Goal: Task Accomplishment & Management: Use online tool/utility

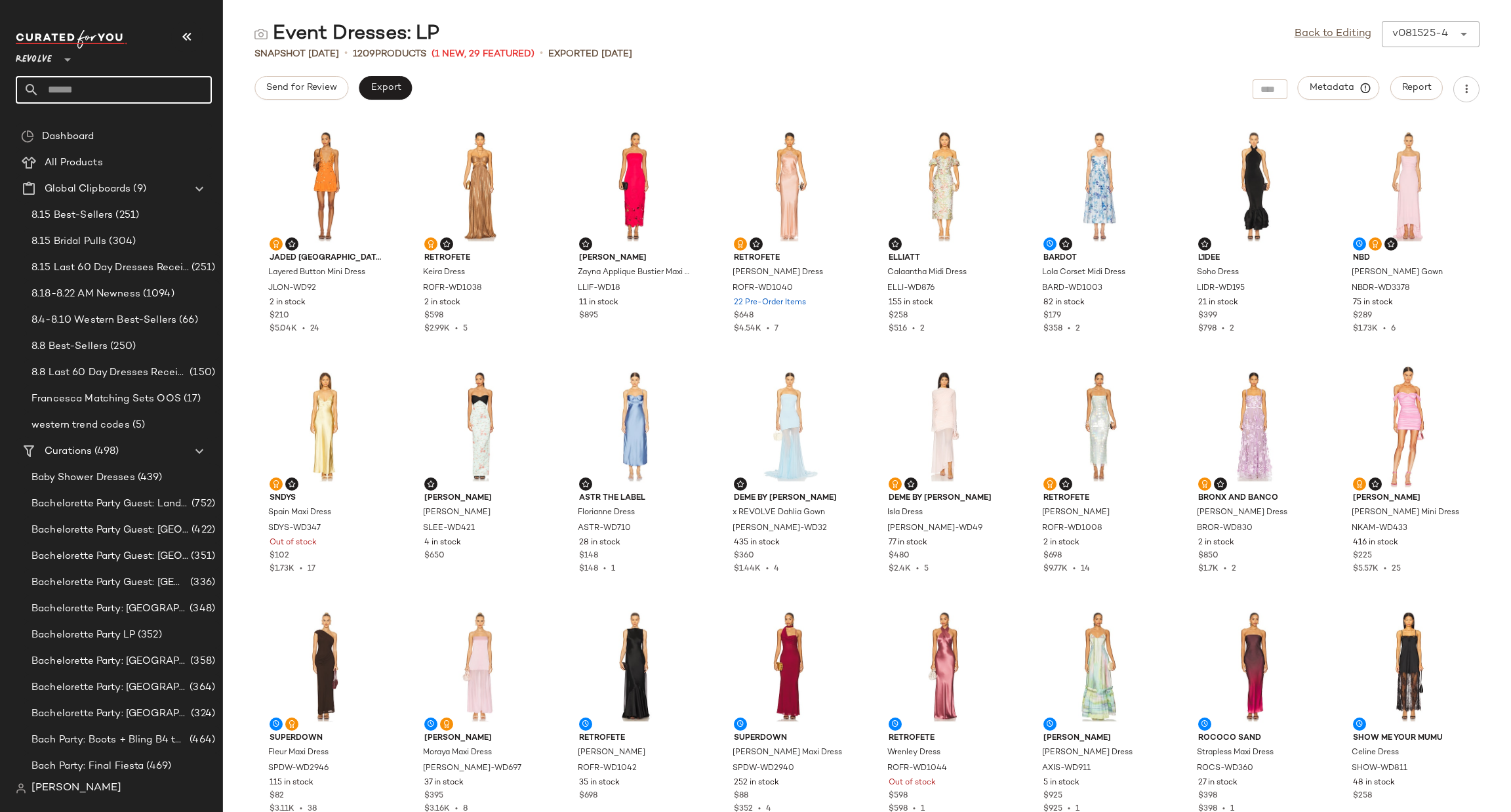
drag, startPoint x: 0, startPoint y: 0, endPoint x: 89, endPoint y: 92, distance: 128.0
click at [89, 92] on input "text" at bounding box center [125, 90] width 172 height 28
drag, startPoint x: 26, startPoint y: 84, endPoint x: 0, endPoint y: 80, distance: 26.3
click at [0, 82] on nav "Revolve ** **** Dashboard All Products Global Clipboards (9) 8.15 Best-Sellers …" at bounding box center [111, 406] width 223 height 812
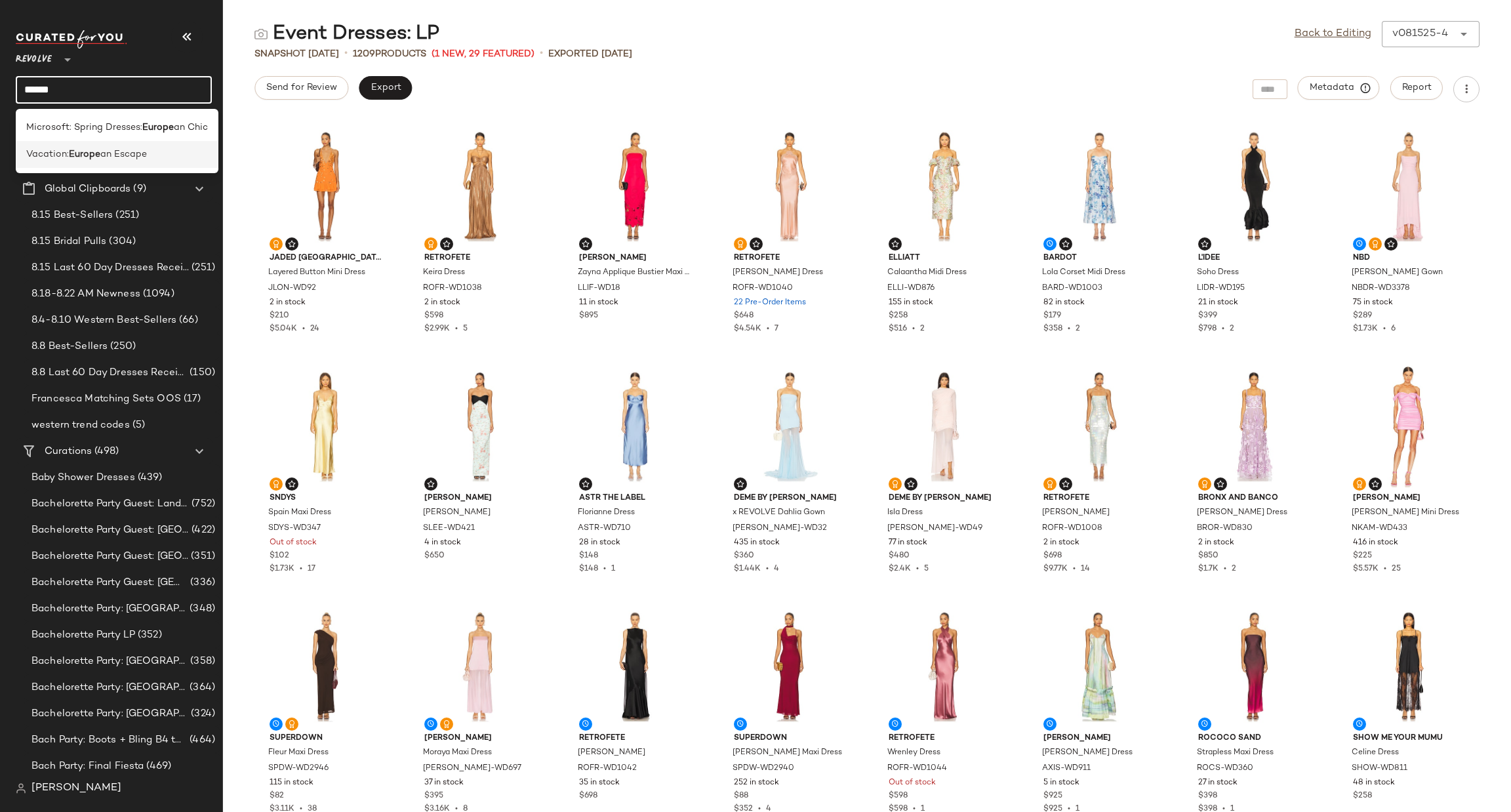
type input "******"
click at [54, 158] on span "Vacation:" at bounding box center [47, 154] width 43 height 13
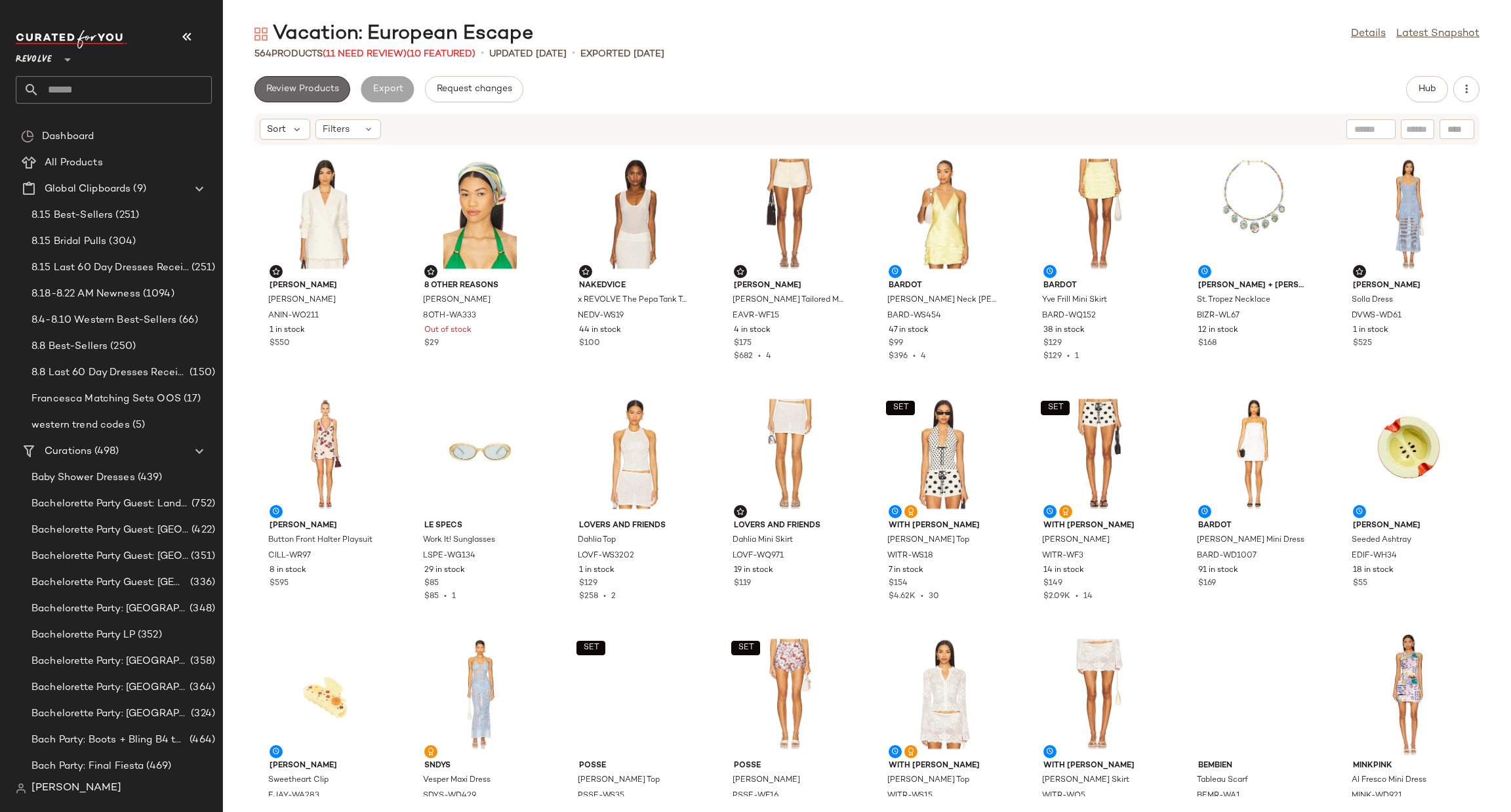
click at [310, 96] on button "Review Products" at bounding box center [302, 89] width 96 height 26
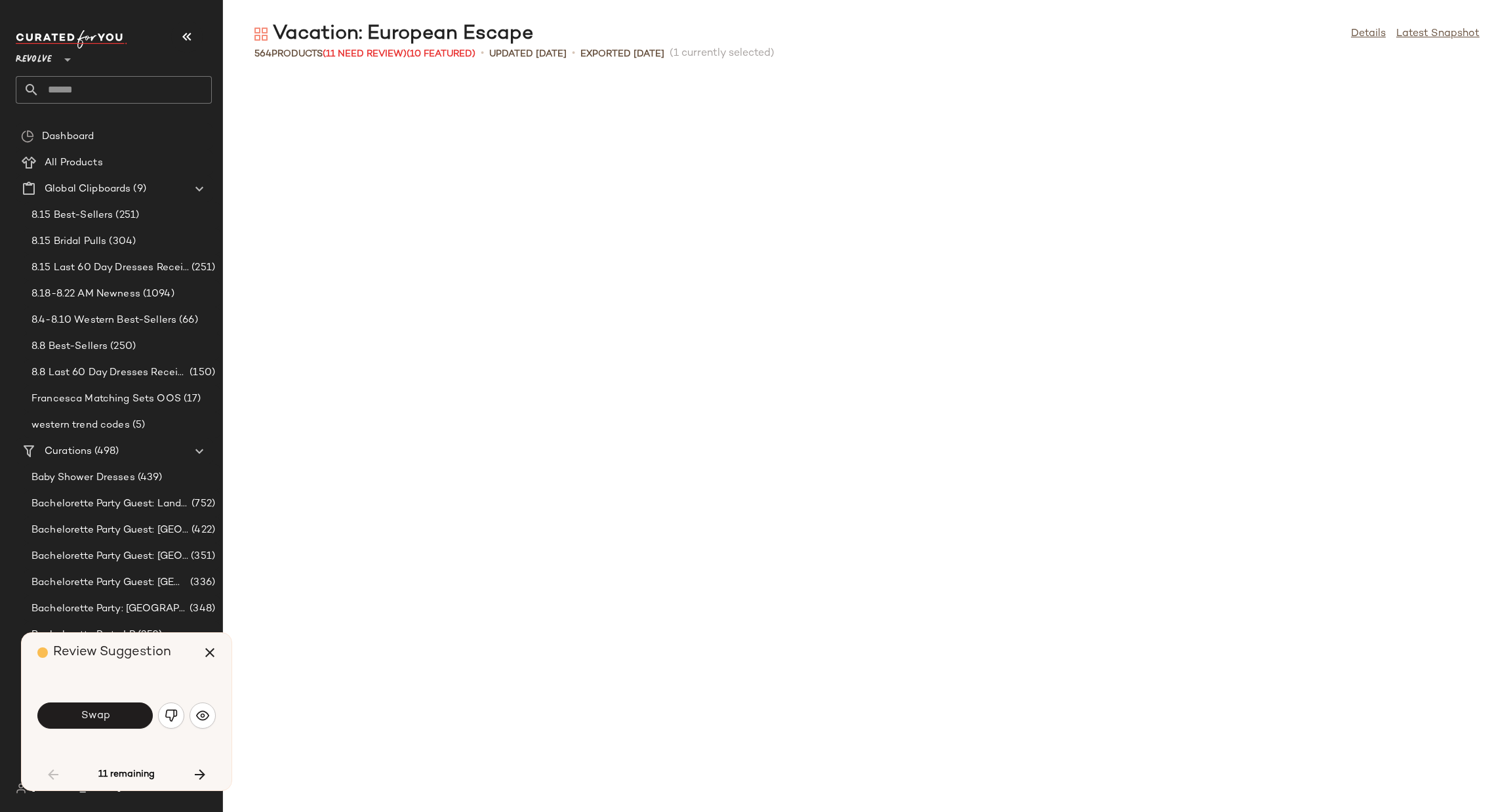
scroll to position [731, 0]
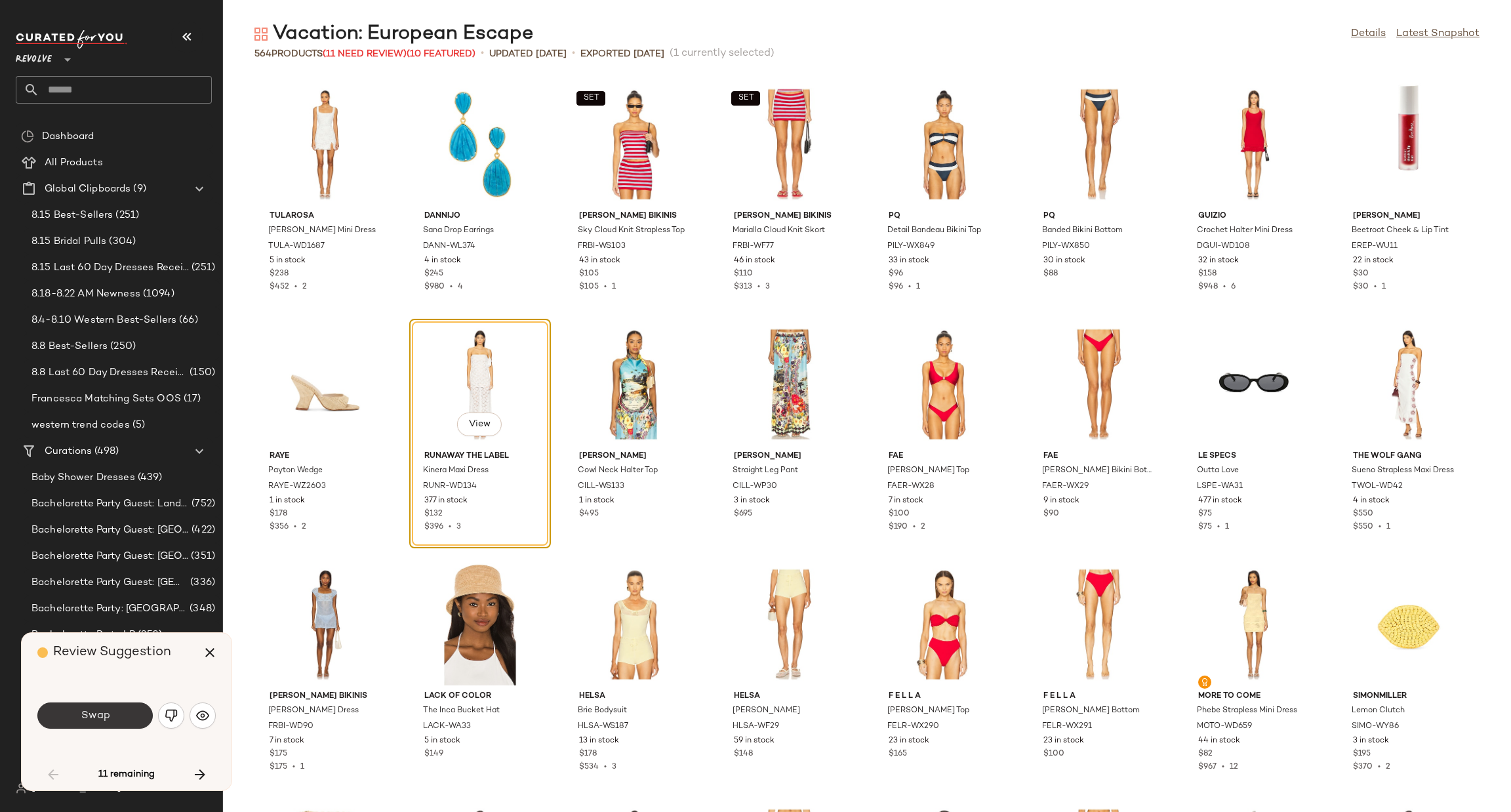
click at [92, 714] on span "Swap" at bounding box center [95, 716] width 30 height 13
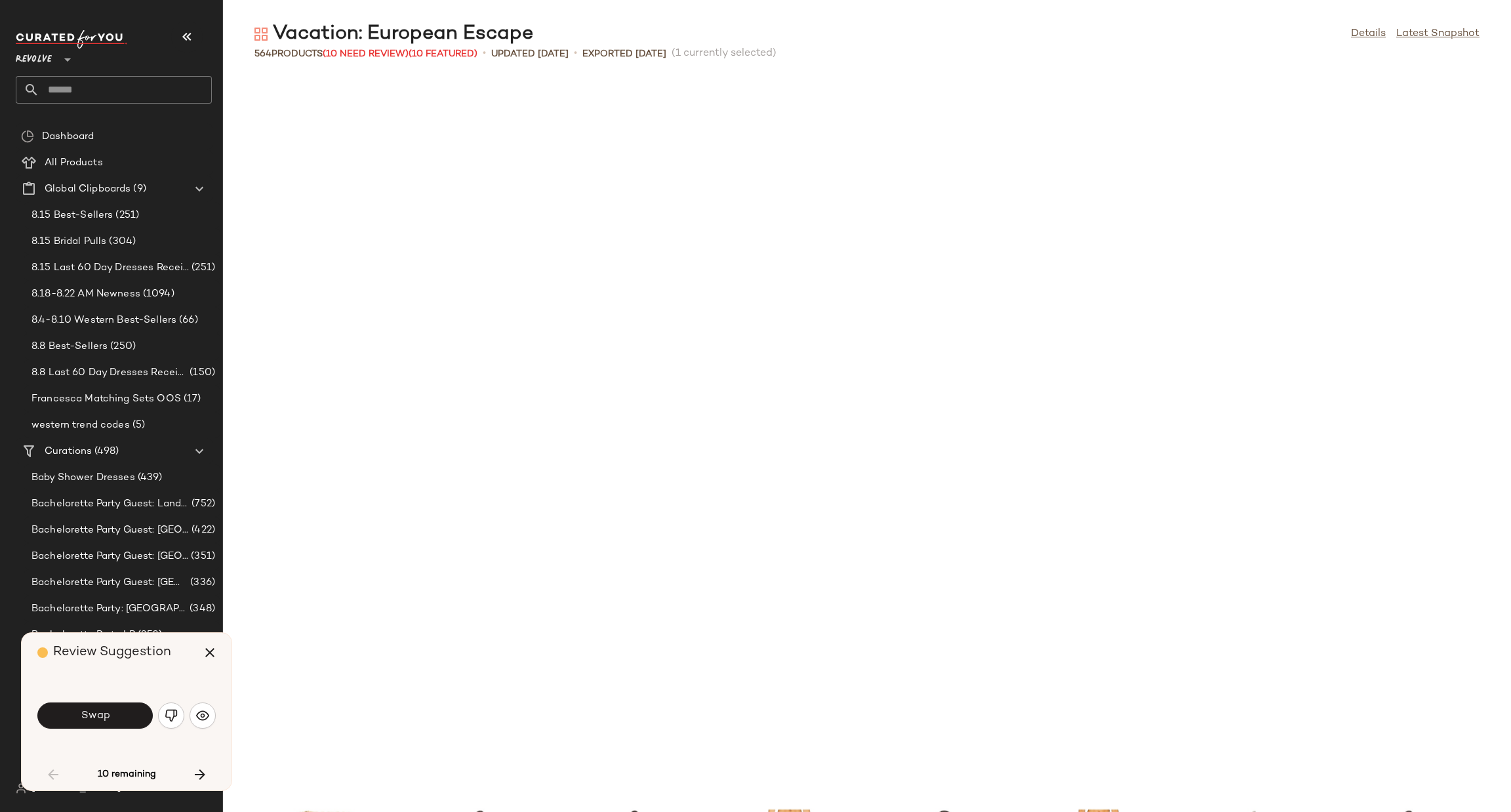
scroll to position [1440, 0]
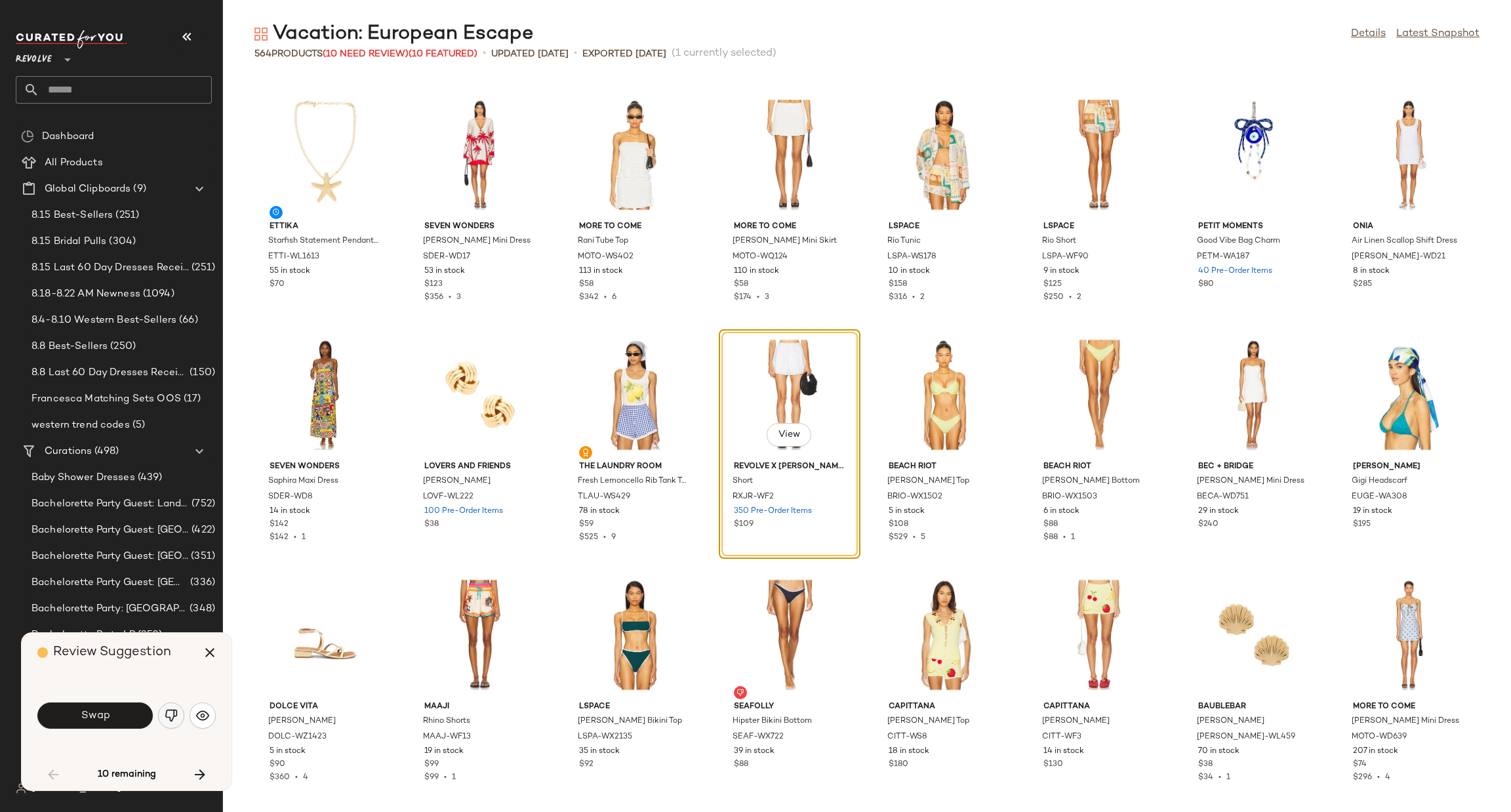
click at [163, 717] on button "button" at bounding box center [171, 715] width 26 height 26
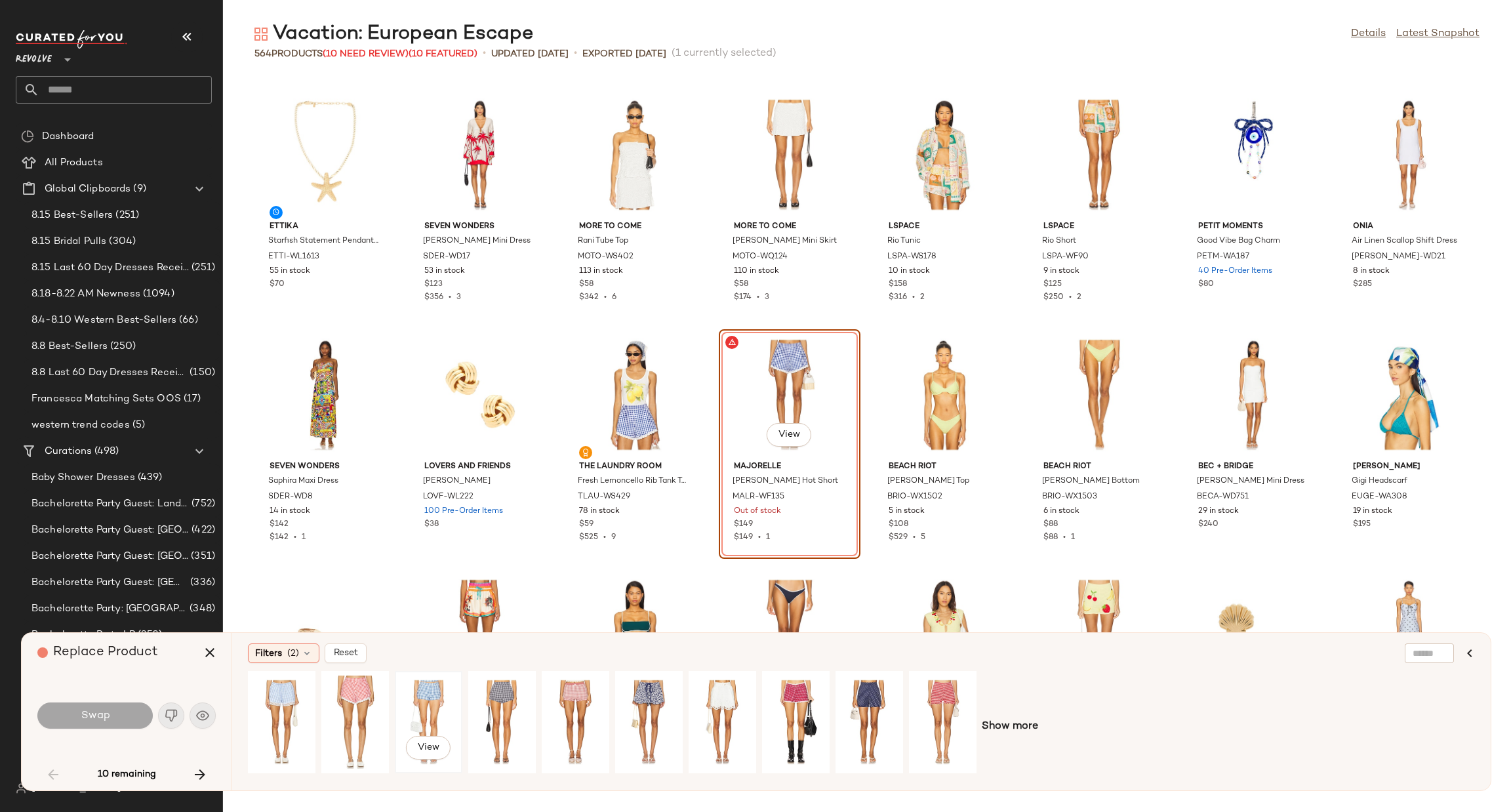
click at [415, 717] on div "View" at bounding box center [429, 722] width 58 height 93
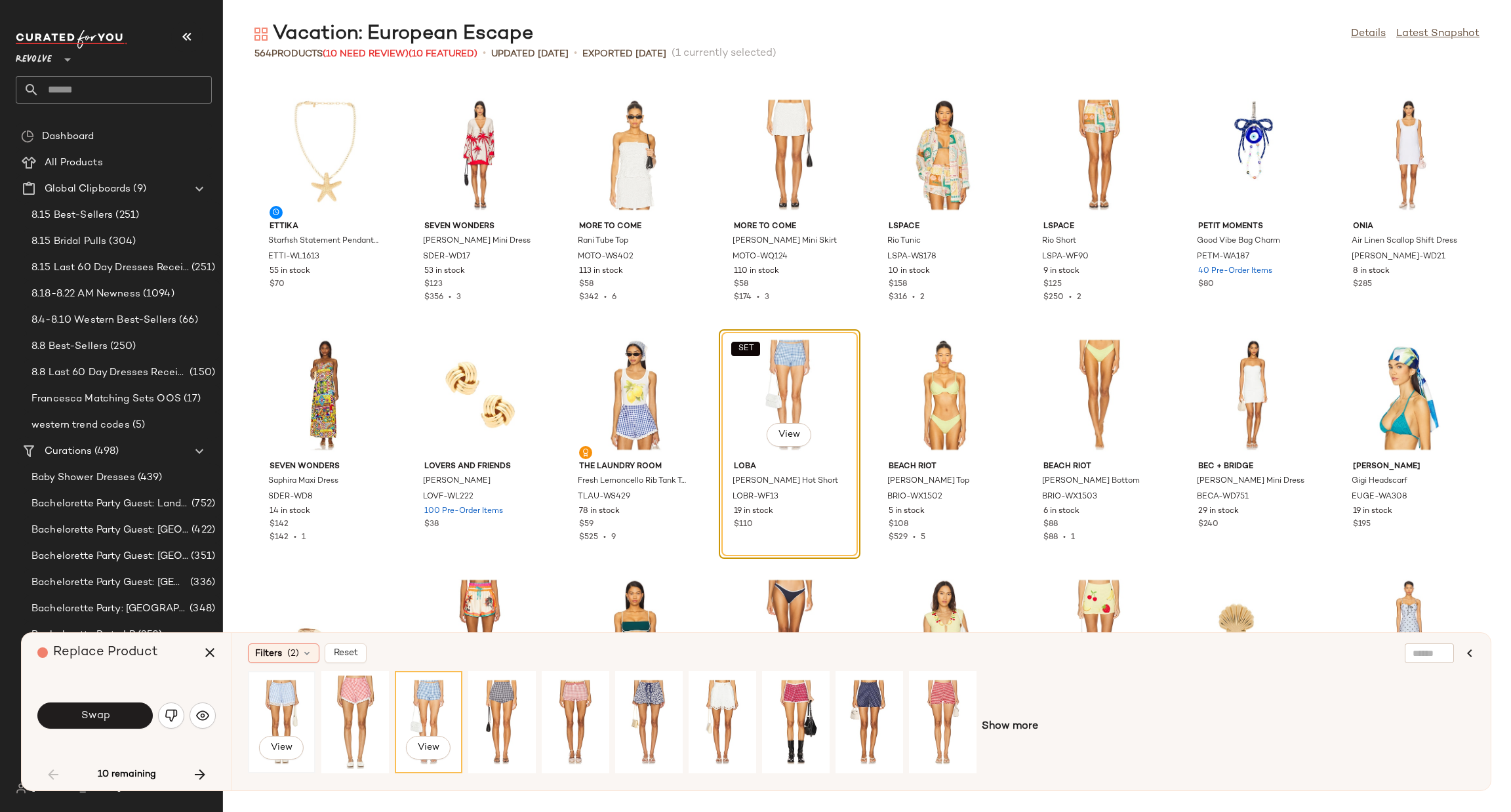
click at [275, 705] on div "View" at bounding box center [281, 722] width 58 height 93
click at [723, 694] on div "View" at bounding box center [723, 722] width 58 height 93
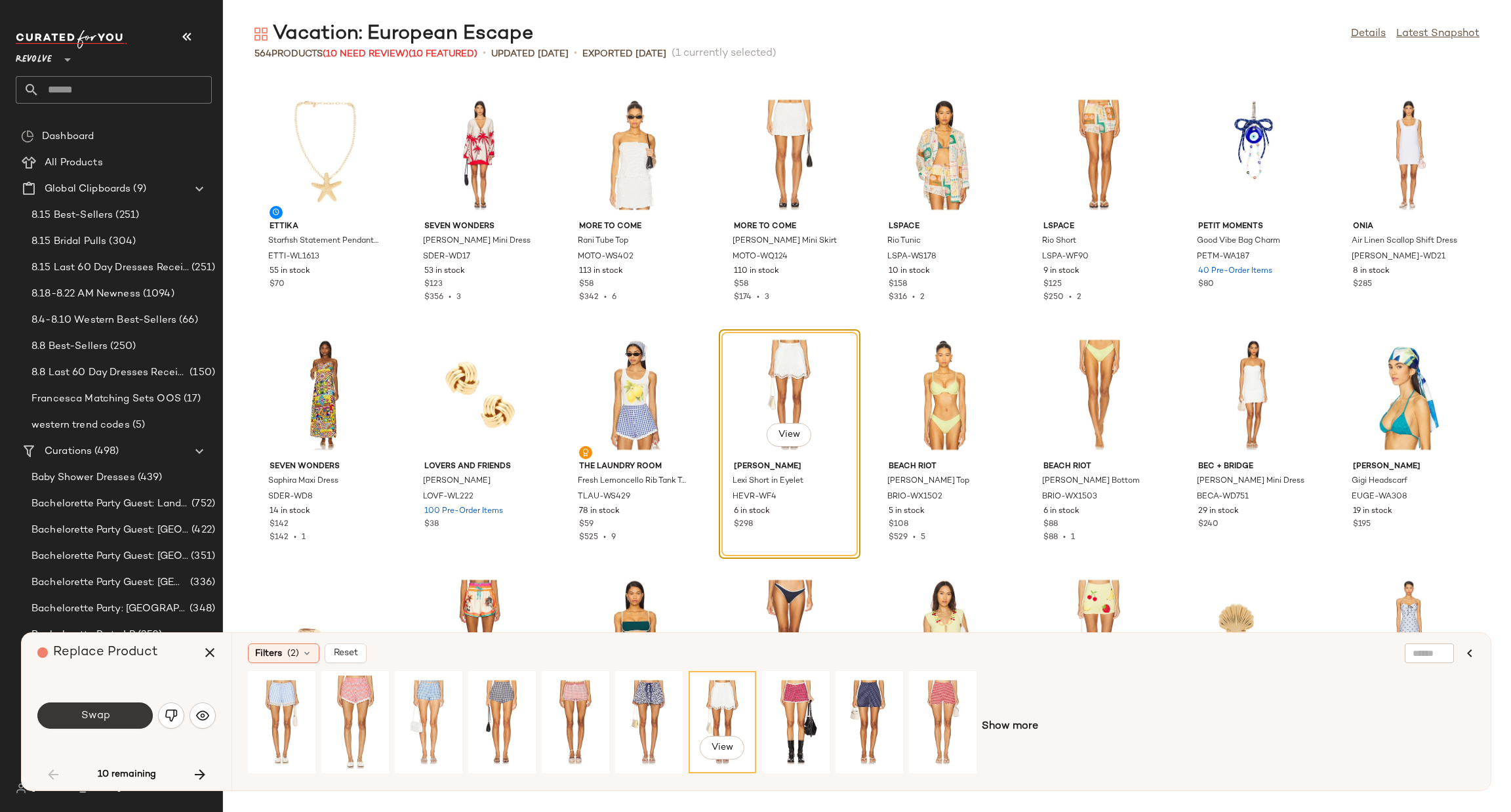
click at [105, 712] on span "Swap" at bounding box center [95, 716] width 30 height 13
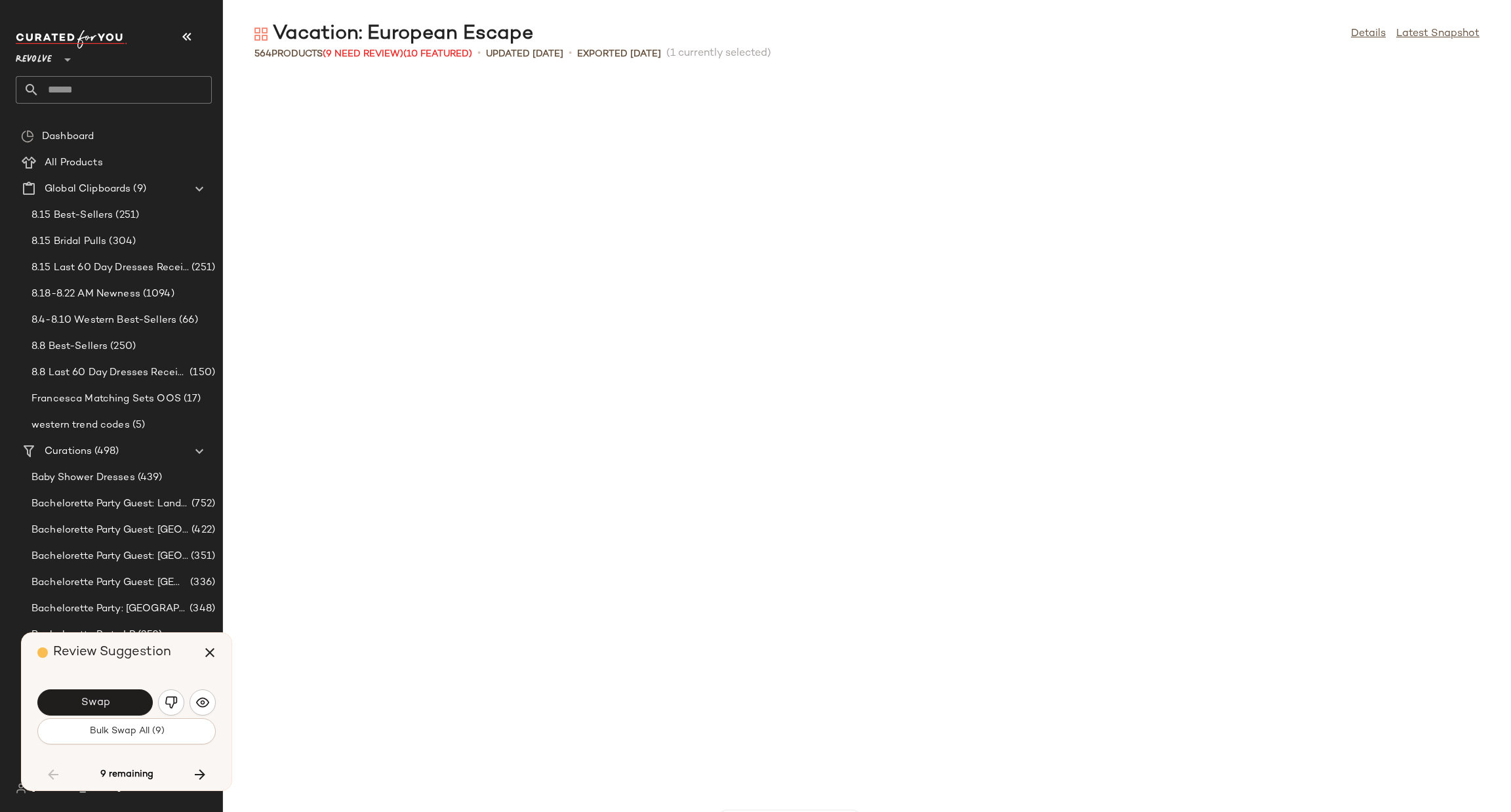
scroll to position [2159, 0]
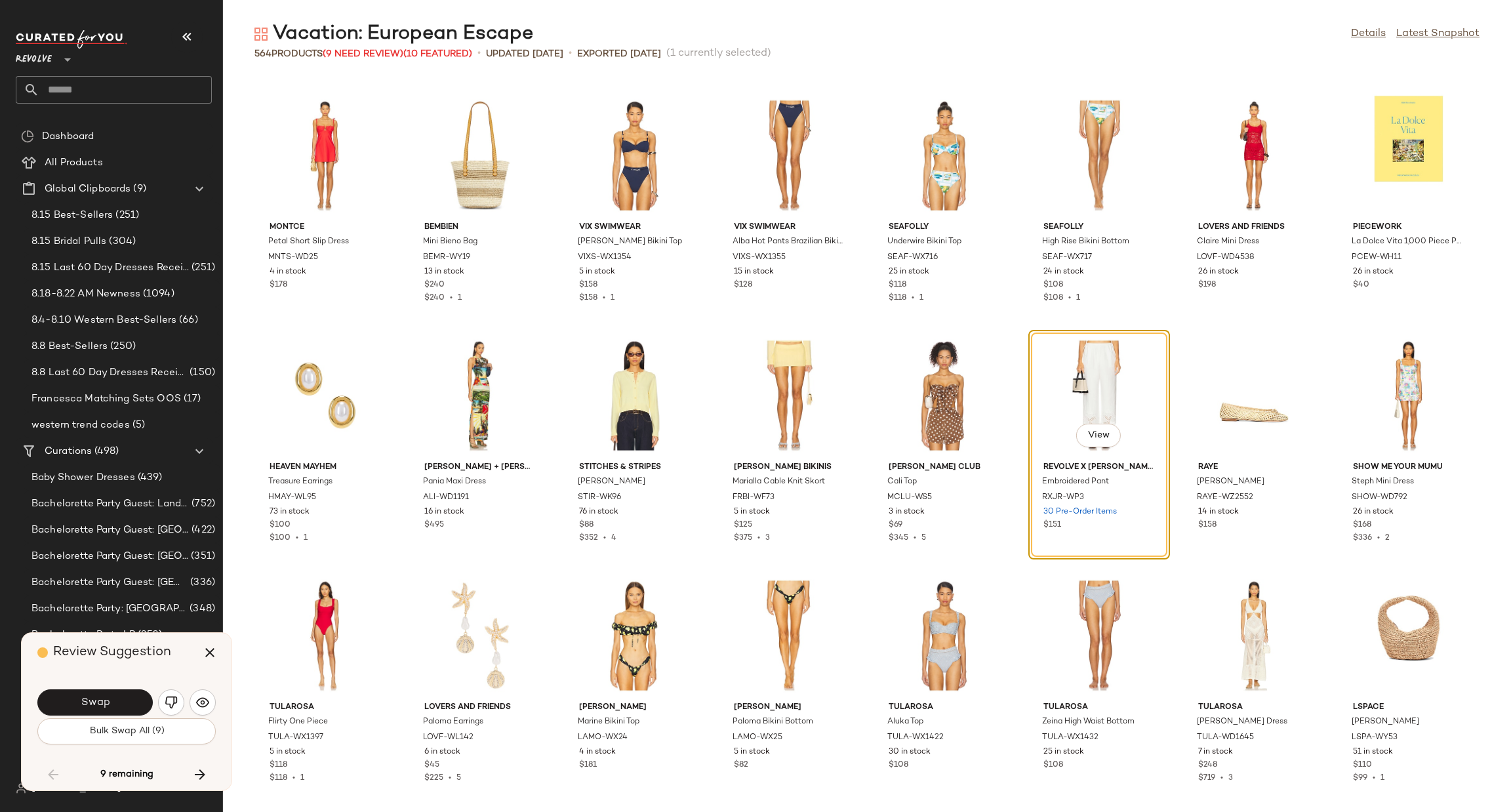
click at [235, 515] on div "Montce Petal Short Slip Dress MNTS-WD25 4 in stock $178 BEMBIEN Mini Bieno Bag …" at bounding box center [867, 444] width 1289 height 736
click at [172, 702] on img "button" at bounding box center [172, 702] width 13 height 13
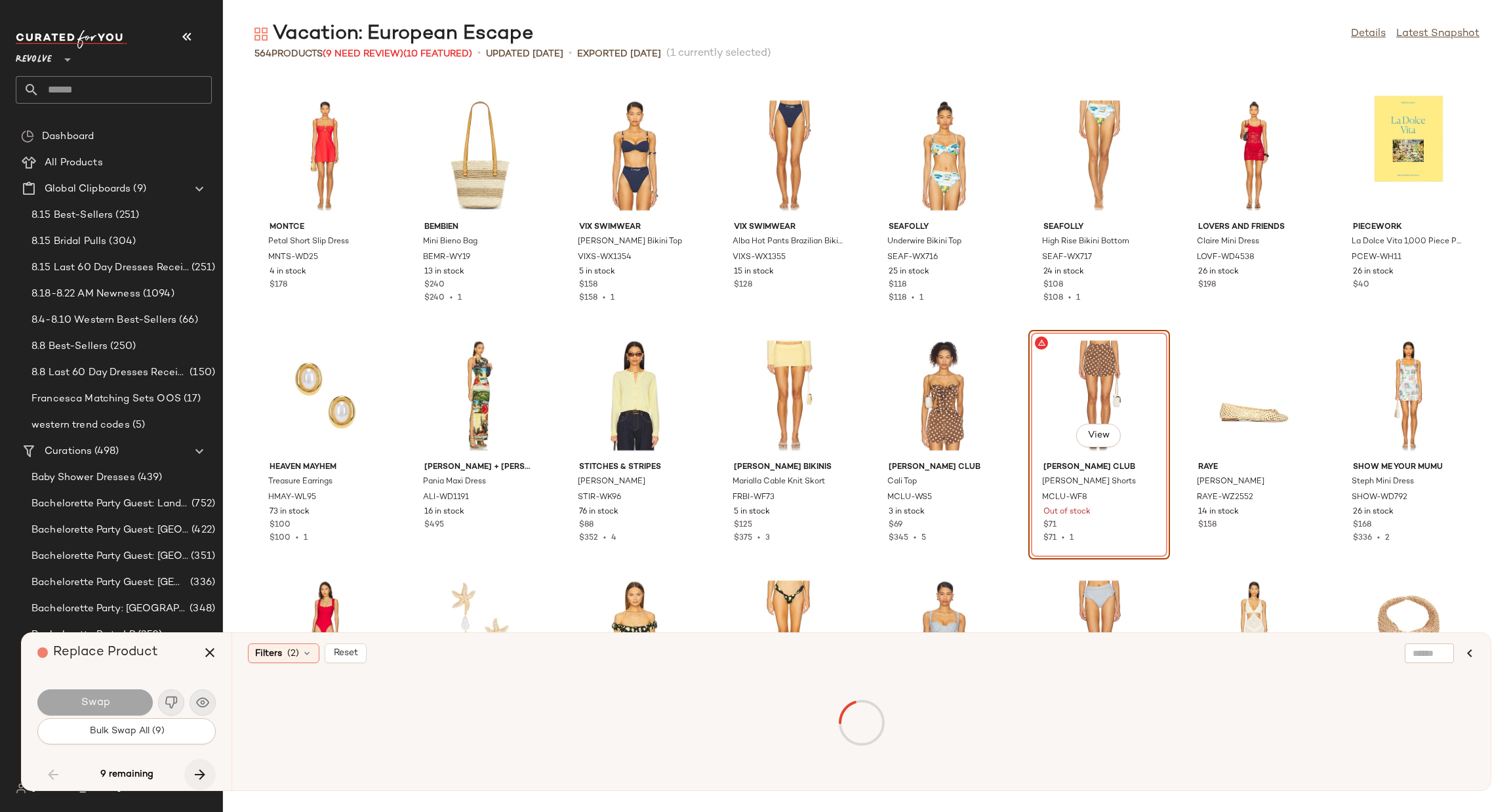
click at [200, 780] on icon "button" at bounding box center [199, 774] width 16 height 16
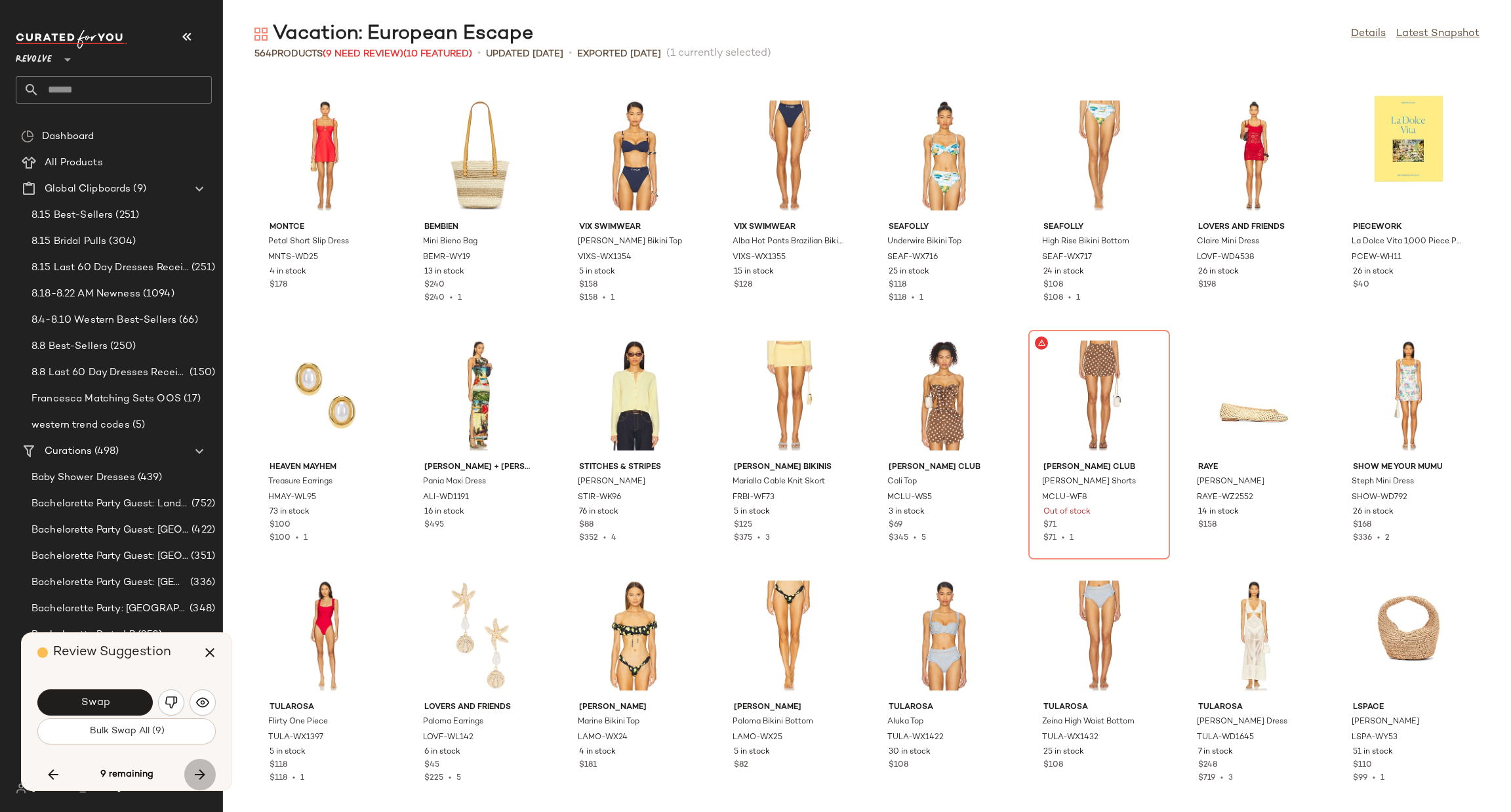
scroll to position [3120, 0]
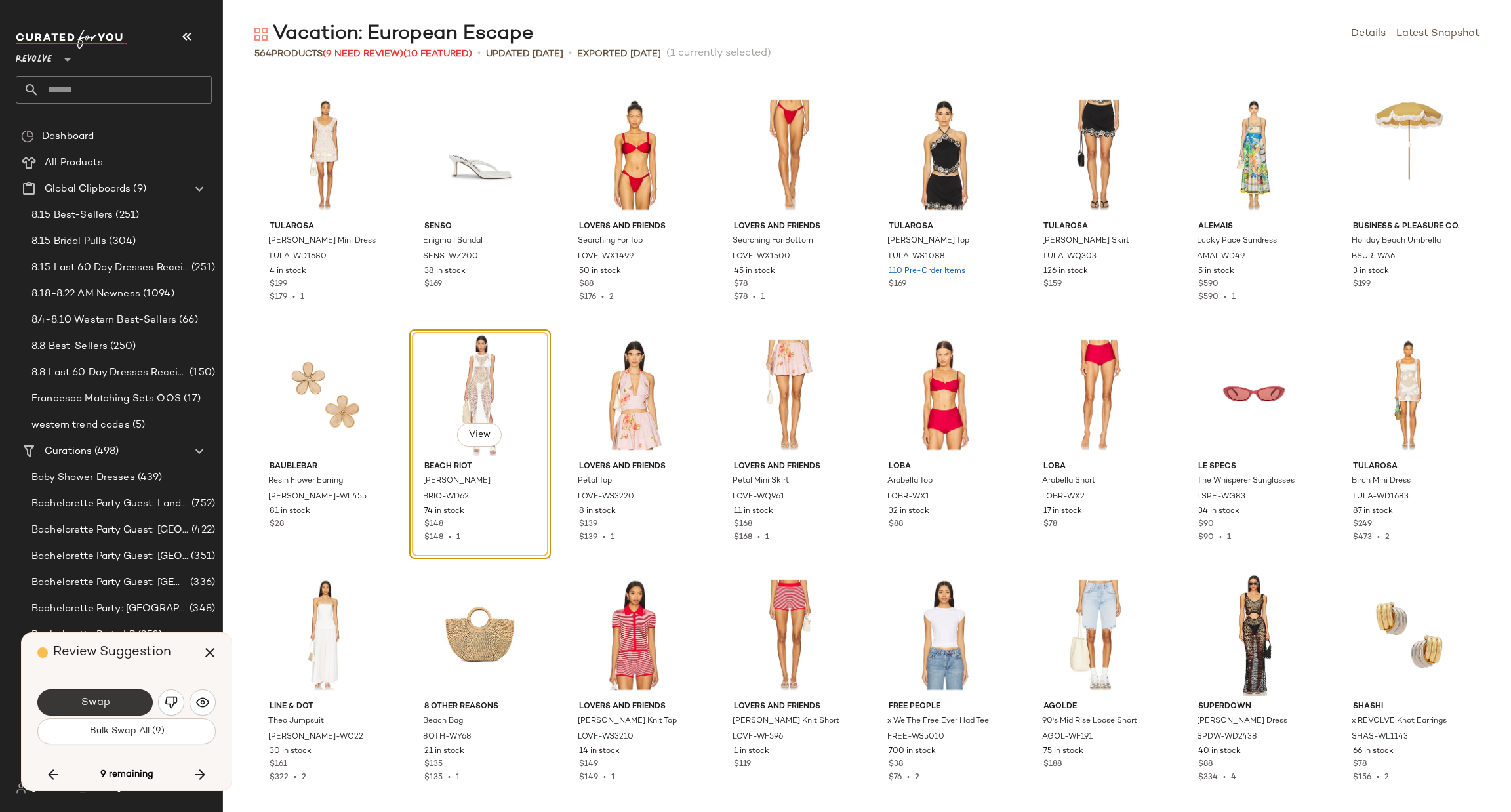
click at [116, 705] on button "Swap" at bounding box center [95, 702] width 116 height 26
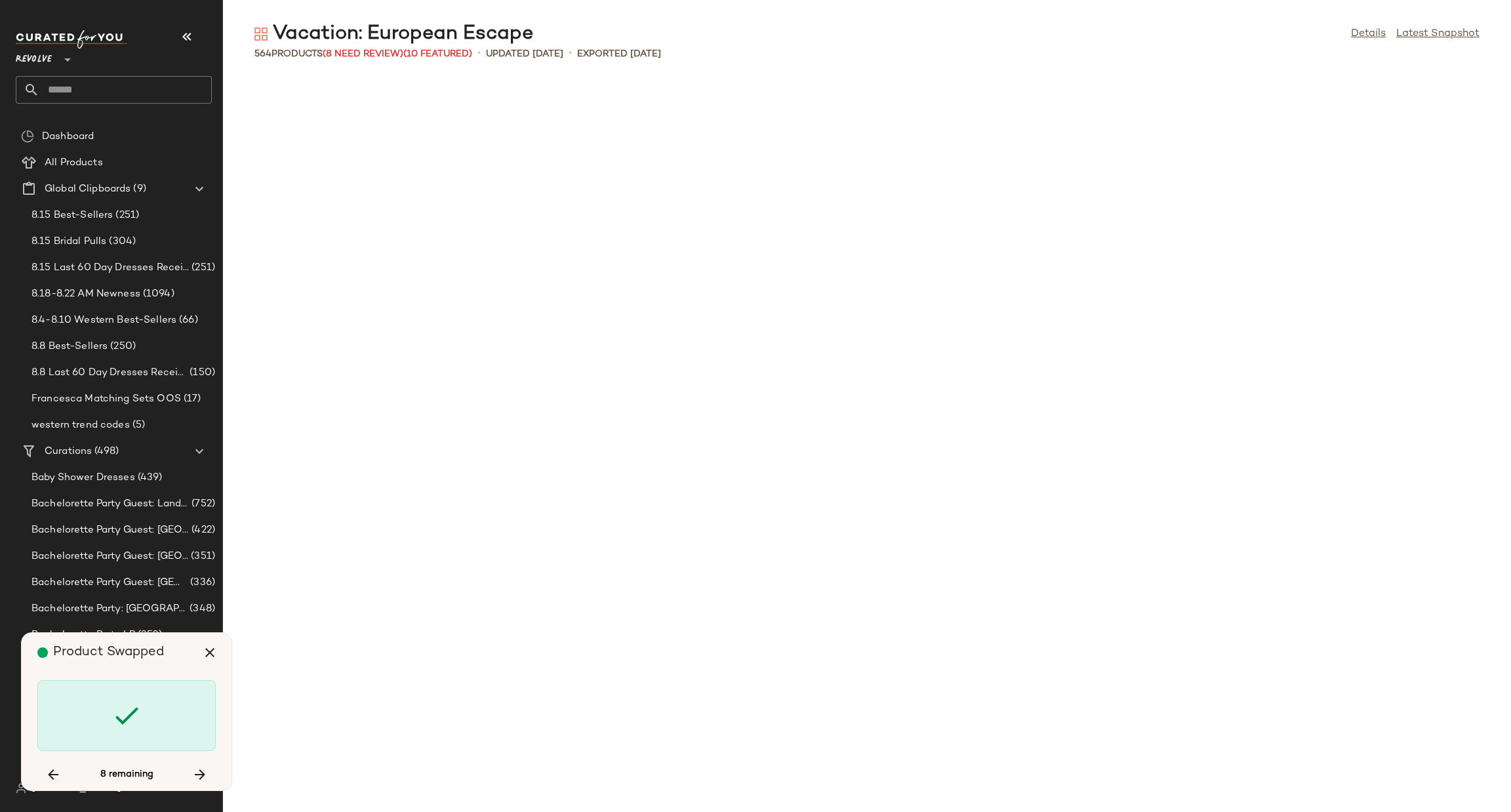
scroll to position [6959, 0]
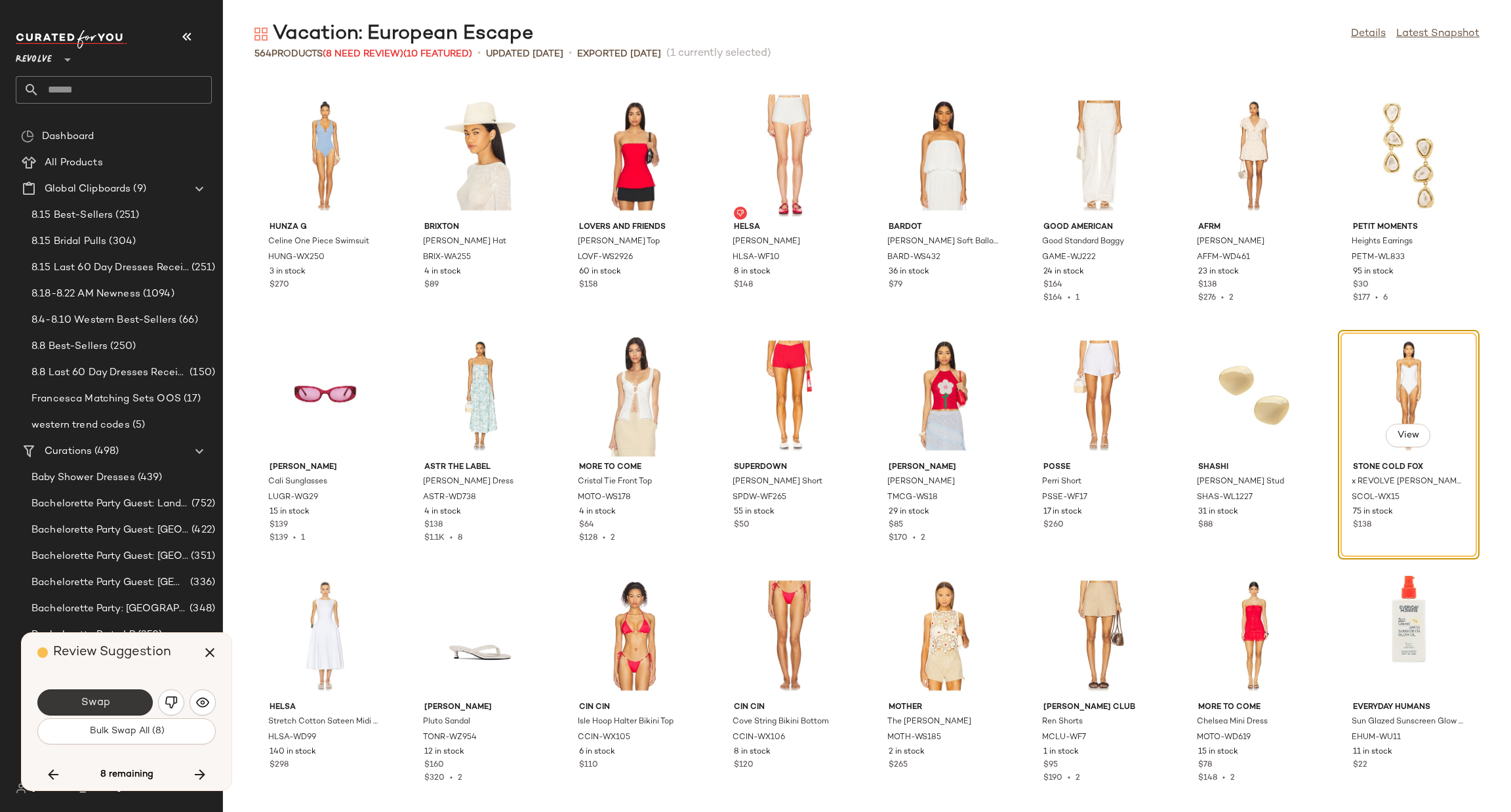
click at [90, 712] on button "Swap" at bounding box center [95, 702] width 116 height 26
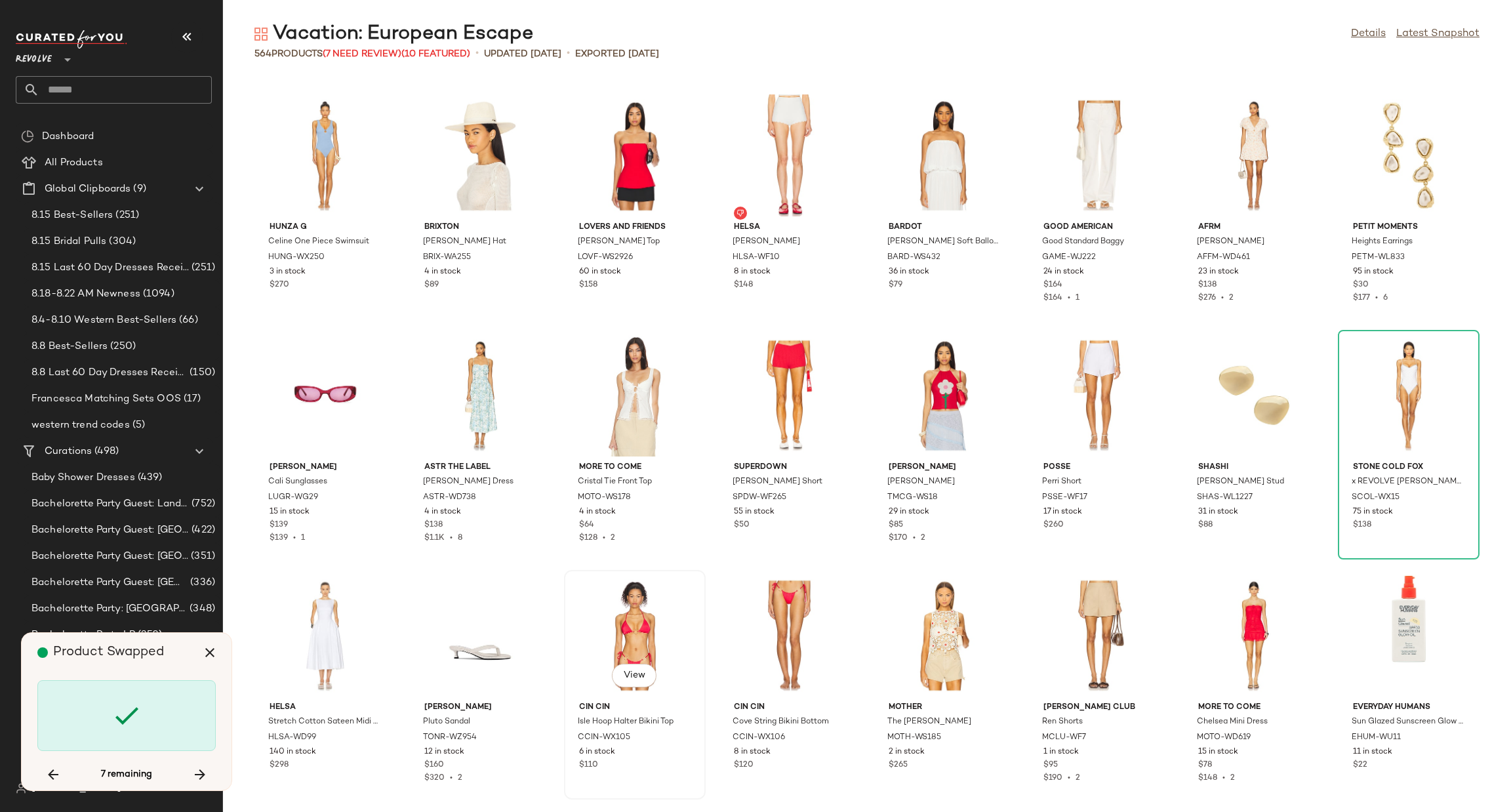
scroll to position [7919, 0]
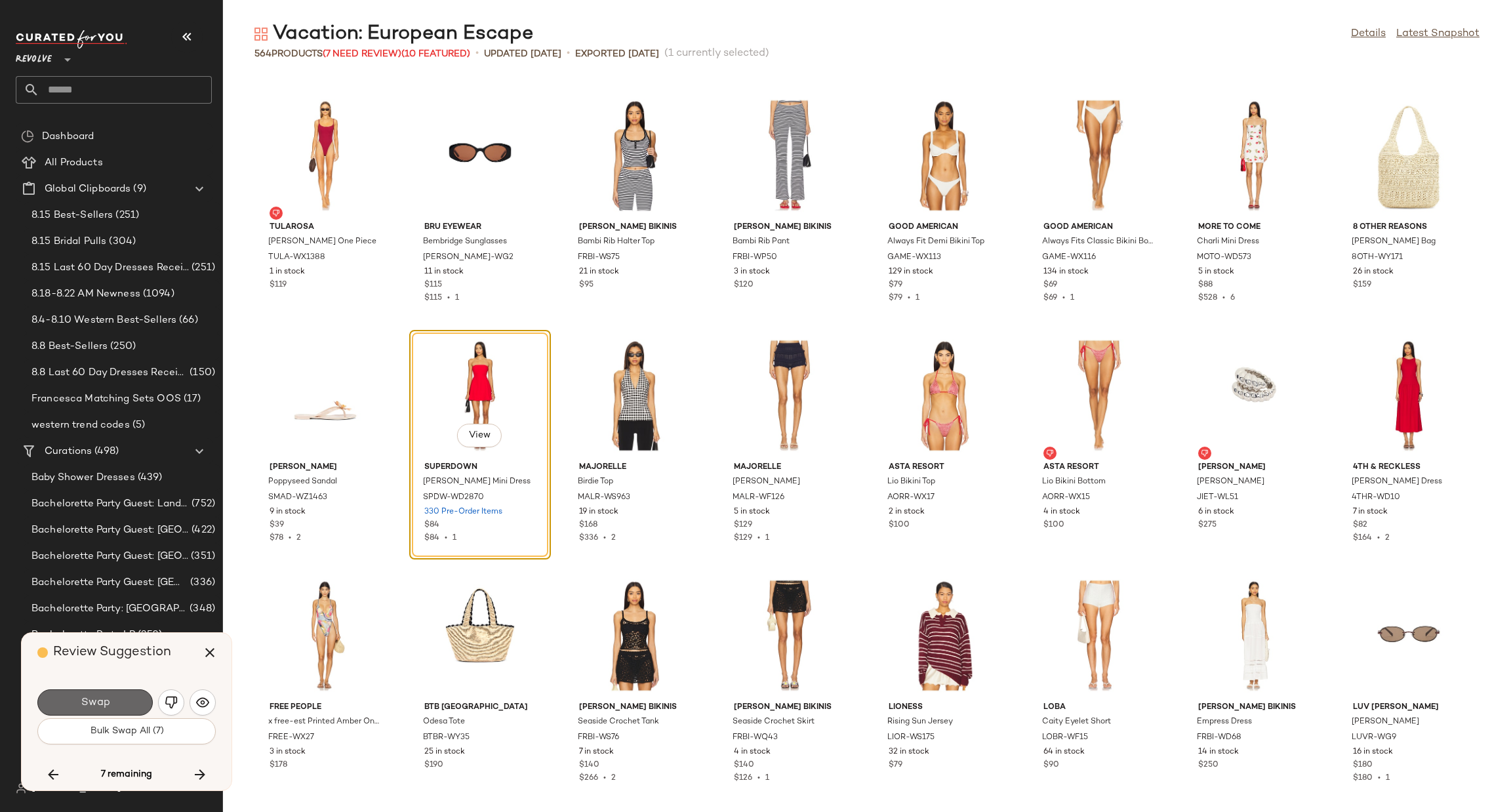
click at [108, 711] on button "Swap" at bounding box center [95, 702] width 116 height 26
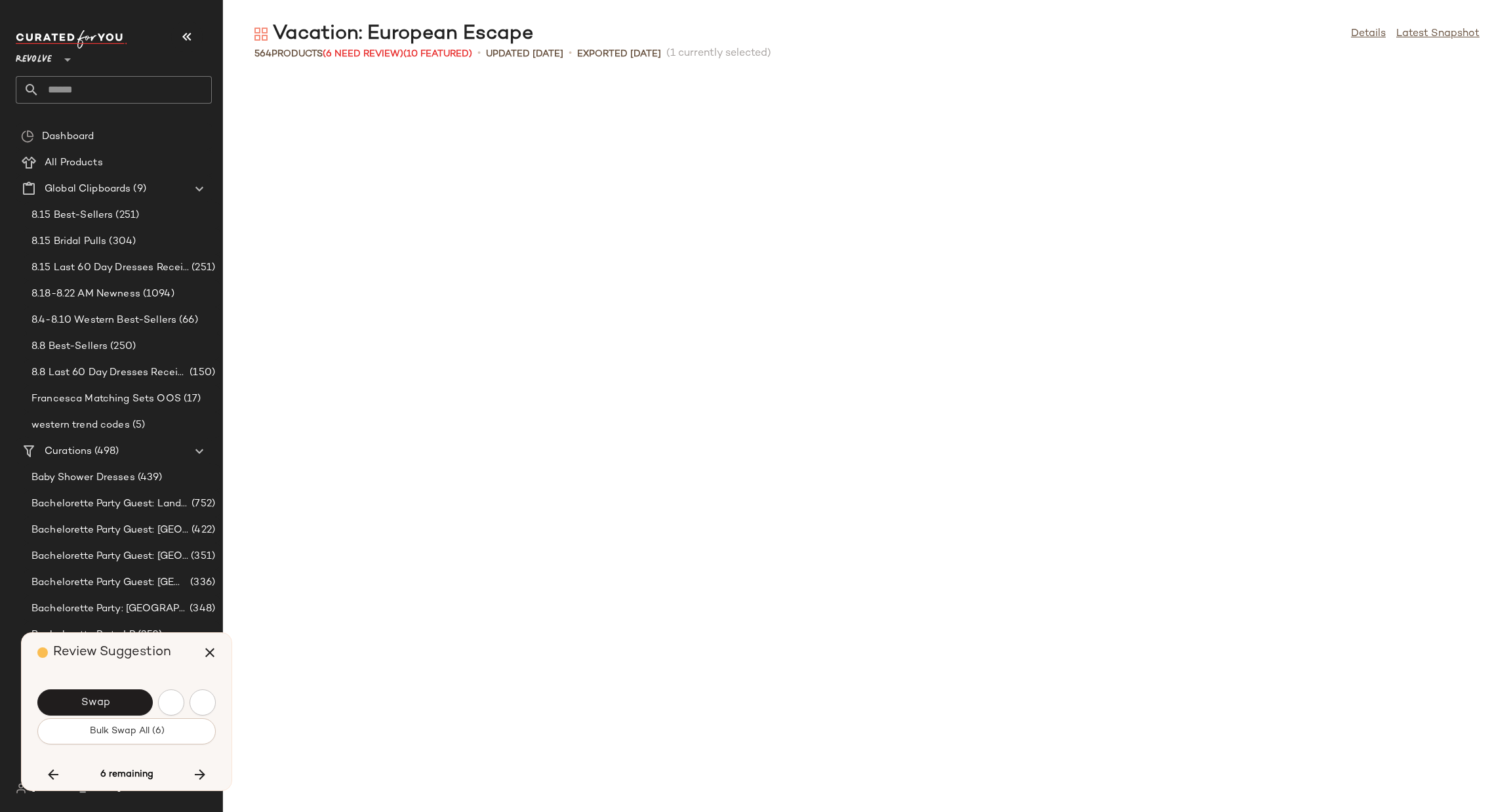
scroll to position [8880, 0]
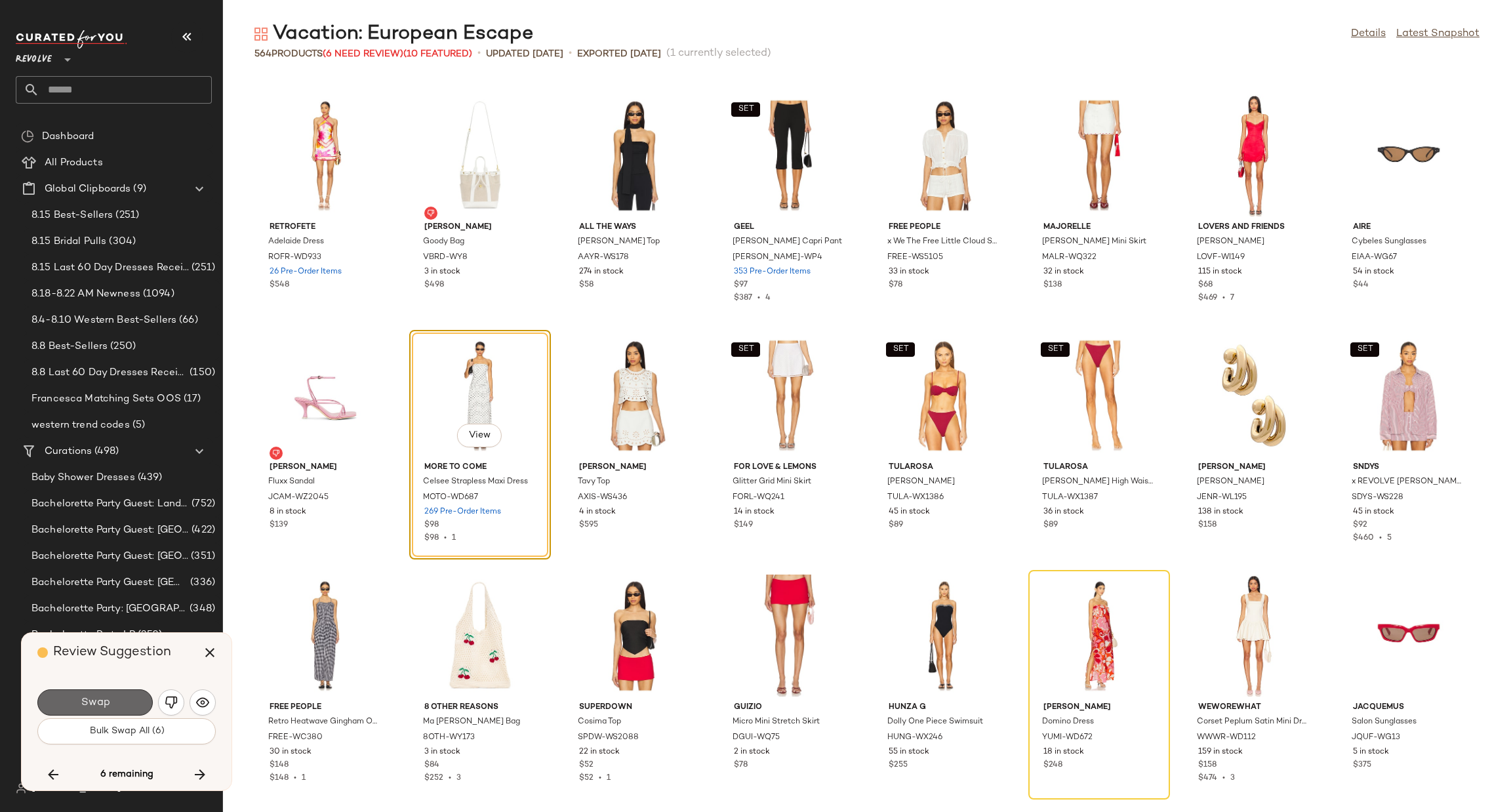
click at [128, 705] on button "Swap" at bounding box center [95, 702] width 116 height 26
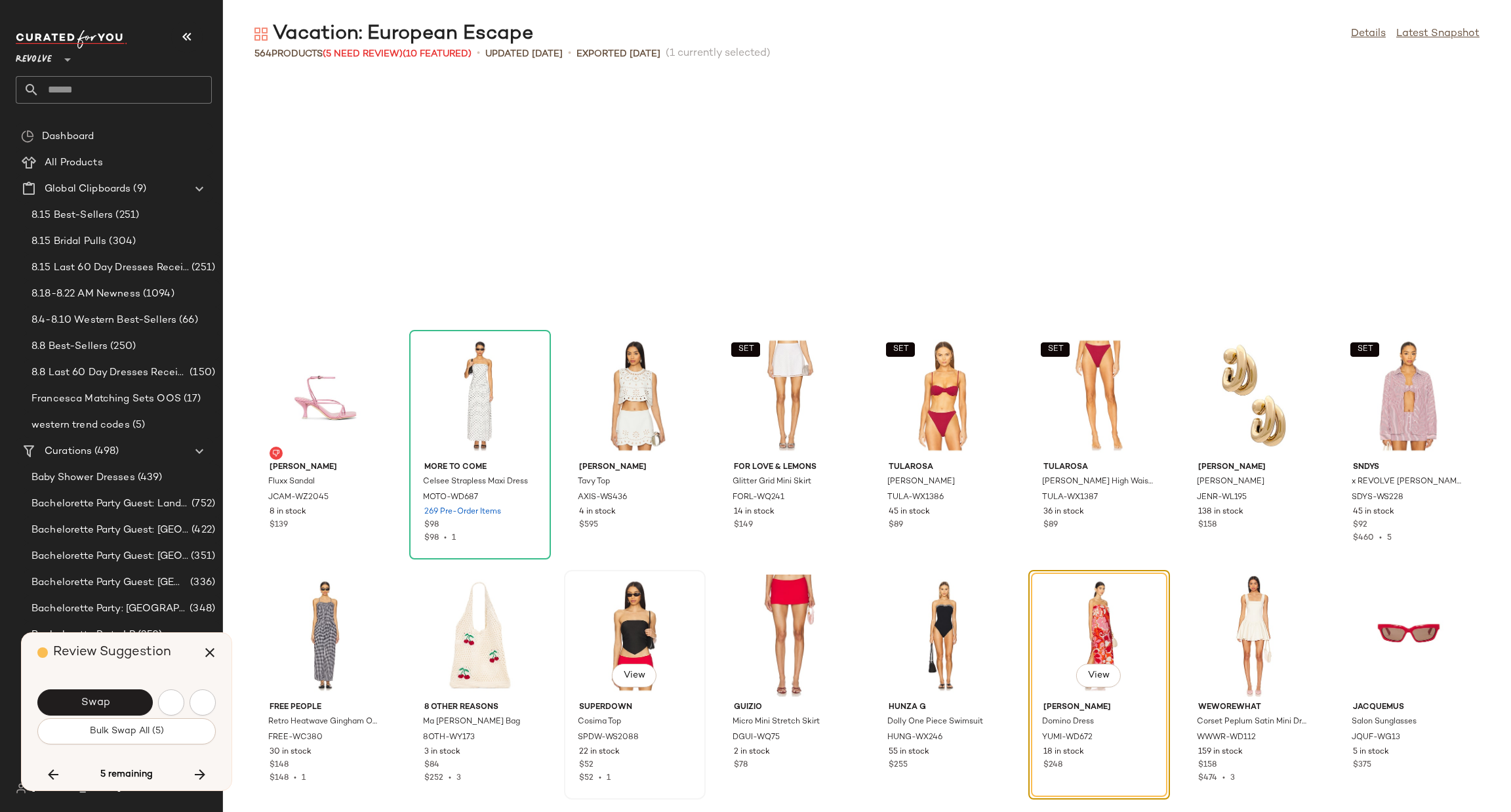
scroll to position [9119, 0]
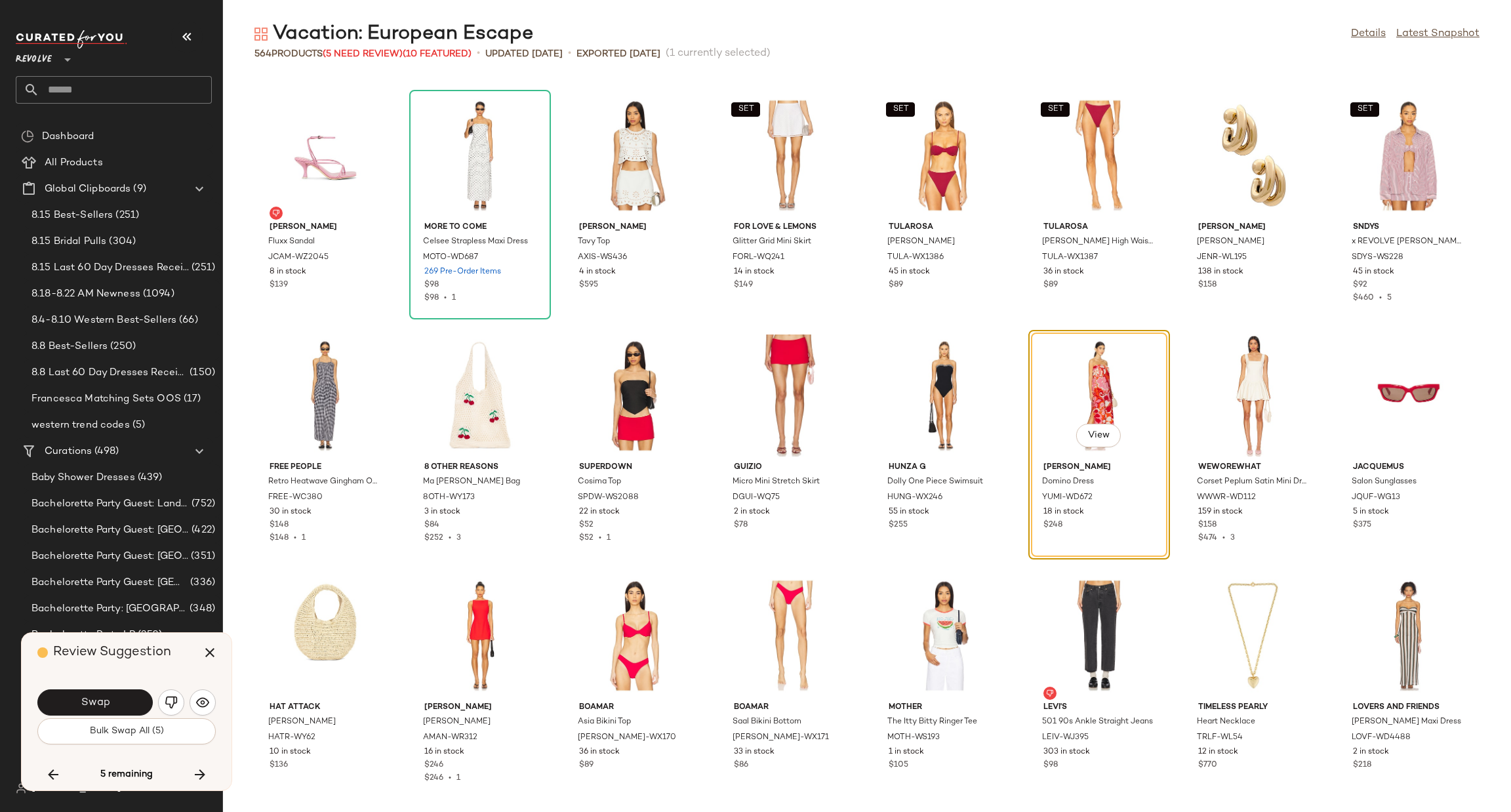
click at [102, 705] on span "Swap" at bounding box center [95, 702] width 30 height 13
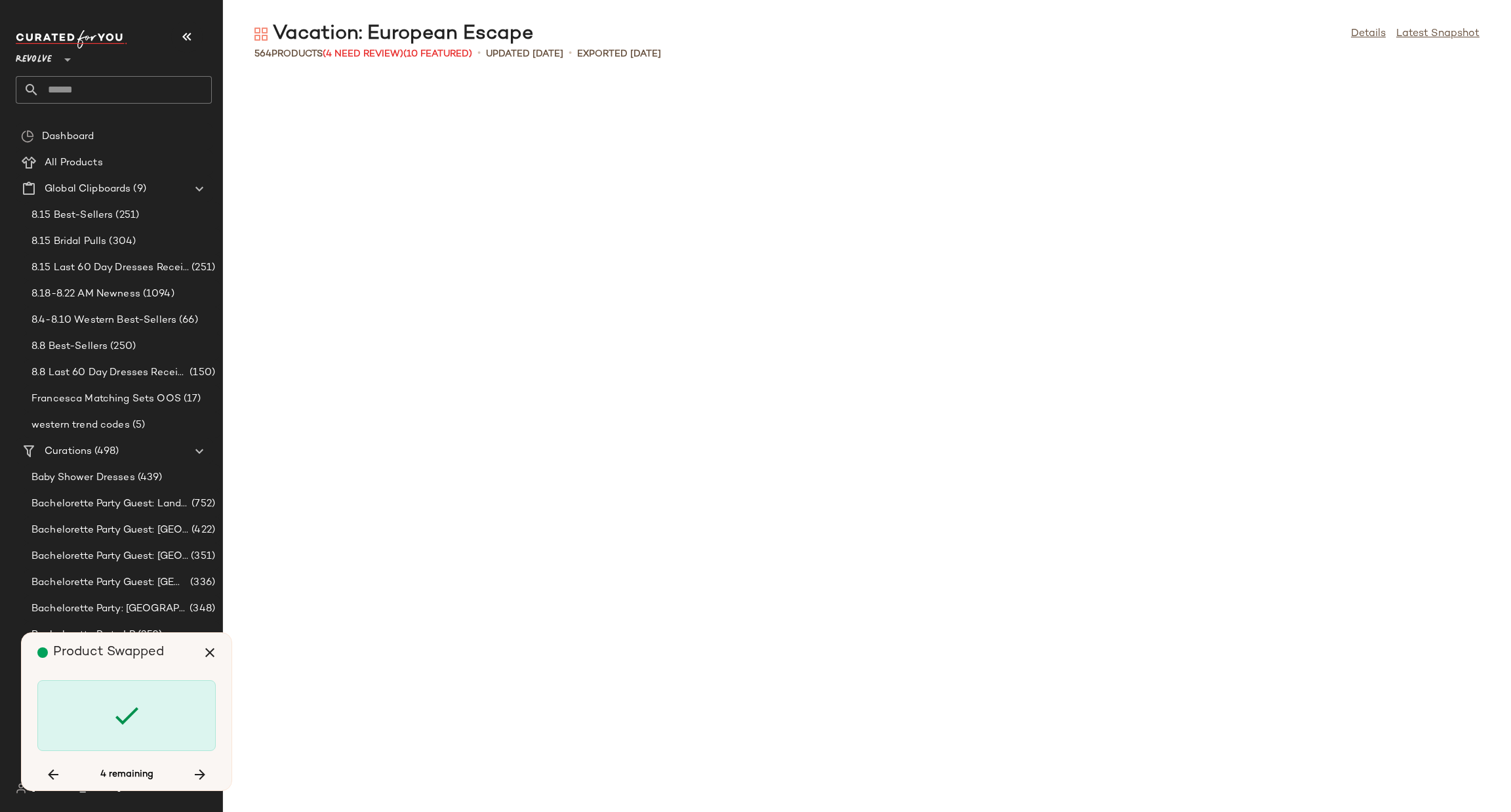
scroll to position [12000, 0]
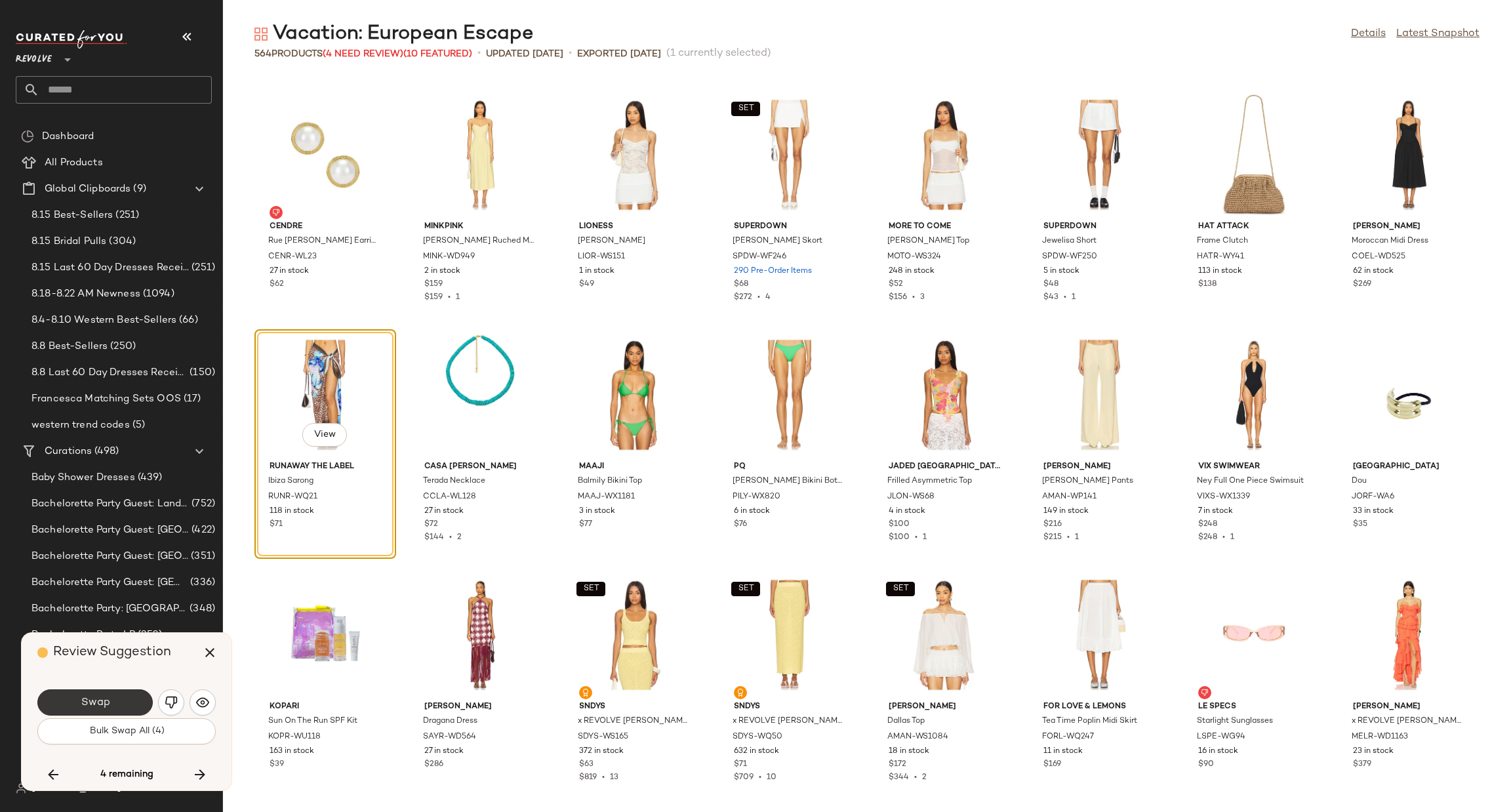
click at [112, 700] on button "Swap" at bounding box center [95, 702] width 116 height 26
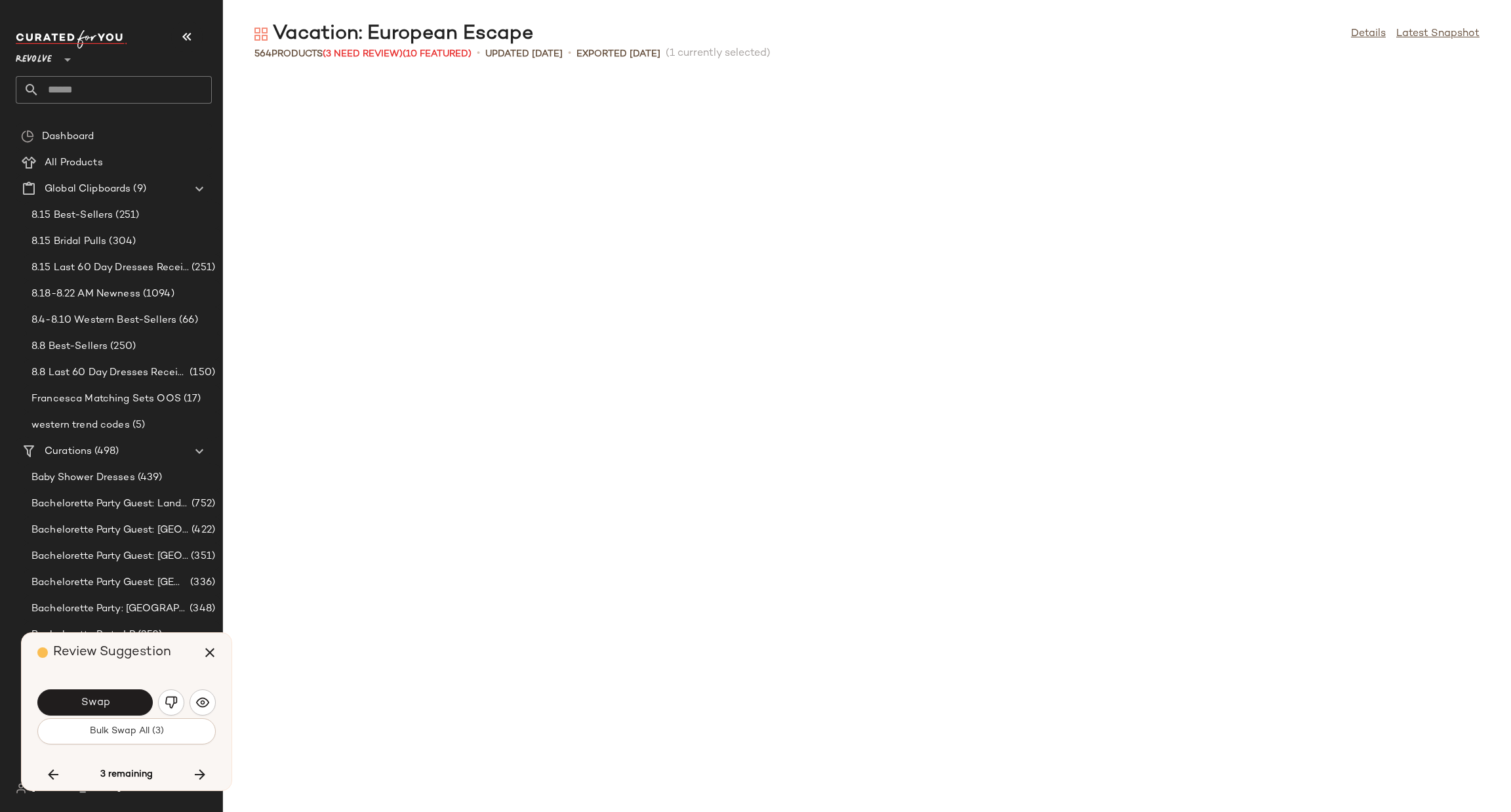
scroll to position [12961, 0]
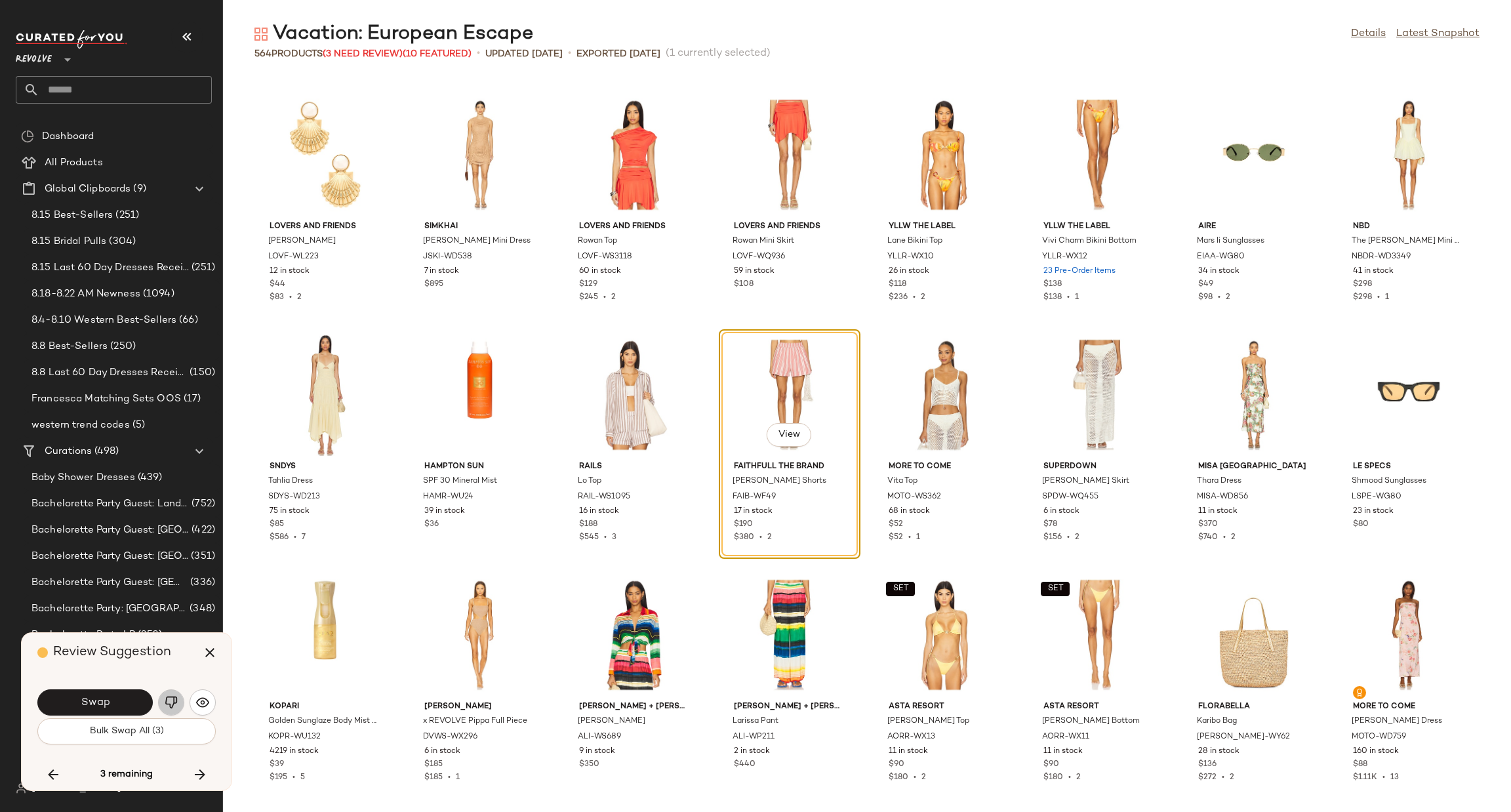
click at [174, 694] on button "button" at bounding box center [171, 702] width 26 height 26
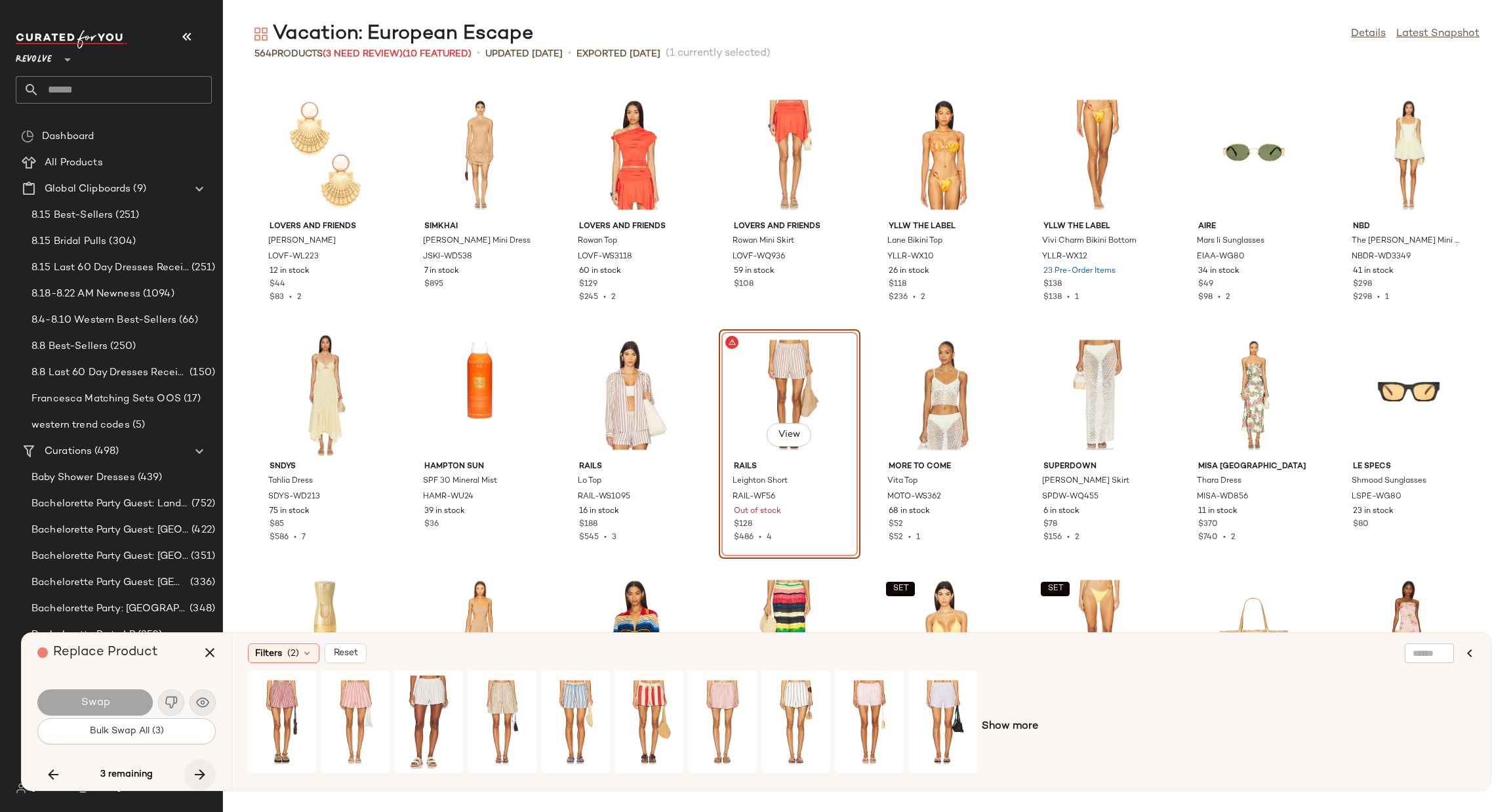
click at [195, 776] on icon "button" at bounding box center [199, 774] width 16 height 16
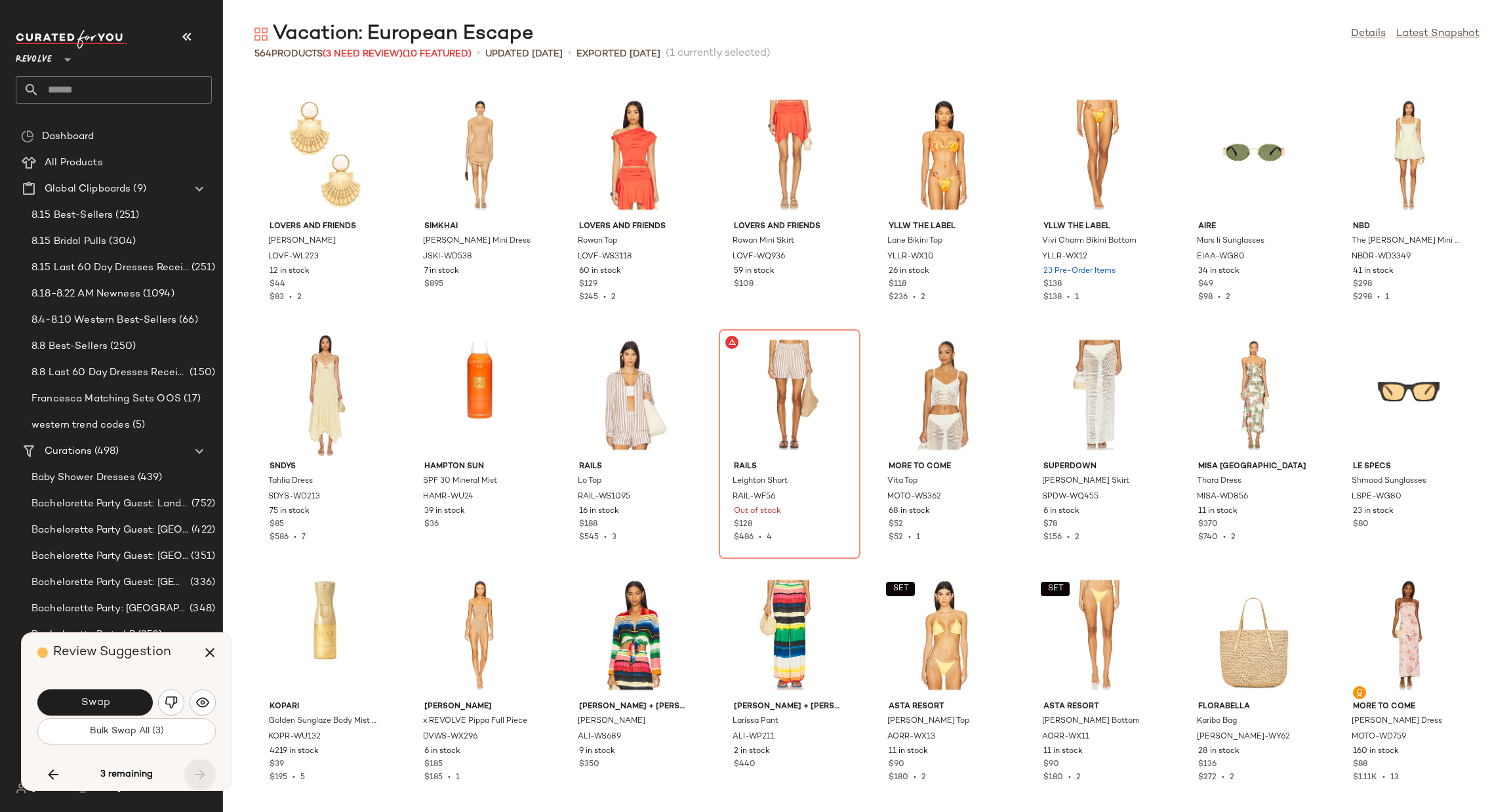
scroll to position [13679, 0]
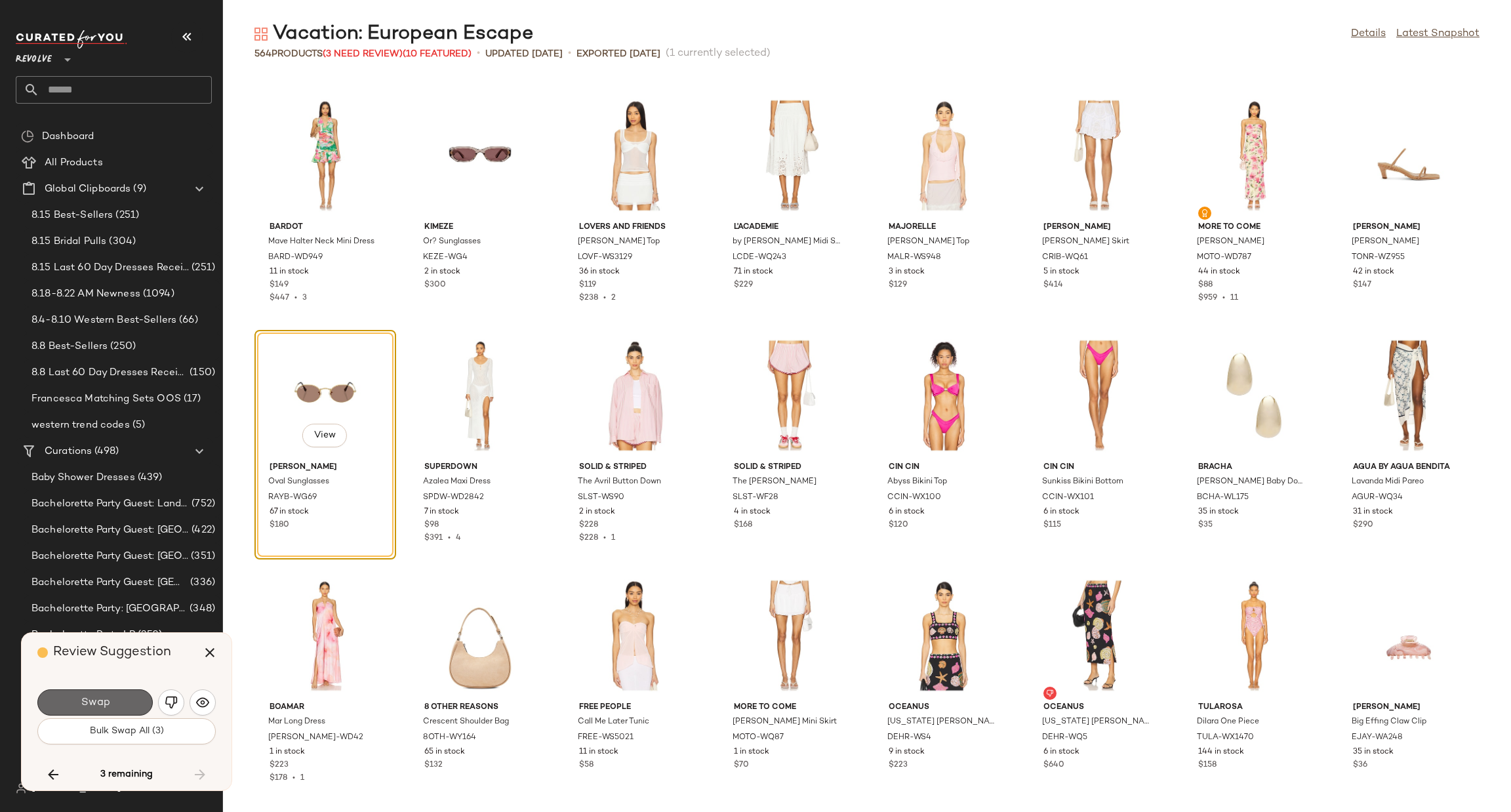
click at [141, 693] on button "Swap" at bounding box center [95, 702] width 116 height 26
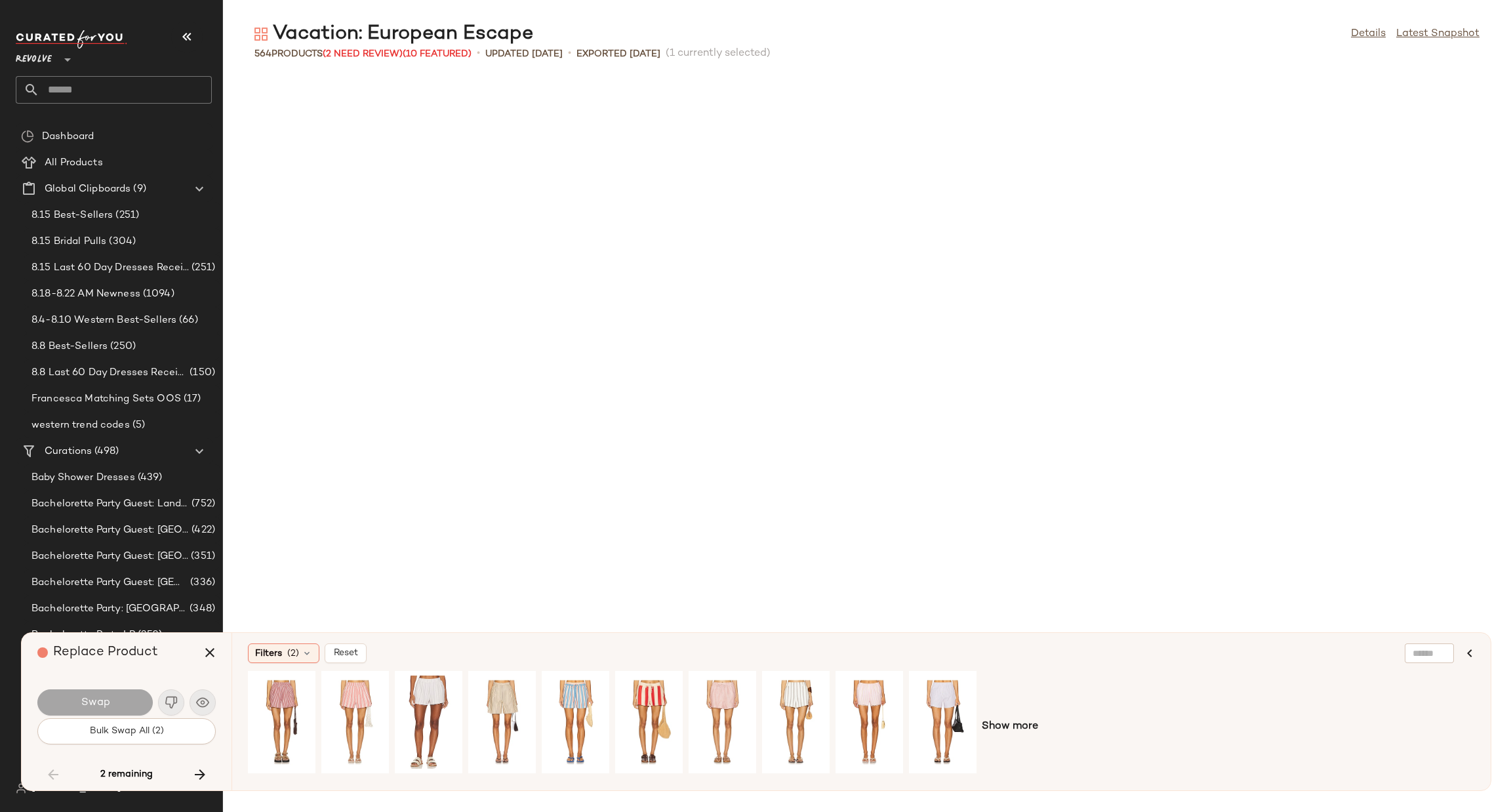
scroll to position [2159, 0]
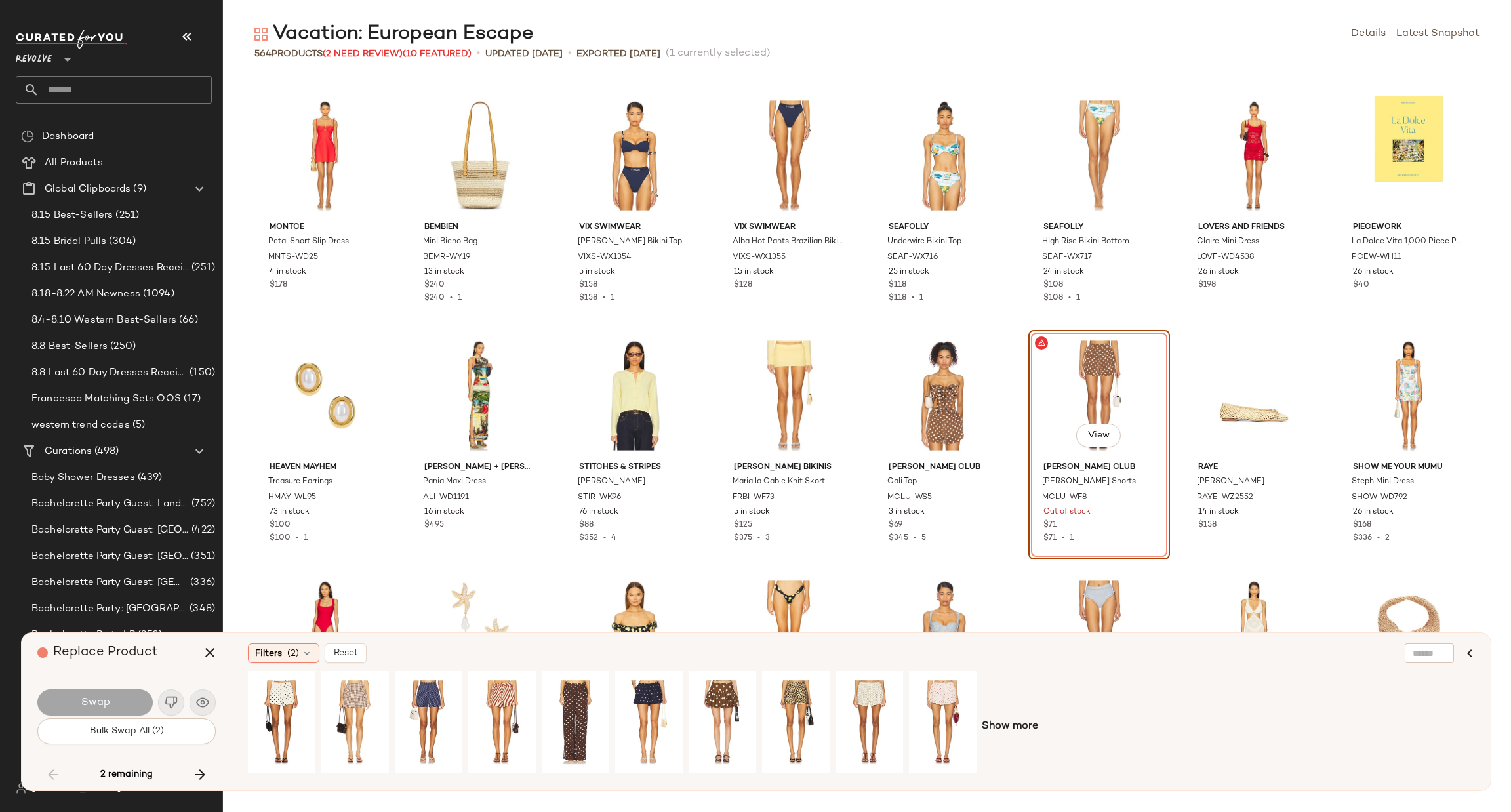
click at [237, 524] on div "Montce Petal Short Slip Dress MNTS-WD25 4 in stock $178 BEMBIEN Mini Bieno Bag …" at bounding box center [867, 444] width 1289 height 736
drag, startPoint x: 214, startPoint y: 649, endPoint x: 608, endPoint y: 610, distance: 395.9
click at [214, 650] on icon "button" at bounding box center [210, 652] width 16 height 16
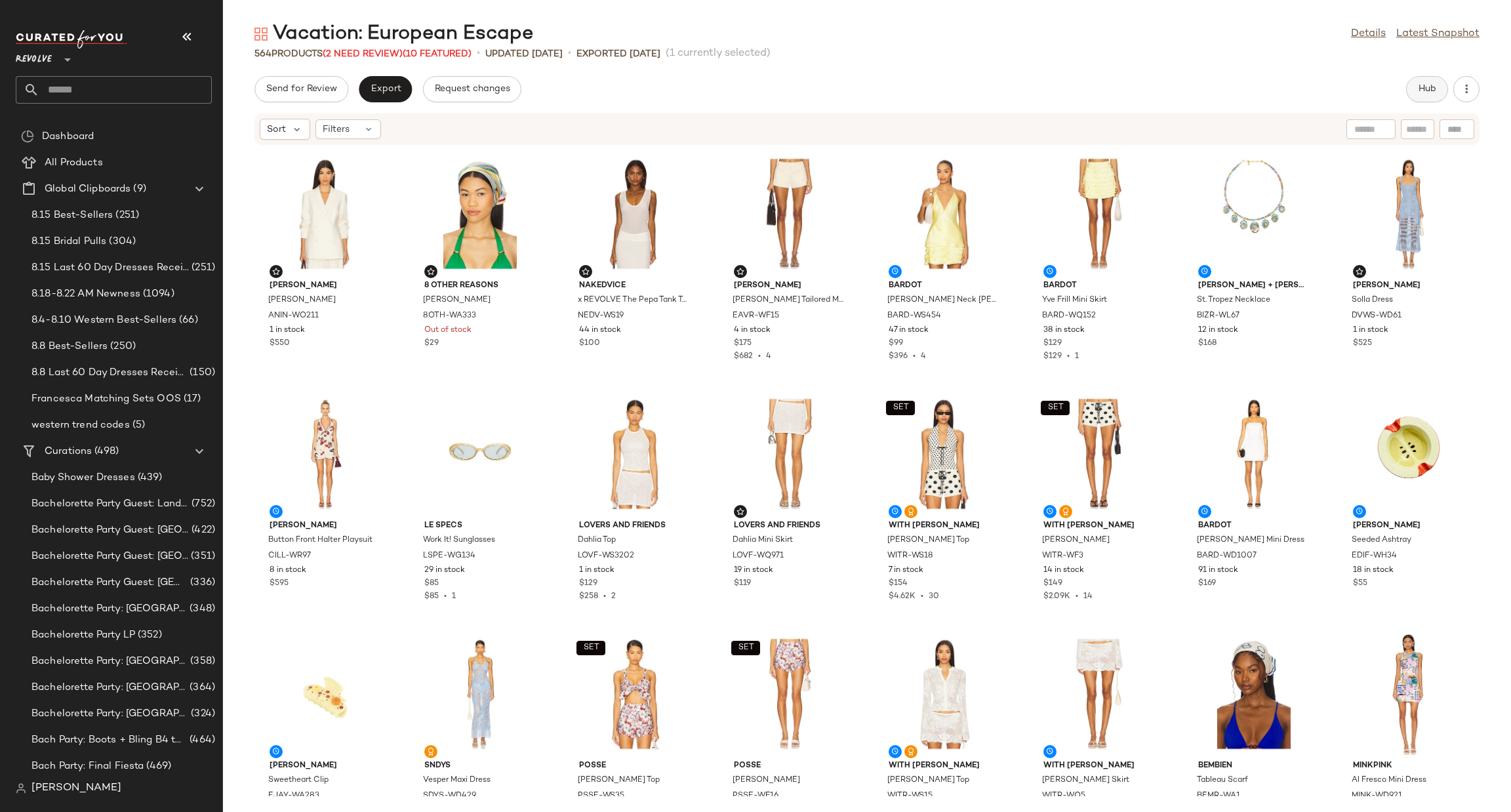
click at [1430, 90] on span "Hub" at bounding box center [1427, 89] width 19 height 10
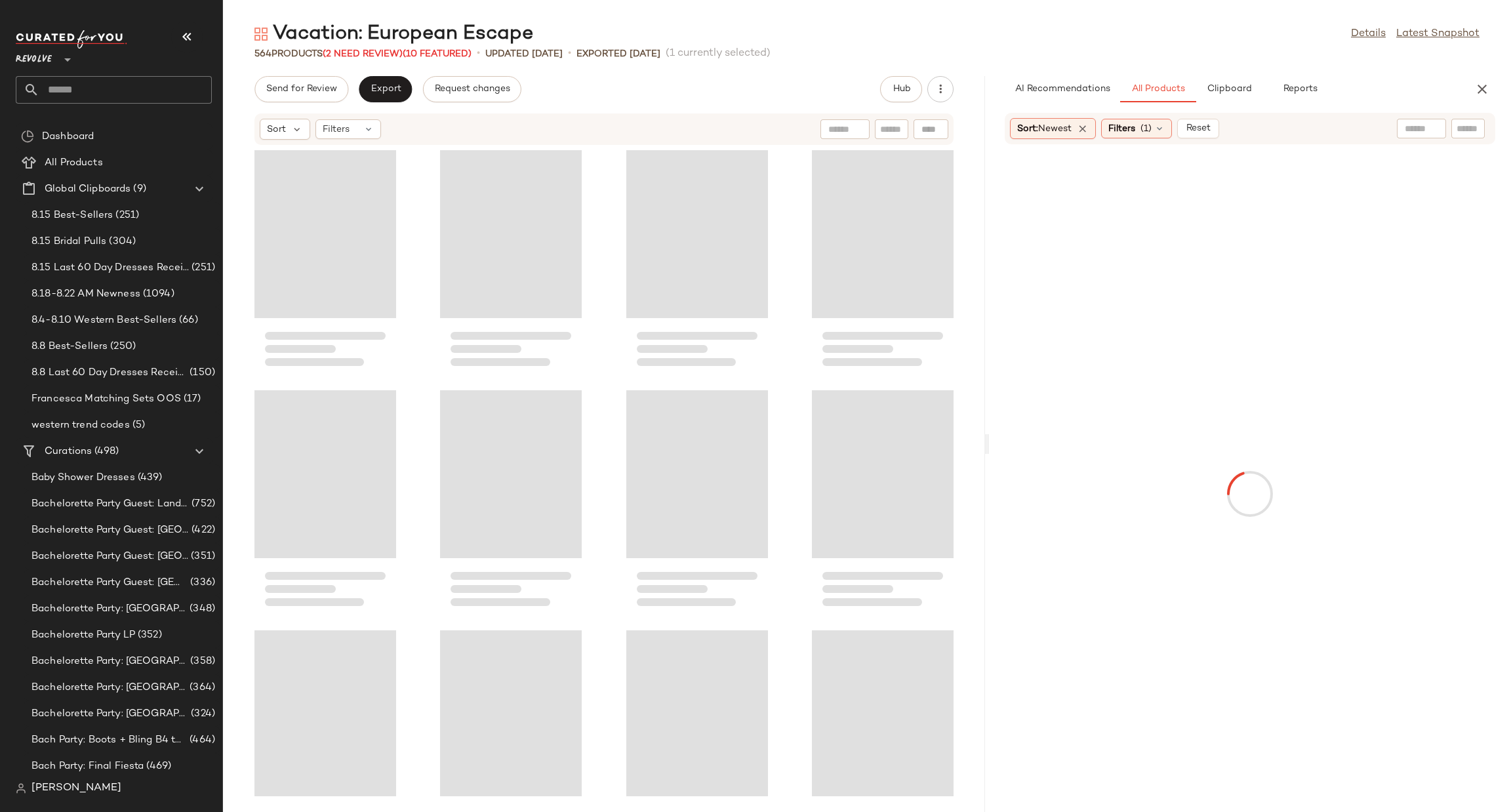
drag, startPoint x: 864, startPoint y: 444, endPoint x: 991, endPoint y: 436, distance: 127.3
click at [987, 436] on div "Vacation: European Escape Details Latest Snapshot 564 Products (2 Need Review) …" at bounding box center [867, 416] width 1289 height 791
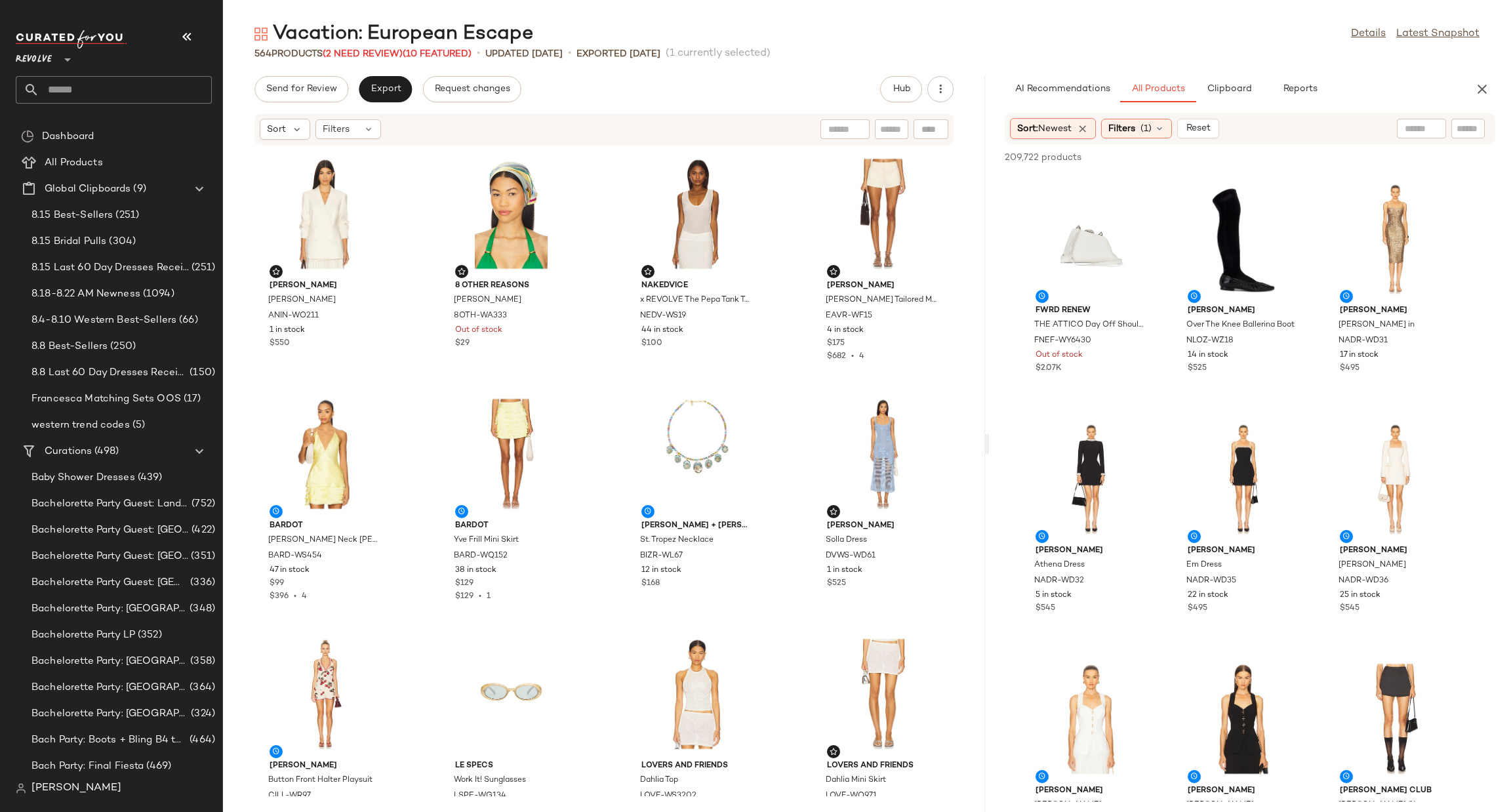
drag, startPoint x: 1497, startPoint y: 0, endPoint x: 1012, endPoint y: 556, distance: 737.8
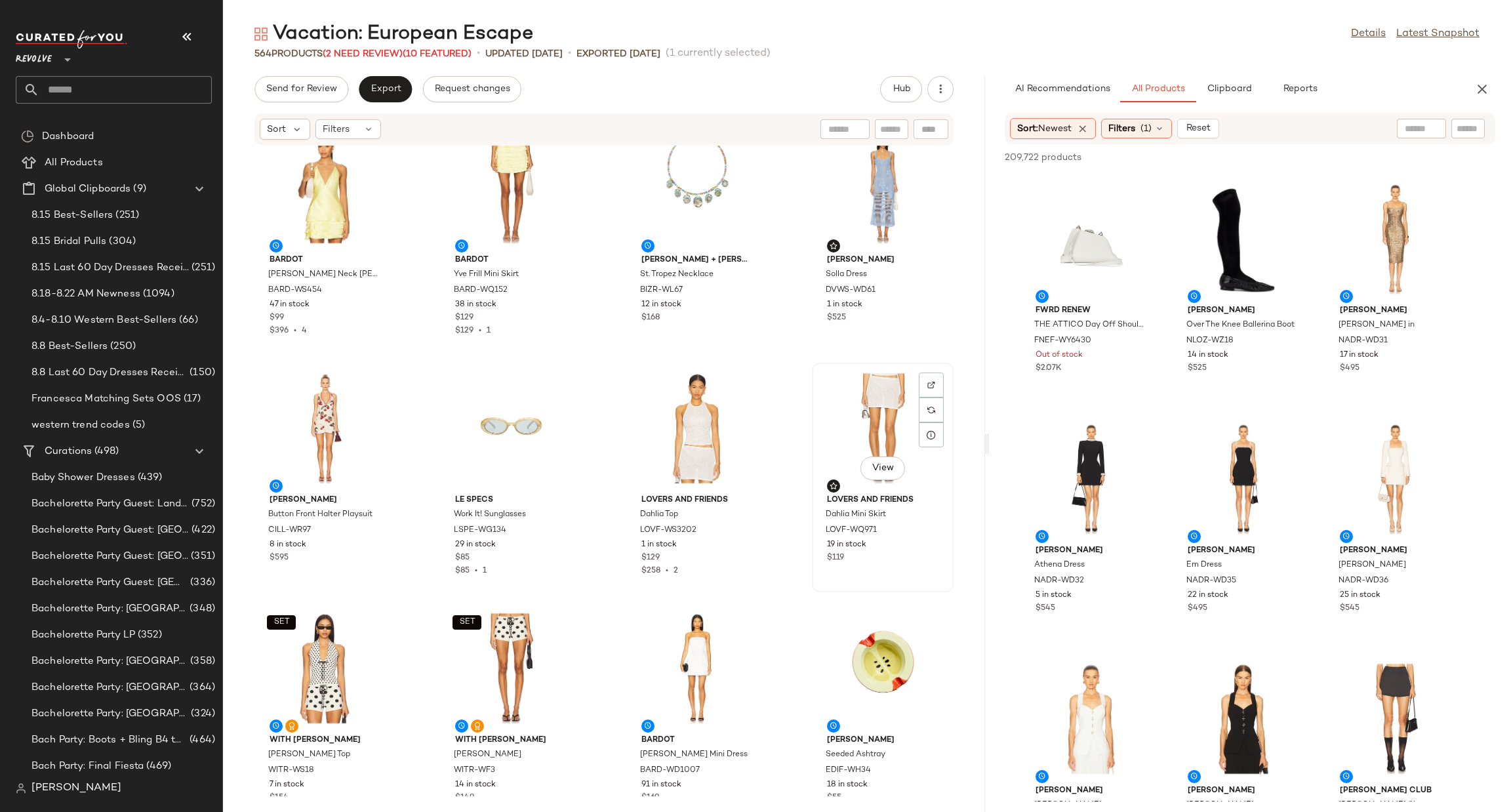
scroll to position [502, 0]
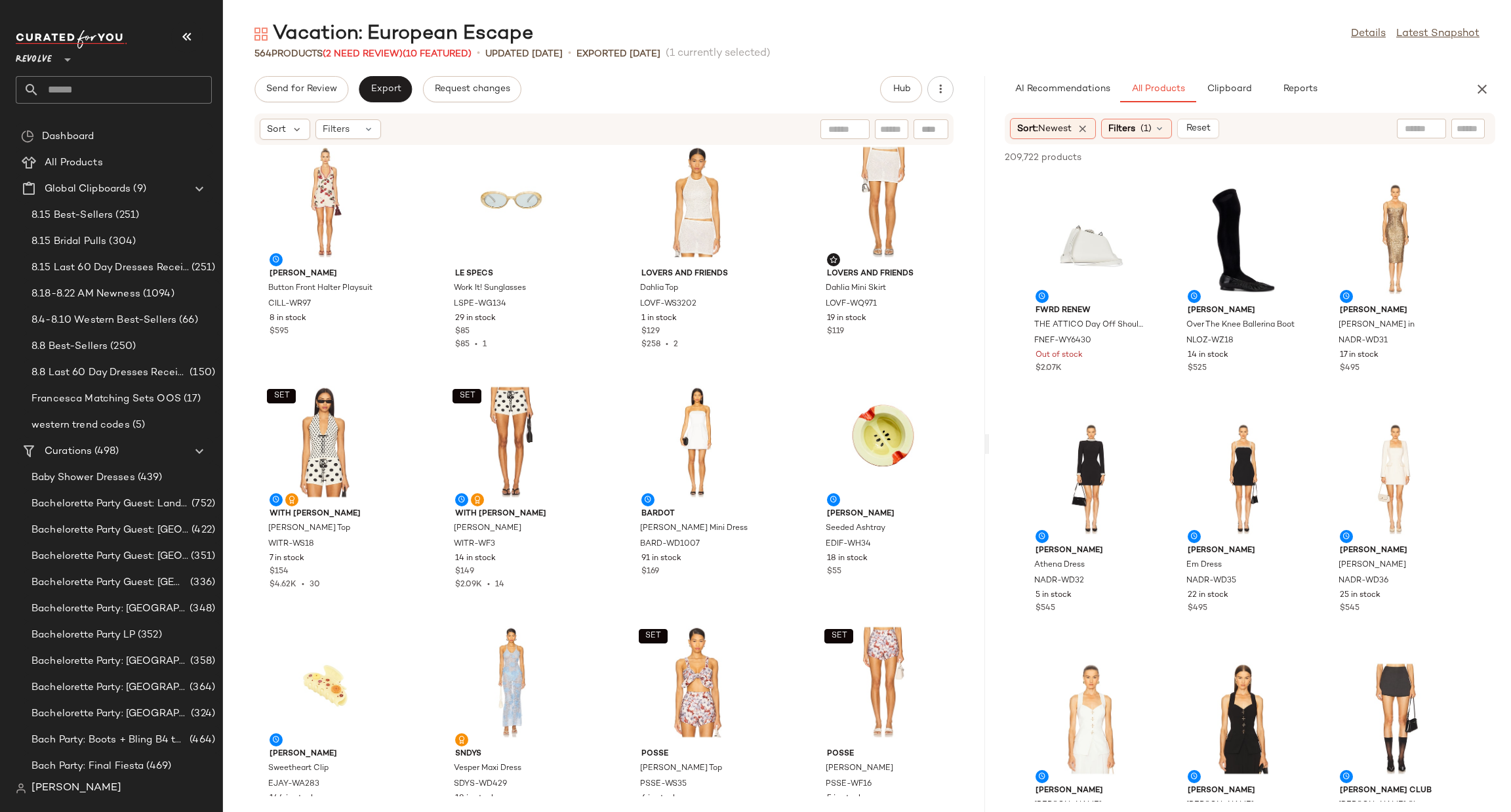
click at [1471, 131] on input "text" at bounding box center [1468, 128] width 23 height 13
type input "***"
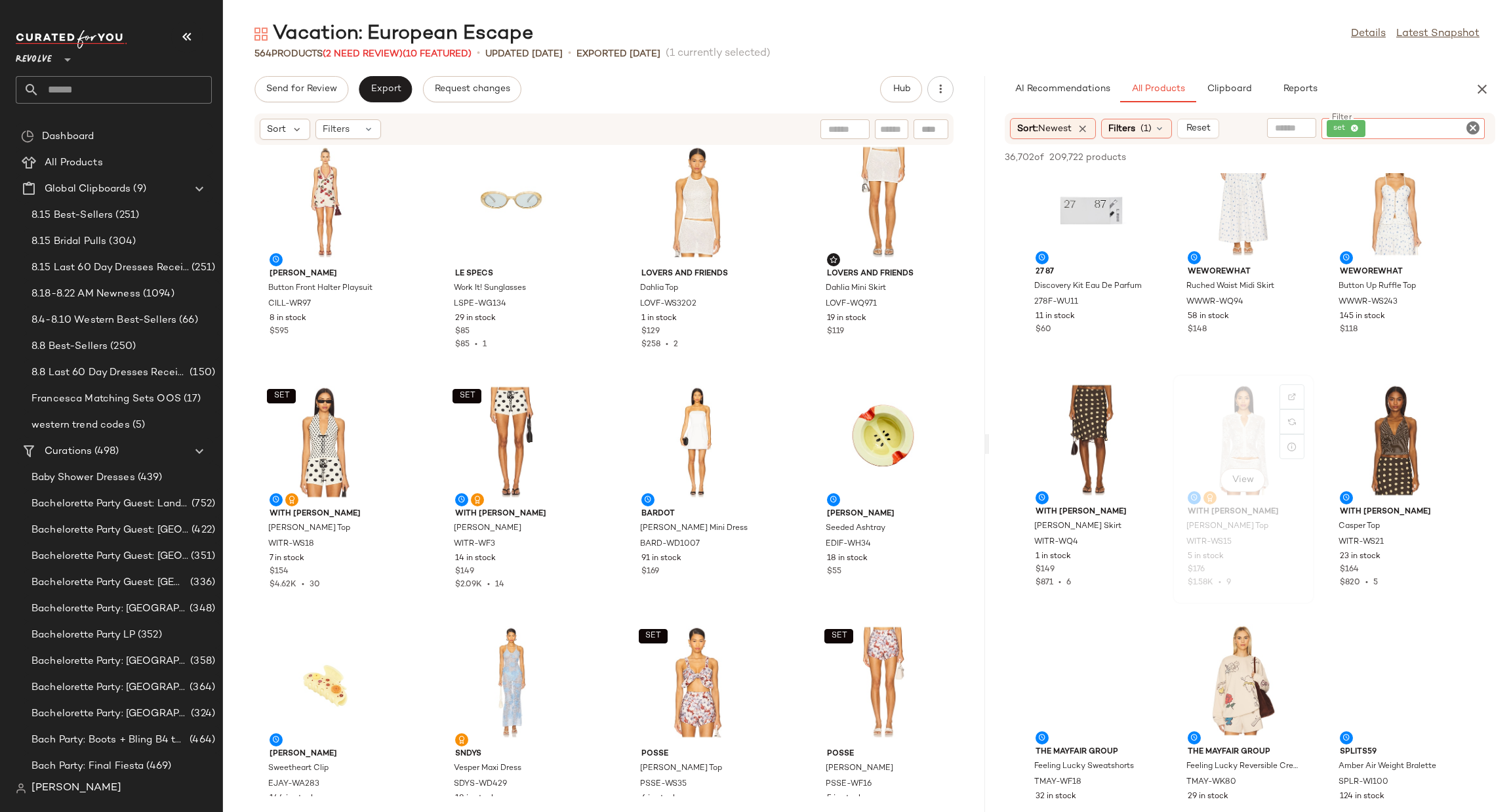
scroll to position [10032, 0]
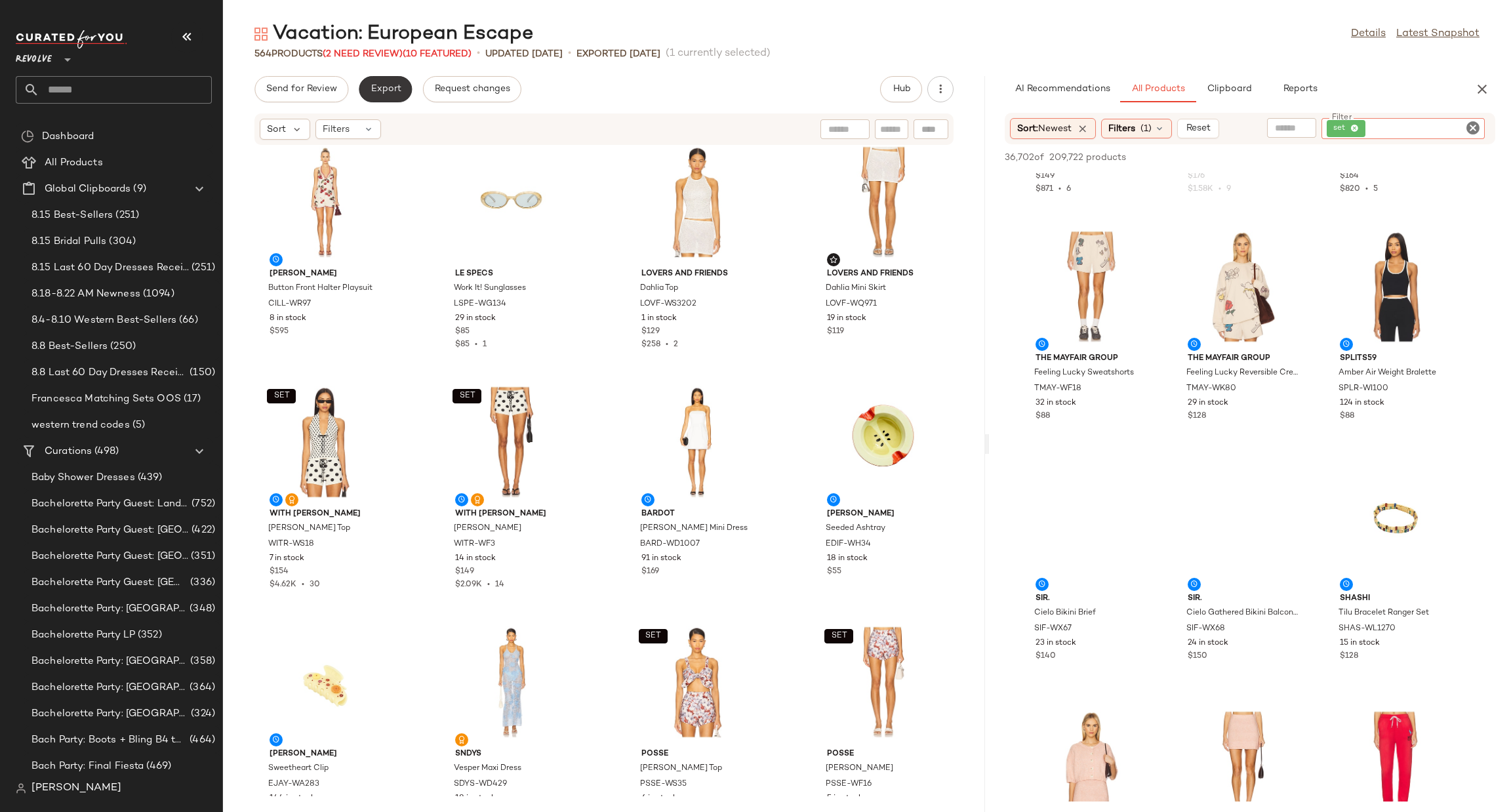
click at [400, 93] on button "Export" at bounding box center [385, 89] width 53 height 26
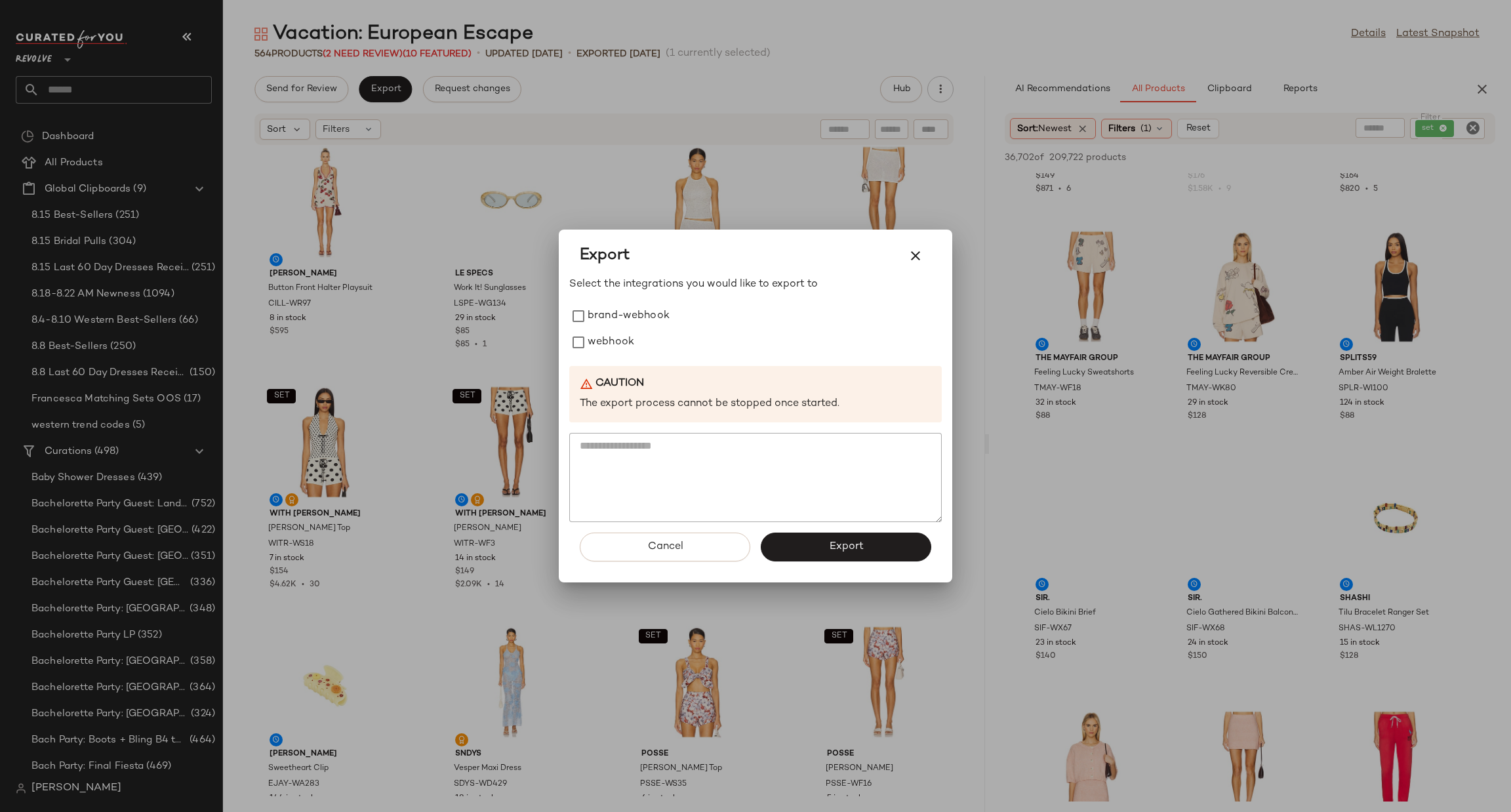
drag, startPoint x: 615, startPoint y: 346, endPoint x: 641, endPoint y: 363, distance: 31.1
click at [614, 346] on label "webhook" at bounding box center [611, 342] width 46 height 26
drag, startPoint x: 856, startPoint y: 541, endPoint x: 815, endPoint y: 509, distance: 52.0
click at [856, 540] on span "Export" at bounding box center [846, 546] width 35 height 13
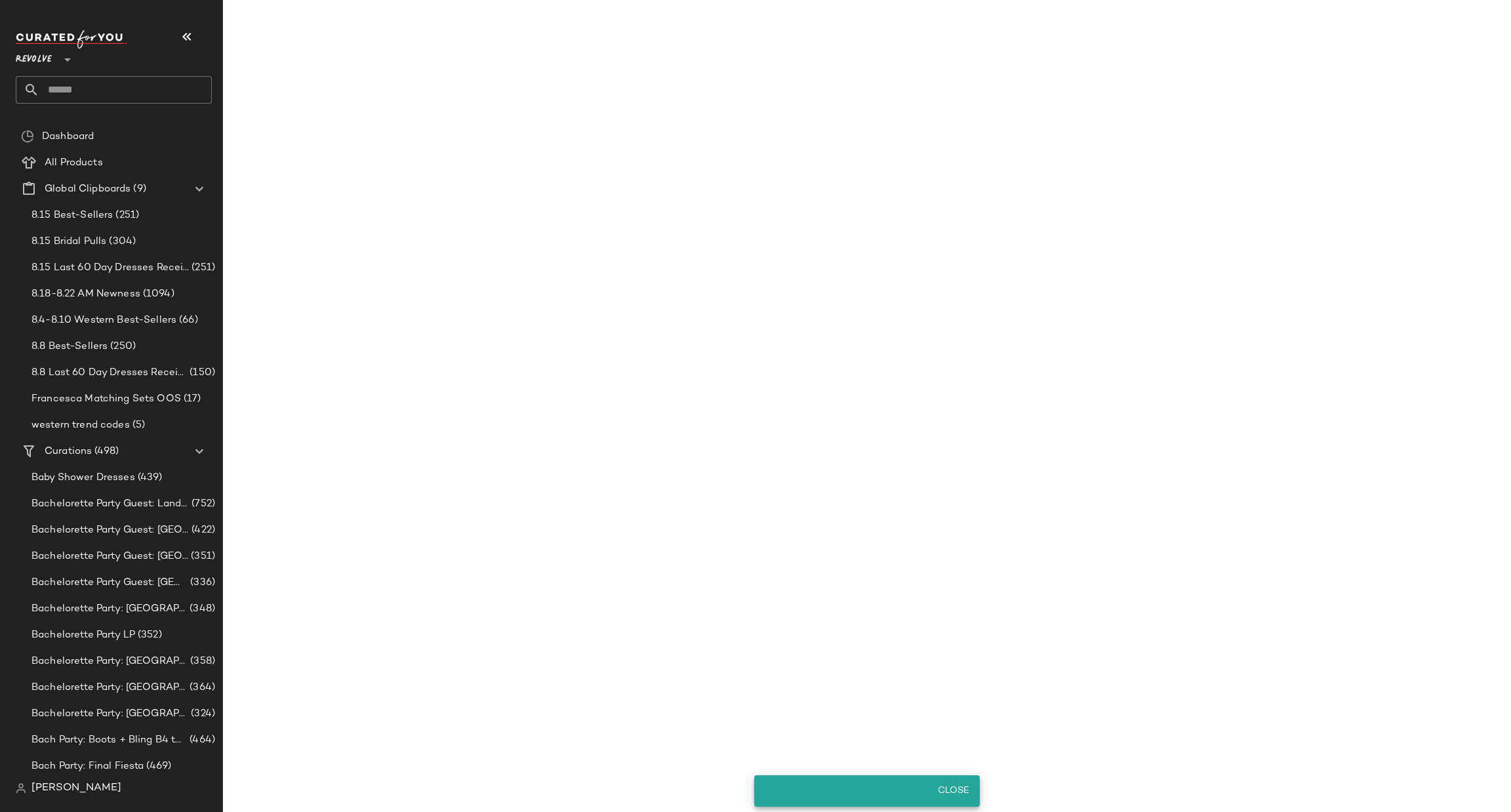
scroll to position [14832, 0]
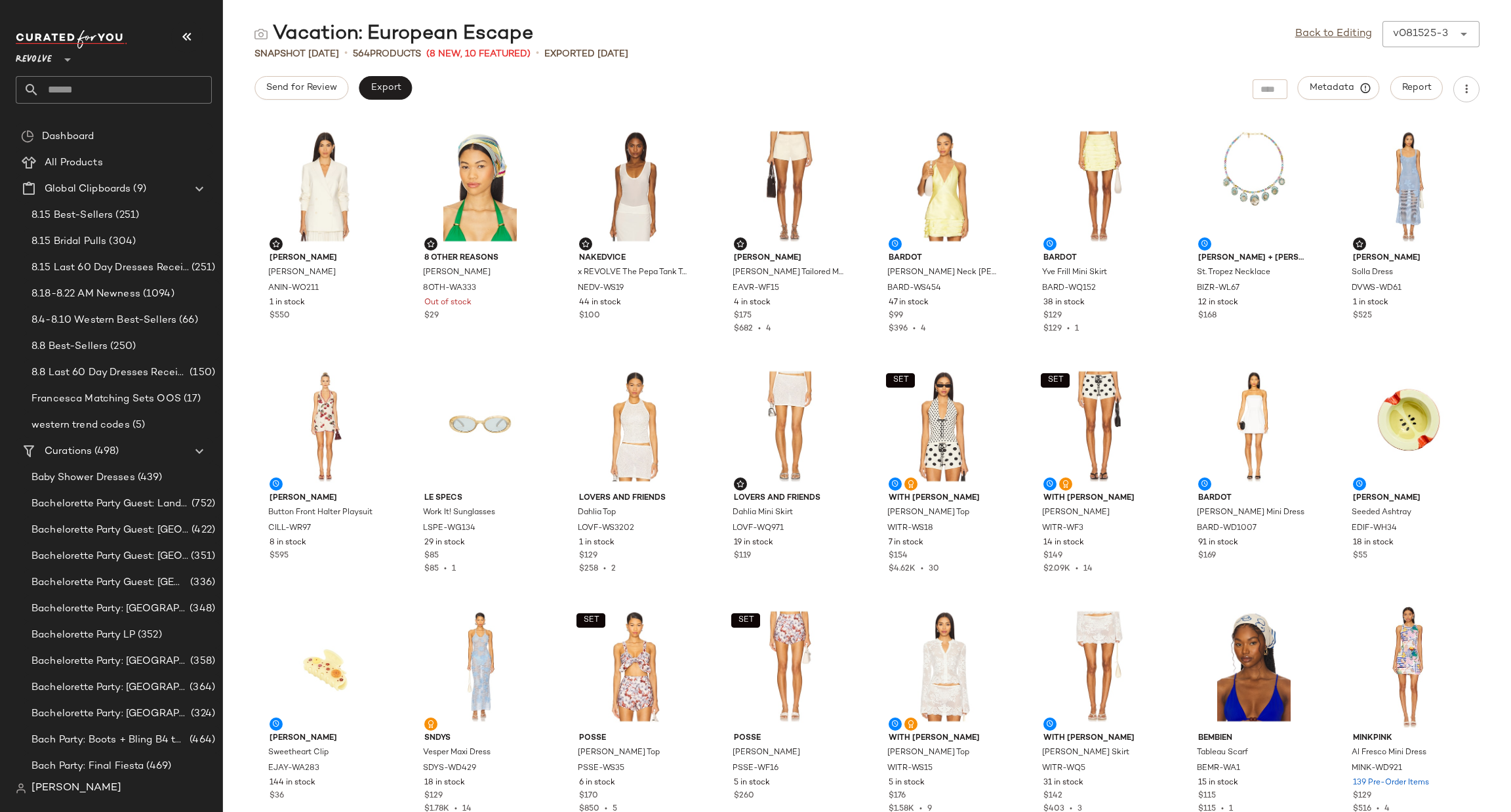
click at [124, 96] on input "text" at bounding box center [125, 90] width 172 height 28
type input "****"
click at [108, 121] on span "Shop" at bounding box center [107, 128] width 23 height 13
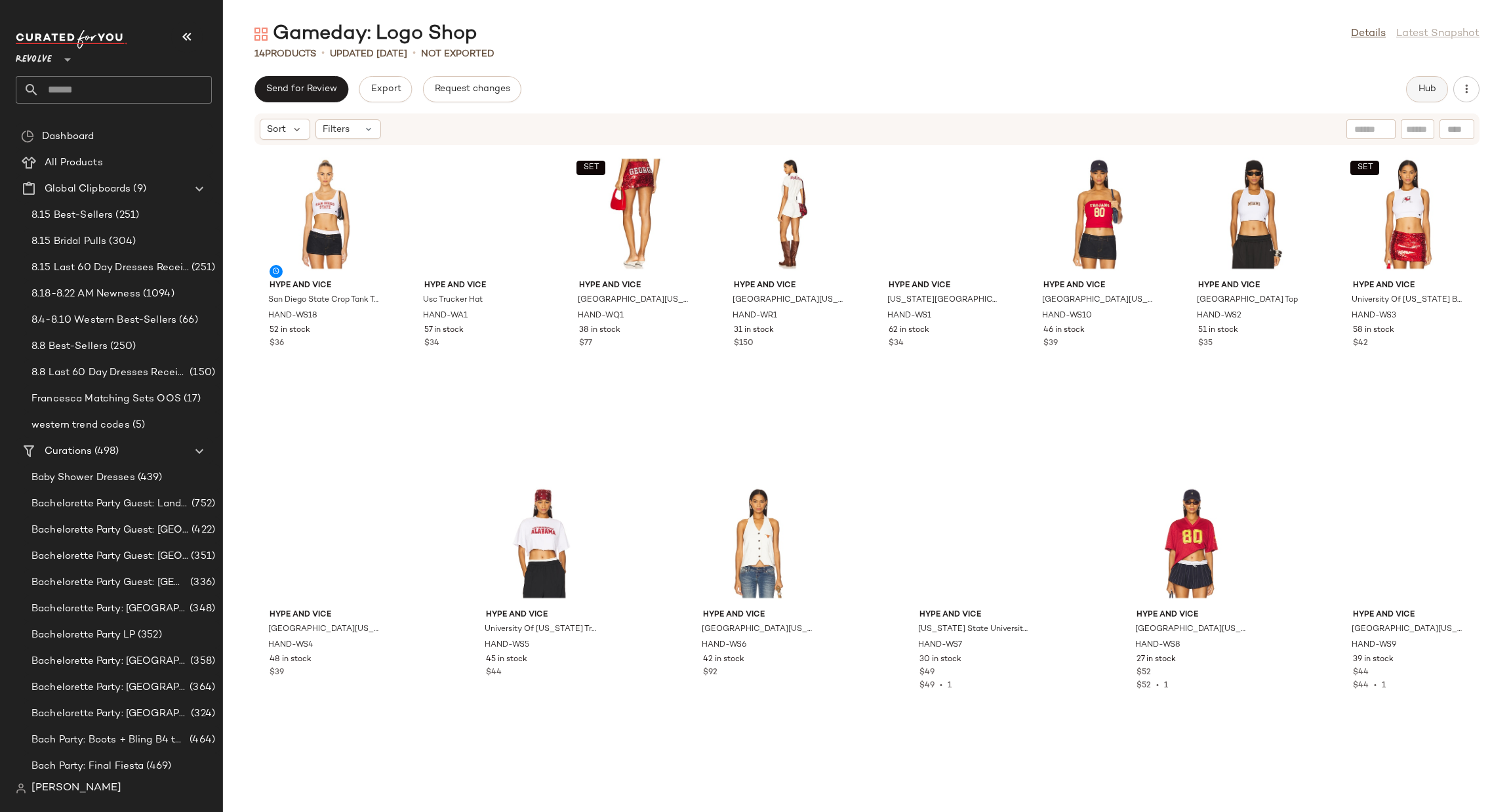
click at [1427, 96] on button "Hub" at bounding box center [1427, 89] width 42 height 26
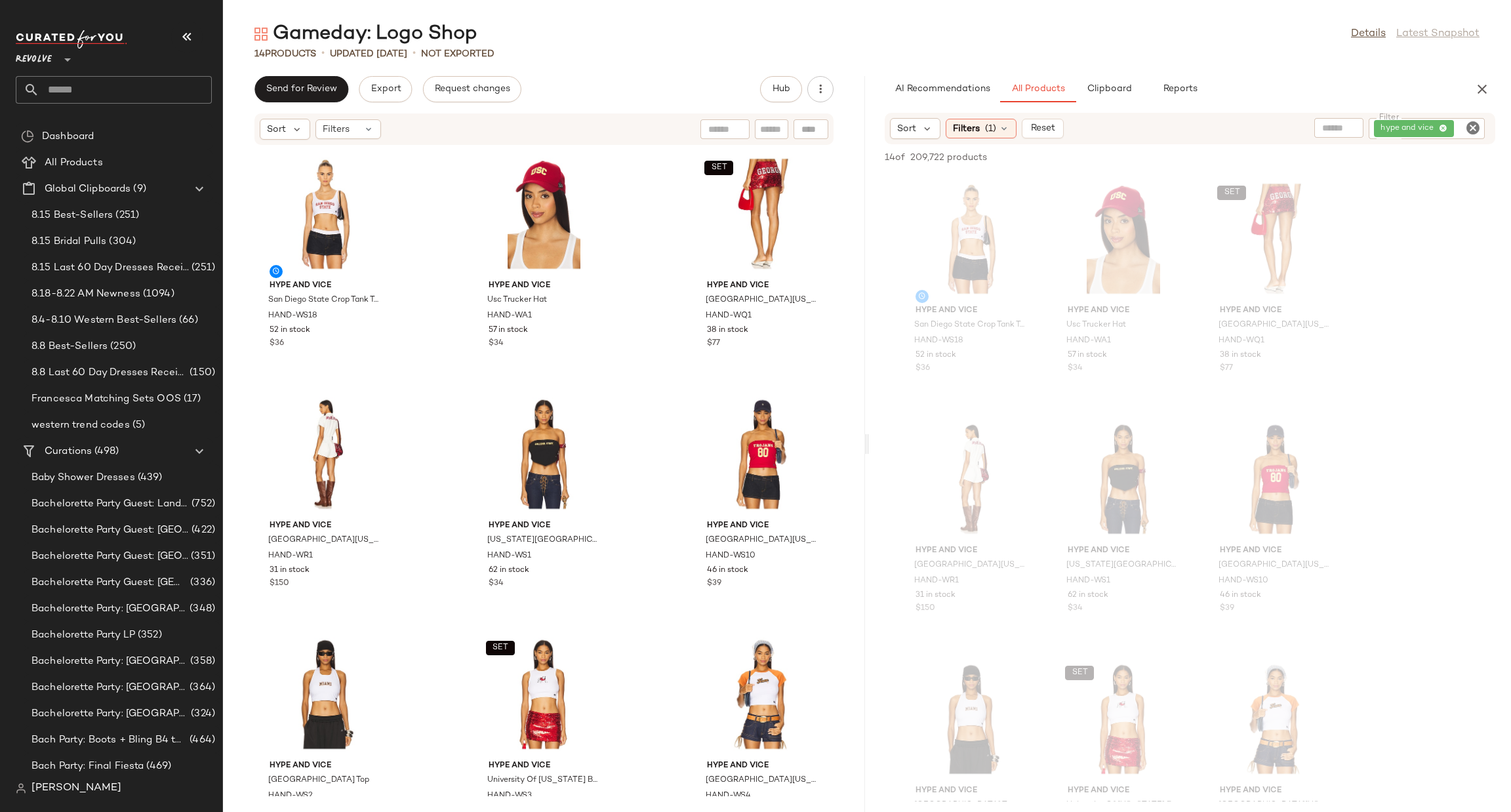
click at [1430, 279] on div "Hype and Vice San Diego State Crop Tank Top HAND-WS18 52 in stock $36 Hype and …" at bounding box center [1190, 768] width 642 height 1190
click at [1474, 128] on icon "Clear Filter" at bounding box center [1473, 128] width 16 height 16
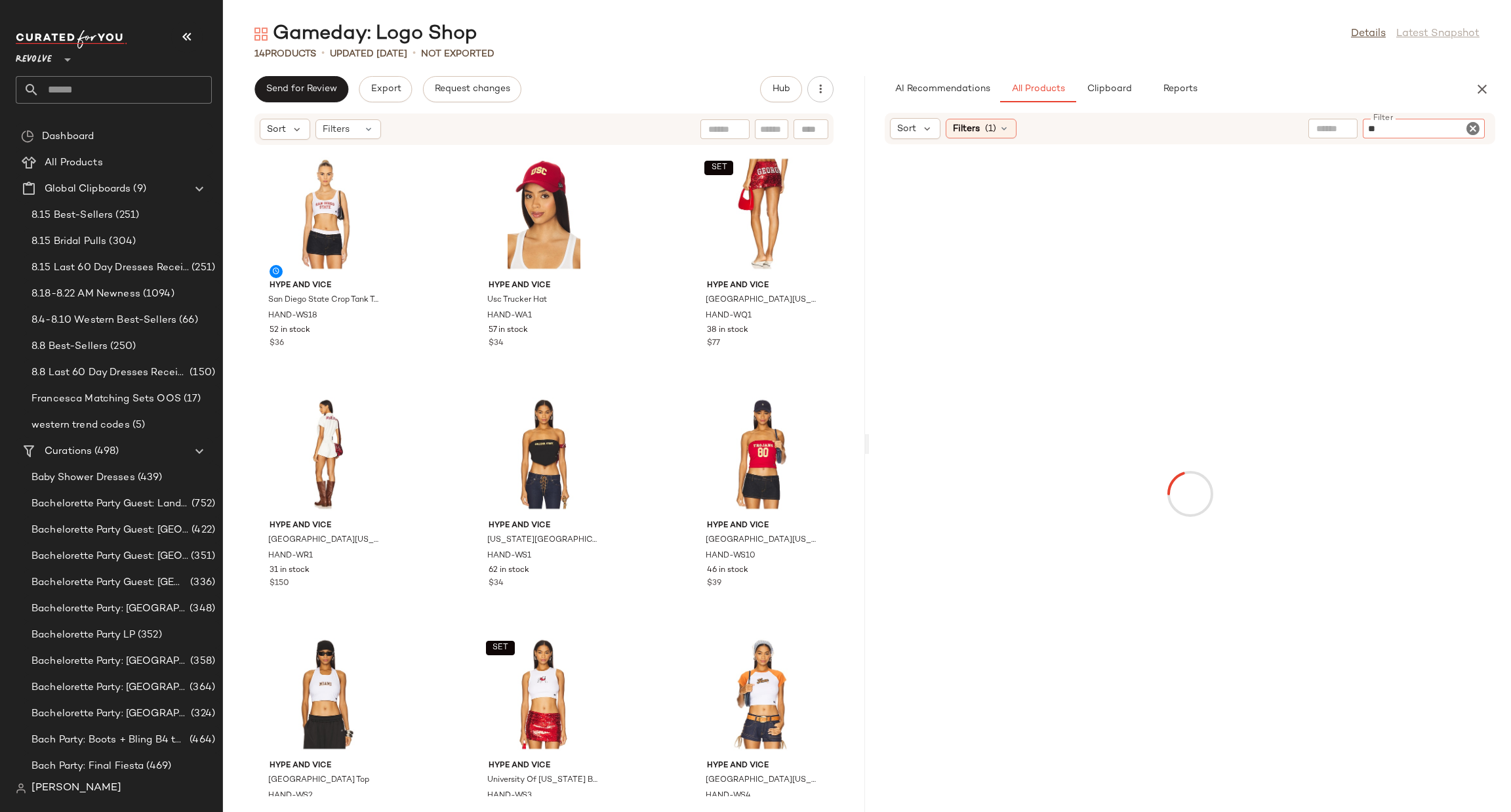
type input "*"
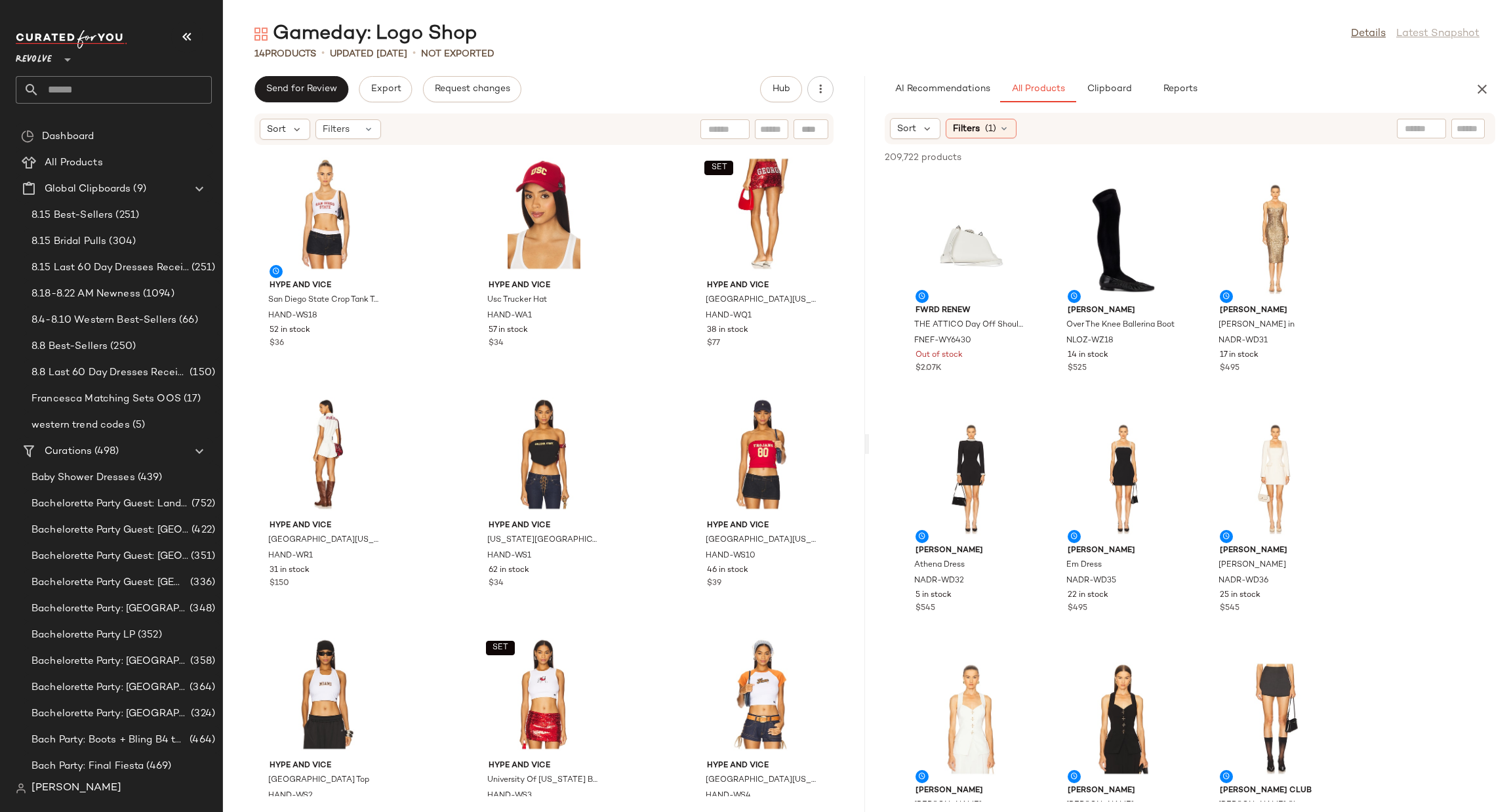
click at [234, 666] on div "Hype and Vice San Diego State Crop Tank Top HAND-WS18 52 in stock $36 Hype and …" at bounding box center [544, 471] width 642 height 651
click at [240, 566] on div "Hype and Vice San Diego State Crop Tank Top HAND-WS18 52 in stock $36 Hype and …" at bounding box center [544, 471] width 642 height 651
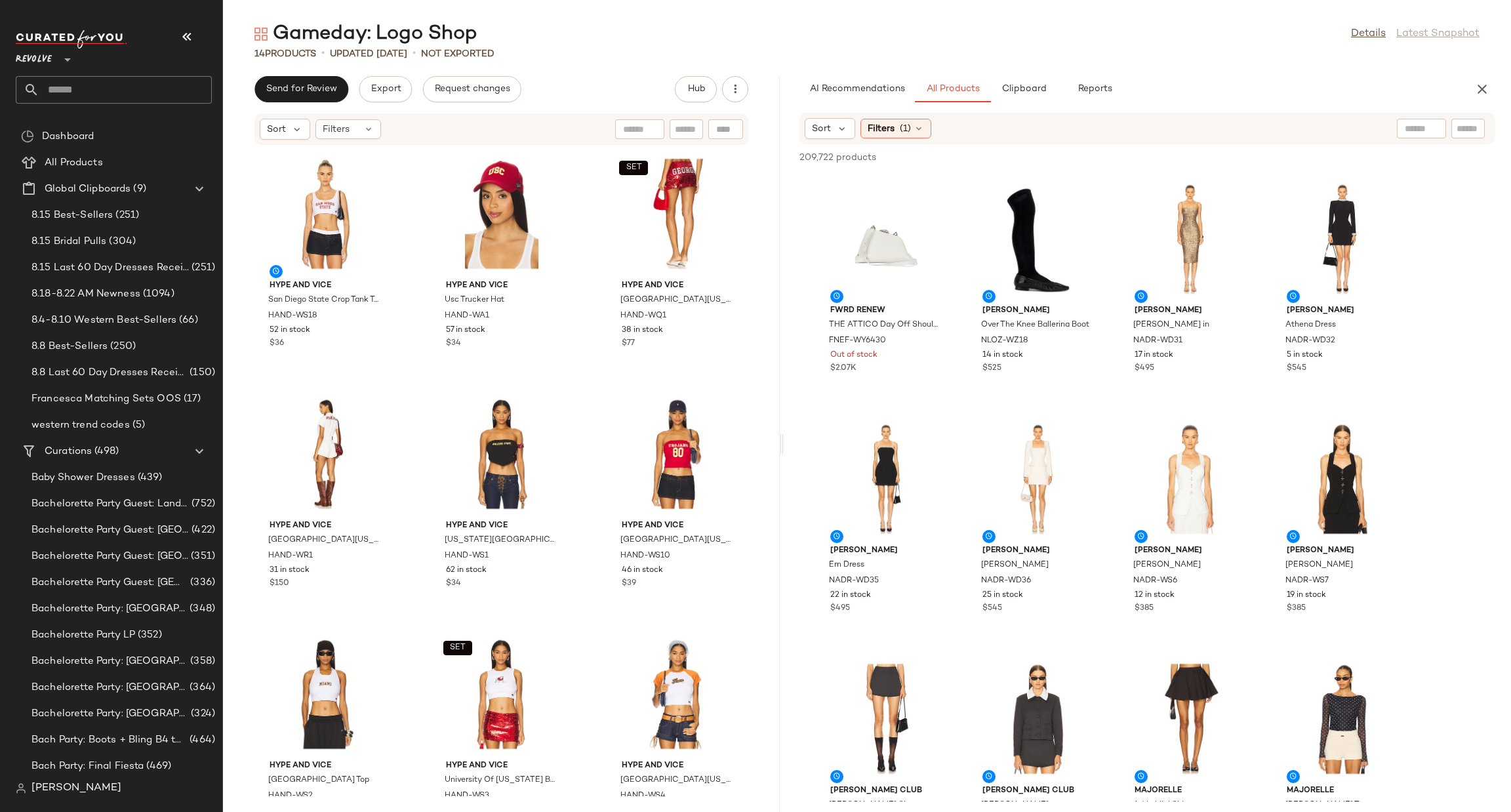
drag, startPoint x: 865, startPoint y: 441, endPoint x: 962, endPoint y: 432, distance: 97.4
click at [1311, 426] on div "Gameday: Logo Shop Details Latest Snapshot 14 Products • updated Aug 14th • Not…" at bounding box center [867, 416] width 1289 height 791
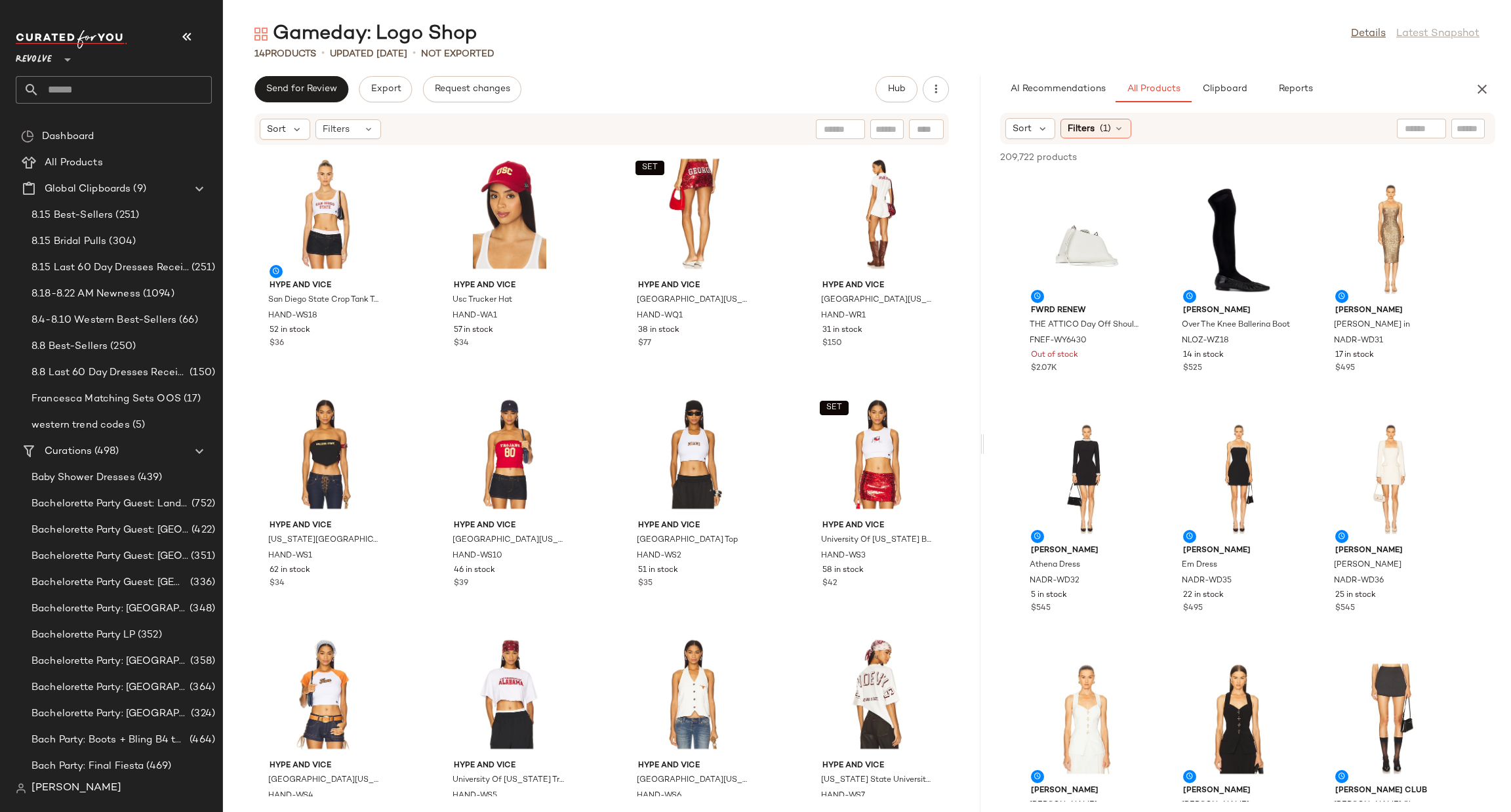
drag, startPoint x: 782, startPoint y: 443, endPoint x: 987, endPoint y: 437, distance: 205.1
click at [987, 437] on div "Gameday: Logo Shop Details Latest Snapshot 14 Products • updated Aug 14th • Not…" at bounding box center [867, 416] width 1289 height 791
drag, startPoint x: 240, startPoint y: 565, endPoint x: 264, endPoint y: 532, distance: 40.8
click at [241, 565] on div "Hype and Vice San Diego State Crop Tank Top HAND-WS18 52 in stock $36 Hype and …" at bounding box center [602, 471] width 758 height 651
click at [89, 86] on input "text" at bounding box center [125, 90] width 172 height 28
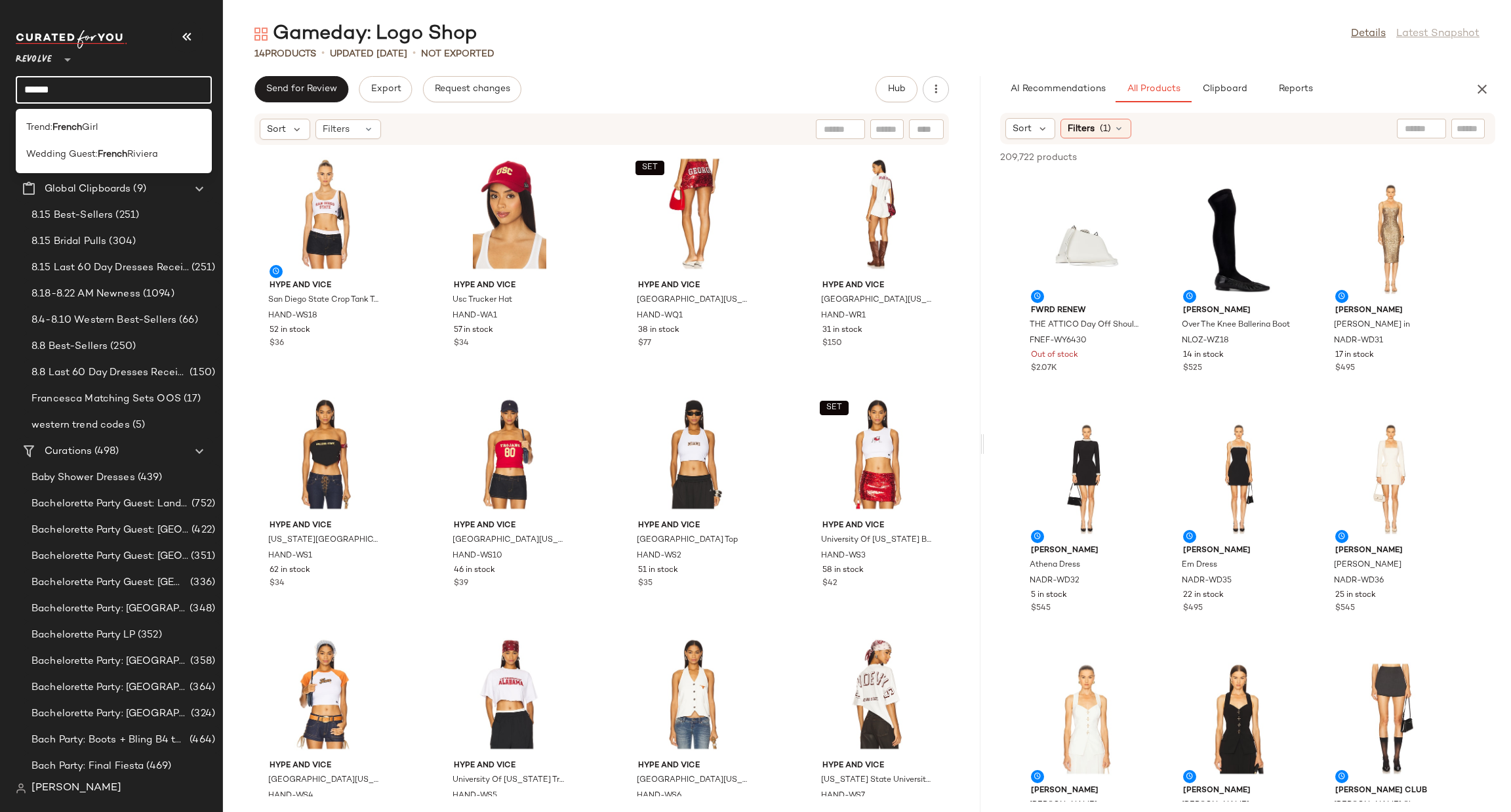
drag, startPoint x: 101, startPoint y: 84, endPoint x: 22, endPoint y: 79, distance: 79.2
click at [22, 79] on input "******" at bounding box center [113, 90] width 196 height 28
type input "*********"
click at [141, 473] on span "Create New Curation" at bounding box center [148, 469] width 107 height 11
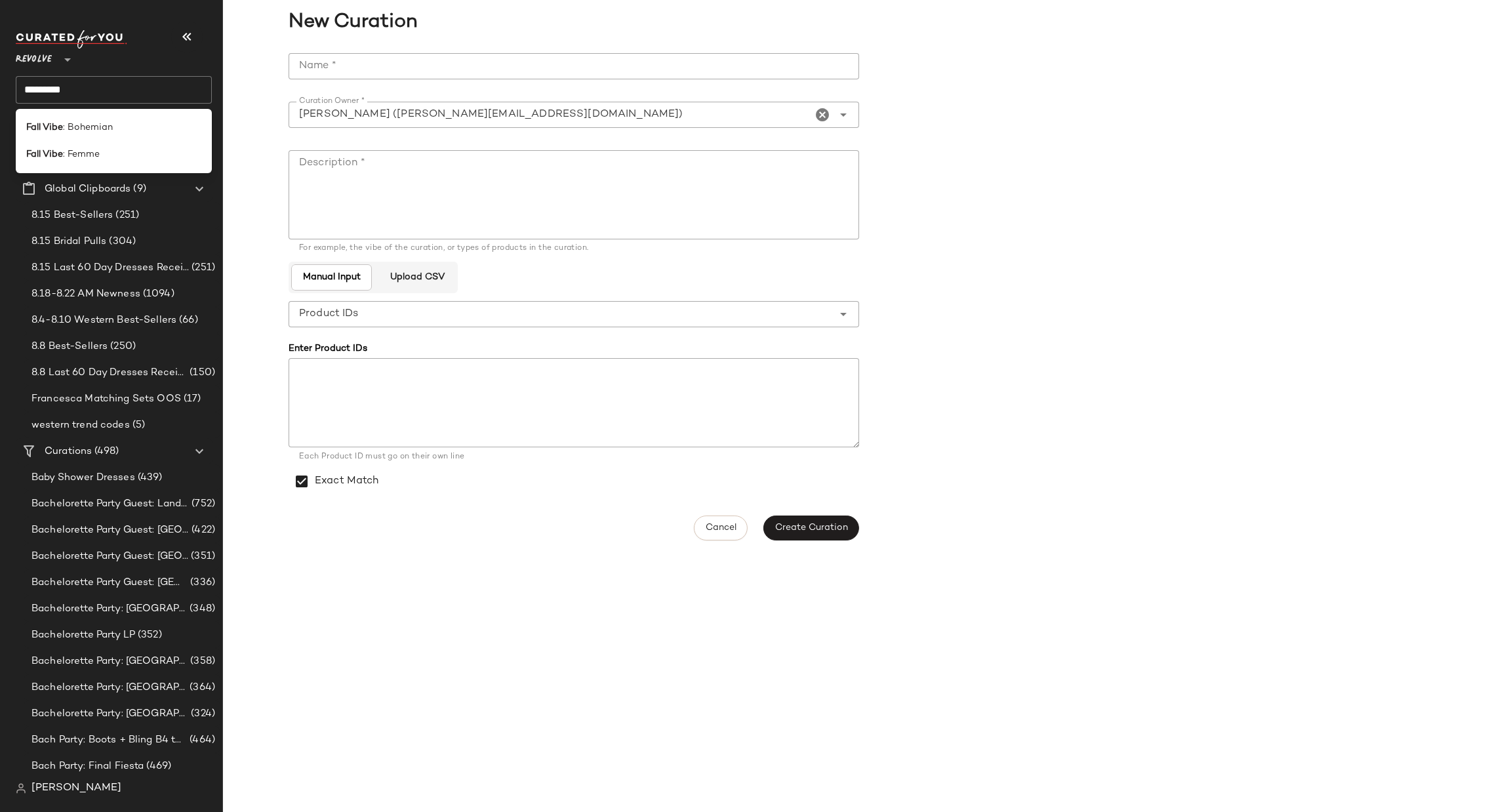
click at [340, 69] on input "Name *" at bounding box center [574, 66] width 570 height 26
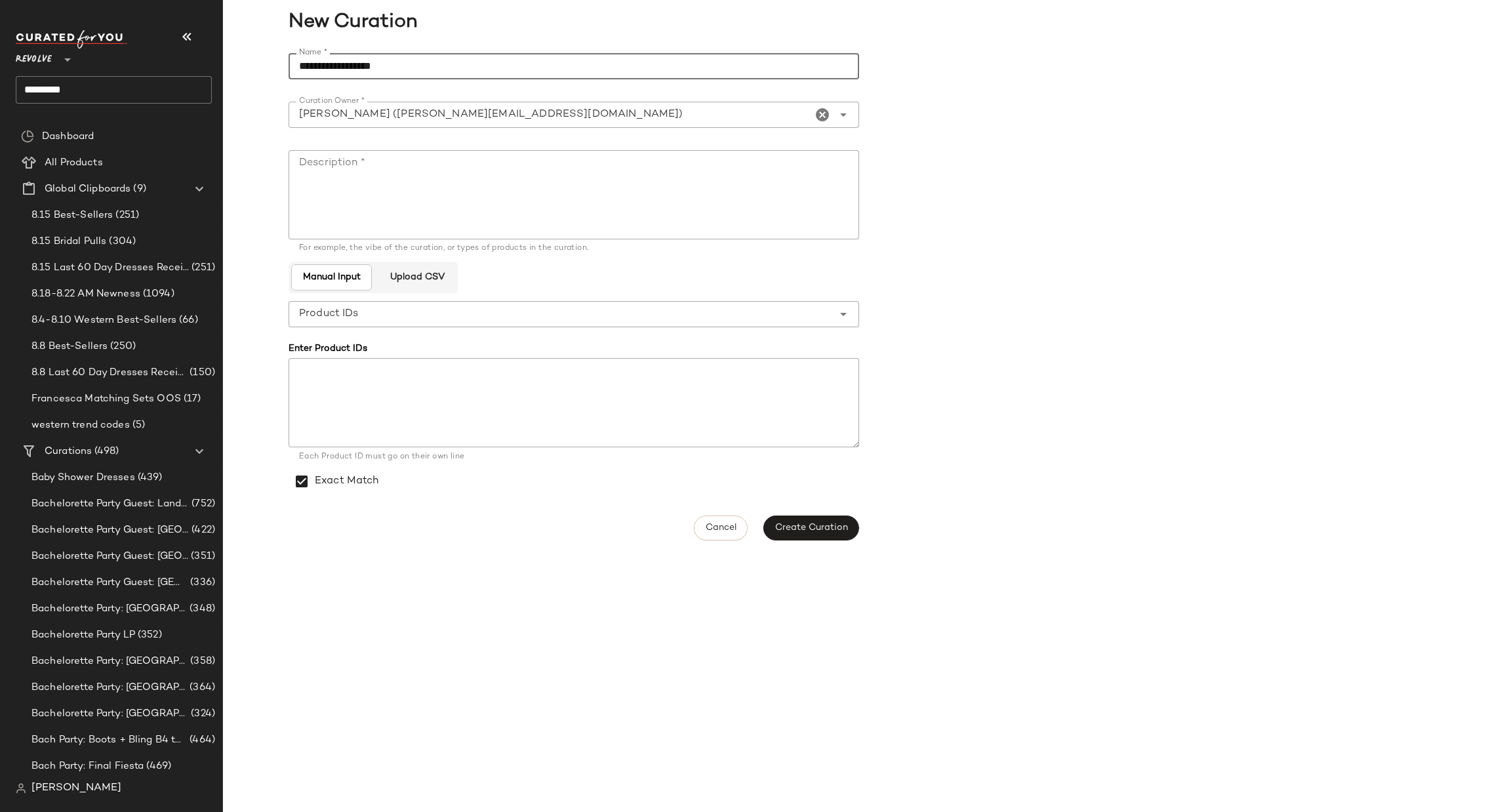
type input "**********"
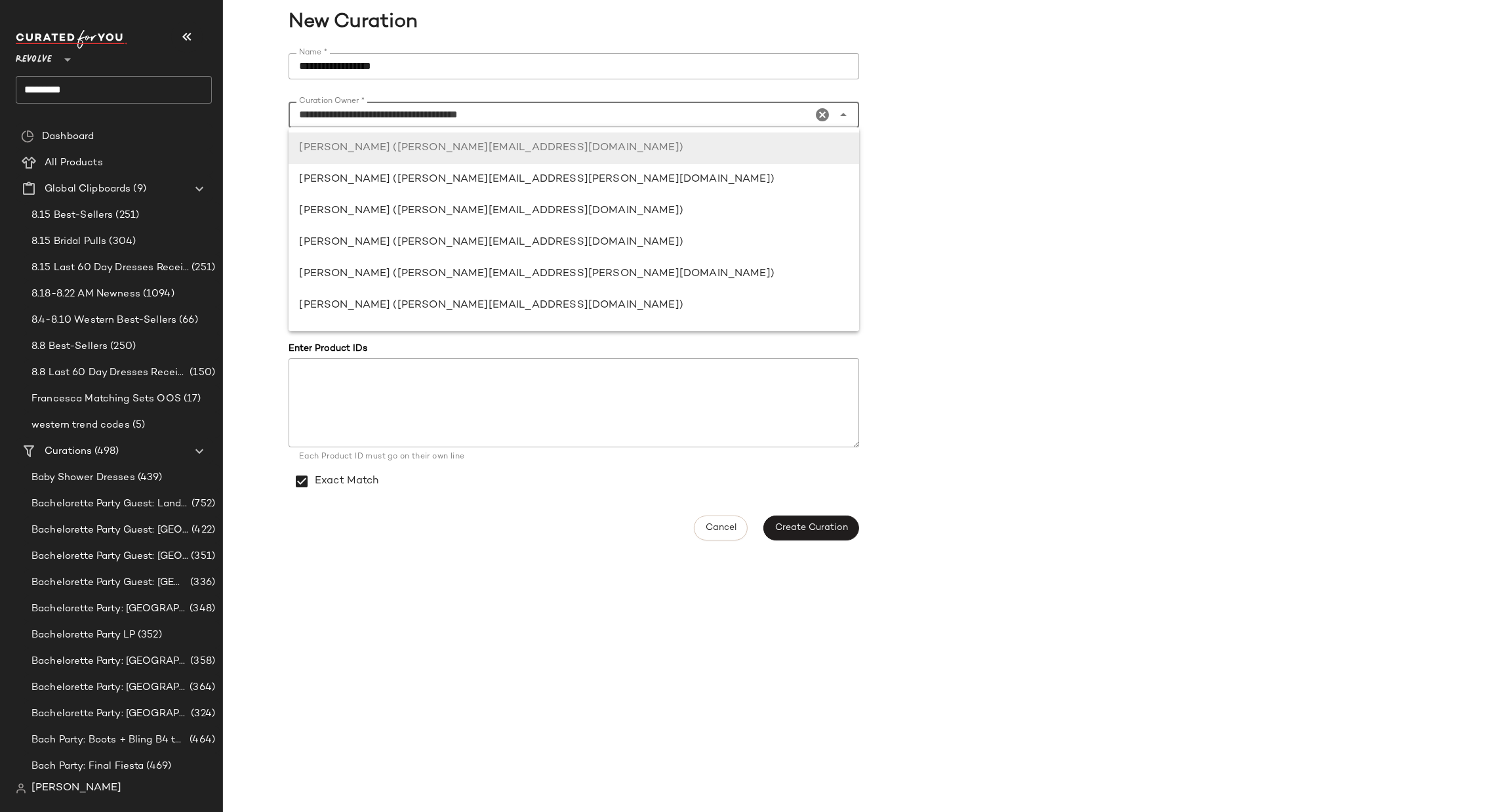
click at [470, 110] on input "**********" at bounding box center [550, 114] width 523 height 16
type input "**********"
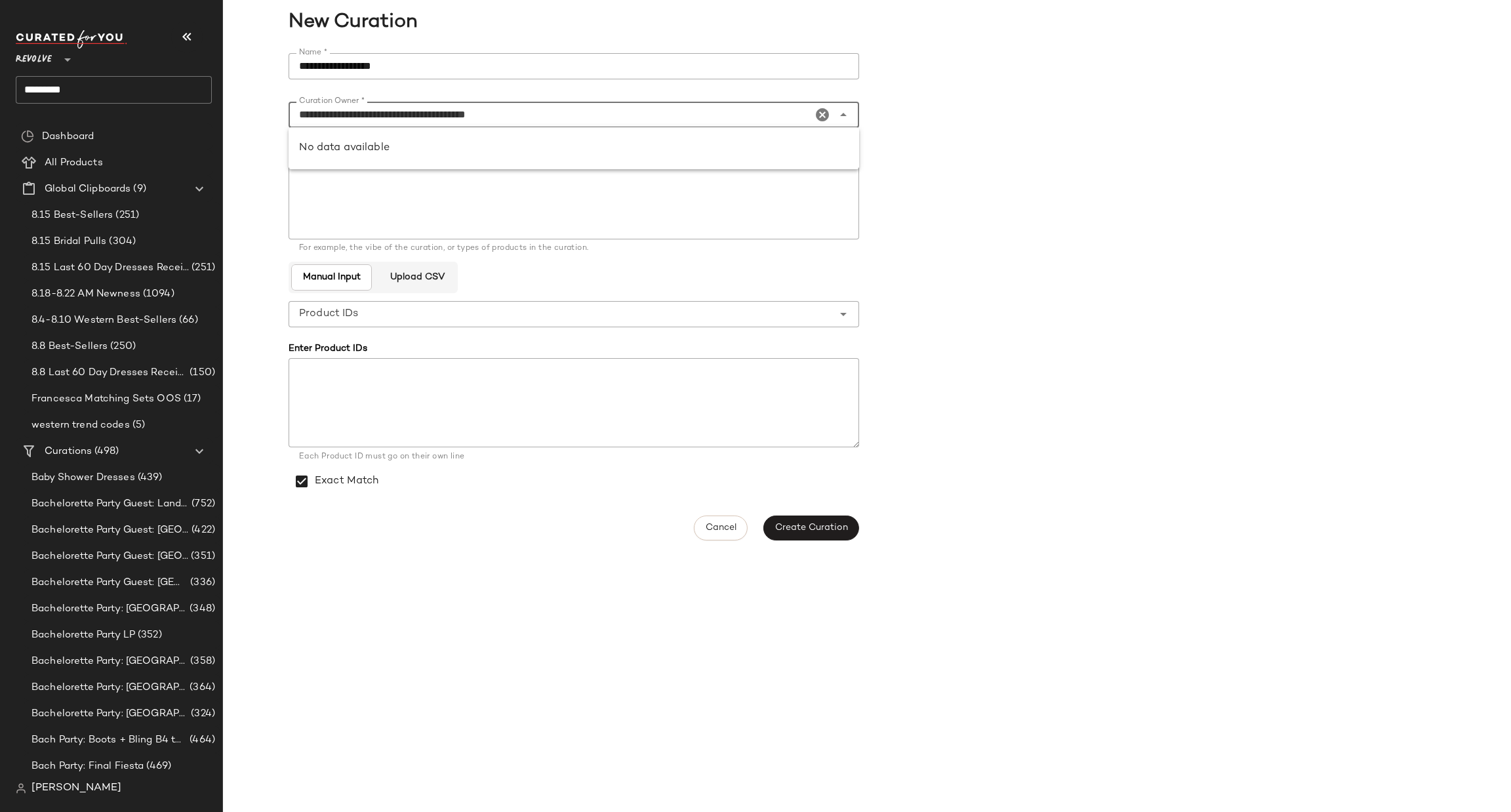
drag, startPoint x: 588, startPoint y: 114, endPoint x: 749, endPoint y: 103, distance: 161.4
click at [590, 114] on input "**********" at bounding box center [550, 114] width 523 height 16
click at [824, 116] on icon "Clear Curation Owner *" at bounding box center [822, 114] width 16 height 16
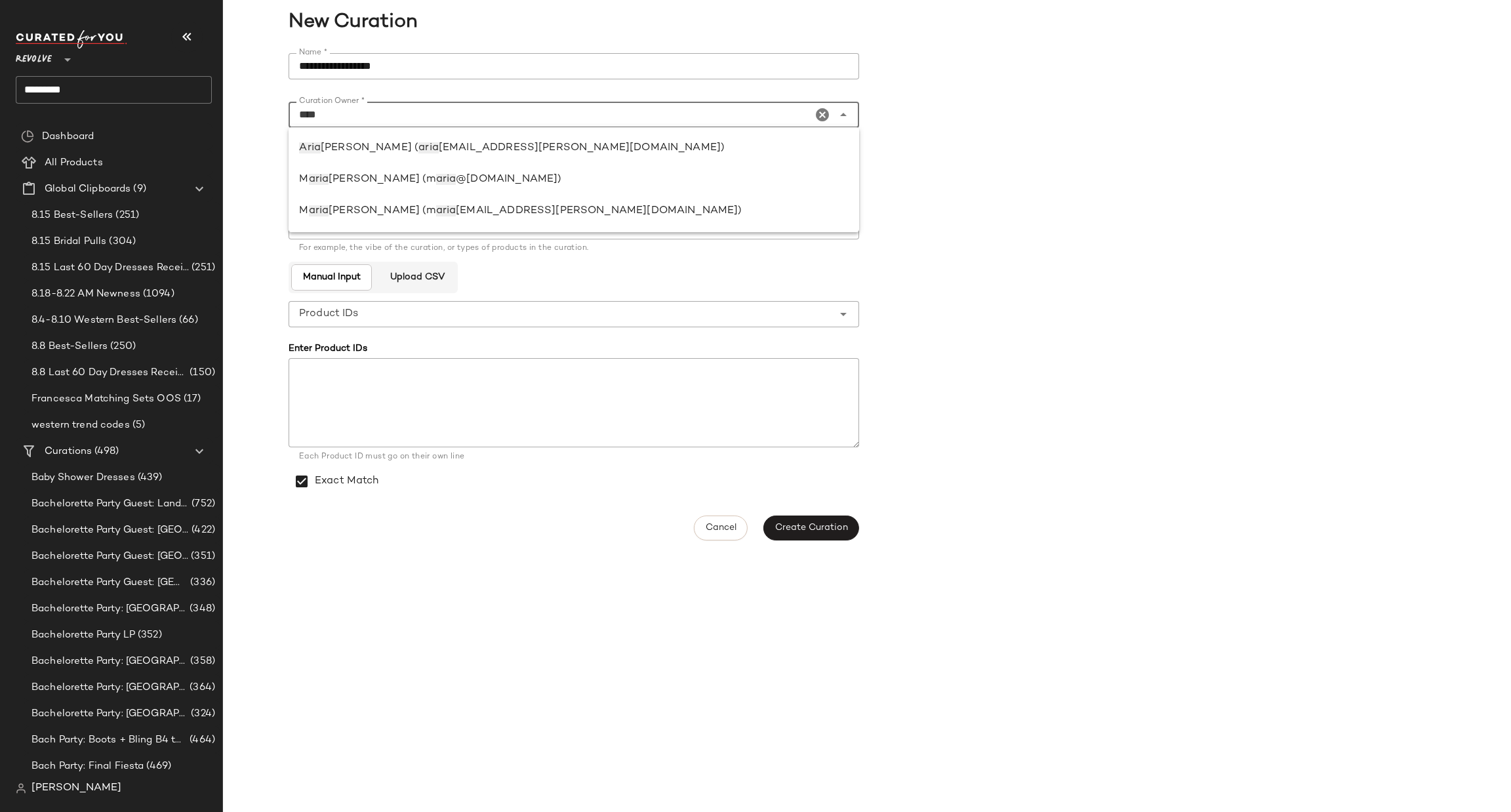
drag, startPoint x: 658, startPoint y: 154, endPoint x: 664, endPoint y: 165, distance: 12.5
click at [660, 159] on div "Aria na Adams ( aria na.adams@curatedforyou.io)" at bounding box center [574, 148] width 570 height 31
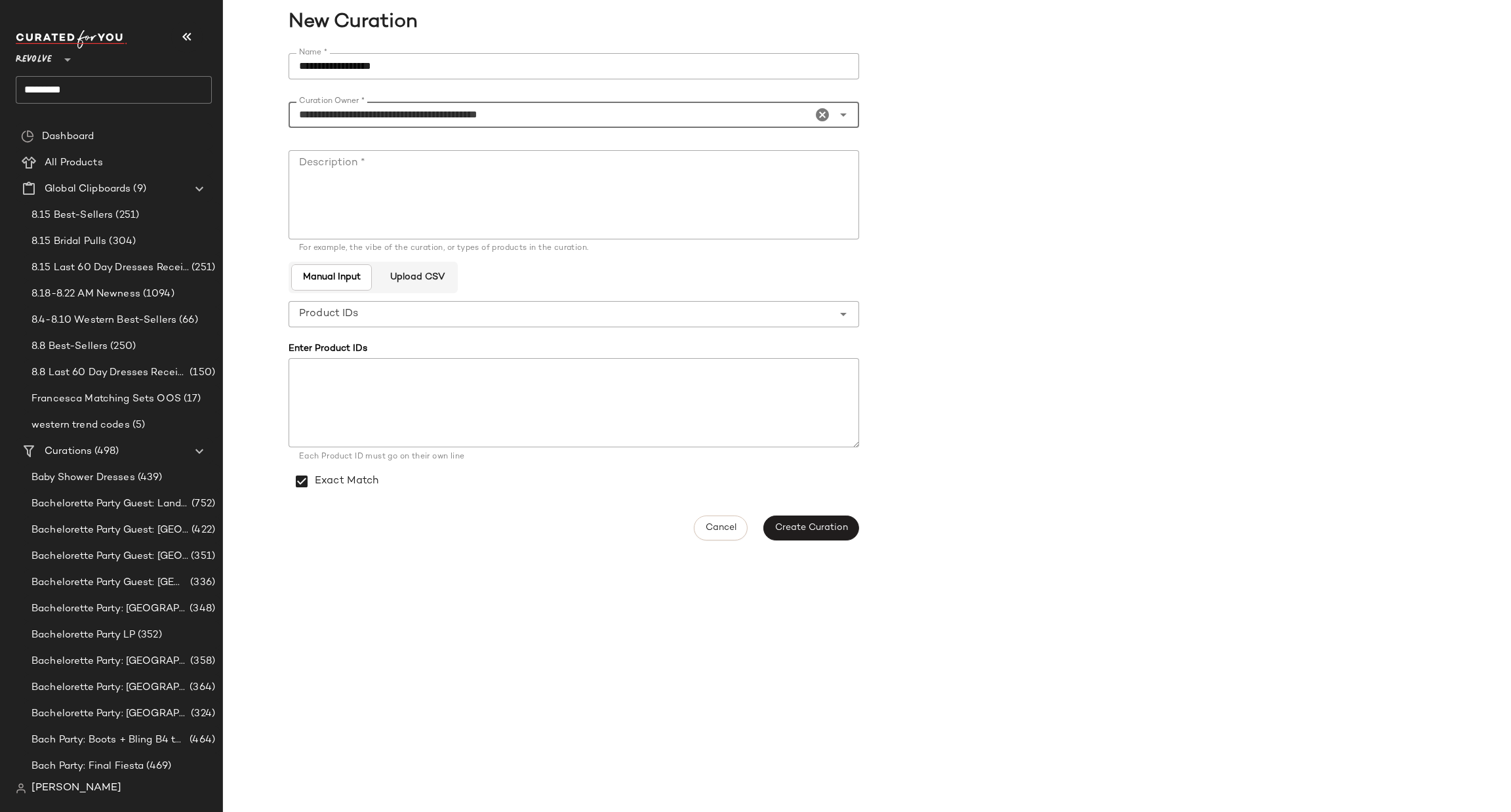
type input "**********"
drag, startPoint x: 479, startPoint y: 70, endPoint x: 262, endPoint y: 84, distance: 217.5
click at [262, 84] on div "**********" at bounding box center [867, 297] width 1289 height 503
click at [377, 410] on textarea at bounding box center [574, 402] width 570 height 89
paste textarea "**********"
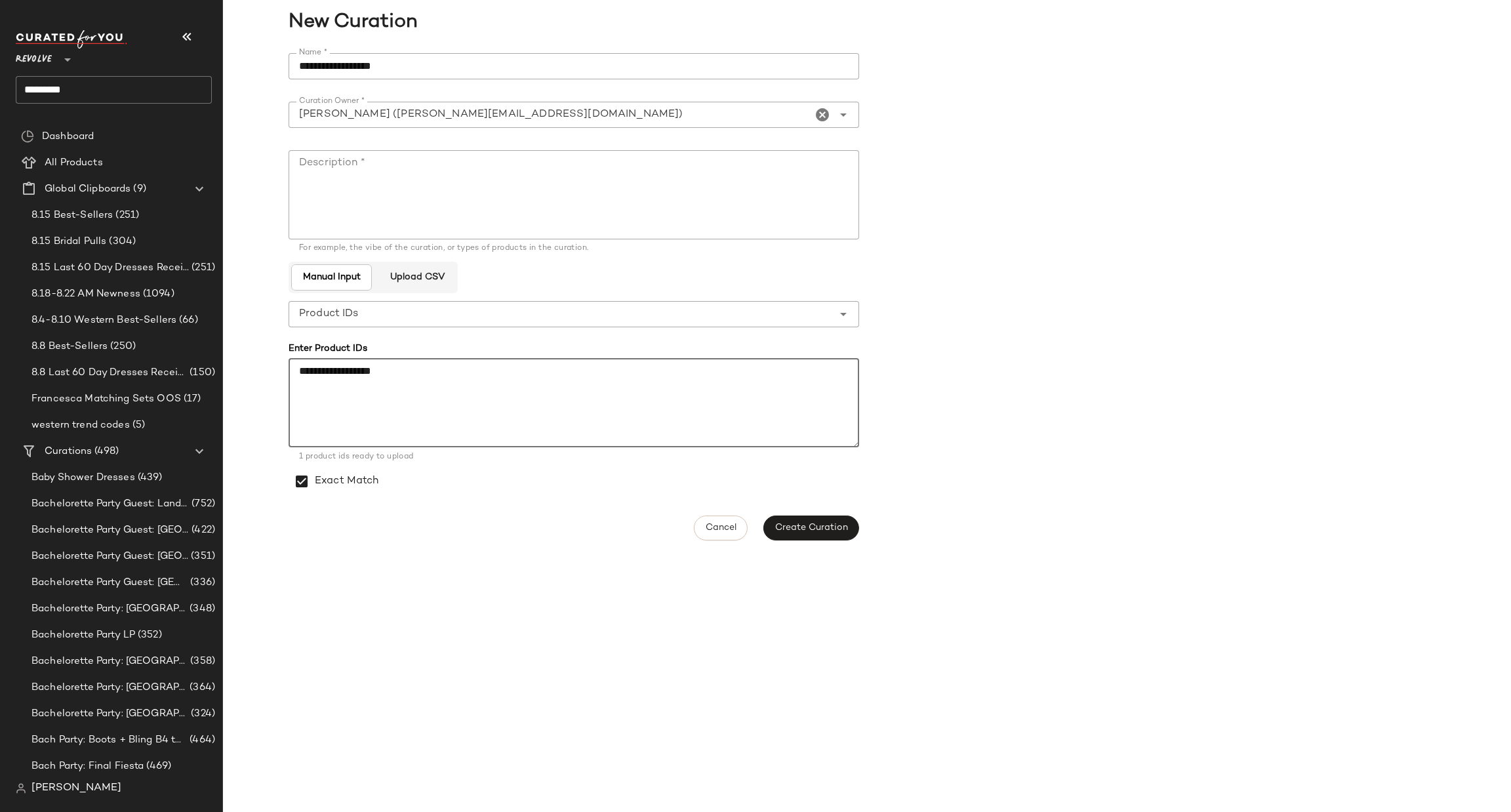
type textarea "**********"
click at [334, 58] on input "**********" at bounding box center [574, 66] width 570 height 26
click at [342, 60] on input "**********" at bounding box center [574, 66] width 570 height 26
click at [345, 62] on input "**********" at bounding box center [574, 66] width 570 height 26
type input "**********"
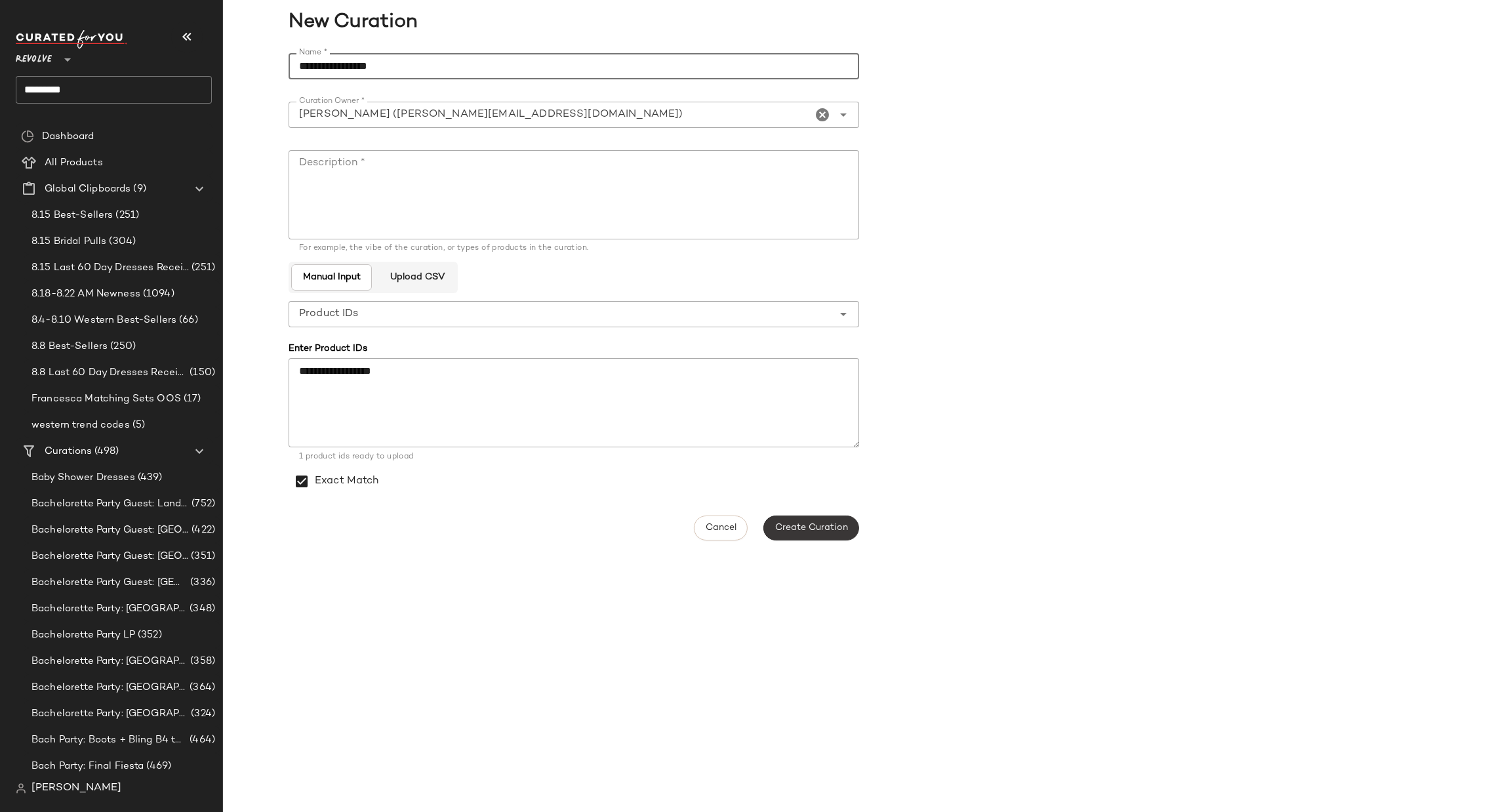
click at [816, 531] on span "Create Curation" at bounding box center [811, 528] width 73 height 10
drag, startPoint x: 397, startPoint y: 64, endPoint x: 257, endPoint y: 66, distance: 140.0
click at [257, 66] on div "**********" at bounding box center [867, 297] width 1289 height 503
click at [434, 179] on textarea "Description *" at bounding box center [574, 194] width 570 height 89
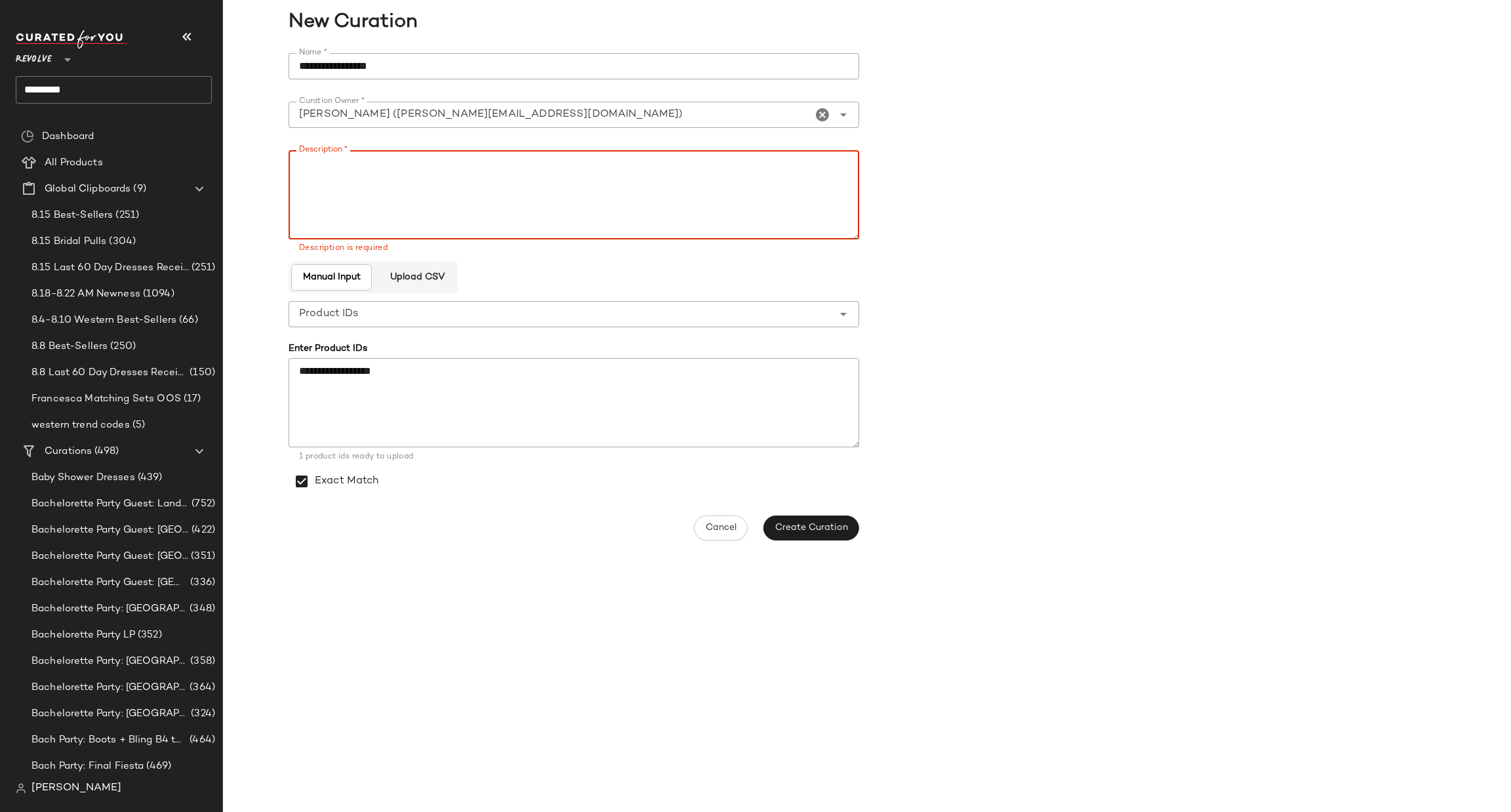
paste textarea "**********"
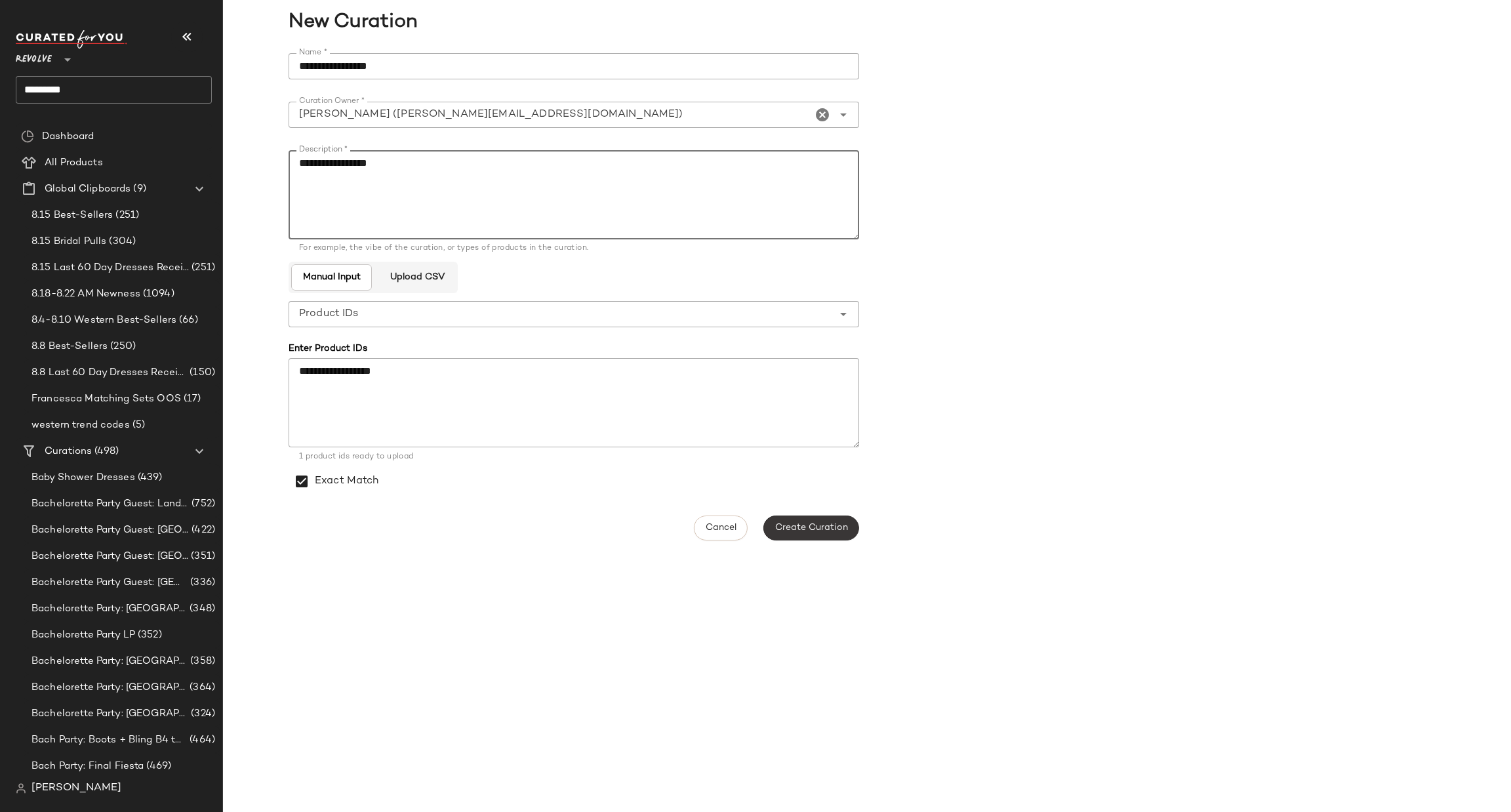
type textarea "**********"
click at [811, 531] on span "Create Curation" at bounding box center [811, 528] width 73 height 10
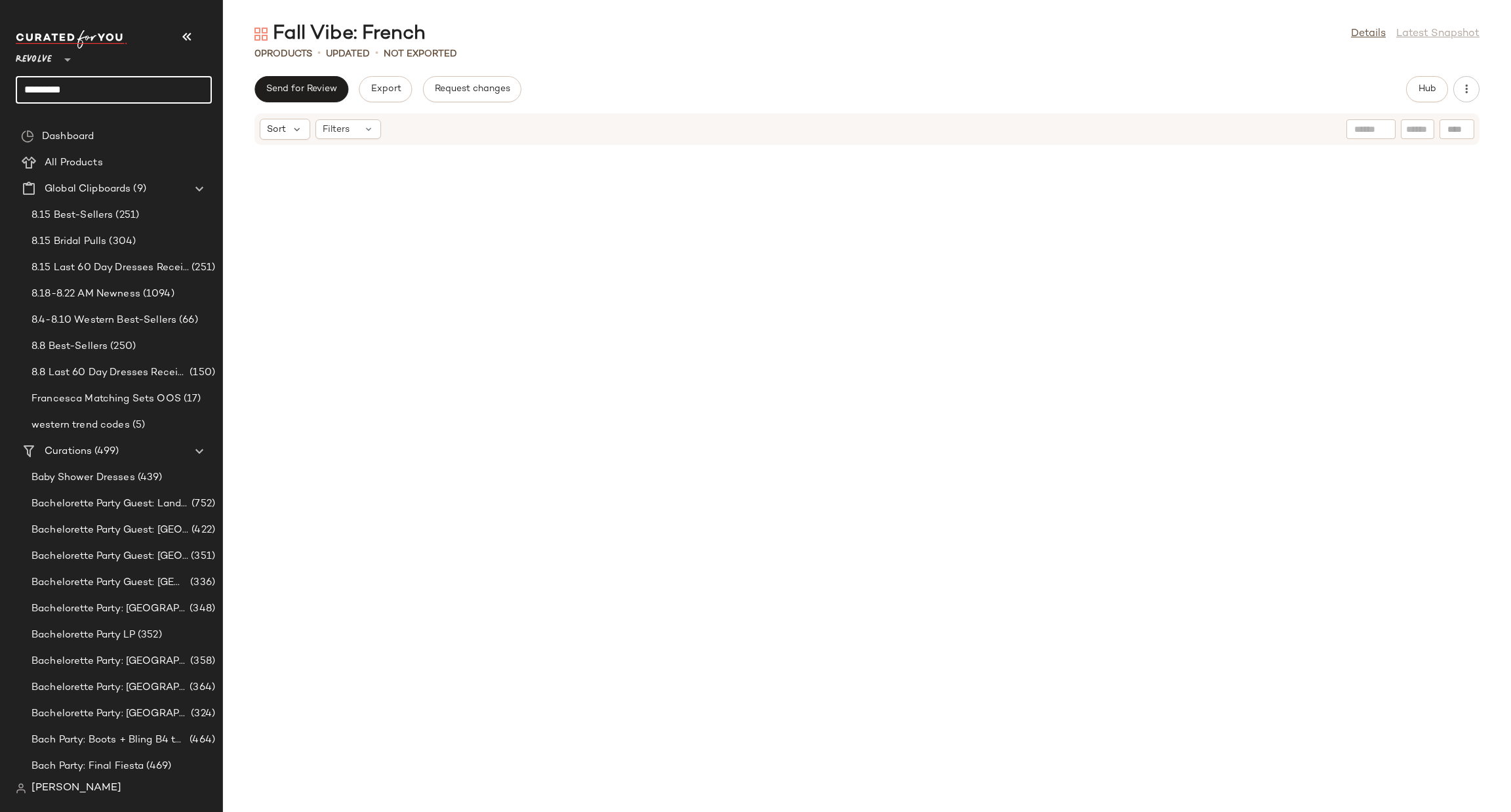
drag, startPoint x: 115, startPoint y: 81, endPoint x: 0, endPoint y: 95, distance: 115.8
click at [0, 91] on nav "Revolve ** ********* Dashboard All Products Global Clipboards (9) 8.15 Best-Sel…" at bounding box center [111, 406] width 223 height 812
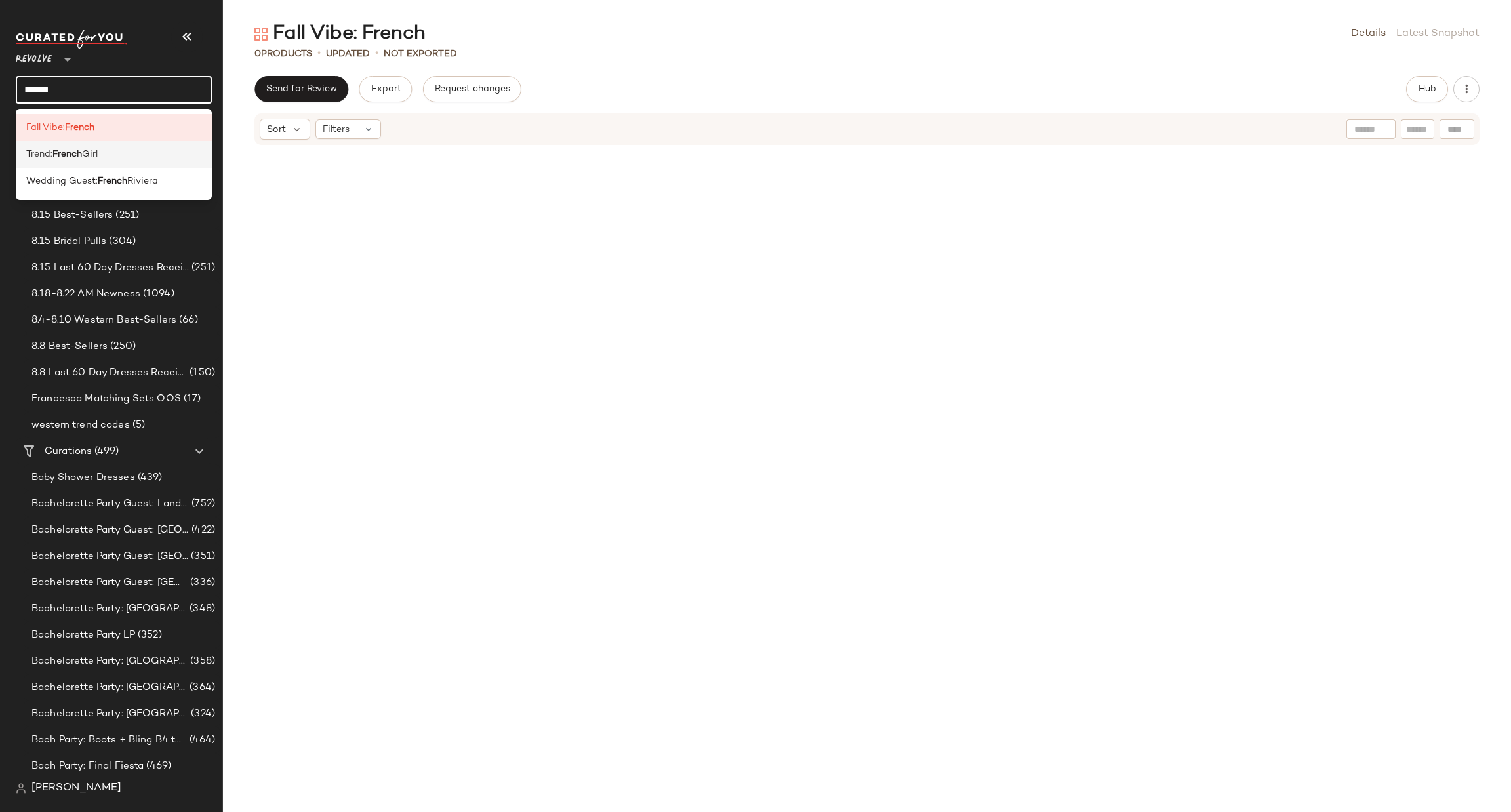
type input "******"
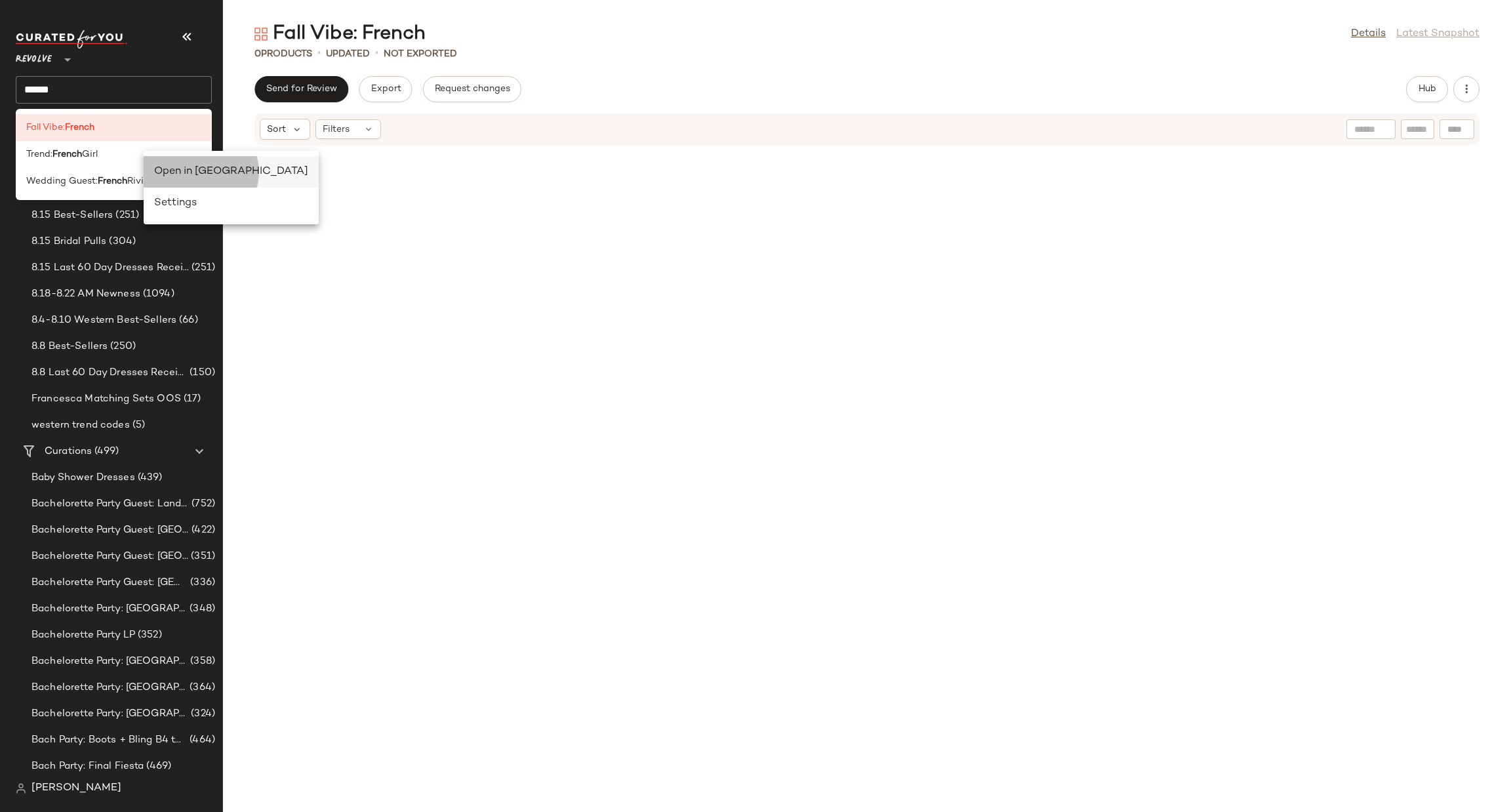
click at [190, 165] on div "Open in Split View" at bounding box center [231, 172] width 154 height 16
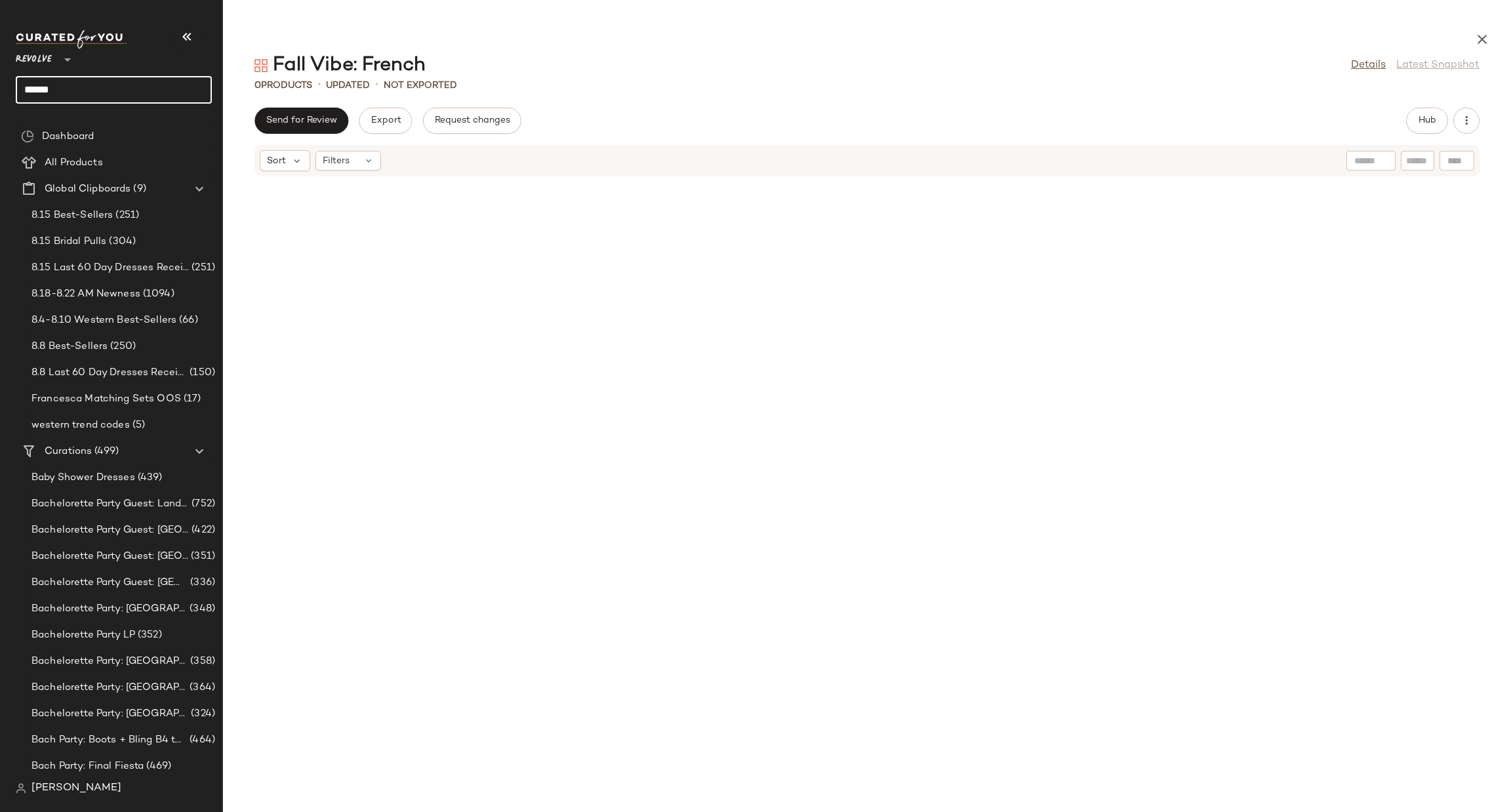
click at [120, 96] on input "******" at bounding box center [113, 90] width 196 height 28
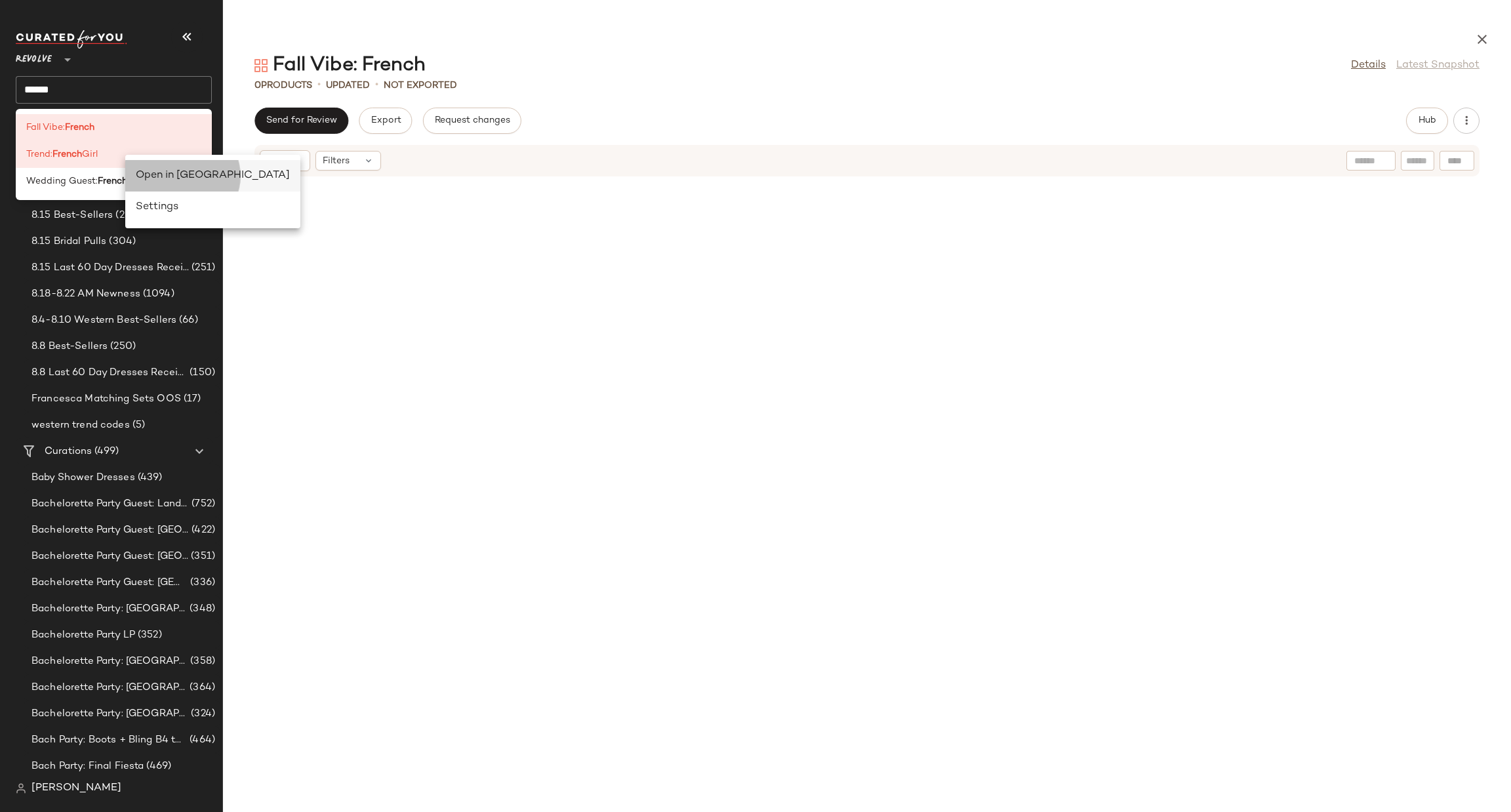
click at [155, 175] on div "Open in Split View" at bounding box center [213, 175] width 154 height 16
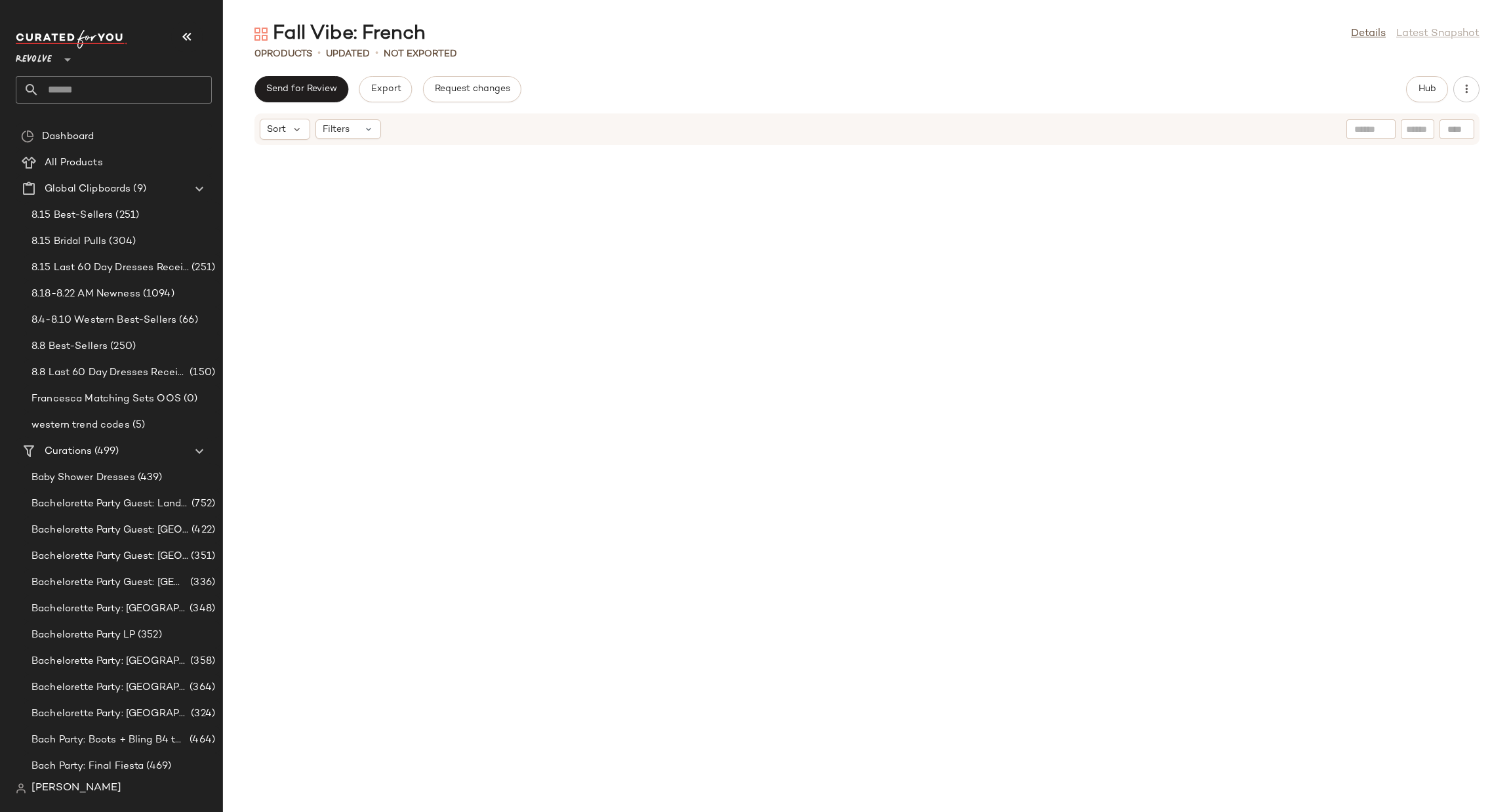
drag, startPoint x: 1451, startPoint y: 493, endPoint x: 1415, endPoint y: 460, distance: 48.8
click at [1451, 491] on div at bounding box center [867, 471] width 1289 height 651
drag, startPoint x: 1324, startPoint y: 413, endPoint x: 1109, endPoint y: 303, distance: 241.5
click at [1319, 410] on div at bounding box center [867, 471] width 1289 height 651
click at [141, 94] on input "text" at bounding box center [125, 90] width 172 height 28
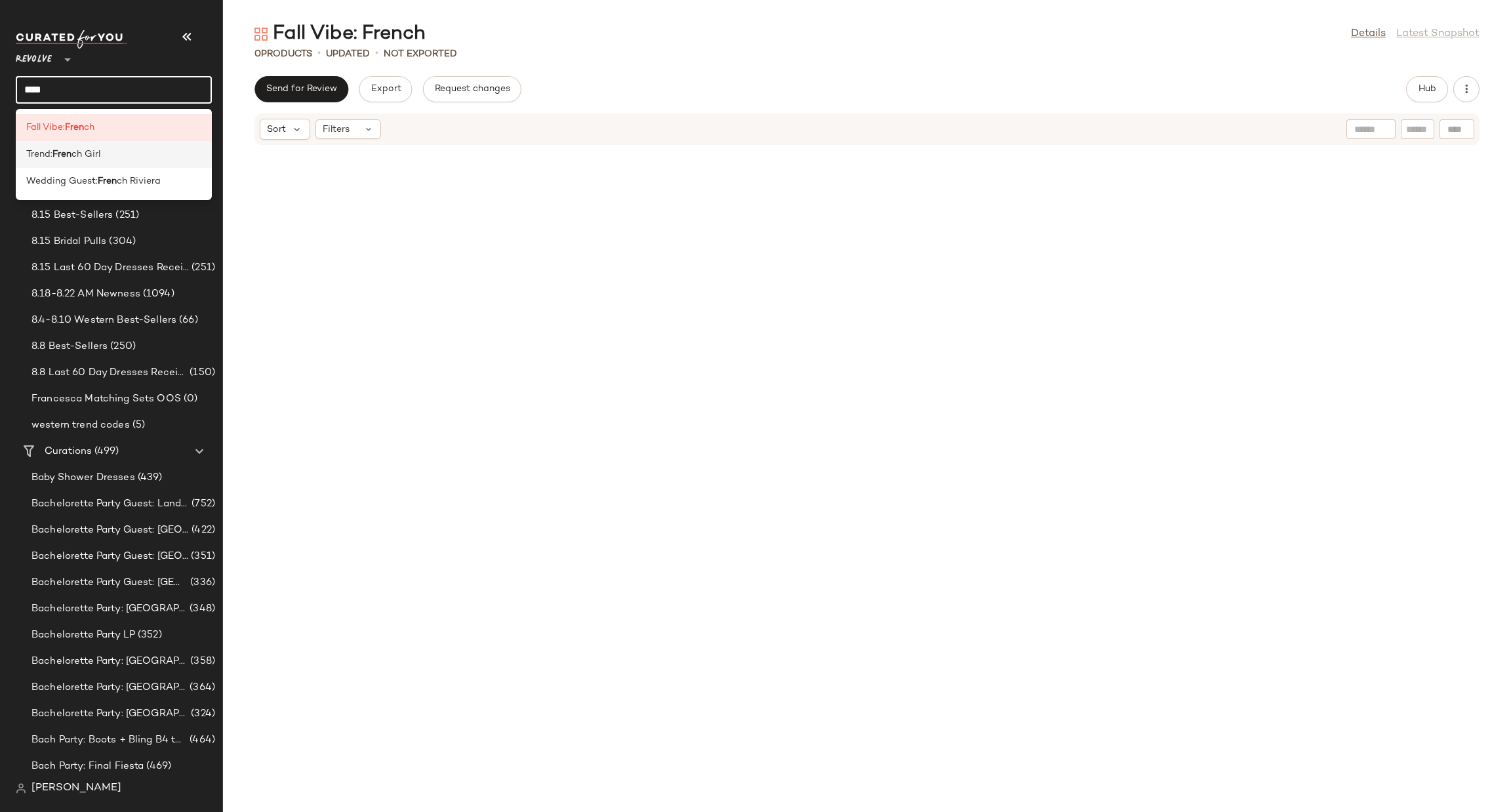
type input "****"
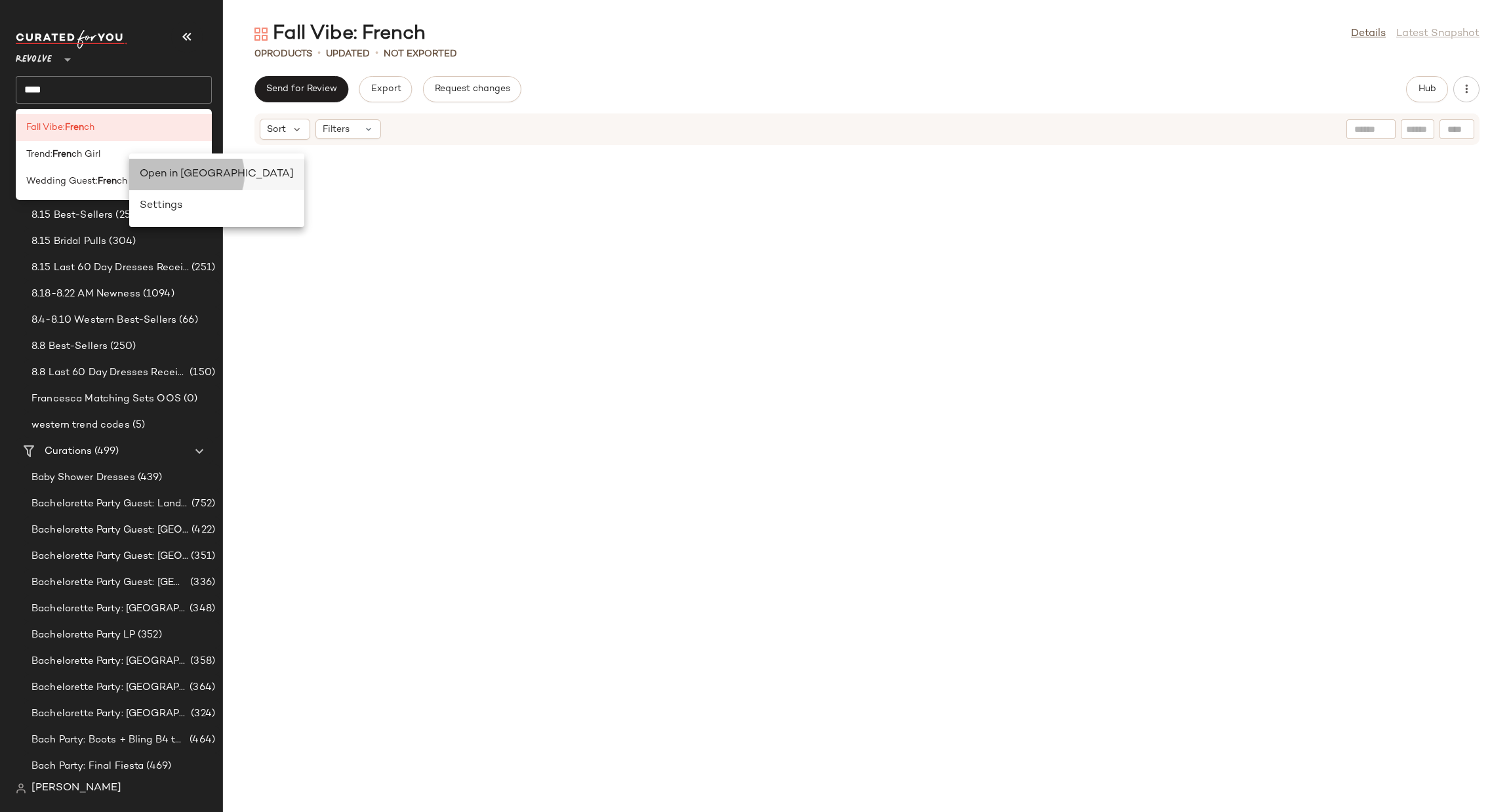
click at [167, 177] on div "Open in Split View" at bounding box center [216, 174] width 154 height 16
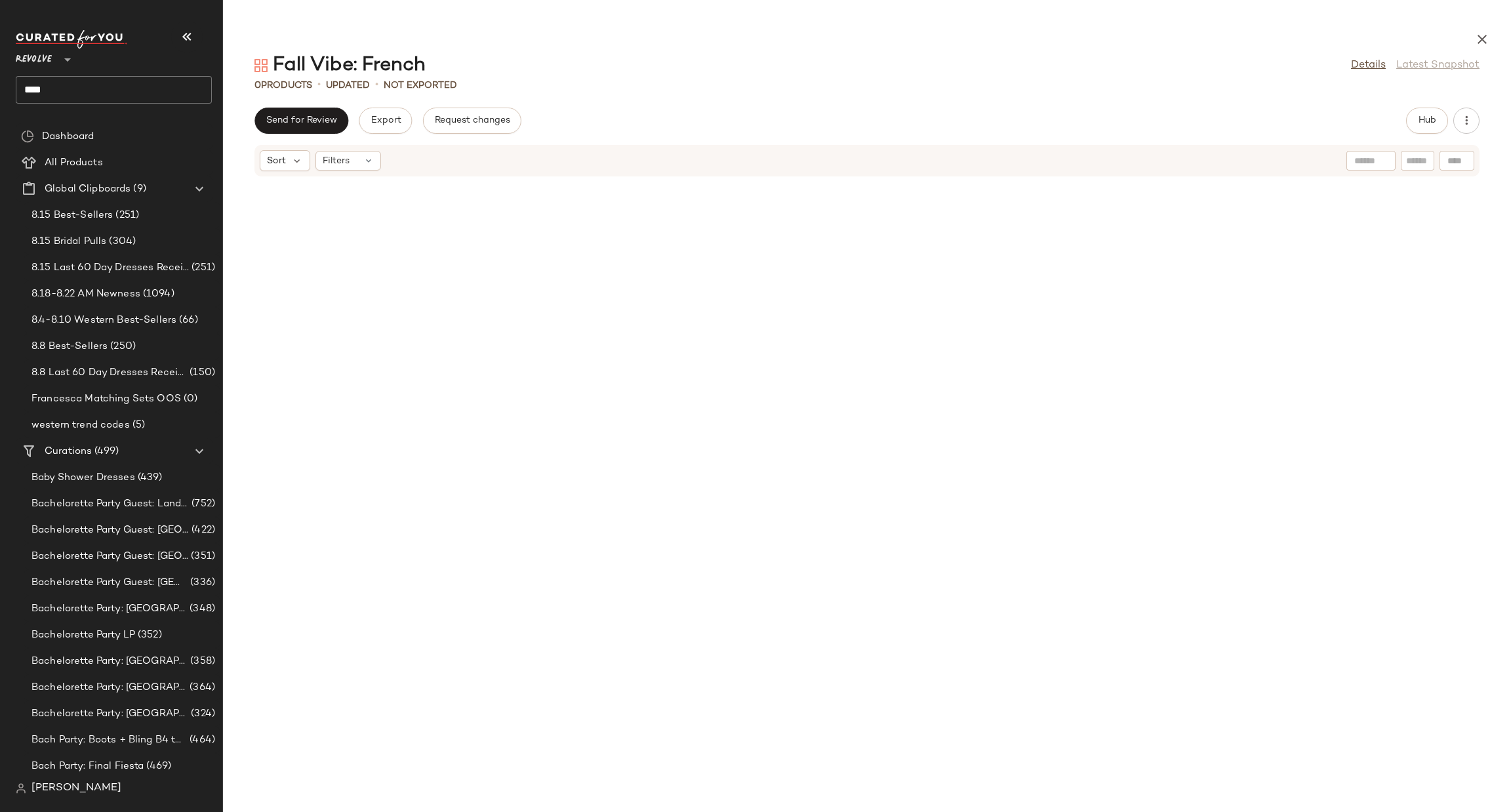
click at [490, 355] on div at bounding box center [867, 486] width 1289 height 619
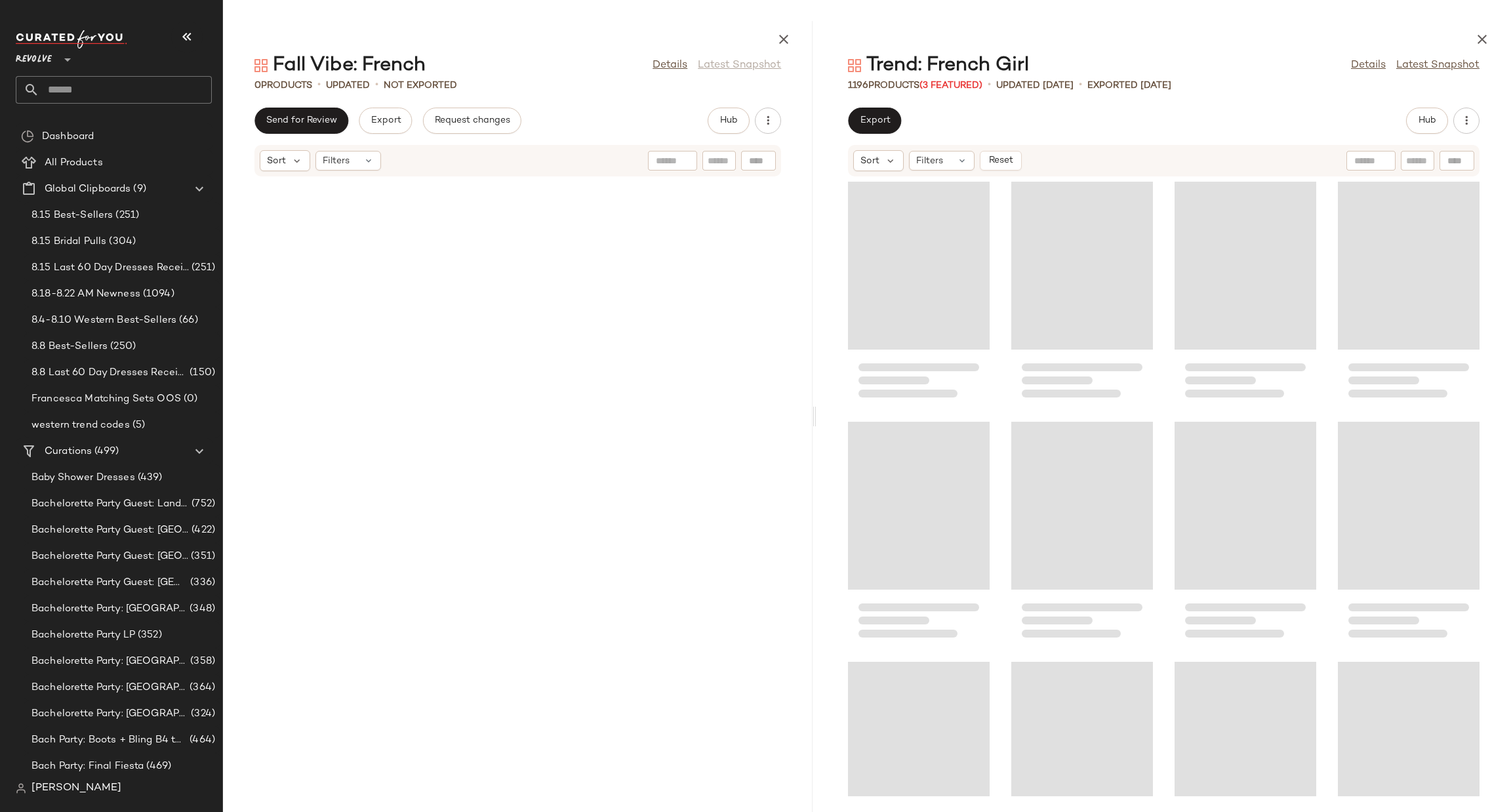
drag, startPoint x: 867, startPoint y: 420, endPoint x: 817, endPoint y: 420, distance: 50.0
click at [817, 420] on div "Fall Vibe: French Details Latest Snapshot 0 Products • updated • Not Exported S…" at bounding box center [867, 416] width 1289 height 791
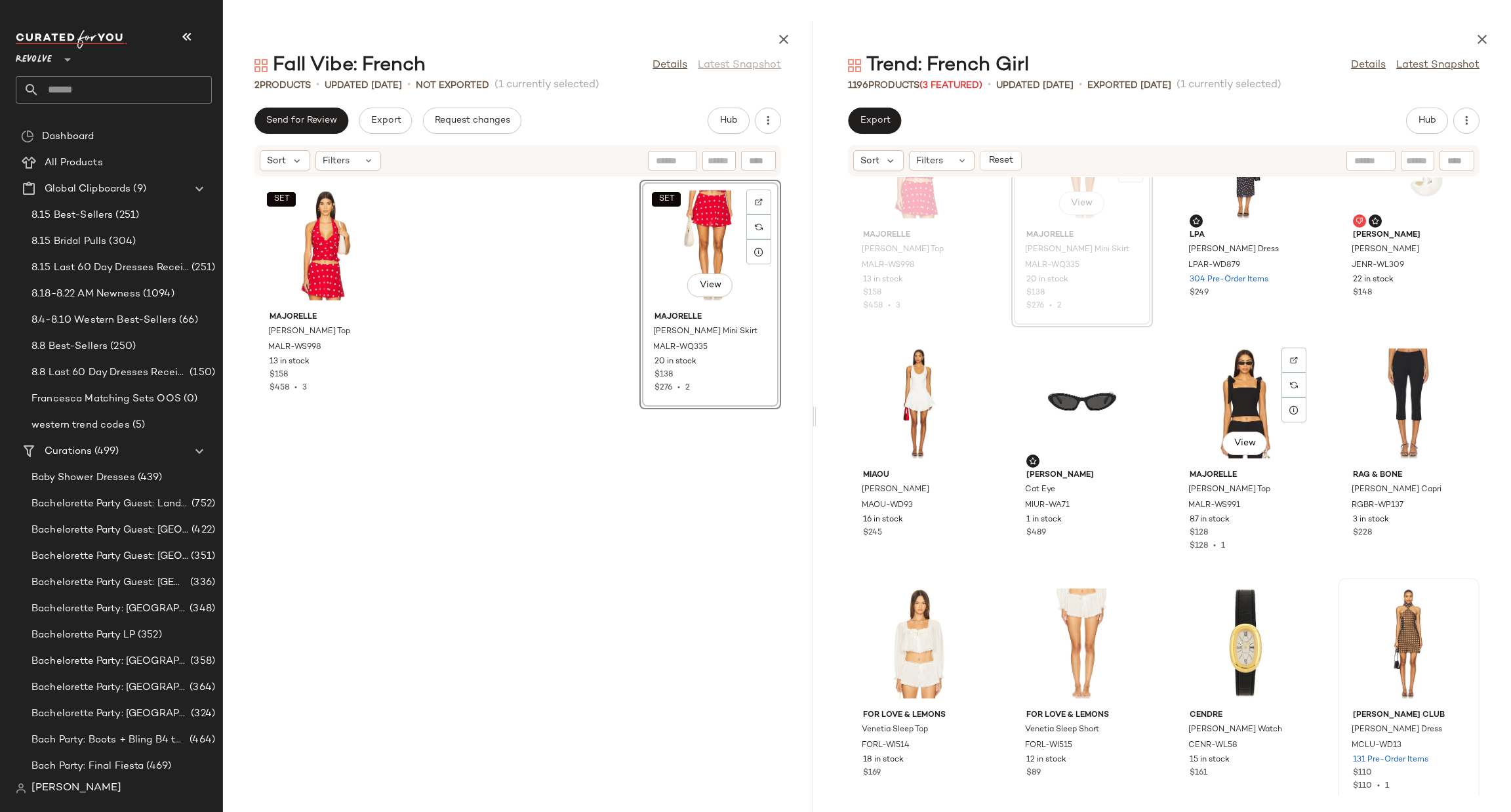
scroll to position [197, 0]
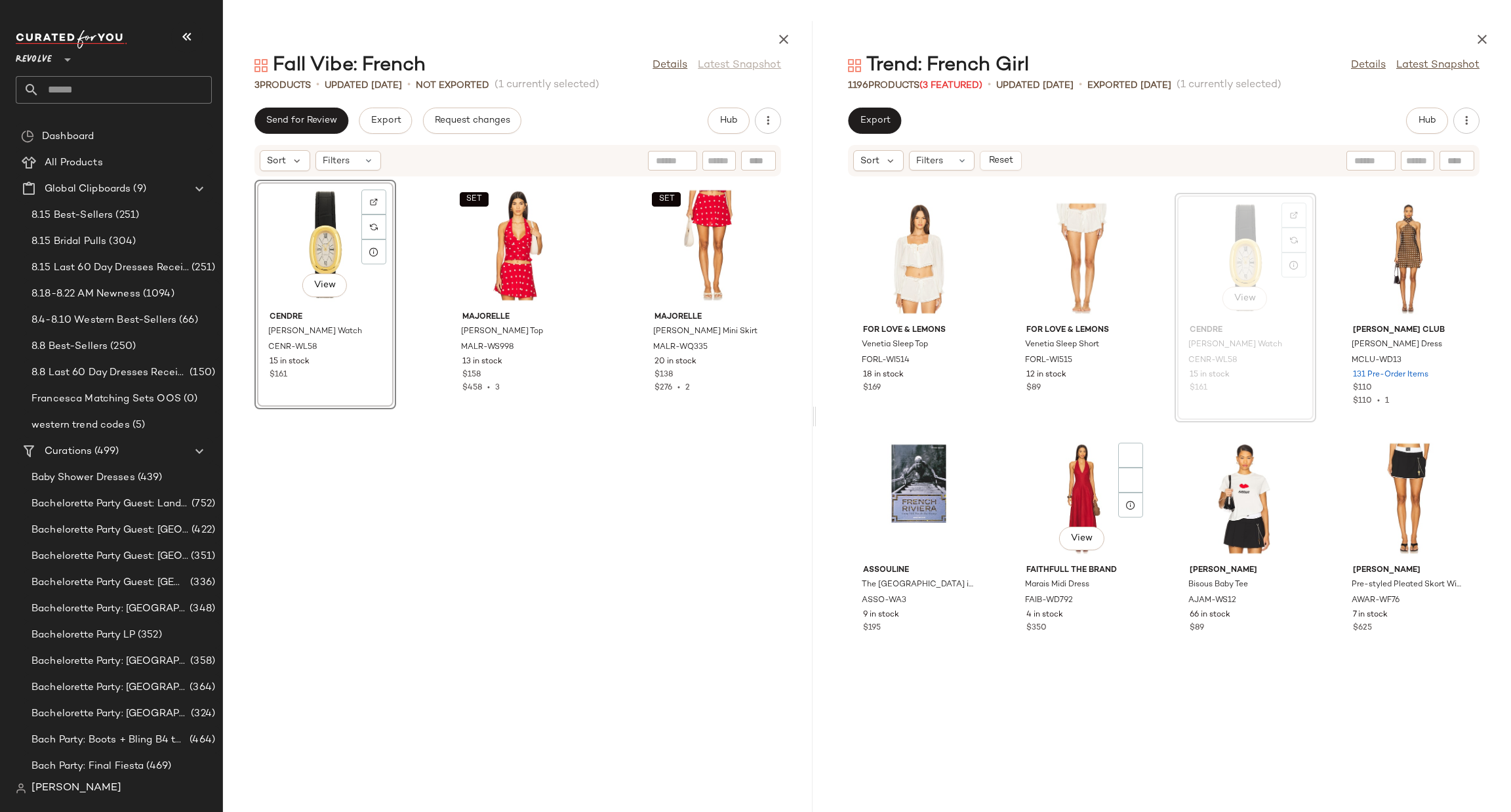
scroll to position [699, 0]
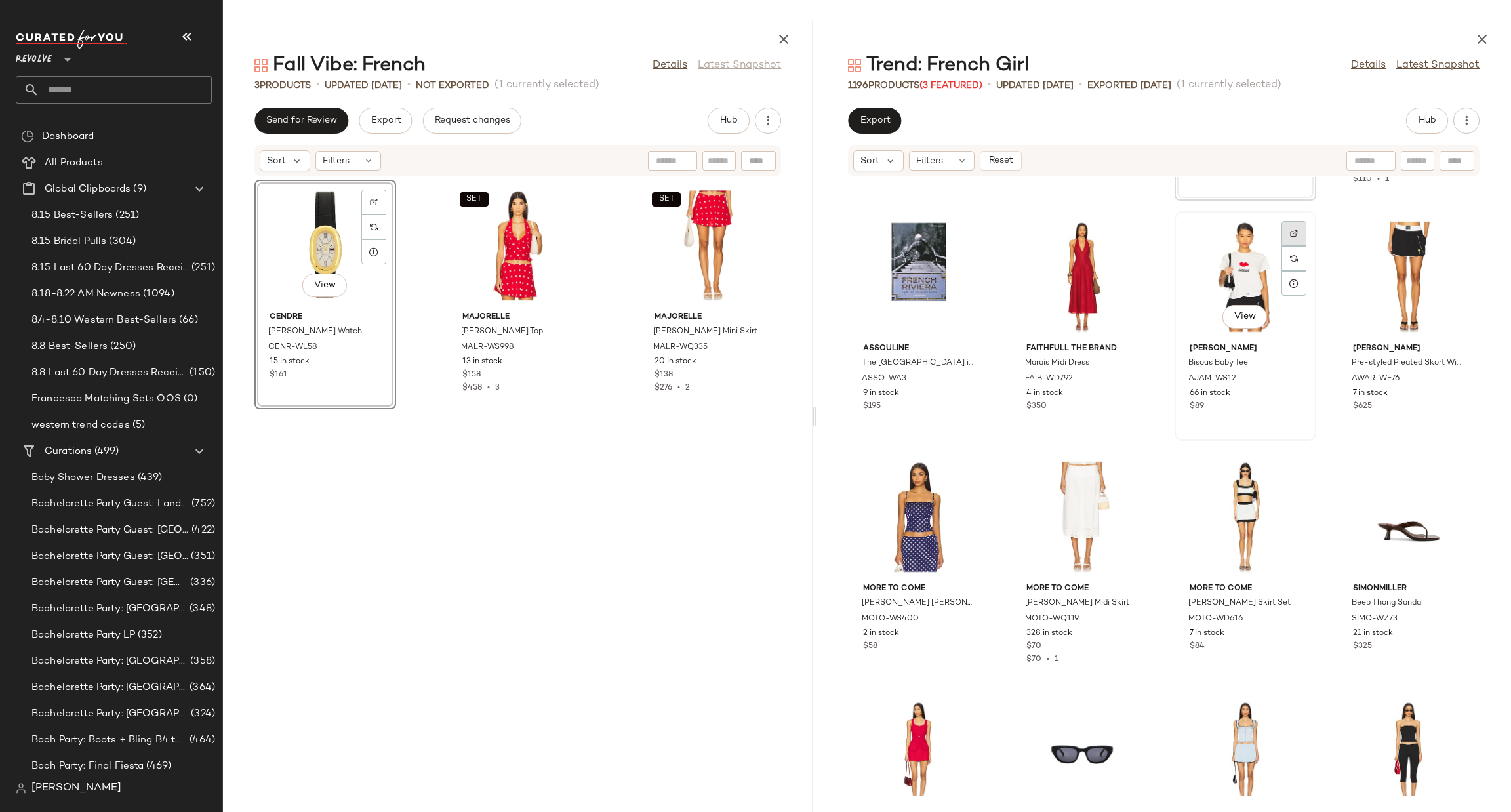
click at [1282, 246] on div at bounding box center [1294, 257] width 25 height 25
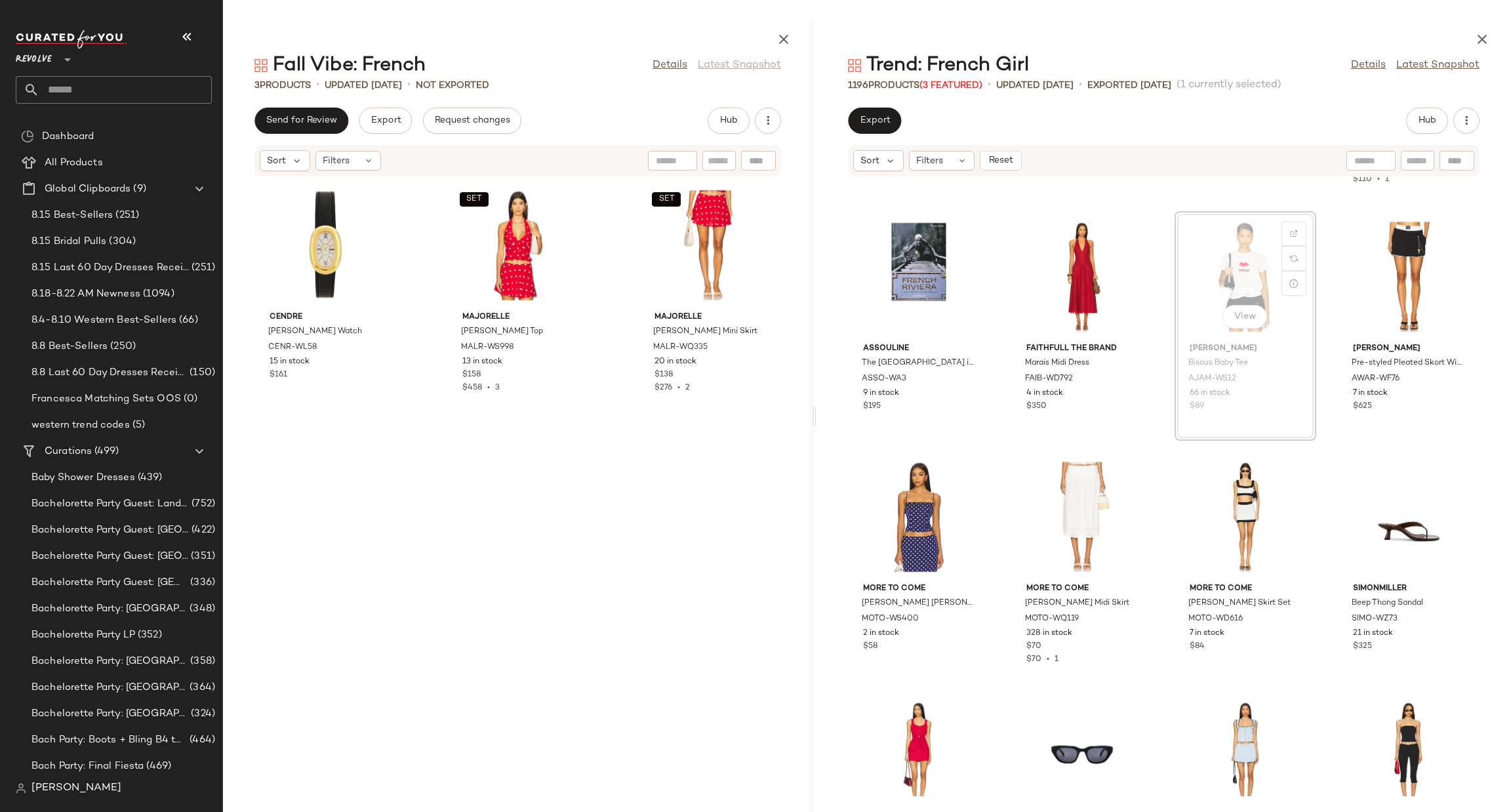
scroll to position [697, 0]
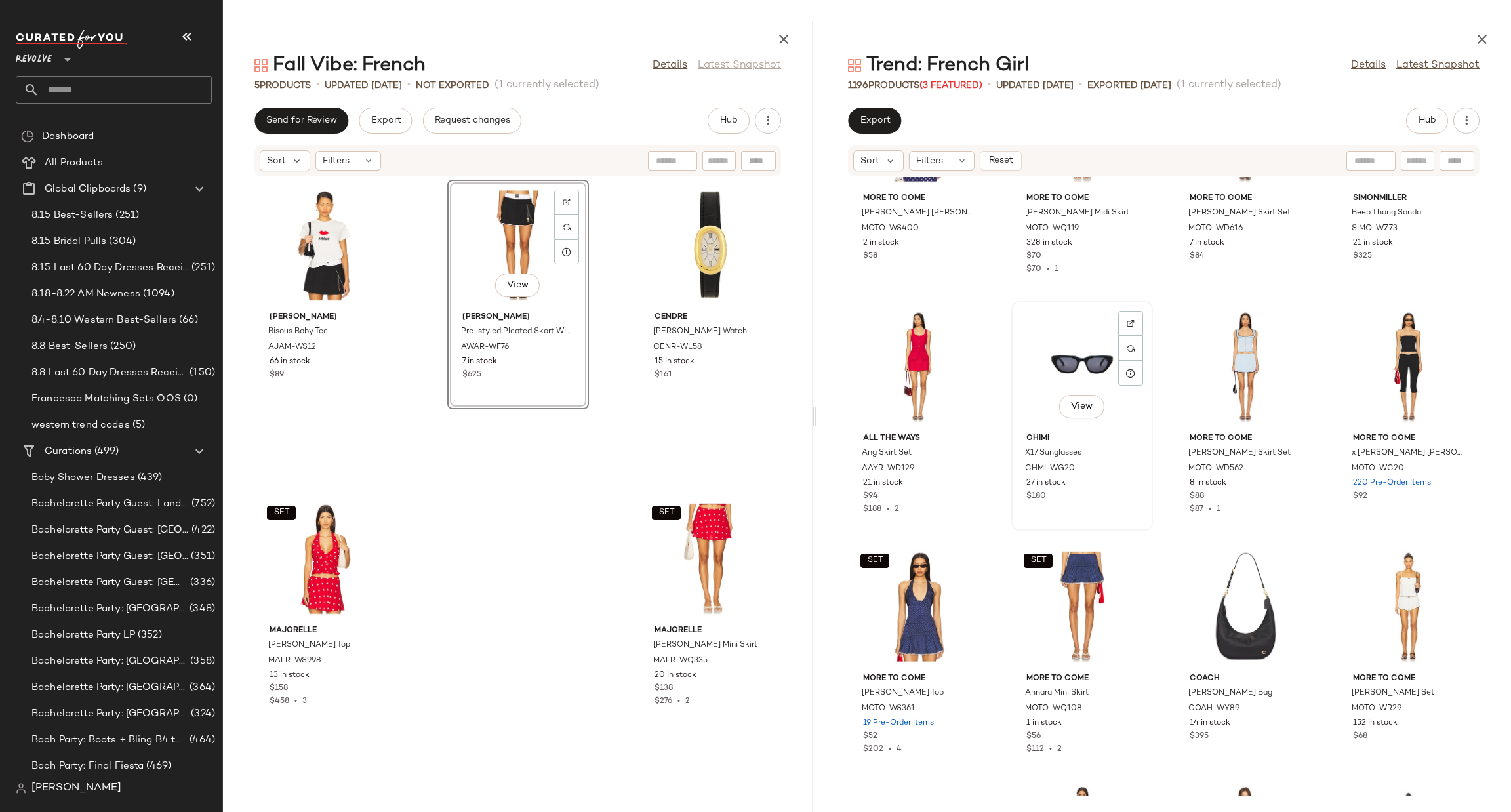
scroll to position [1187, 0]
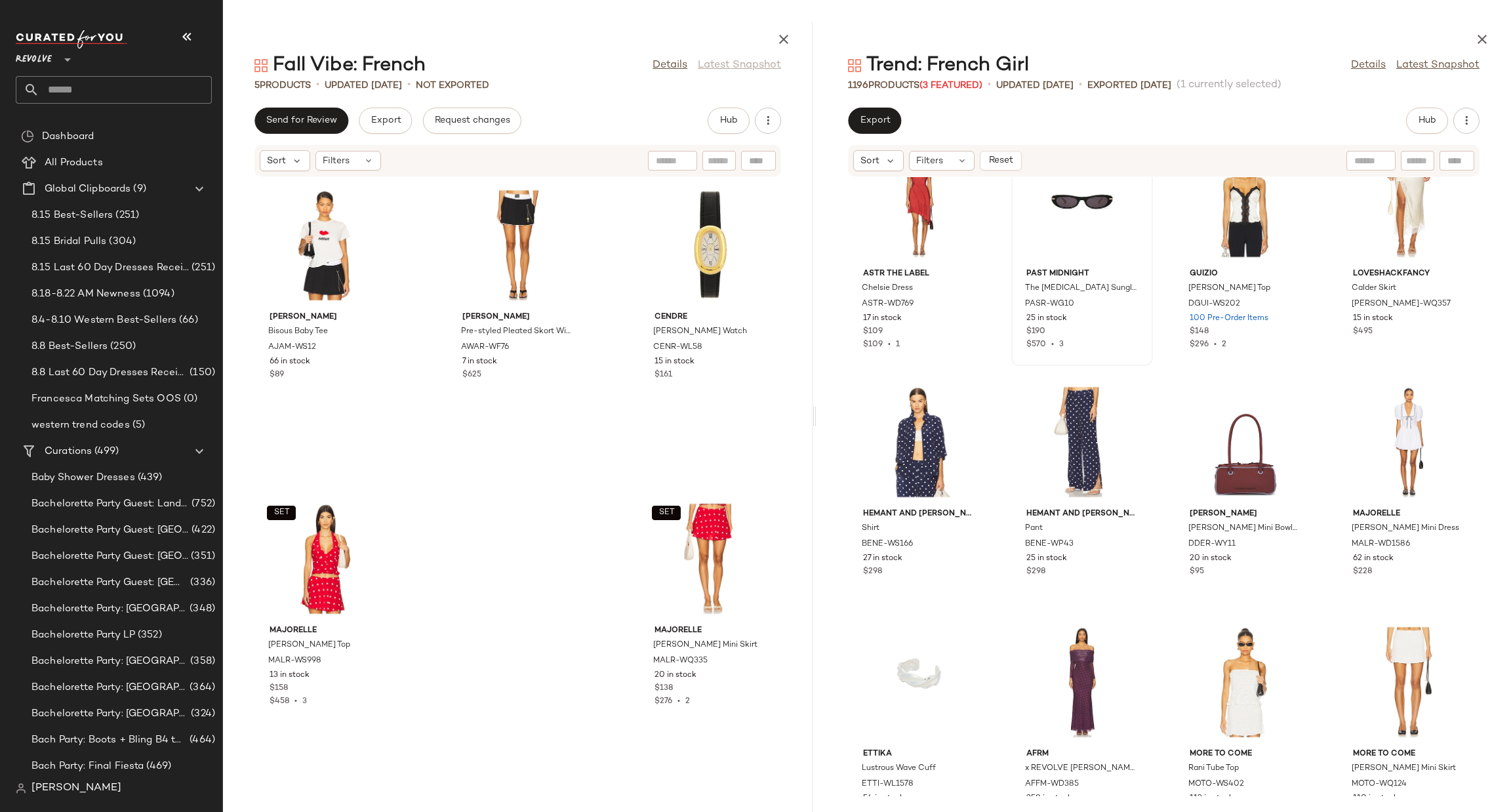
scroll to position [2073, 0]
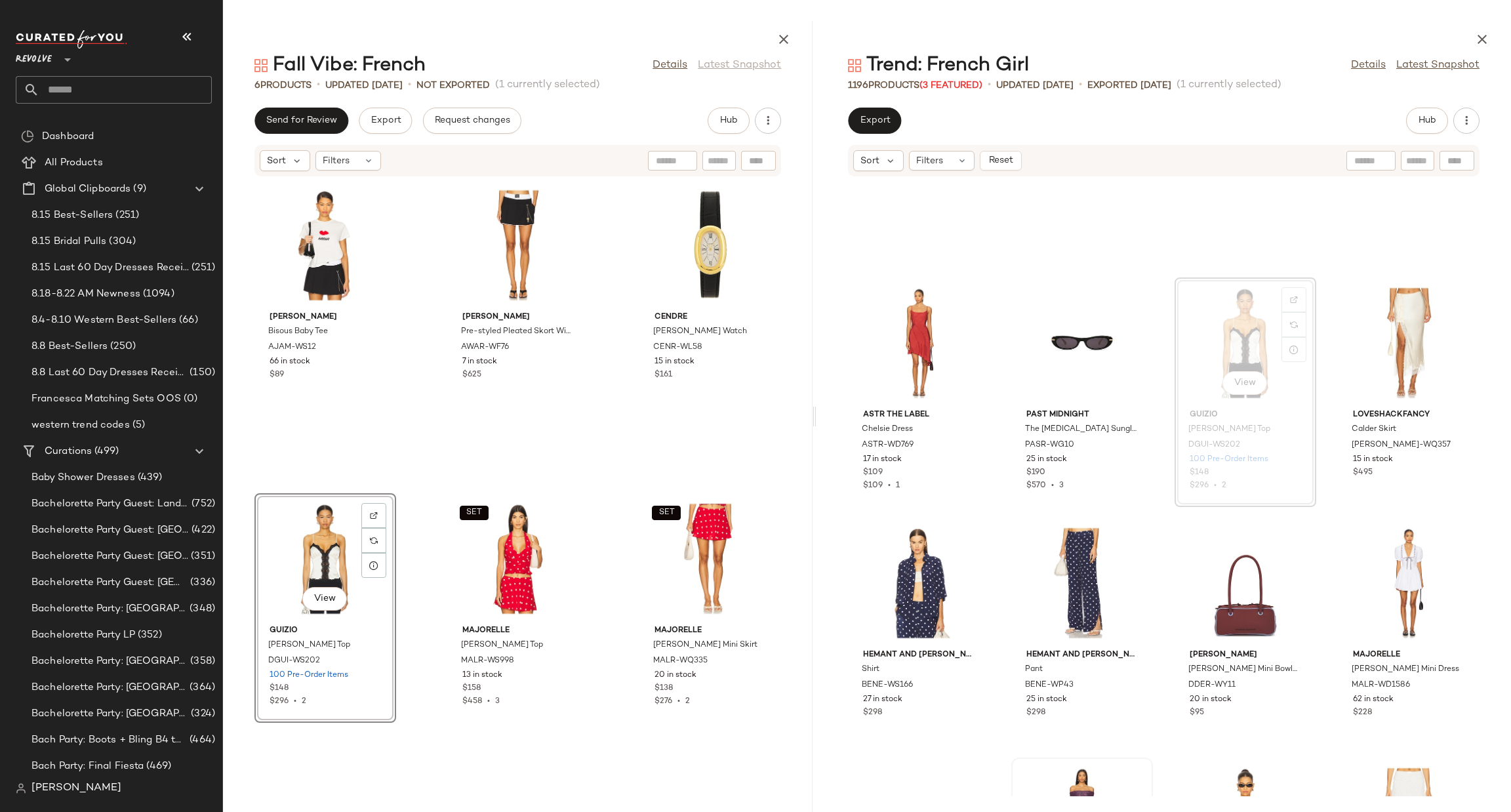
scroll to position [2368, 0]
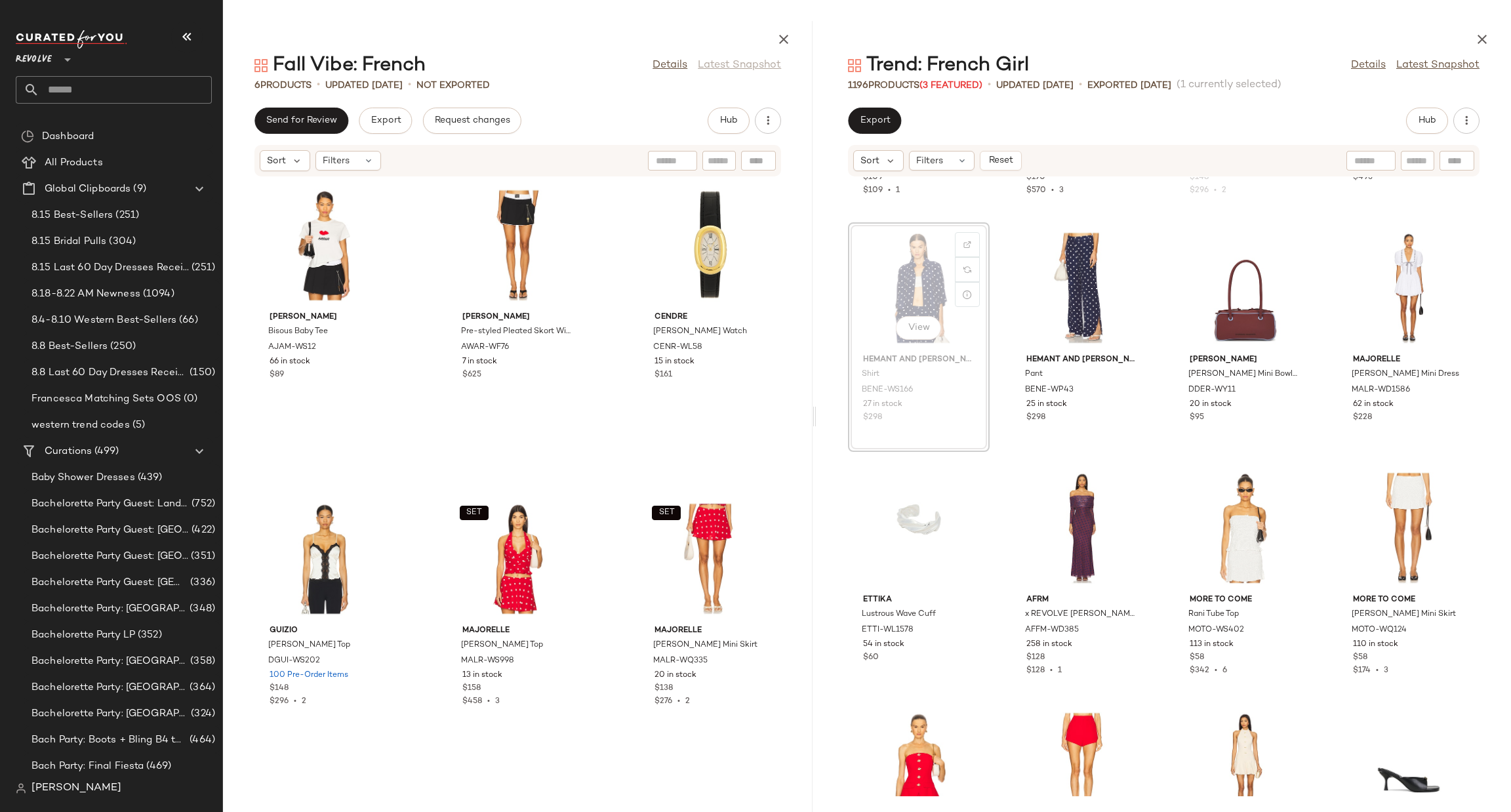
scroll to position [2364, 0]
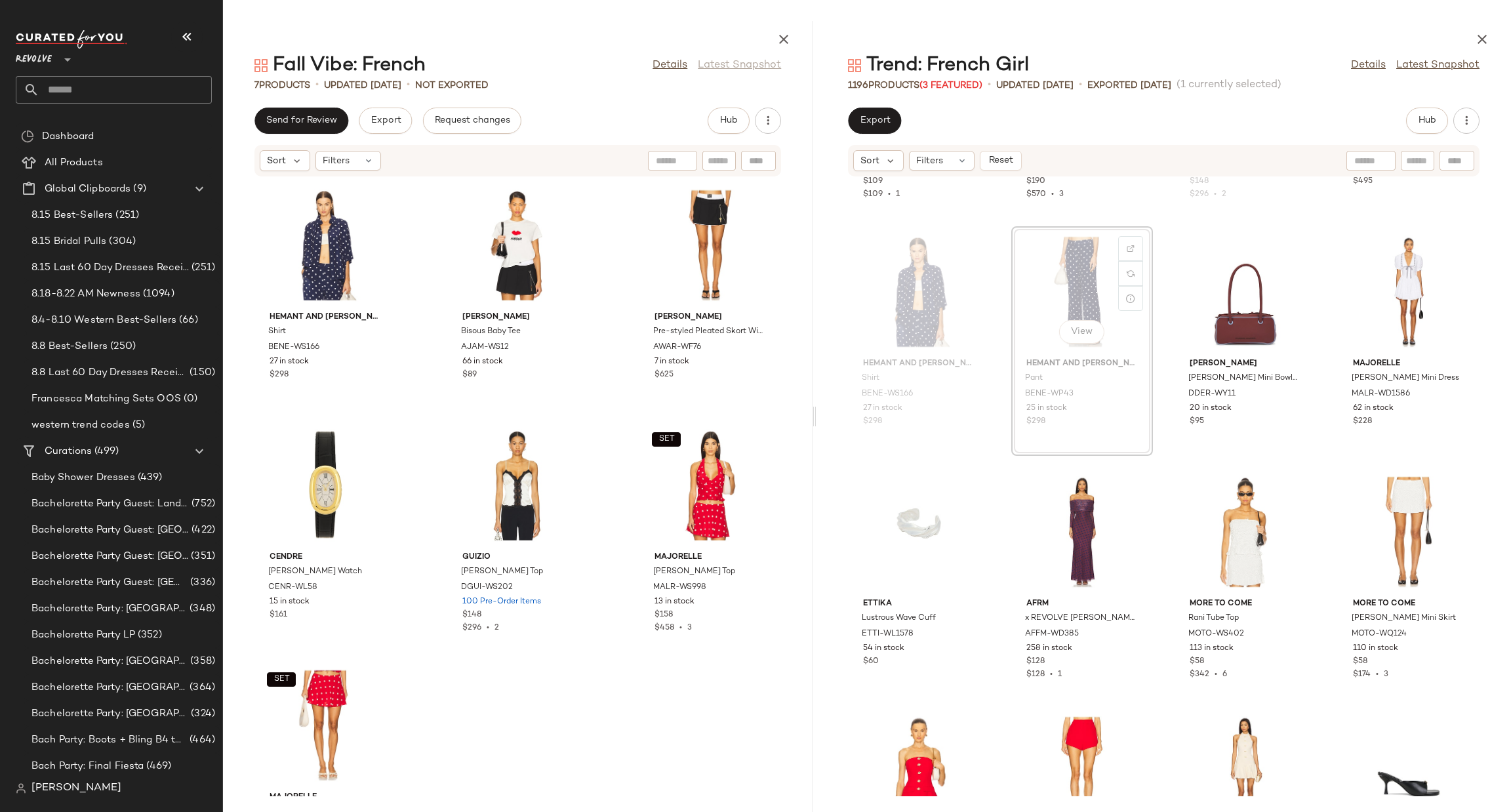
scroll to position [2364, 0]
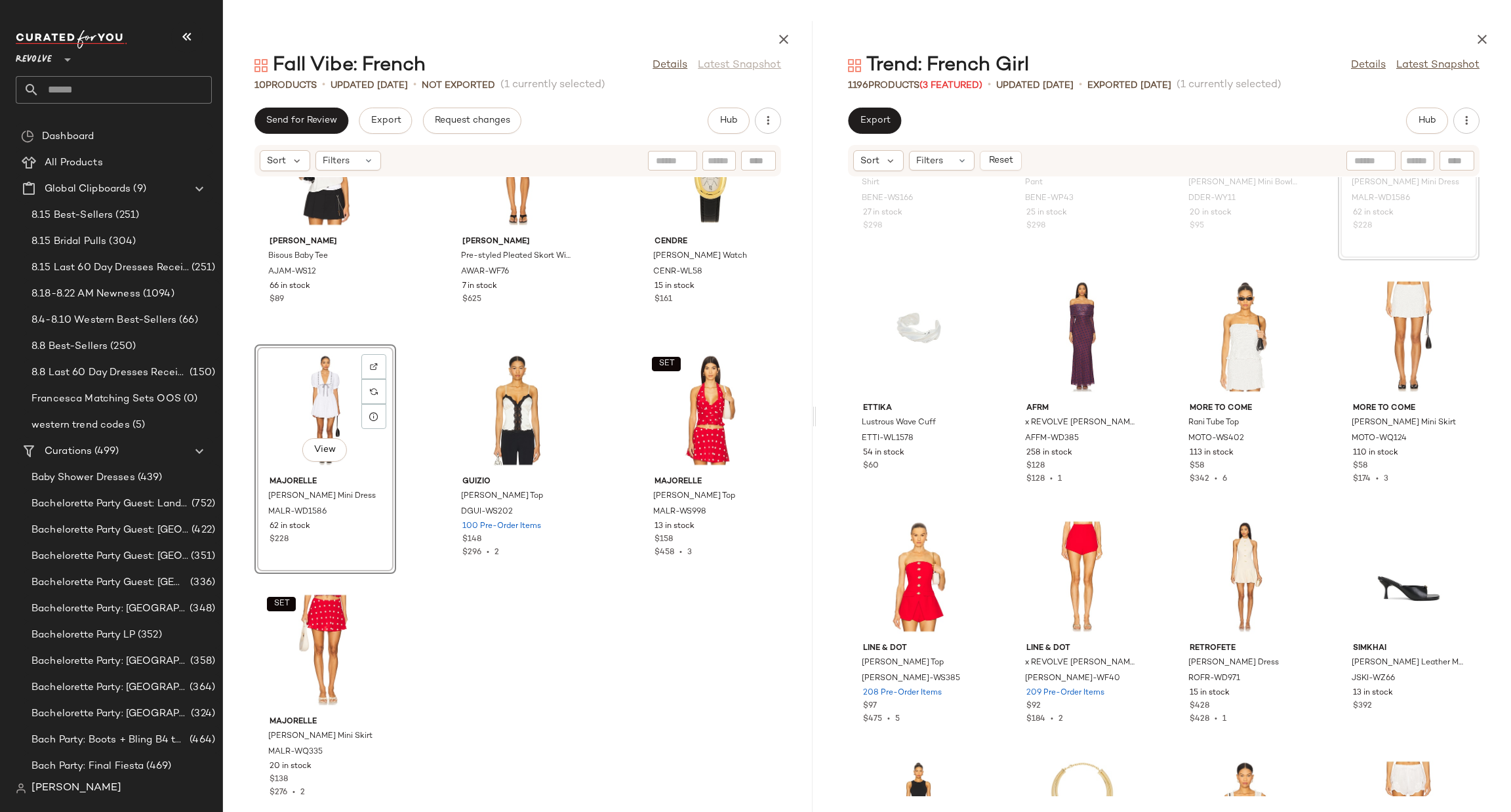
scroll to position [343, 0]
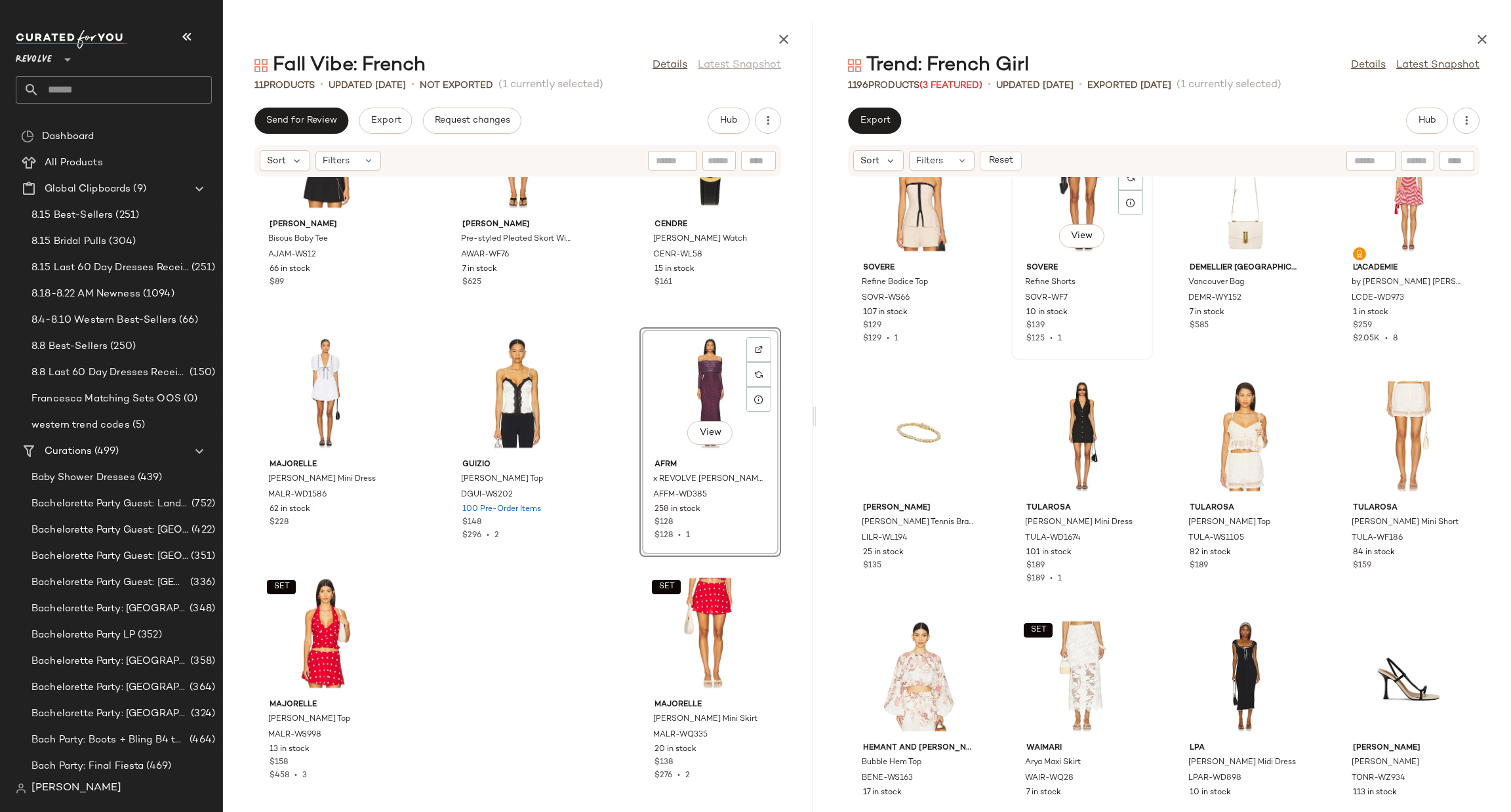
scroll to position [3641, 0]
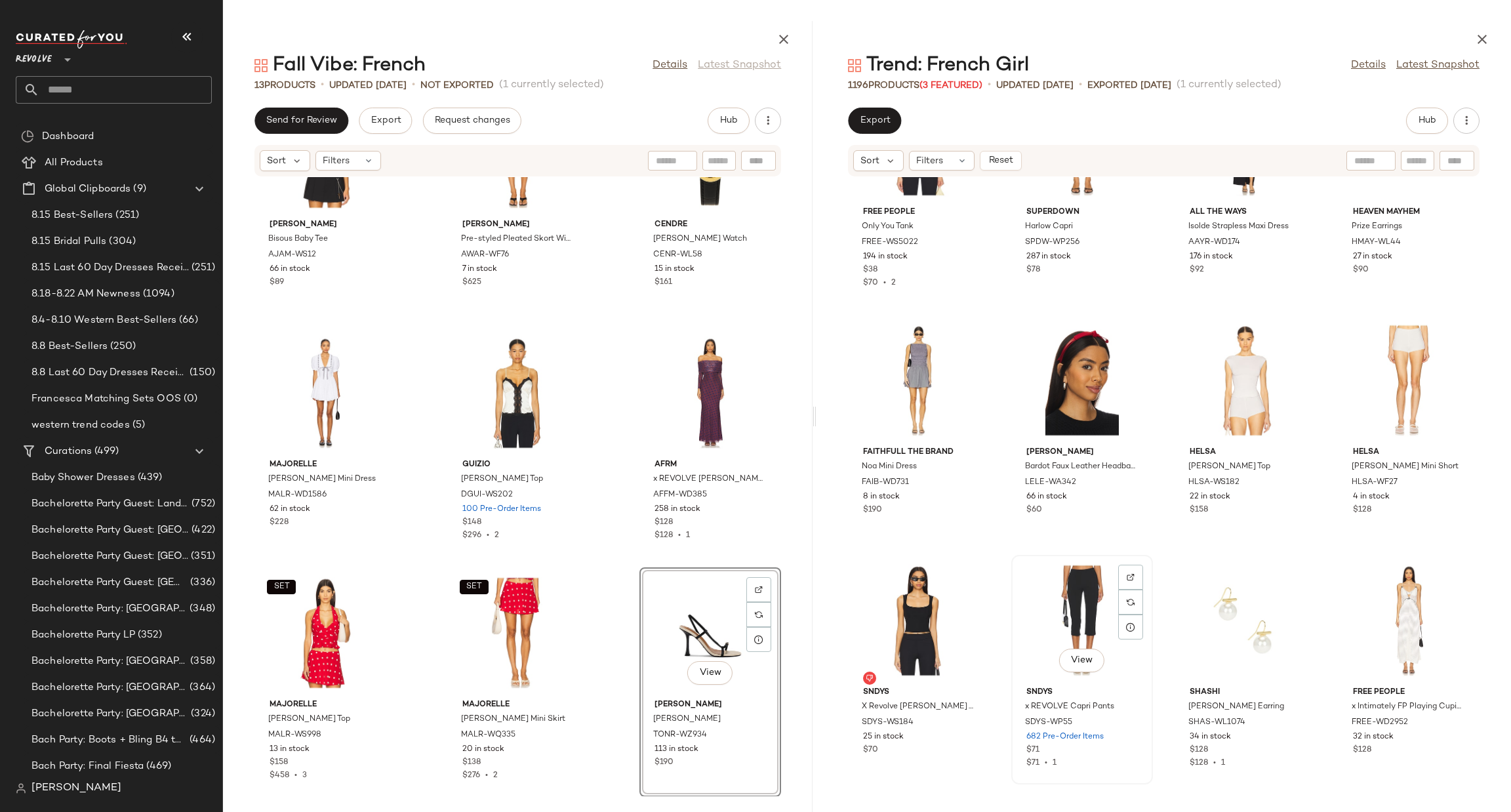
scroll to position [4925, 0]
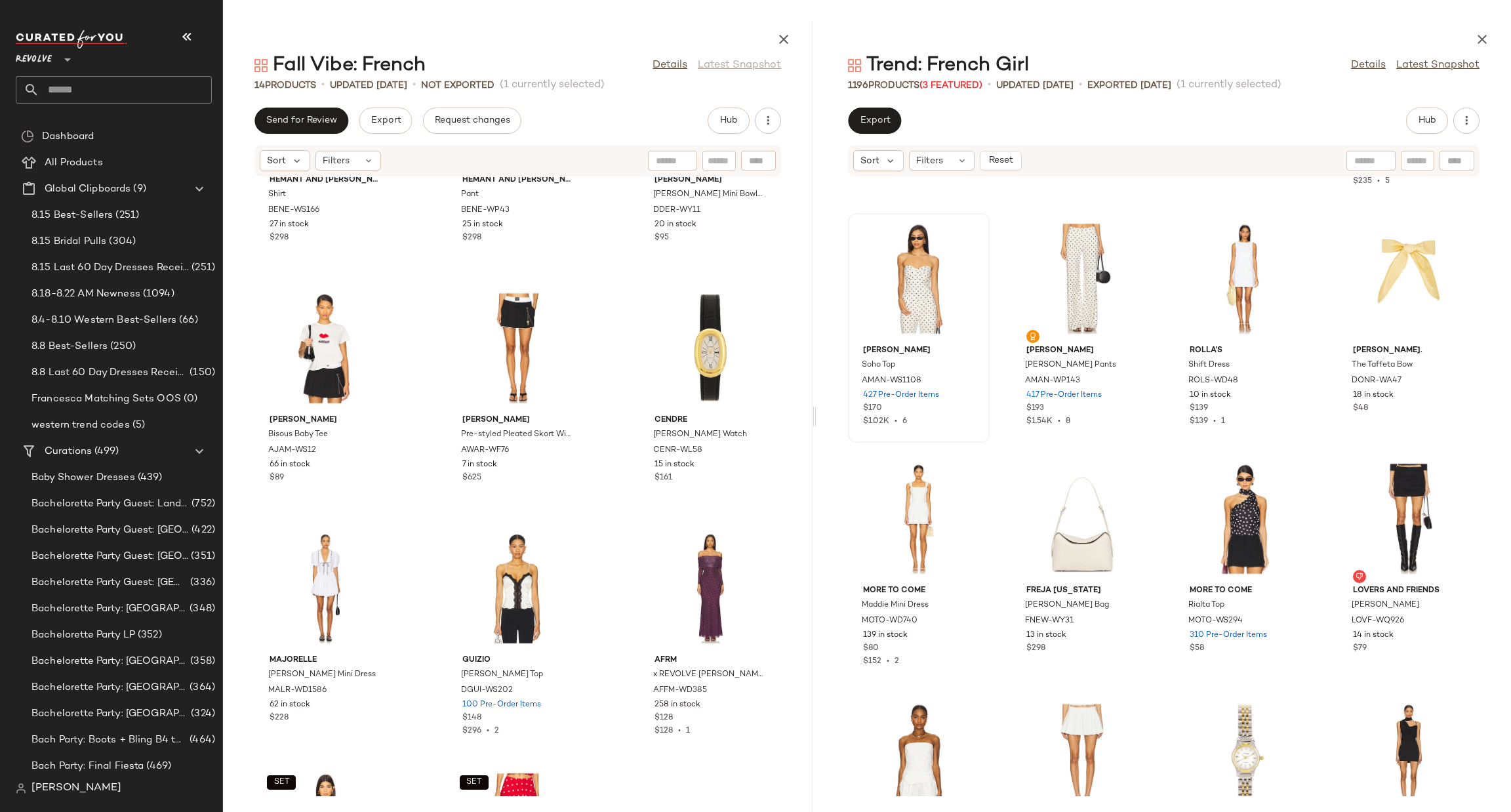
scroll to position [197, 0]
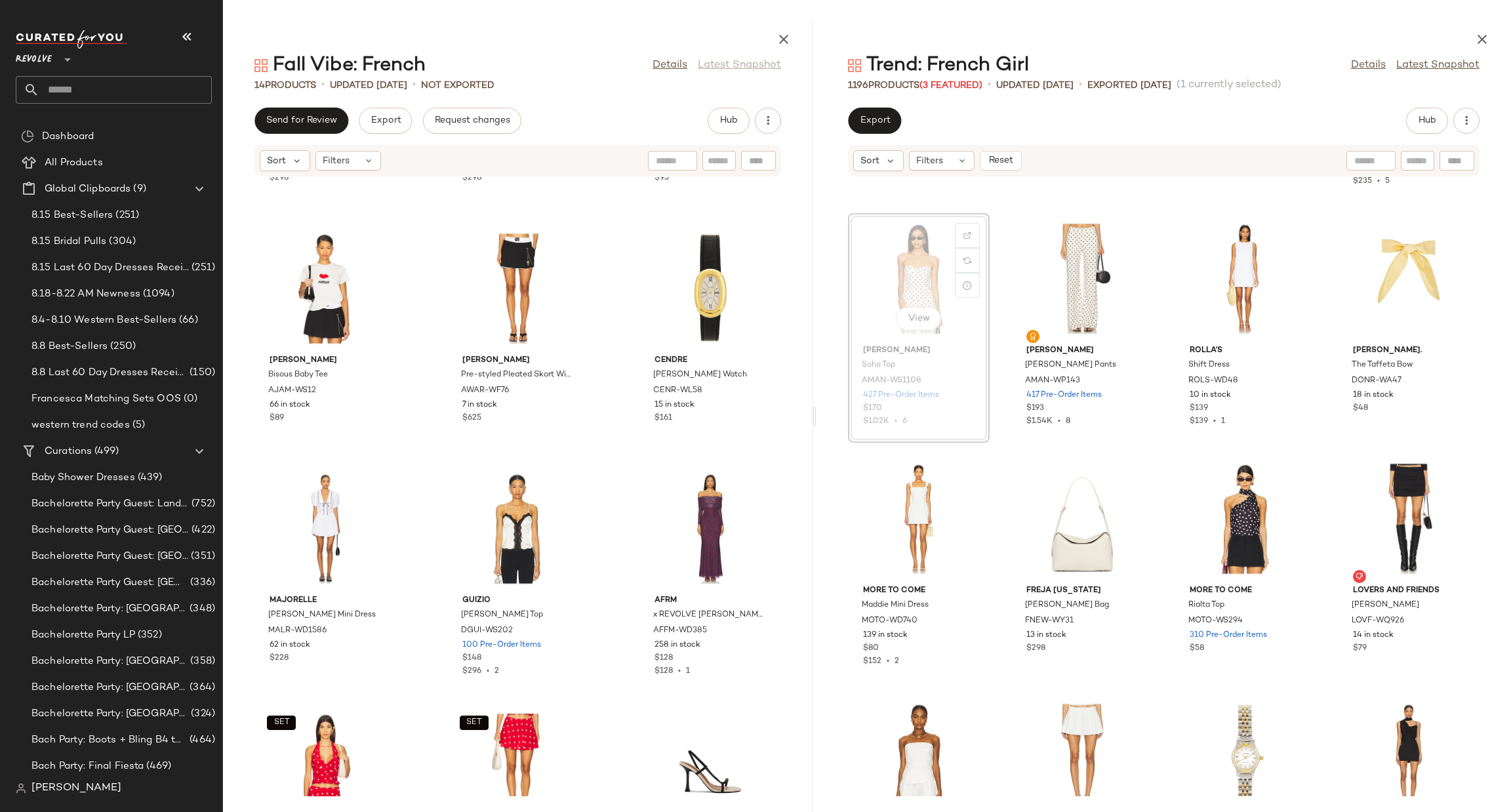
scroll to position [6697, 0]
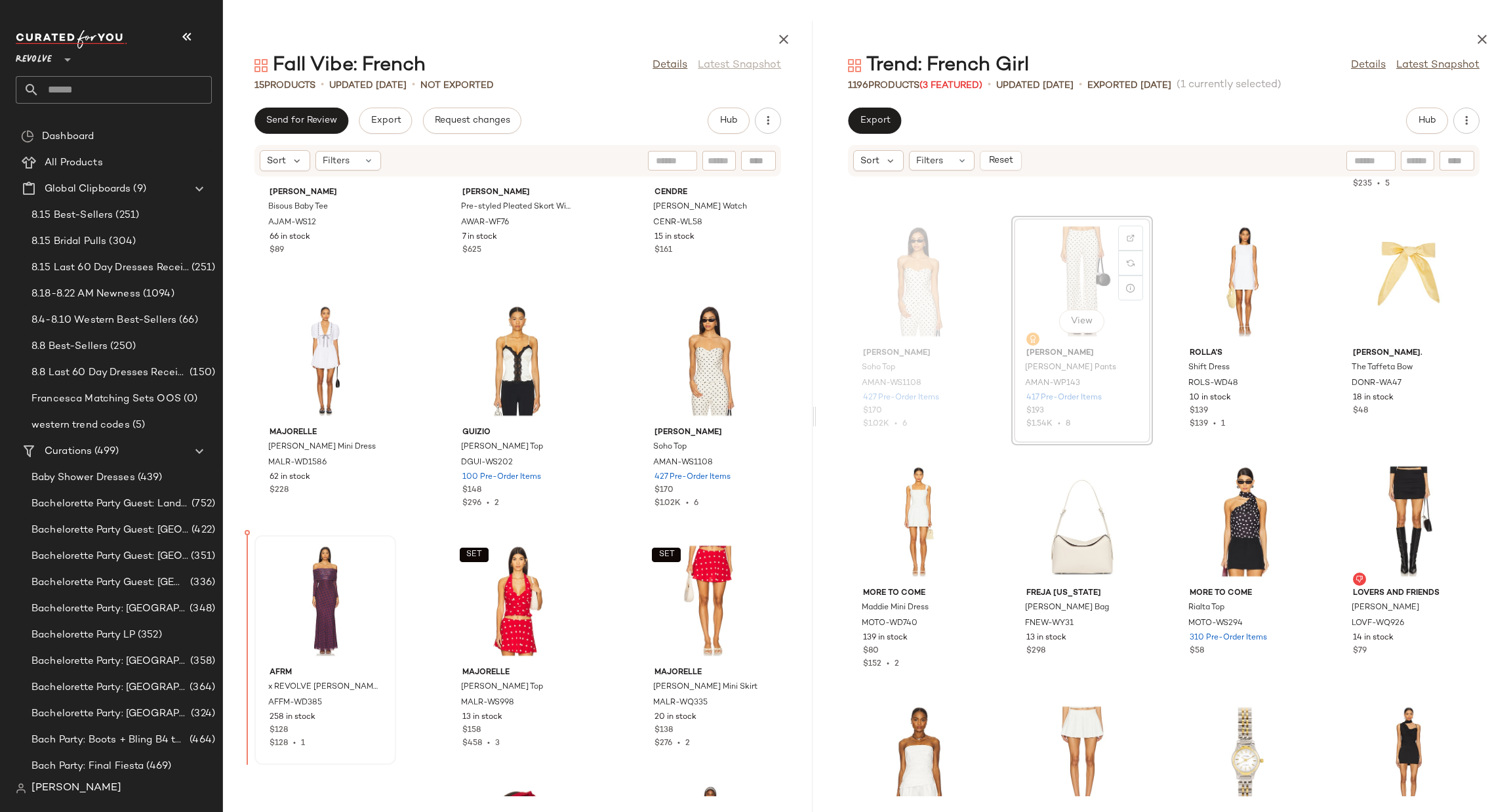
scroll to position [381, 0]
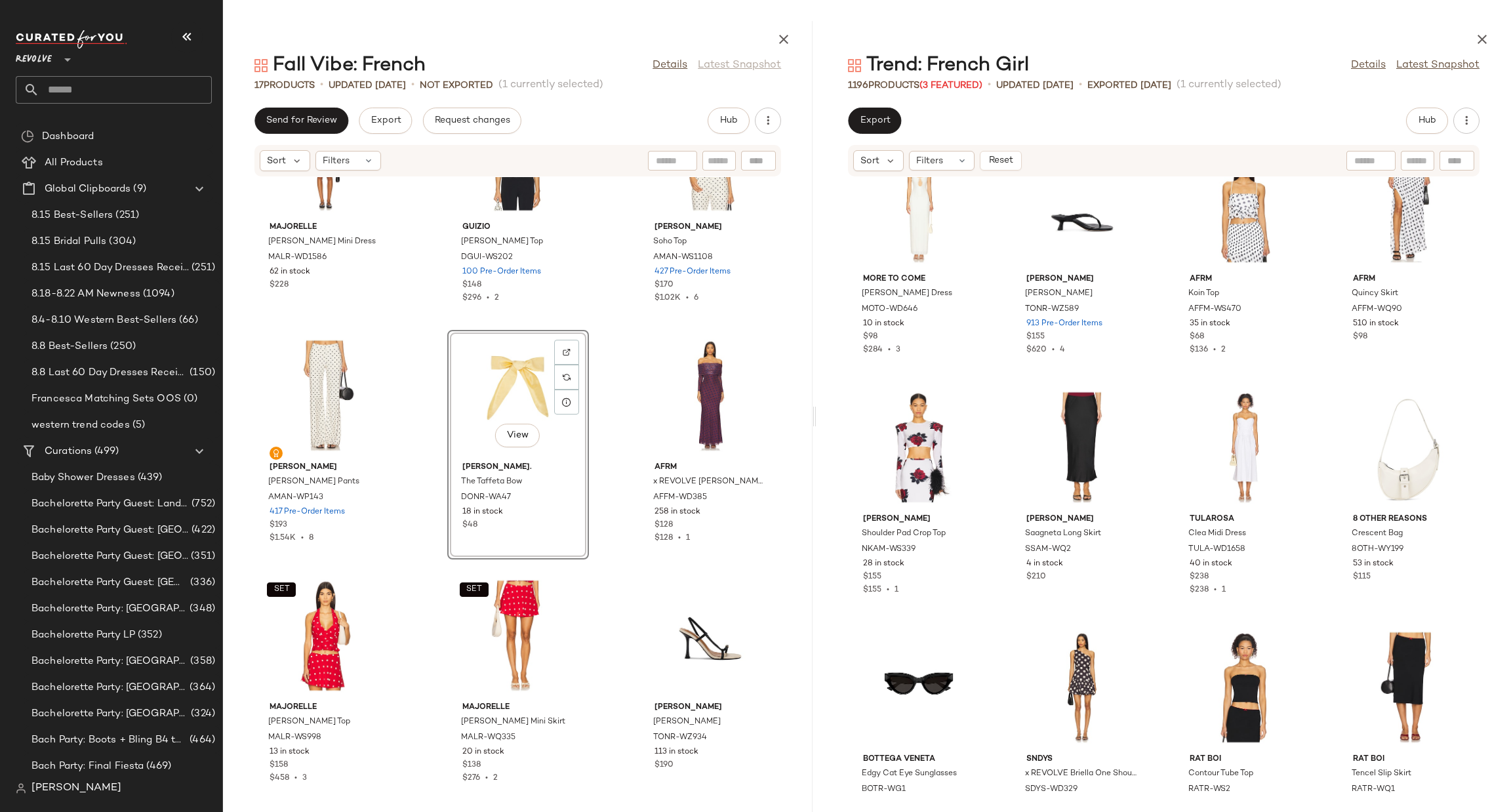
scroll to position [823, 0]
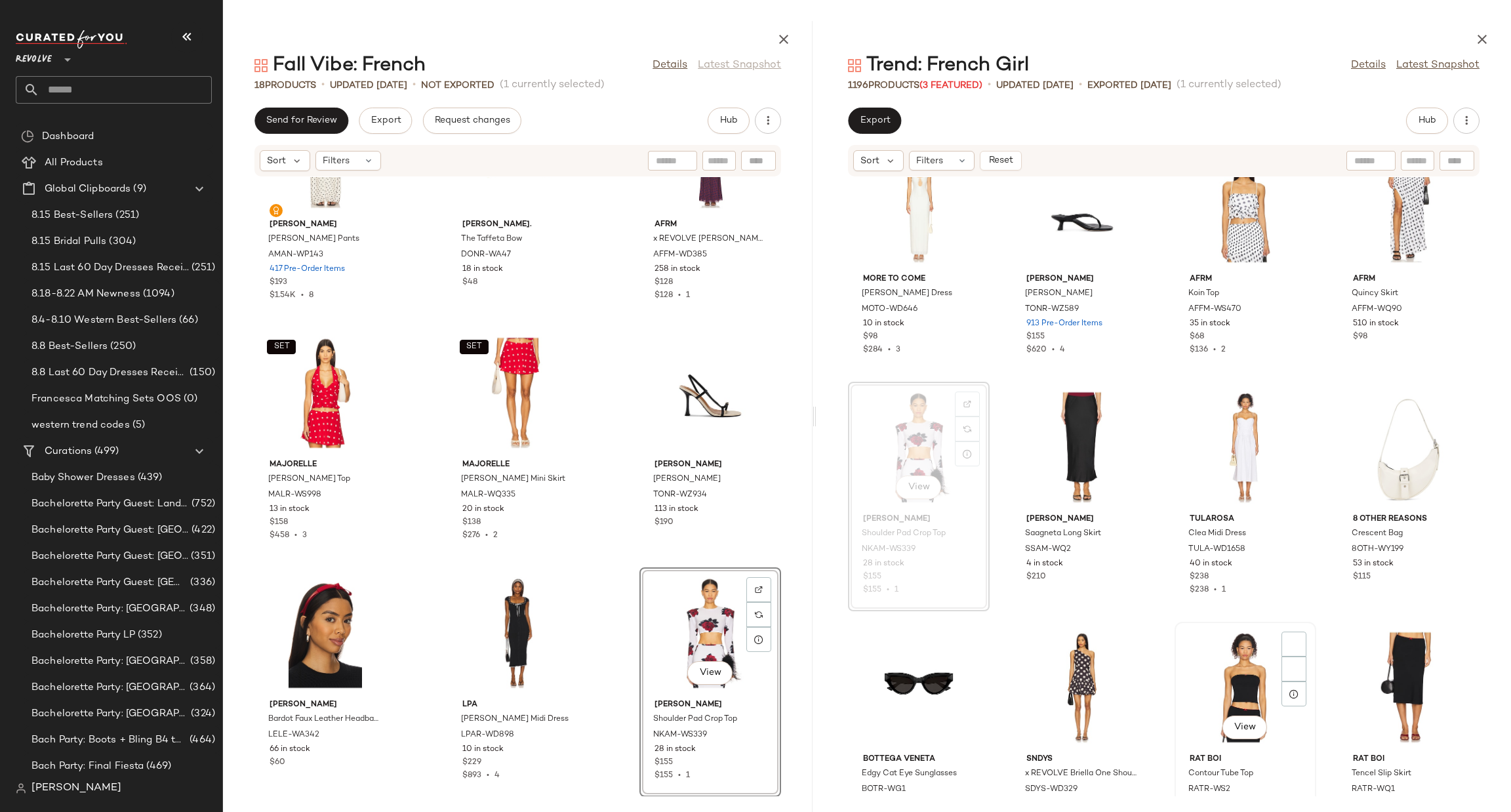
scroll to position [12104, 0]
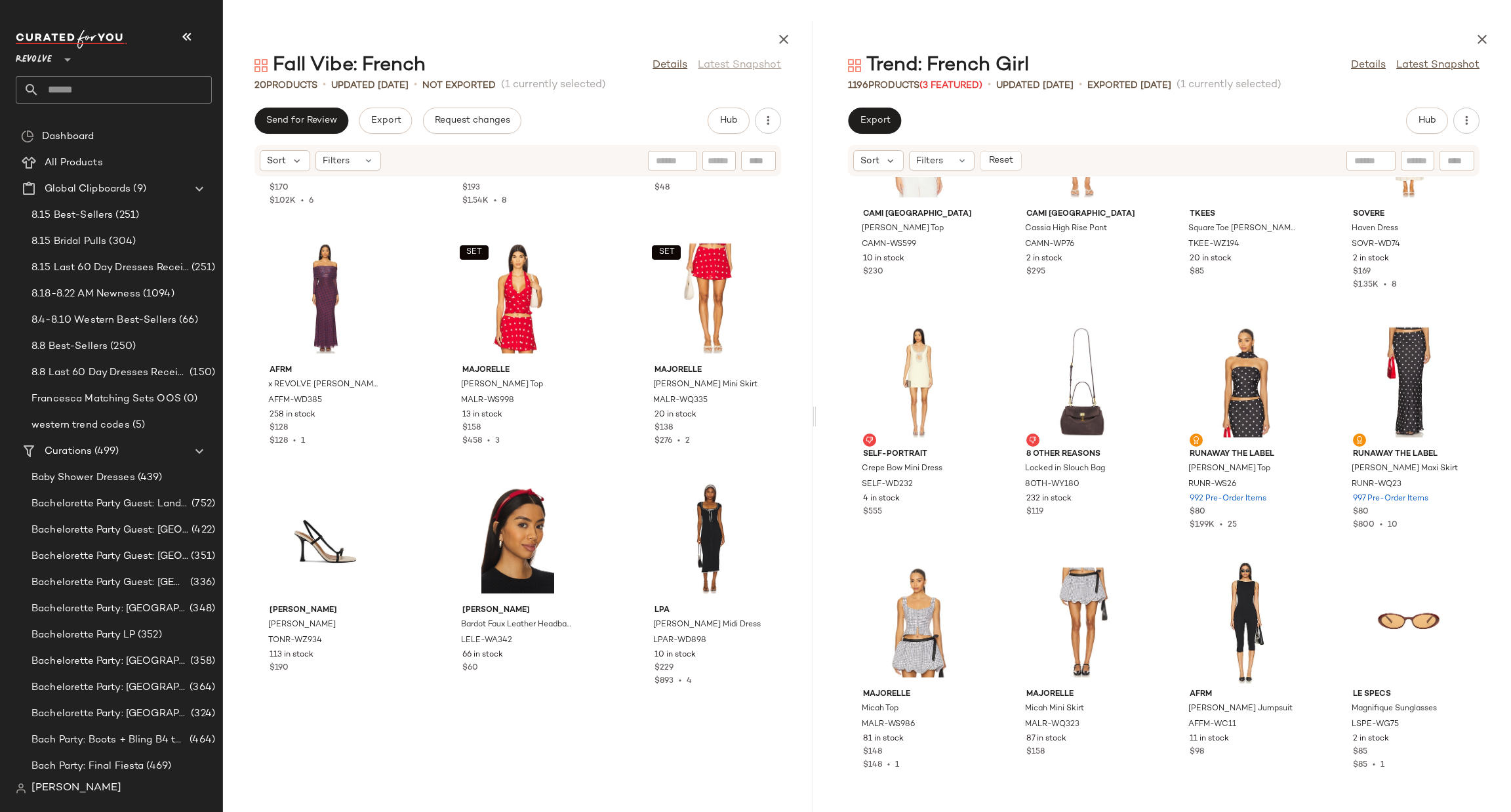
scroll to position [1063, 0]
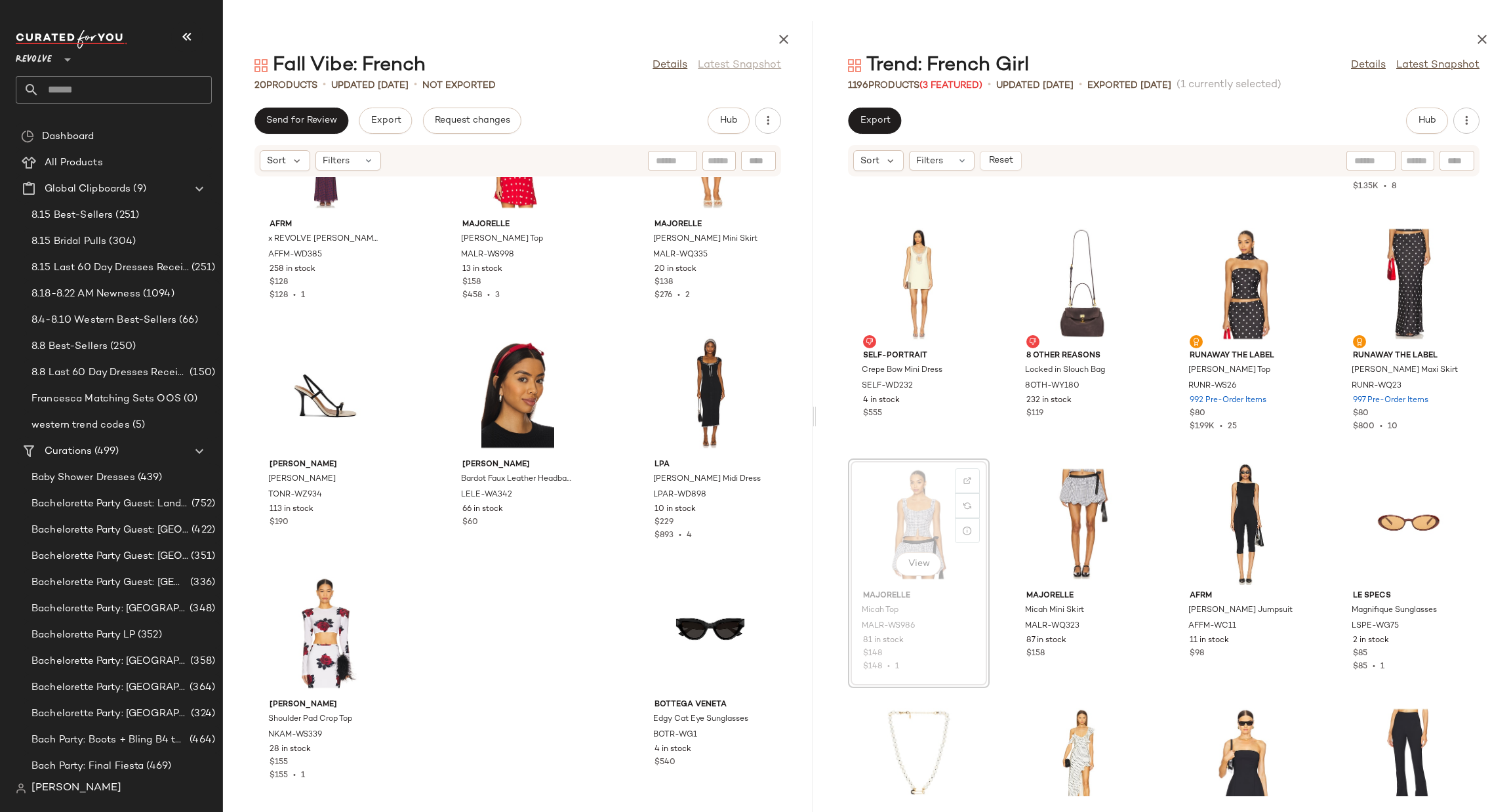
scroll to position [16547, 0]
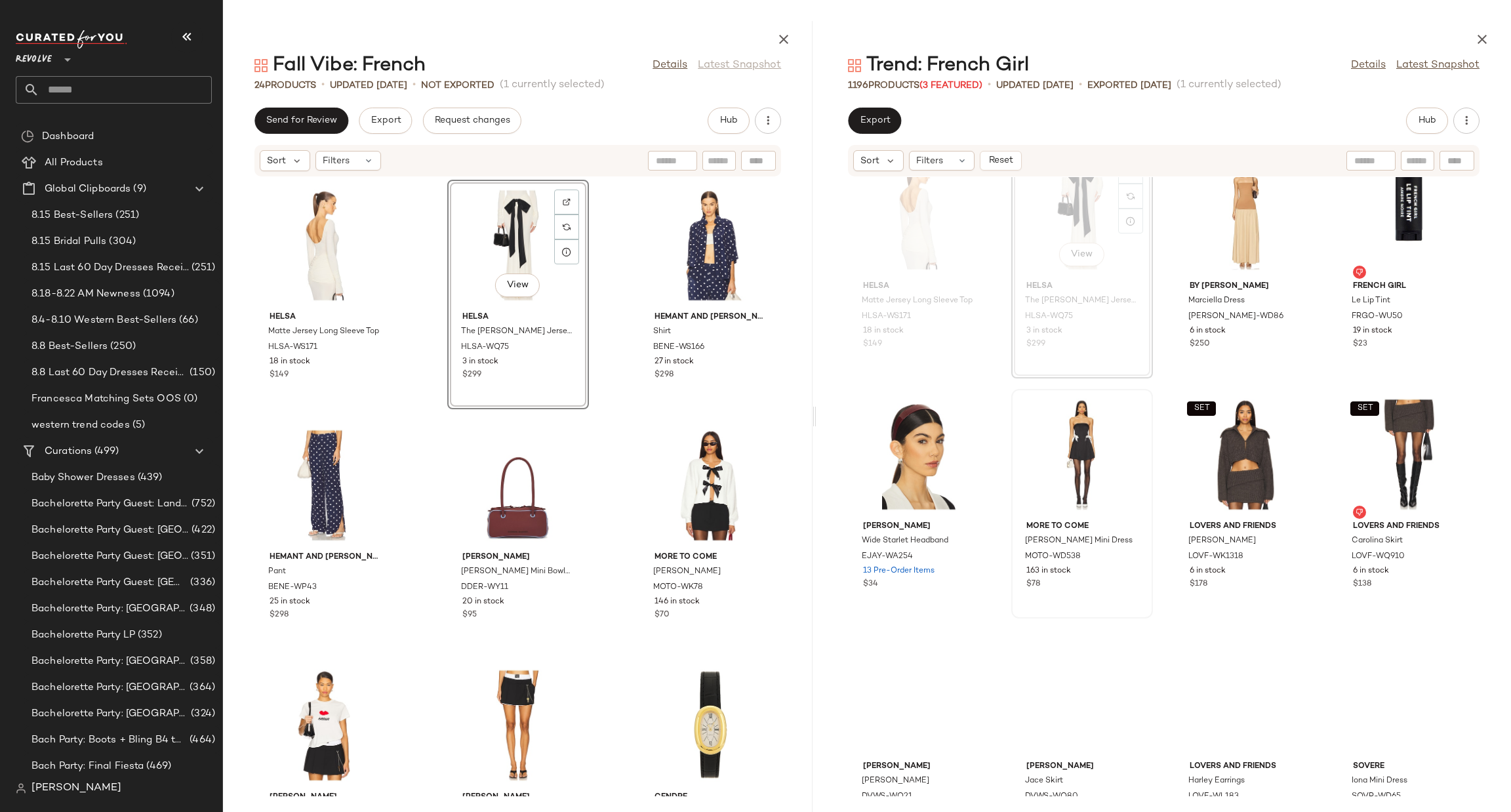
scroll to position [17826, 0]
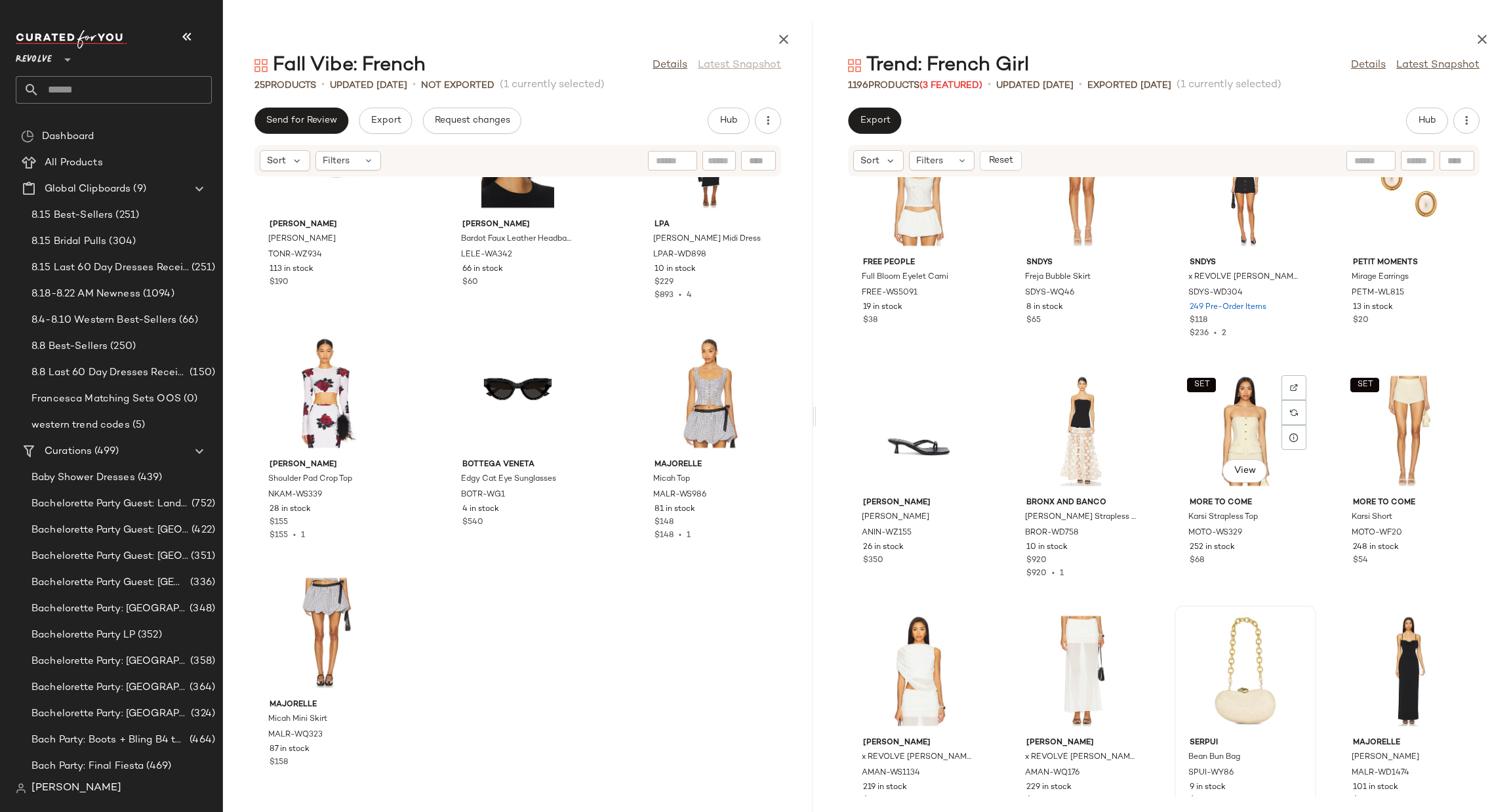
scroll to position [22744, 0]
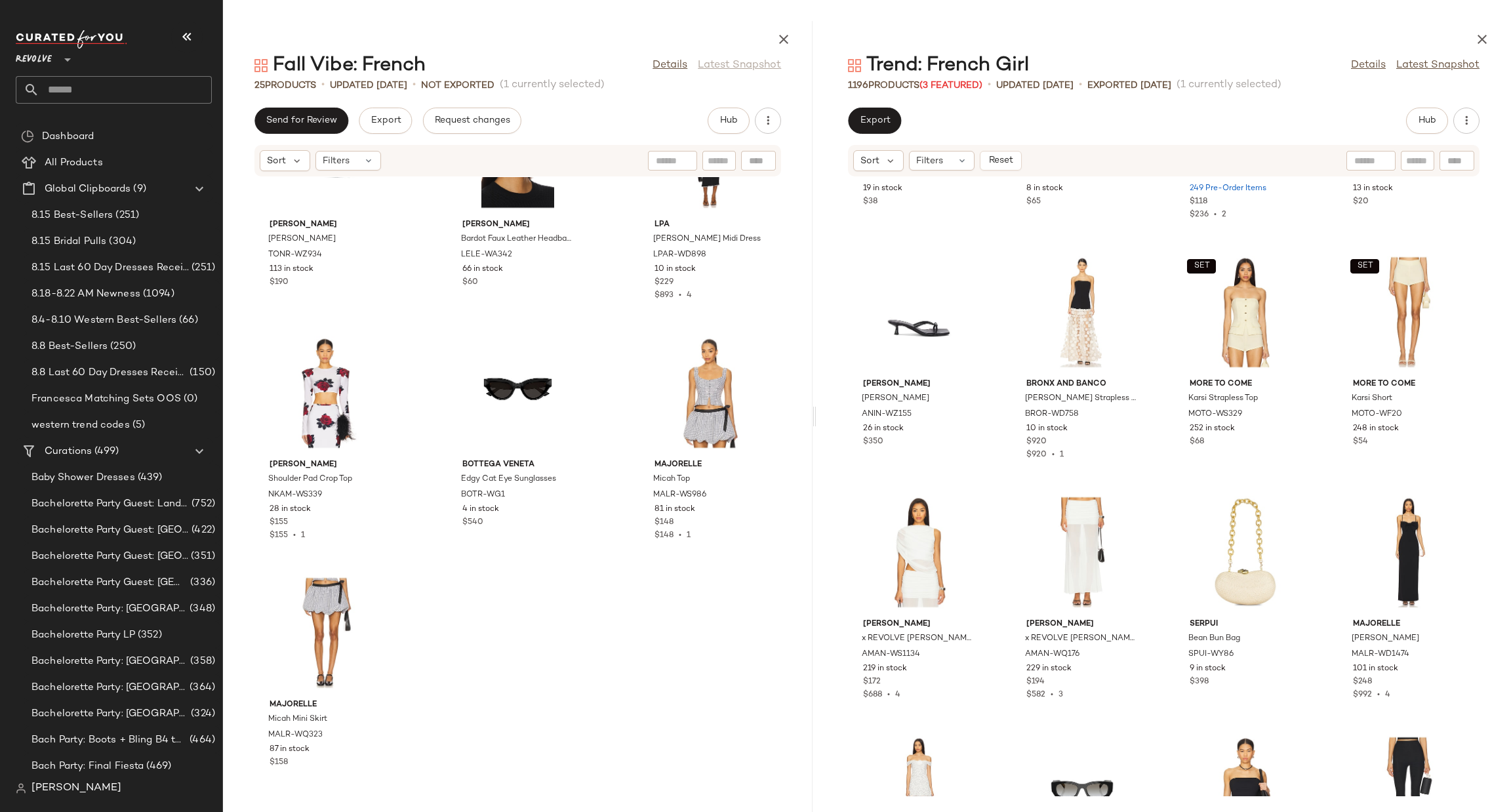
click at [1318, 541] on div "Free People Full Bloom Eyelet Cami FREE-WS5091 19 in stock $38 SNDYS Freja Bubb…" at bounding box center [1164, 486] width 694 height 619
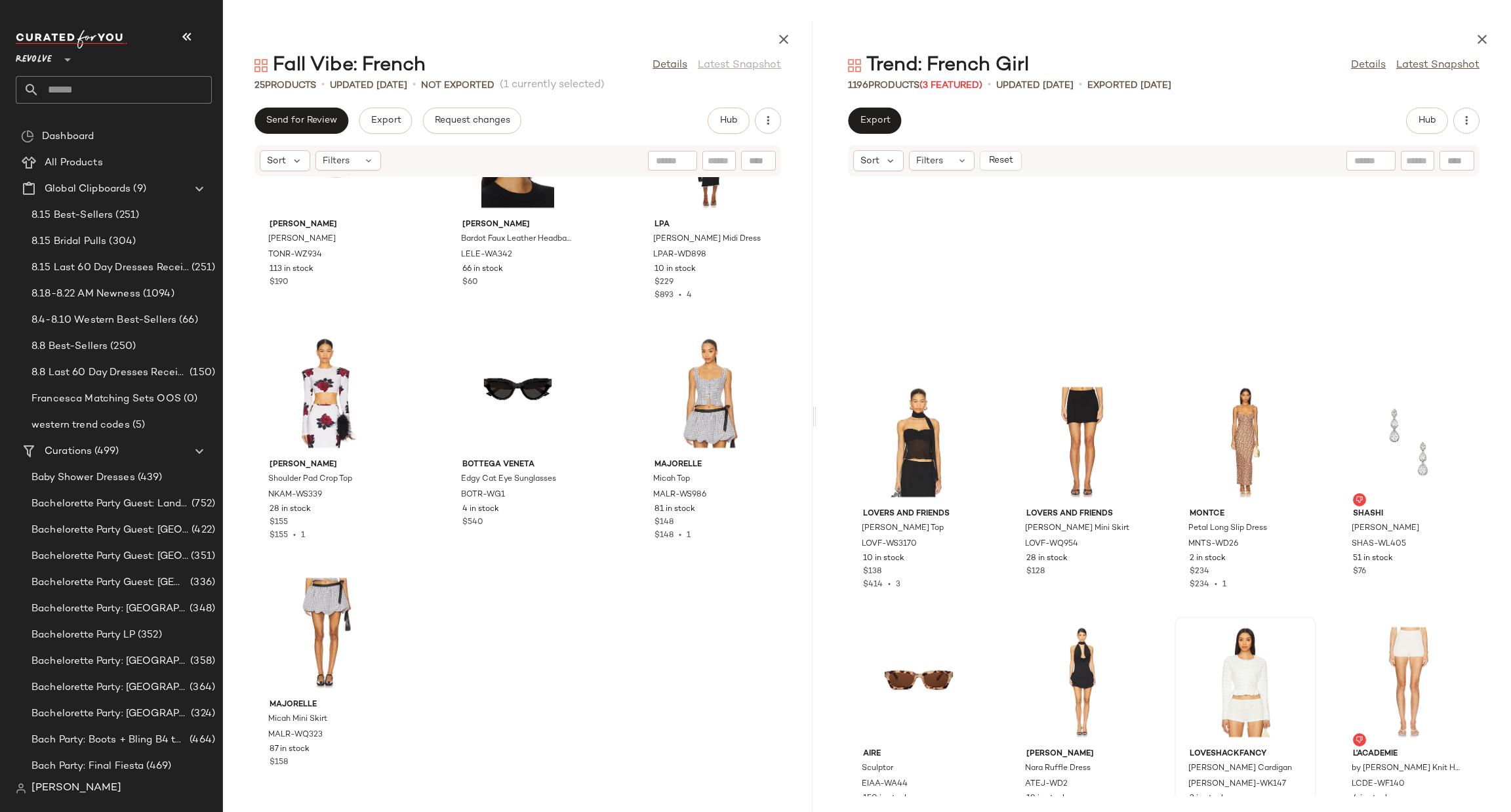
scroll to position [23728, 0]
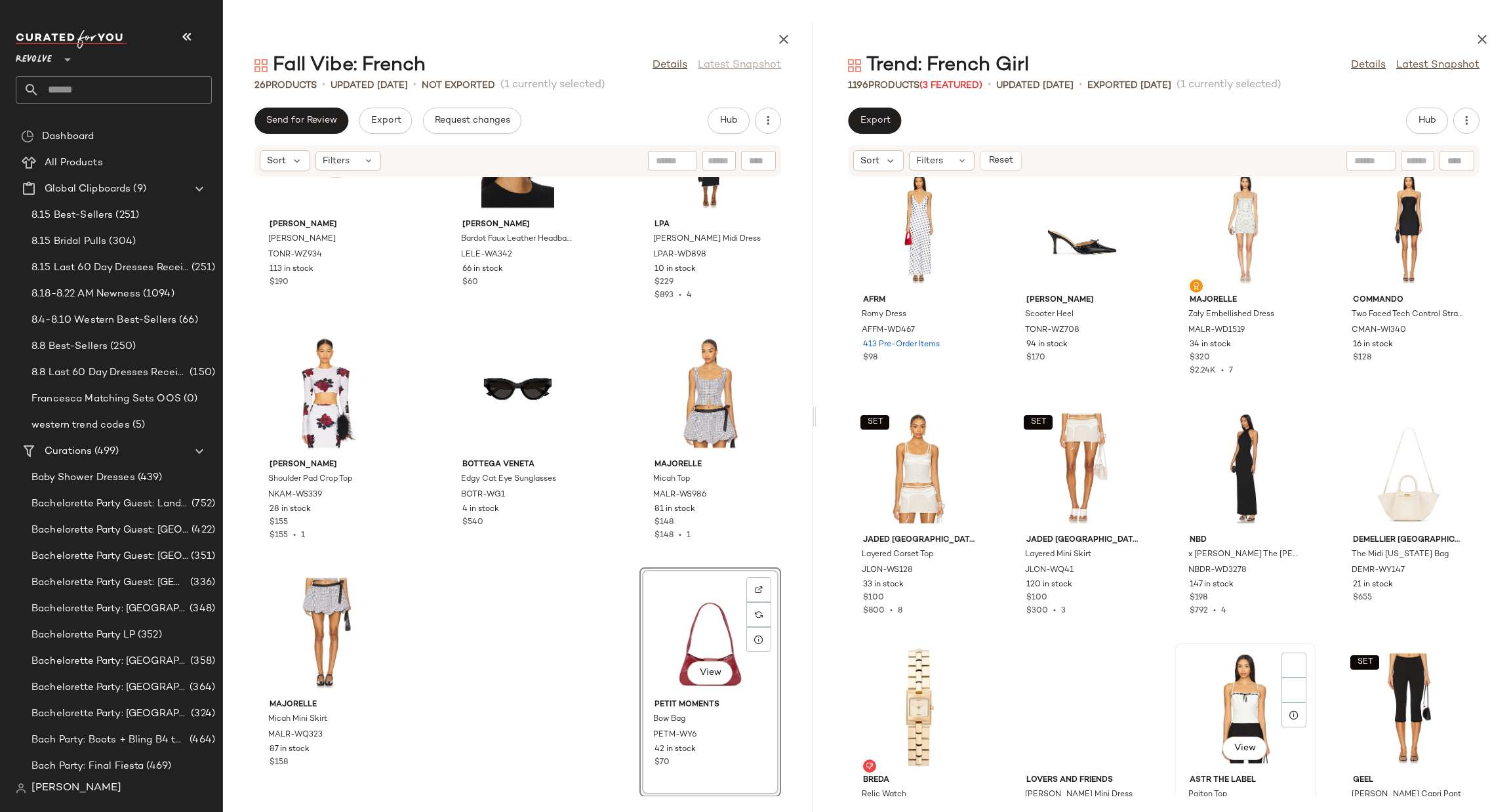
scroll to position [24514, 0]
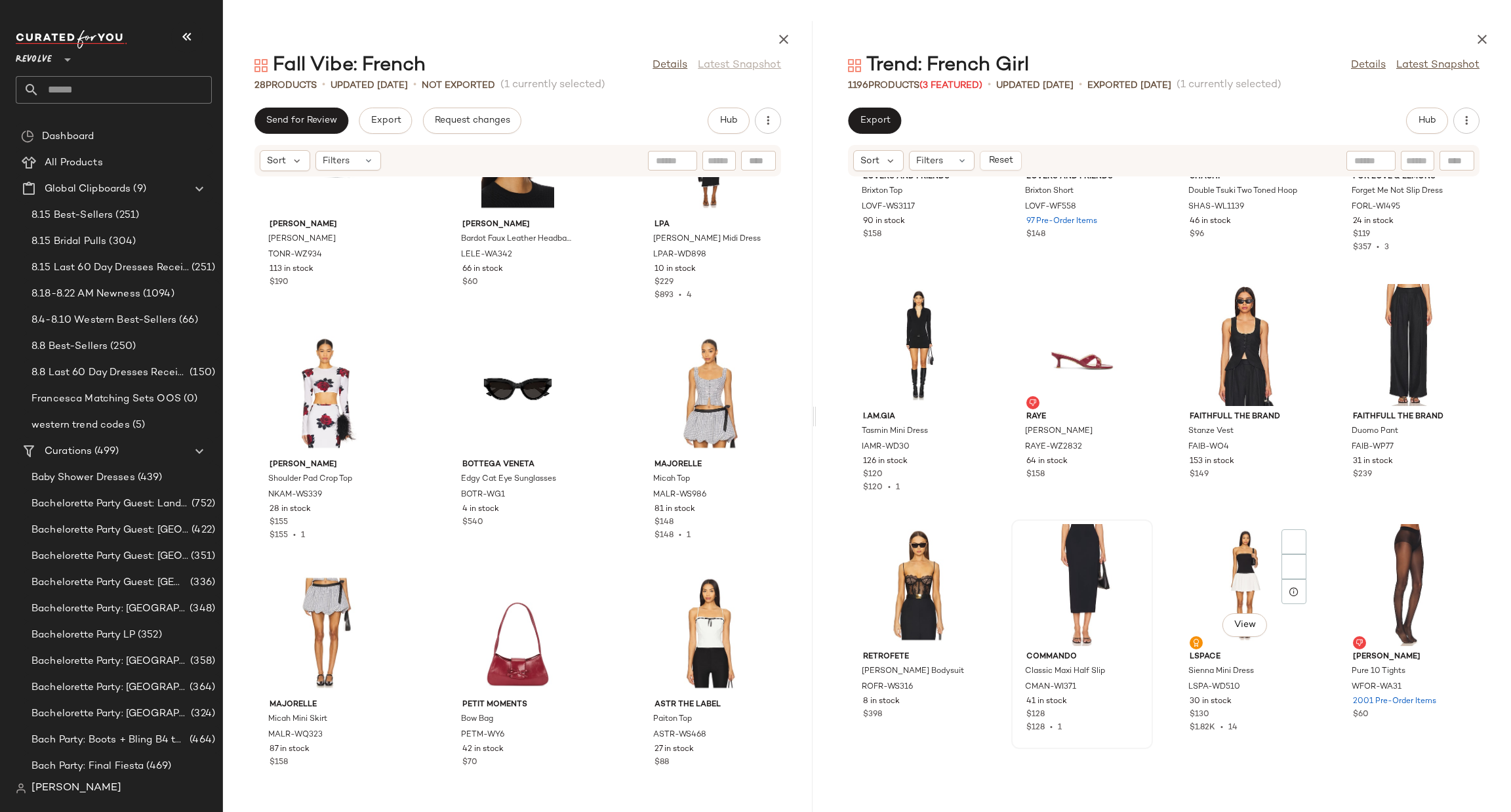
scroll to position [27269, 0]
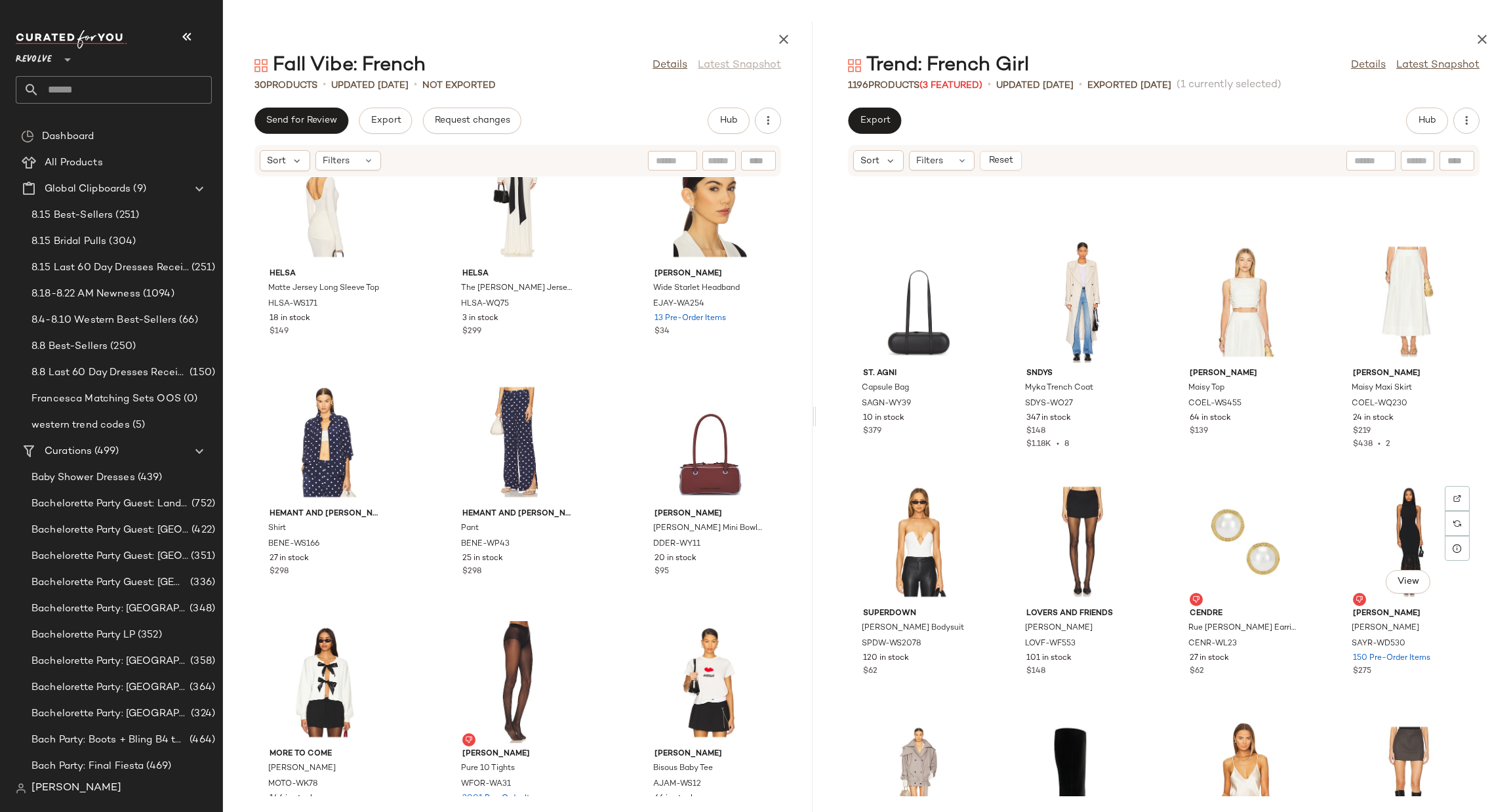
scroll to position [28351, 0]
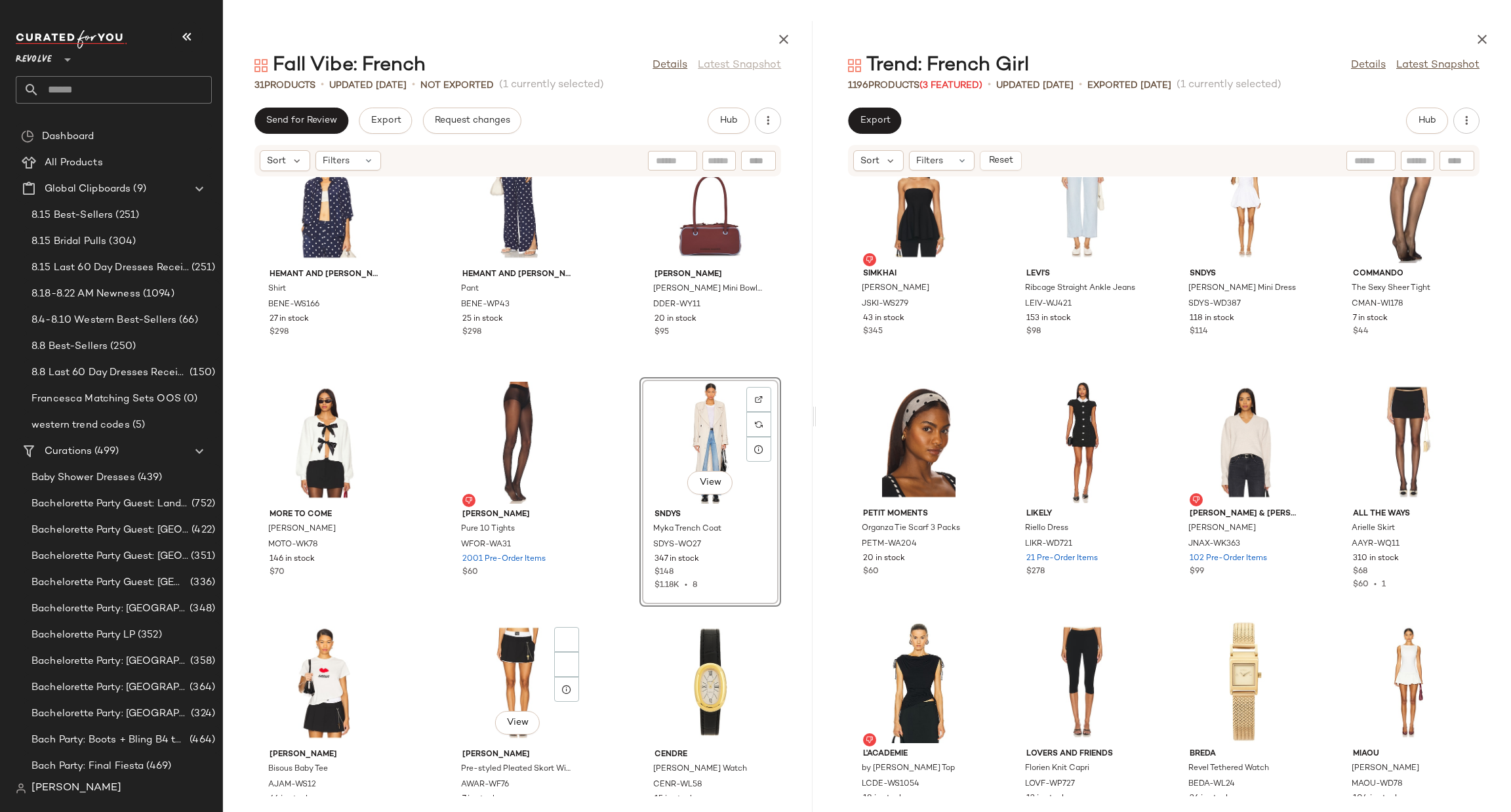
scroll to position [338, 0]
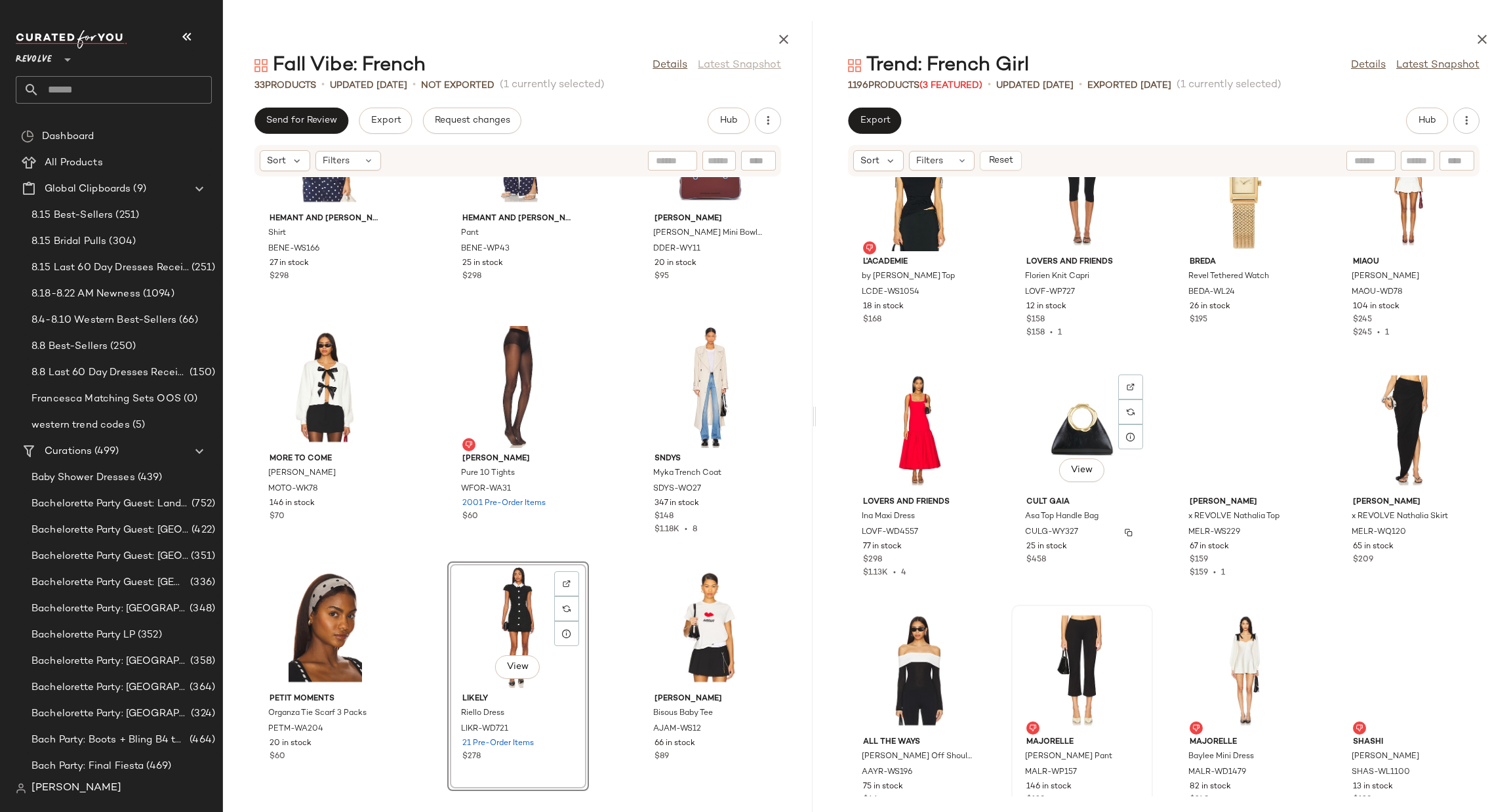
scroll to position [30122, 0]
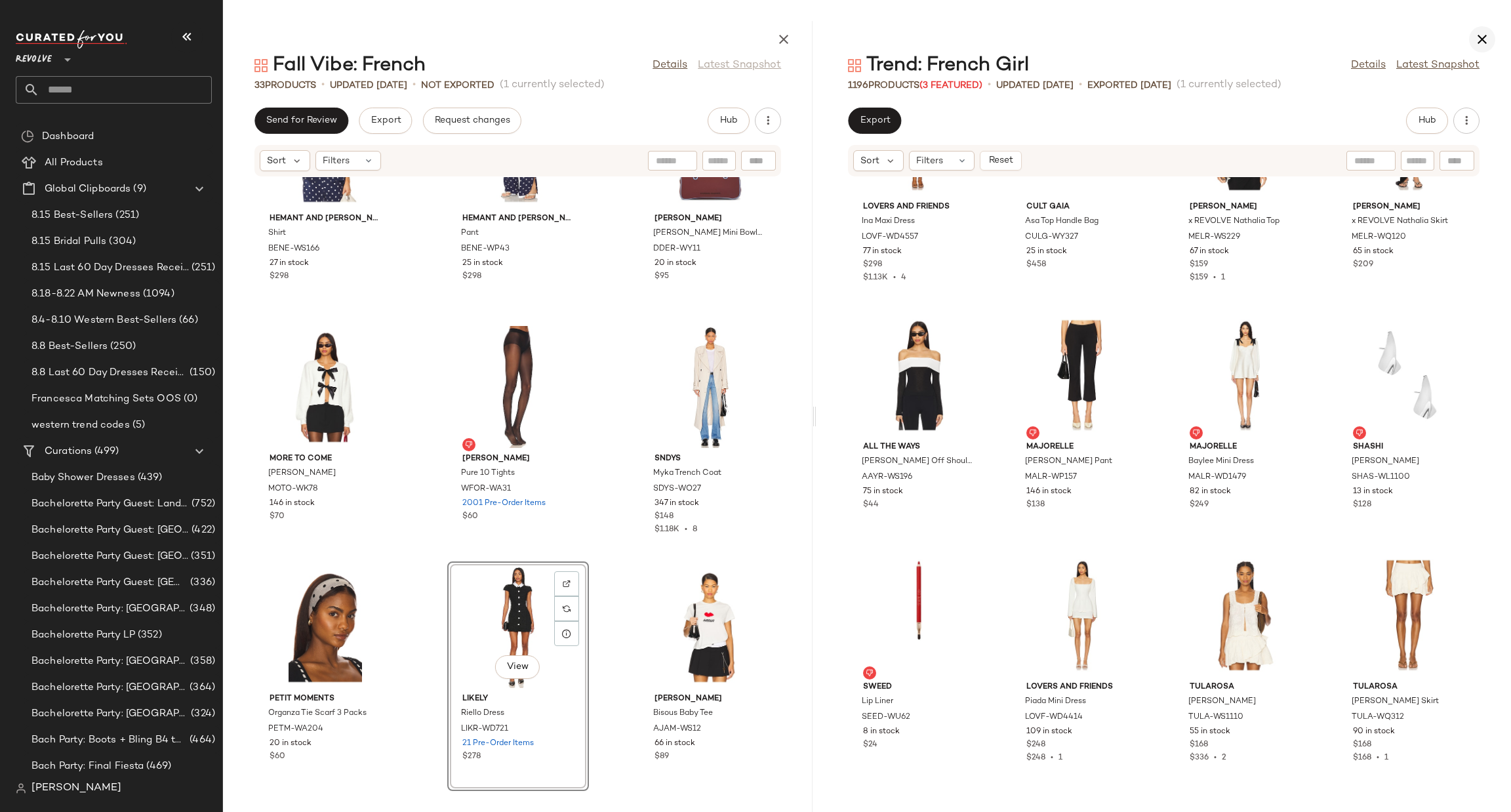
click at [1485, 33] on icon "button" at bounding box center [1482, 39] width 16 height 16
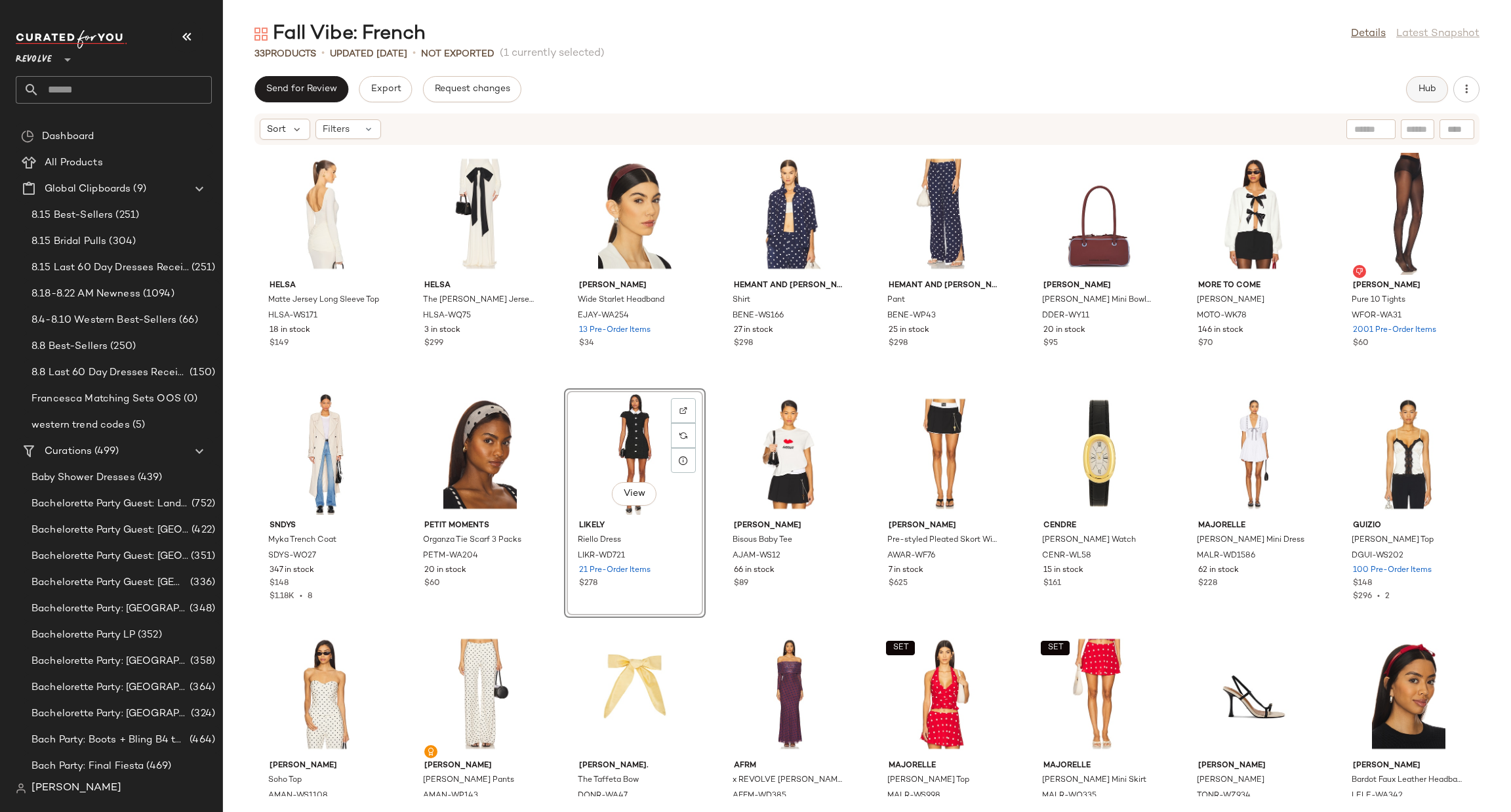
click at [1425, 95] on span "Hub" at bounding box center [1427, 89] width 19 height 10
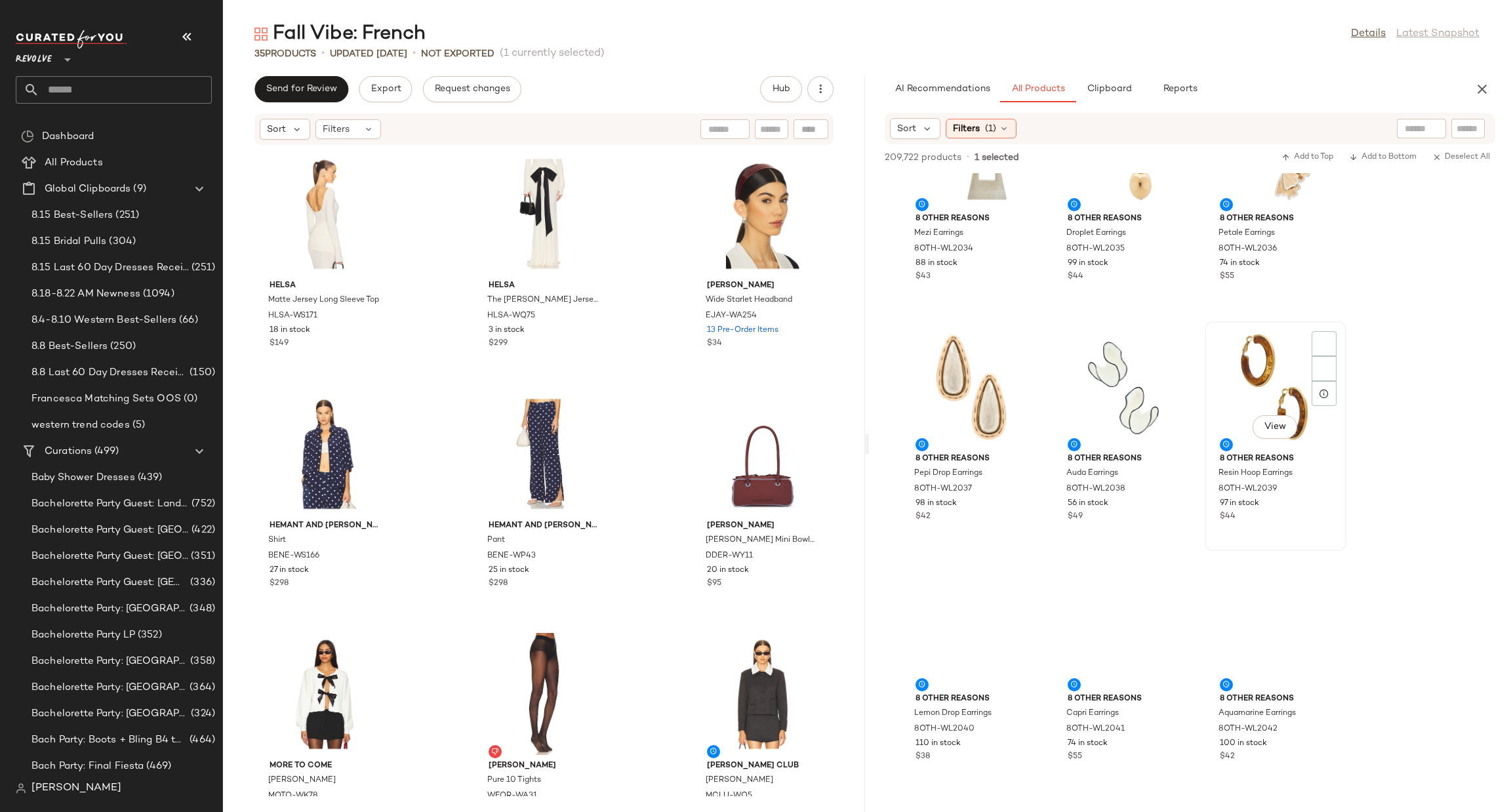
scroll to position [23844, 0]
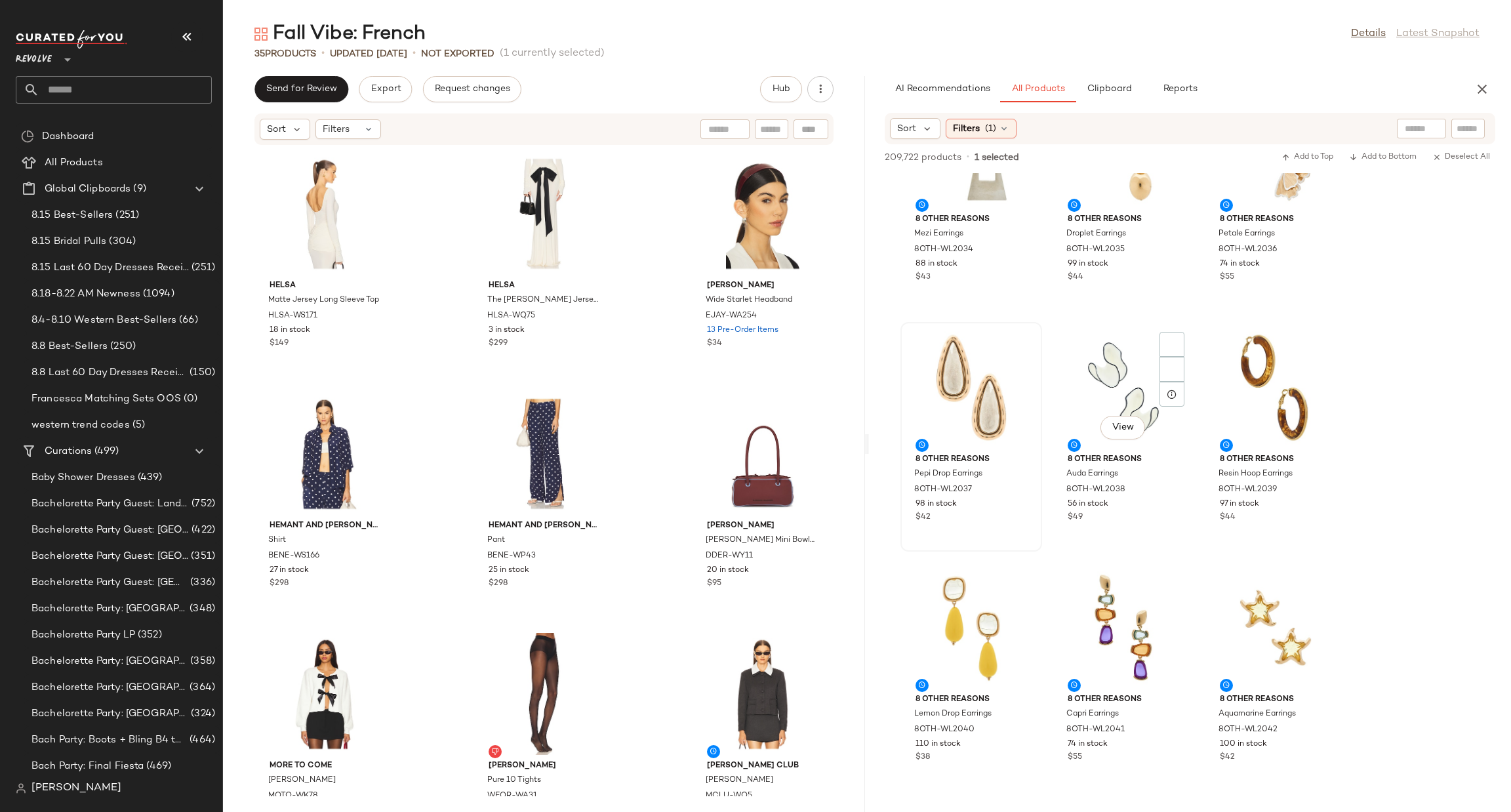
click at [1106, 369] on div "View" at bounding box center [1123, 387] width 132 height 122
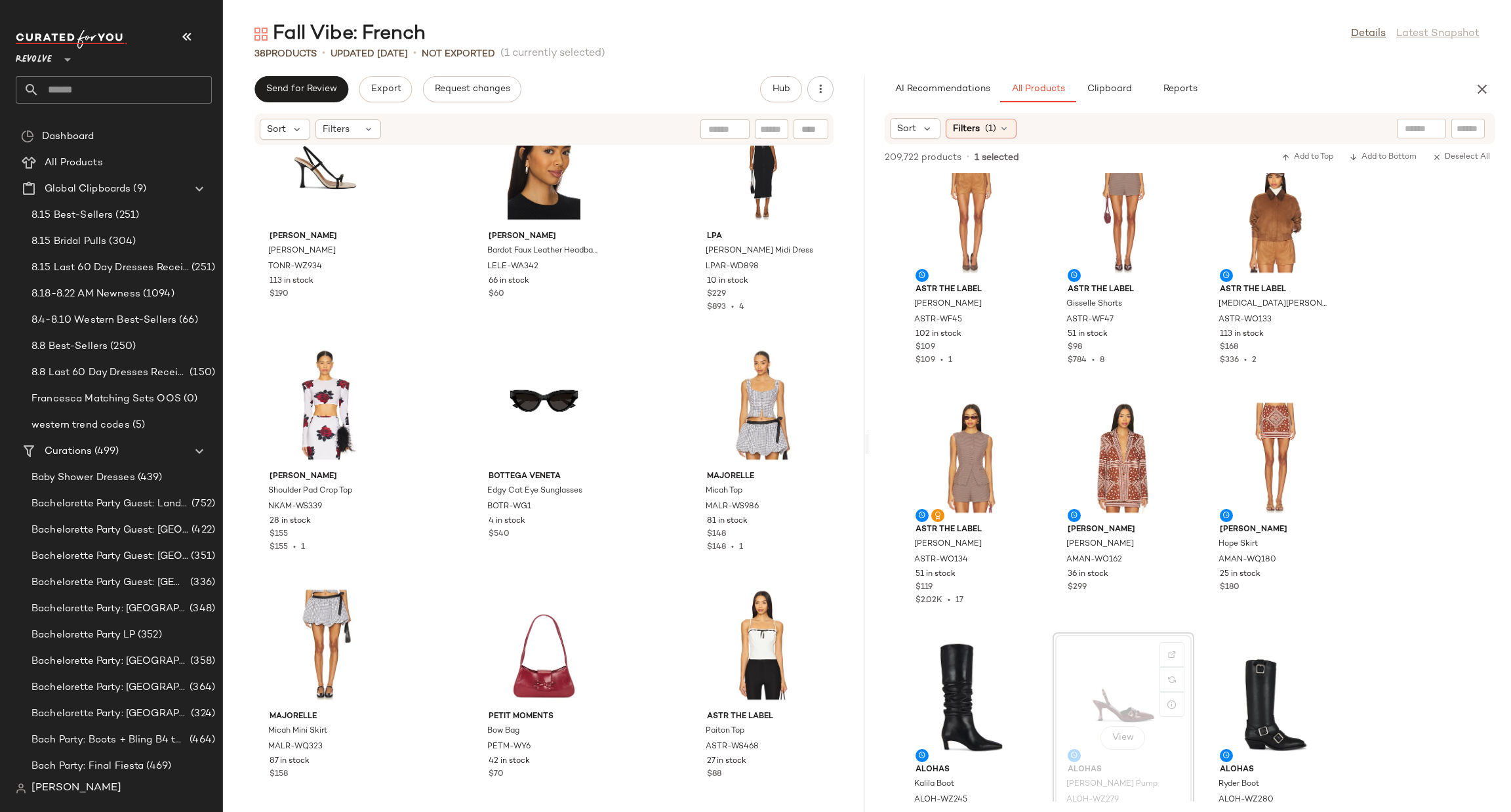
scroll to position [31028, 0]
click at [857, 603] on div "Tony Bianco Lush Sandal TONR-WZ934 113 in stock $190 Lele Sadoughi Bardot Faux …" at bounding box center [544, 471] width 642 height 651
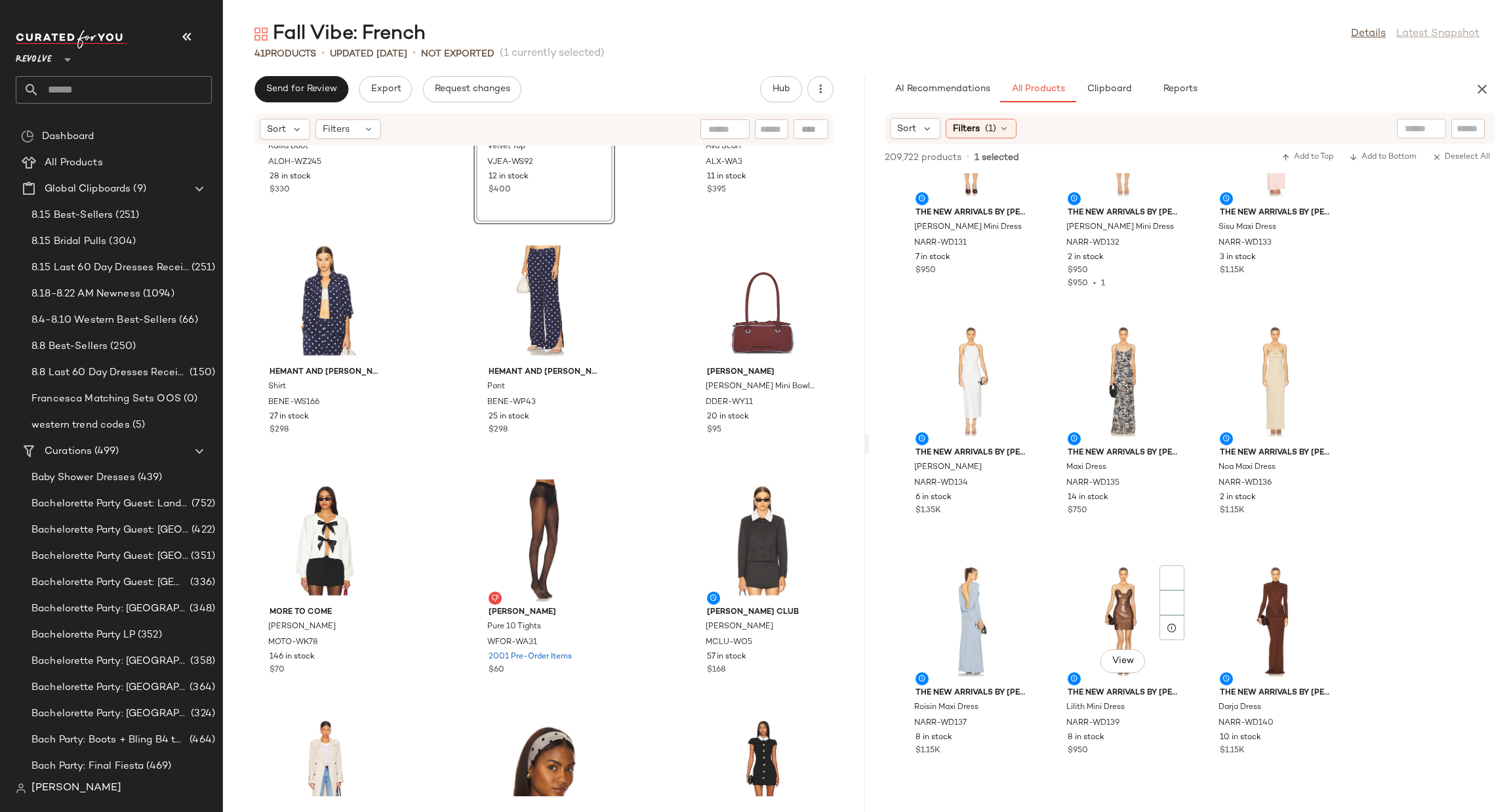
scroll to position [39352, 0]
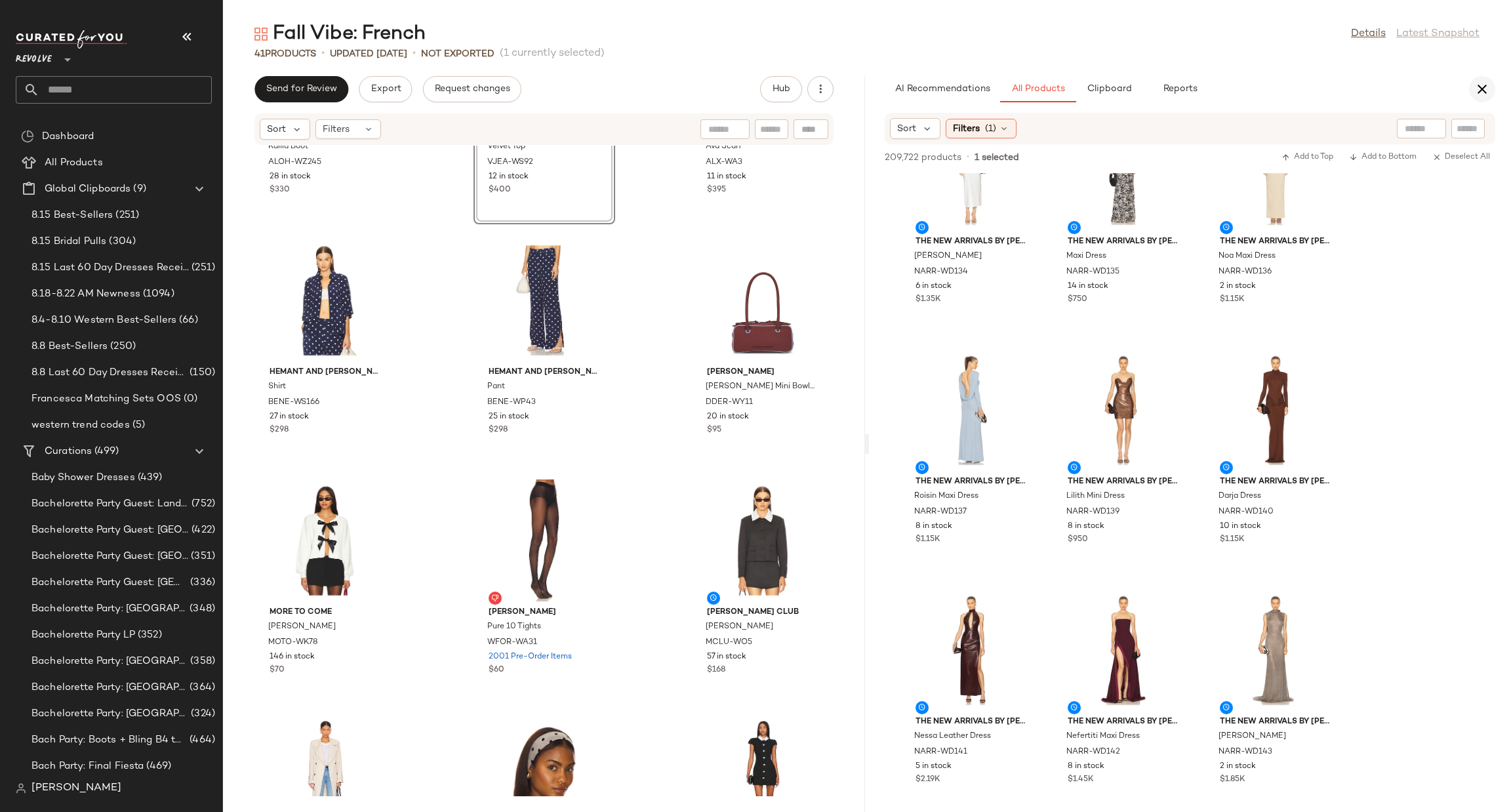
click at [1487, 88] on icon "button" at bounding box center [1482, 89] width 16 height 16
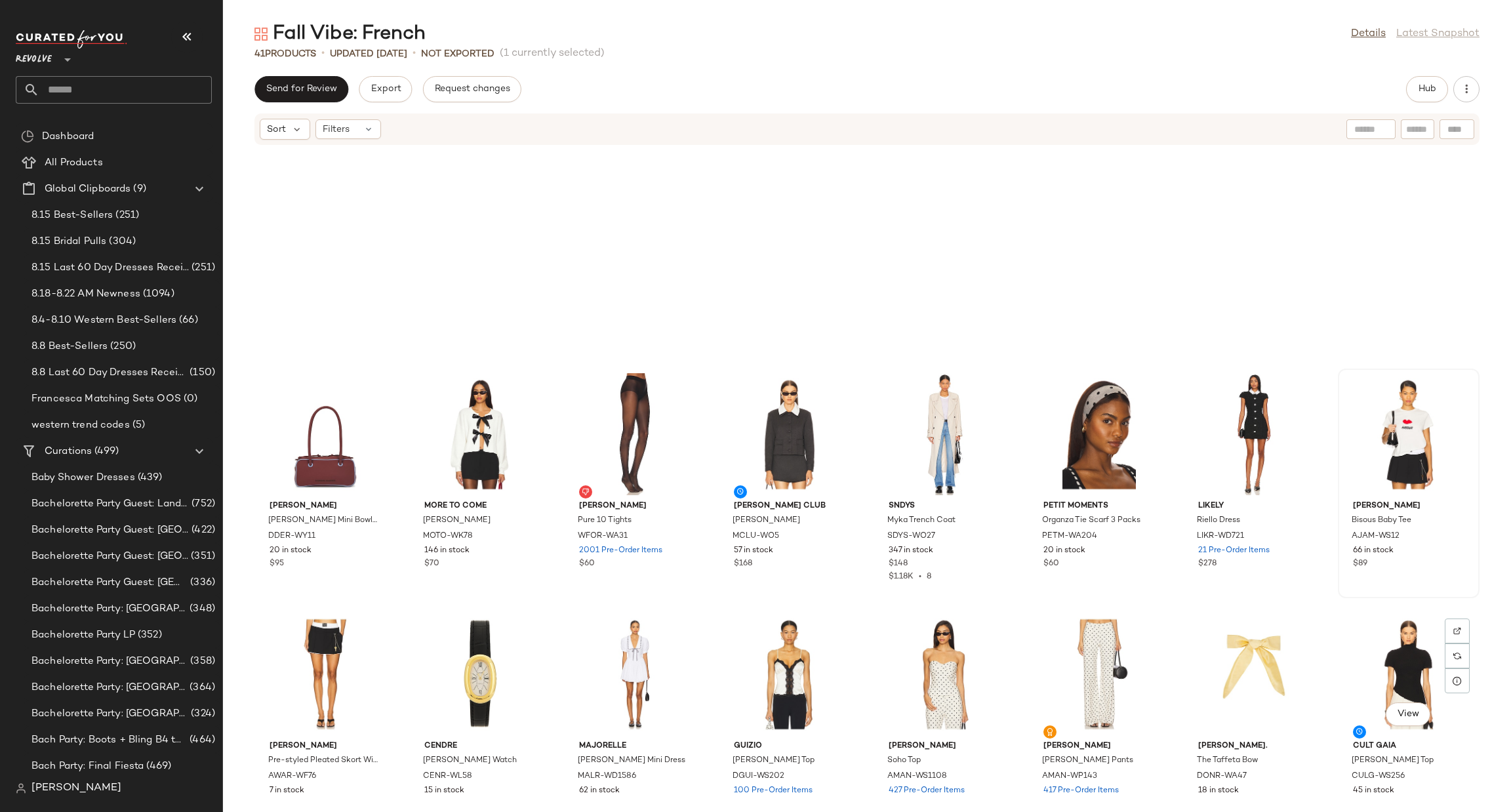
scroll to position [0, 0]
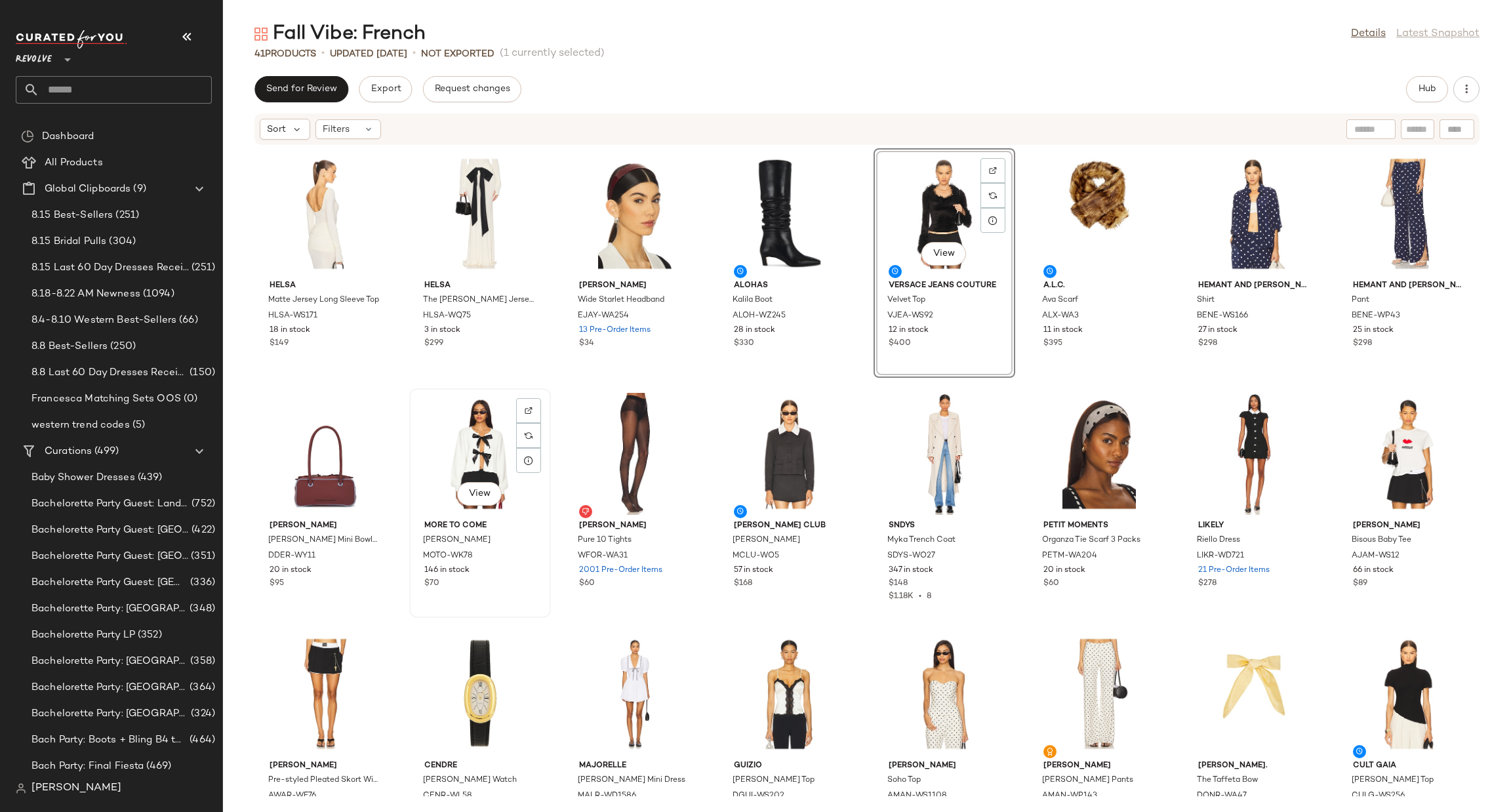
click at [469, 408] on div "View" at bounding box center [479, 453] width 132 height 122
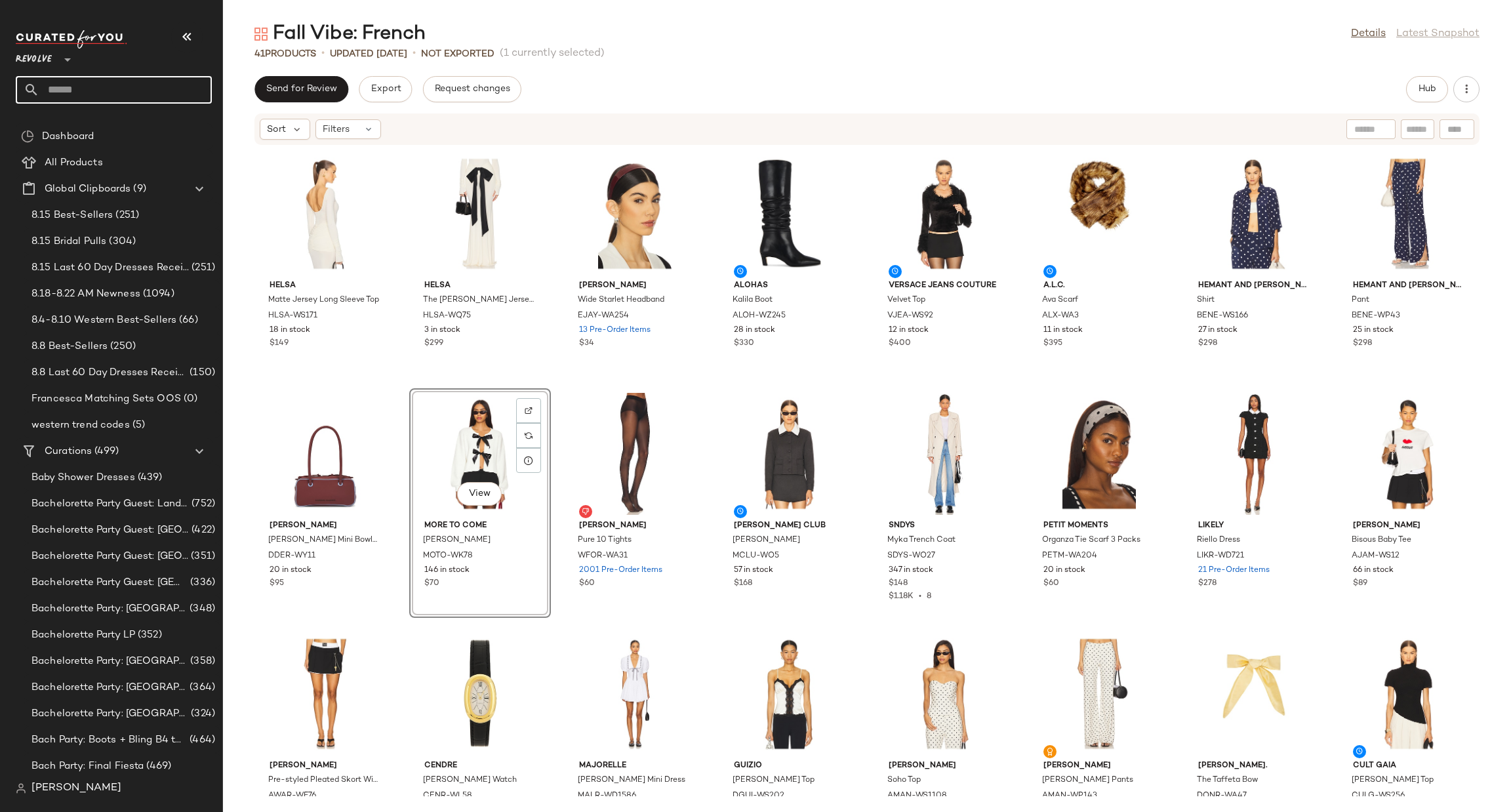
click at [127, 80] on input "text" at bounding box center [125, 90] width 172 height 28
type input "*********"
drag, startPoint x: 143, startPoint y: 122, endPoint x: 132, endPoint y: 122, distance: 11.0
click at [134, 122] on span "al Prep" at bounding box center [134, 128] width 31 height 13
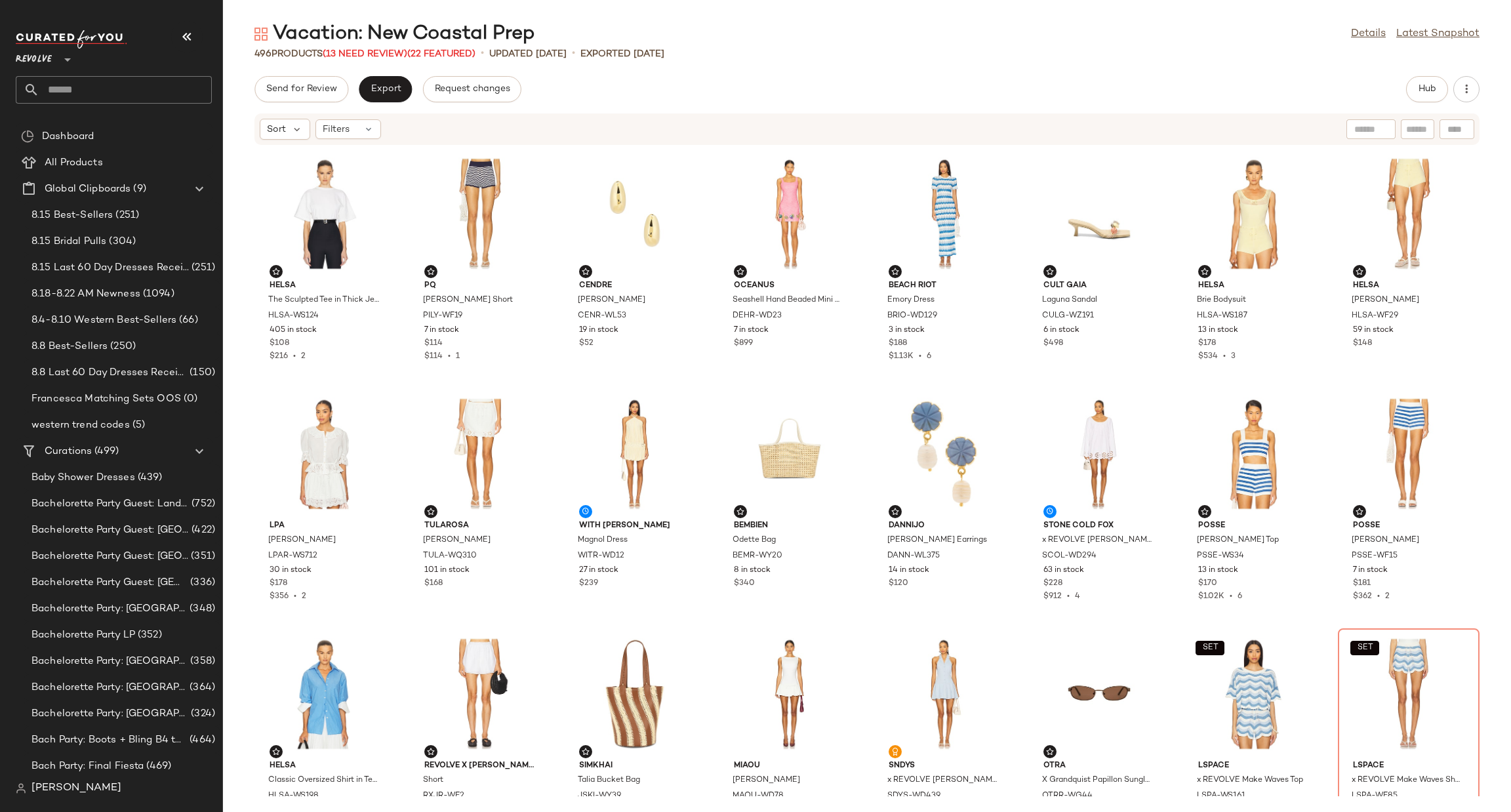
drag, startPoint x: 879, startPoint y: 75, endPoint x: 876, endPoint y: 63, distance: 12.4
click at [879, 71] on div "Vacation: New Coastal Prep Details Latest Snapshot 496 Products (13 Need Review…" at bounding box center [867, 416] width 1289 height 791
click at [1431, 92] on span "Hub" at bounding box center [1427, 89] width 19 height 10
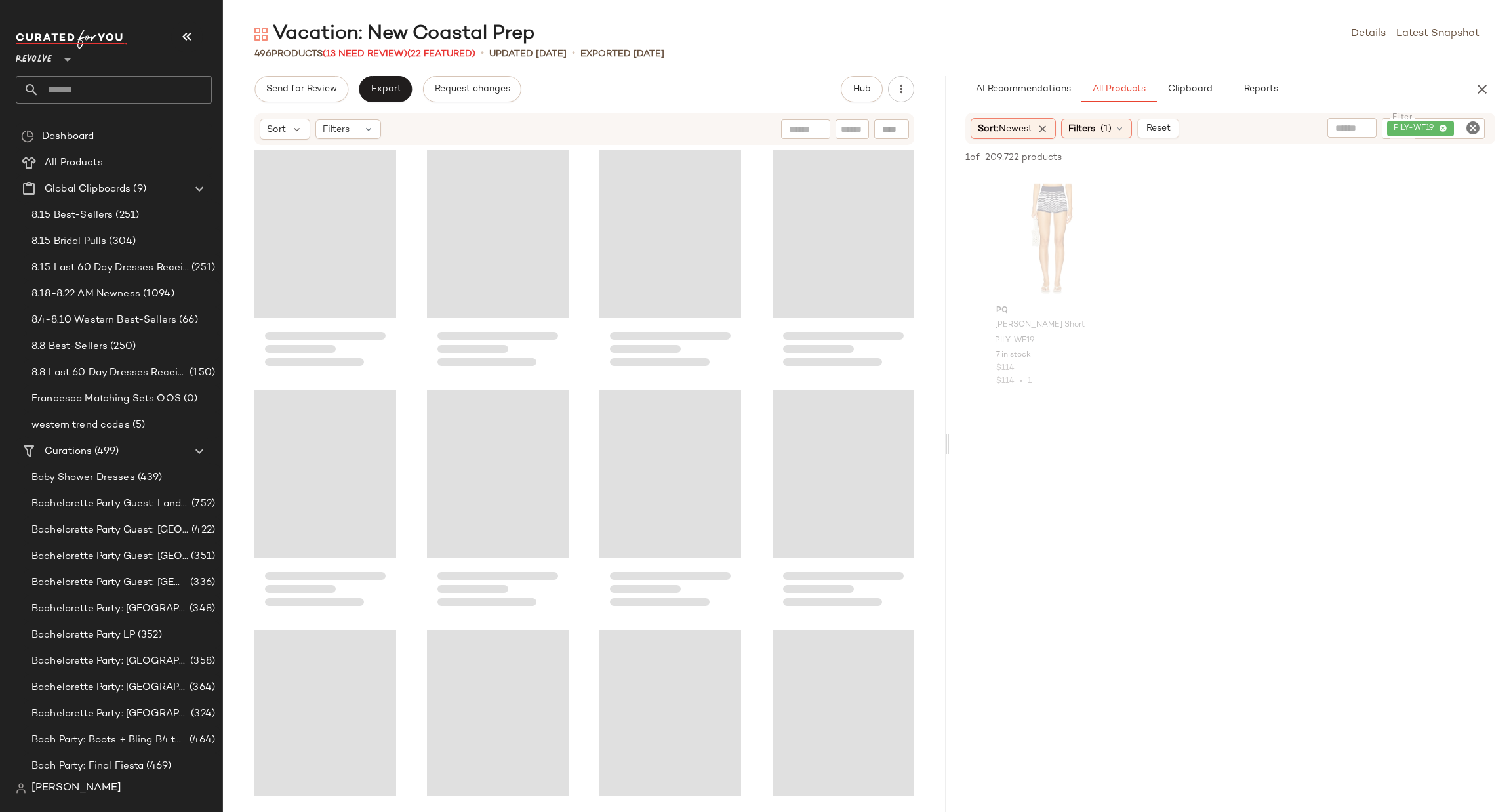
drag, startPoint x: 868, startPoint y: 445, endPoint x: 968, endPoint y: 434, distance: 100.6
click at [968, 434] on div "Vacation: New Coastal Prep Details Latest Snapshot 496 Products (13 Need Review…" at bounding box center [867, 416] width 1289 height 791
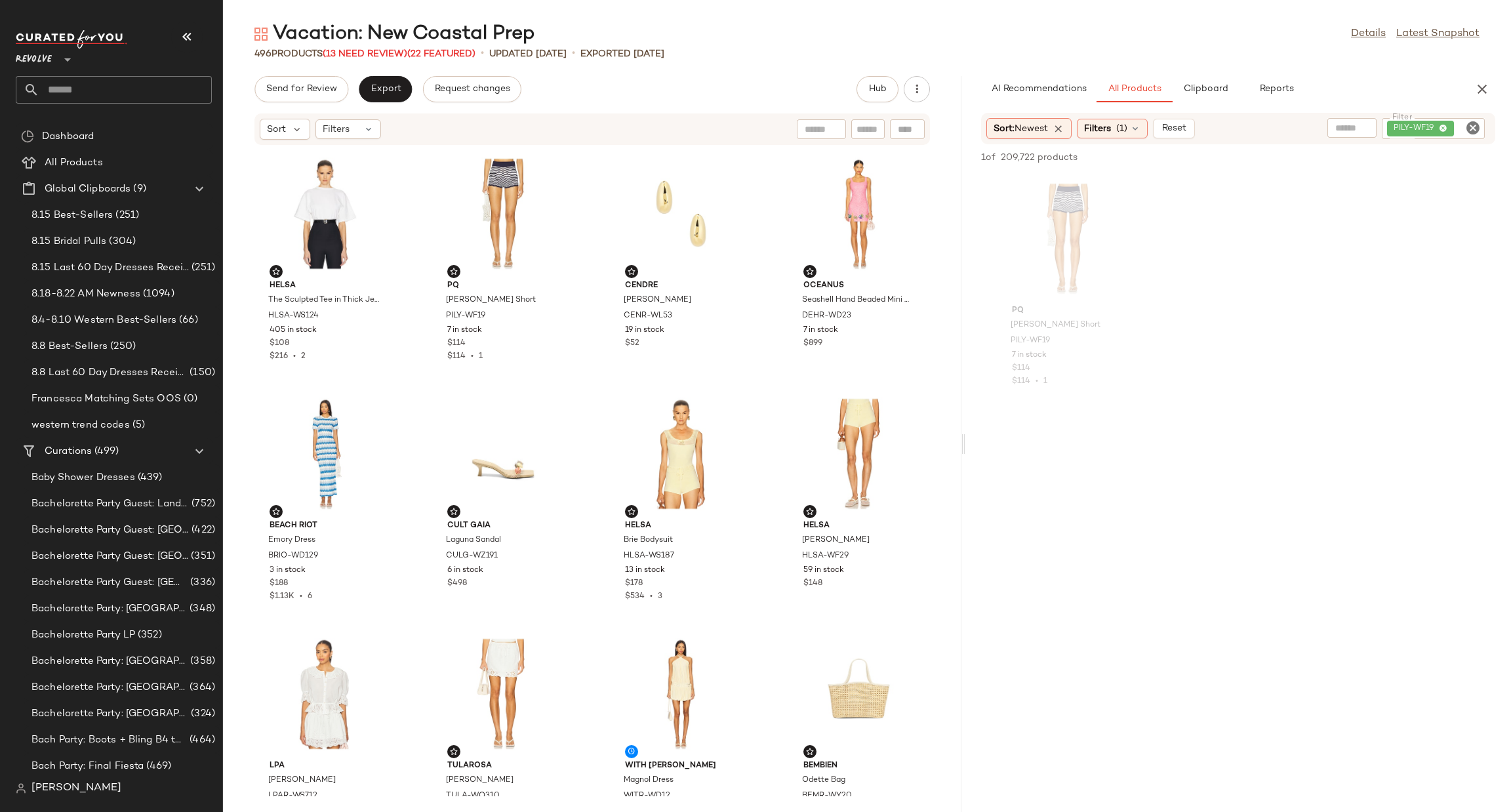
click at [1296, 396] on div "PQ Luna Short PILY-WF19 7 in stock $114 $114 • 1" at bounding box center [1238, 288] width 546 height 230
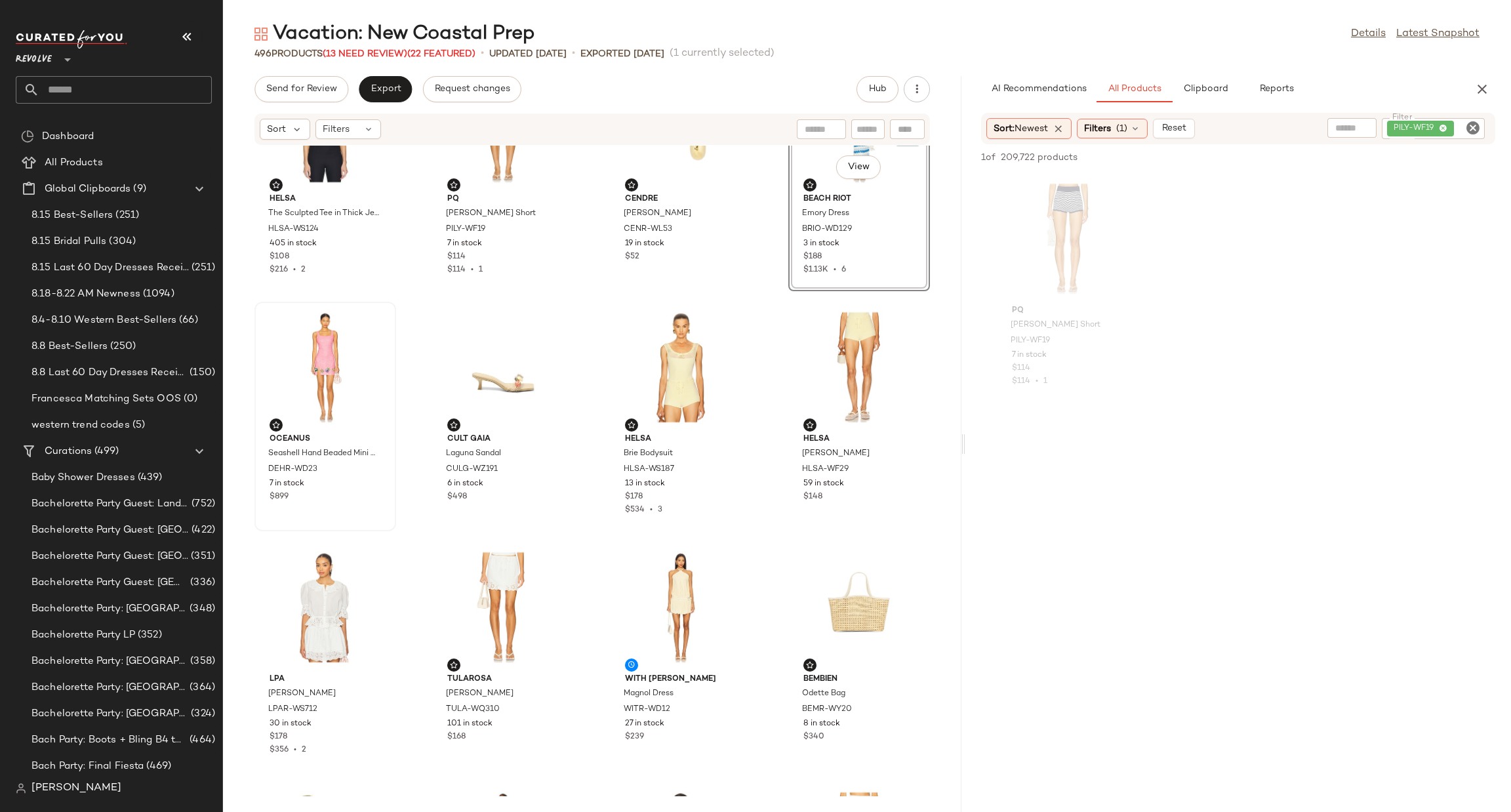
scroll to position [99, 0]
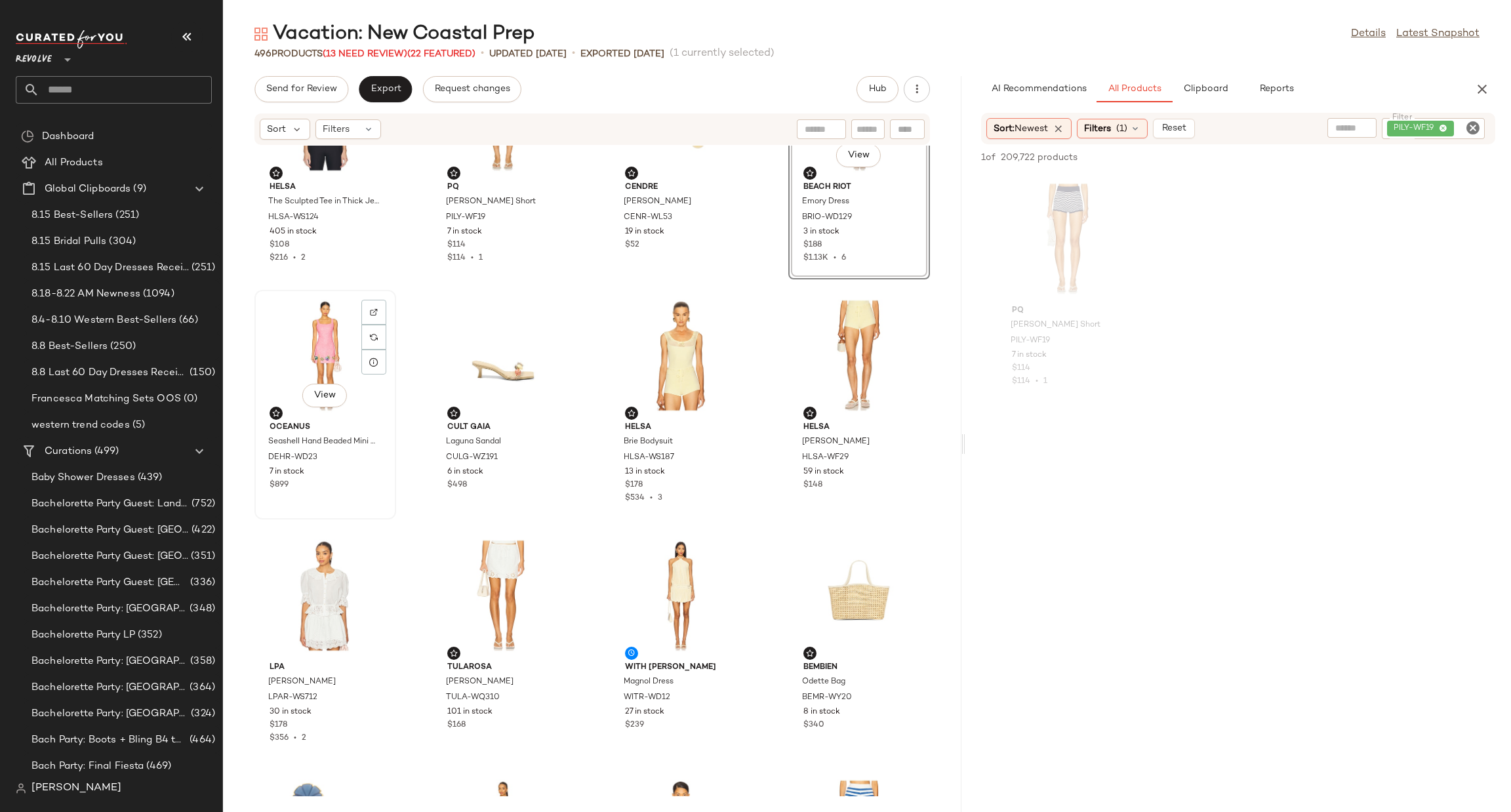
click at [311, 375] on div "View" at bounding box center [325, 355] width 132 height 122
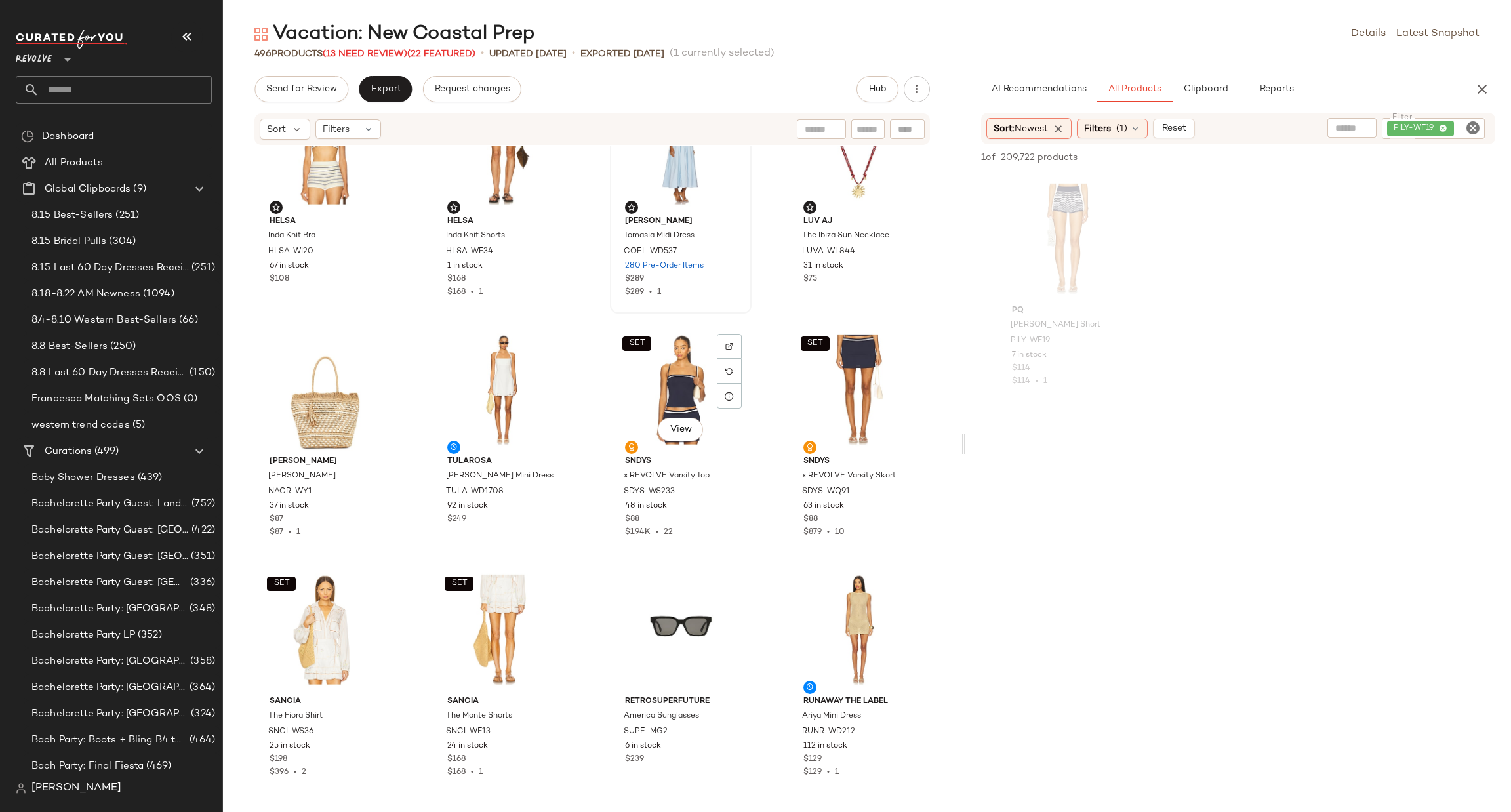
scroll to position [1289, 0]
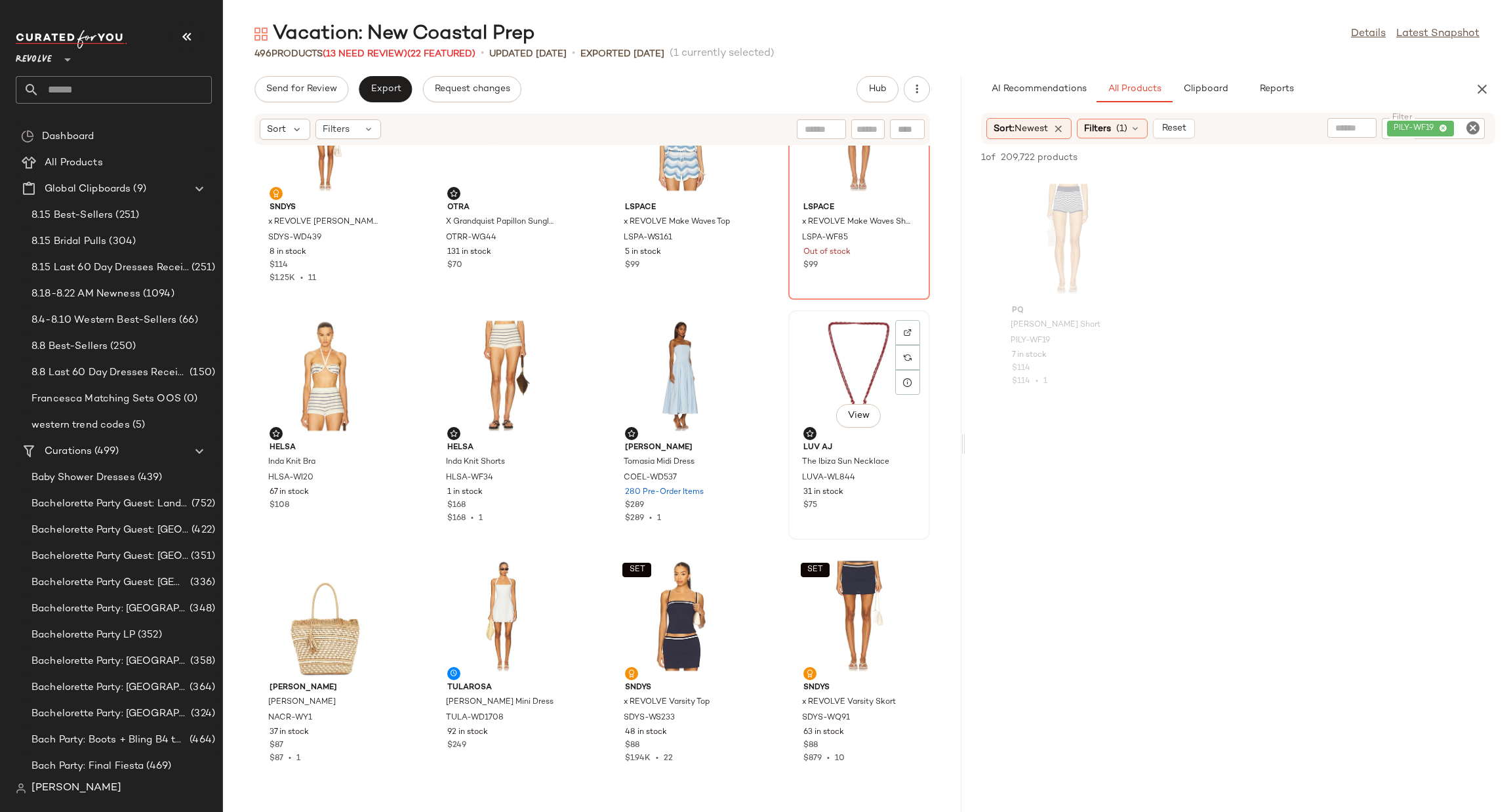
click at [864, 364] on div "View" at bounding box center [859, 375] width 132 height 122
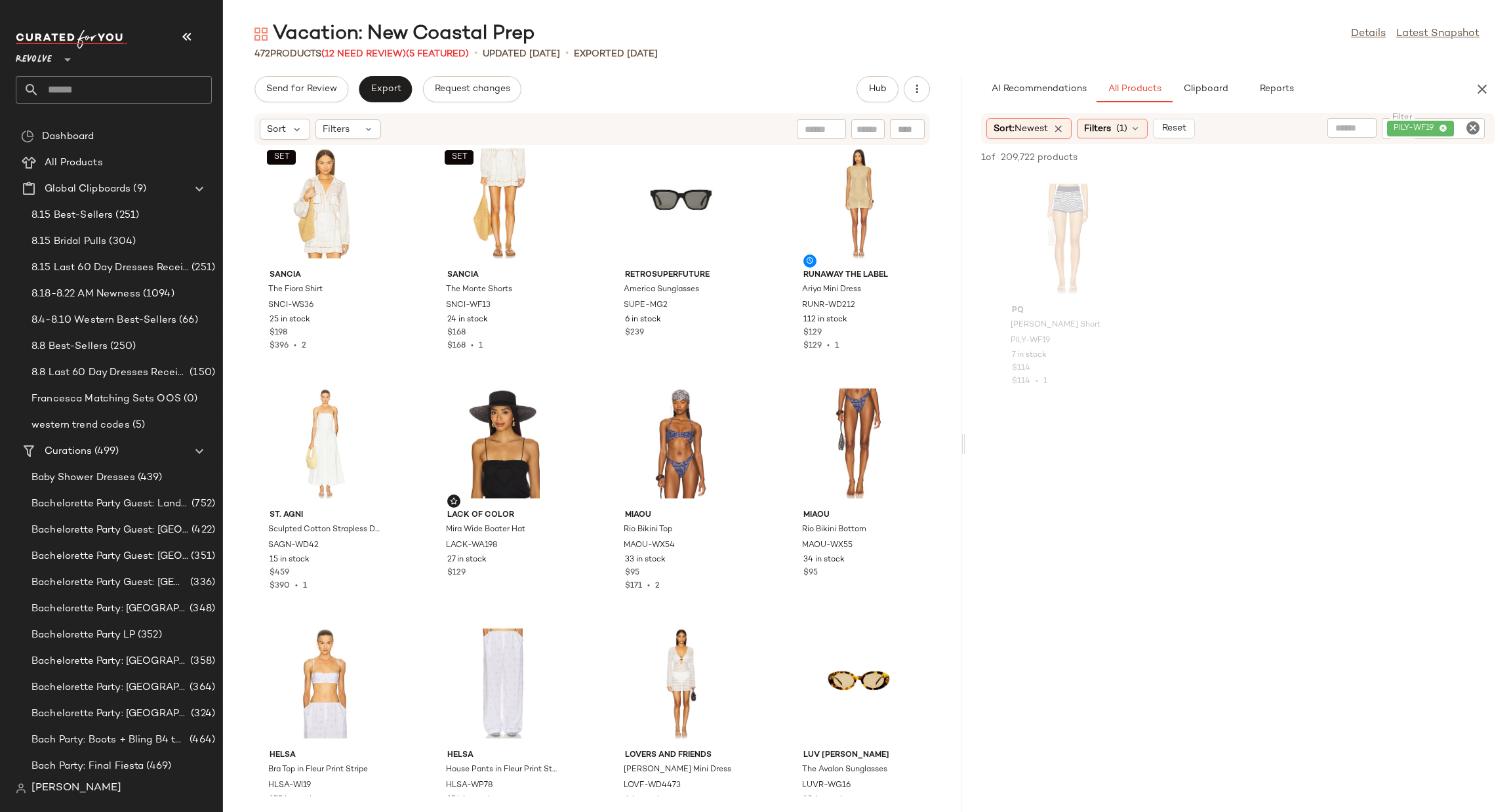
scroll to position [502, 0]
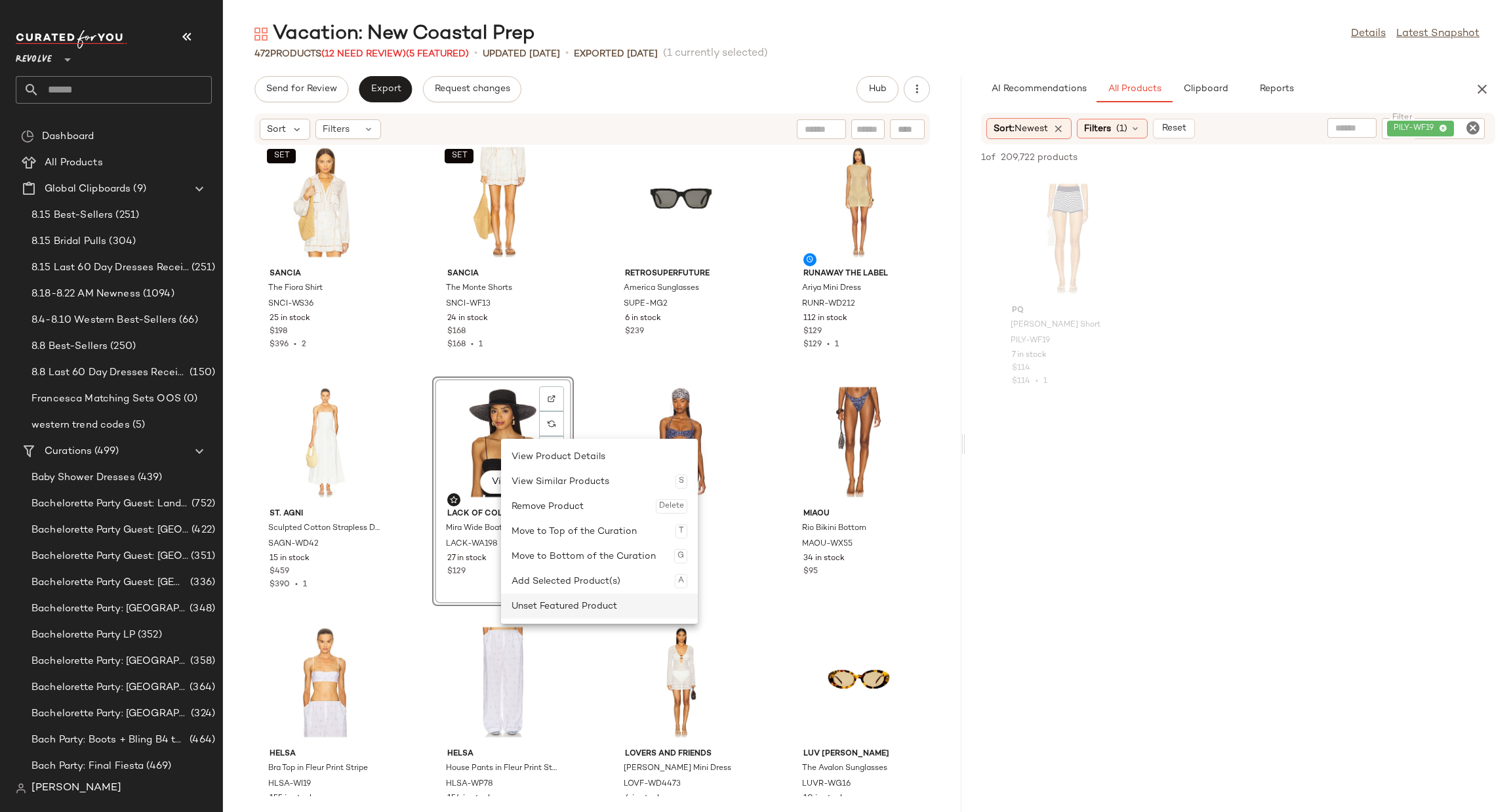
click at [629, 599] on div "Unset Featured Product" at bounding box center [599, 605] width 175 height 25
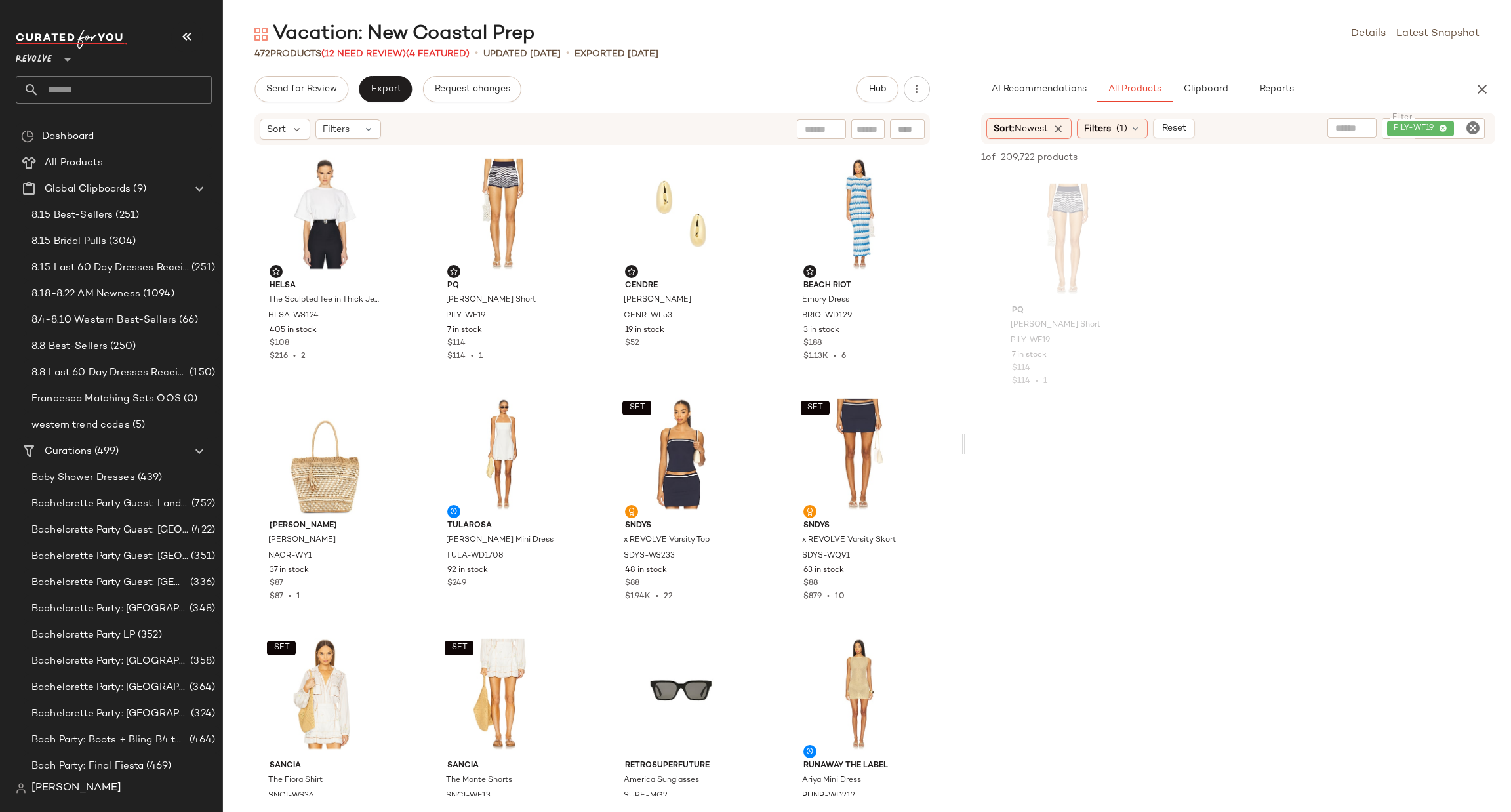
click at [1468, 133] on icon "Clear Filter" at bounding box center [1473, 128] width 16 height 16
type input "***"
click at [1159, 507] on div at bounding box center [1239, 494] width 540 height 694
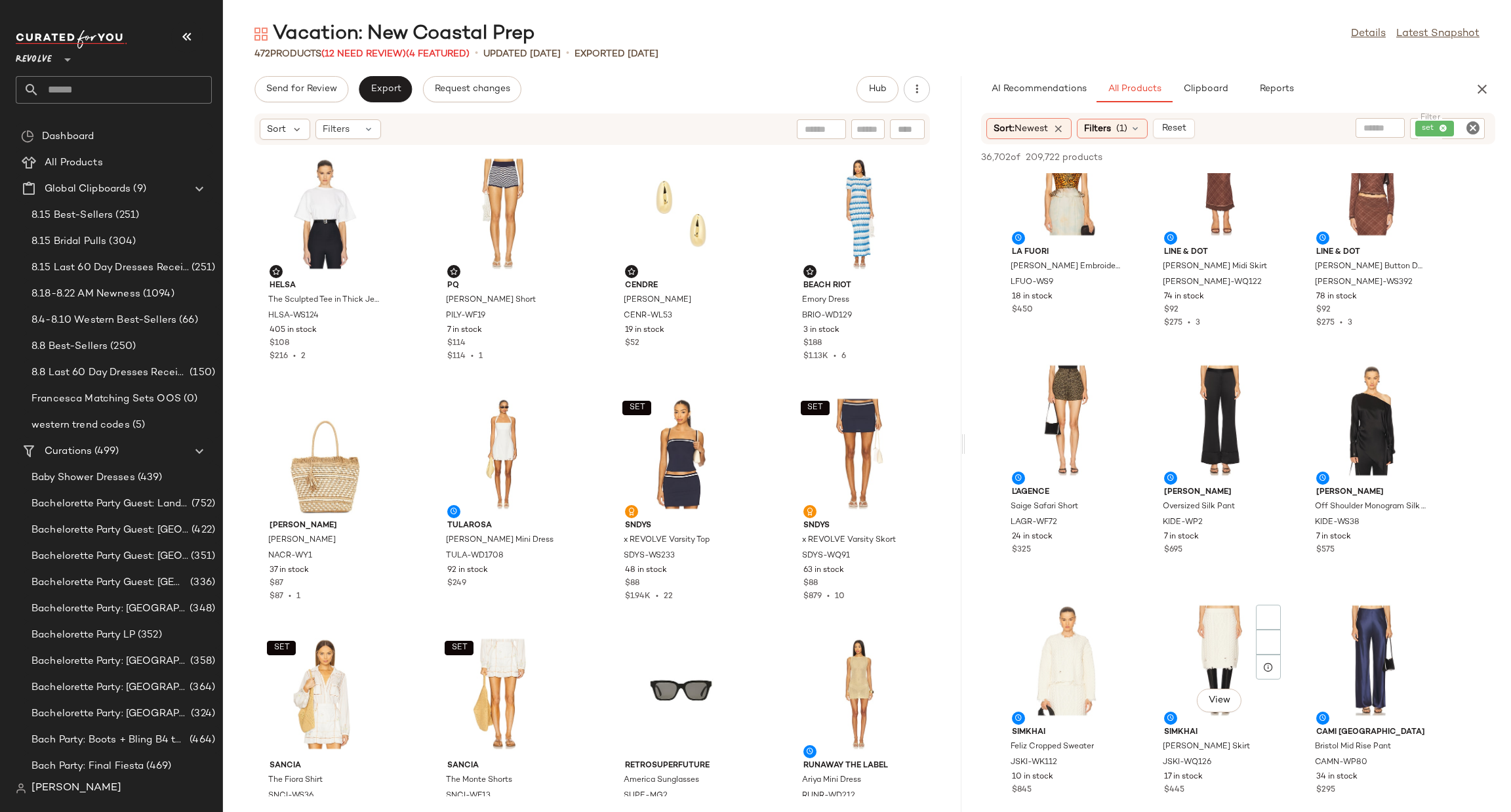
scroll to position [8951, 0]
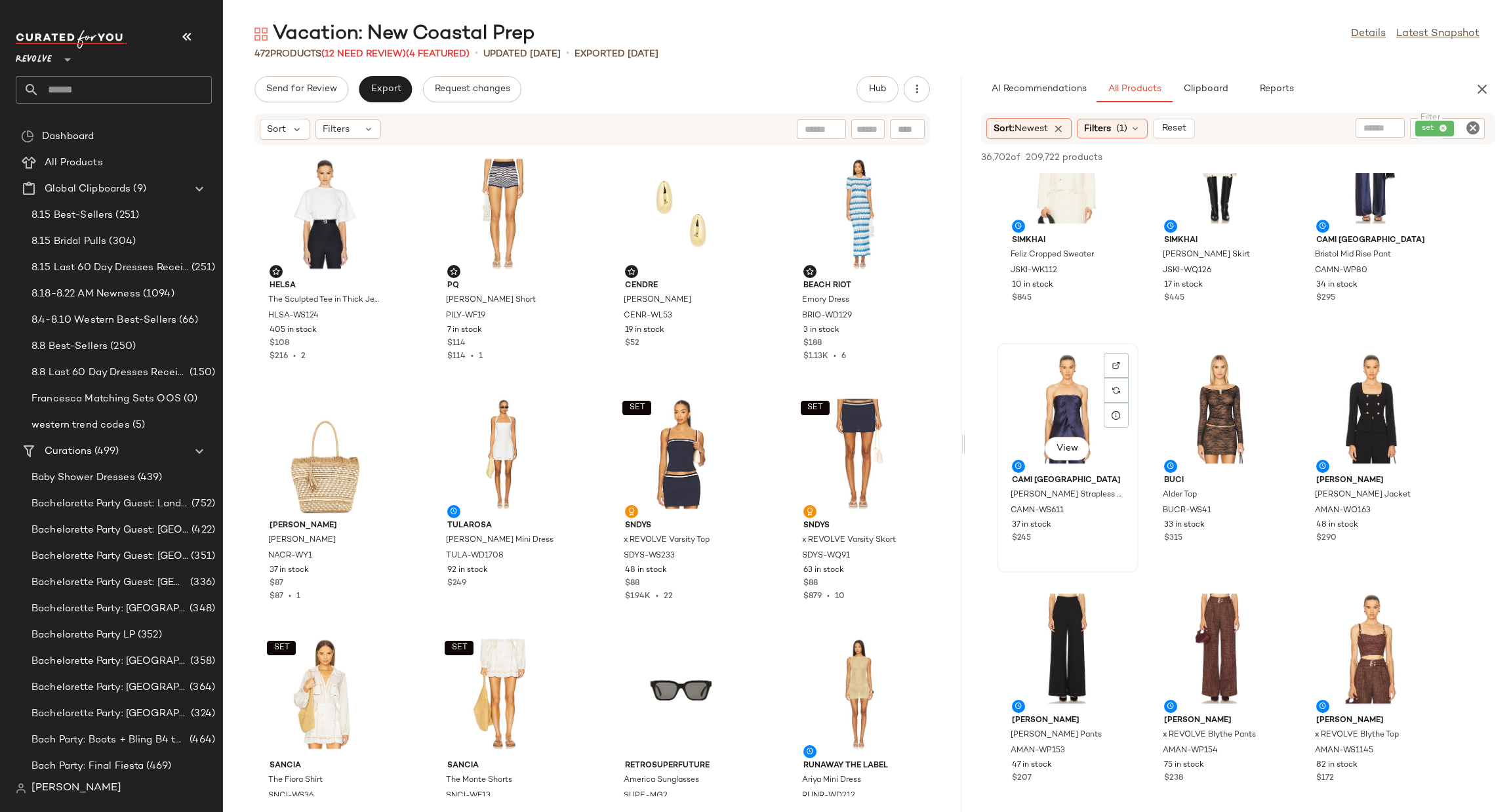
drag, startPoint x: 1063, startPoint y: 370, endPoint x: 1058, endPoint y: 375, distance: 7.1
click at [1062, 370] on div "View" at bounding box center [1068, 408] width 132 height 122
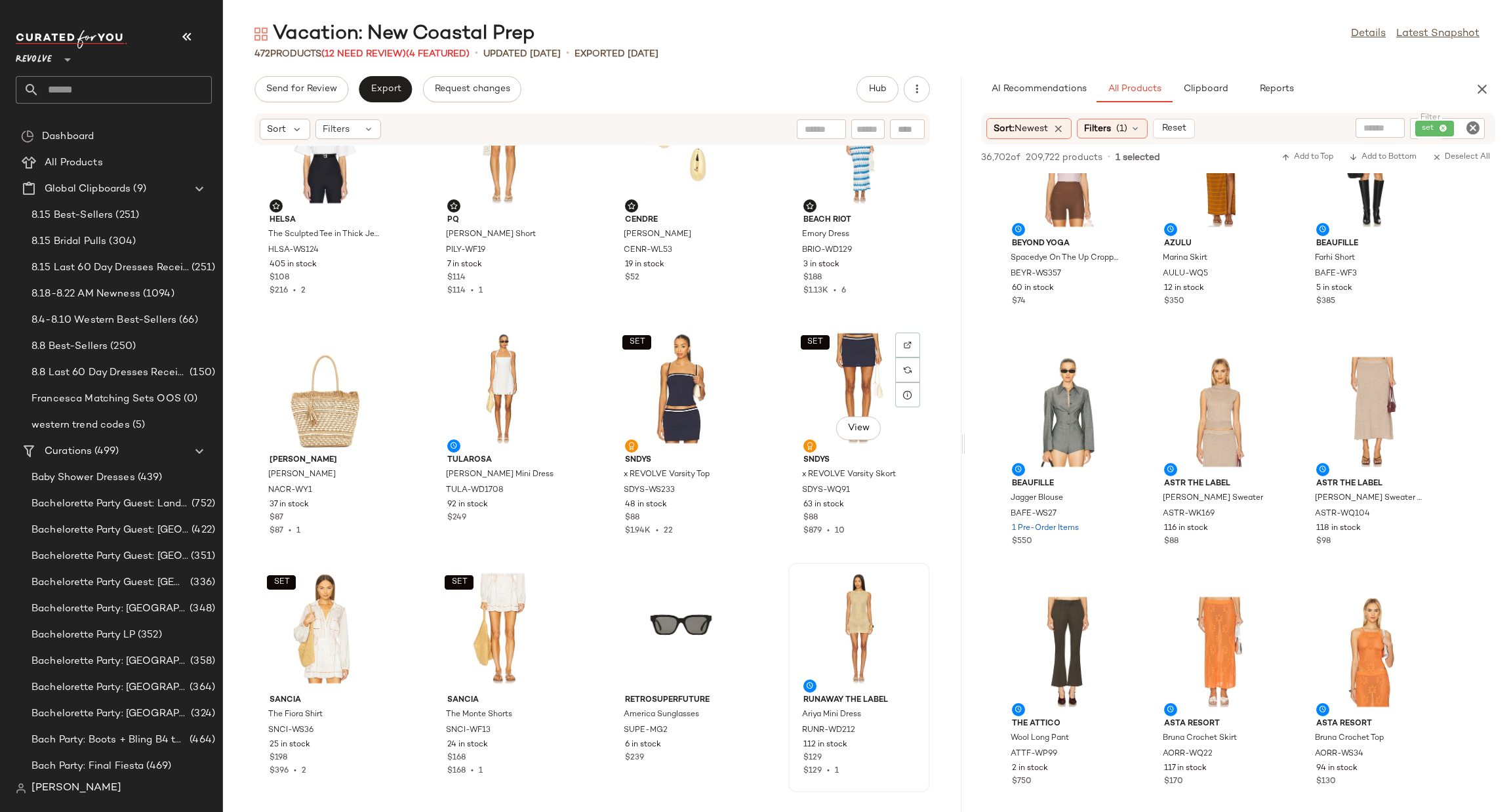
scroll to position [0, 0]
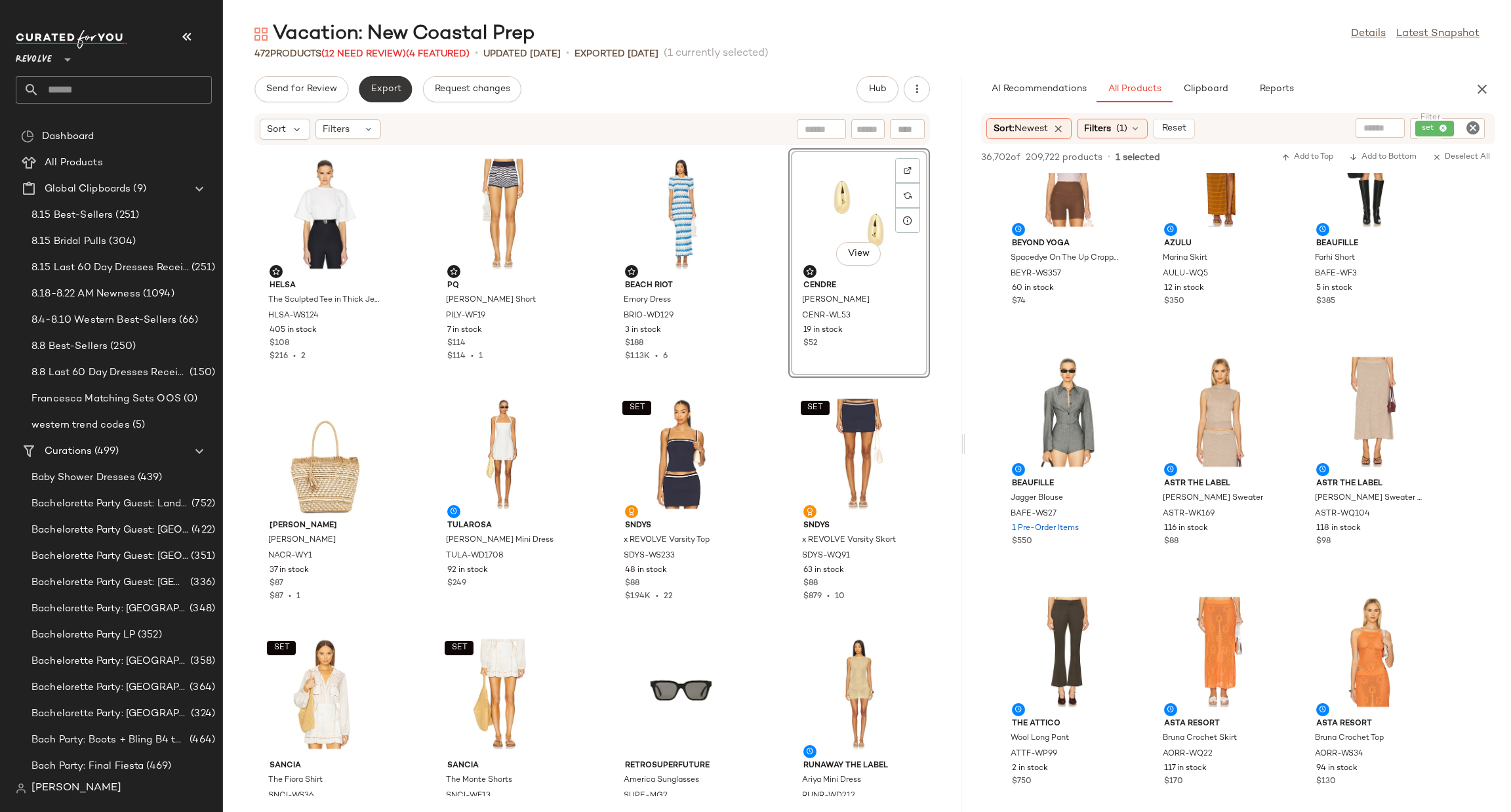
click at [387, 91] on span "Export" at bounding box center [385, 89] width 31 height 10
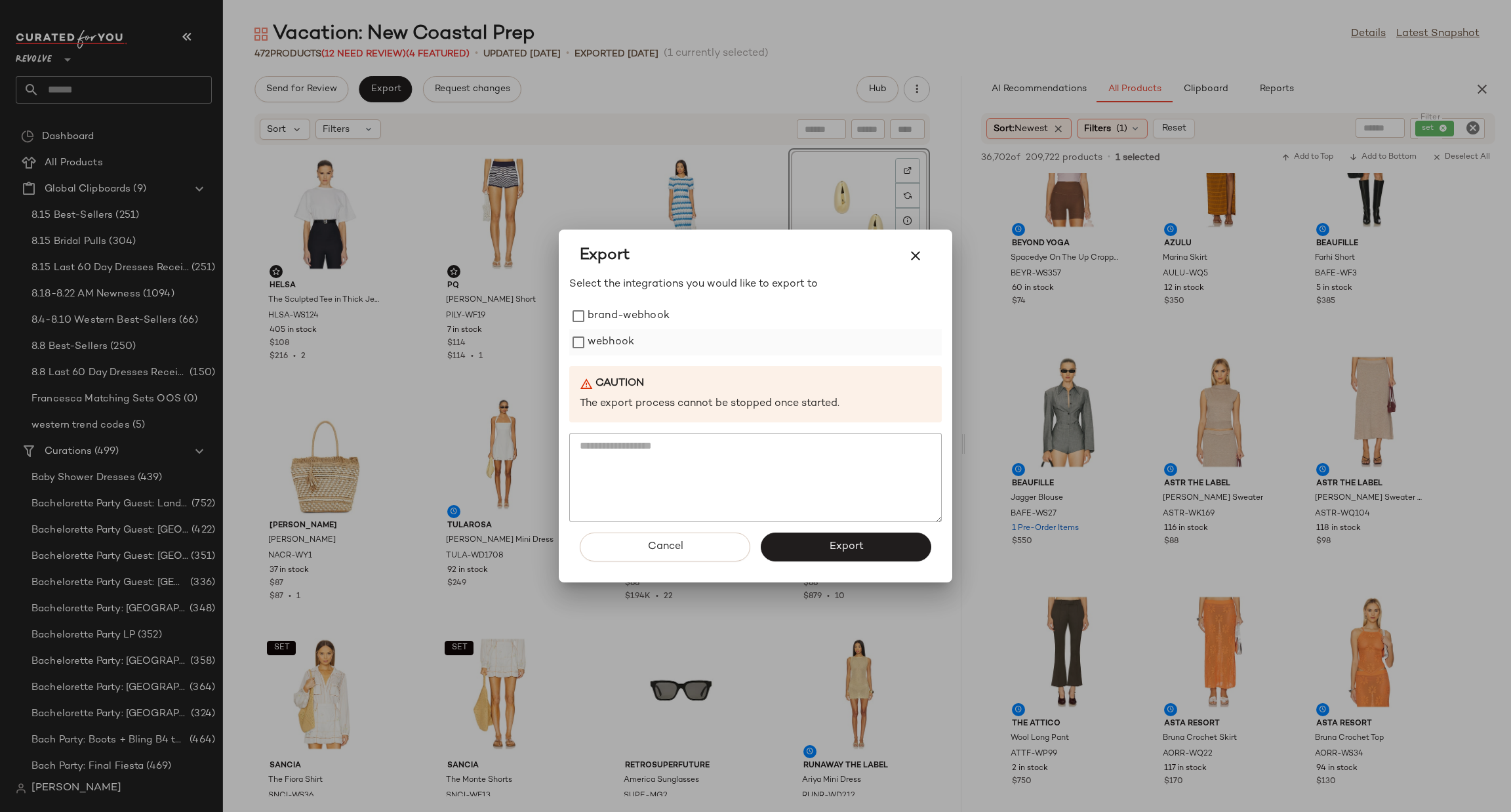
click at [611, 342] on label "webhook" at bounding box center [611, 342] width 46 height 26
click at [862, 544] on span "Export" at bounding box center [846, 546] width 35 height 13
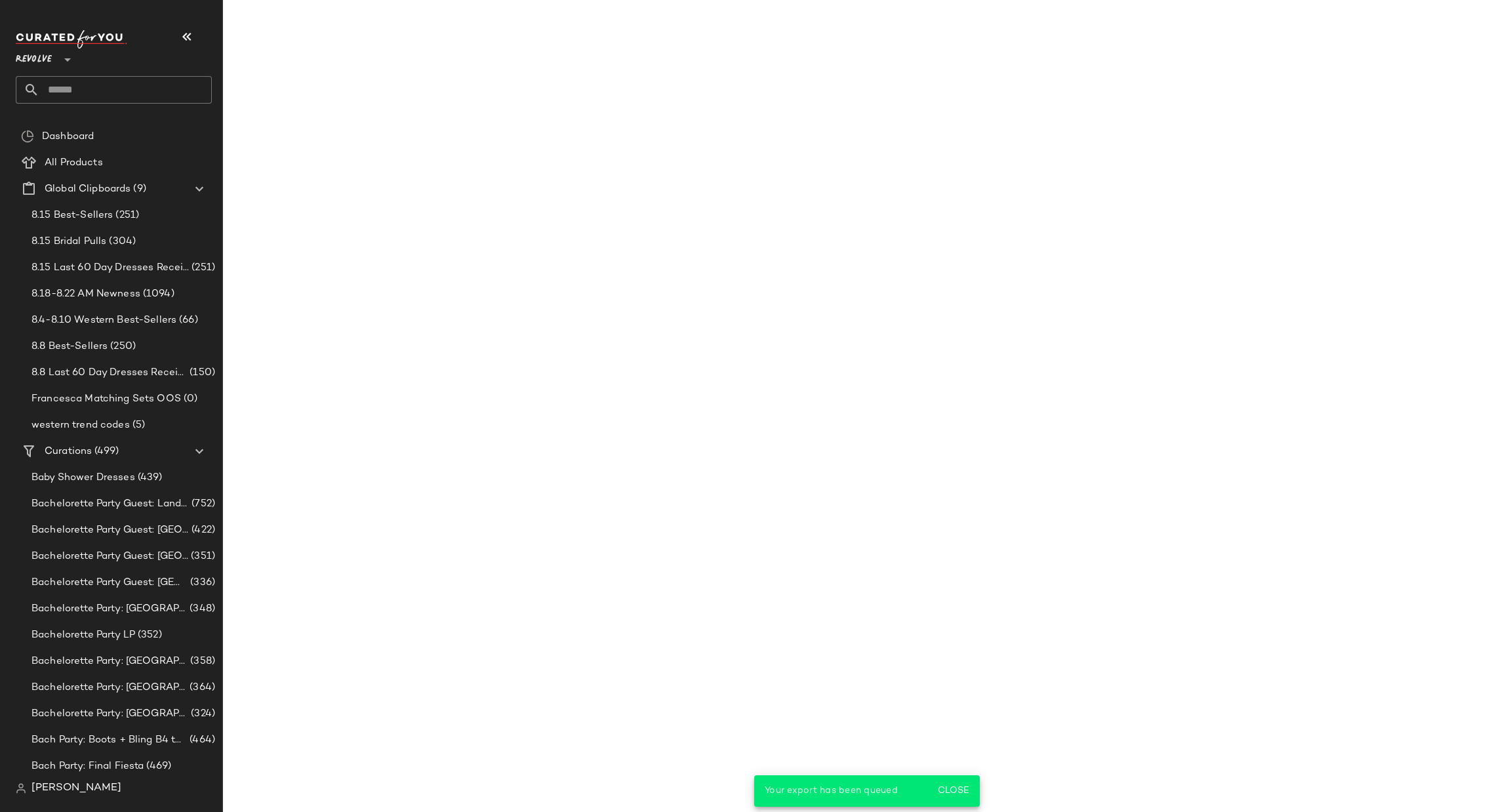
scroll to position [19037, 0]
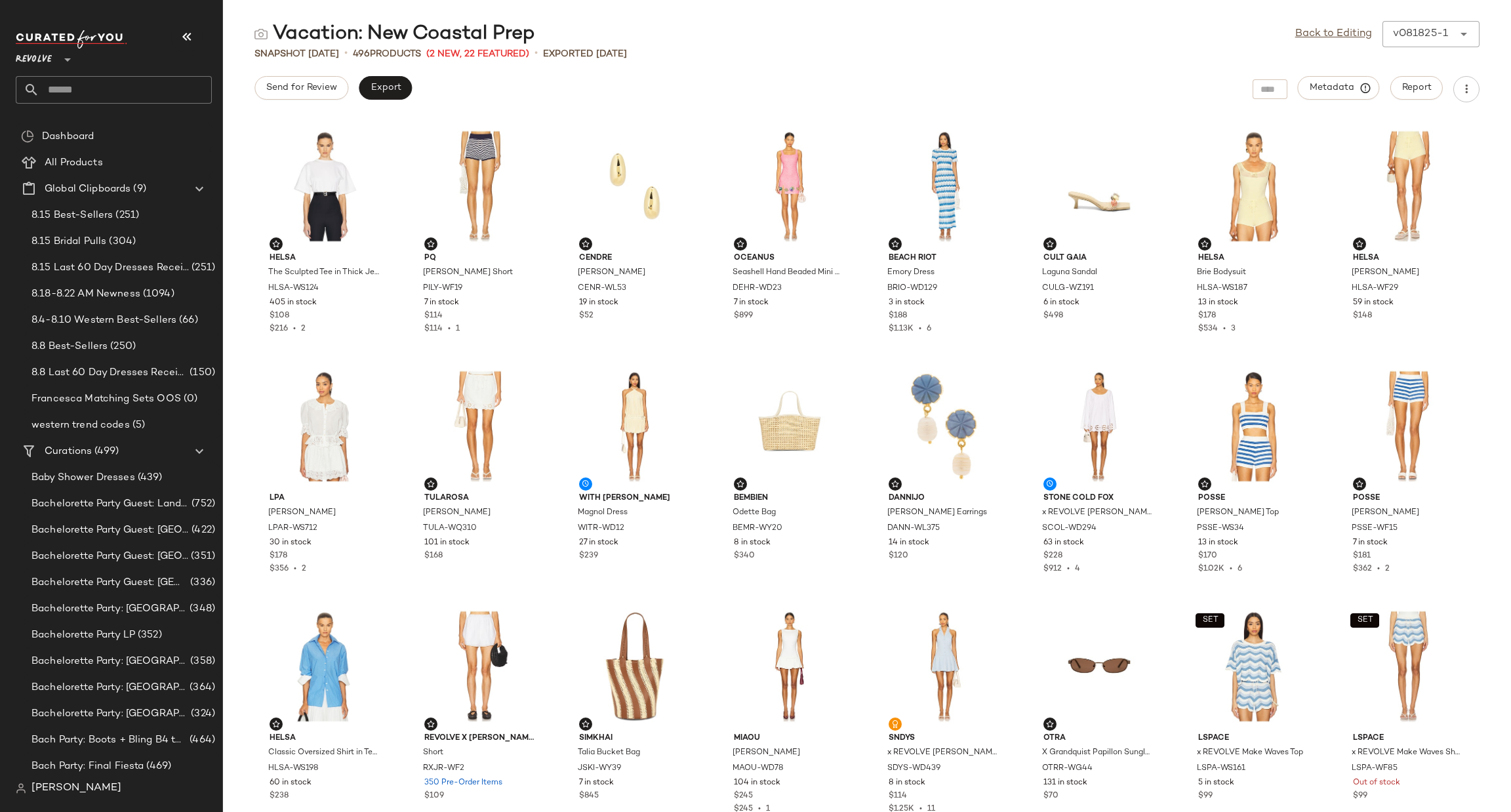
click at [125, 98] on input "text" at bounding box center [125, 90] width 172 height 28
type input "*****"
click at [50, 130] on span "Vacation:" at bounding box center [47, 128] width 43 height 13
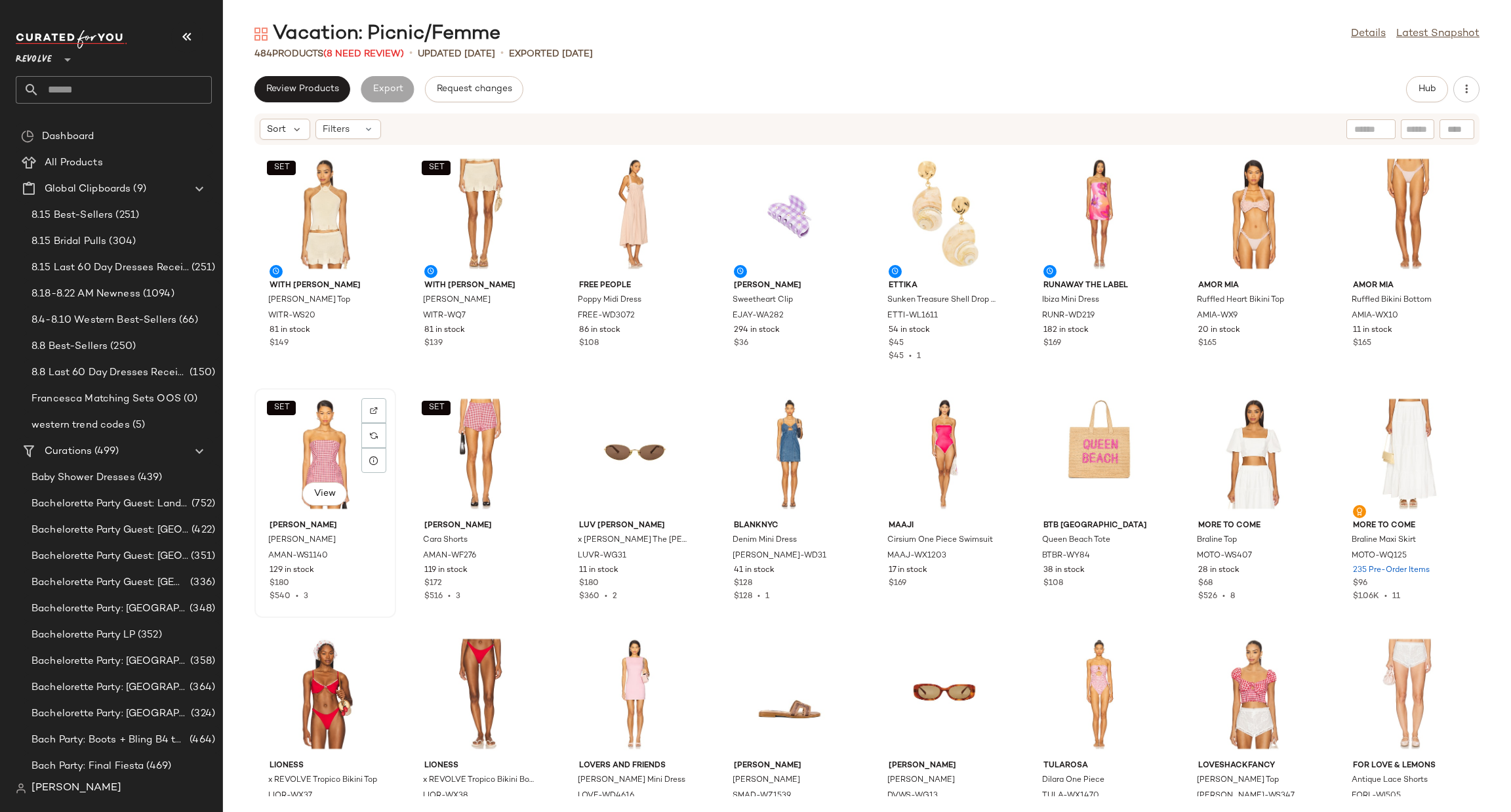
click at [256, 575] on div "SET View Amanda Uprichard Linda Top AMAN-WS1140 129 in stock $180 $540 • 3" at bounding box center [325, 503] width 139 height 227
click at [318, 95] on button "Review Products" at bounding box center [302, 89] width 96 height 26
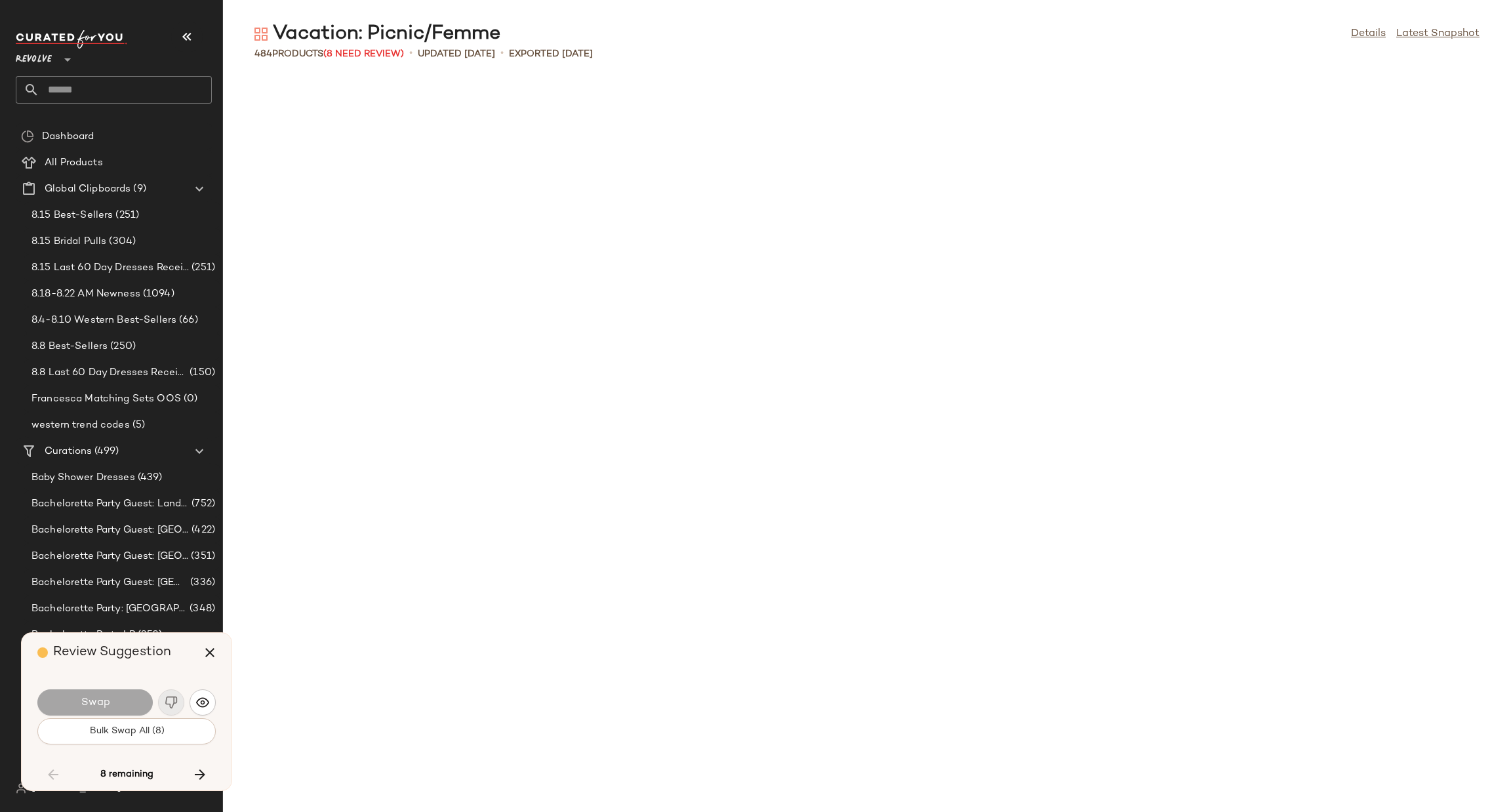
scroll to position [2399, 0]
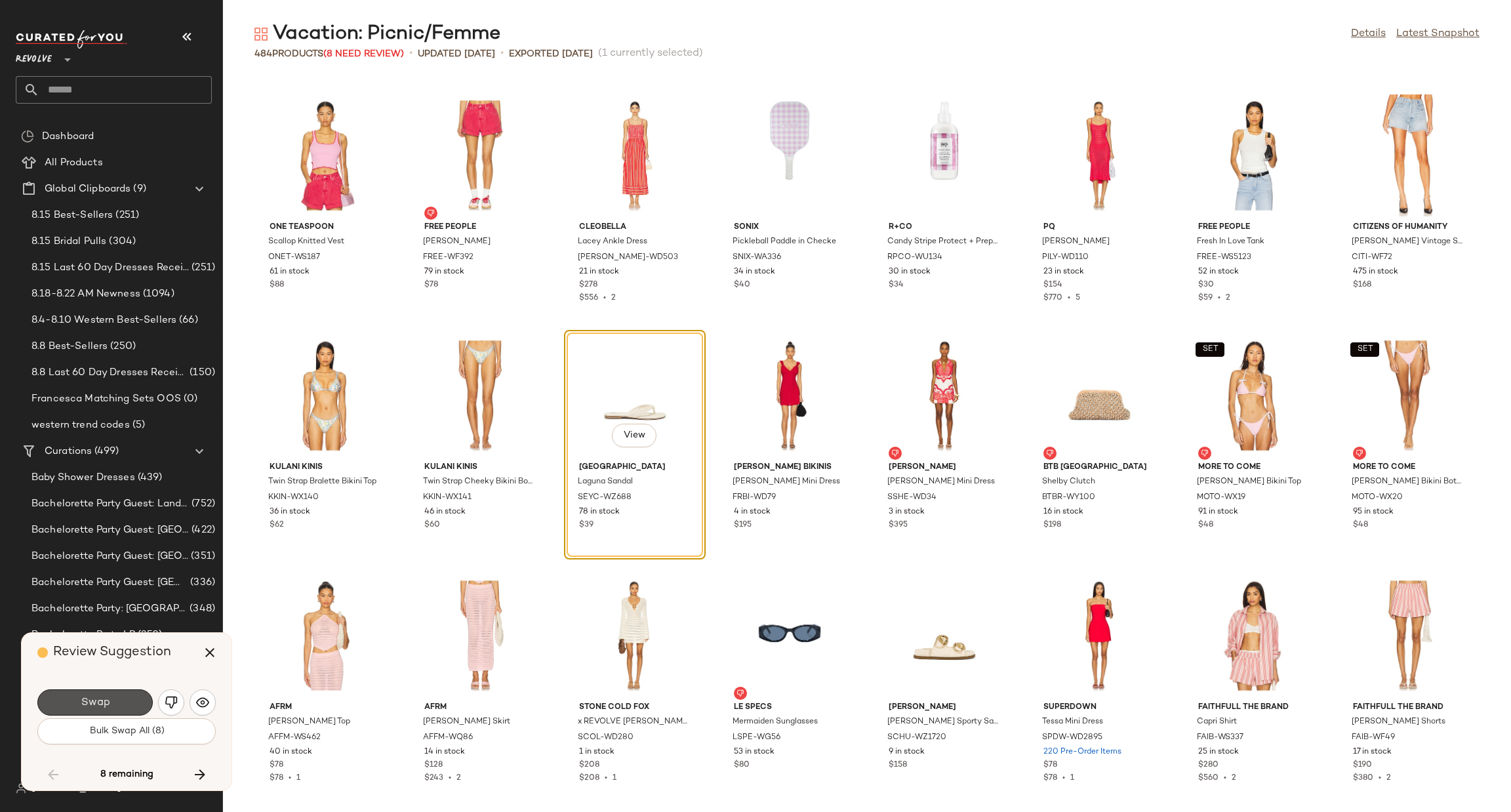
drag, startPoint x: 98, startPoint y: 700, endPoint x: 146, endPoint y: 683, distance: 50.9
click at [99, 700] on span "Swap" at bounding box center [95, 702] width 30 height 13
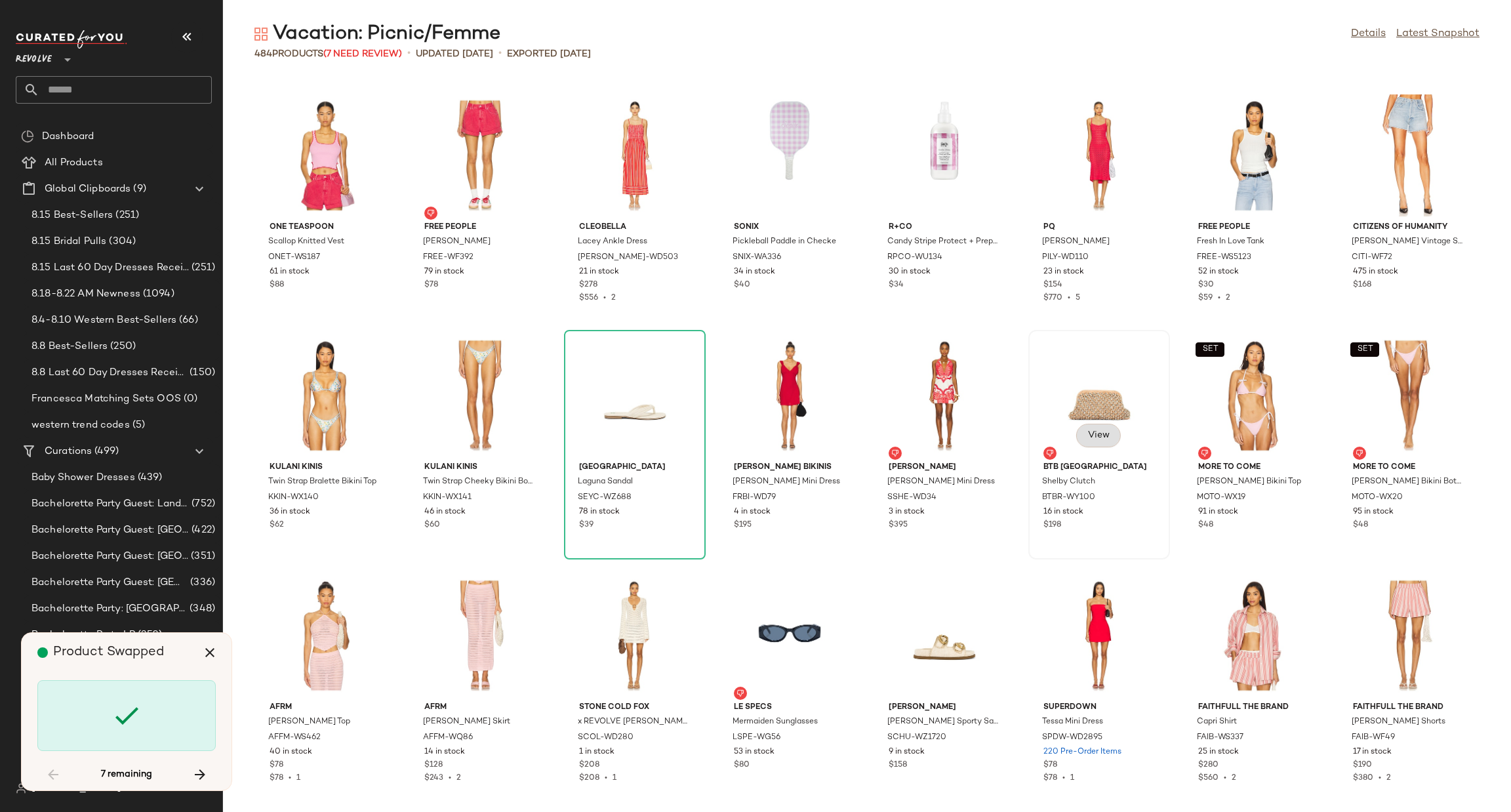
scroll to position [3359, 0]
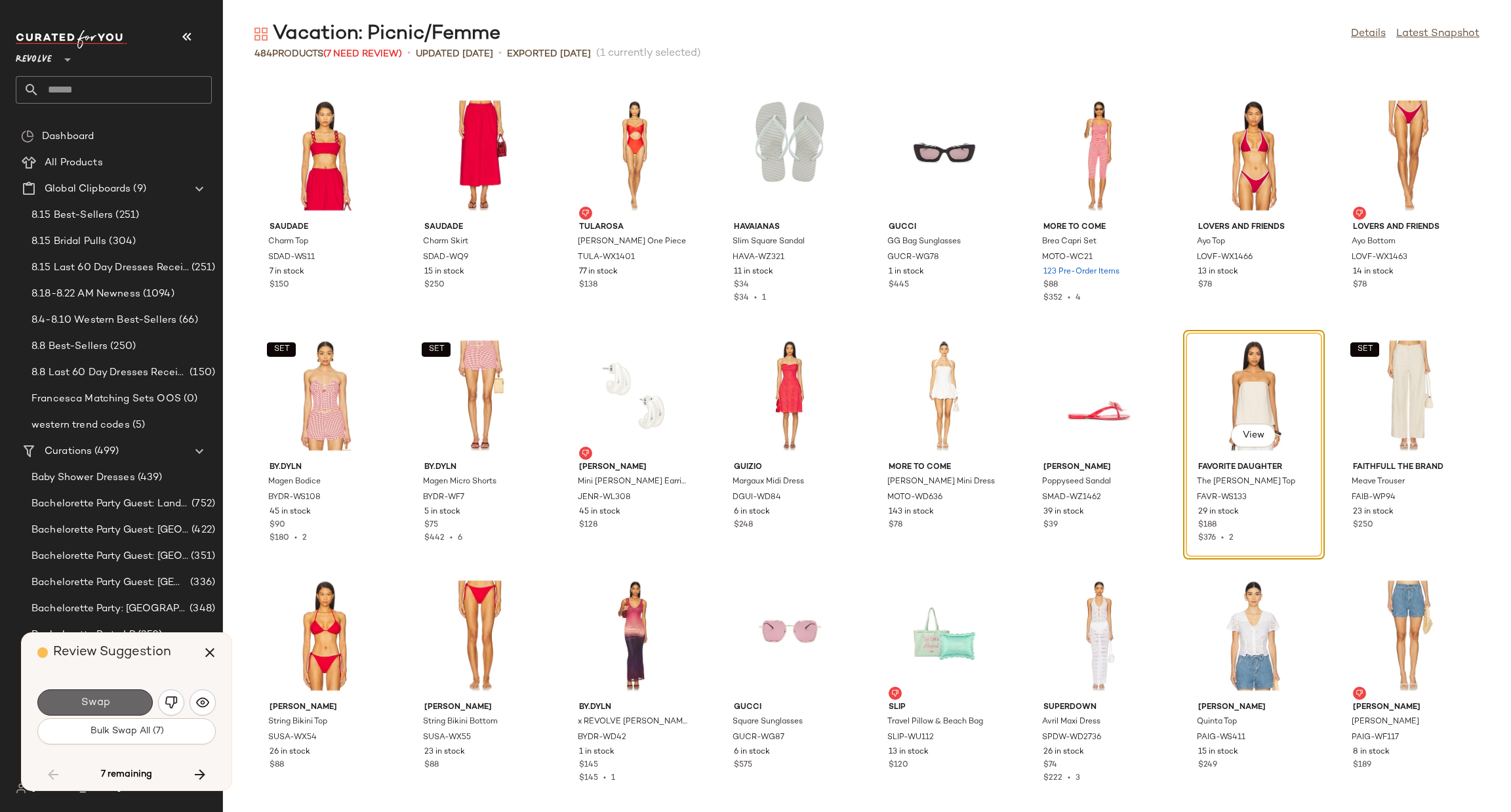
click at [131, 694] on button "Swap" at bounding box center [95, 702] width 116 height 26
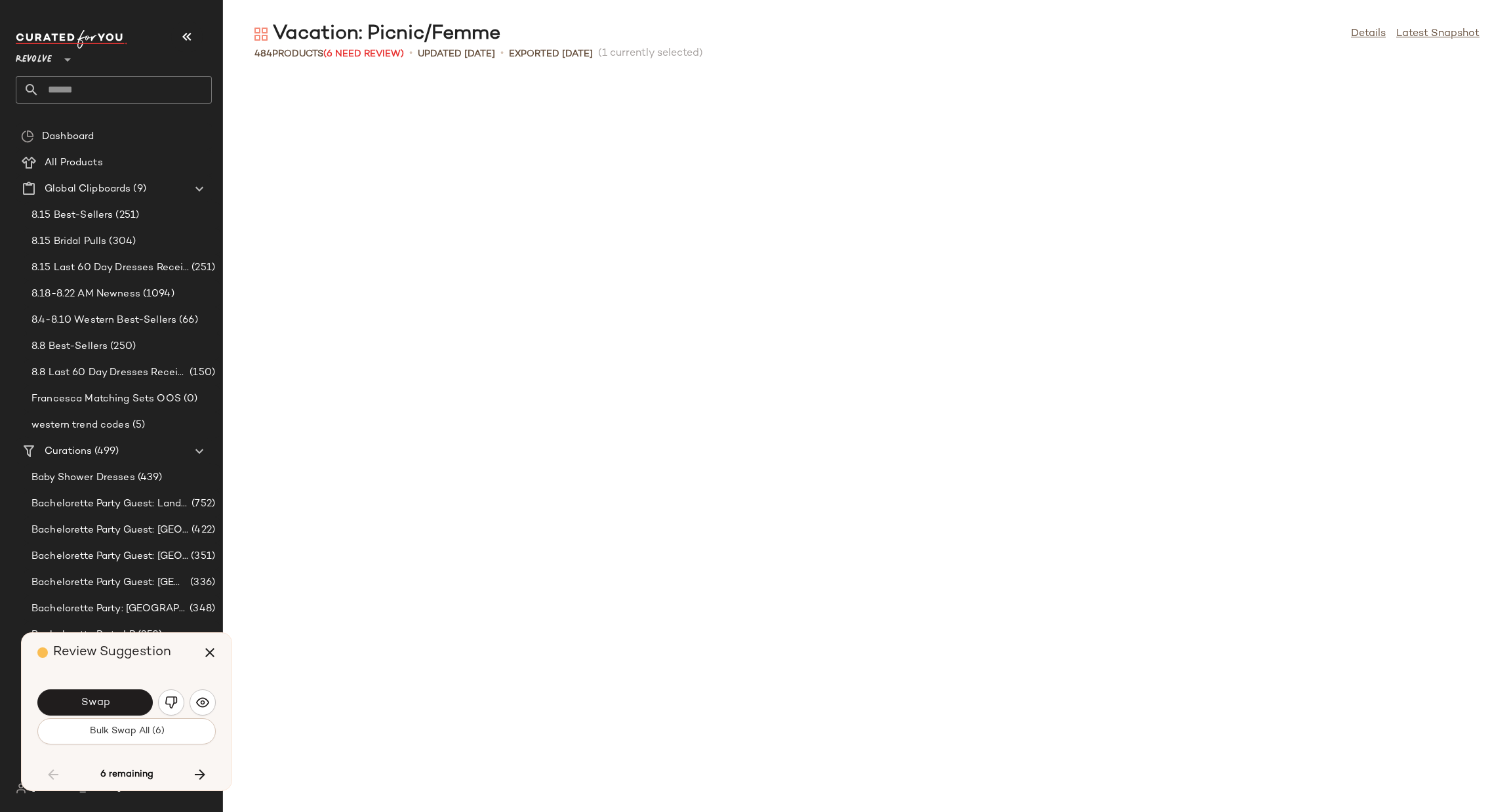
scroll to position [4079, 0]
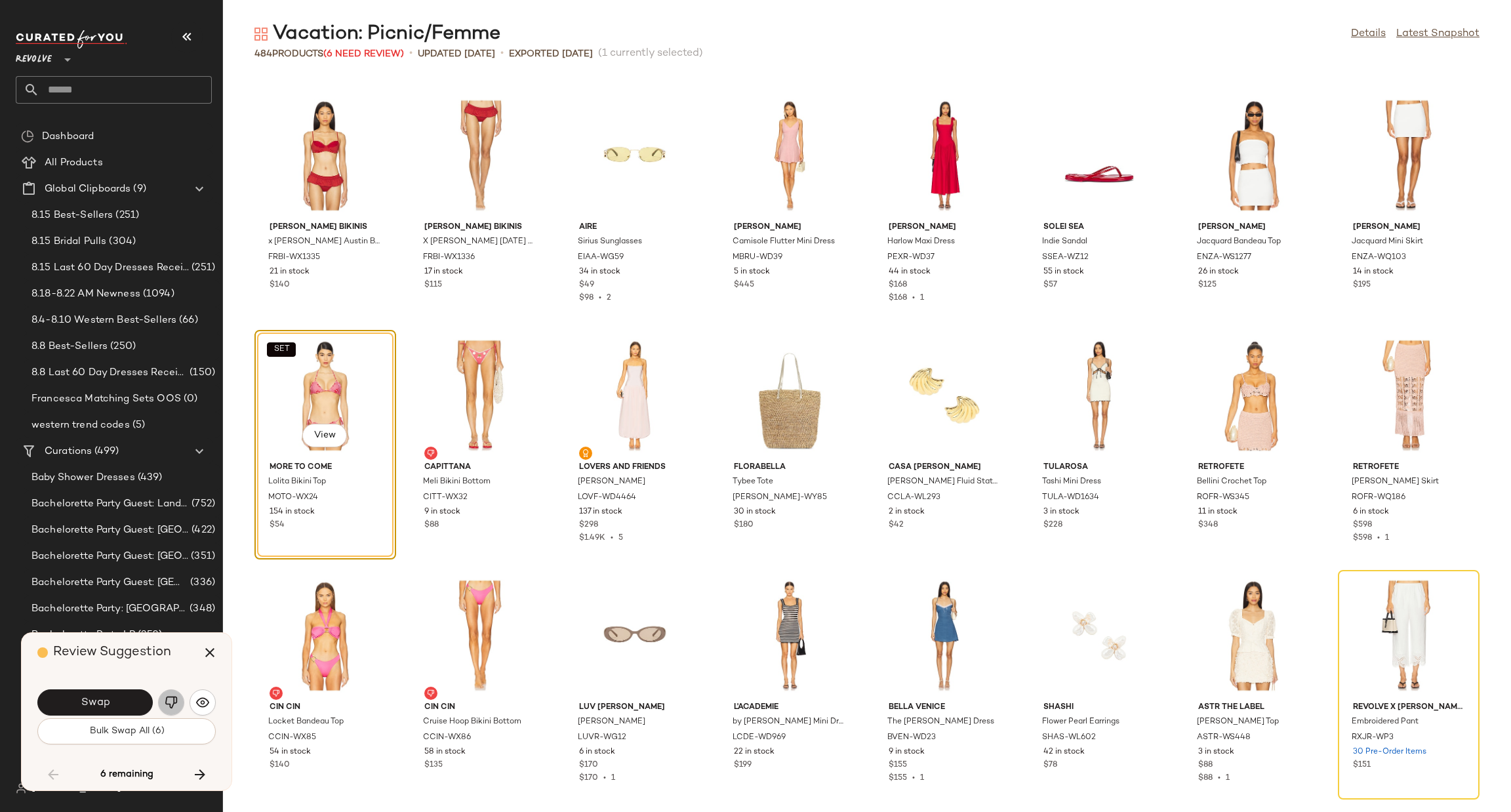
click at [172, 702] on img "button" at bounding box center [172, 702] width 13 height 13
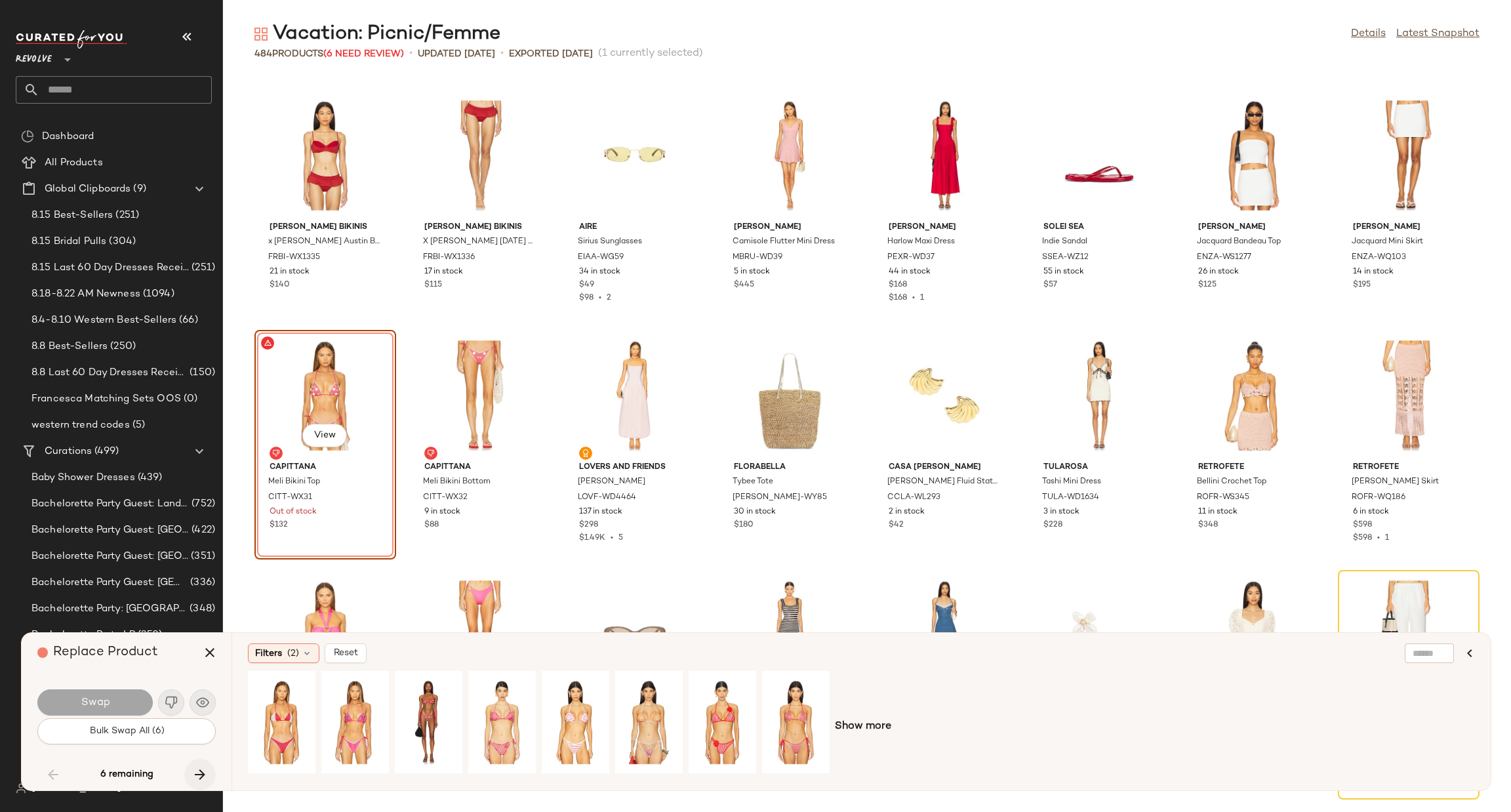
click at [199, 775] on icon "button" at bounding box center [199, 774] width 16 height 16
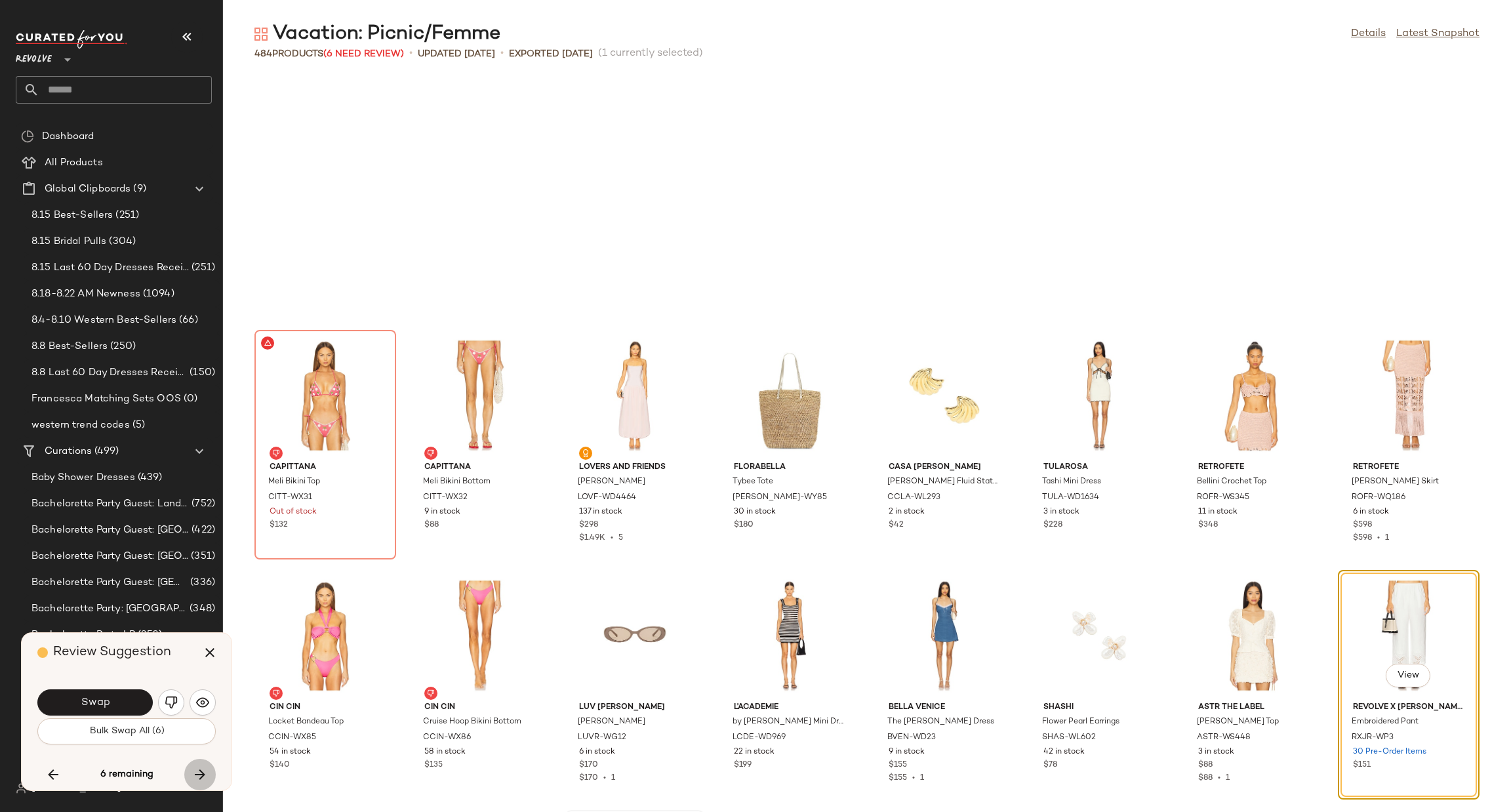
scroll to position [4320, 0]
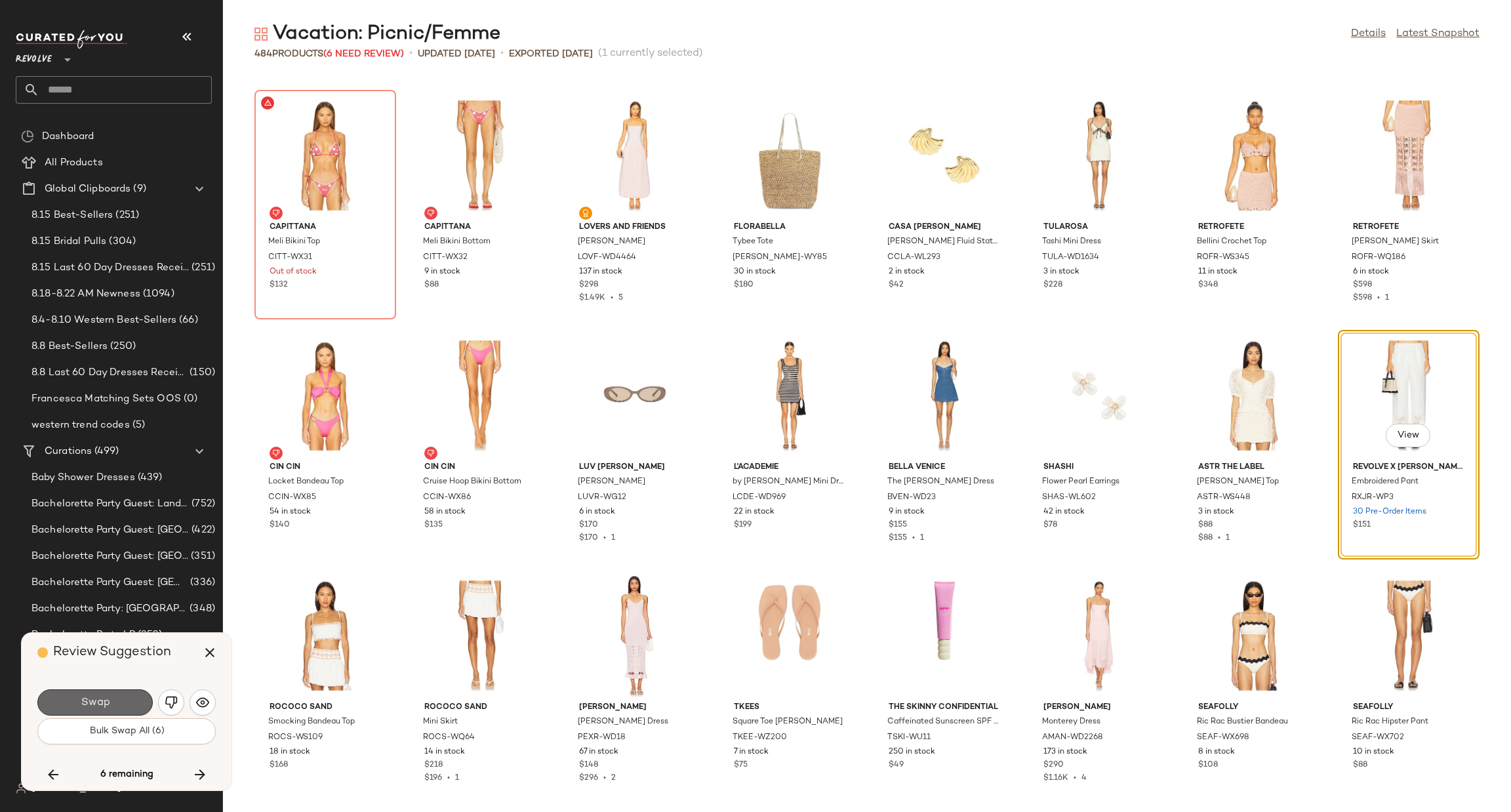
click at [110, 696] on button "Swap" at bounding box center [95, 702] width 116 height 26
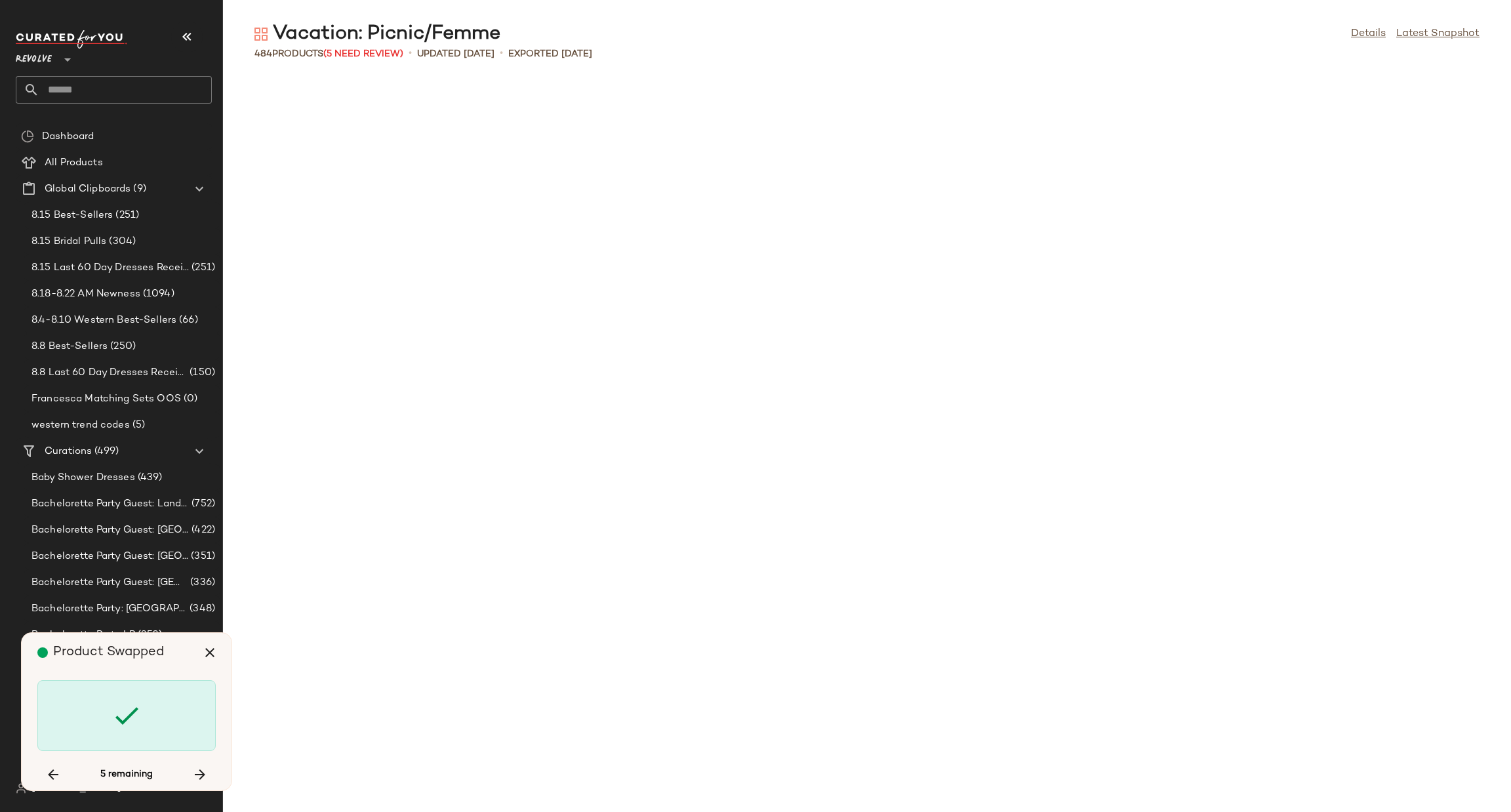
scroll to position [7919, 0]
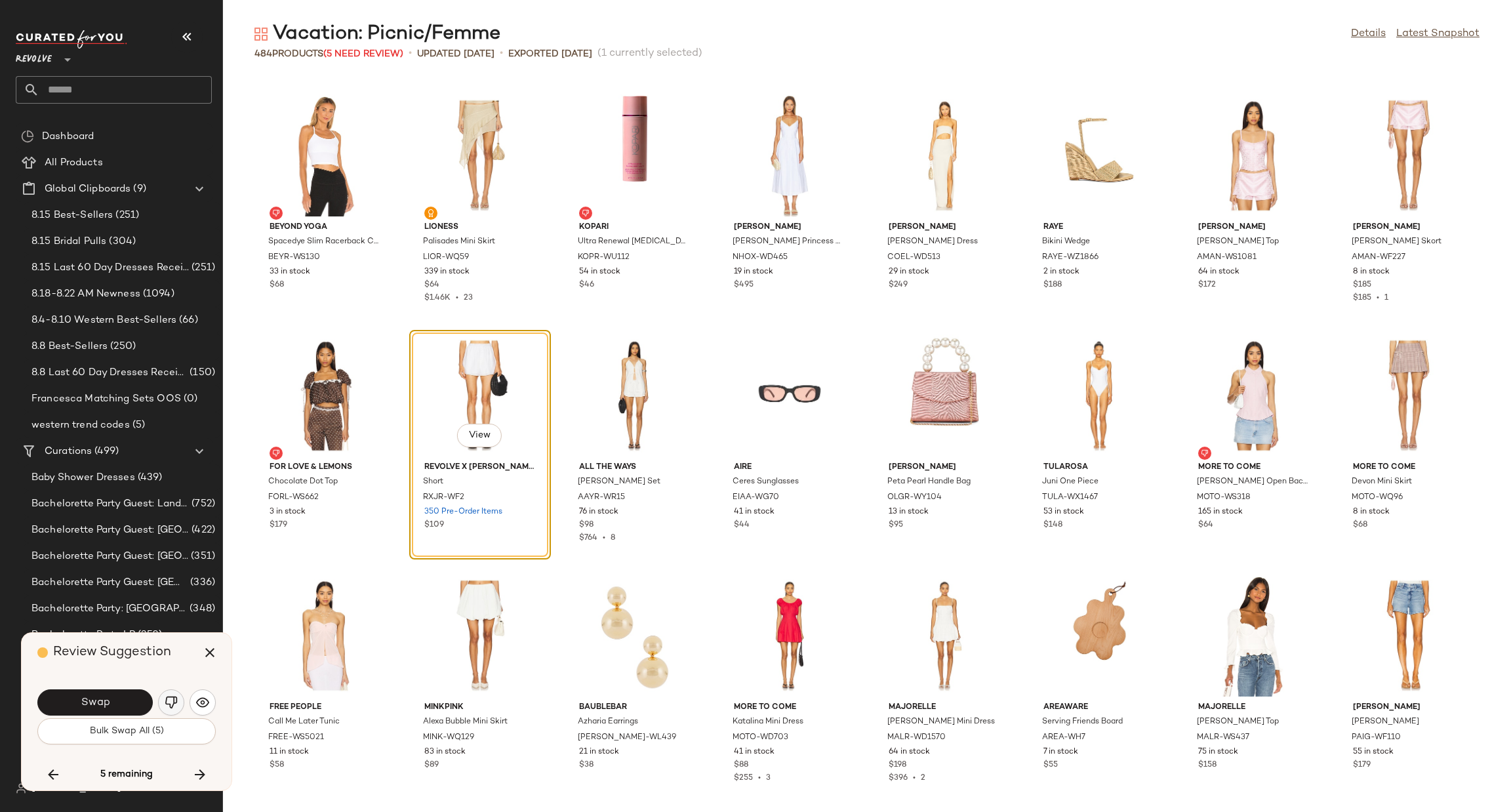
click at [170, 705] on img "button" at bounding box center [172, 702] width 13 height 13
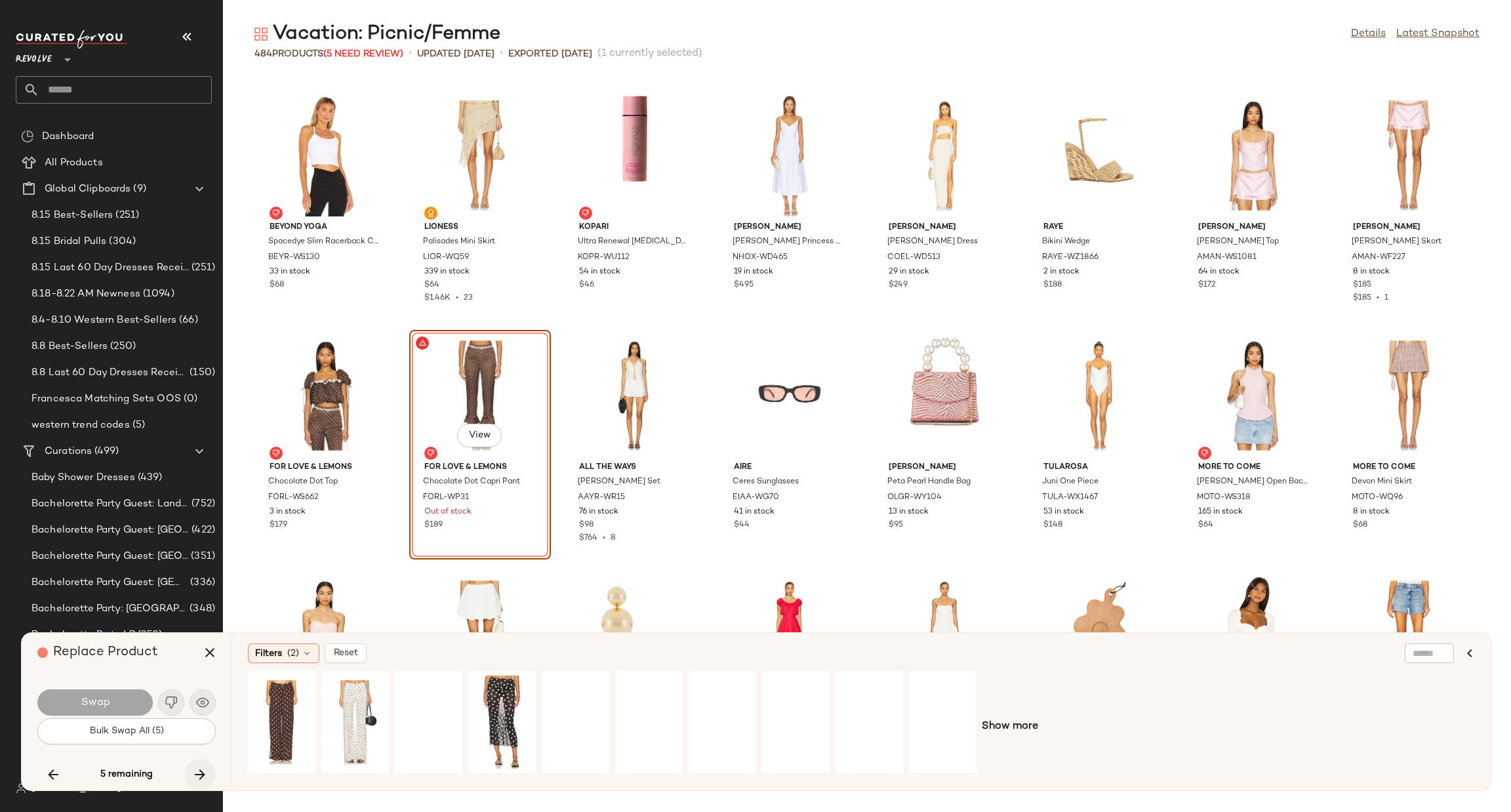
click at [202, 776] on icon "button" at bounding box center [199, 774] width 16 height 16
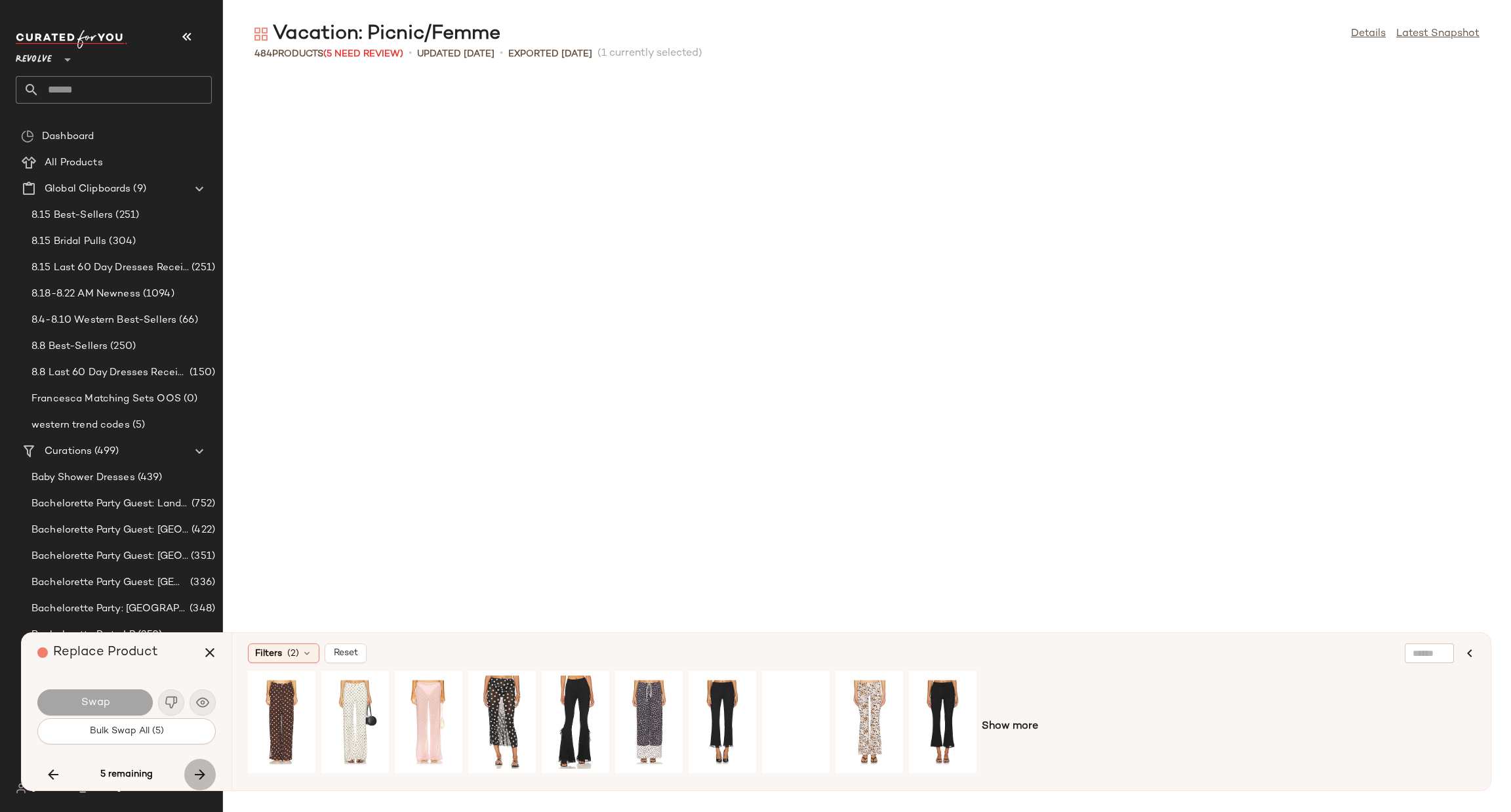
scroll to position [10800, 0]
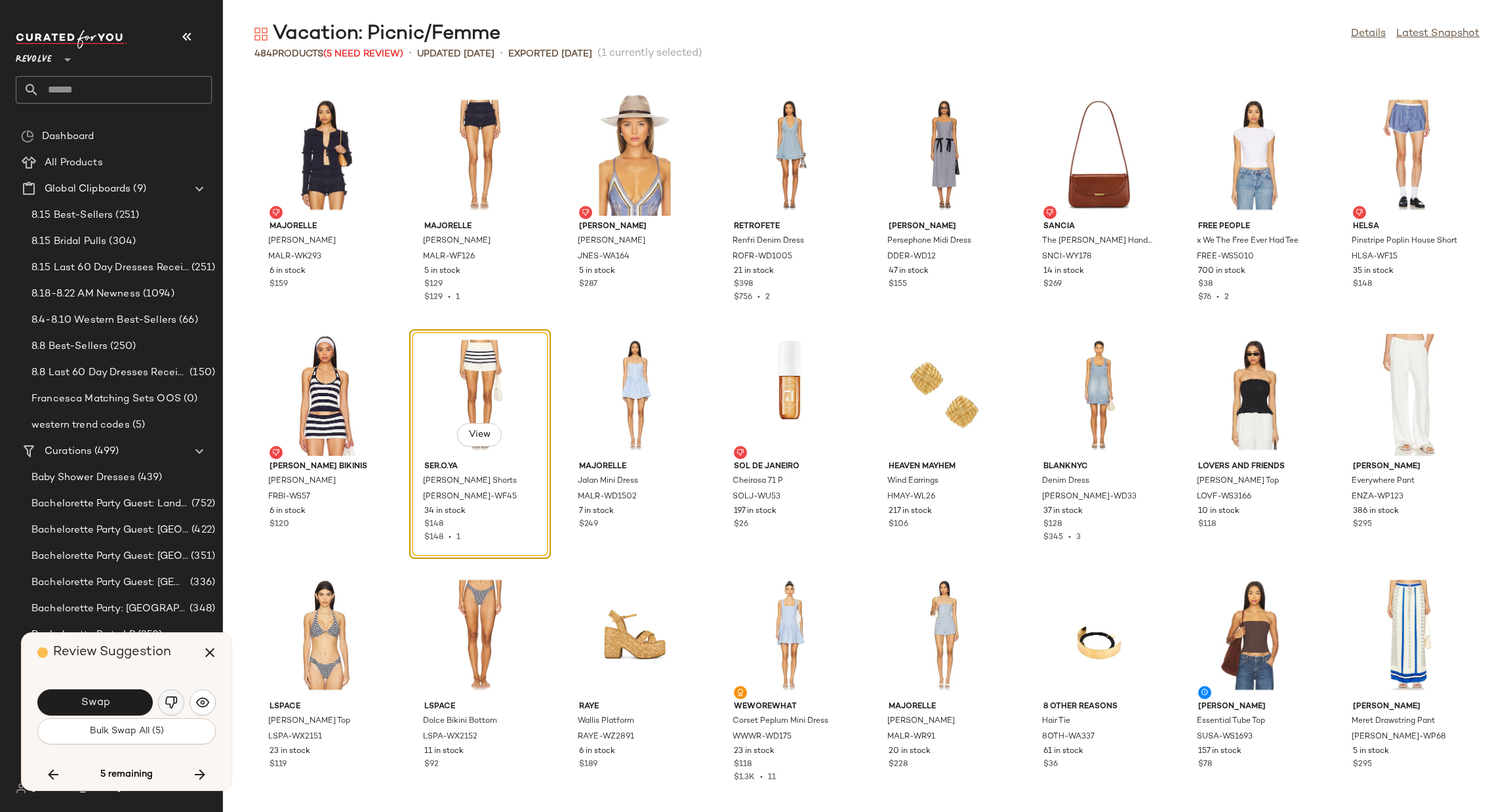
click at [170, 700] on img "button" at bounding box center [172, 702] width 13 height 13
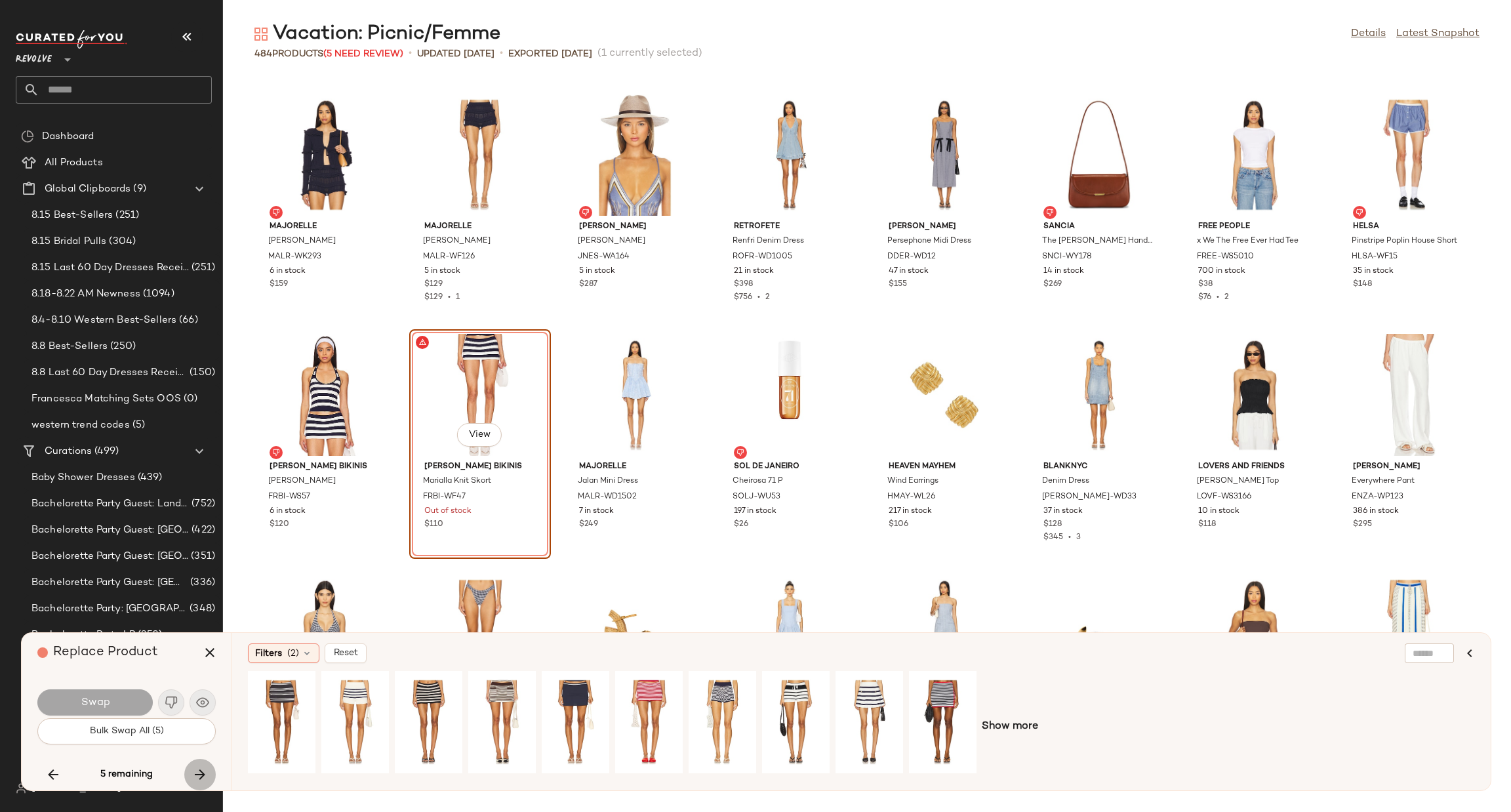
click at [208, 771] on button "button" at bounding box center [200, 775] width 31 height 31
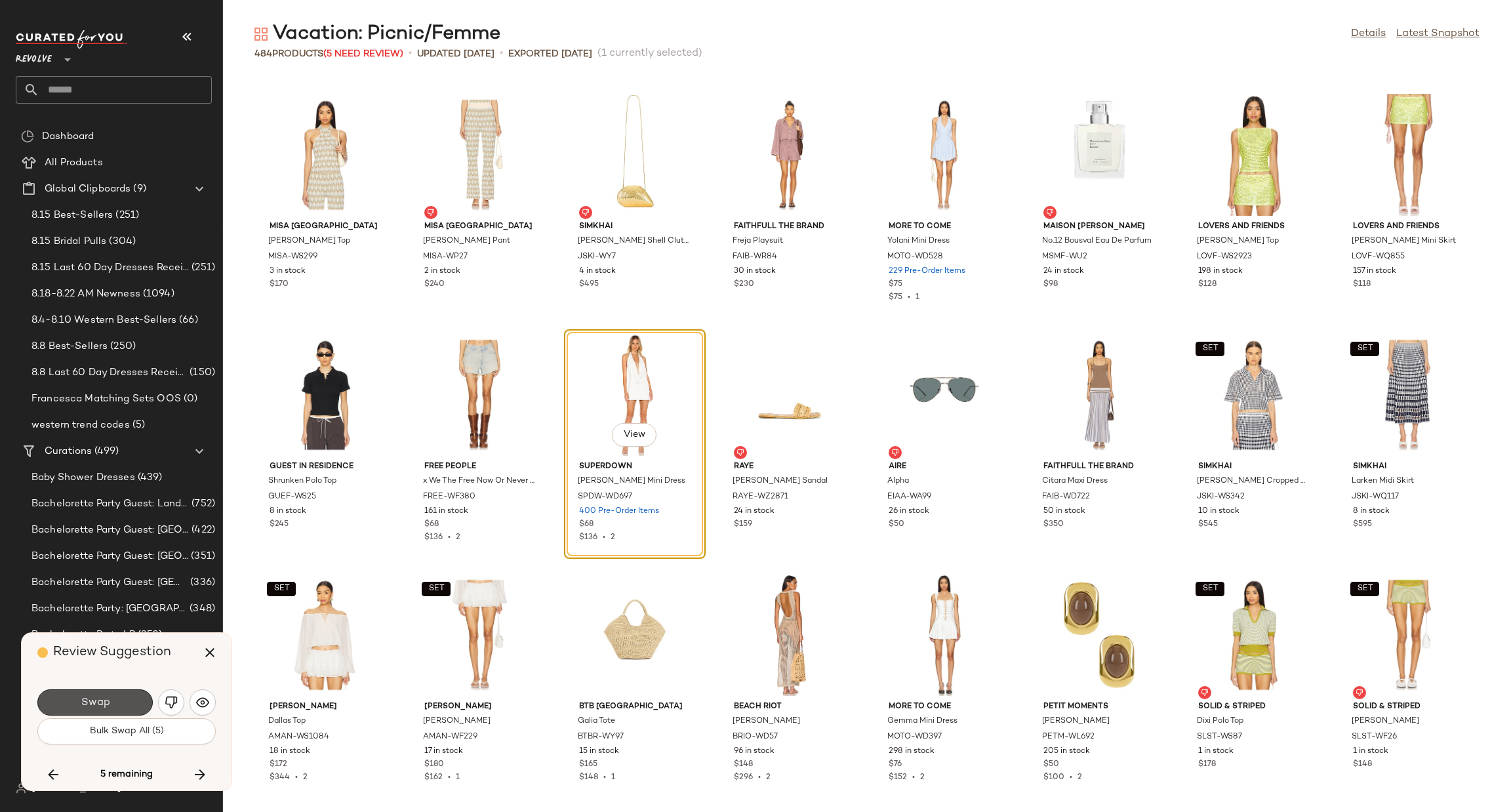
click at [100, 702] on span "Swap" at bounding box center [95, 702] width 30 height 13
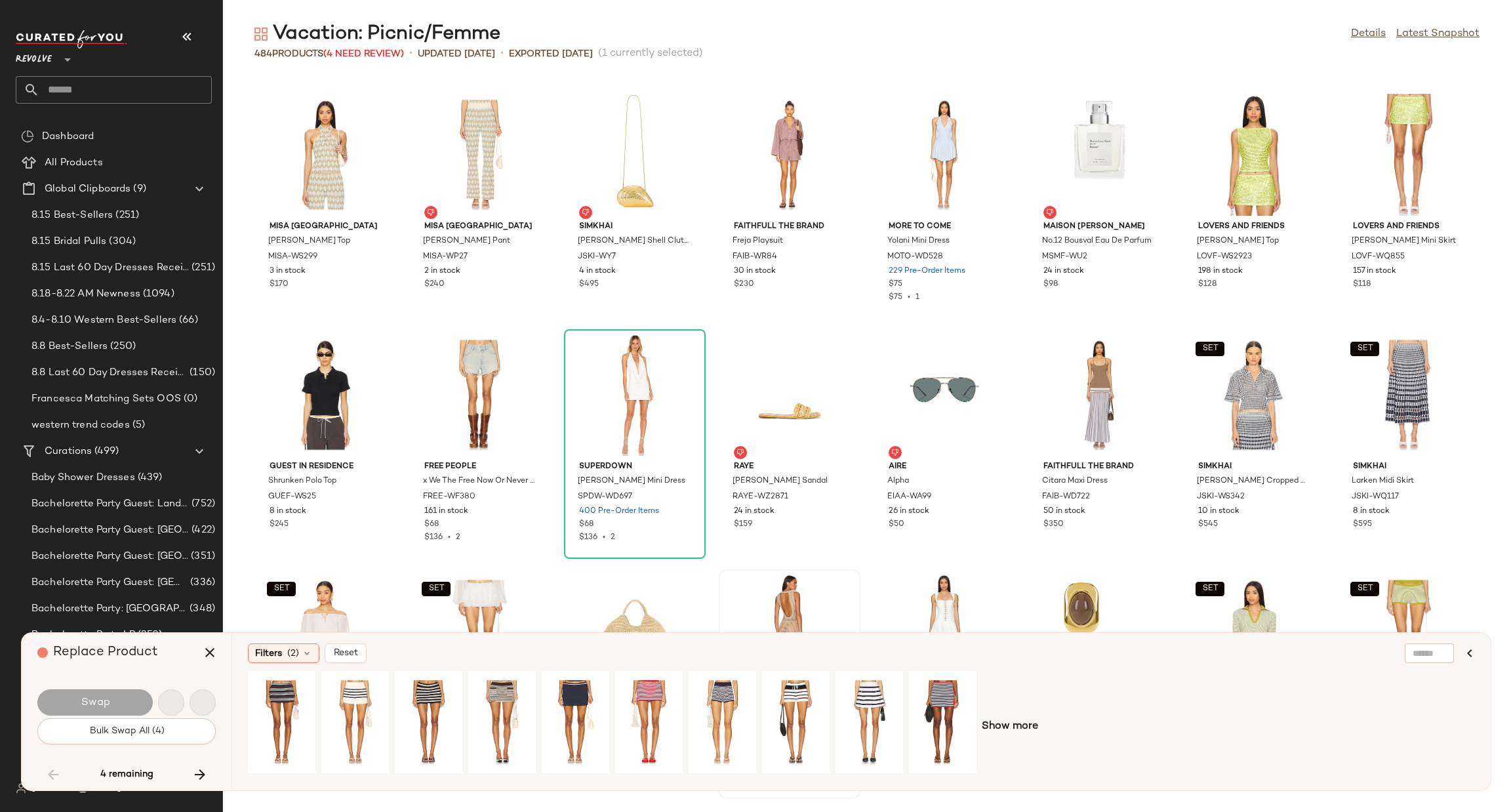
scroll to position [4079, 0]
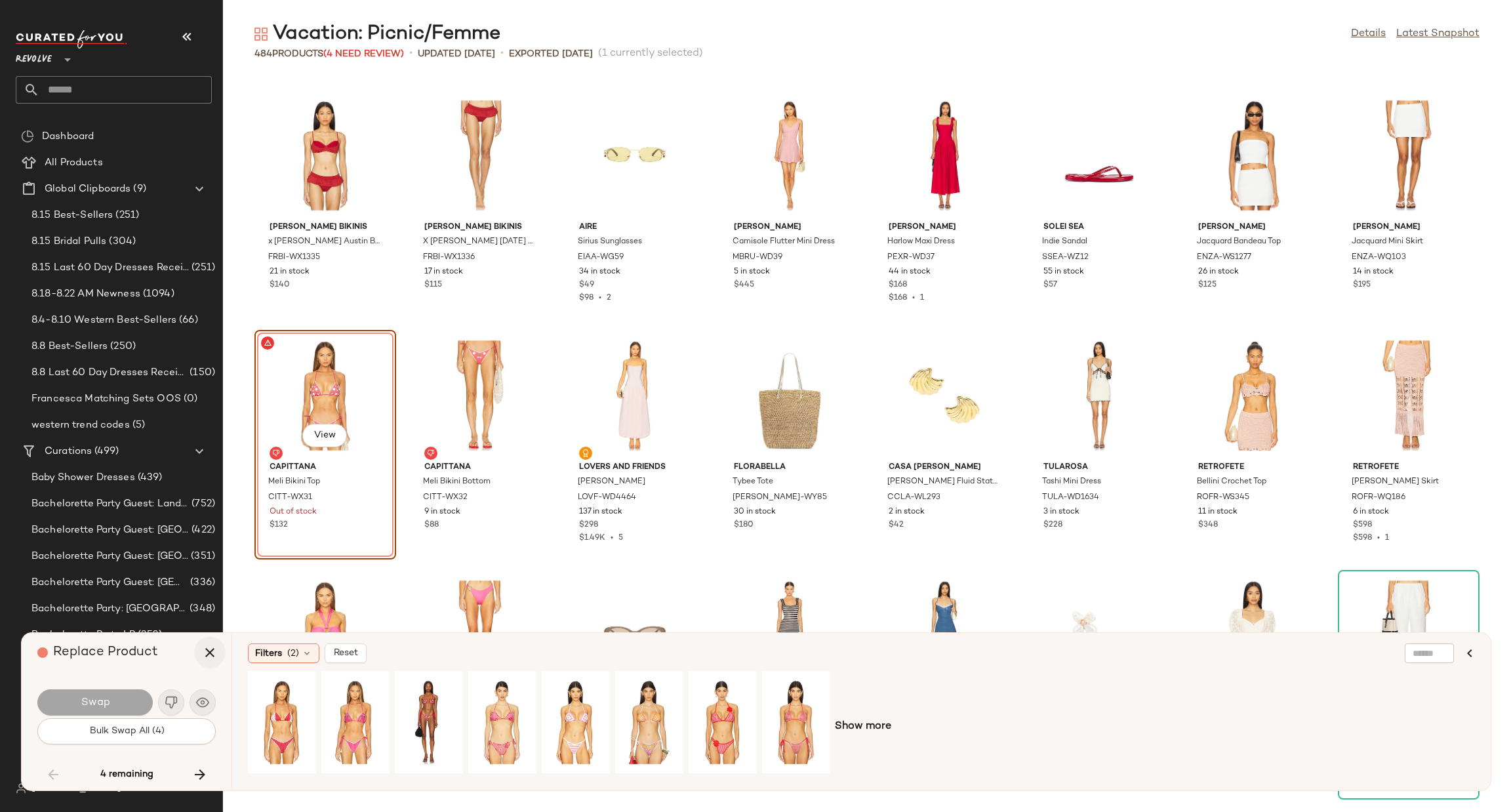
click at [210, 651] on icon "button" at bounding box center [210, 652] width 16 height 16
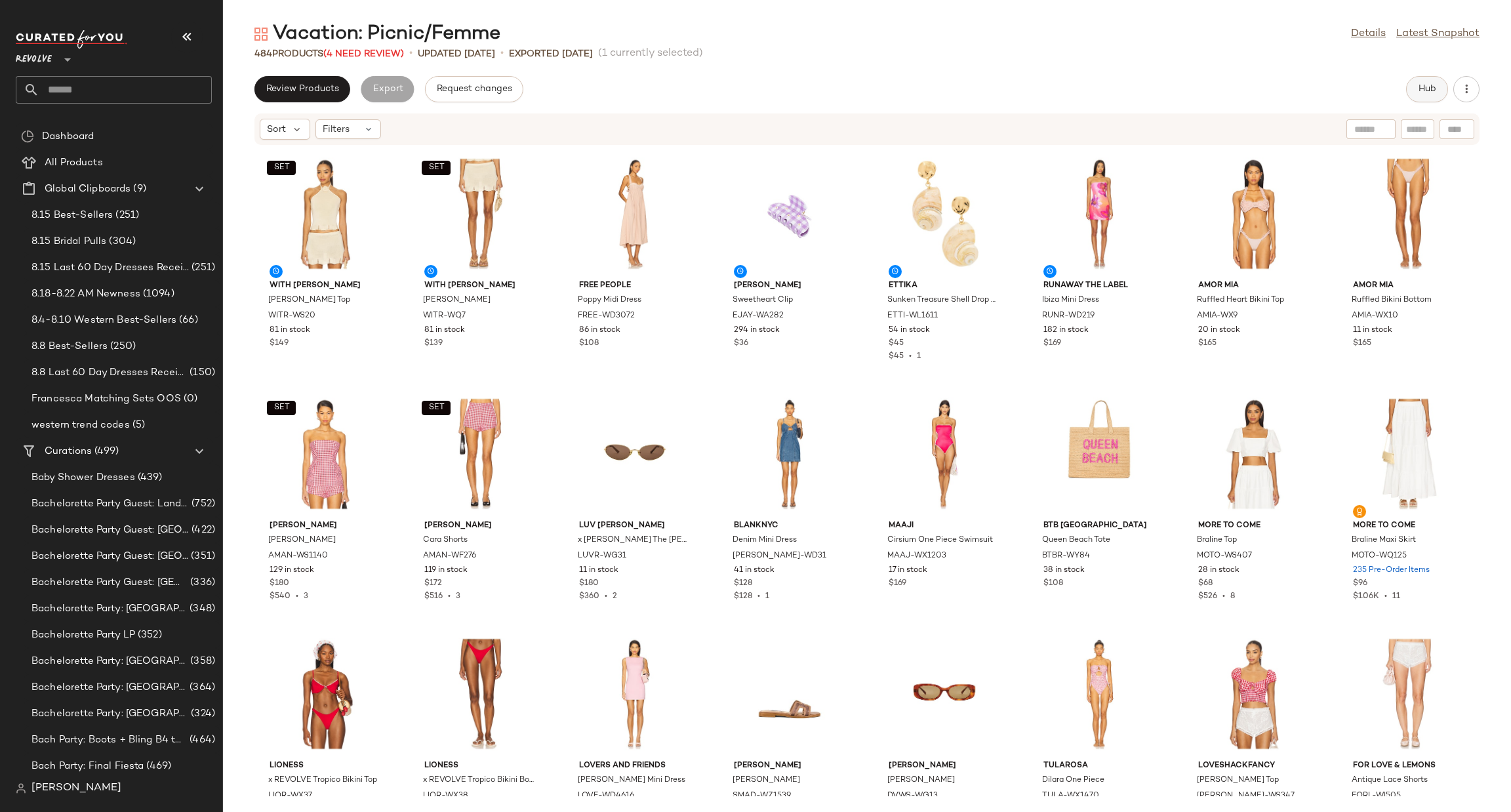
click at [1427, 92] on span "Hub" at bounding box center [1427, 89] width 19 height 10
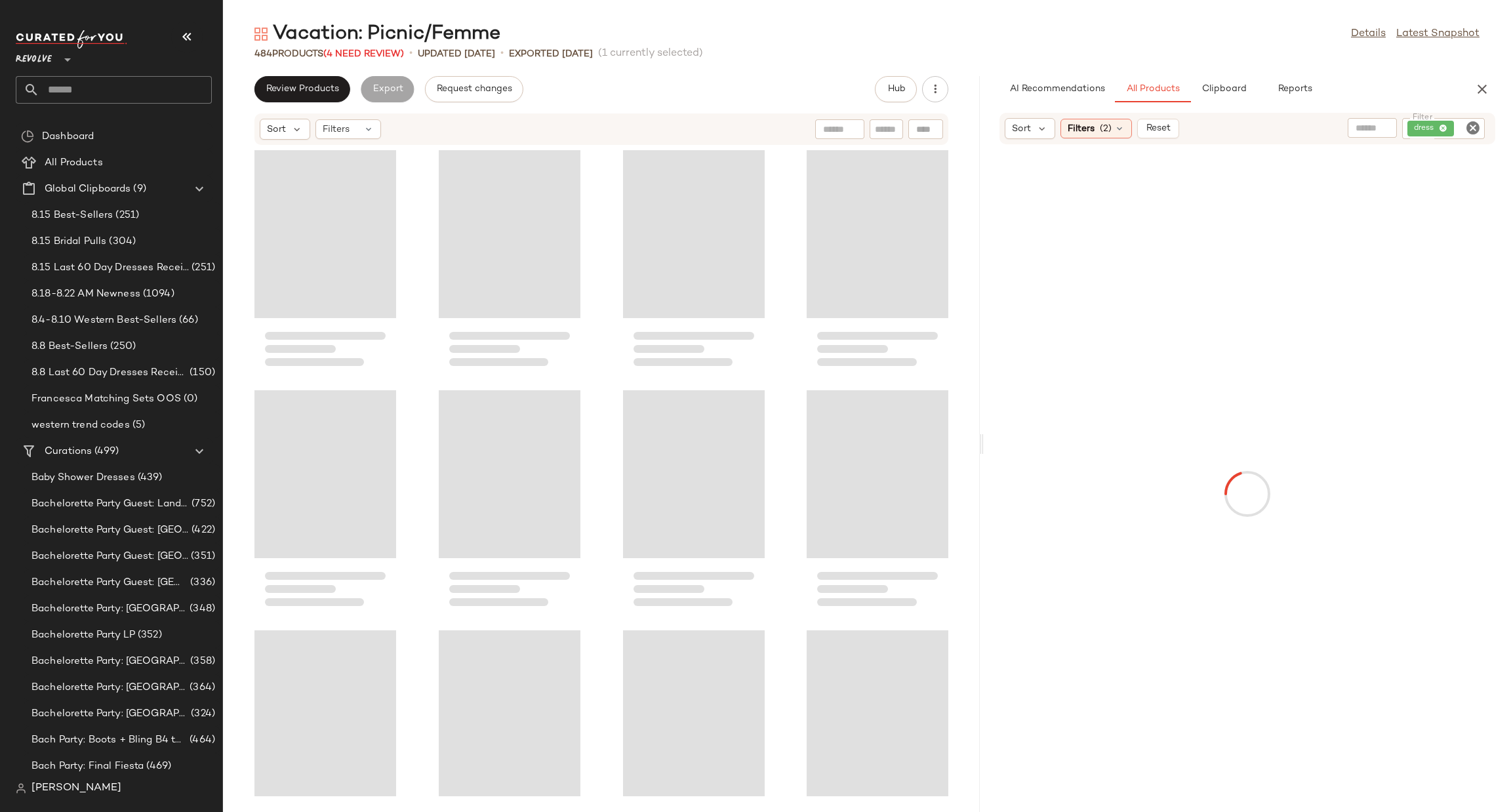
drag, startPoint x: 864, startPoint y: 445, endPoint x: 994, endPoint y: 443, distance: 130.0
click at [994, 443] on div "Vacation: Picnic/Femme Details Latest Snapshot 484 Products (4 Need Review) • u…" at bounding box center [867, 416] width 1289 height 791
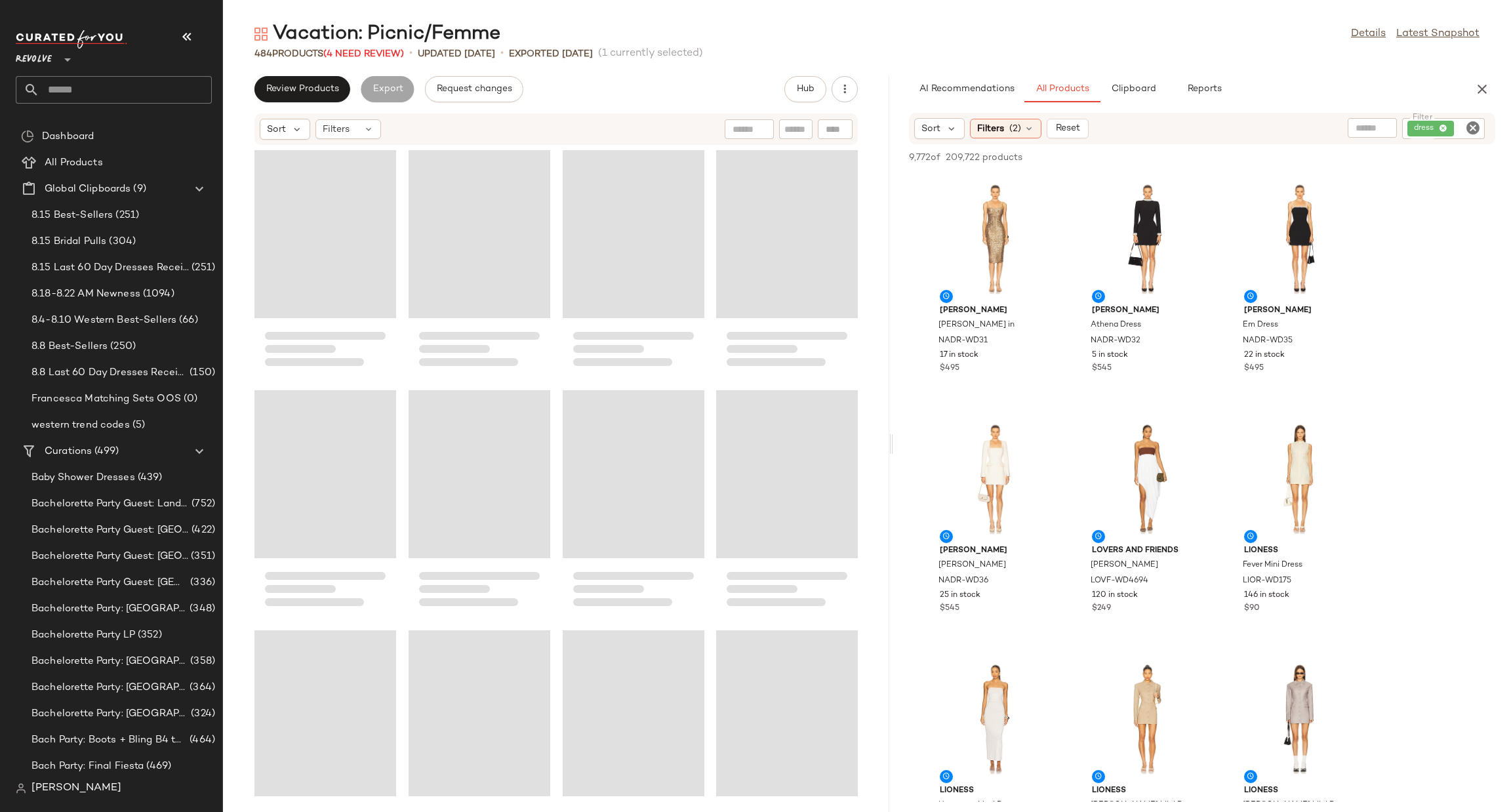
drag, startPoint x: 994, startPoint y: 443, endPoint x: 895, endPoint y: 457, distance: 100.0
click at [895, 457] on div "Vacation: Picnic/Femme Details Latest Snapshot 484 Products (4 Need Review) • u…" at bounding box center [867, 416] width 1289 height 791
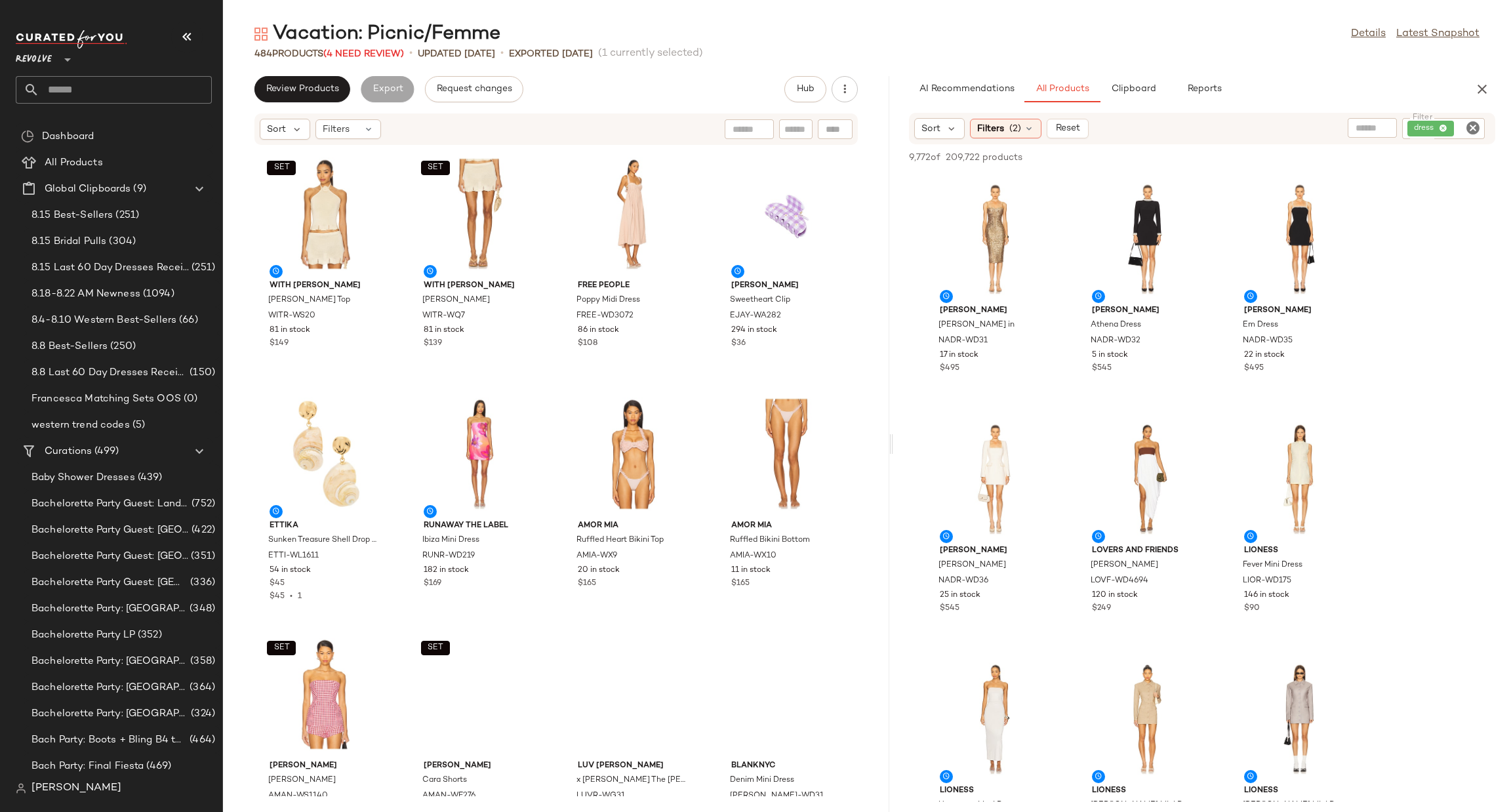
click at [1469, 125] on icon "Clear Filter" at bounding box center [1473, 128] width 16 height 16
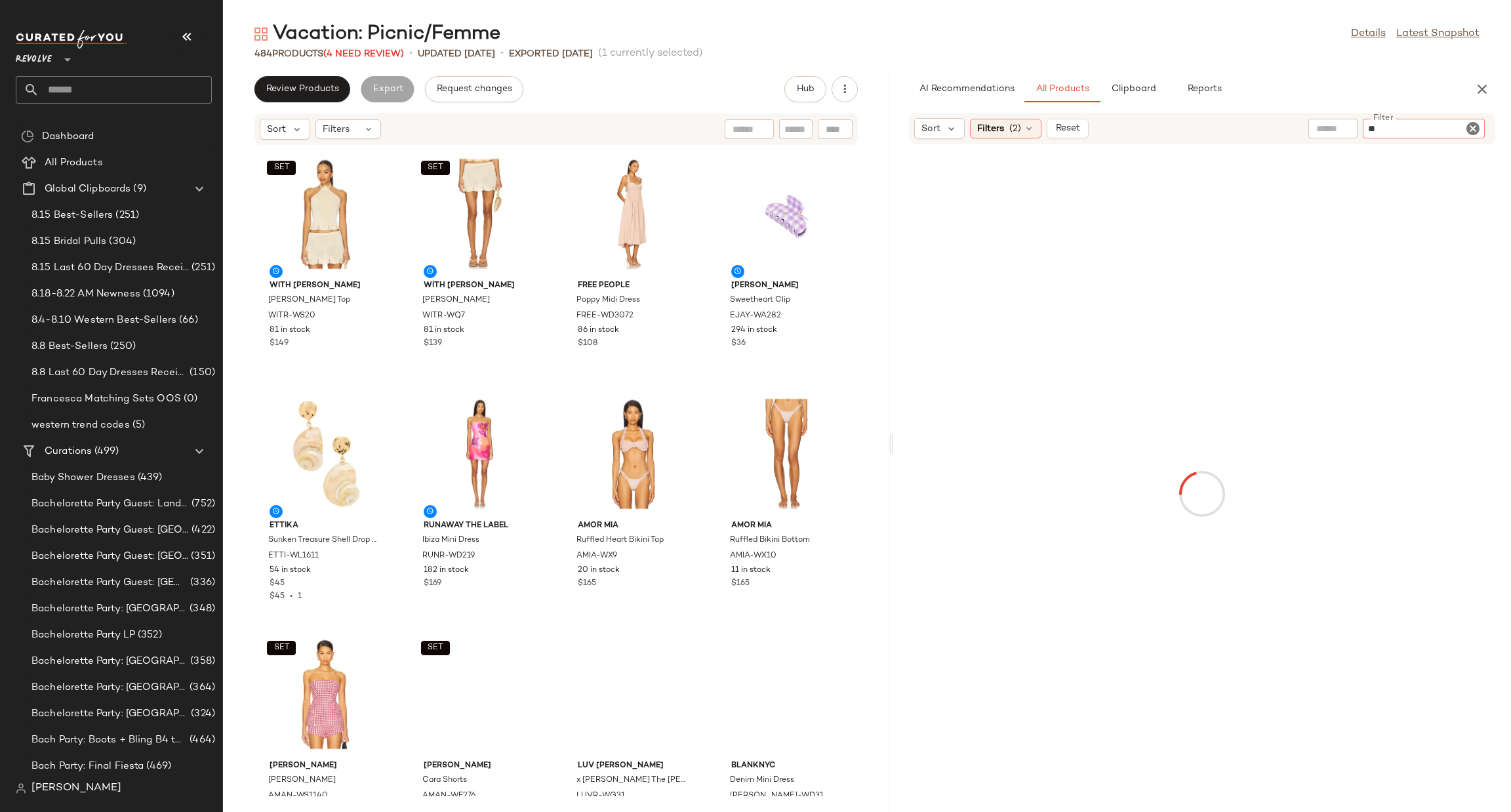
type input "***"
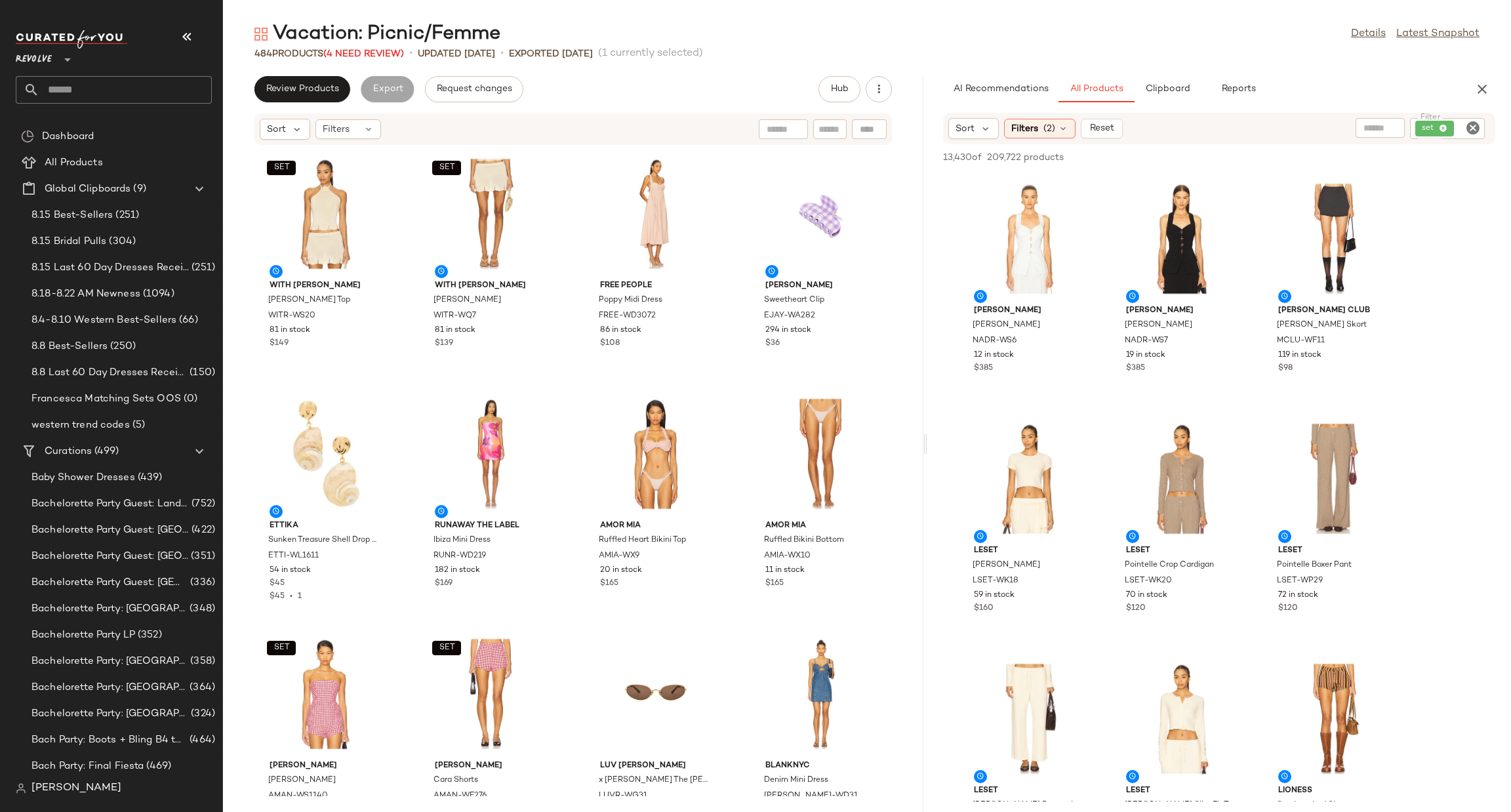
drag, startPoint x: 889, startPoint y: 446, endPoint x: 926, endPoint y: 440, distance: 37.5
click at [926, 440] on div "Vacation: Picnic/Femme Details Latest Snapshot 484 Products (4 Need Review) • u…" at bounding box center [867, 416] width 1289 height 791
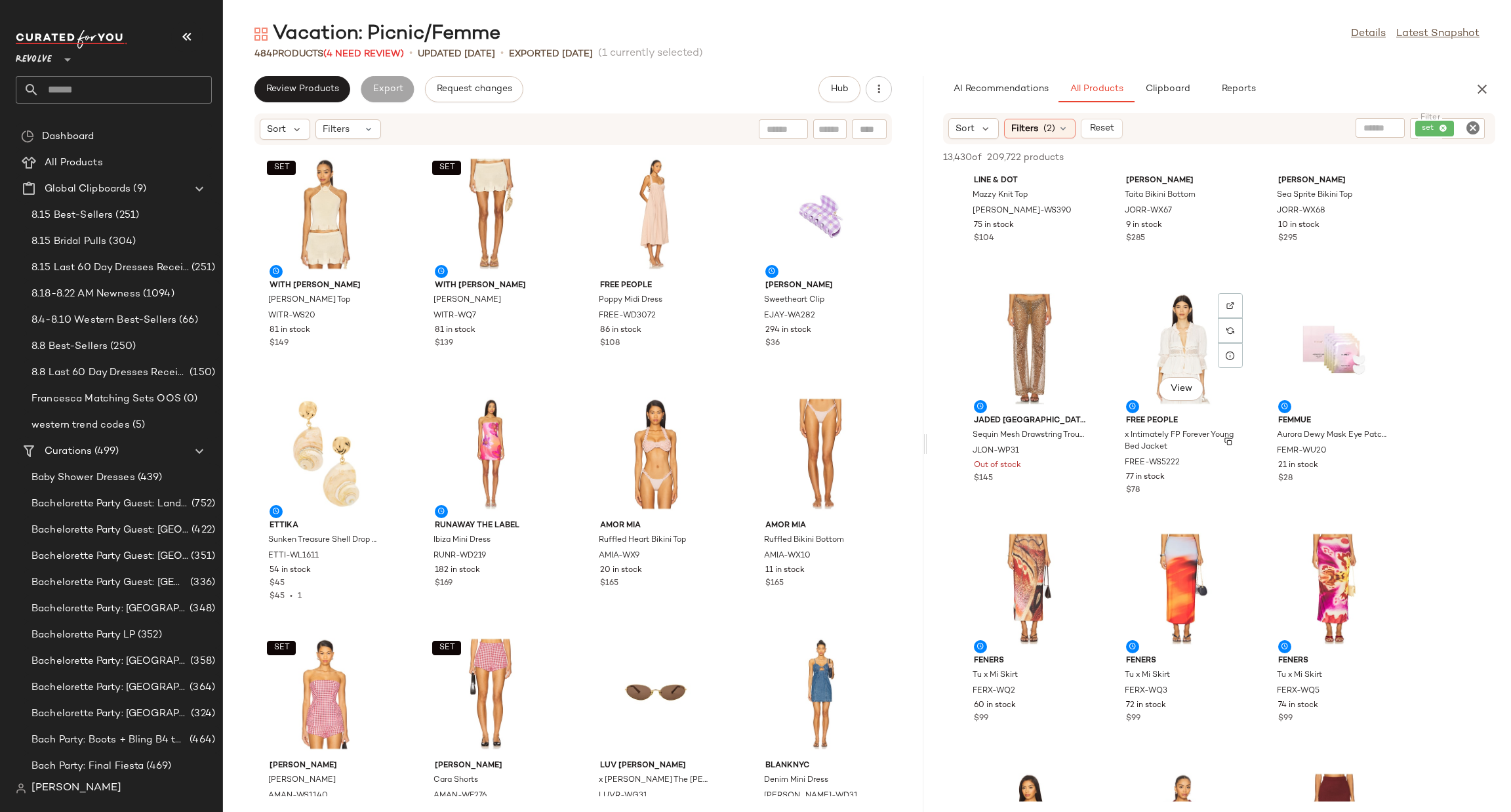
scroll to position [11705, 0]
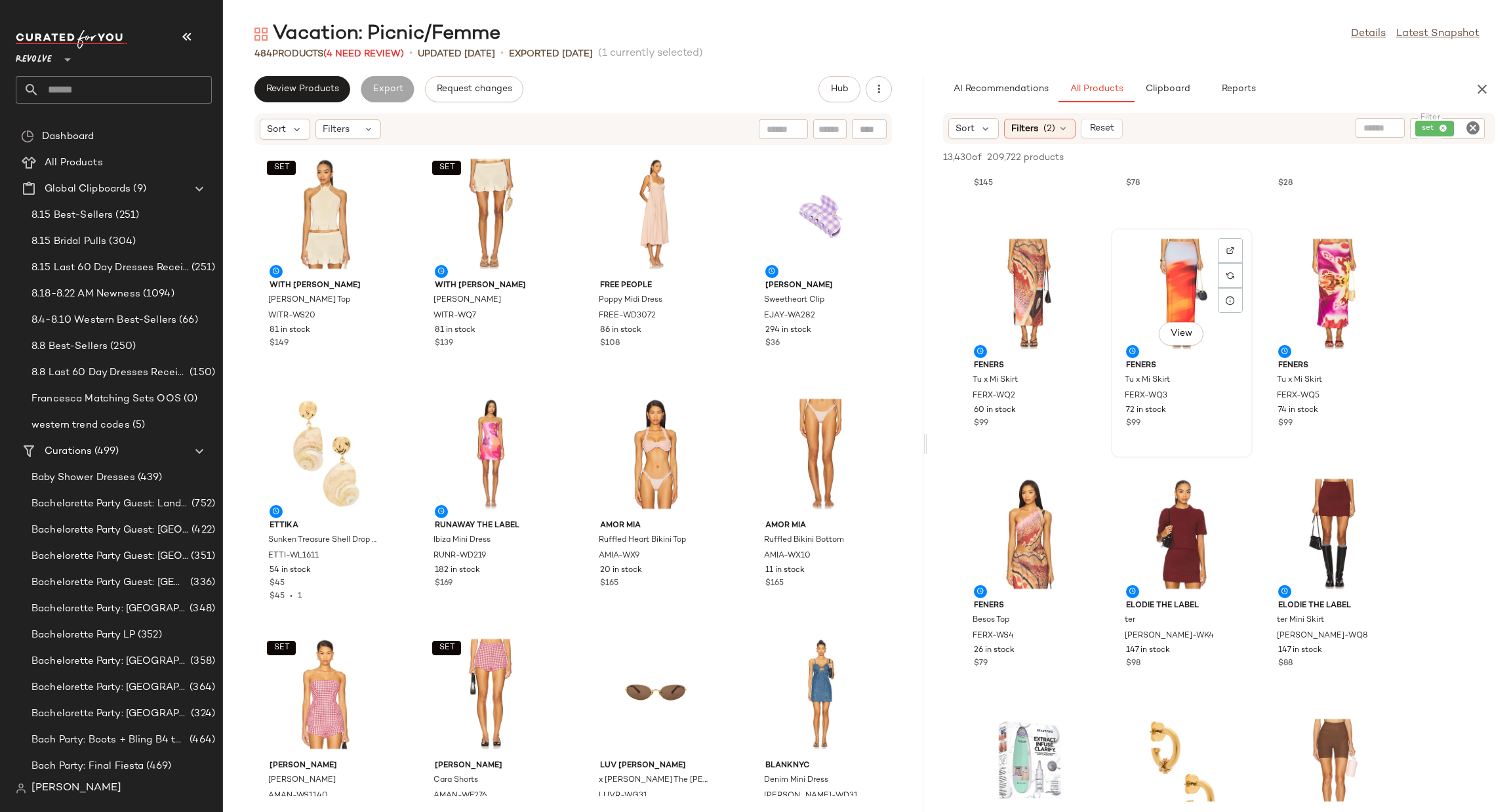
click at [1176, 257] on div "View" at bounding box center [1182, 293] width 132 height 122
click at [1018, 284] on div "View" at bounding box center [1029, 293] width 132 height 122
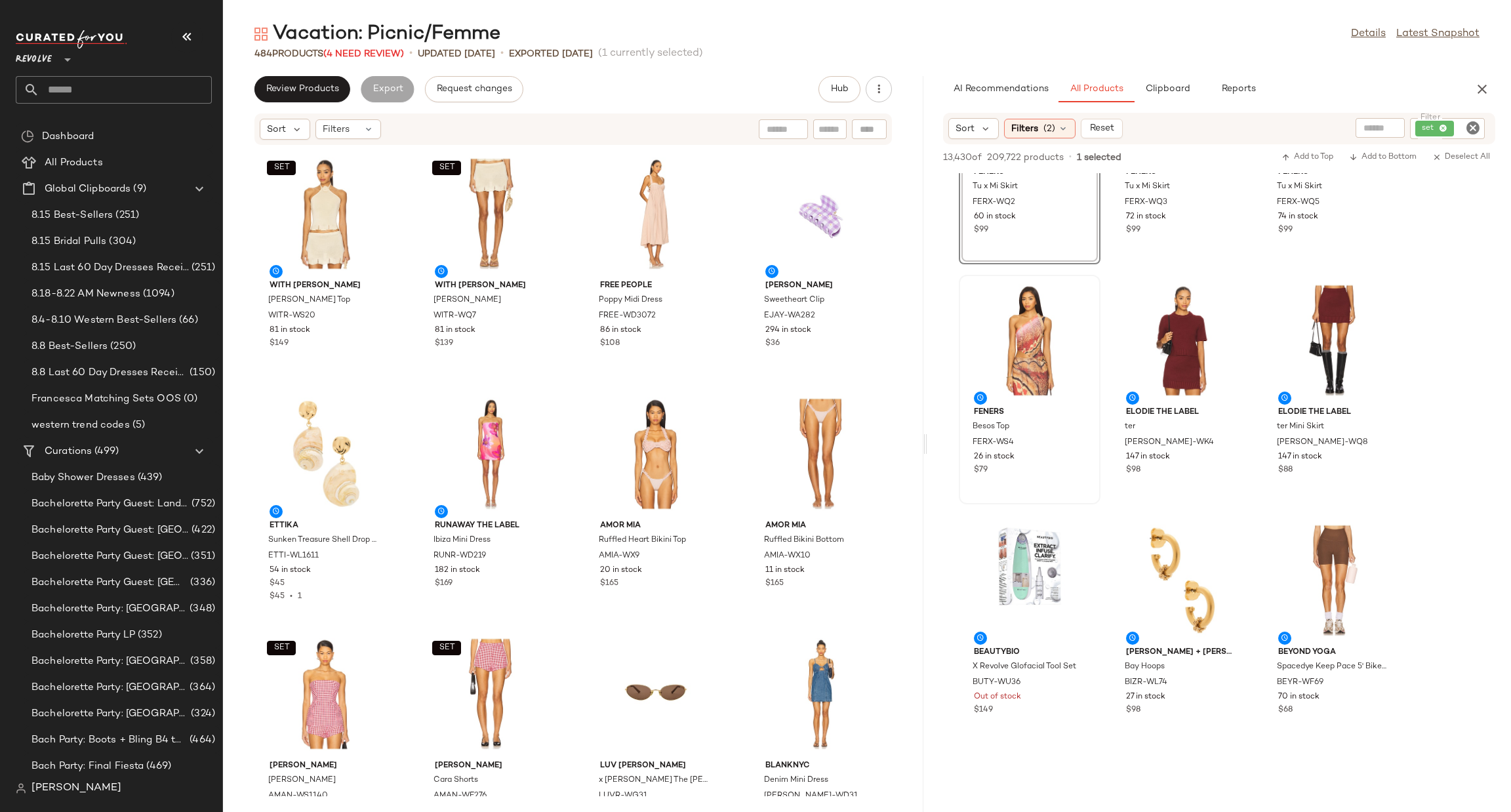
scroll to position [12099, 0]
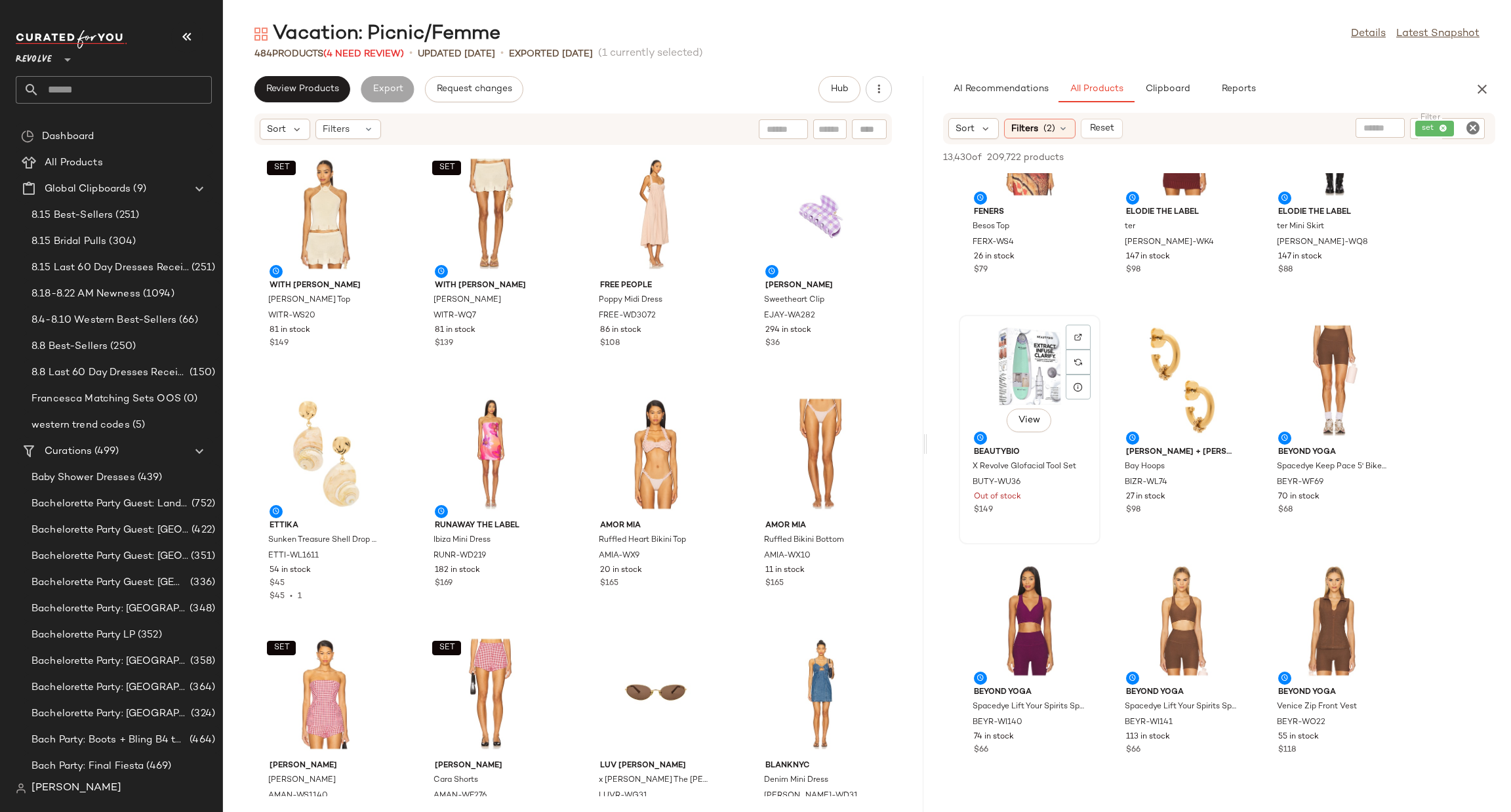
click at [1014, 344] on div "View" at bounding box center [1029, 380] width 132 height 122
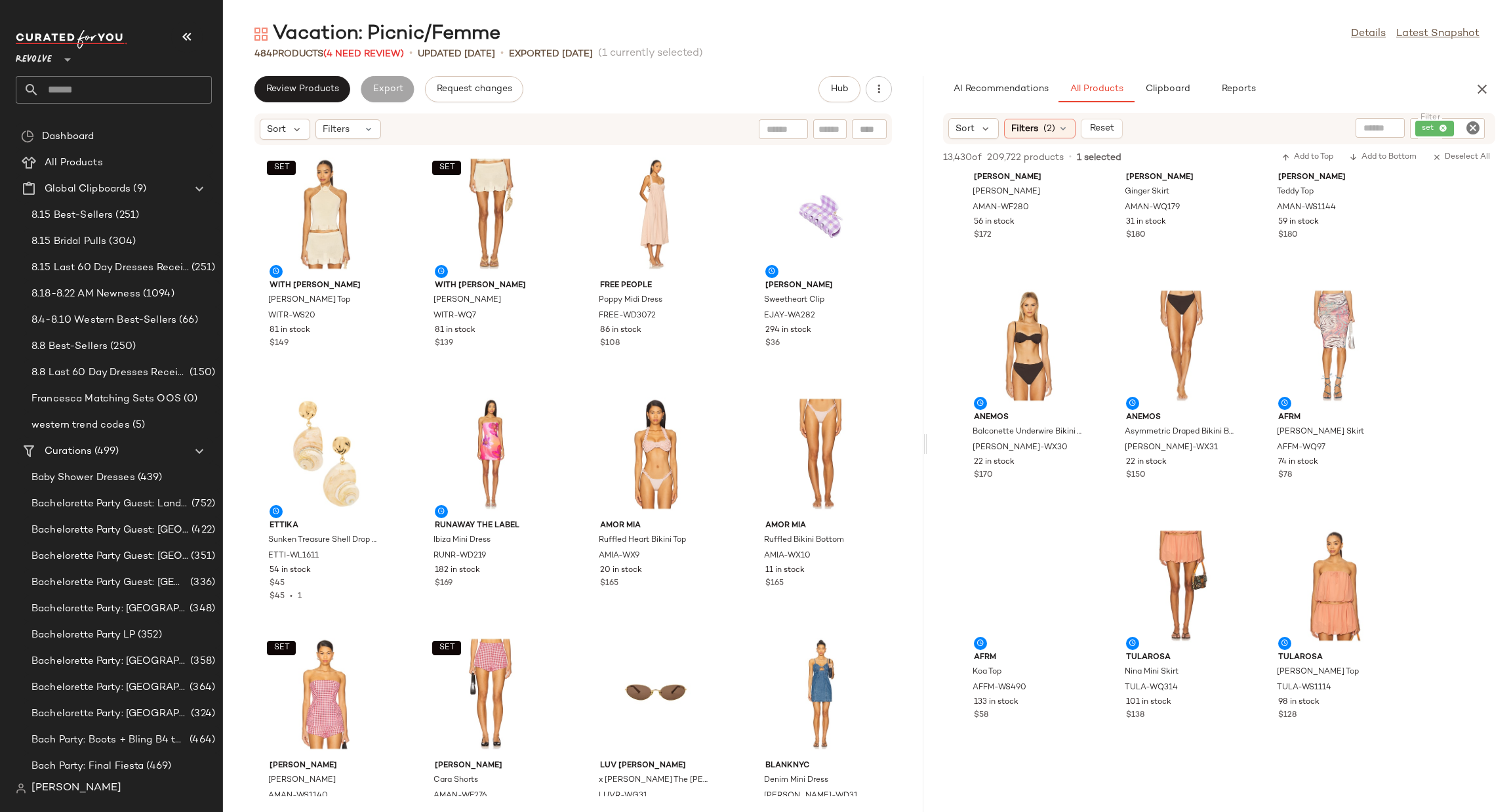
scroll to position [13615, 0]
click at [1070, 555] on div at bounding box center [1078, 566] width 25 height 25
click at [990, 554] on div "View" at bounding box center [1029, 585] width 132 height 122
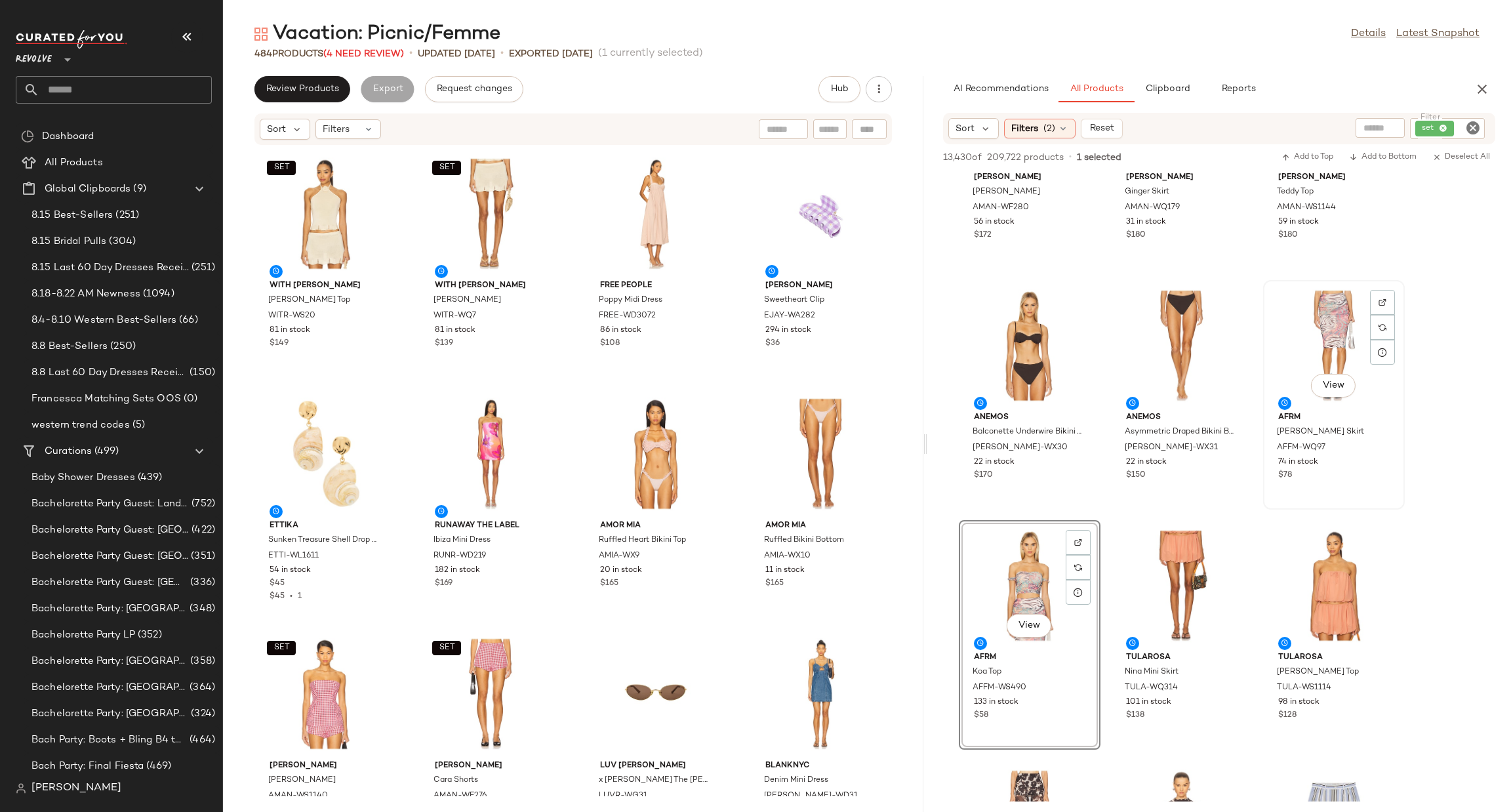
click at [1313, 309] on div "View" at bounding box center [1333, 345] width 132 height 122
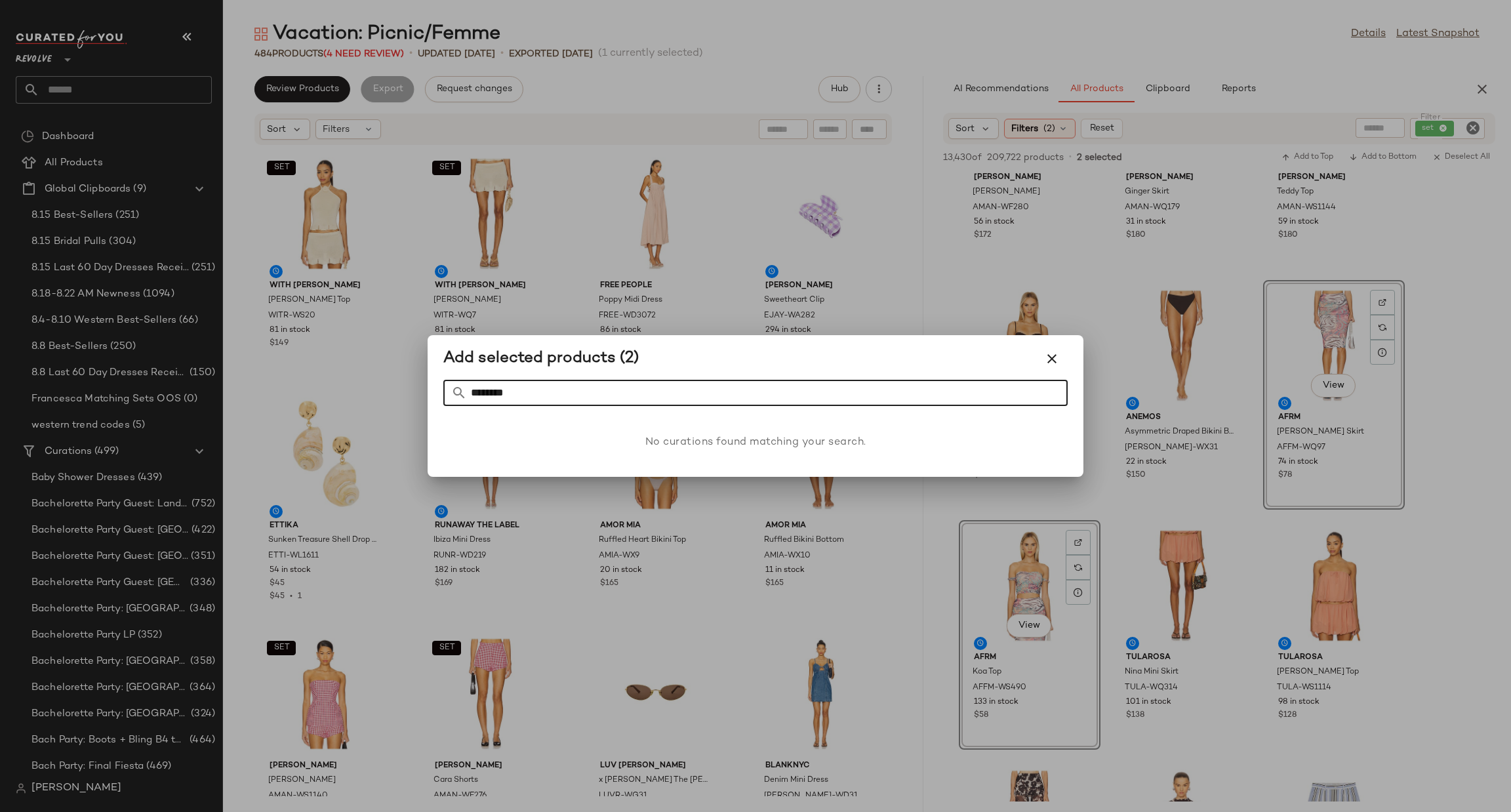
type input "********"
click at [954, 280] on div at bounding box center [756, 406] width 1511 height 812
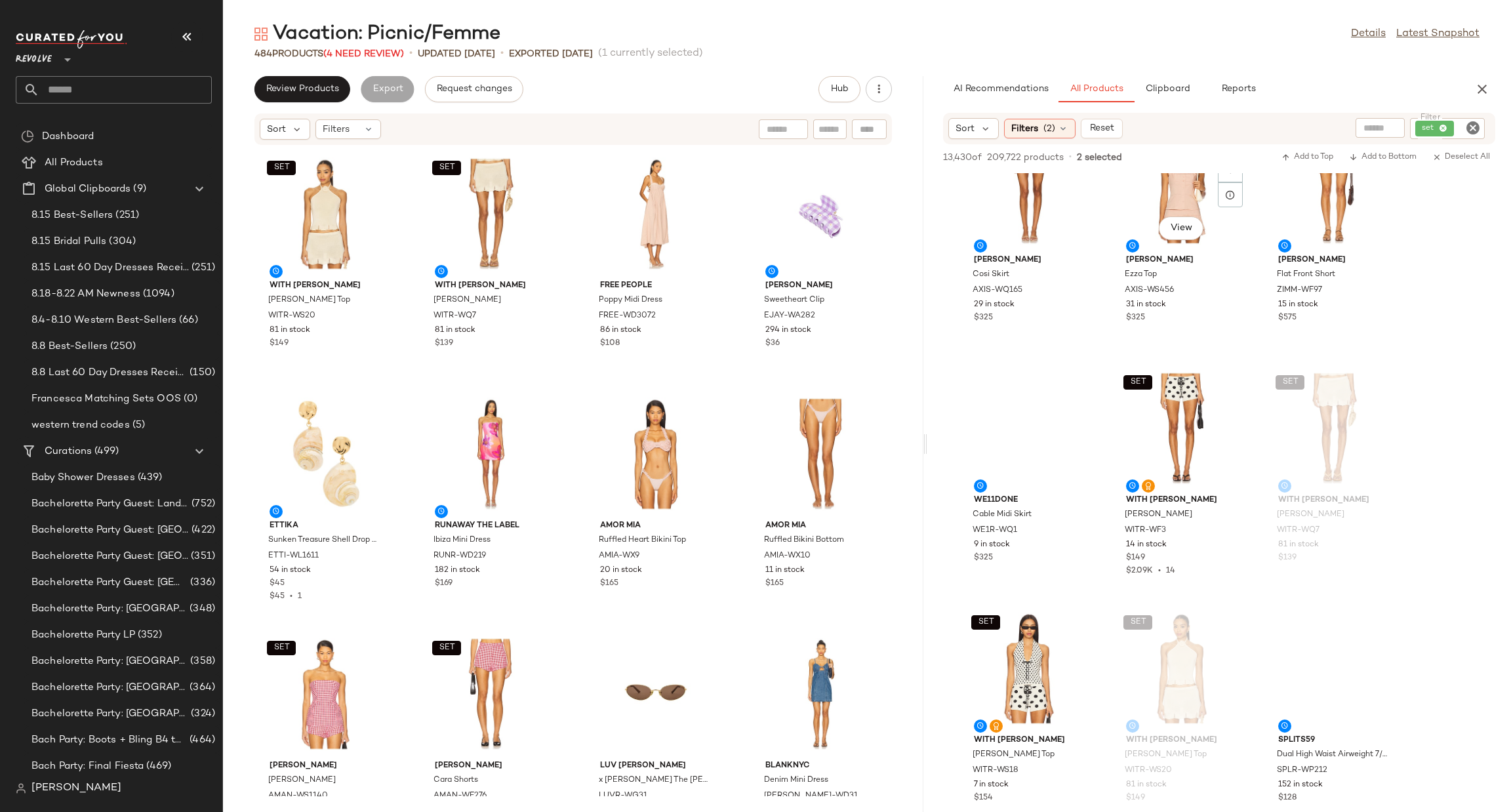
scroll to position [15568, 0]
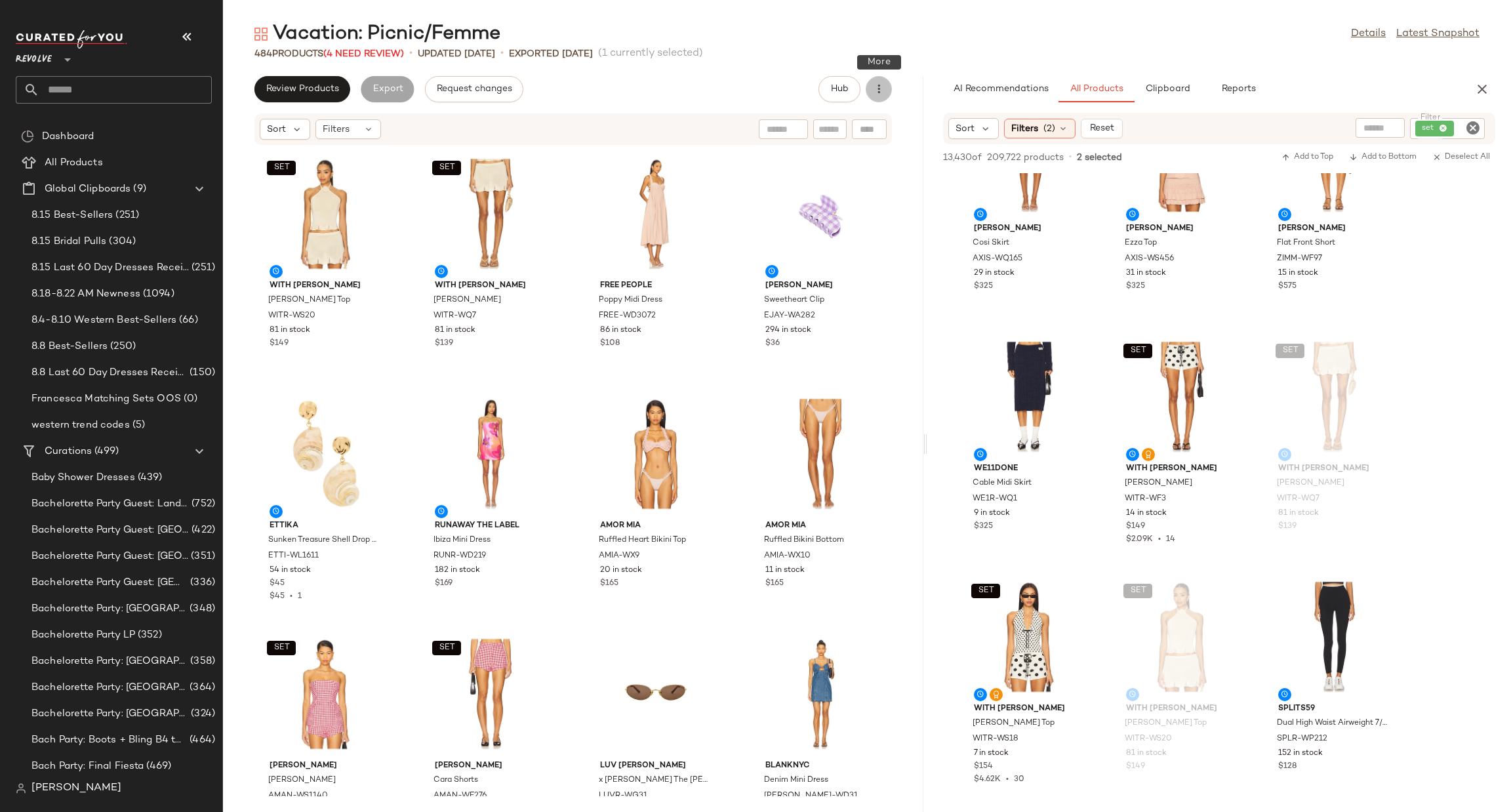
click at [881, 87] on icon "button" at bounding box center [879, 90] width 13 height 13
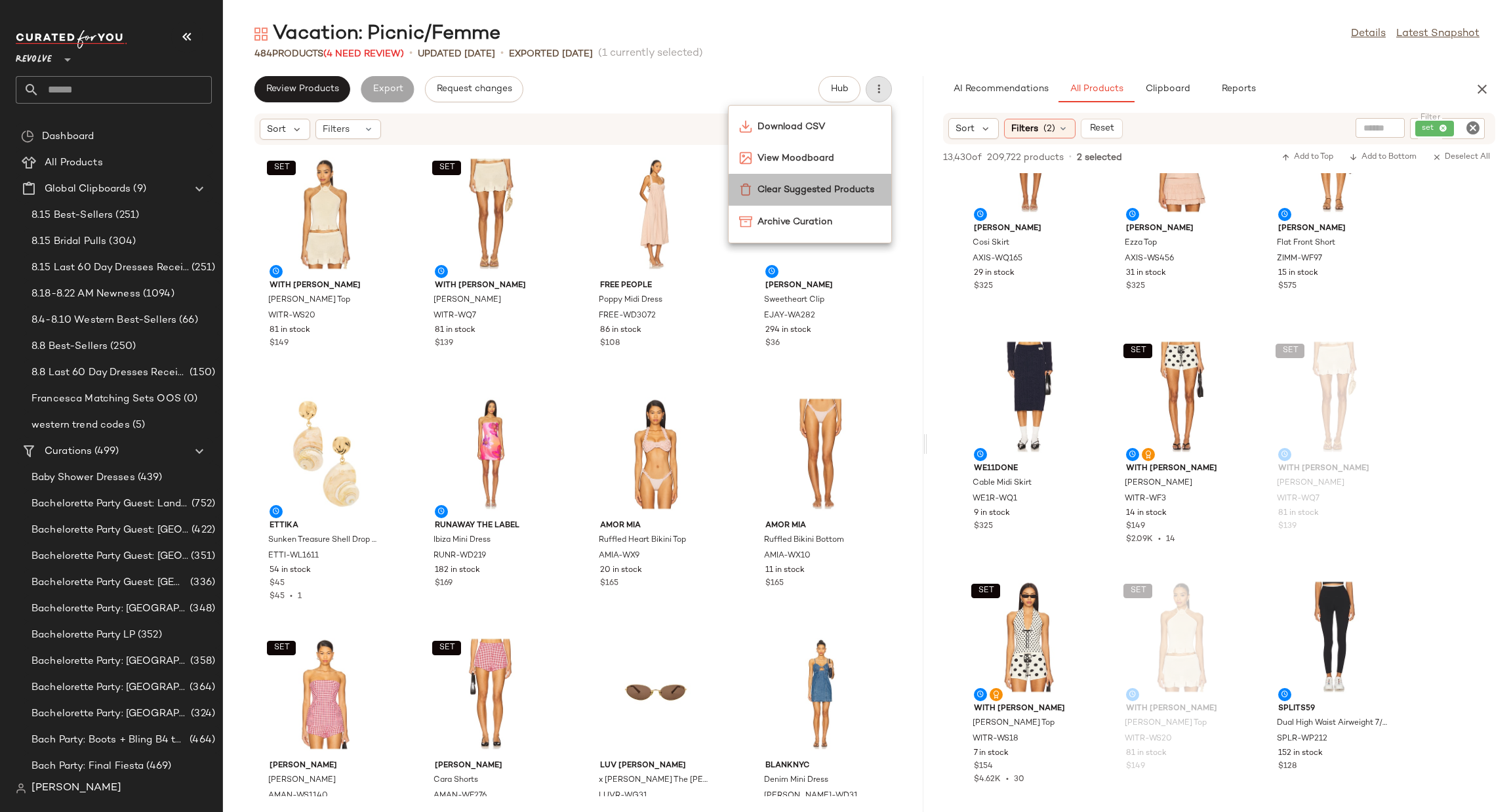
click span "Clear Suggested Products"
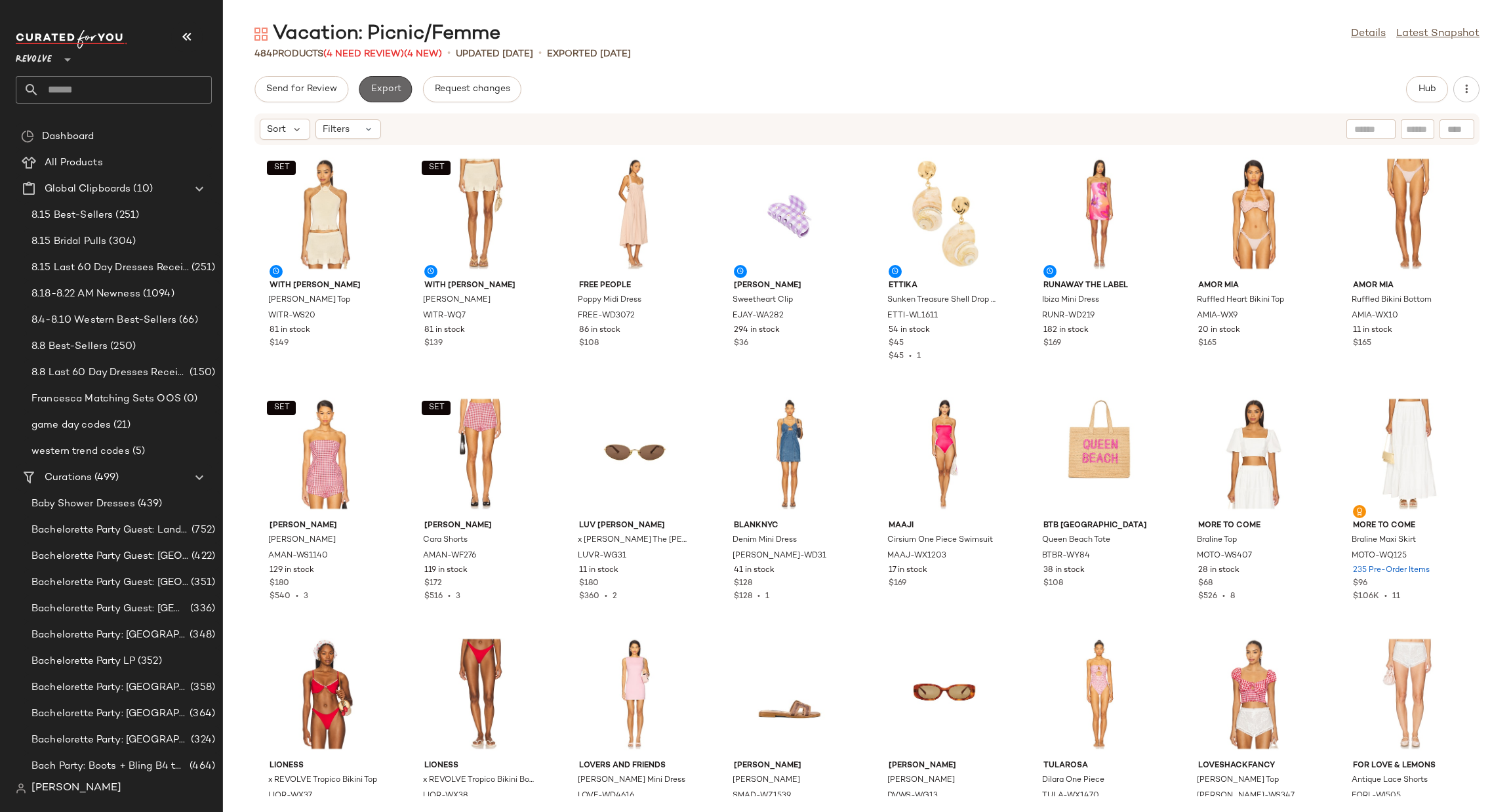
click at [385, 84] on span "Export" at bounding box center [385, 89] width 31 height 10
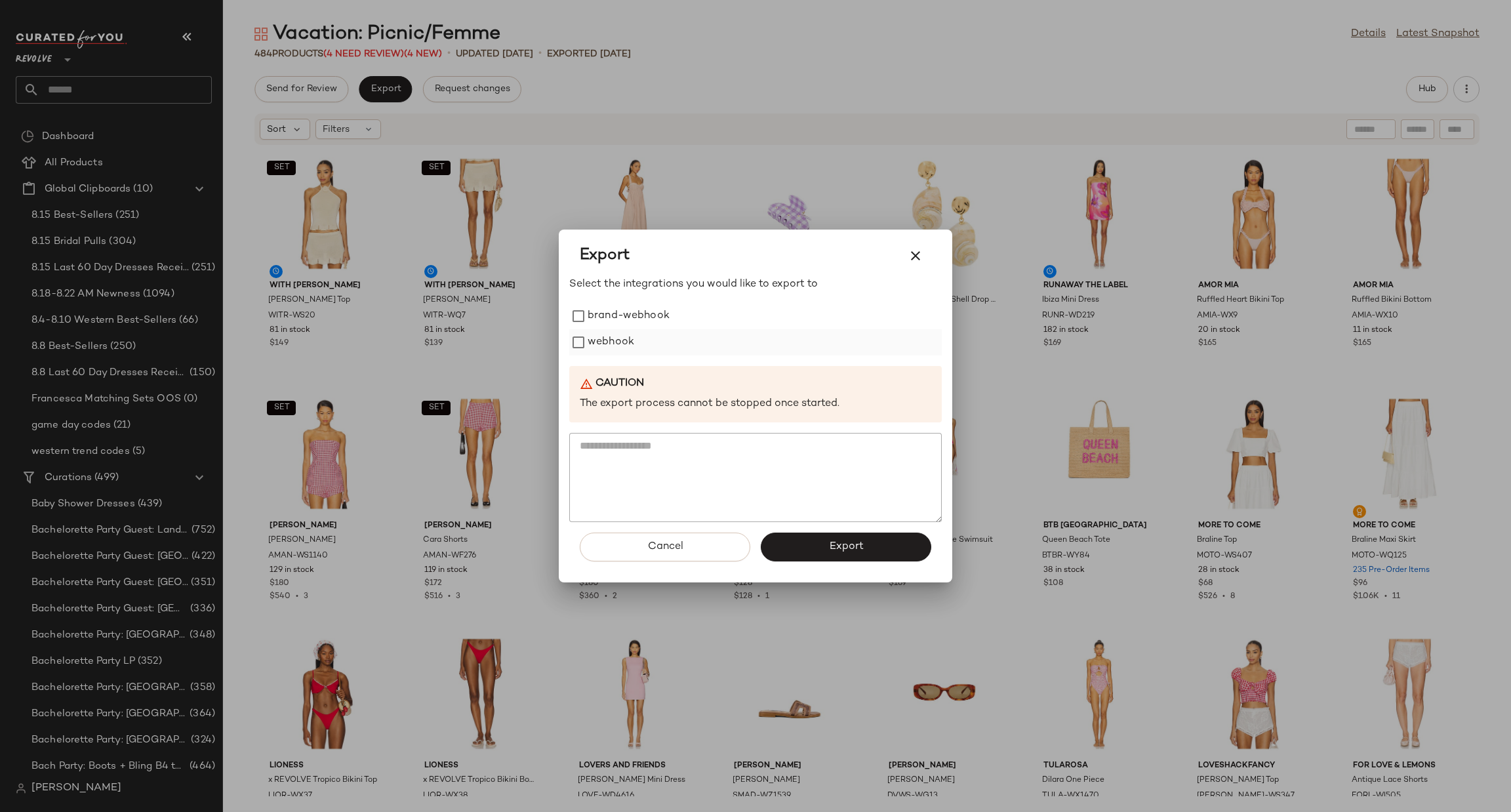
click at [602, 340] on label "webhook" at bounding box center [611, 342] width 46 height 26
click at [832, 548] on span "Export" at bounding box center [846, 546] width 35 height 13
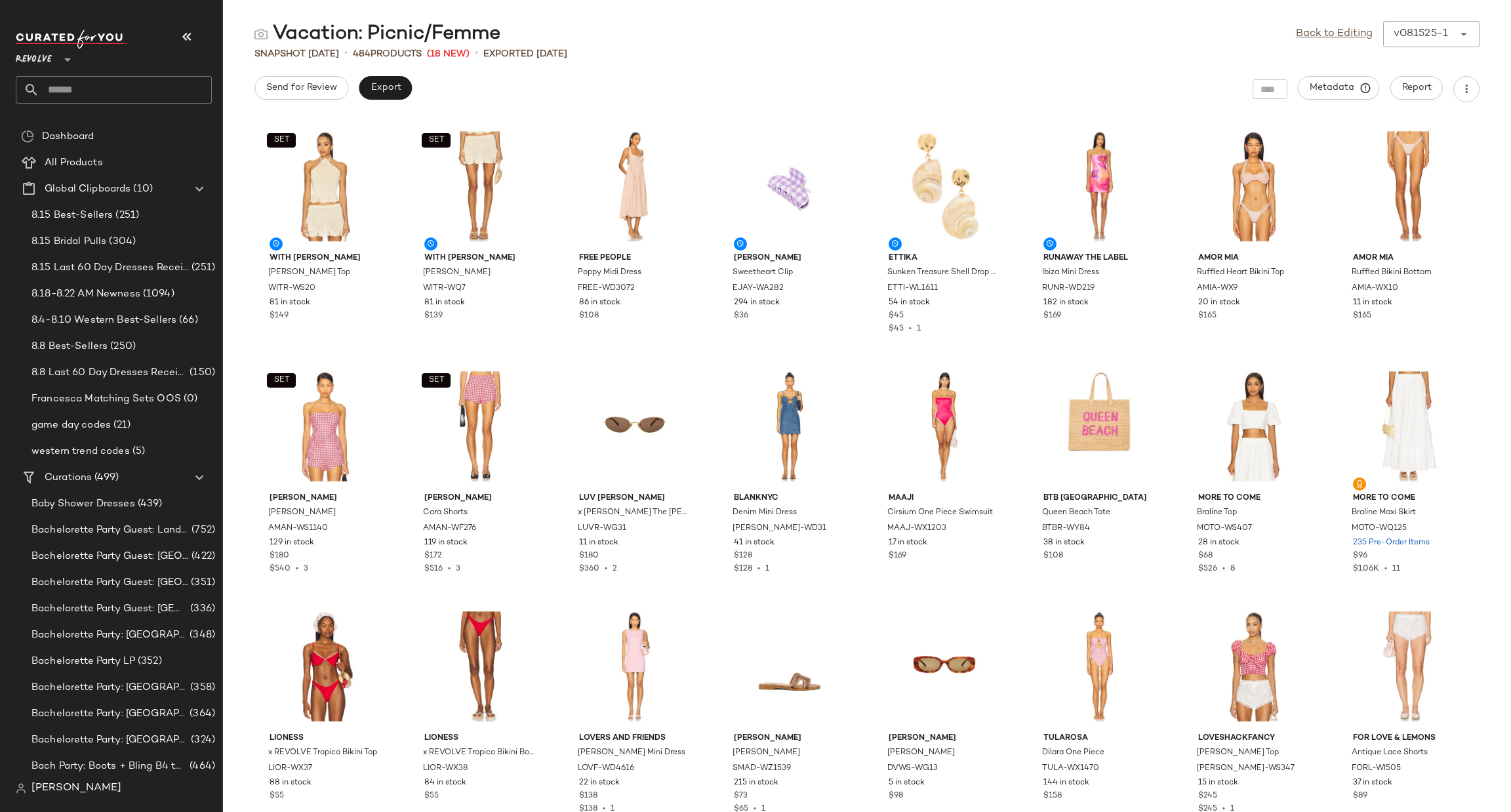
click at [116, 84] on input "text" at bounding box center [125, 90] width 172 height 28
type input "**********"
click at [102, 132] on b "Bridal Gown" at bounding box center [82, 128] width 55 height 13
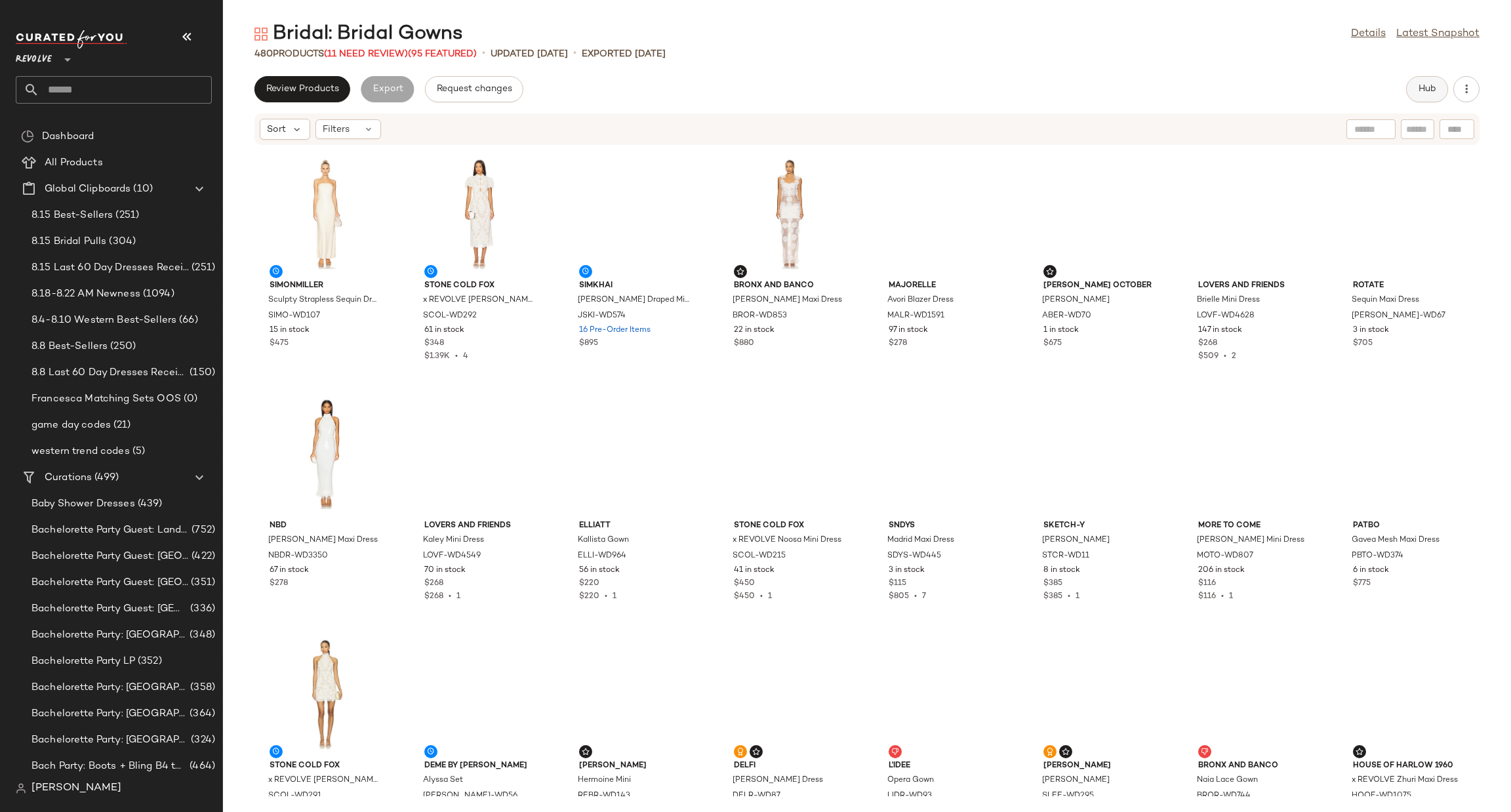
click at [1419, 84] on span "Hub" at bounding box center [1427, 89] width 19 height 10
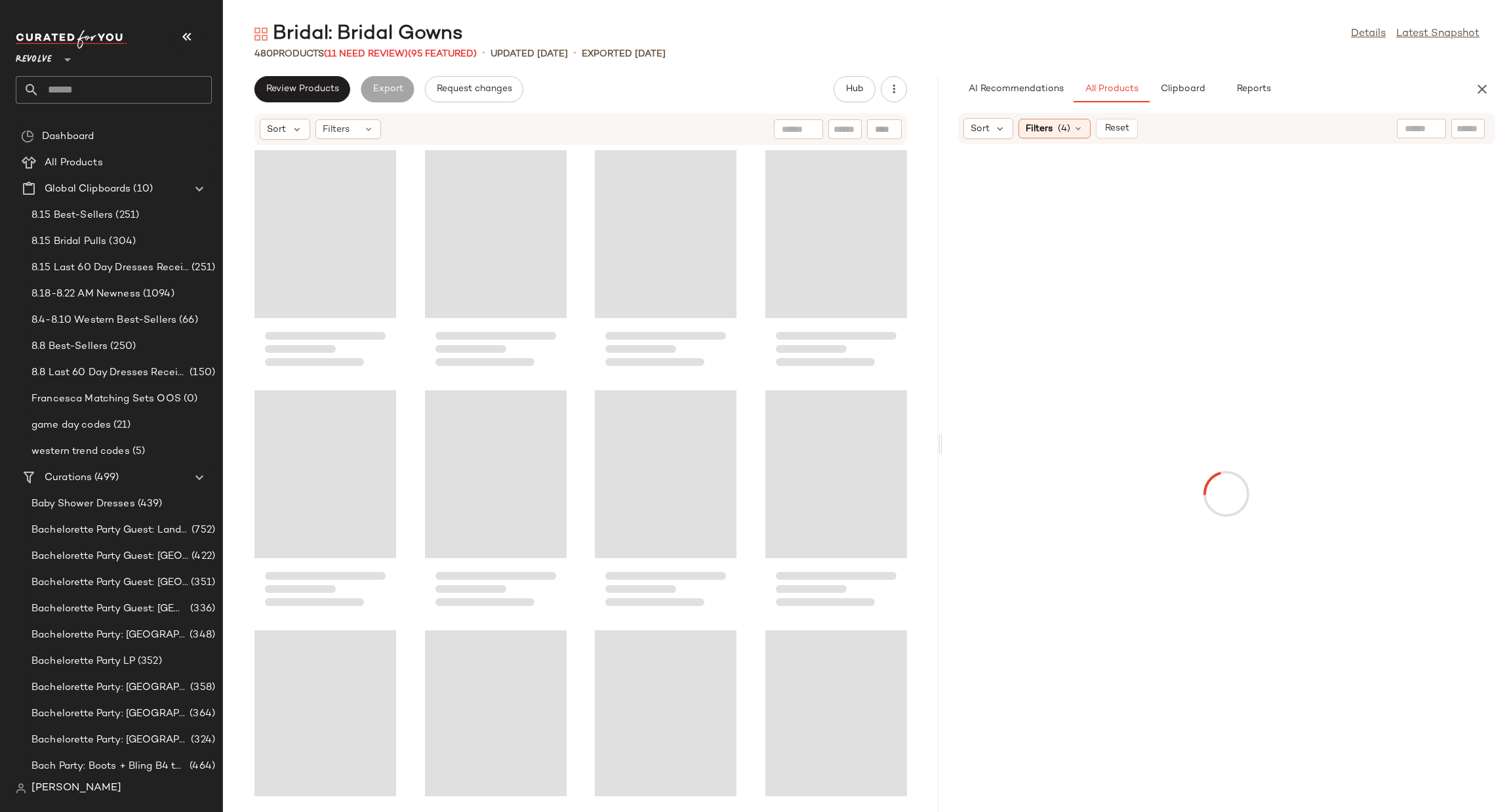
drag, startPoint x: 867, startPoint y: 449, endPoint x: 943, endPoint y: 438, distance: 76.8
click at [943, 438] on div "Bridal: Bridal Gowns Details Latest Snapshot 480 Products (11 Need Review) (95 …" at bounding box center [867, 416] width 1289 height 791
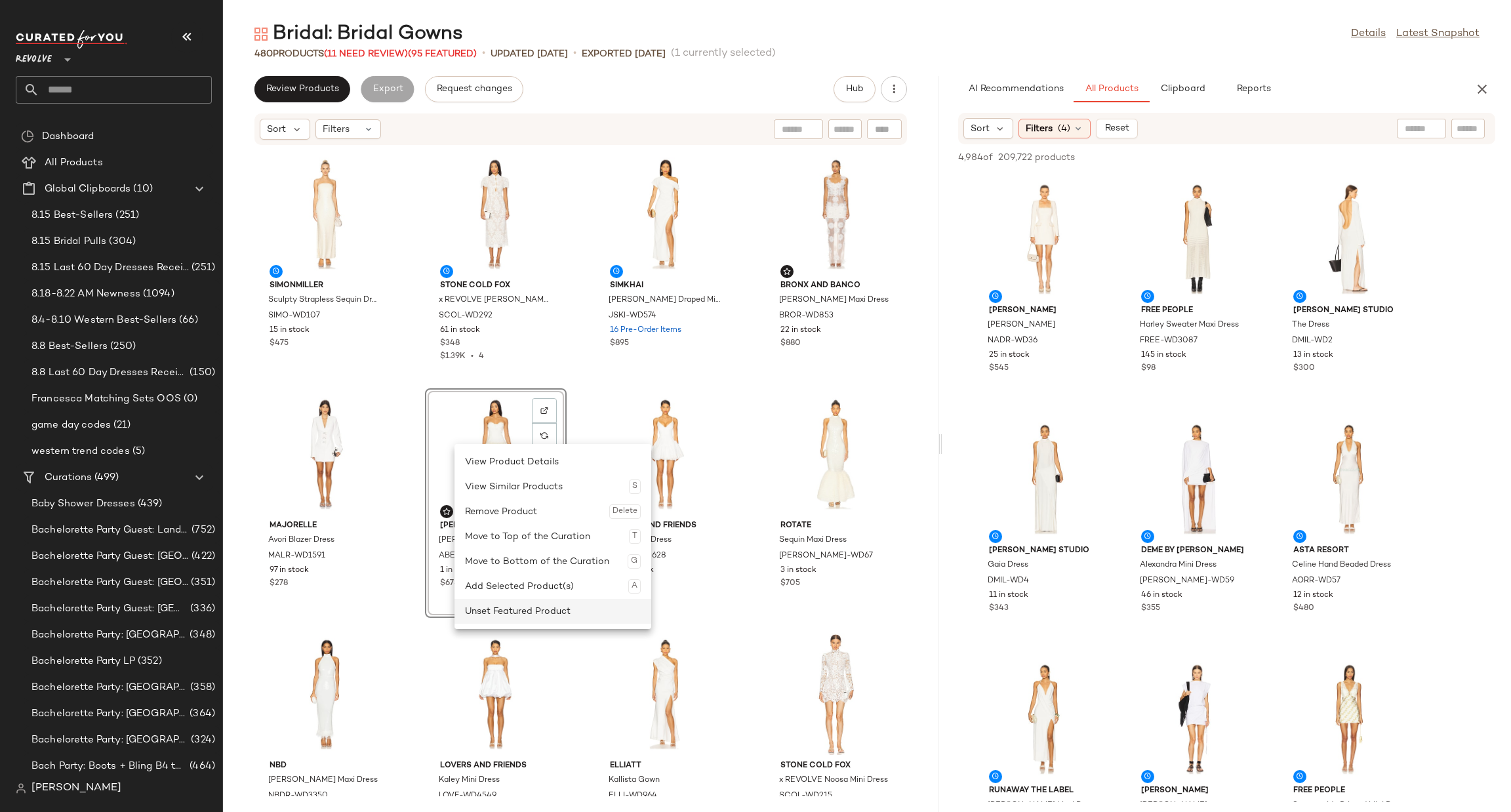
click at [522, 618] on div "Unset Featured Product" at bounding box center [552, 610] width 175 height 25
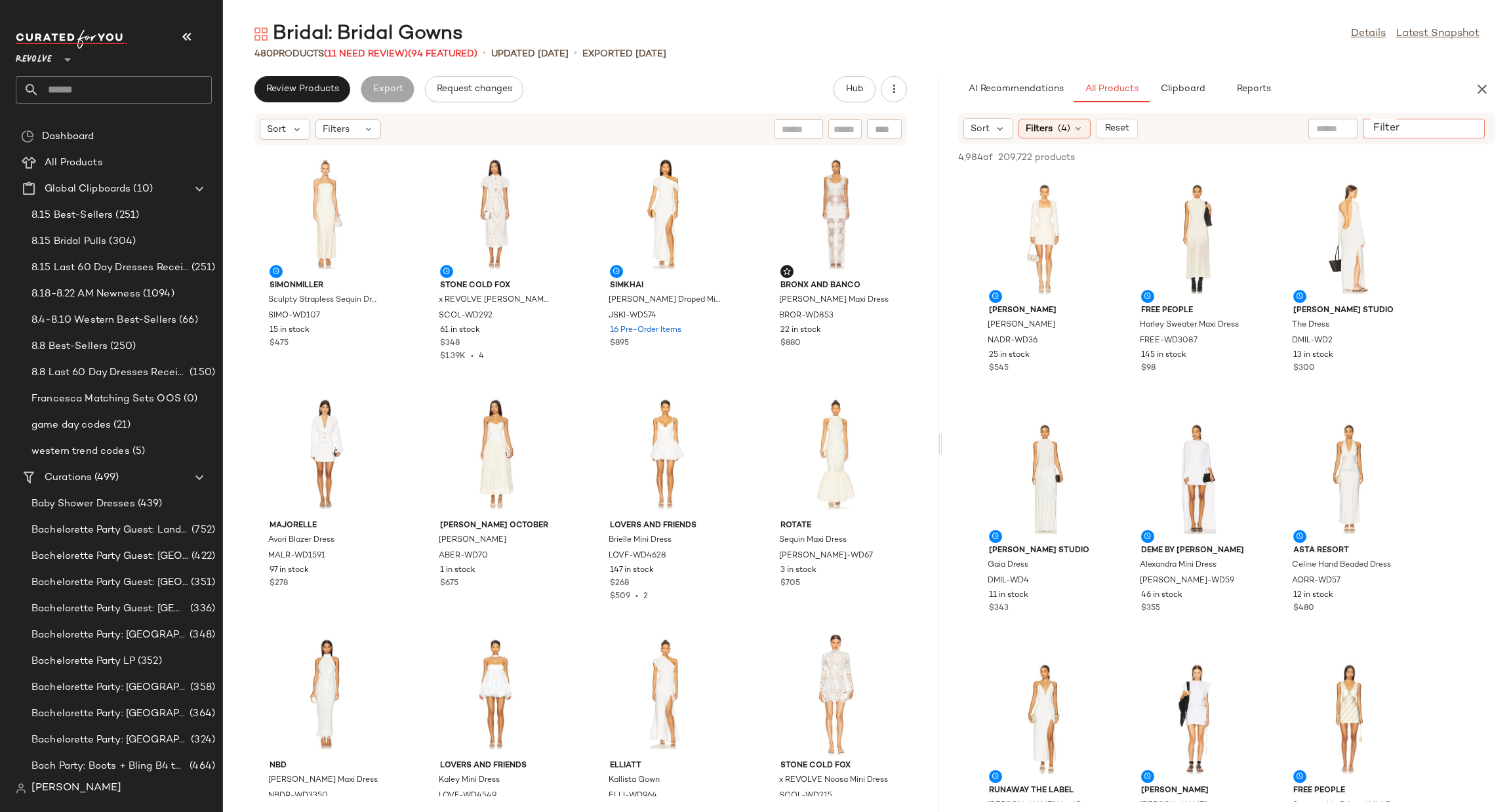
click at [1467, 124] on input "Filter" at bounding box center [1424, 128] width 111 height 13
paste input "********"
type input "********"
click at [1412, 49] on div "480 Products (11 Need Review) (94 Featured) • updated [DATE] • Exported [DATE]" at bounding box center [867, 54] width 1289 height 13
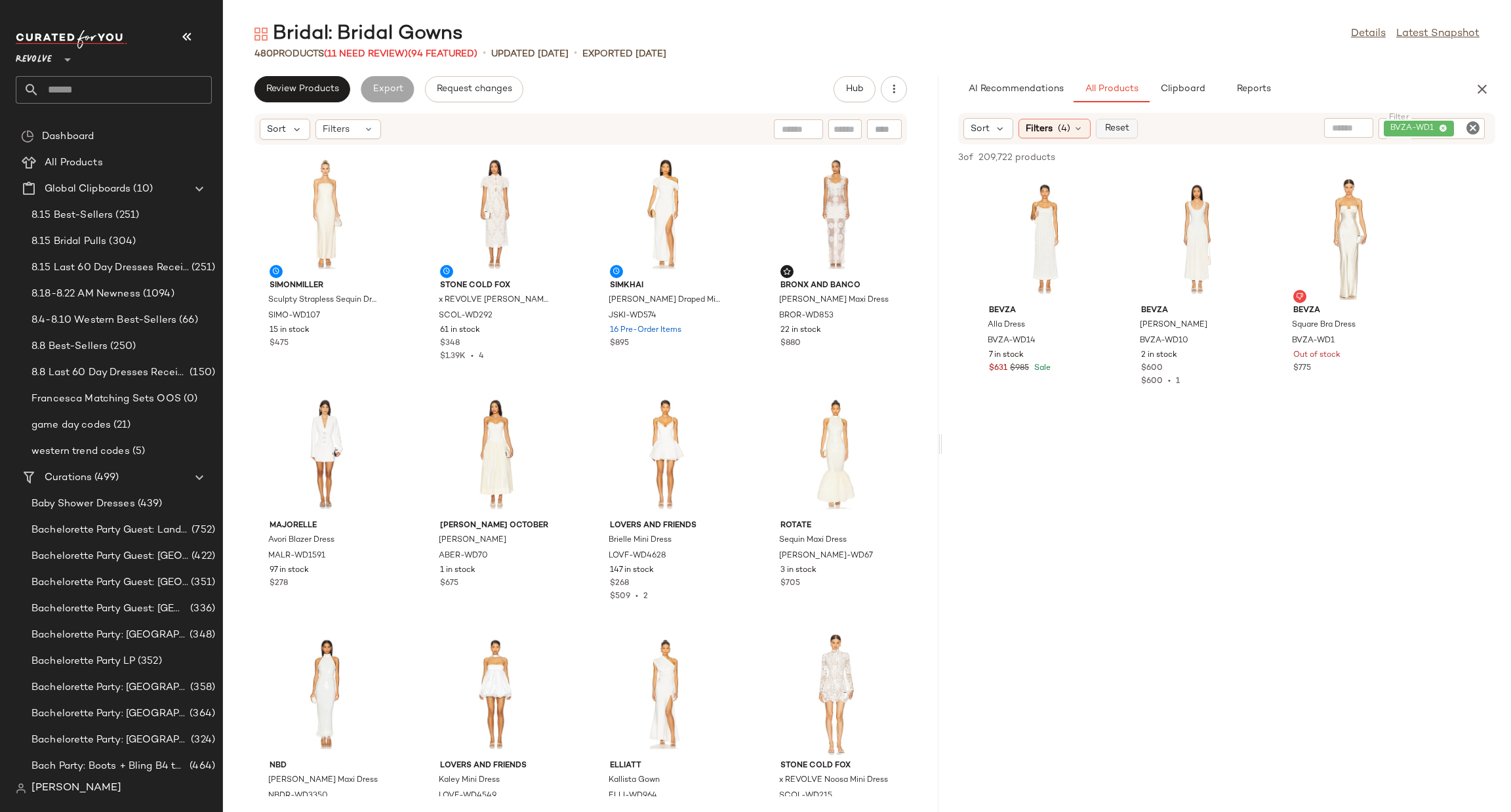
click at [1118, 126] on span "Reset" at bounding box center [1117, 128] width 25 height 10
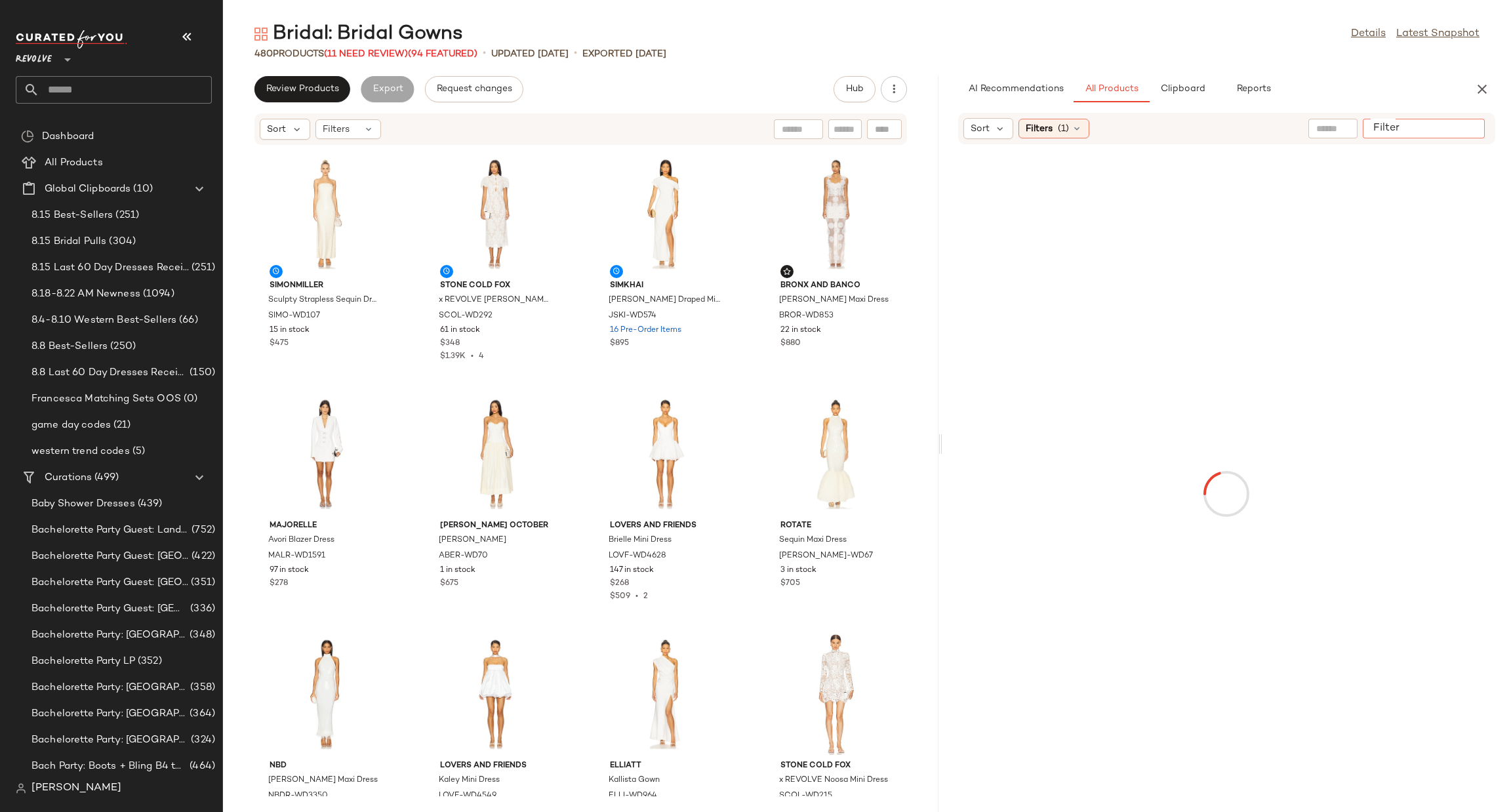
click at [1458, 122] on input "Filter" at bounding box center [1424, 128] width 111 height 13
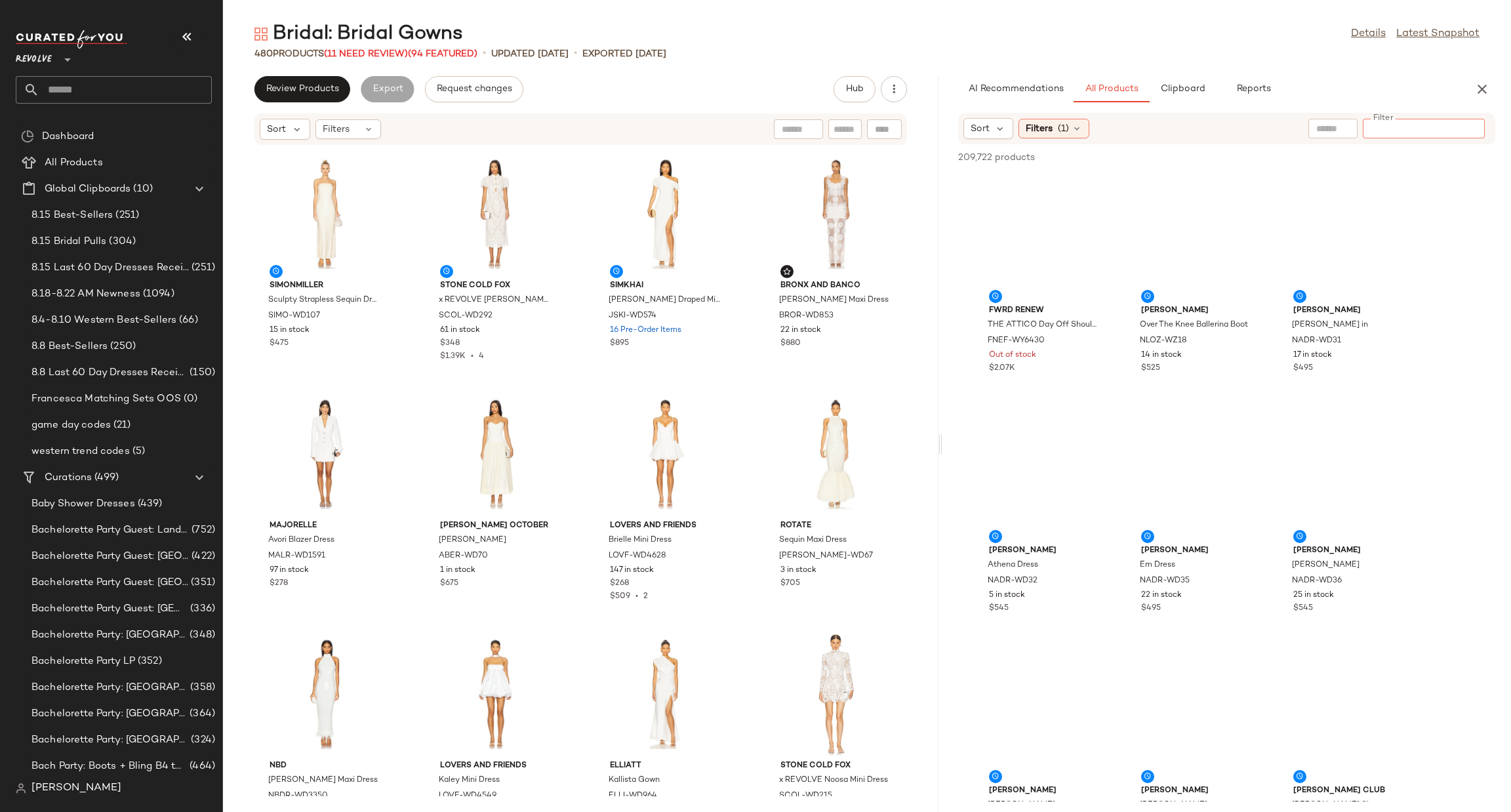
paste input "********"
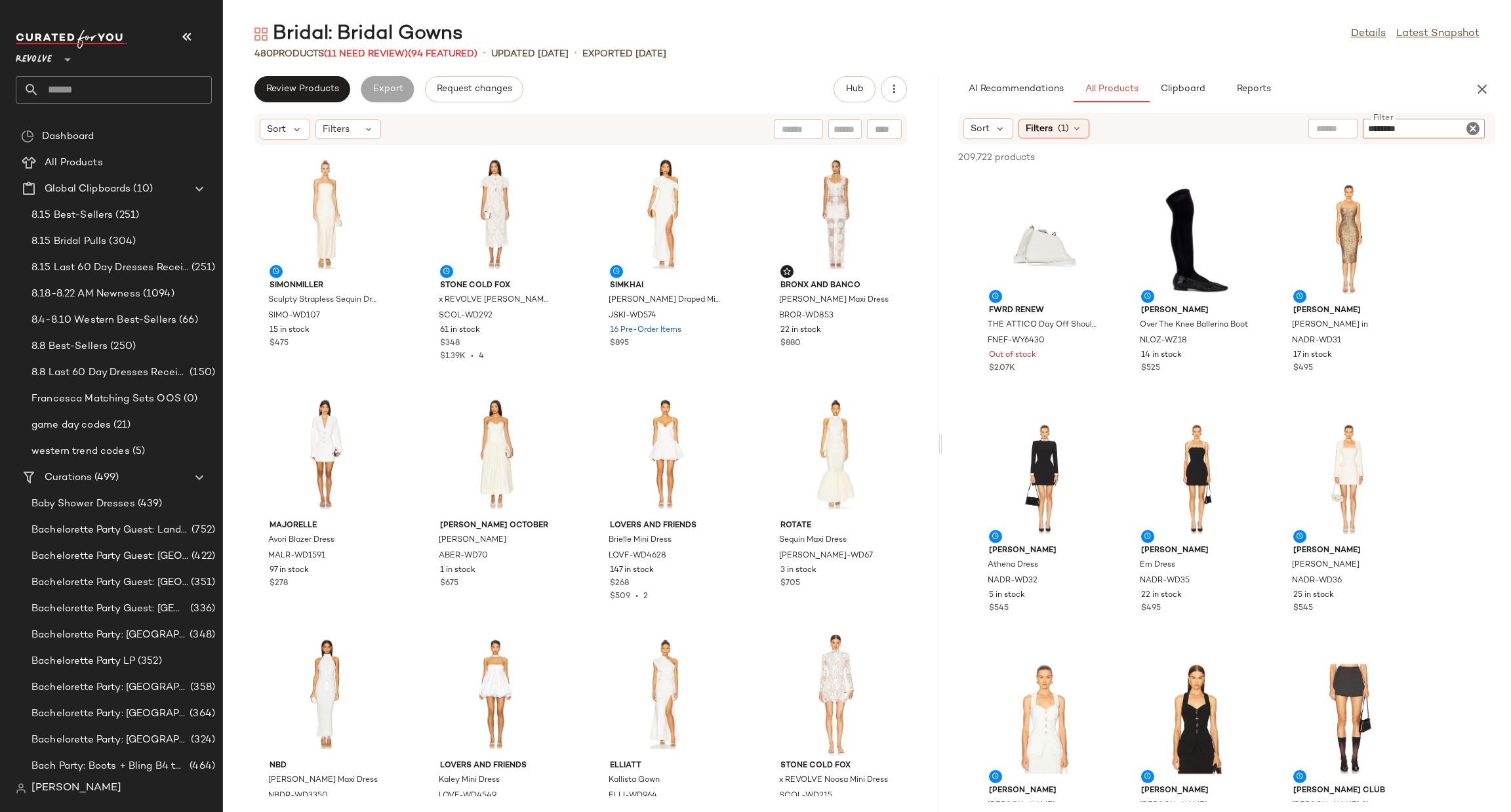
type input "********"
click at [1392, 73] on div "Bridal: Bridal Gowns Details Latest Snapshot 480 Products (11 Need Review) (94 …" at bounding box center [867, 416] width 1289 height 791
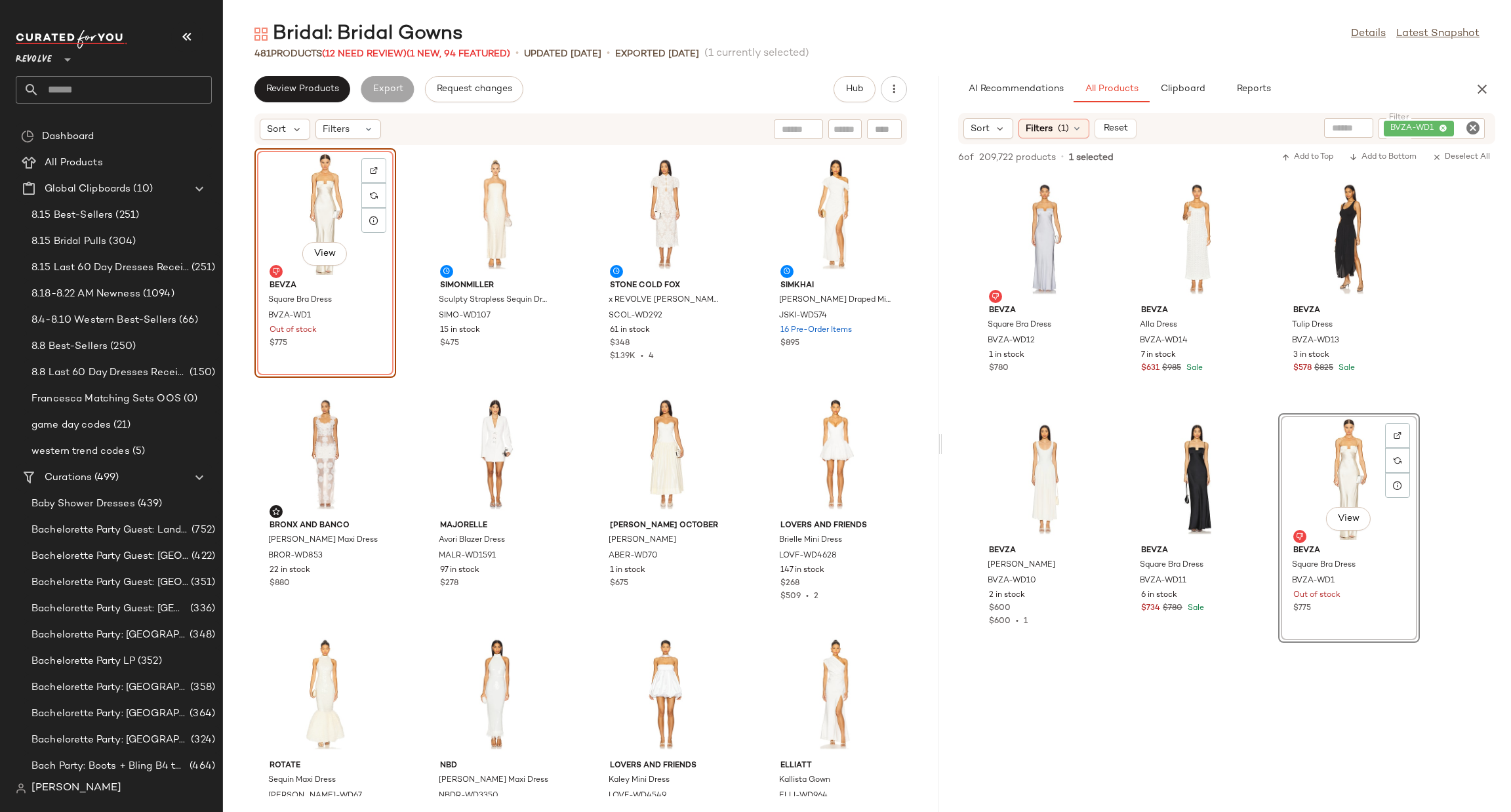
click at [1471, 125] on icon "Clear Filter" at bounding box center [1473, 128] width 16 height 16
paste input "**********"
type input "**********"
click at [1352, 60] on div "Bridal: Bridal Gowns Details Latest Snapshot 481 Products (12 Need Review) (1 N…" at bounding box center [867, 416] width 1289 height 791
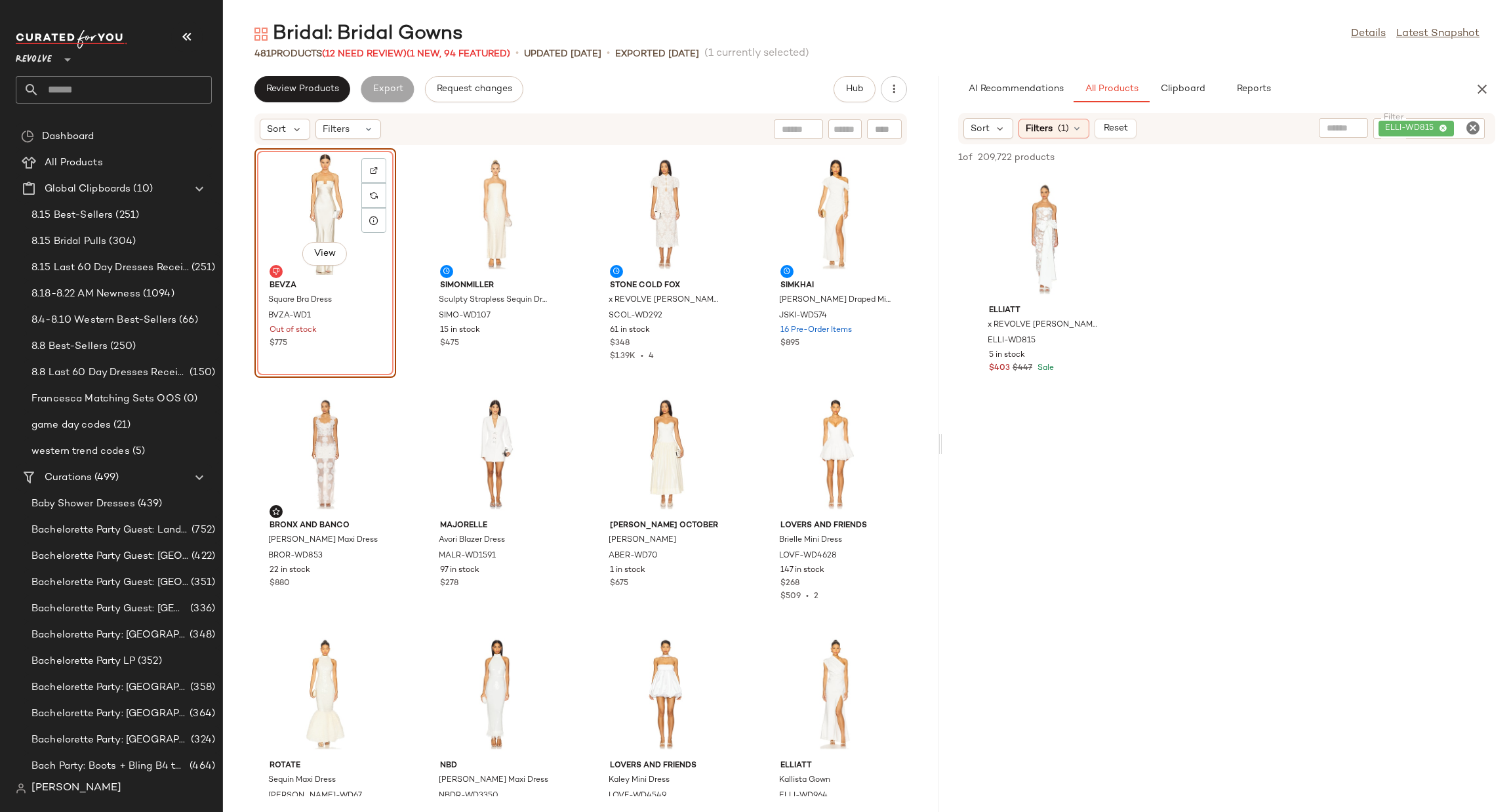
click at [1468, 125] on icon "Clear Filter" at bounding box center [1473, 128] width 16 height 16
paste input "**********"
type input "**********"
click at [1415, 349] on div "ELLIATT x REVOLVE [PERSON_NAME] Dress ELLI-WD815 5 in stock $403 $447 Sale" at bounding box center [1227, 288] width 569 height 230
click at [1471, 124] on icon "Clear Filter" at bounding box center [1473, 128] width 16 height 16
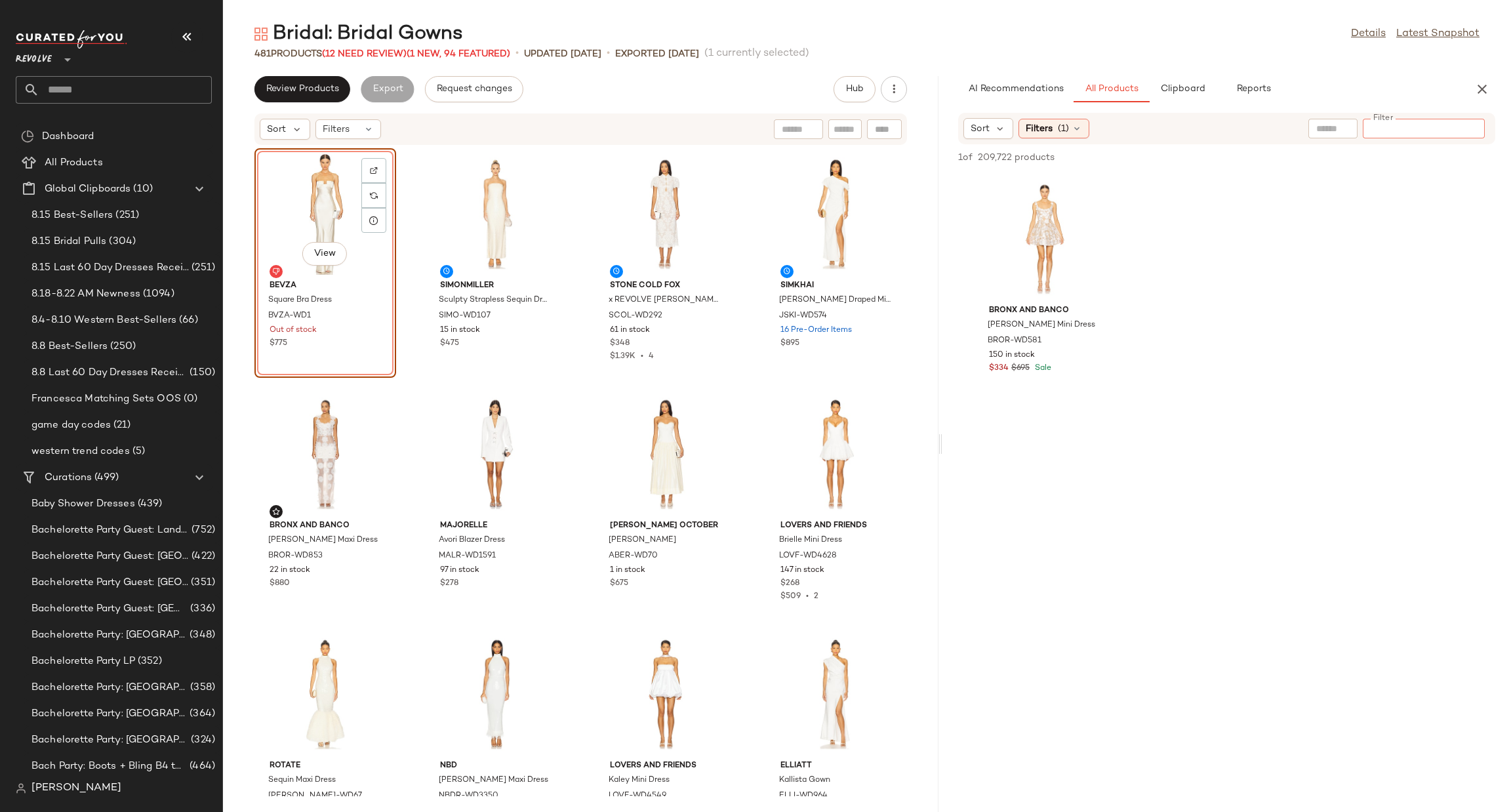
paste input "*********"
type input "*********"
drag, startPoint x: 1434, startPoint y: 267, endPoint x: 1418, endPoint y: 277, distance: 18.9
click at [1433, 267] on div "Bronx and Banco Jasmine Mini Dress BROR-WD581 150 in stock $334 $695 Sale" at bounding box center [1227, 288] width 569 height 230
click at [1475, 124] on icon "Clear Filter" at bounding box center [1473, 128] width 16 height 16
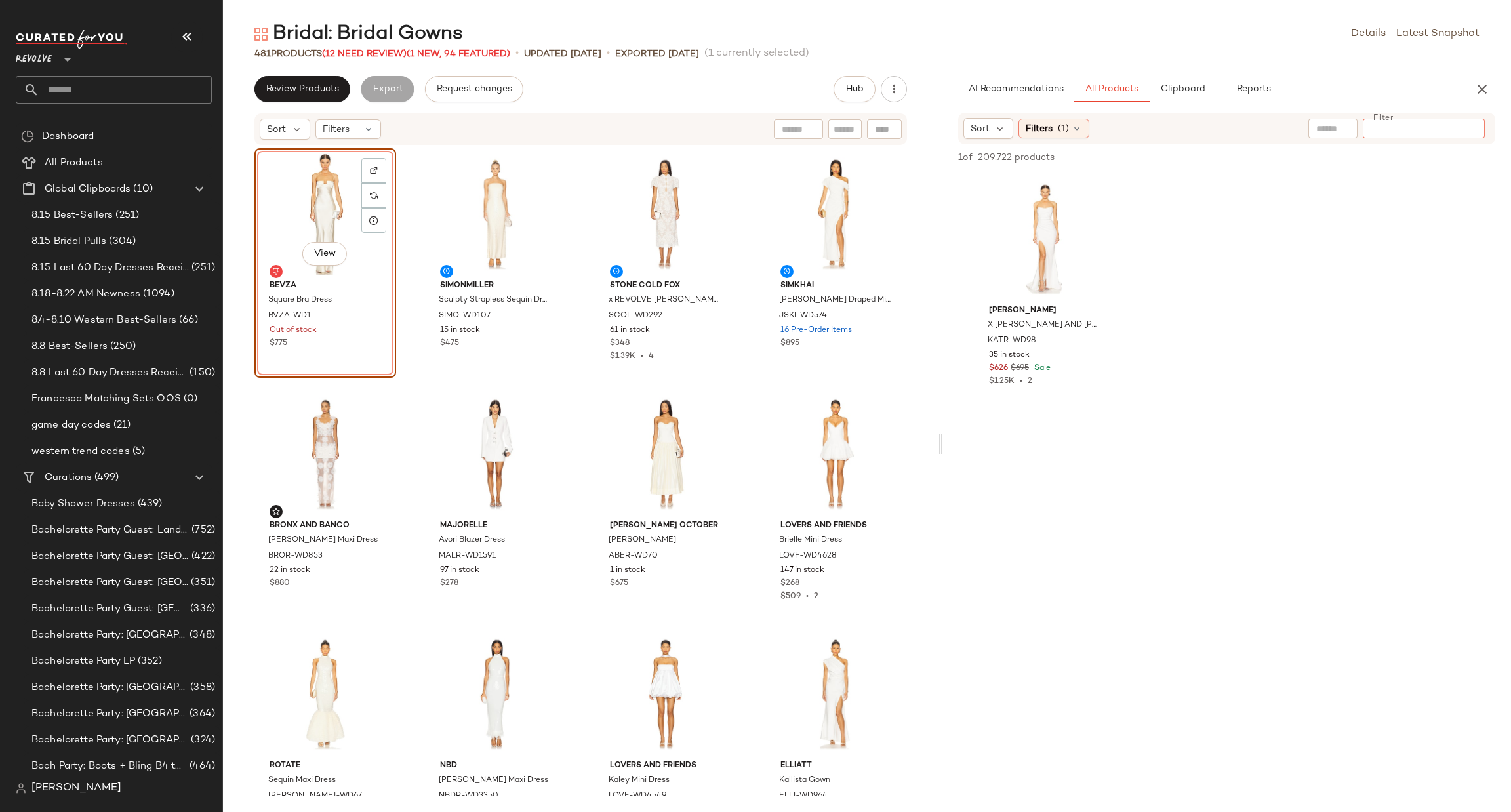
paste input "**********"
type input "**********"
click at [1403, 305] on div "[PERSON_NAME] X [PERSON_NAME] AND [PERSON_NAME] Gown KATR-WD98 35 in stock $626…" at bounding box center [1227, 288] width 569 height 230
click at [1019, 245] on div "View" at bounding box center [1044, 238] width 132 height 122
click at [1041, 245] on div "View" at bounding box center [1044, 238] width 132 height 122
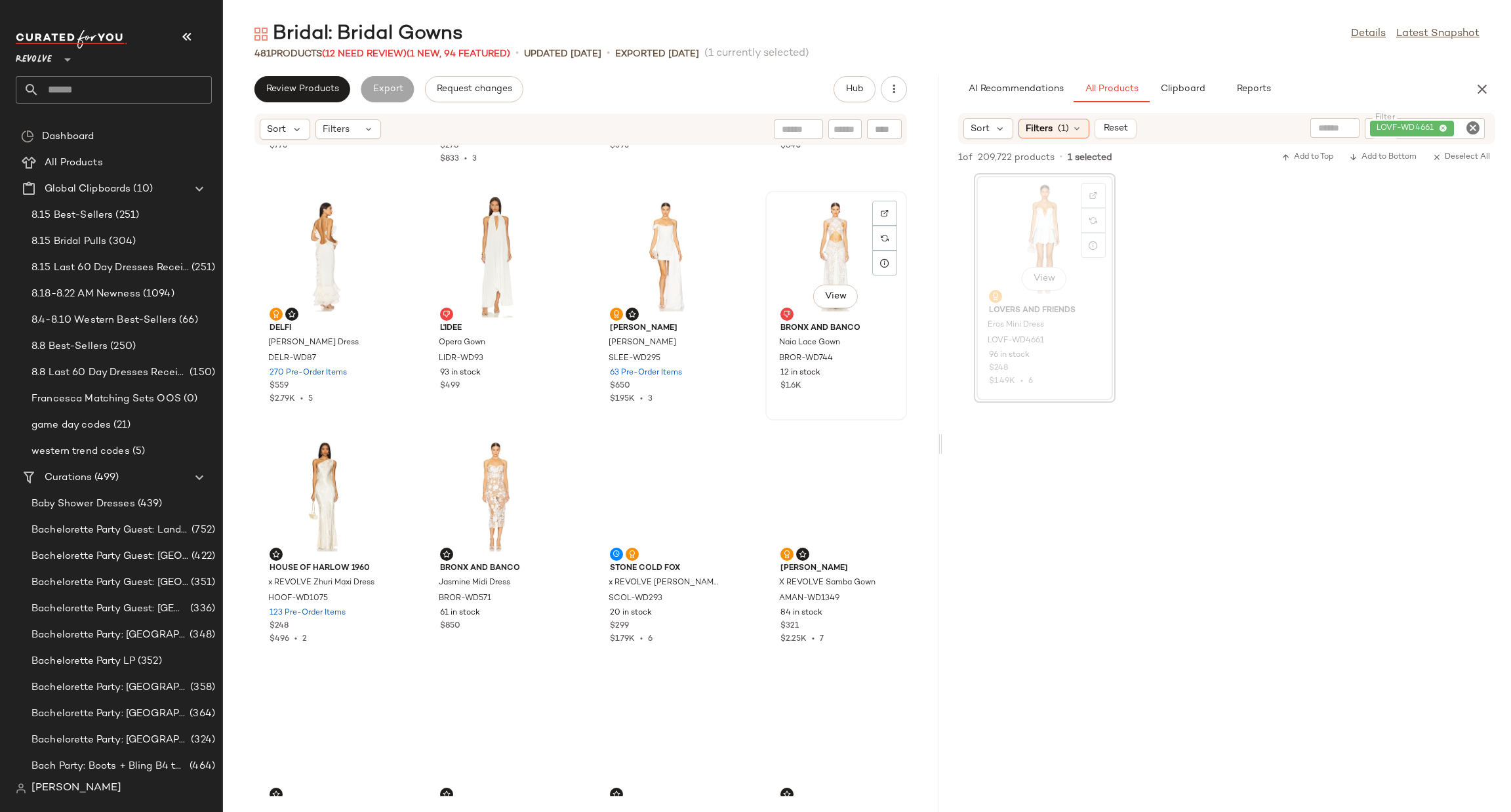
scroll to position [1191, 0]
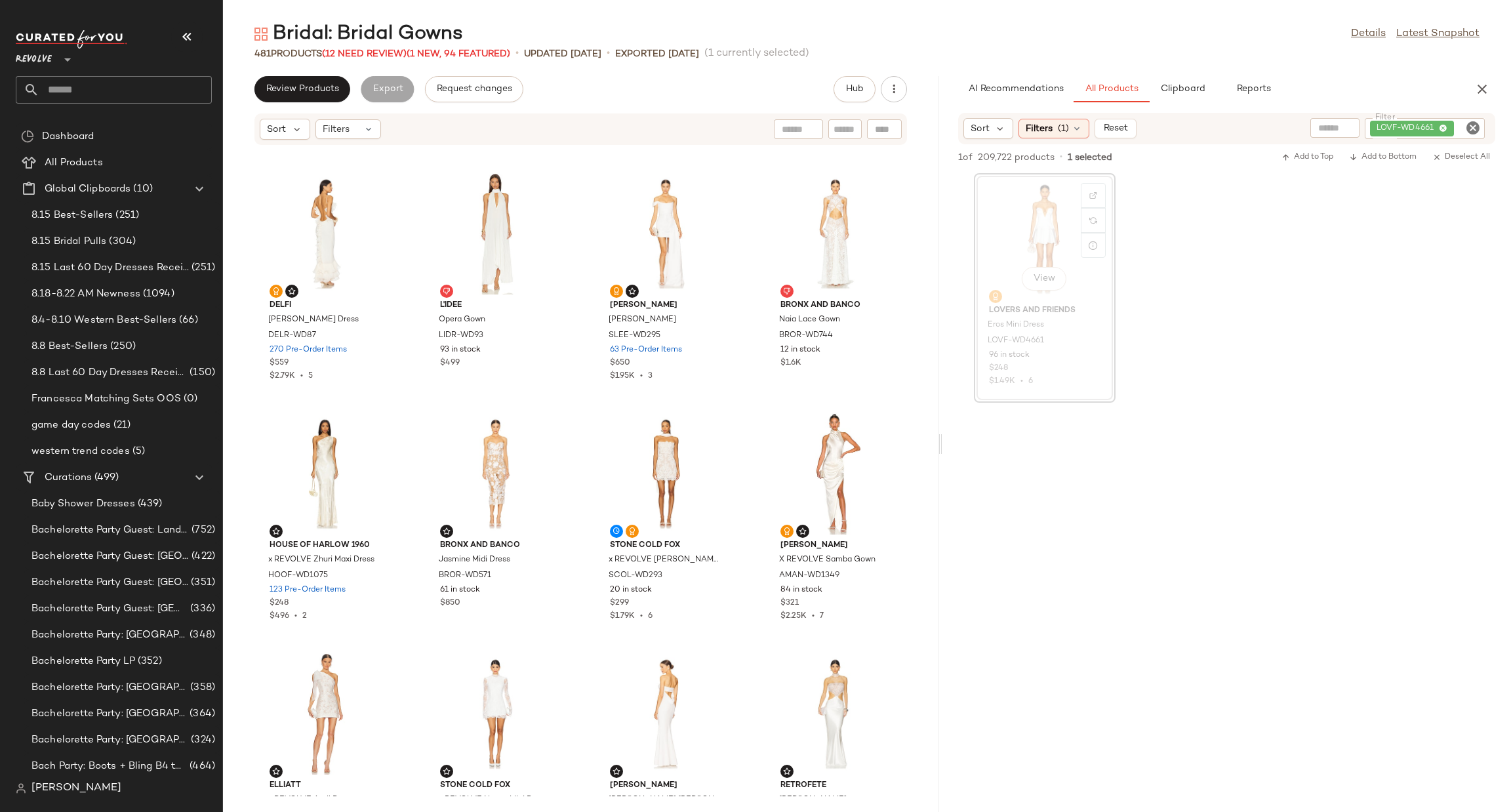
click at [1015, 244] on div "View" at bounding box center [1044, 238] width 132 height 122
click at [1093, 340] on img "button" at bounding box center [1091, 341] width 8 height 8
click at [891, 122] on div at bounding box center [885, 129] width 35 height 19
paste input "**********"
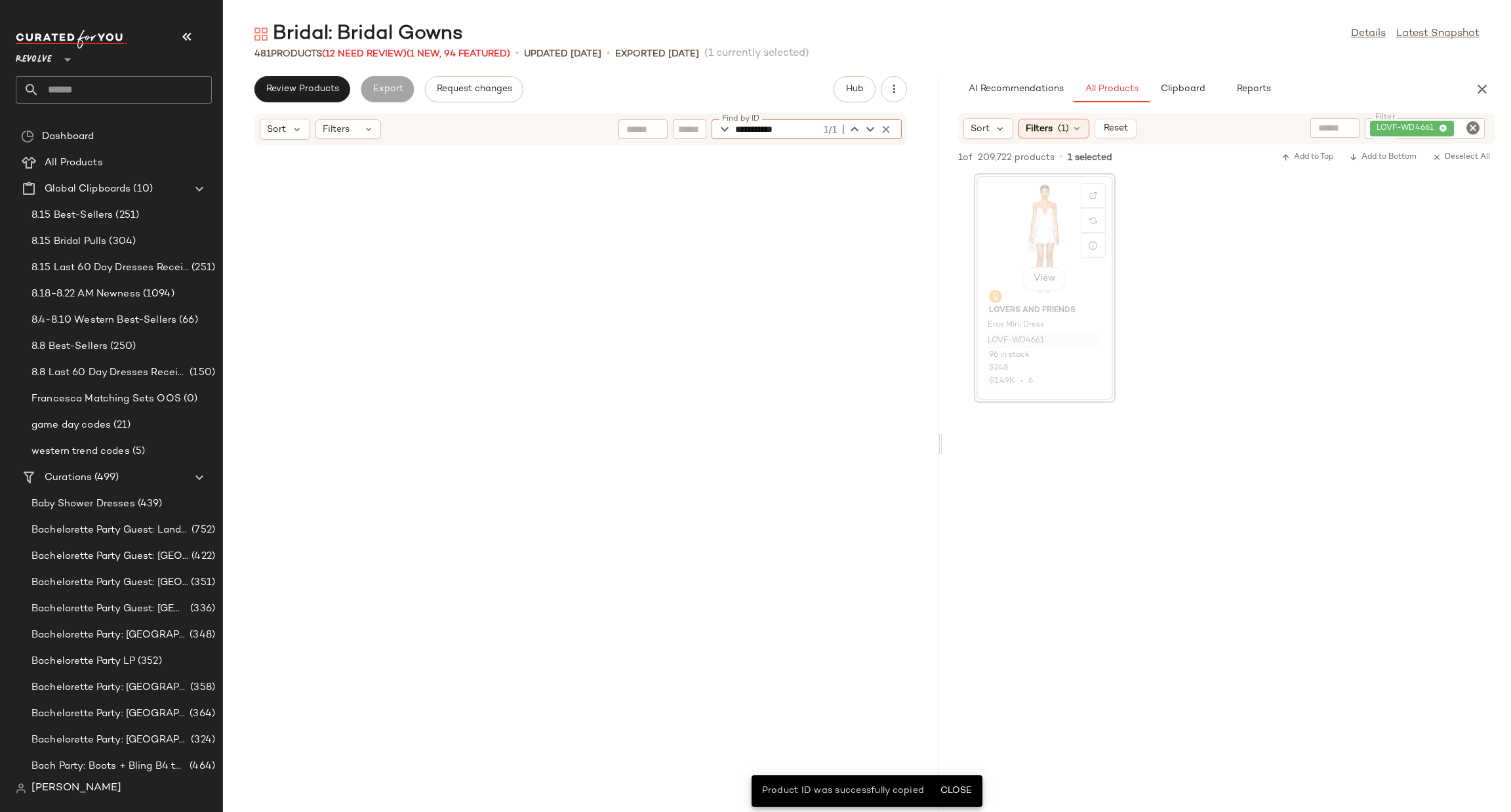
scroll to position [2159, 0]
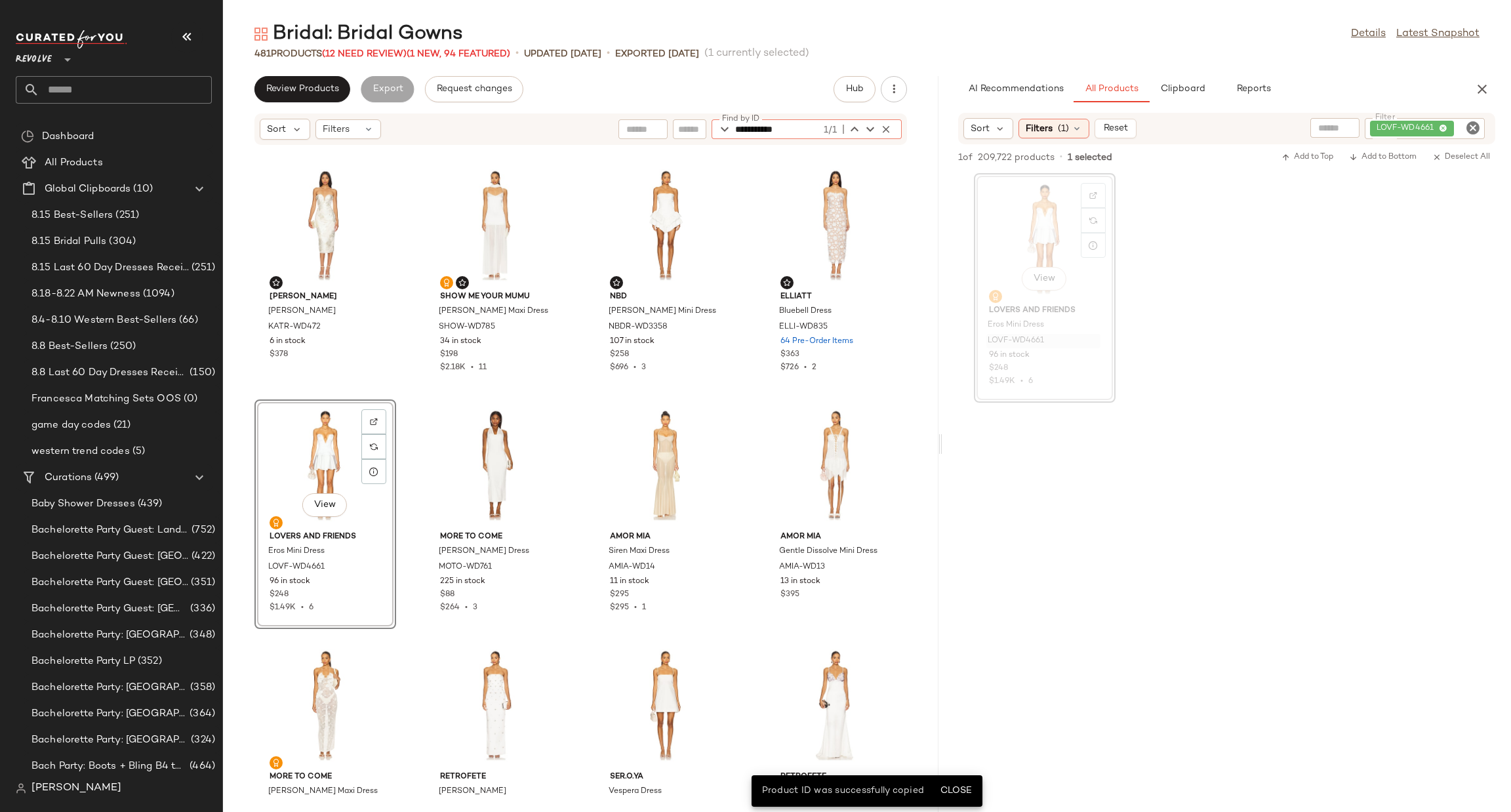
type input "**********"
click at [289, 449] on div "View" at bounding box center [325, 464] width 132 height 122
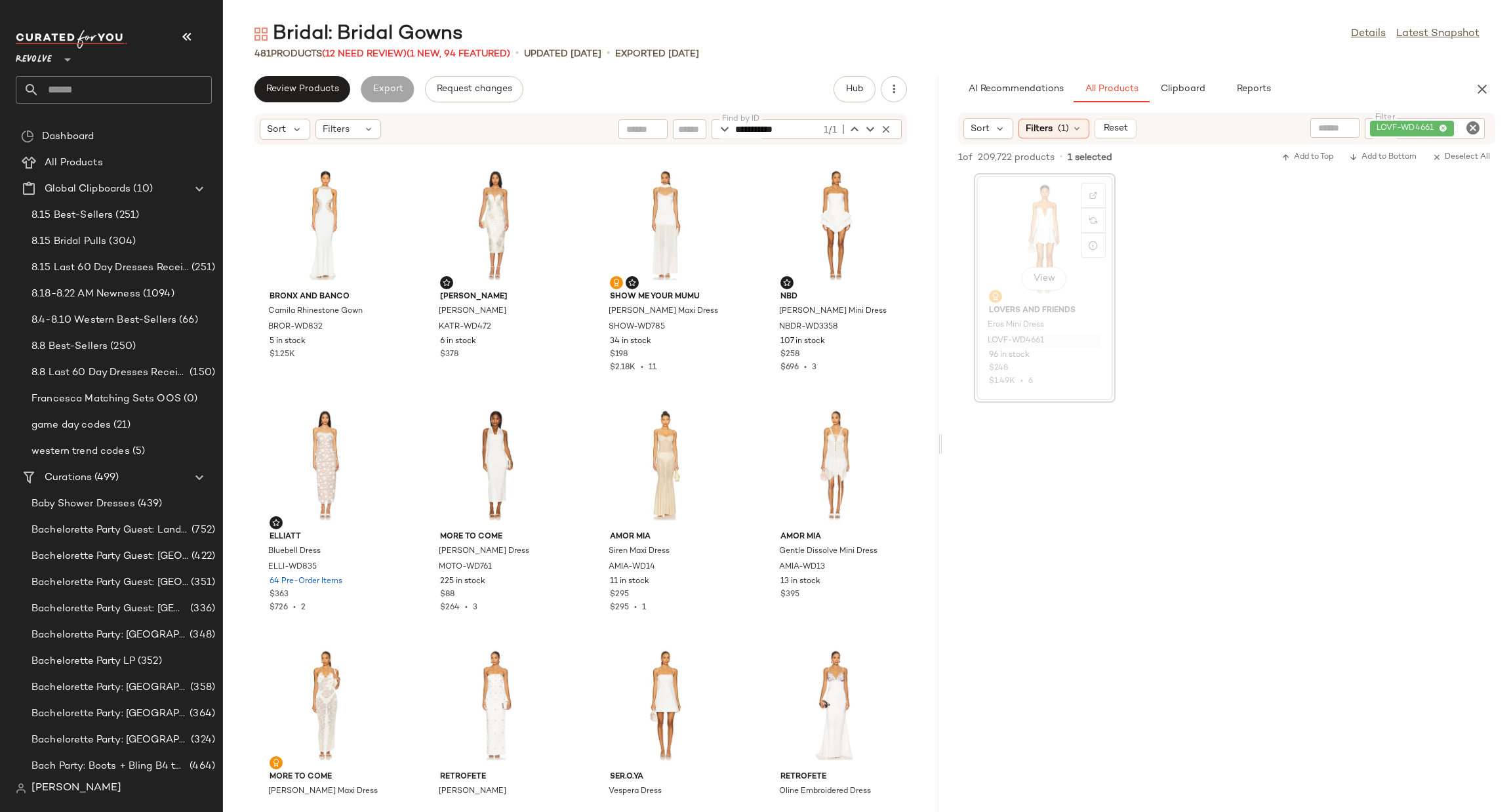
click at [1473, 129] on icon "Clear Filter" at bounding box center [1473, 128] width 16 height 16
paste input "**********"
type input "**********"
click at [1461, 321] on div "View Lovers and Friends Eros Mini Dress LOVF-WD4661 96 in stock $248 $1.49K • 6" at bounding box center [1227, 288] width 569 height 230
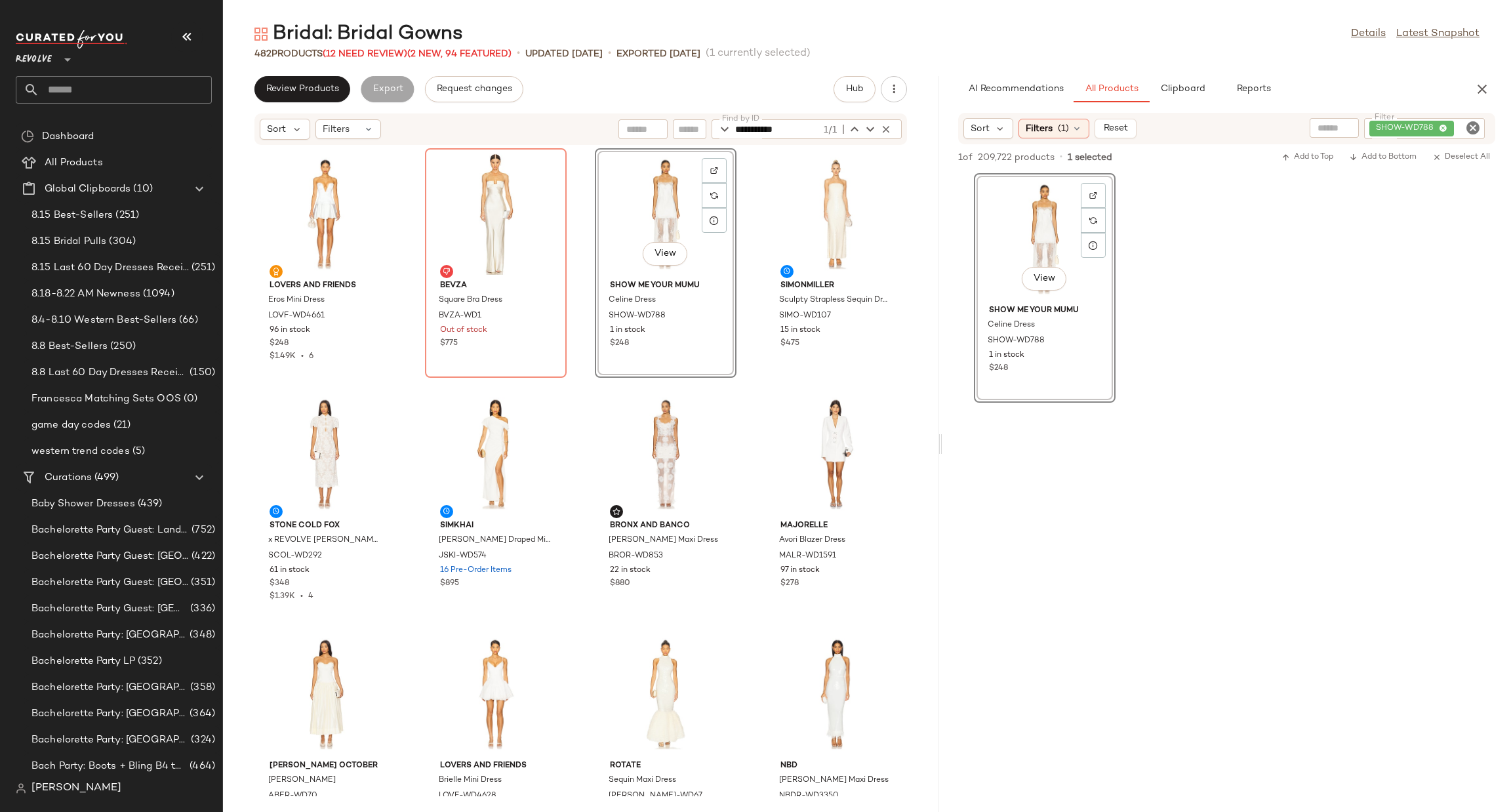
click at [1471, 125] on icon "Clear Filter" at bounding box center [1473, 128] width 16 height 16
paste input "**********"
type input "**********"
drag, startPoint x: 1421, startPoint y: 379, endPoint x: 1133, endPoint y: 472, distance: 302.6
click at [1420, 380] on div "View Show Me Your Mumu [PERSON_NAME] SHOW-WD788 1 in stock $248" at bounding box center [1227, 288] width 569 height 230
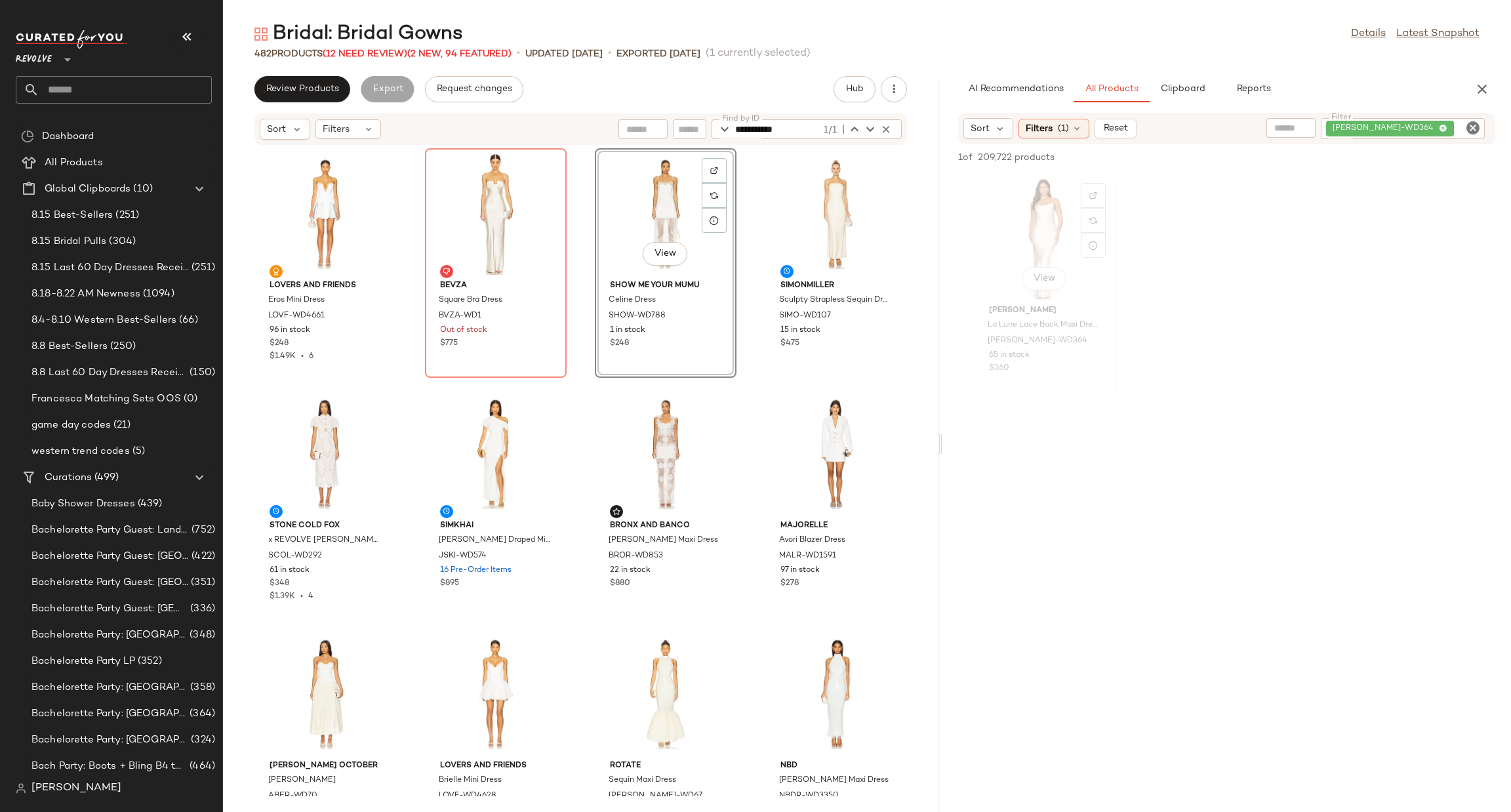
click at [1025, 219] on div "View" at bounding box center [1044, 238] width 132 height 122
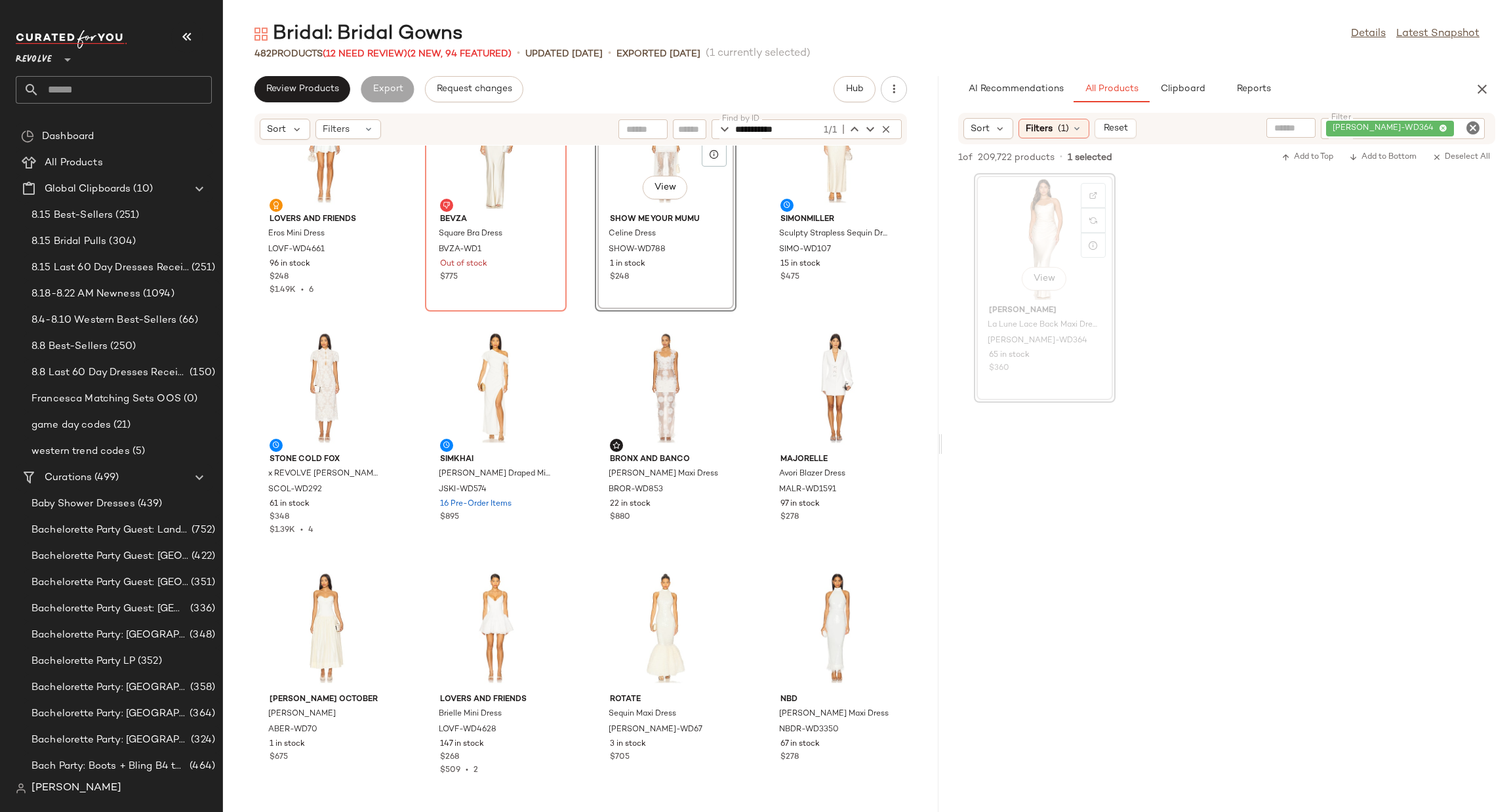
scroll to position [99, 0]
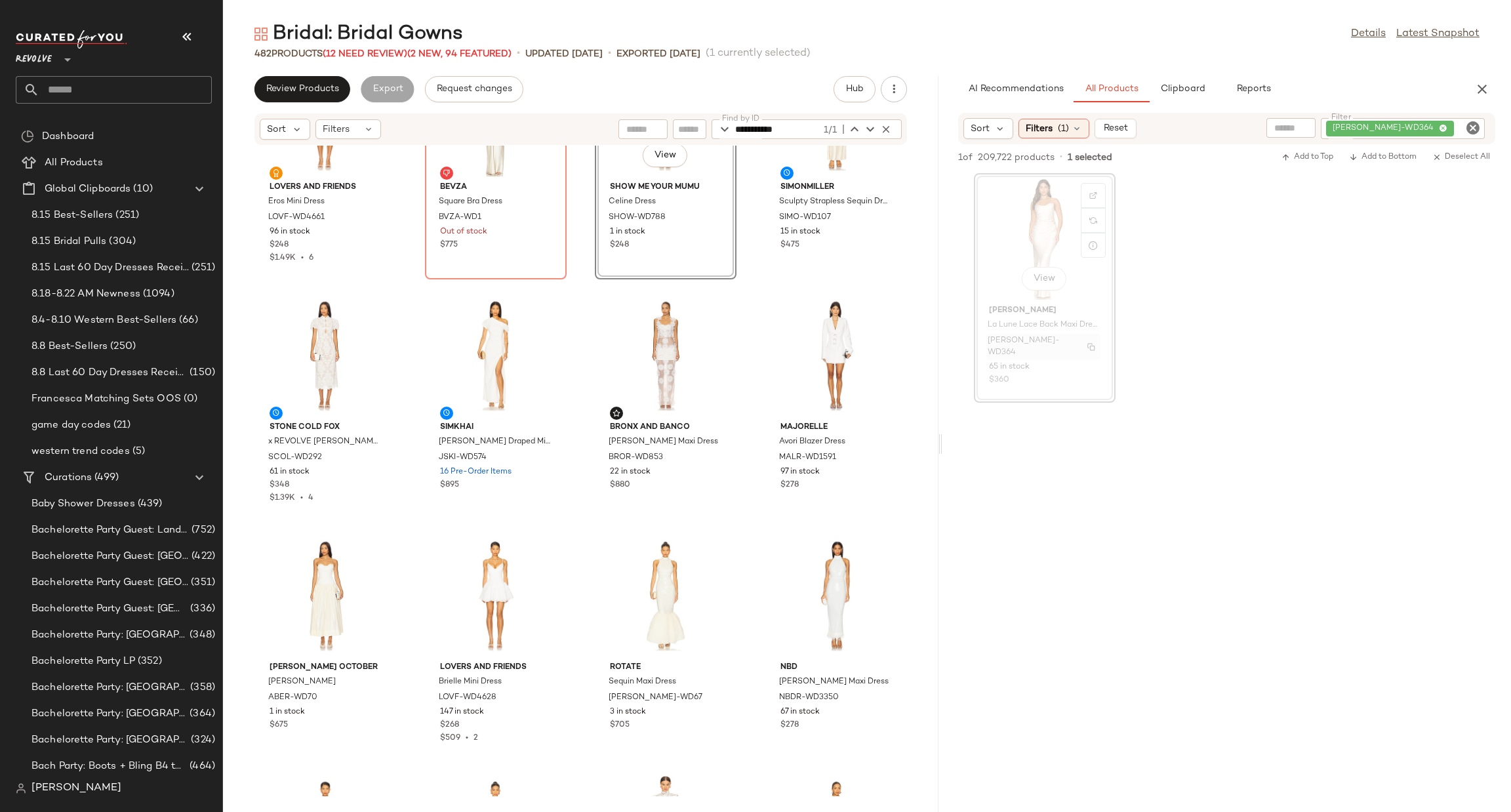
click at [1096, 343] on button "button" at bounding box center [1091, 347] width 19 height 12
click at [886, 129] on icon "button" at bounding box center [886, 129] width 12 height 12
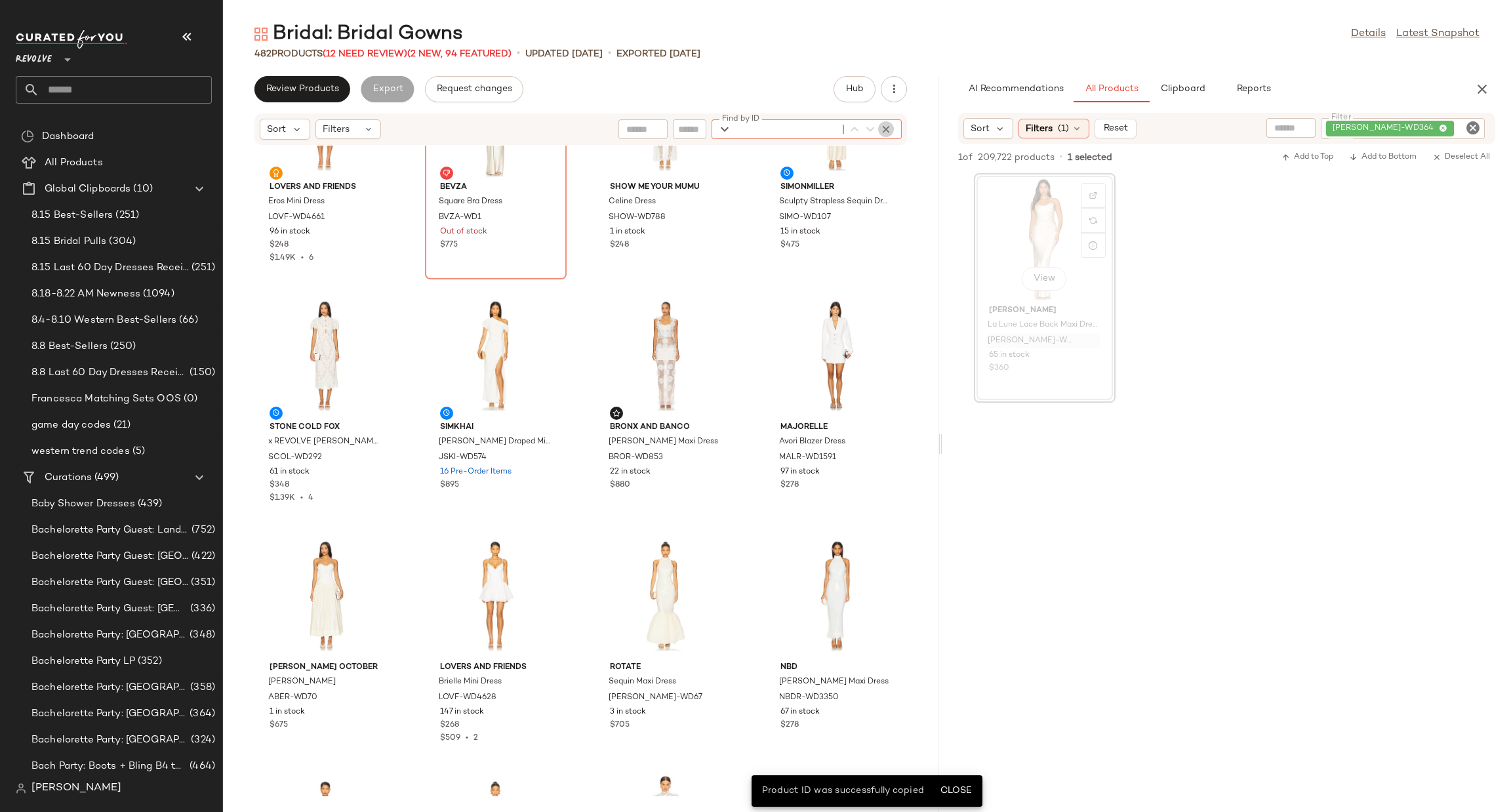
paste input "**********"
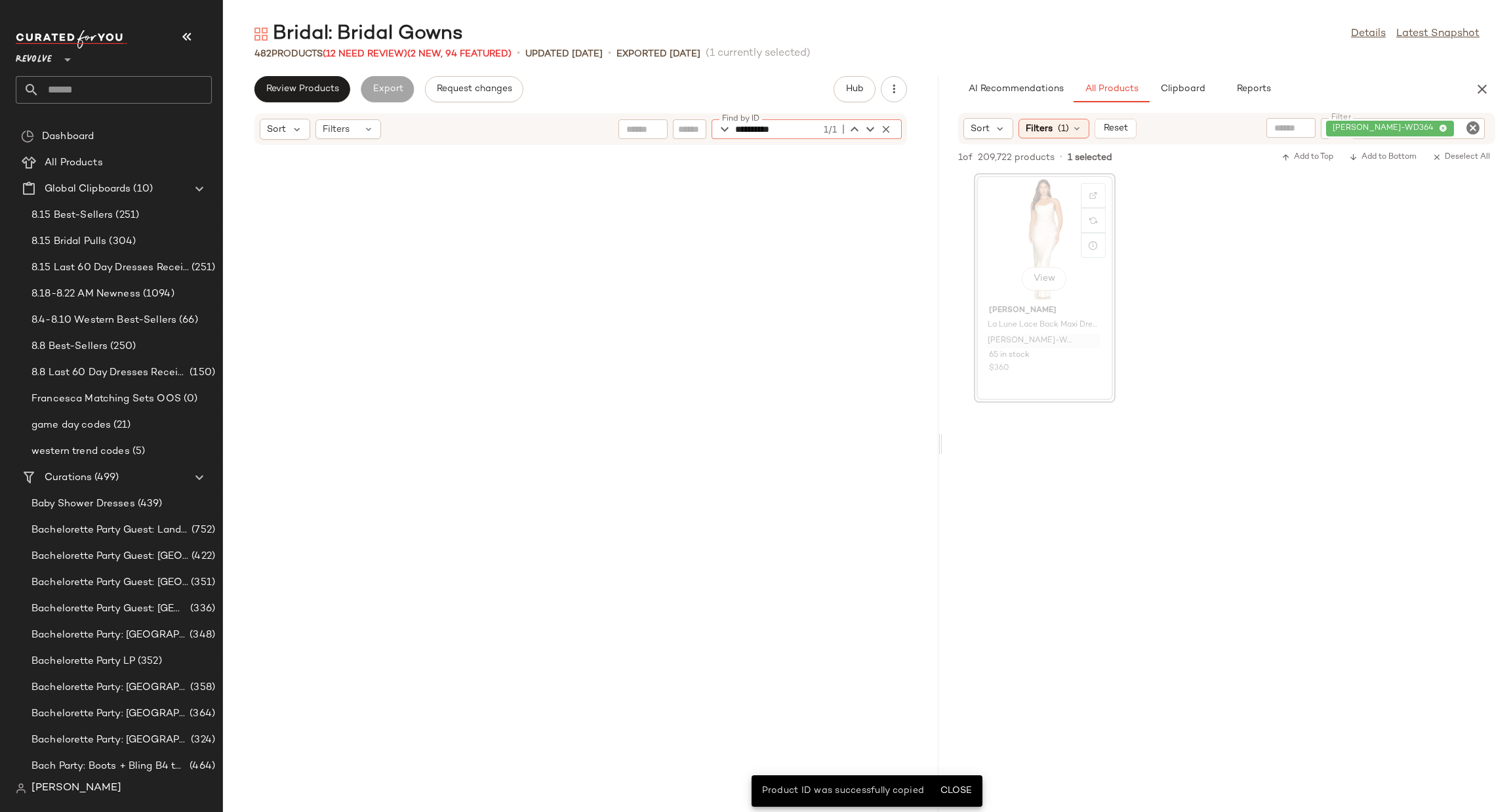
scroll to position [18720, 0]
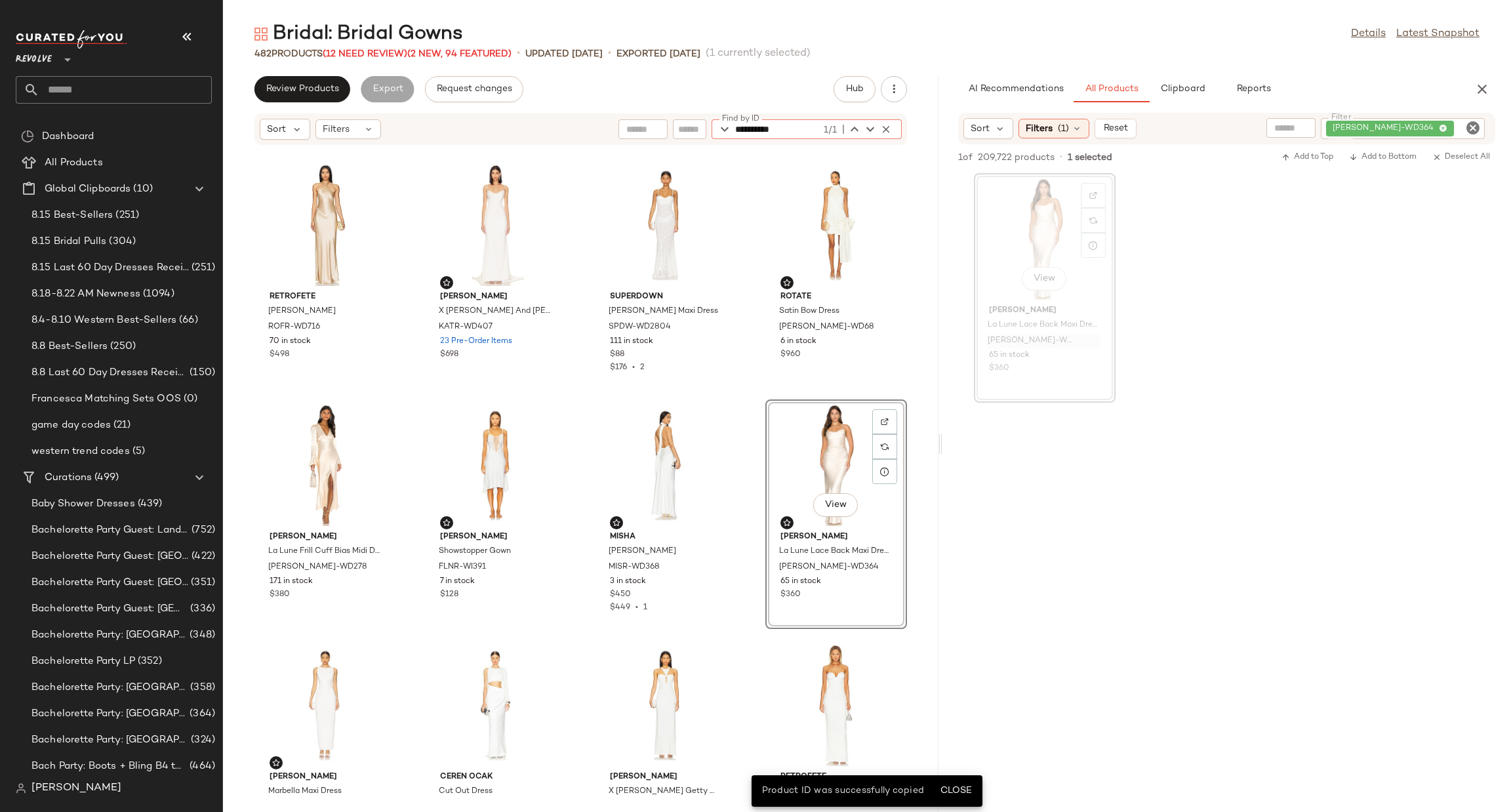
type input "**********"
click at [835, 453] on div "View" at bounding box center [836, 464] width 132 height 122
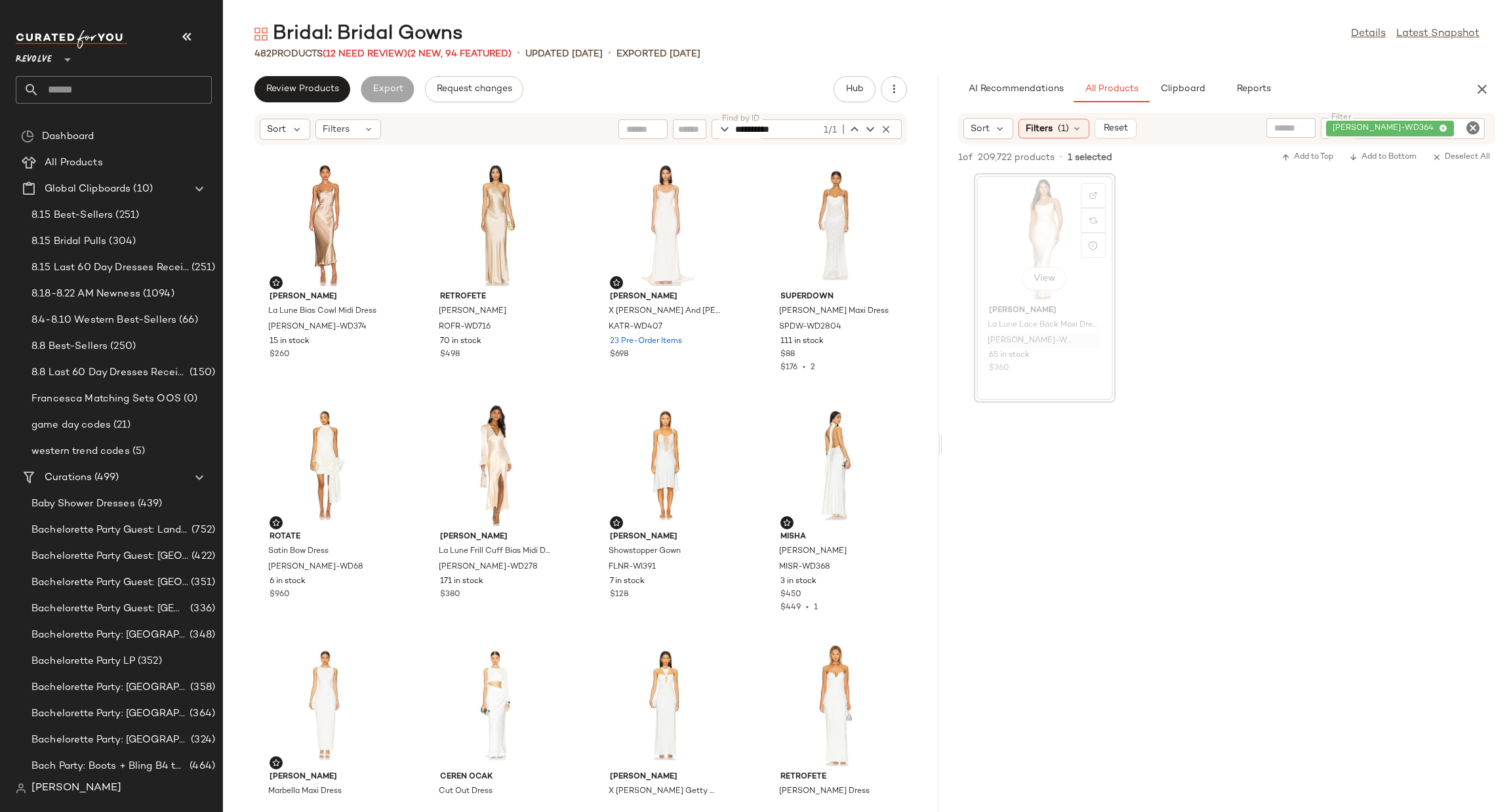
click at [1474, 127] on icon "Clear Filter" at bounding box center [1473, 128] width 16 height 16
paste input "**********"
type input "**********"
click at [1430, 490] on div at bounding box center [1227, 528] width 569 height 251
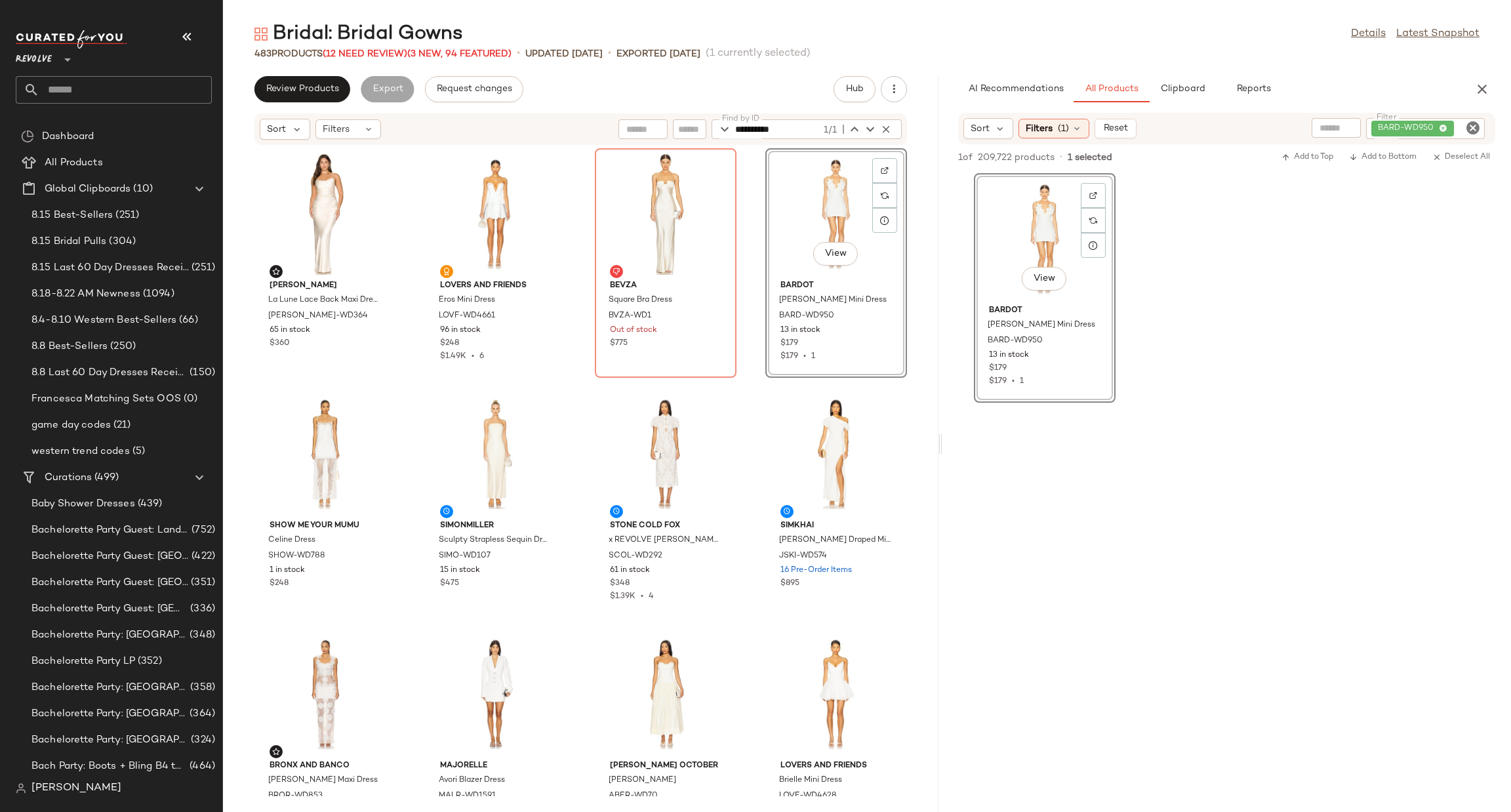
drag, startPoint x: 1471, startPoint y: 127, endPoint x: 1478, endPoint y: 170, distance: 43.6
click at [1471, 129] on icon "Clear Filter" at bounding box center [1473, 128] width 16 height 16
paste input "**********"
type input "**********"
click at [1447, 313] on div "View [PERSON_NAME] Flower Mini Dress BARD-WD950 13 in stock $179 $179 • 1" at bounding box center [1227, 288] width 569 height 230
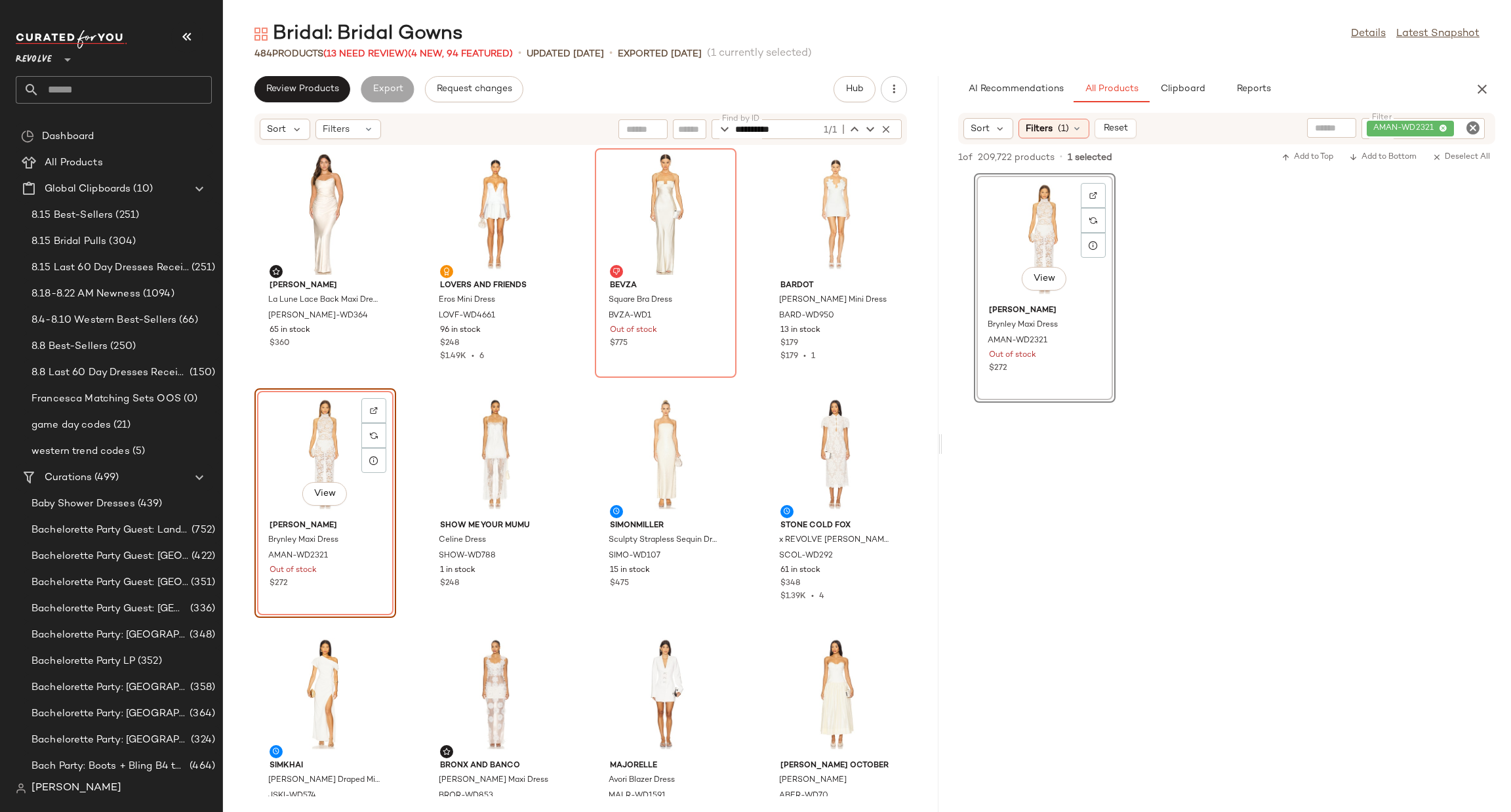
click at [1474, 124] on icon "Clear Filter" at bounding box center [1473, 128] width 16 height 16
paste input "**********"
type input "**********"
click at [1428, 425] on div at bounding box center [1227, 528] width 569 height 251
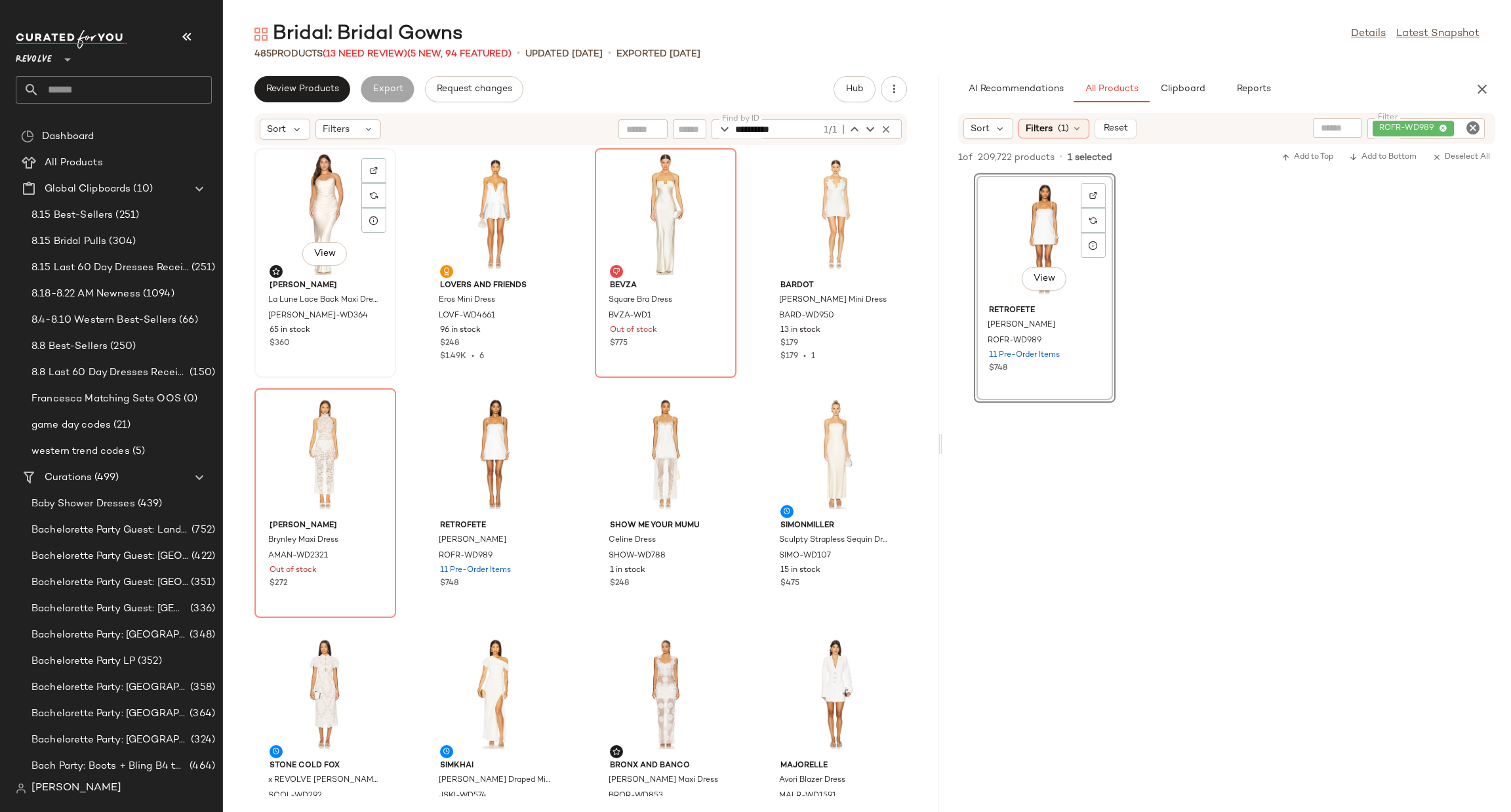
click at [330, 196] on div "View" at bounding box center [325, 213] width 132 height 122
click at [471, 457] on div "View" at bounding box center [496, 453] width 132 height 122
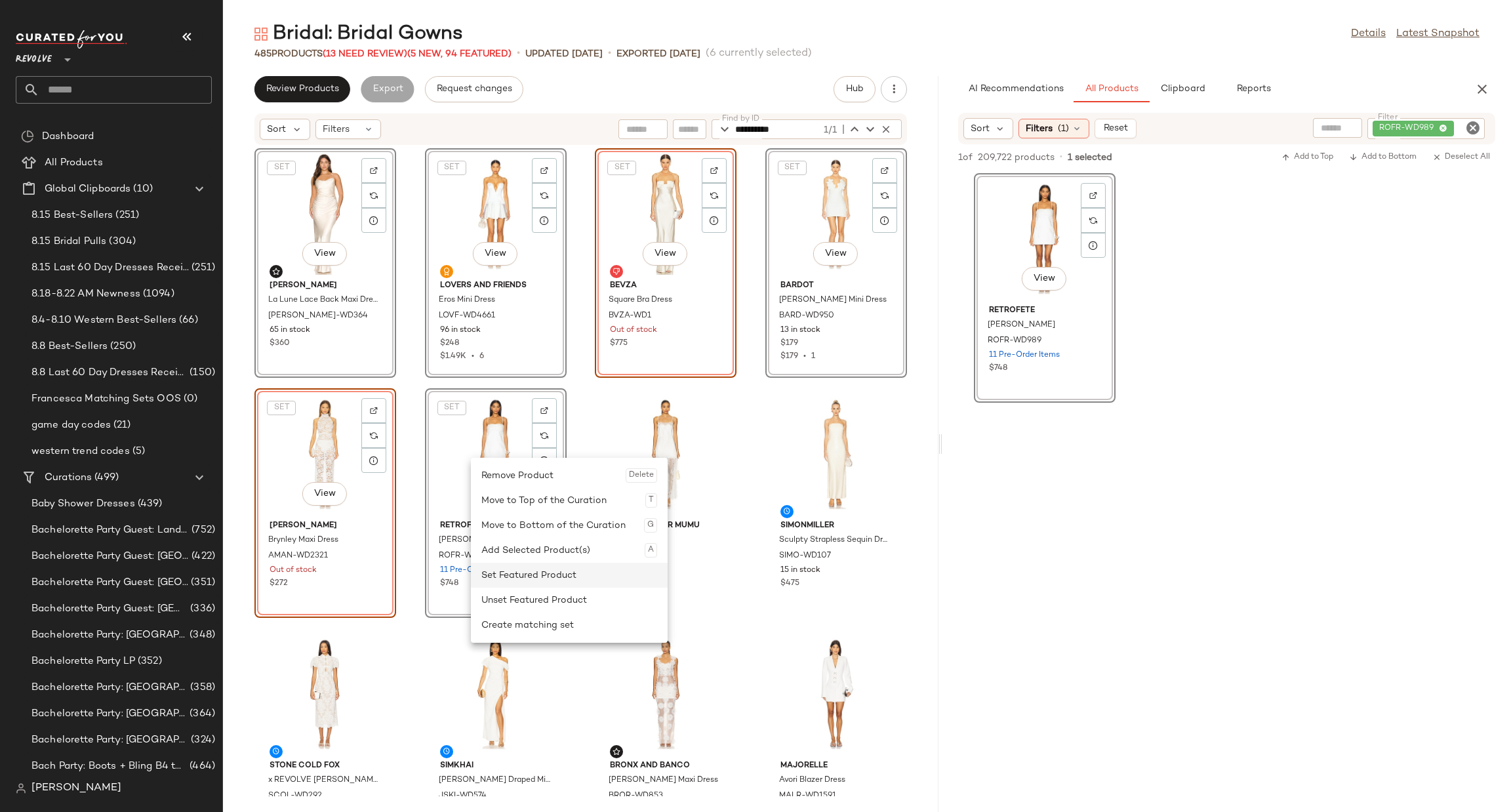
click at [552, 576] on div "Set Featured Product" at bounding box center [569, 575] width 175 height 25
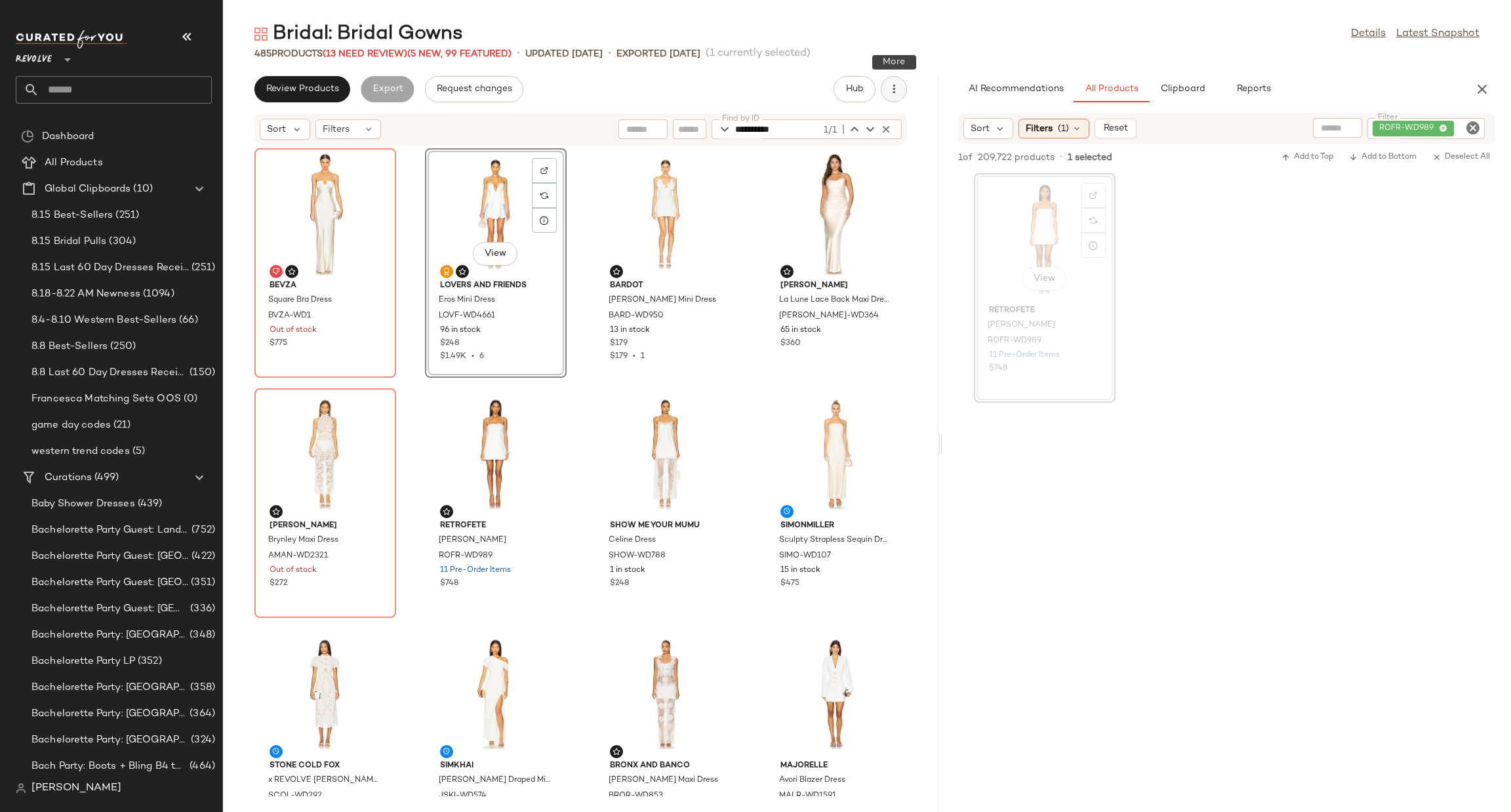
click at [891, 94] on icon "button" at bounding box center [894, 90] width 13 height 13
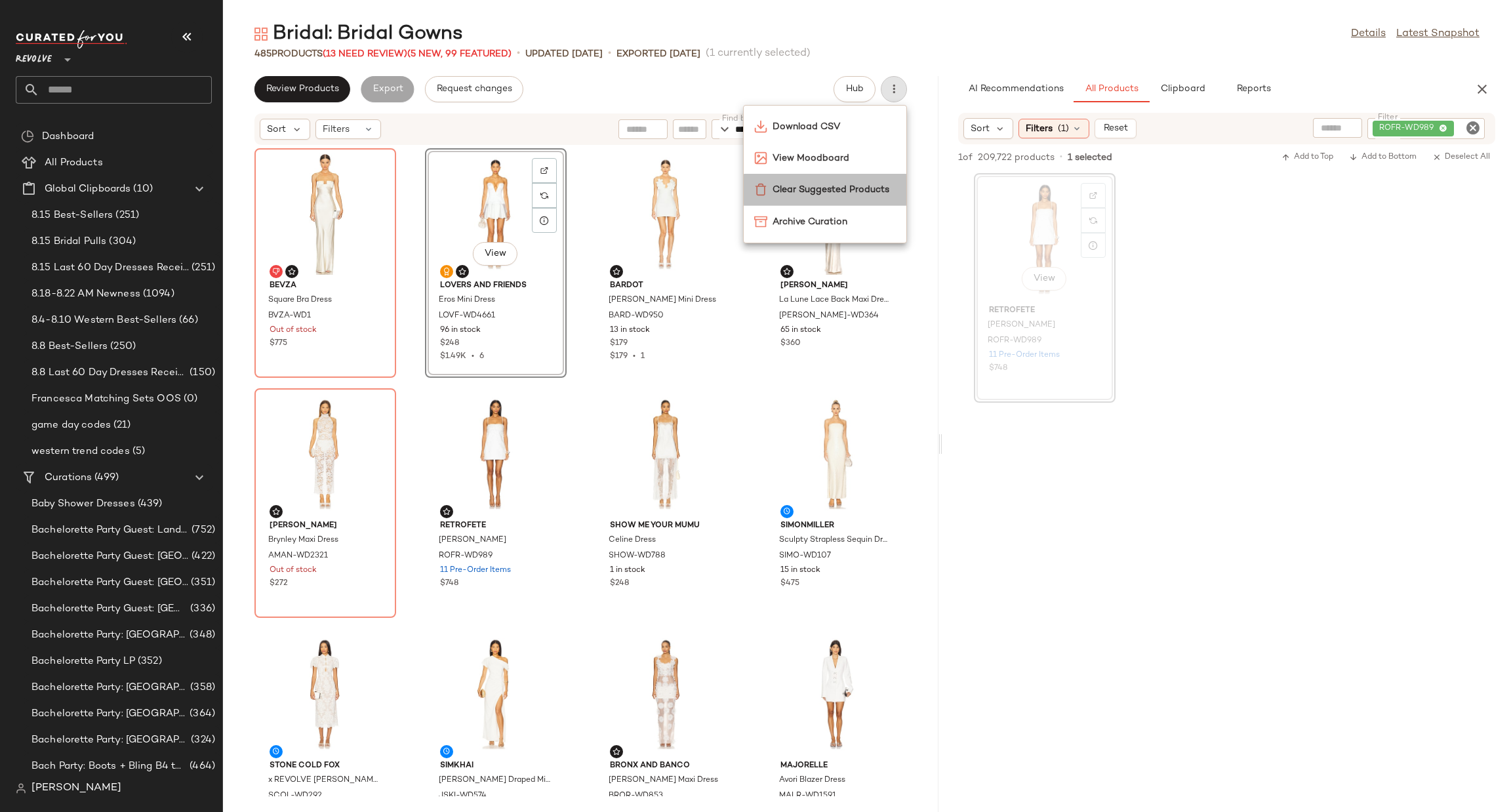
click at [868, 193] on span "Clear Suggested Products" at bounding box center [834, 190] width 123 height 13
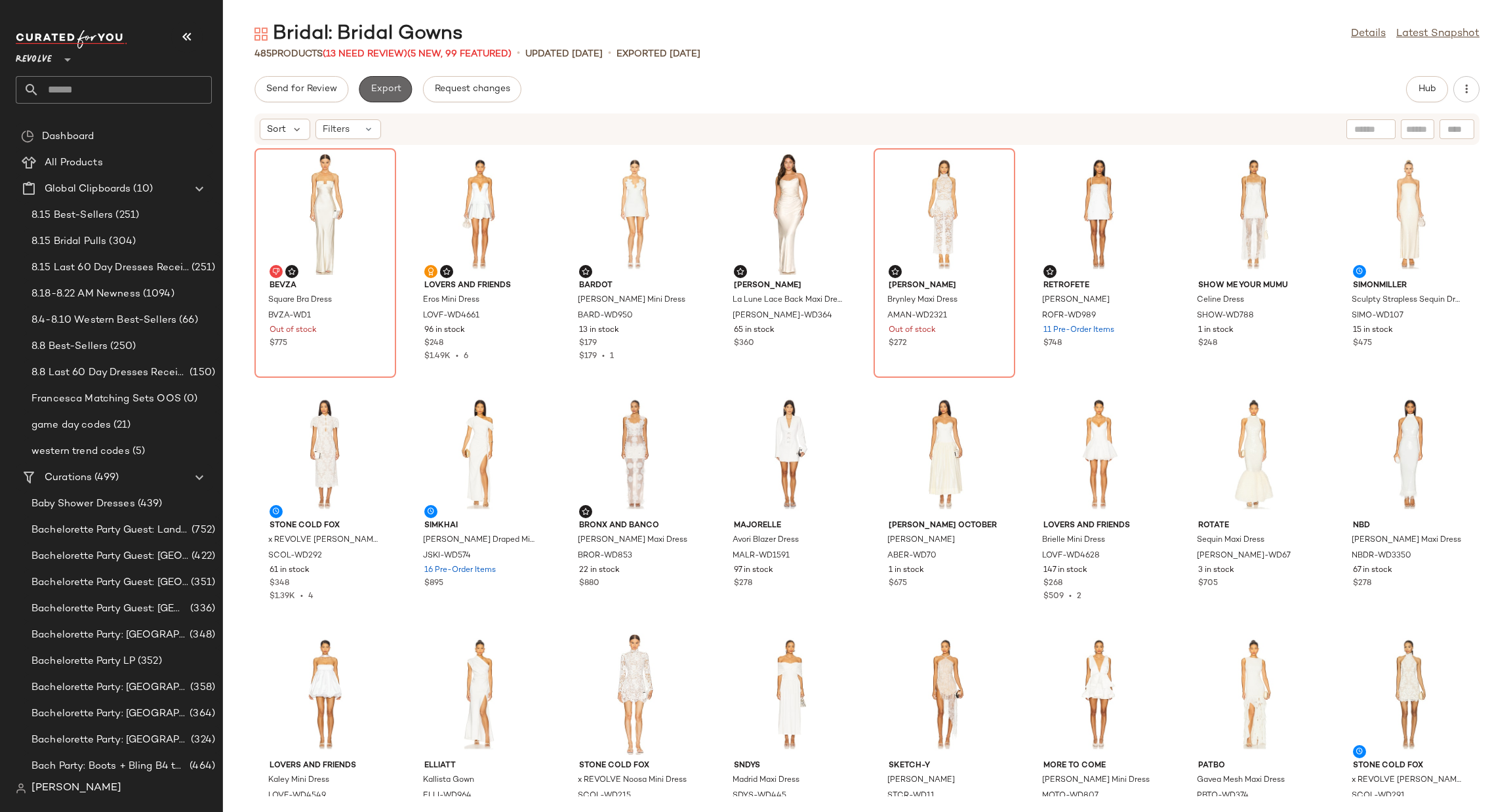
click at [394, 88] on span "Export" at bounding box center [385, 89] width 31 height 10
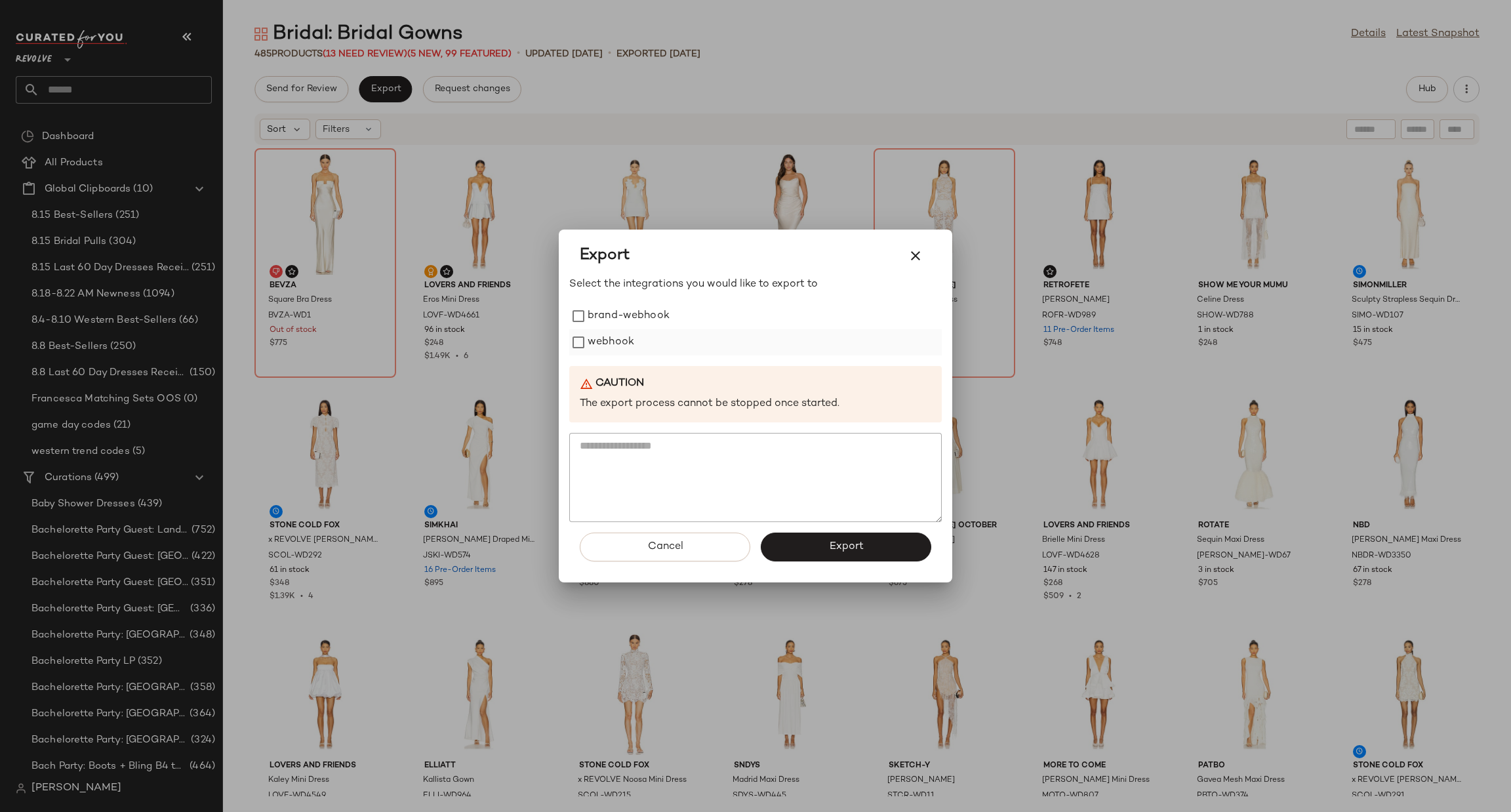
click at [615, 343] on label "webhook" at bounding box center [611, 342] width 46 height 26
click at [874, 554] on button "Export" at bounding box center [846, 546] width 170 height 29
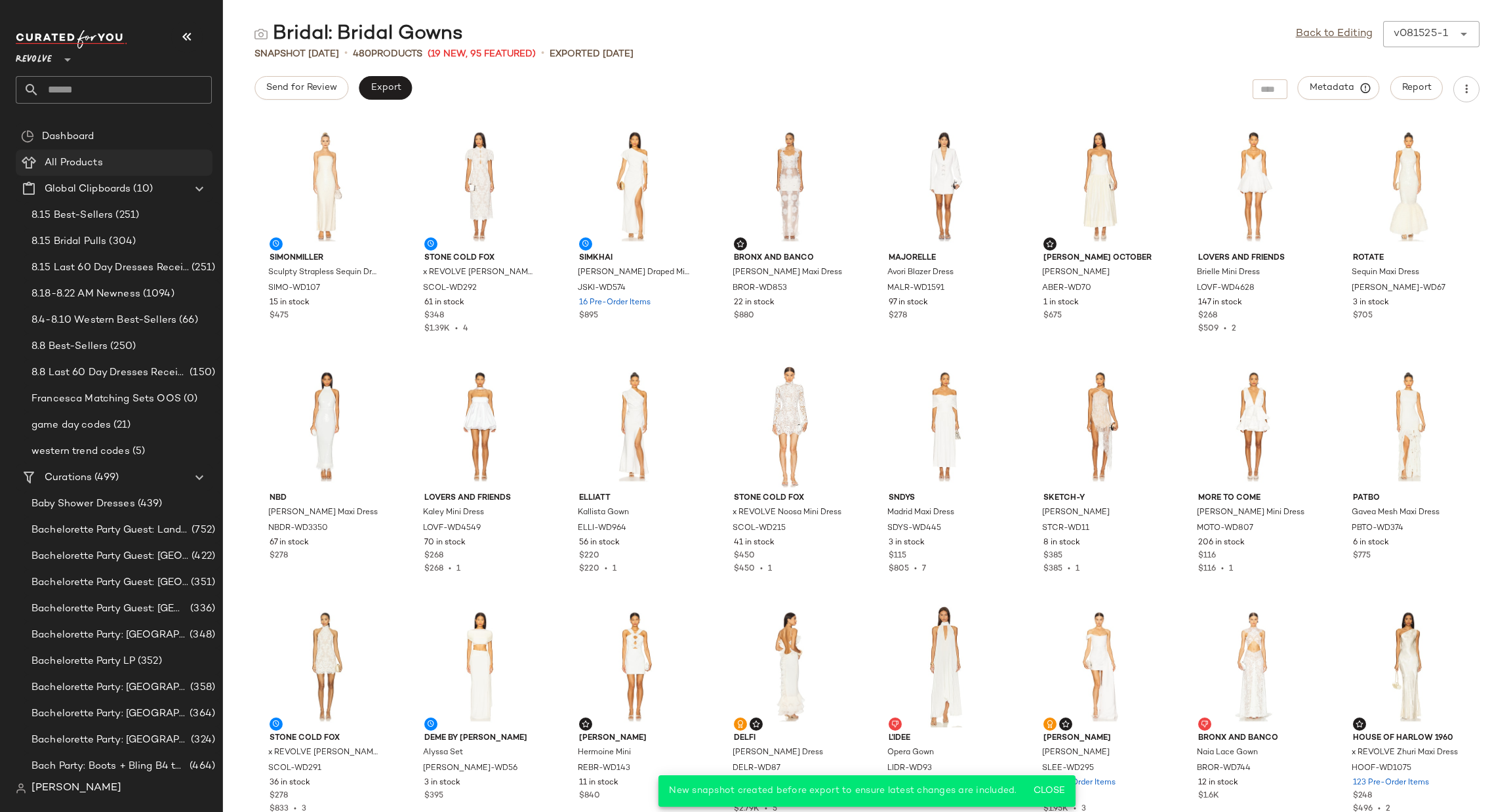
drag, startPoint x: 95, startPoint y: 158, endPoint x: 109, endPoint y: 165, distance: 15.7
click at [96, 159] on span "All Products" at bounding box center [74, 163] width 58 height 15
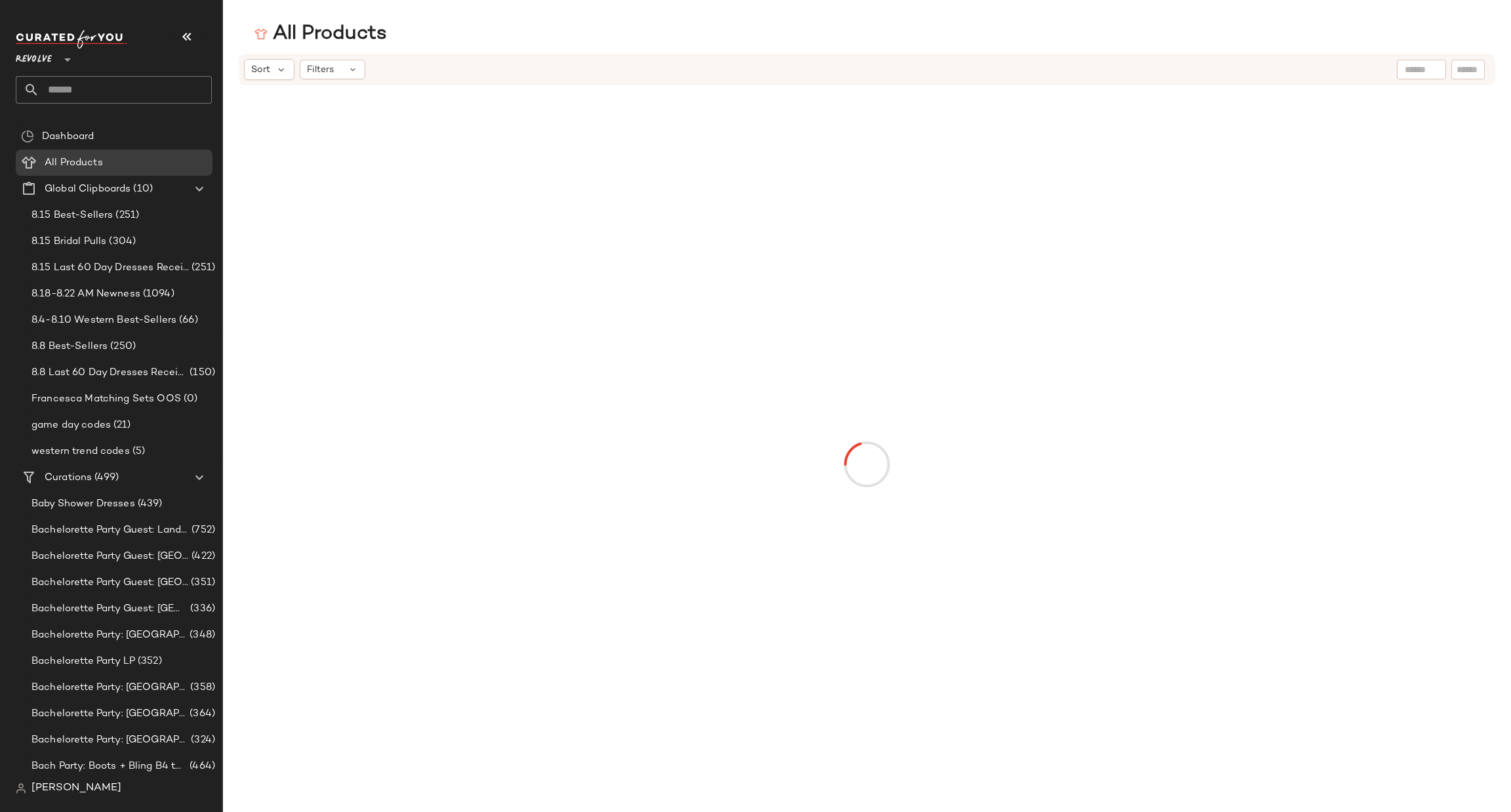
click at [1471, 72] on input "text" at bounding box center [1468, 69] width 23 height 13
paste input "**********"
type input "**********"
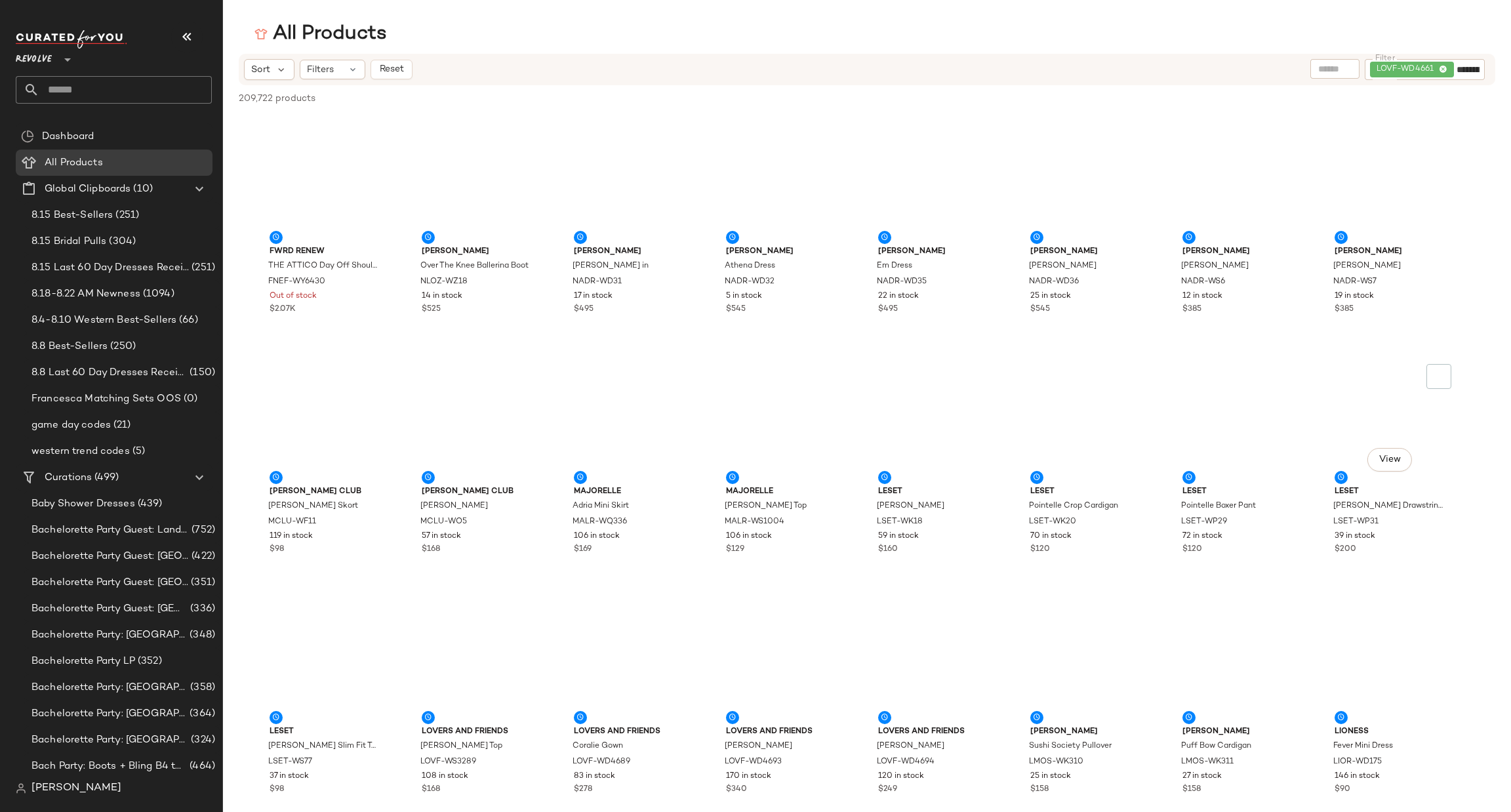
click at [1331, 462] on div "View" at bounding box center [1390, 419] width 132 height 122
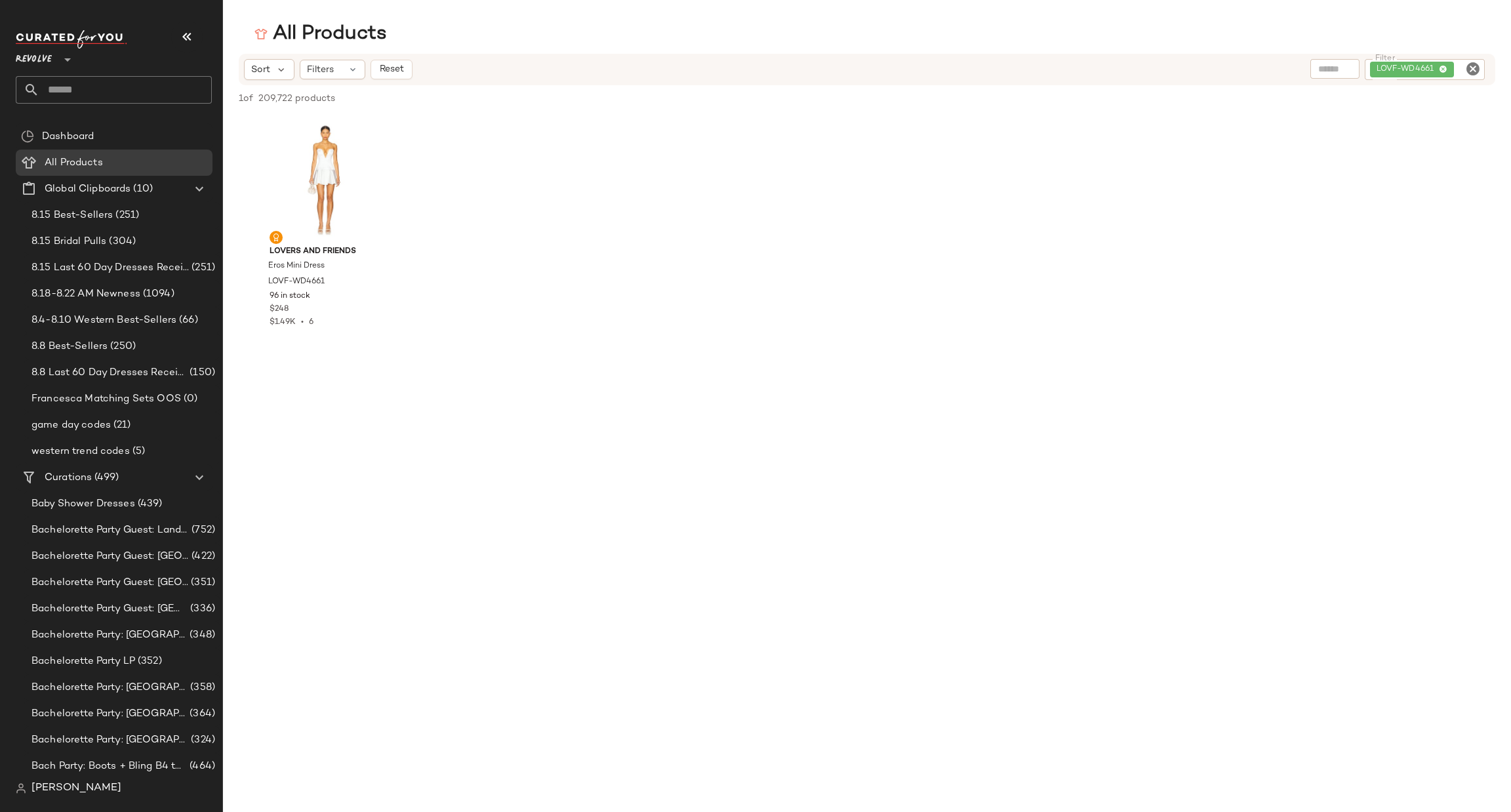
click at [111, 87] on input "text" at bounding box center [125, 90] width 172 height 28
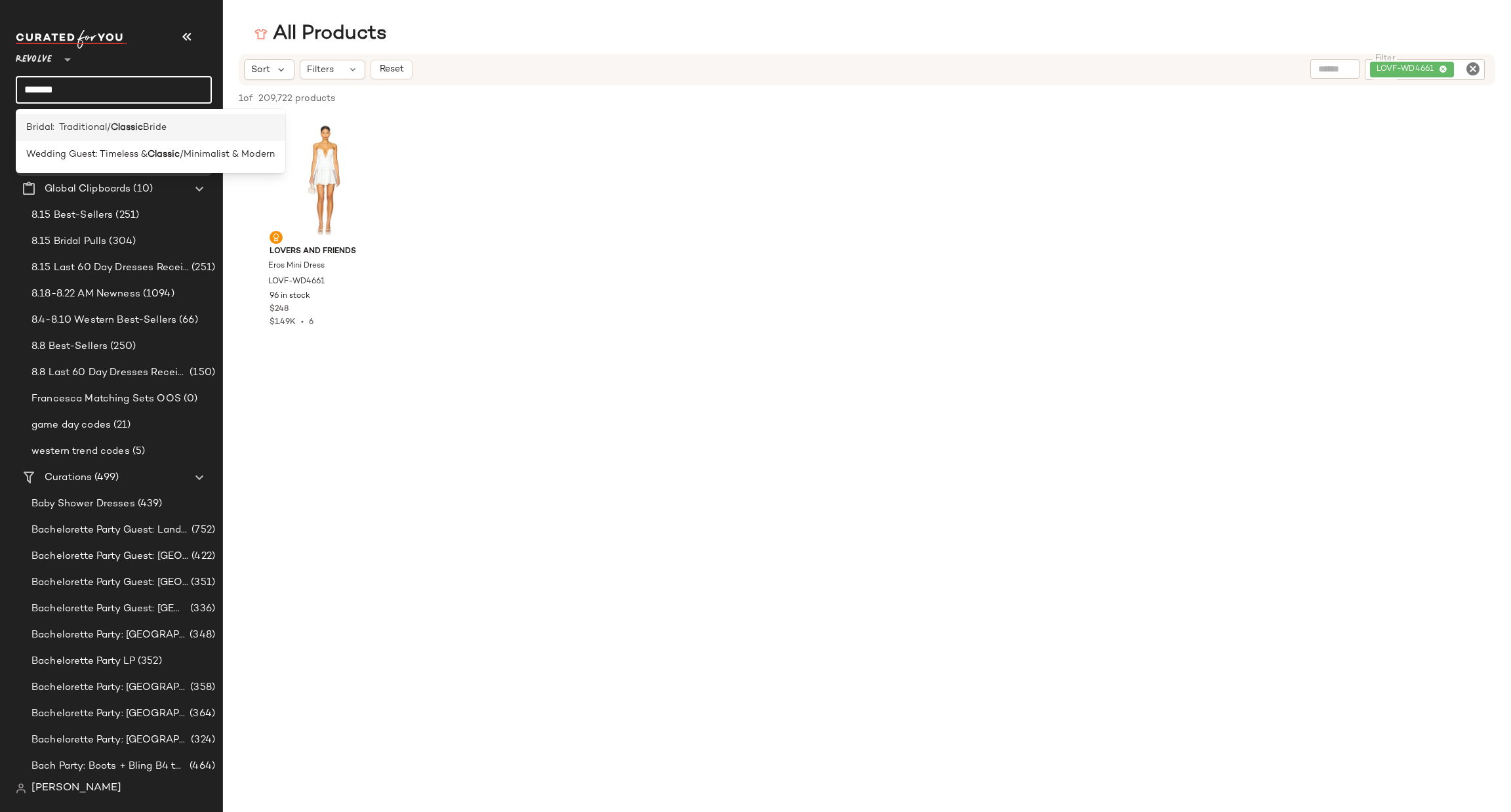
type input "*******"
click at [167, 128] on div "Bridal: Traditional/ Classic Bride" at bounding box center [150, 128] width 249 height 13
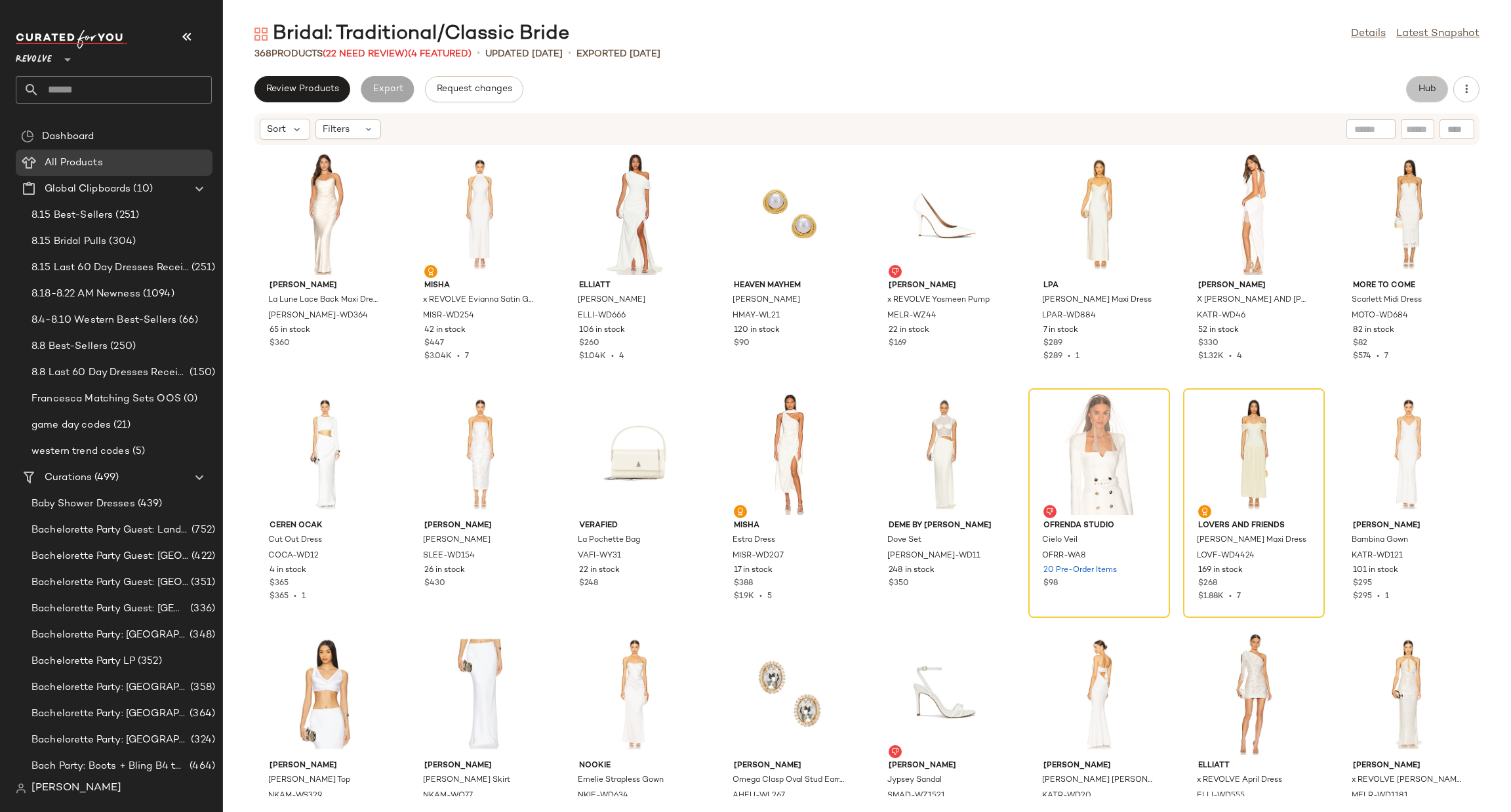
click at [1427, 90] on span "Hub" at bounding box center [1427, 89] width 19 height 10
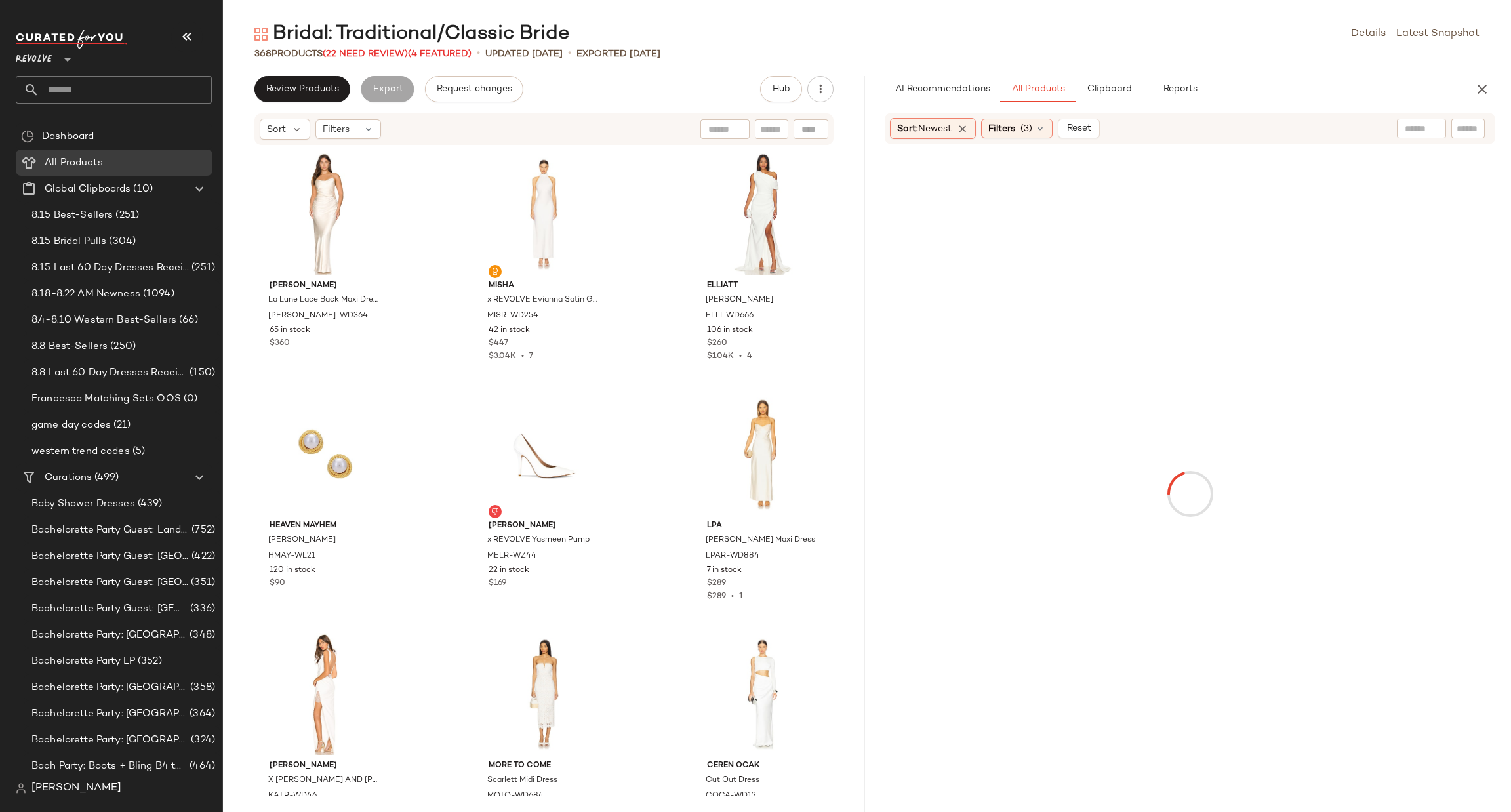
click at [1474, 116] on div "Sort: Newest Filters (3) Reset" at bounding box center [1190, 128] width 611 height 31
click at [1477, 124] on input "text" at bounding box center [1468, 128] width 23 height 13
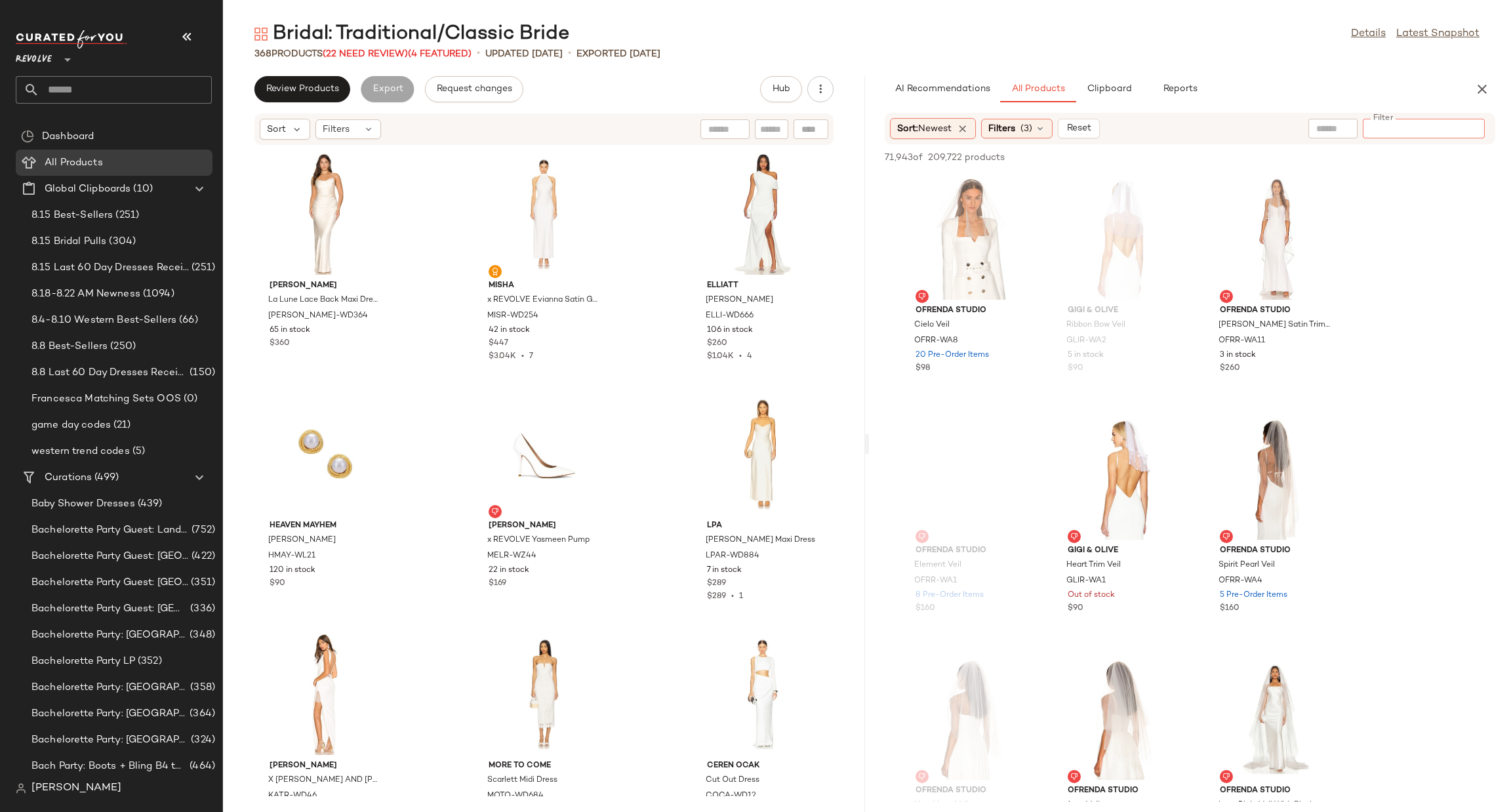
paste input "**********"
type input "**********"
click at [1420, 93] on div "AI Recommendations All Products Clipboard Reports" at bounding box center [1169, 89] width 569 height 26
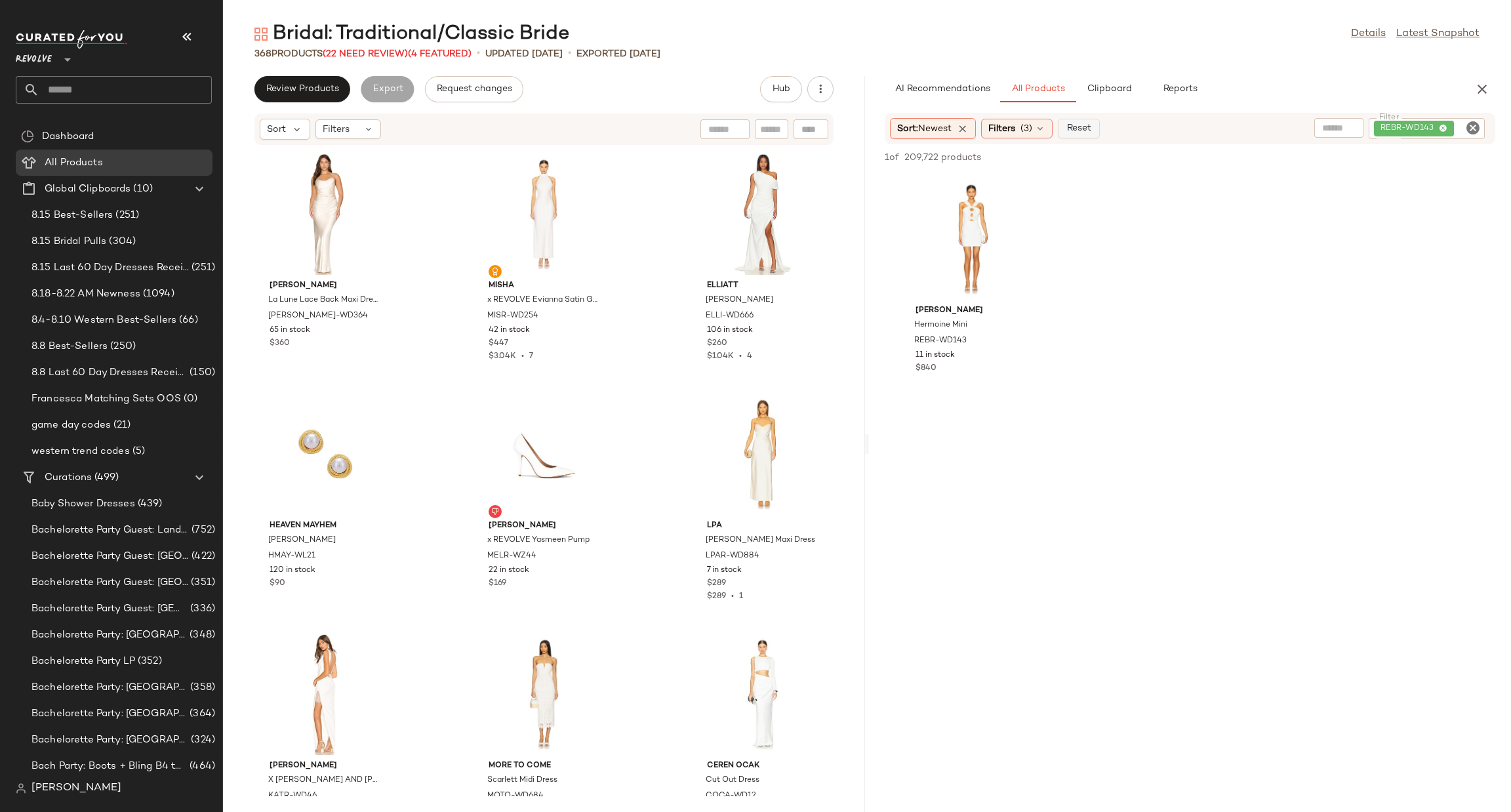
click at [1078, 129] on span "Reset" at bounding box center [1078, 128] width 25 height 10
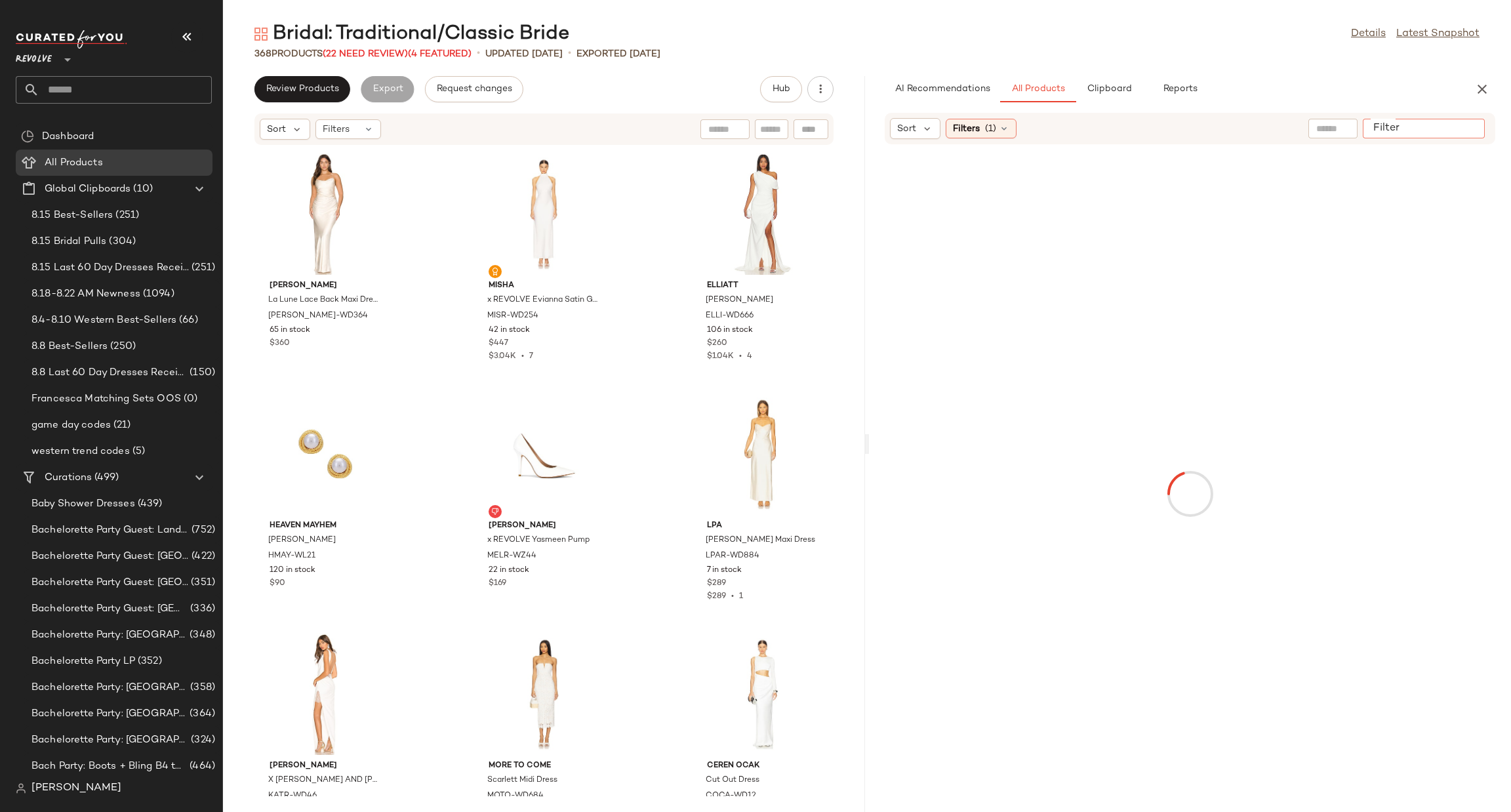
click at [1465, 128] on input "Filter" at bounding box center [1424, 128] width 111 height 13
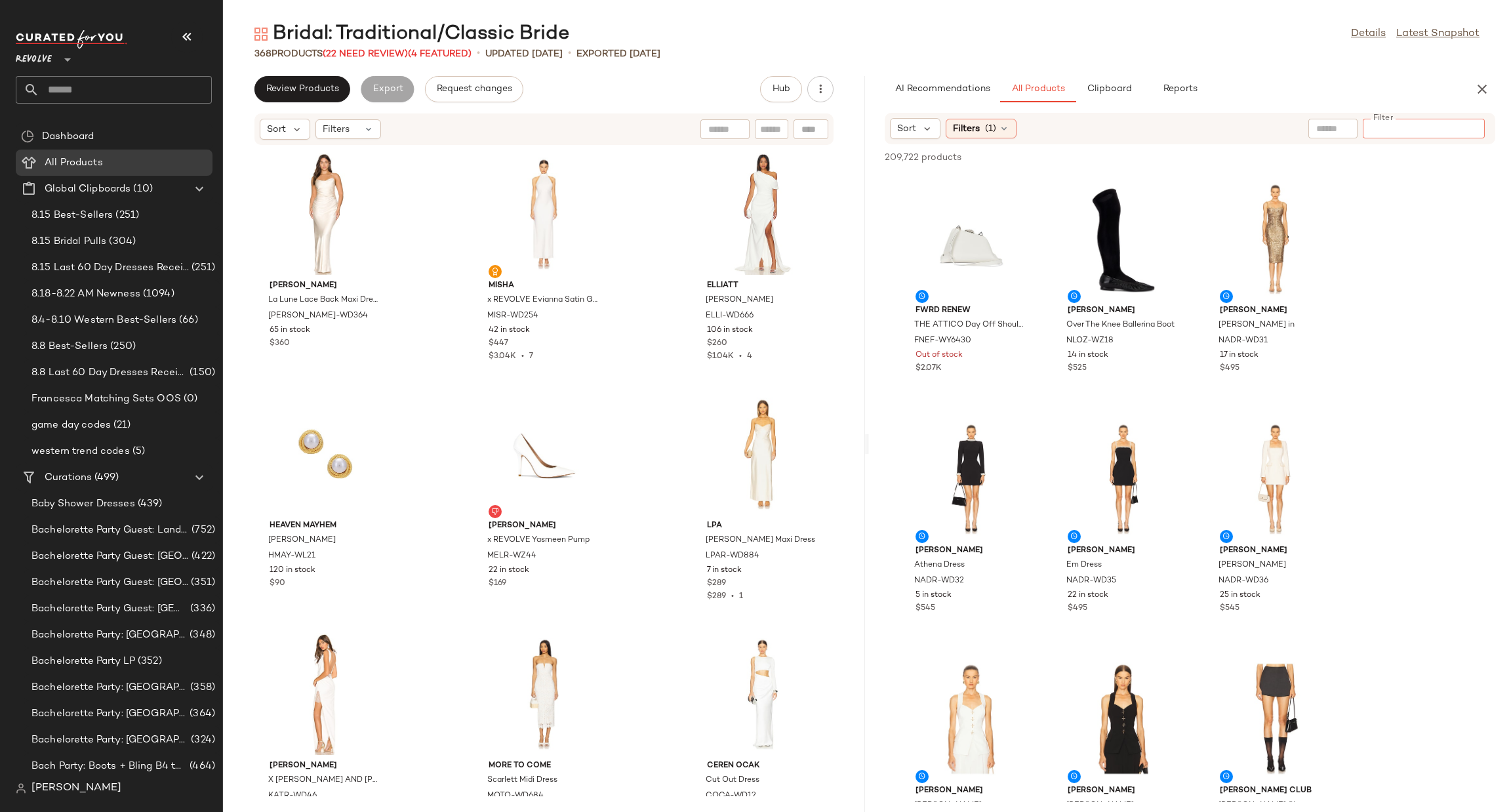
paste input "**********"
type input "**********"
type button "CompanyProducts"
click at [1425, 90] on div "AI Recommendations All Products Clipboard Reports" at bounding box center [1169, 89] width 569 height 26
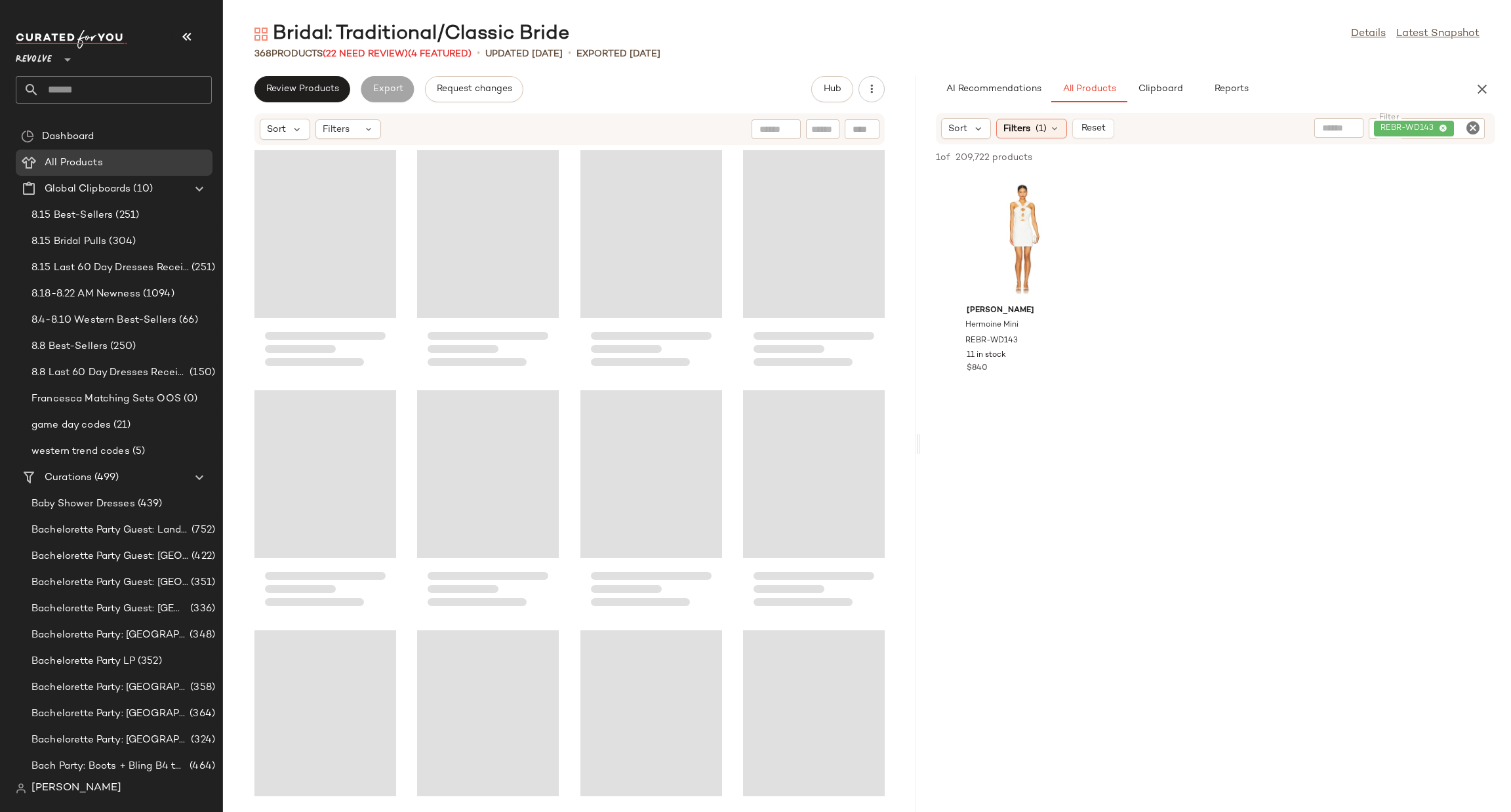
drag, startPoint x: 865, startPoint y: 446, endPoint x: 938, endPoint y: 428, distance: 75.2
click at [938, 429] on div "Bridal: Traditional/Classic Bride Details Latest Snapshot 368 Products (22 Need…" at bounding box center [867, 416] width 1289 height 791
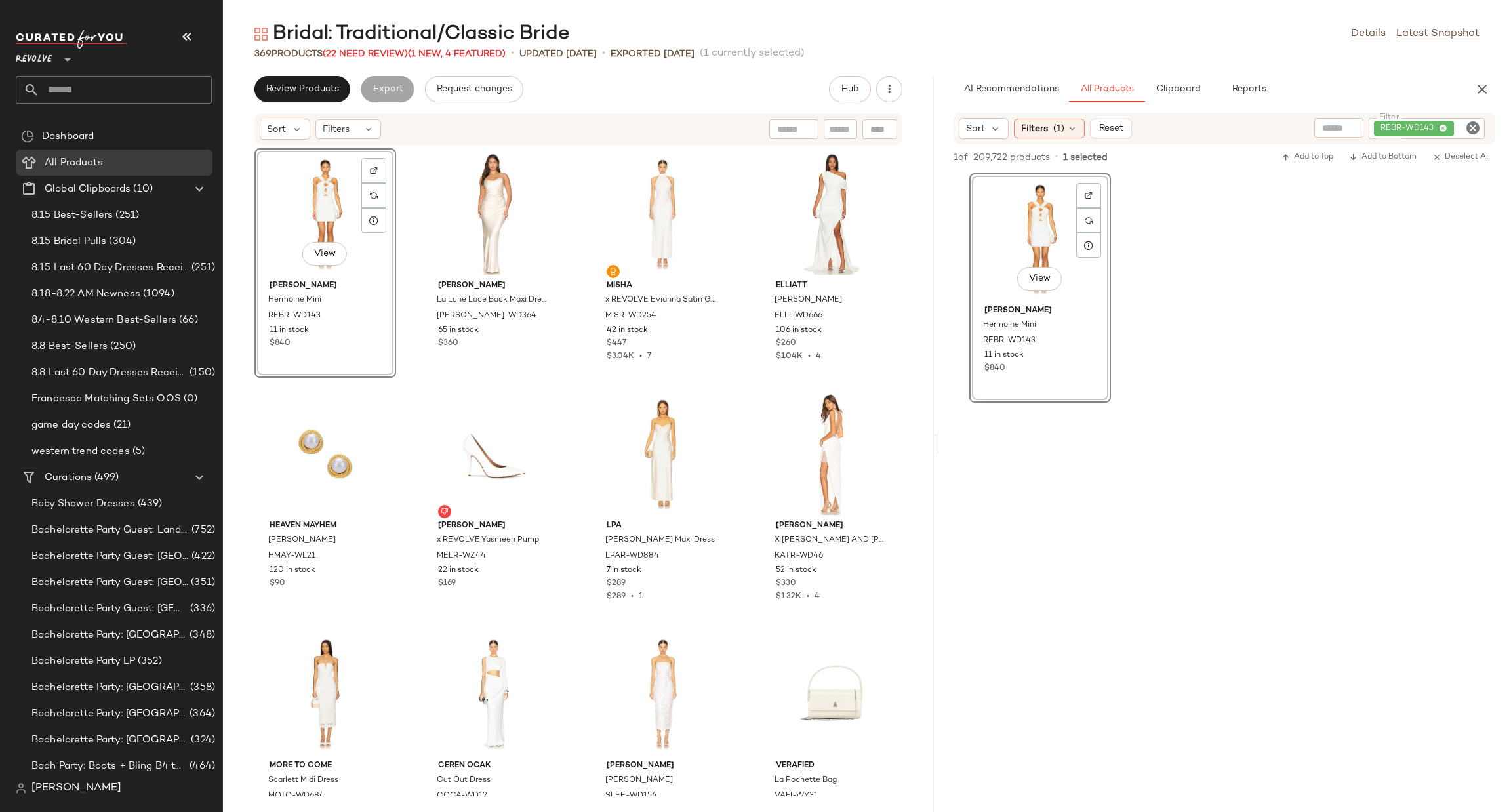
click at [1475, 133] on icon "Clear Filter" at bounding box center [1473, 128] width 16 height 16
paste input "**********"
type input "**********"
drag, startPoint x: 1413, startPoint y: 310, endPoint x: 1253, endPoint y: 301, distance: 160.3
click at [1412, 310] on div "View [PERSON_NAME] Mini REBR-WD143 11 in stock $840" at bounding box center [1224, 288] width 573 height 230
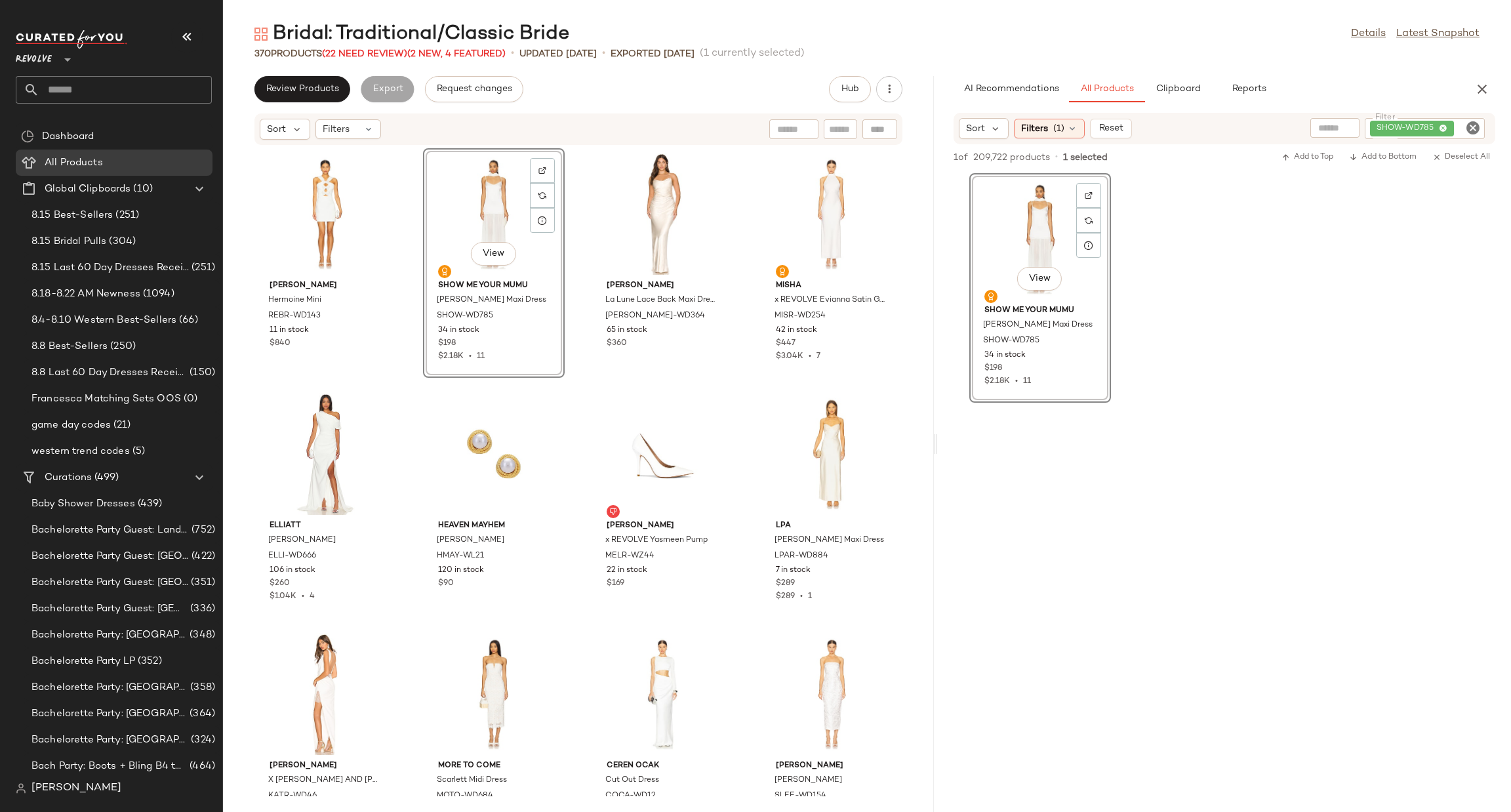
click at [1477, 131] on icon "Clear Filter" at bounding box center [1473, 128] width 16 height 16
paste input "**********"
type input "**********"
drag, startPoint x: 1415, startPoint y: 421, endPoint x: 1337, endPoint y: 431, distance: 78.6
click at [1410, 425] on div at bounding box center [1224, 528] width 573 height 251
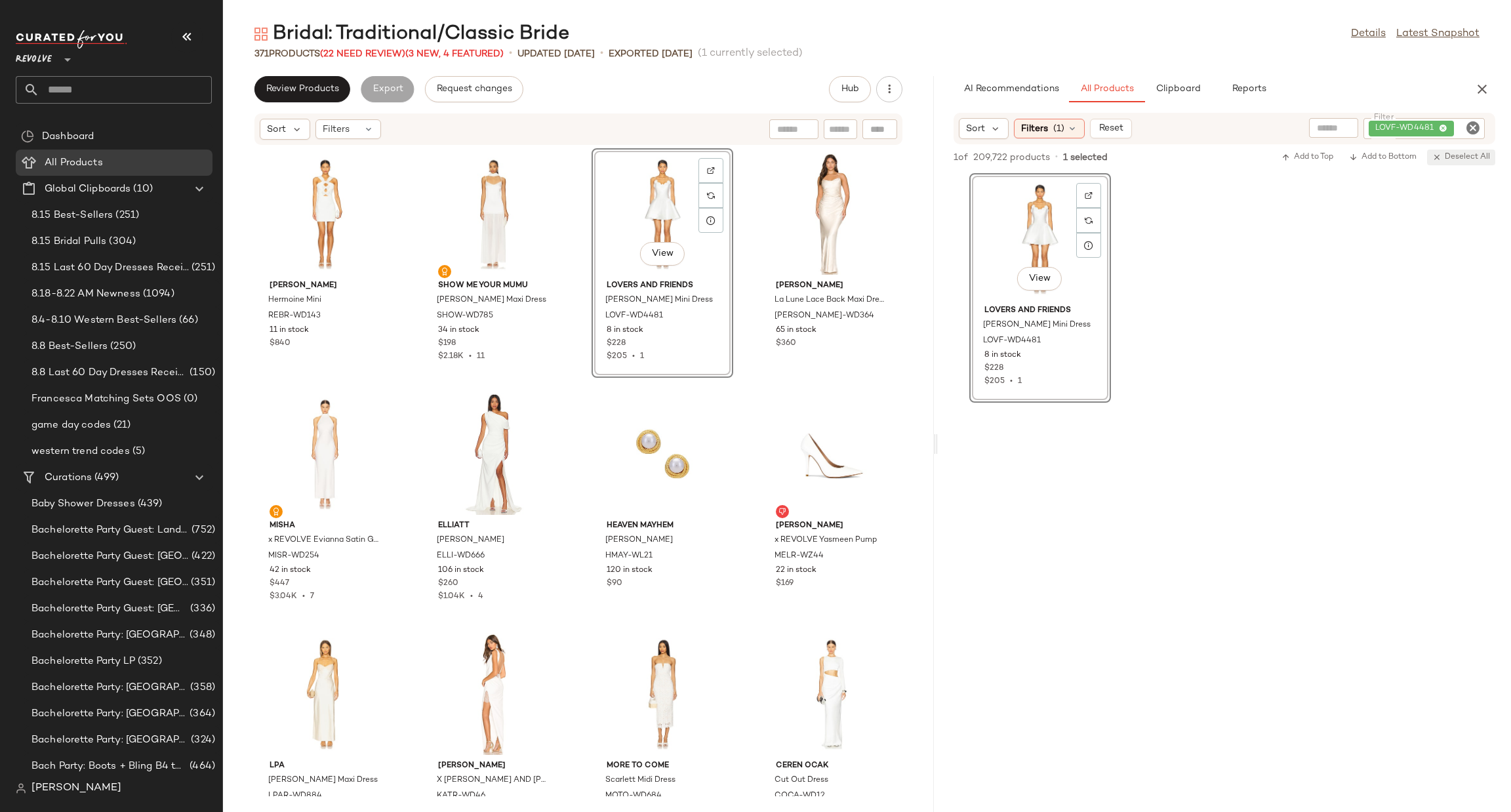
drag, startPoint x: 1473, startPoint y: 127, endPoint x: 1468, endPoint y: 157, distance: 30.4
click at [1471, 127] on icon "Clear Filter" at bounding box center [1473, 128] width 16 height 16
paste input "**********"
type input "**********"
drag, startPoint x: 1265, startPoint y: 425, endPoint x: 1044, endPoint y: 331, distance: 240.2
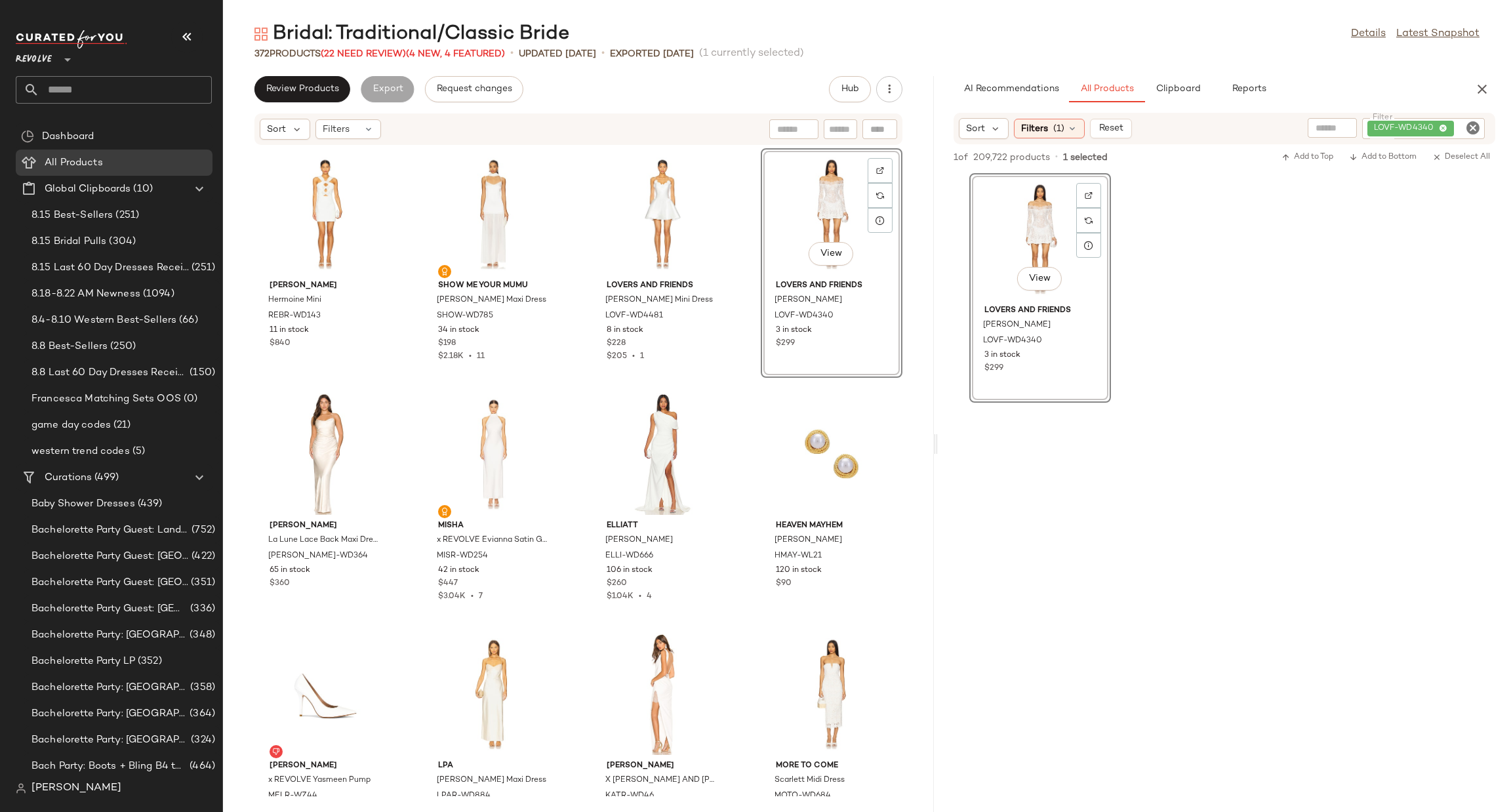
click at [1477, 127] on icon "Clear Filter" at bounding box center [1473, 128] width 16 height 16
paste input "**********"
type input "**********"
click at [1449, 443] on div at bounding box center [1224, 528] width 573 height 251
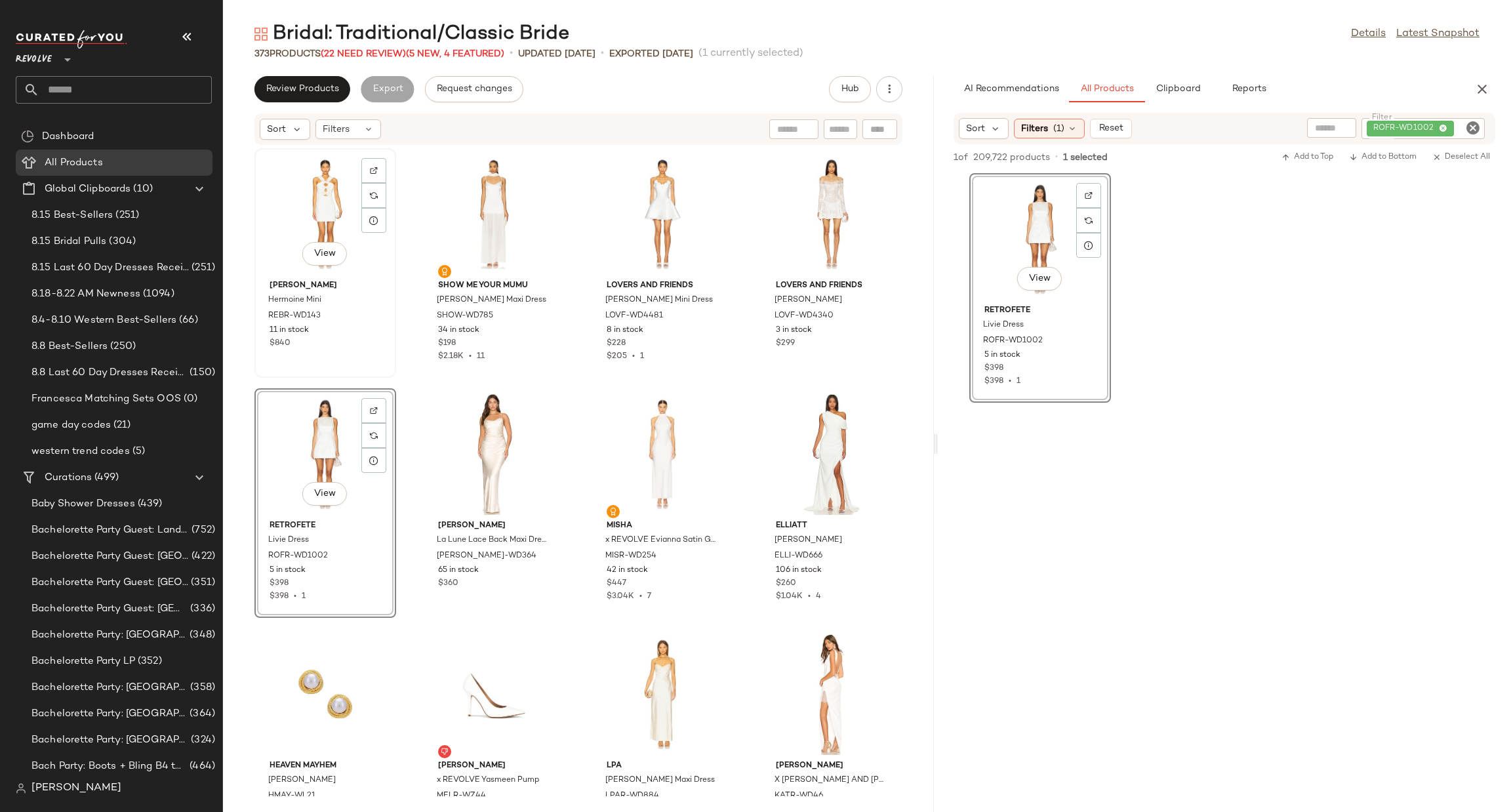
click at [290, 197] on div "View" at bounding box center [325, 213] width 132 height 122
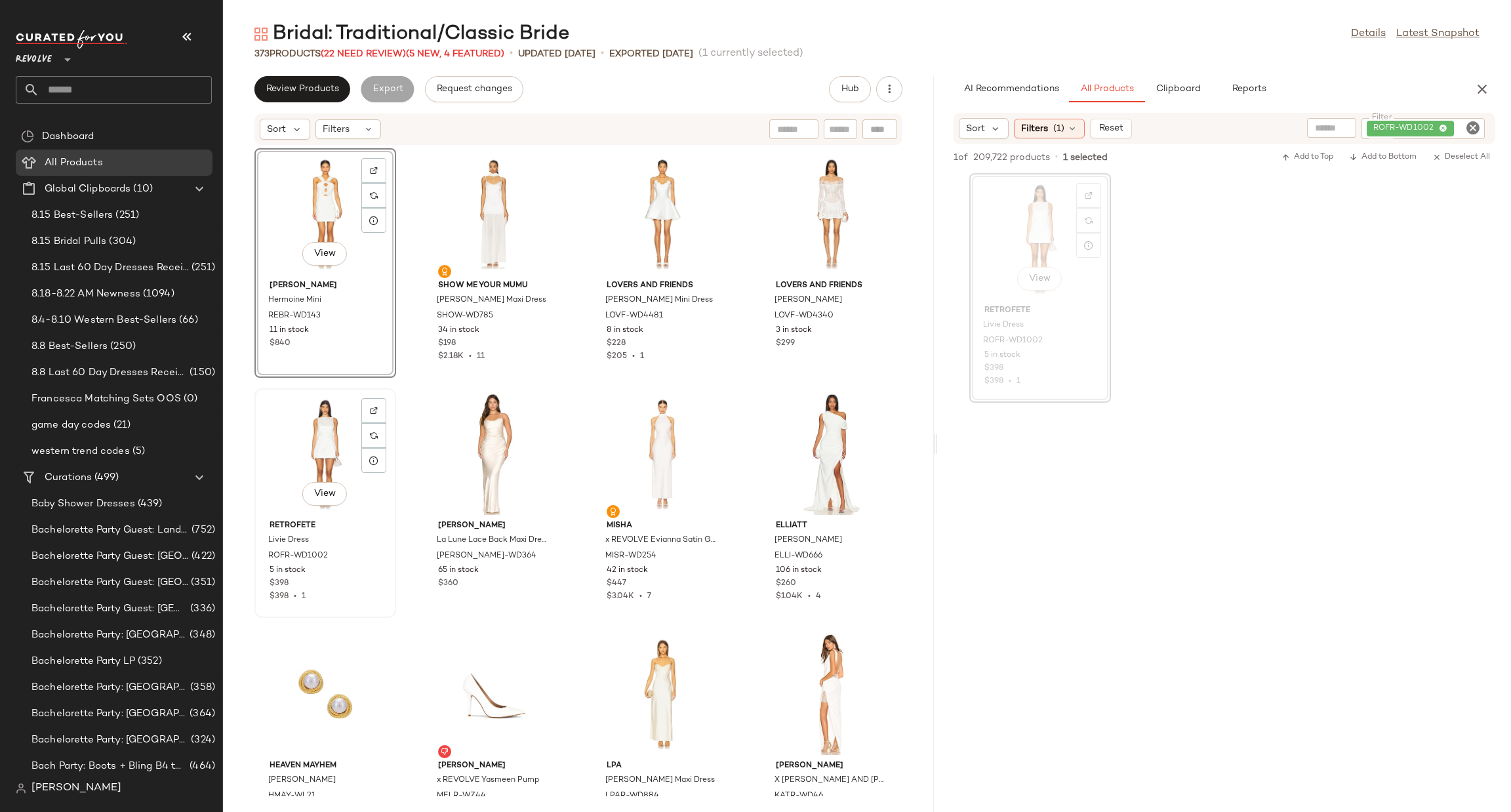
click at [311, 460] on div "View" at bounding box center [325, 453] width 132 height 122
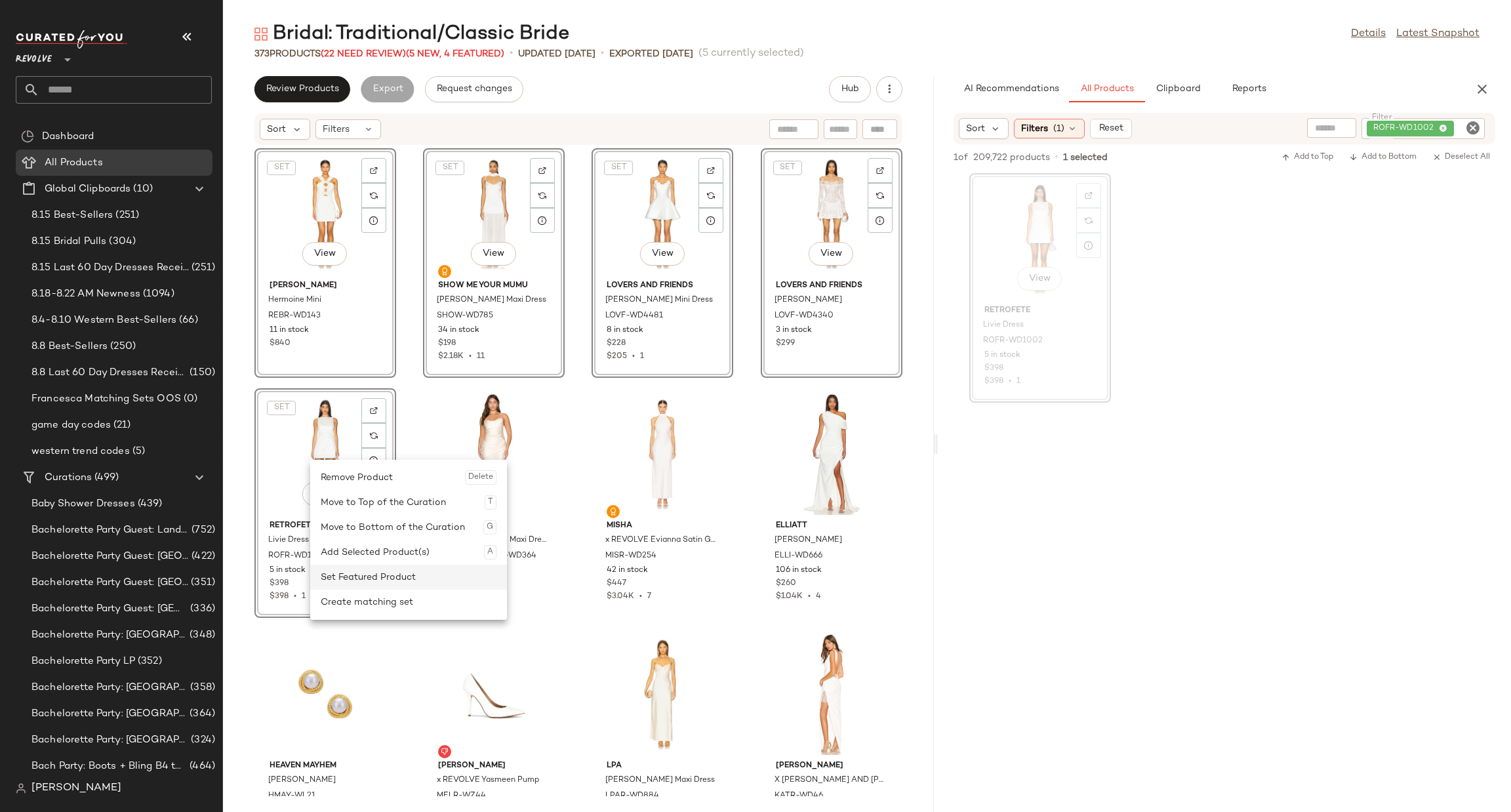
click at [405, 578] on div "Set Featured Product" at bounding box center [408, 577] width 175 height 25
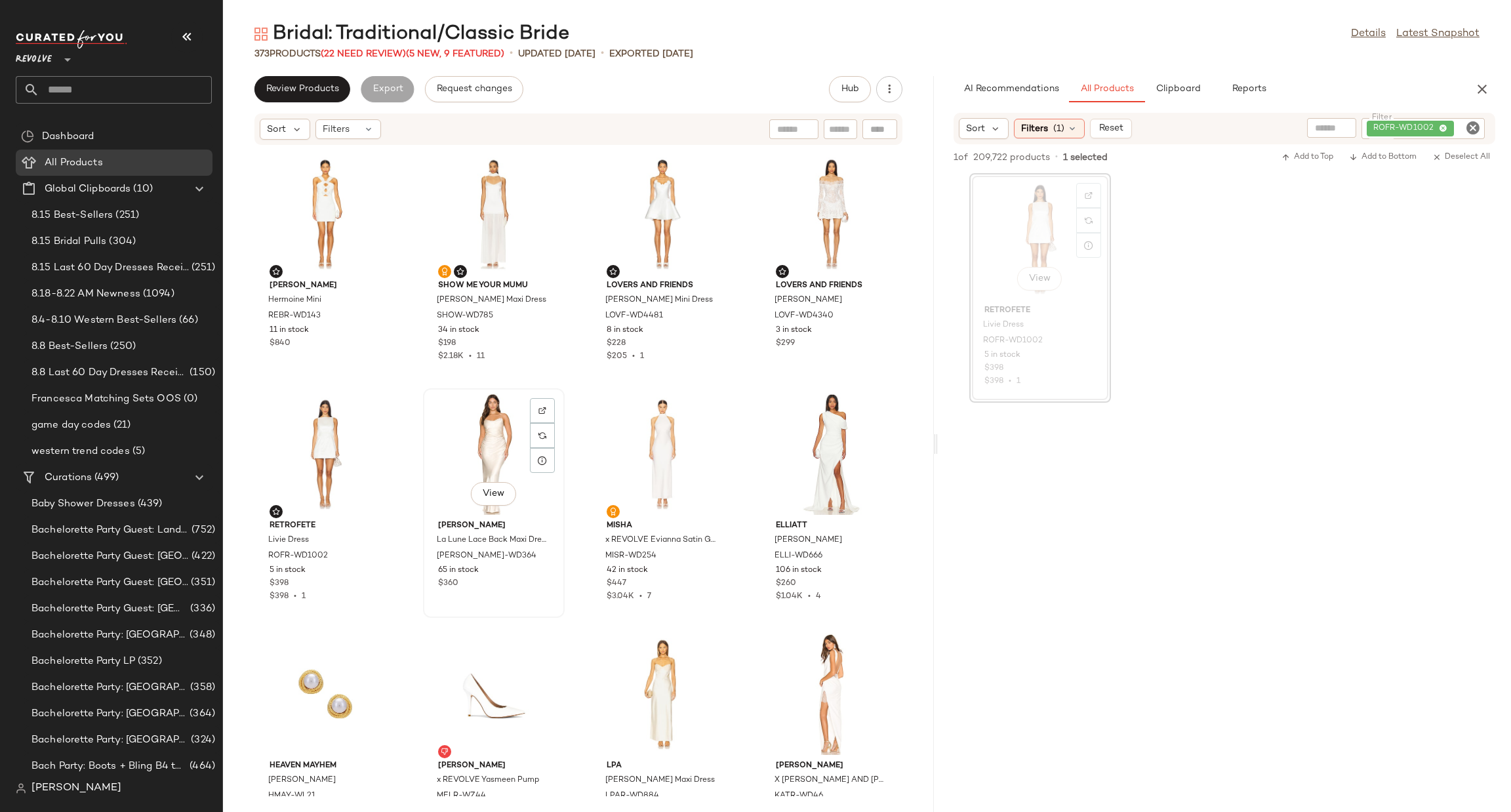
click at [483, 427] on div "View" at bounding box center [493, 453] width 132 height 122
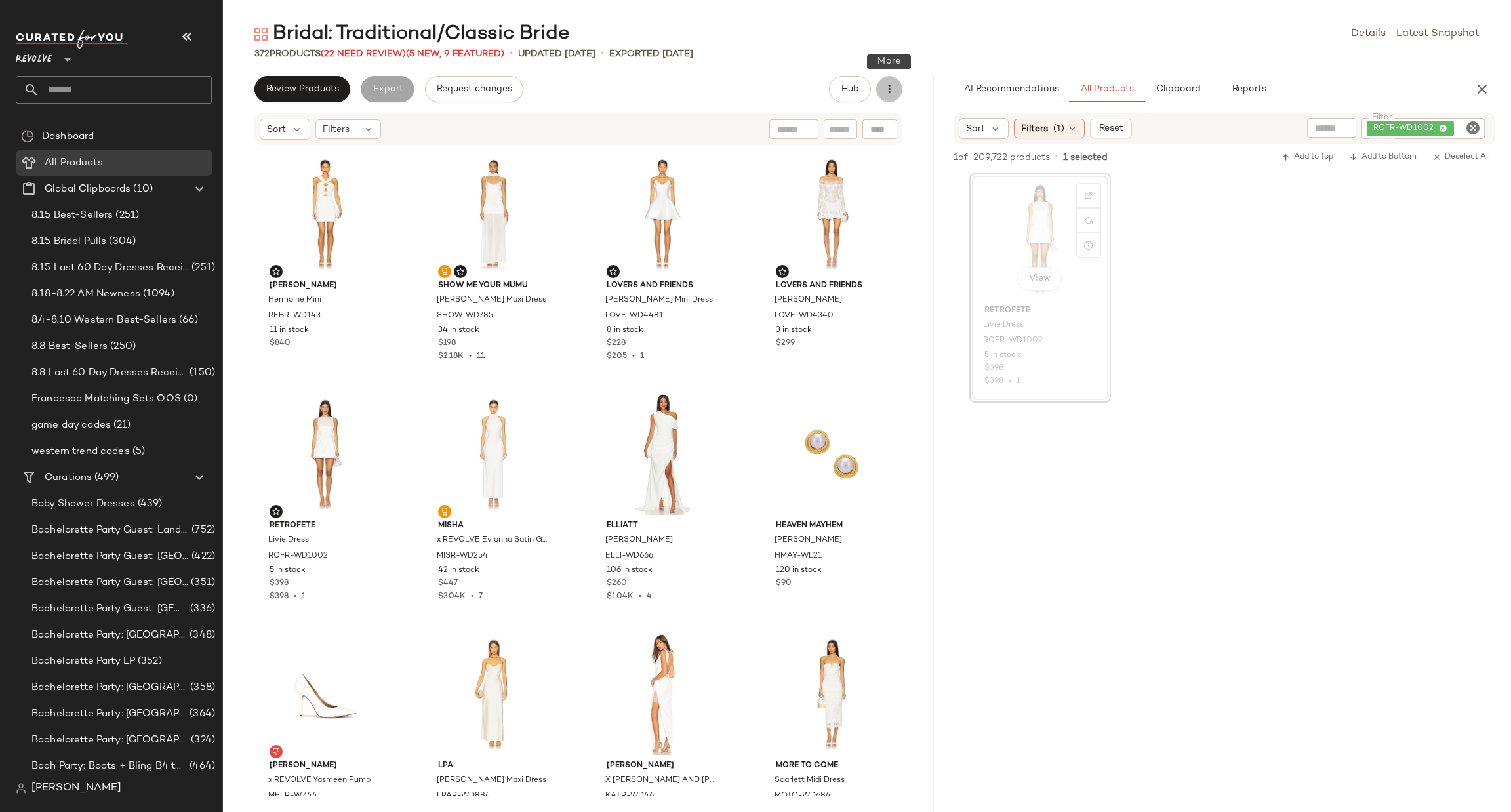
click at [896, 88] on button "button" at bounding box center [889, 89] width 26 height 26
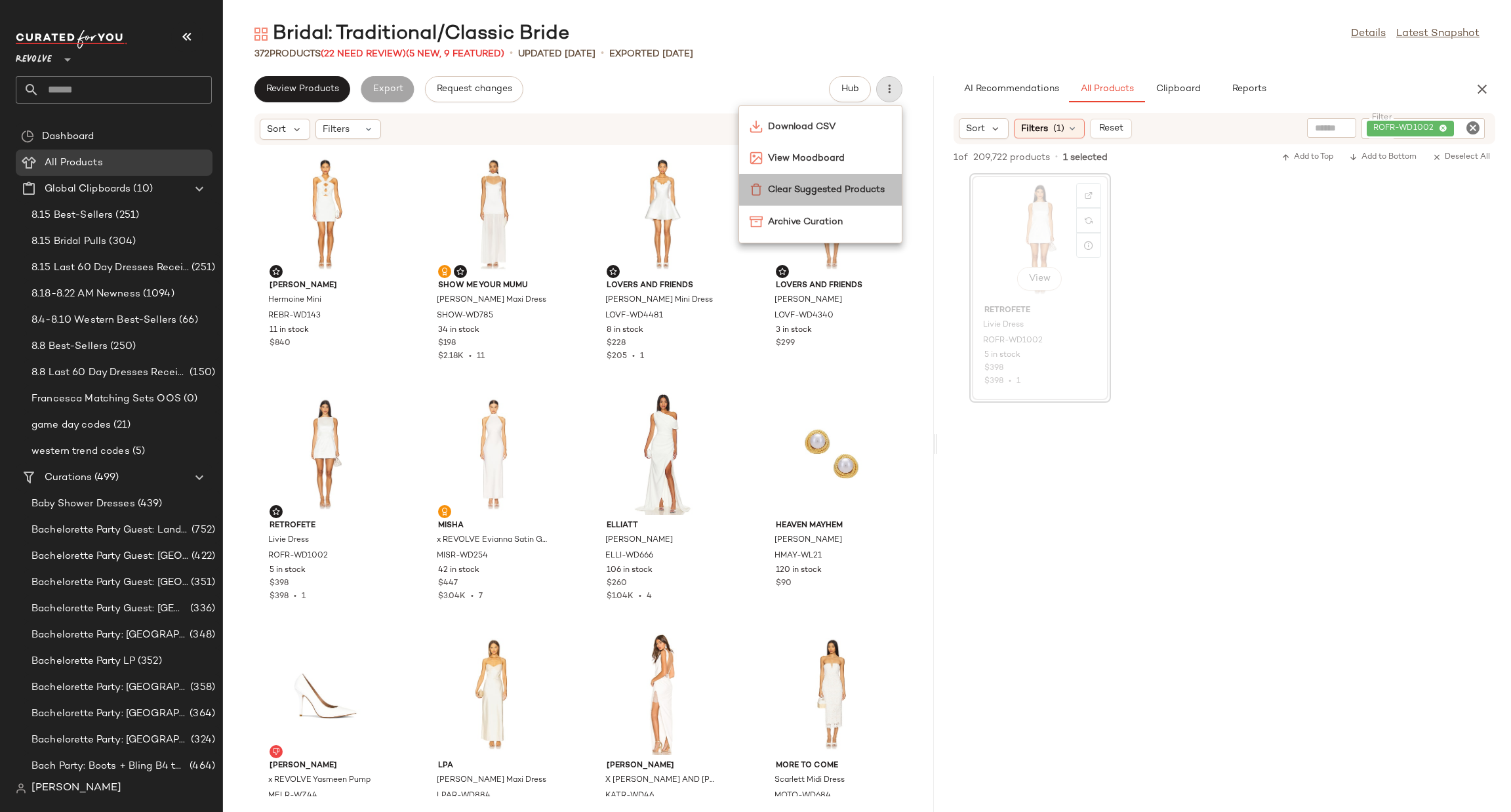
click at [862, 191] on span "Clear Suggested Products" at bounding box center [829, 190] width 123 height 13
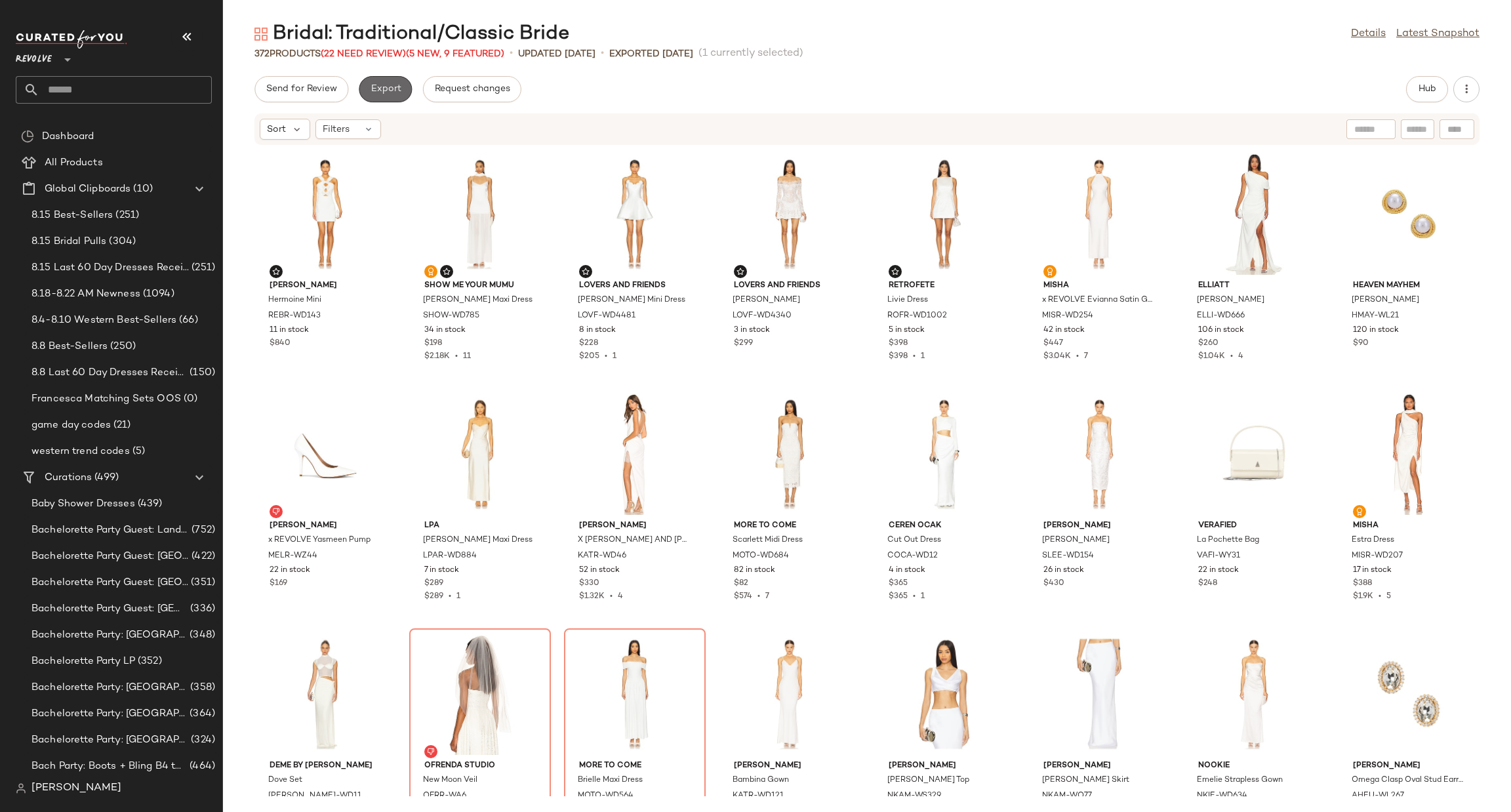
click at [376, 96] on button "Export" at bounding box center [385, 89] width 53 height 26
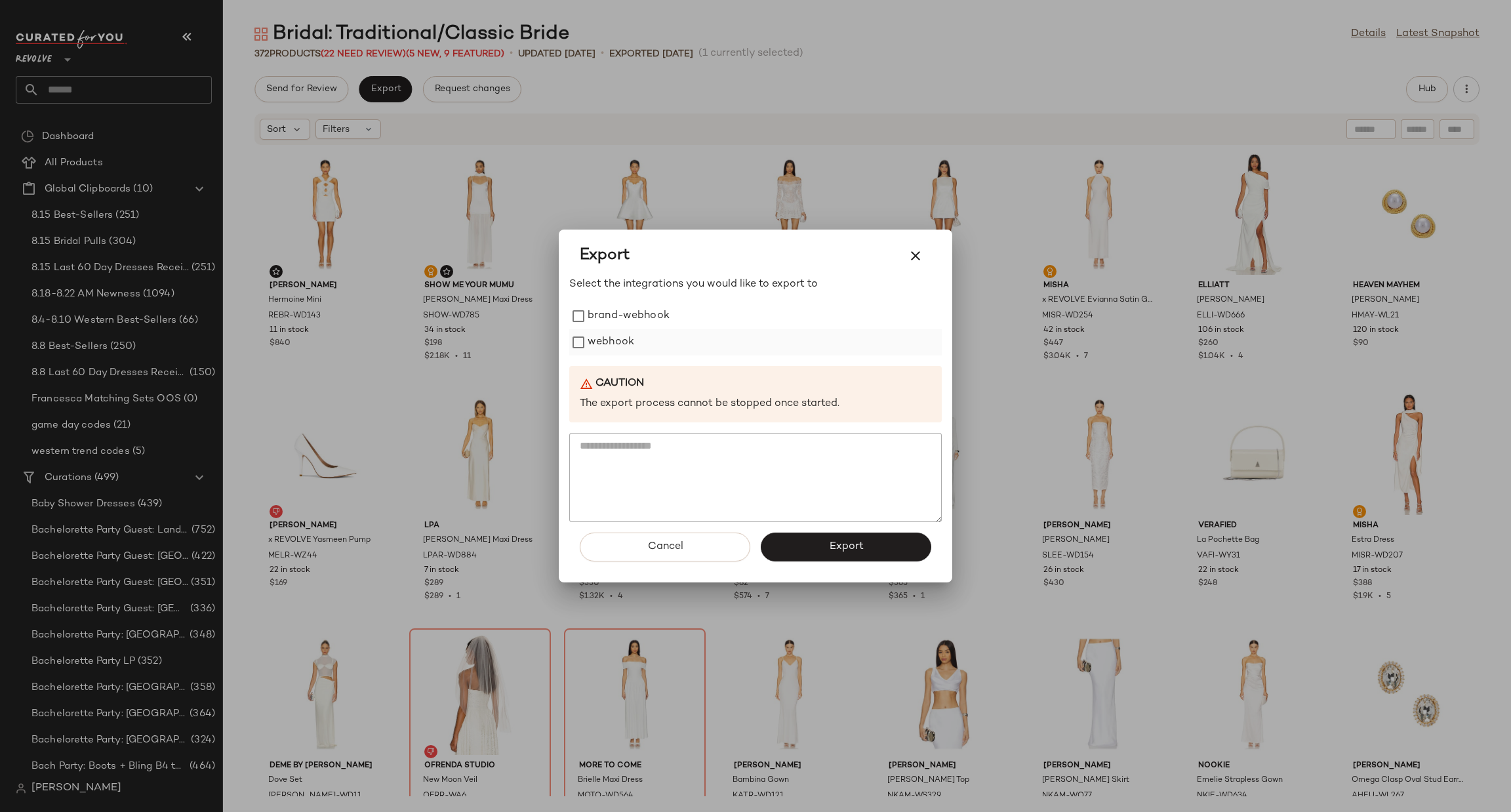
click at [608, 338] on label "webhook" at bounding box center [611, 342] width 46 height 26
drag, startPoint x: 815, startPoint y: 550, endPoint x: 782, endPoint y: 556, distance: 33.5
click at [812, 551] on button "Export" at bounding box center [846, 546] width 170 height 29
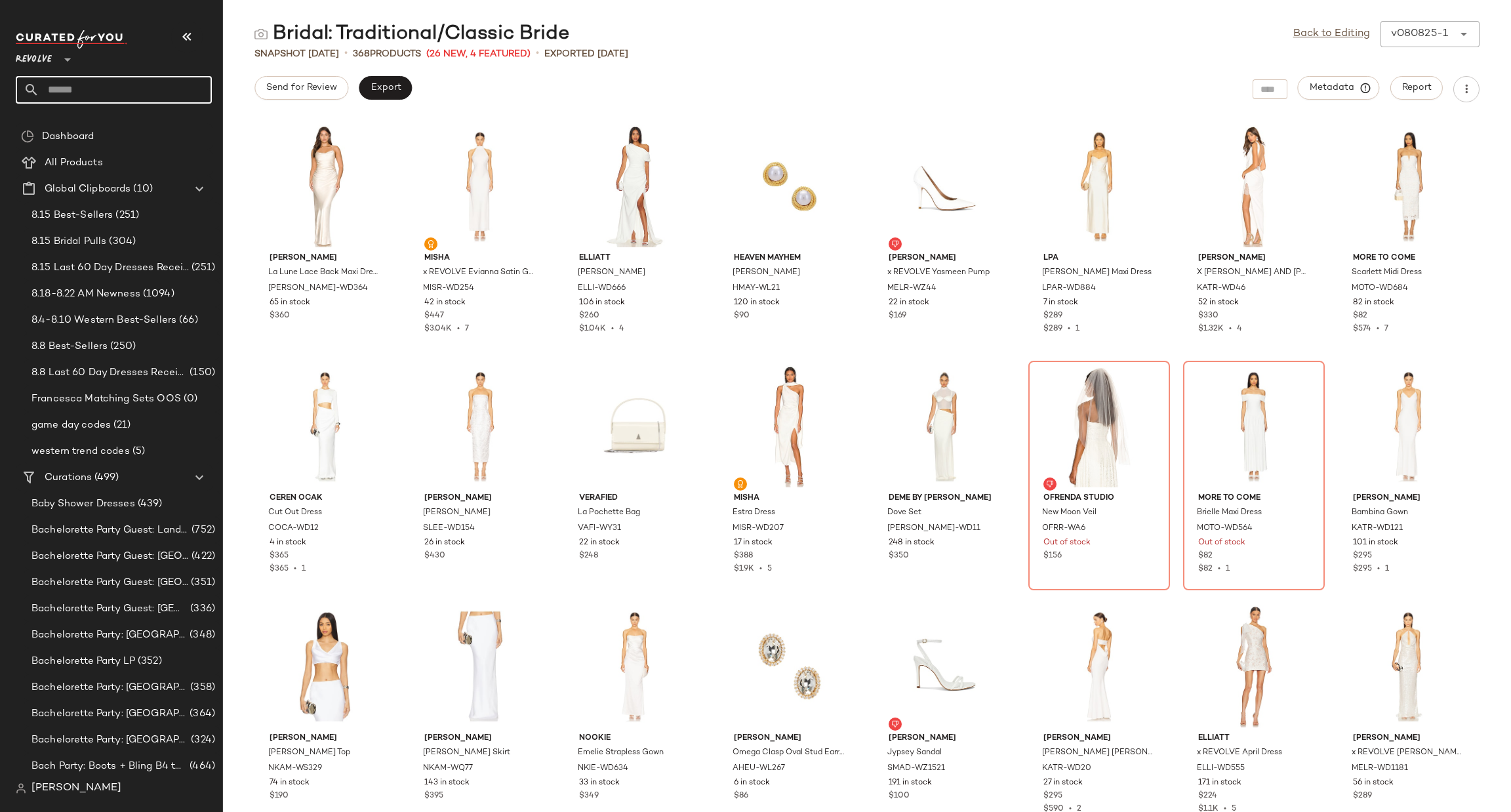
drag, startPoint x: 120, startPoint y: 92, endPoint x: 135, endPoint y: 87, distance: 15.8
click at [122, 92] on input "text" at bounding box center [125, 90] width 172 height 28
type input "********"
click at [124, 122] on span "emian" at bounding box center [123, 128] width 28 height 13
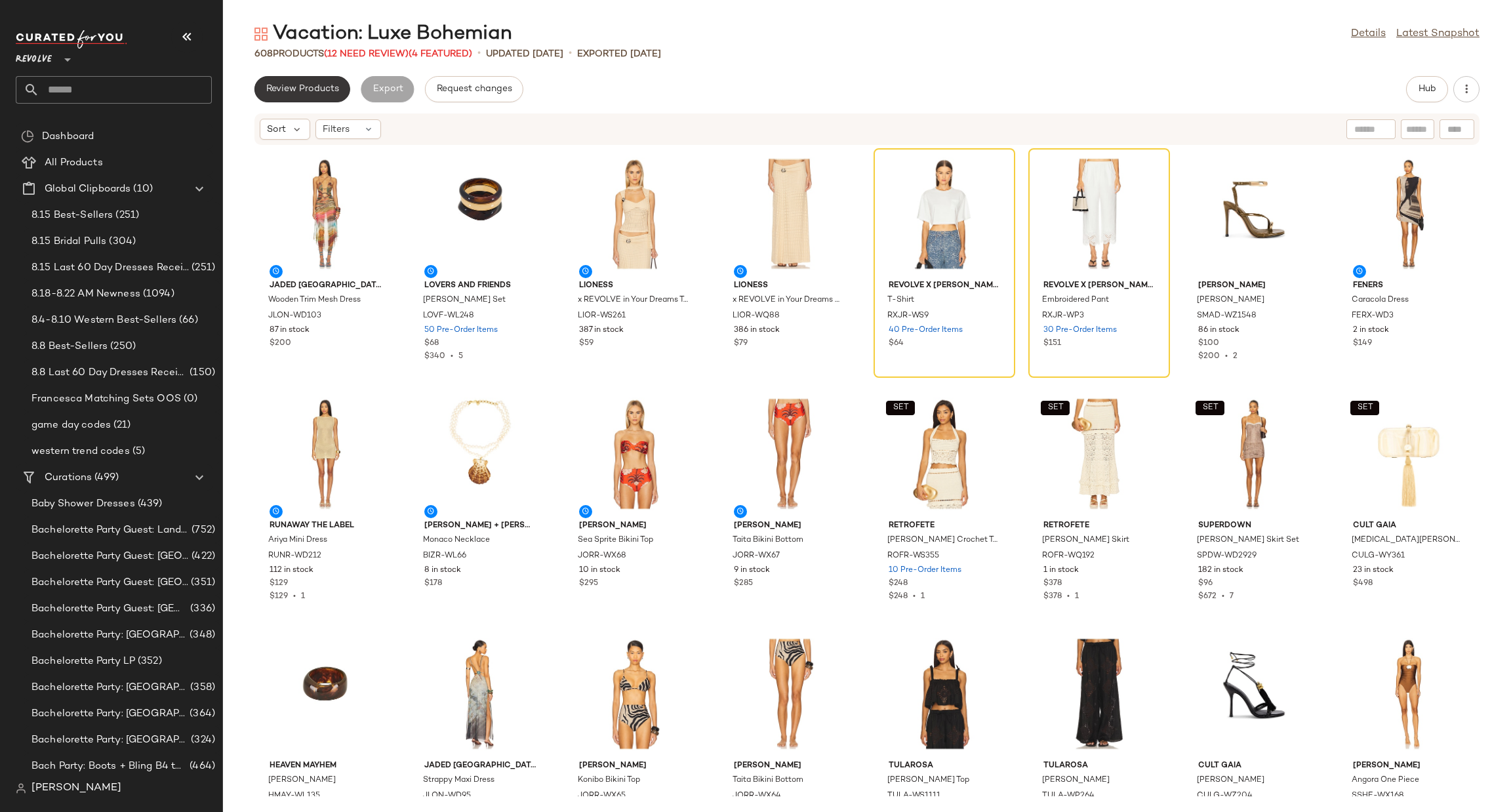
click at [301, 81] on button "Review Products" at bounding box center [302, 89] width 96 height 26
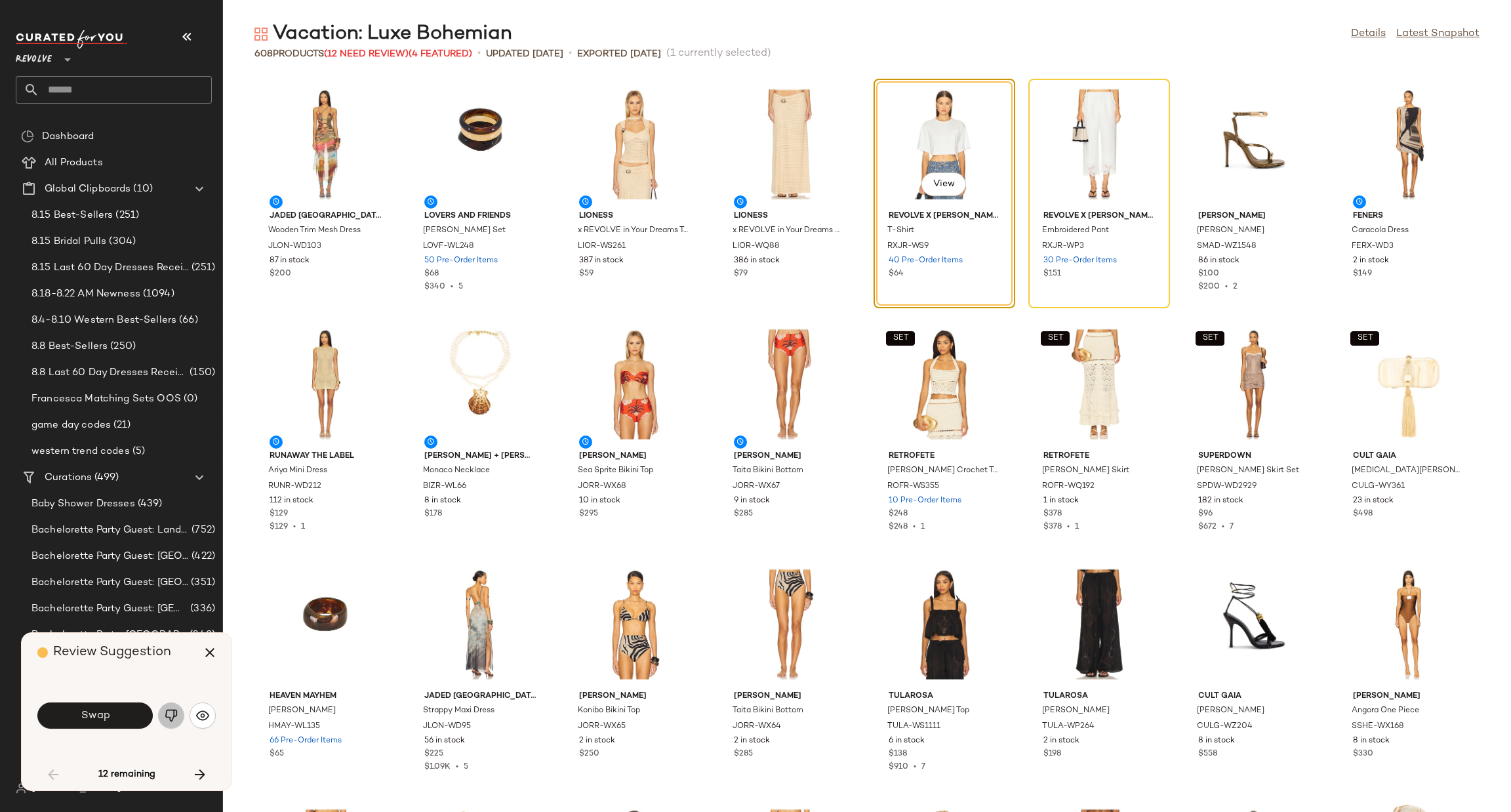
click at [171, 709] on img "button" at bounding box center [172, 716] width 13 height 13
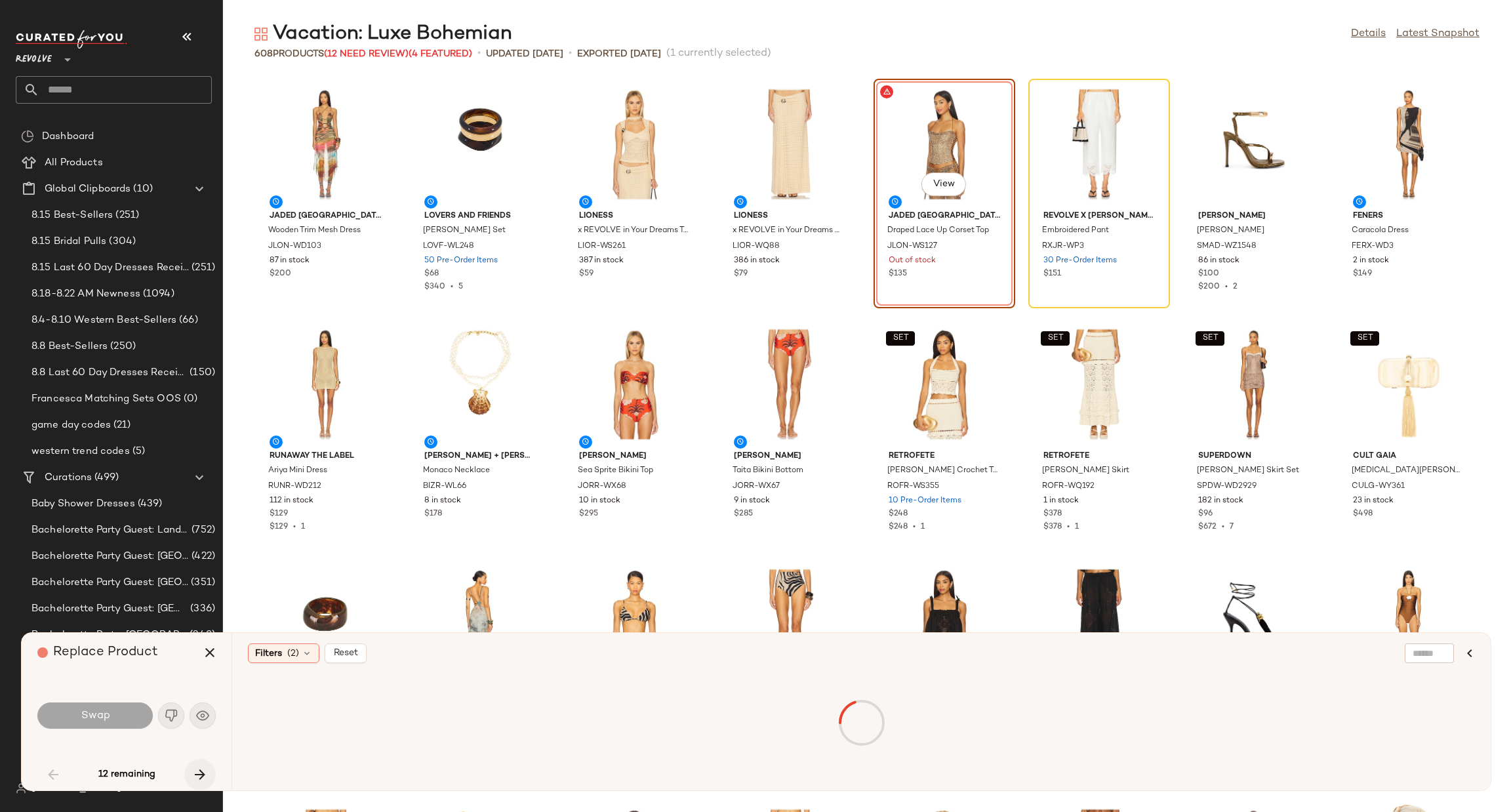
click at [202, 775] on icon "button" at bounding box center [199, 774] width 16 height 16
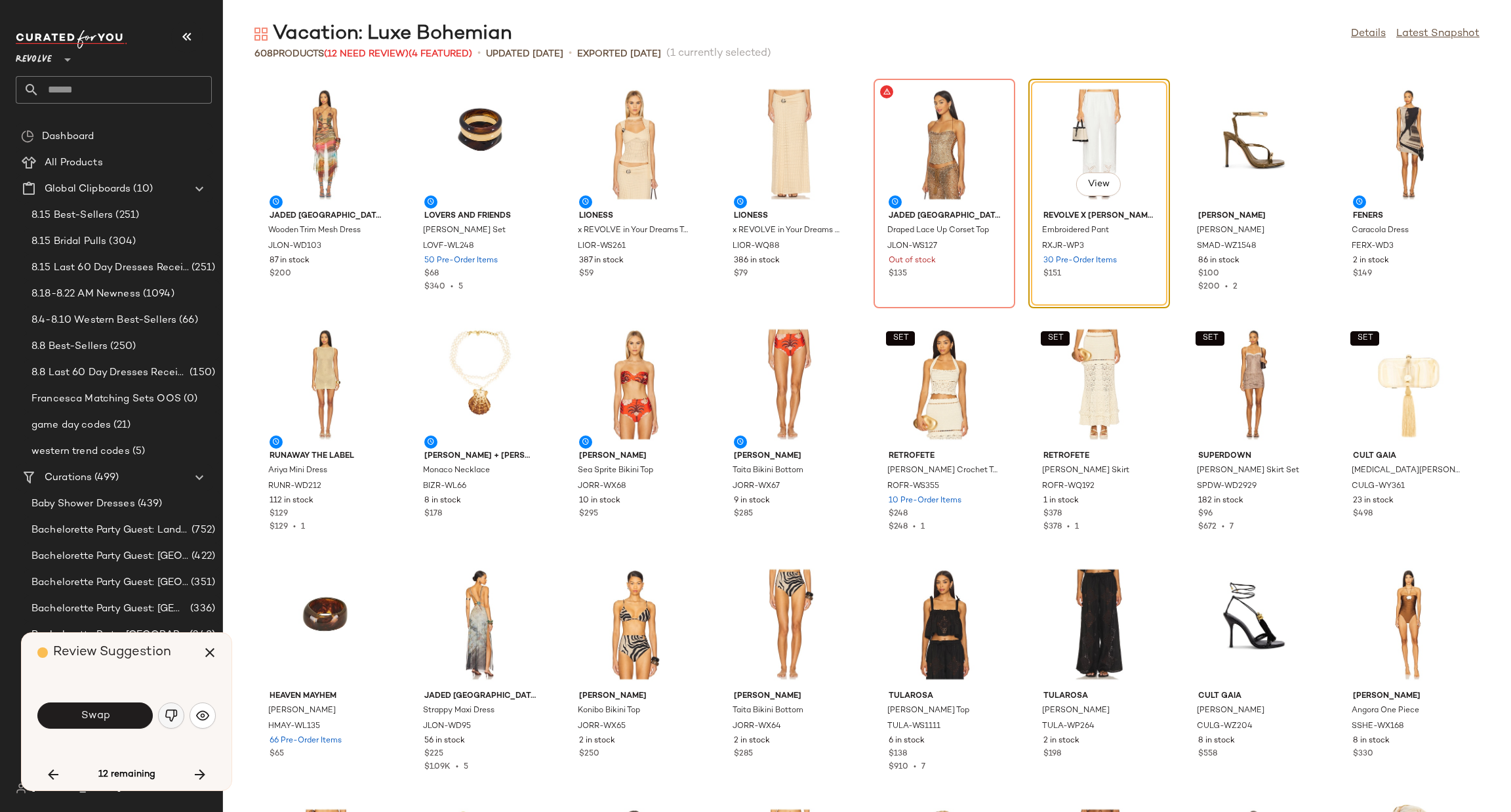
click at [168, 716] on img "button" at bounding box center [172, 716] width 13 height 13
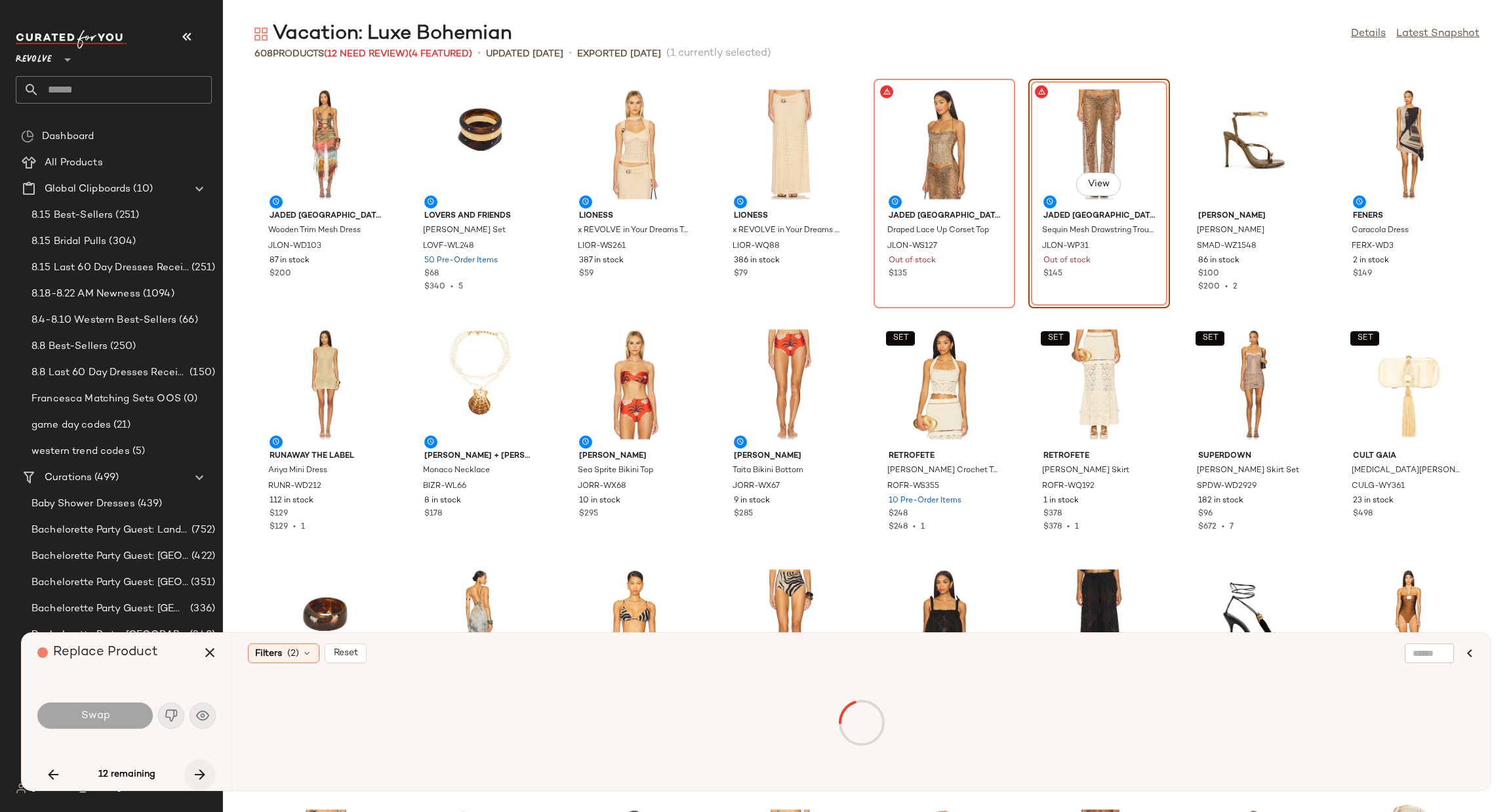
click at [204, 773] on icon "button" at bounding box center [199, 774] width 16 height 16
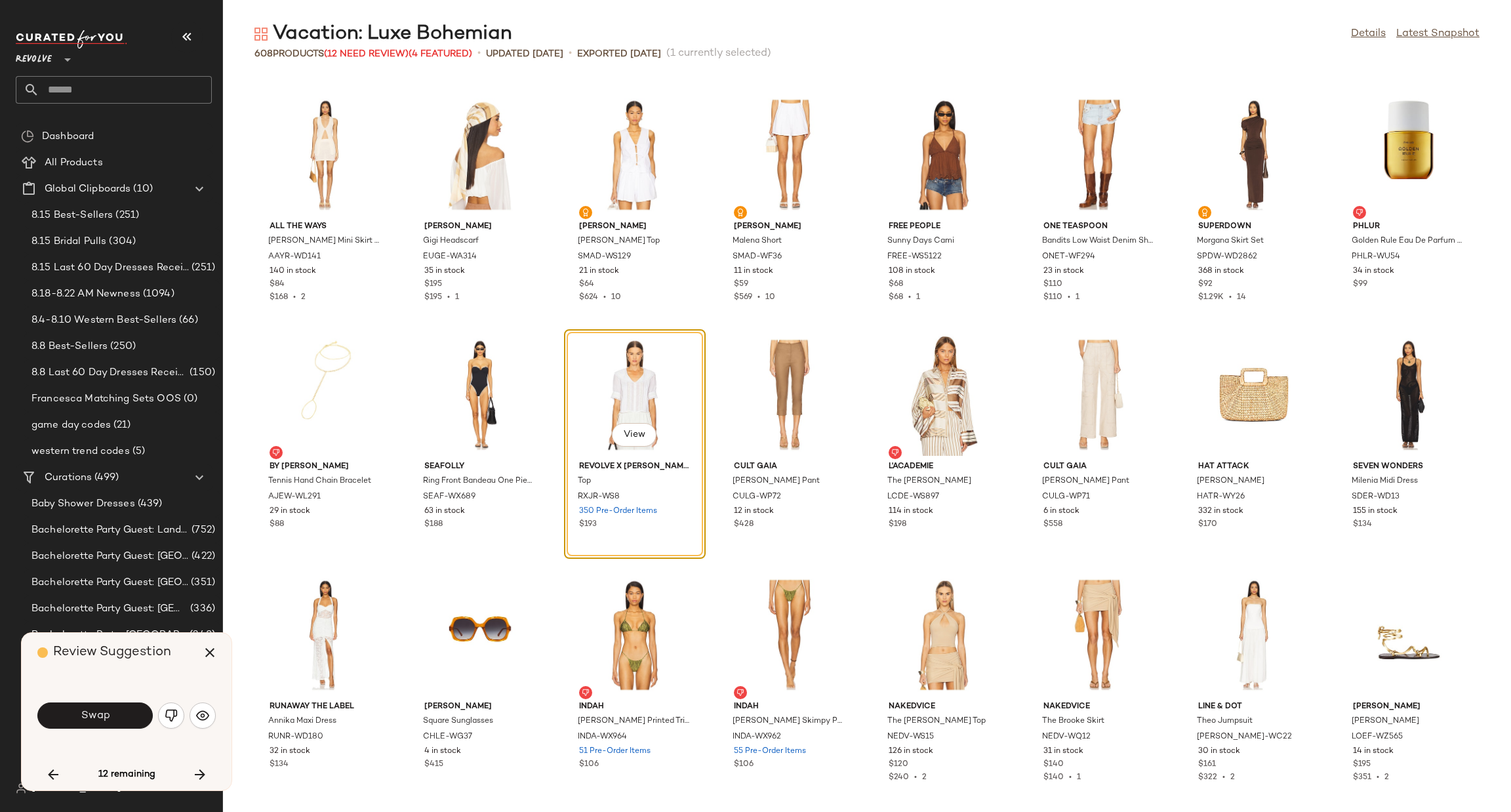
click at [158, 723] on div "Swap" at bounding box center [126, 716] width 178 height 31
click at [163, 720] on button "button" at bounding box center [171, 715] width 26 height 26
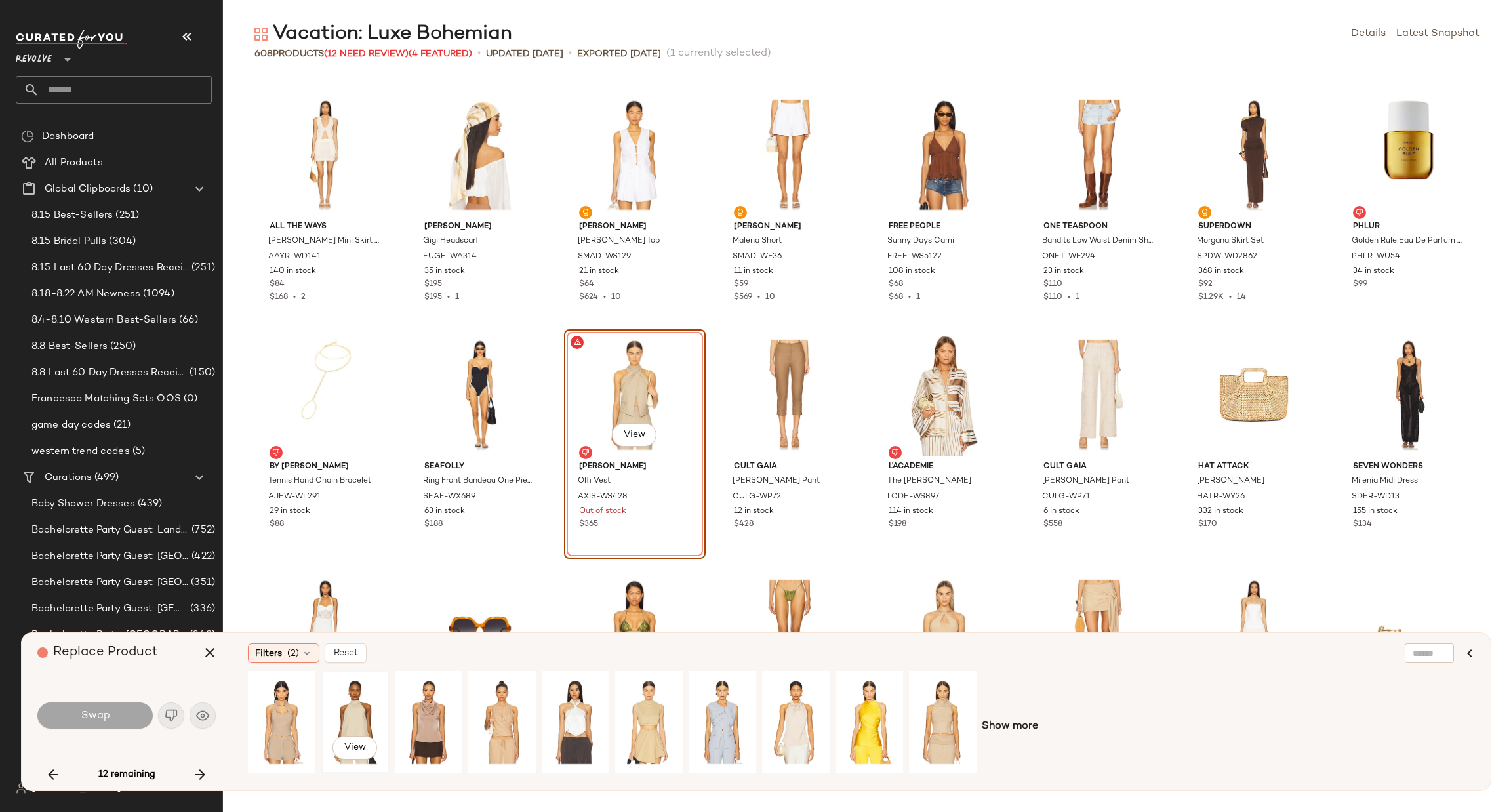
click at [347, 713] on div "View" at bounding box center [355, 722] width 58 height 93
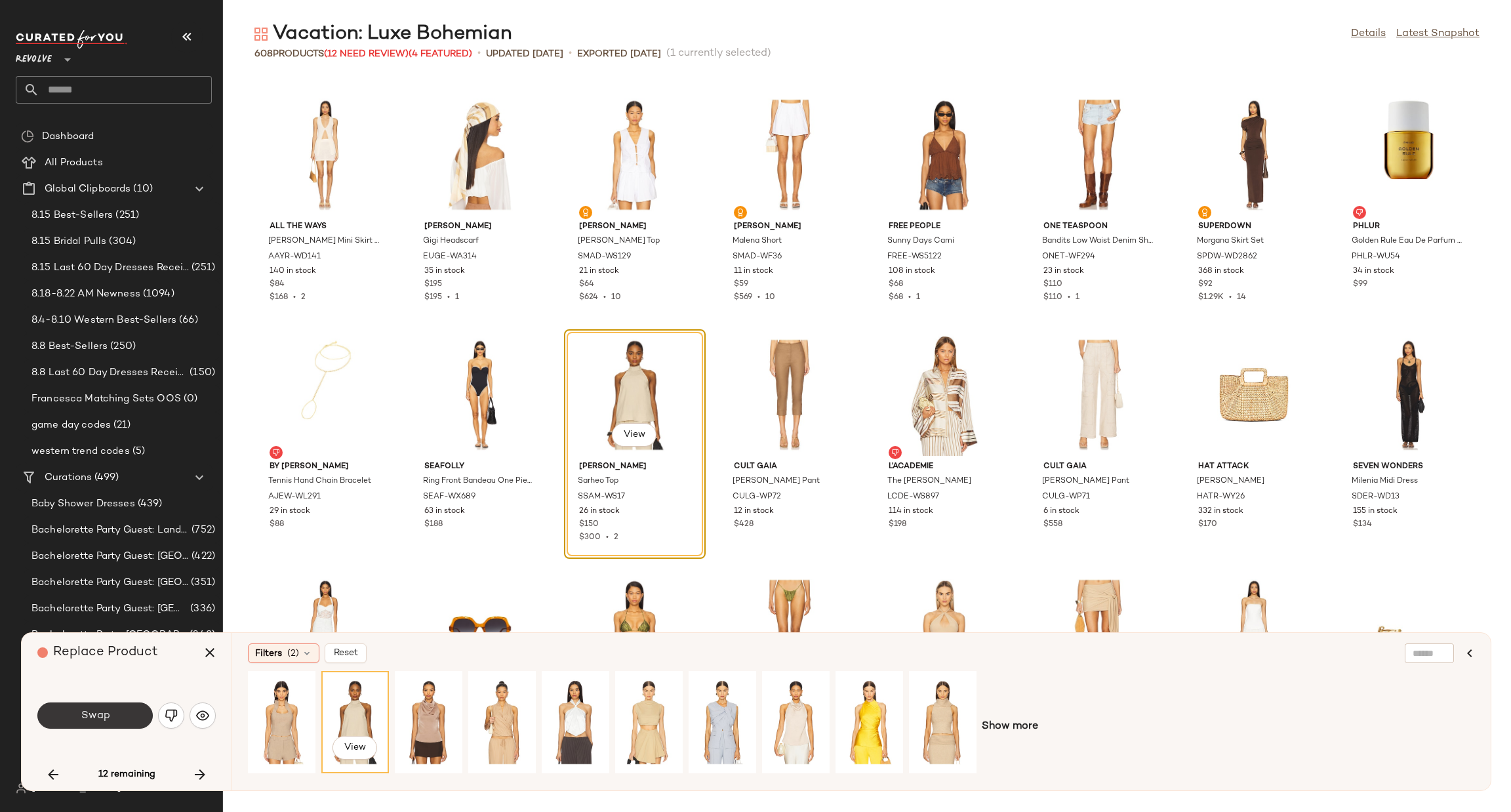
click at [117, 713] on button "Swap" at bounding box center [95, 715] width 116 height 26
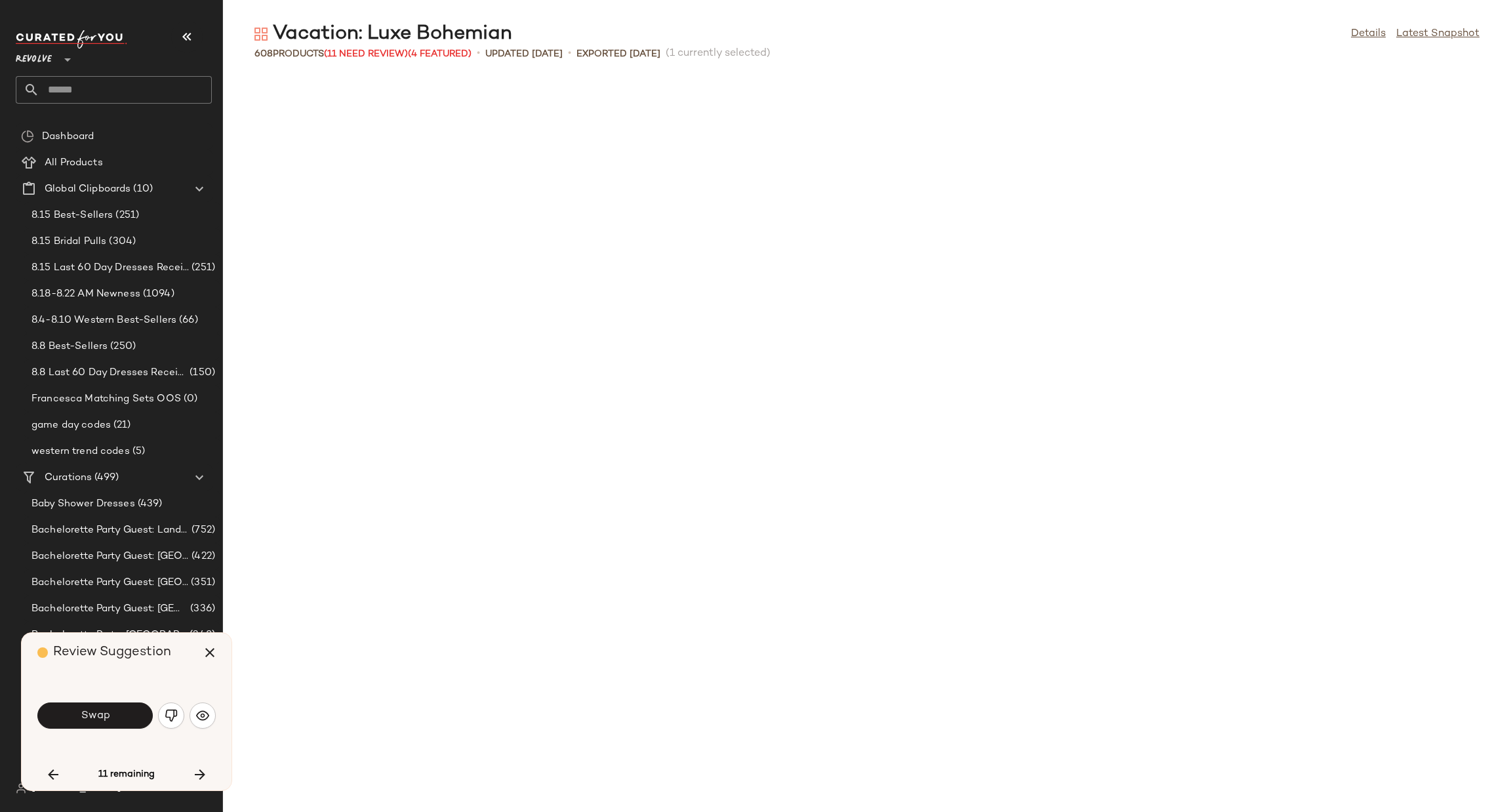
scroll to position [3839, 0]
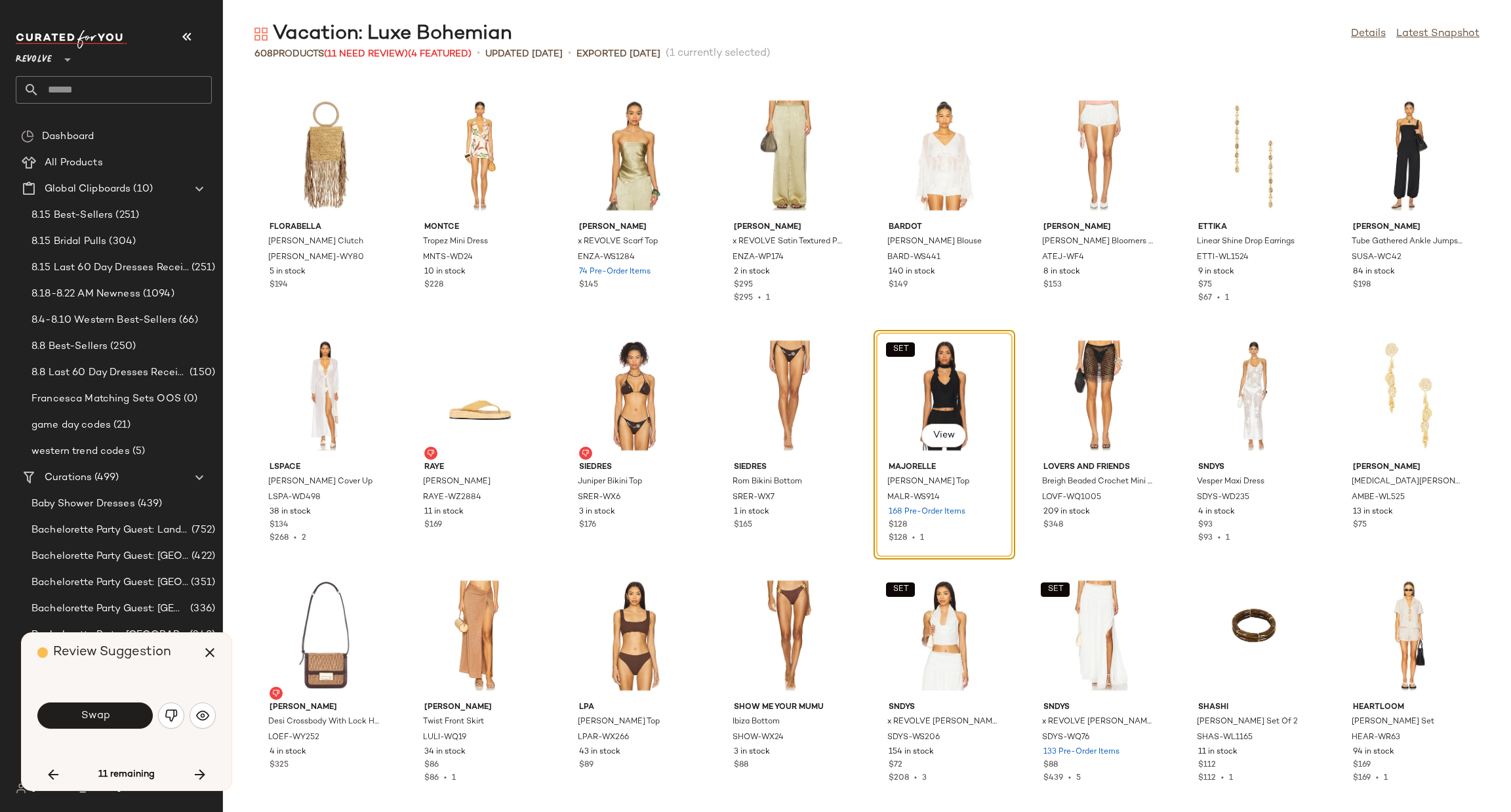
click at [164, 714] on button "button" at bounding box center [171, 715] width 26 height 26
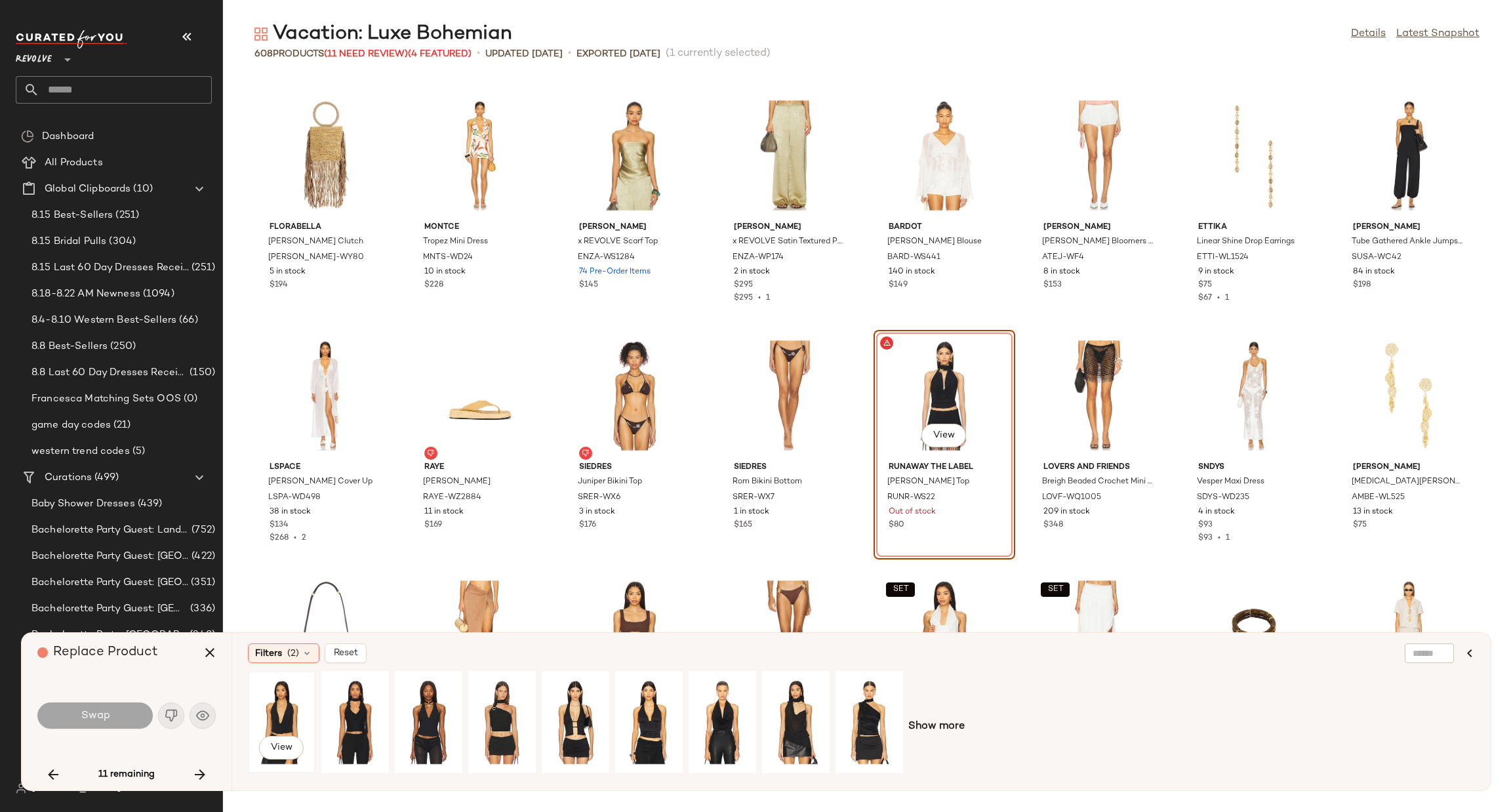
click at [273, 711] on div "View" at bounding box center [281, 722] width 58 height 93
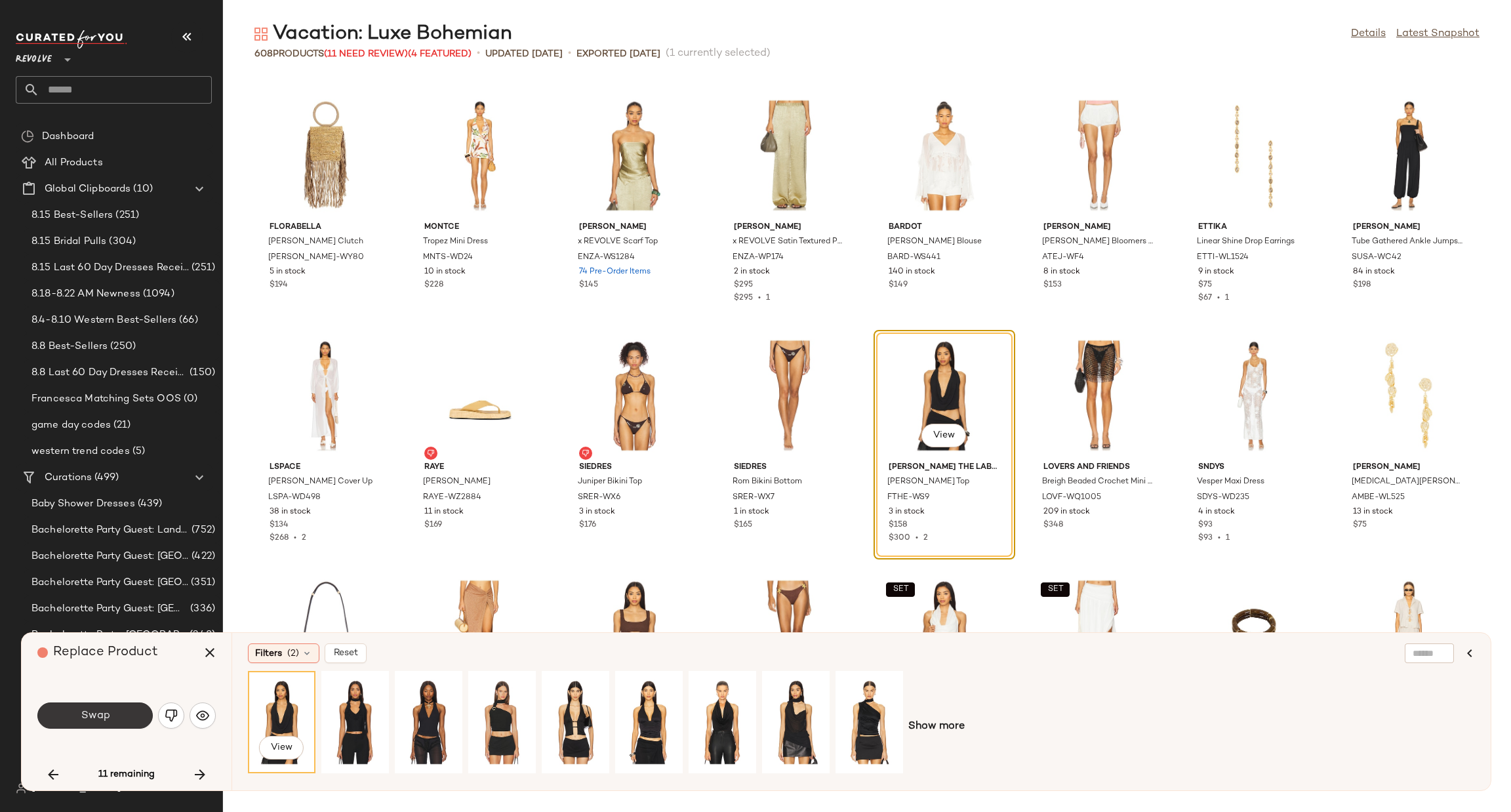
click at [134, 709] on button "Swap" at bounding box center [95, 715] width 116 height 26
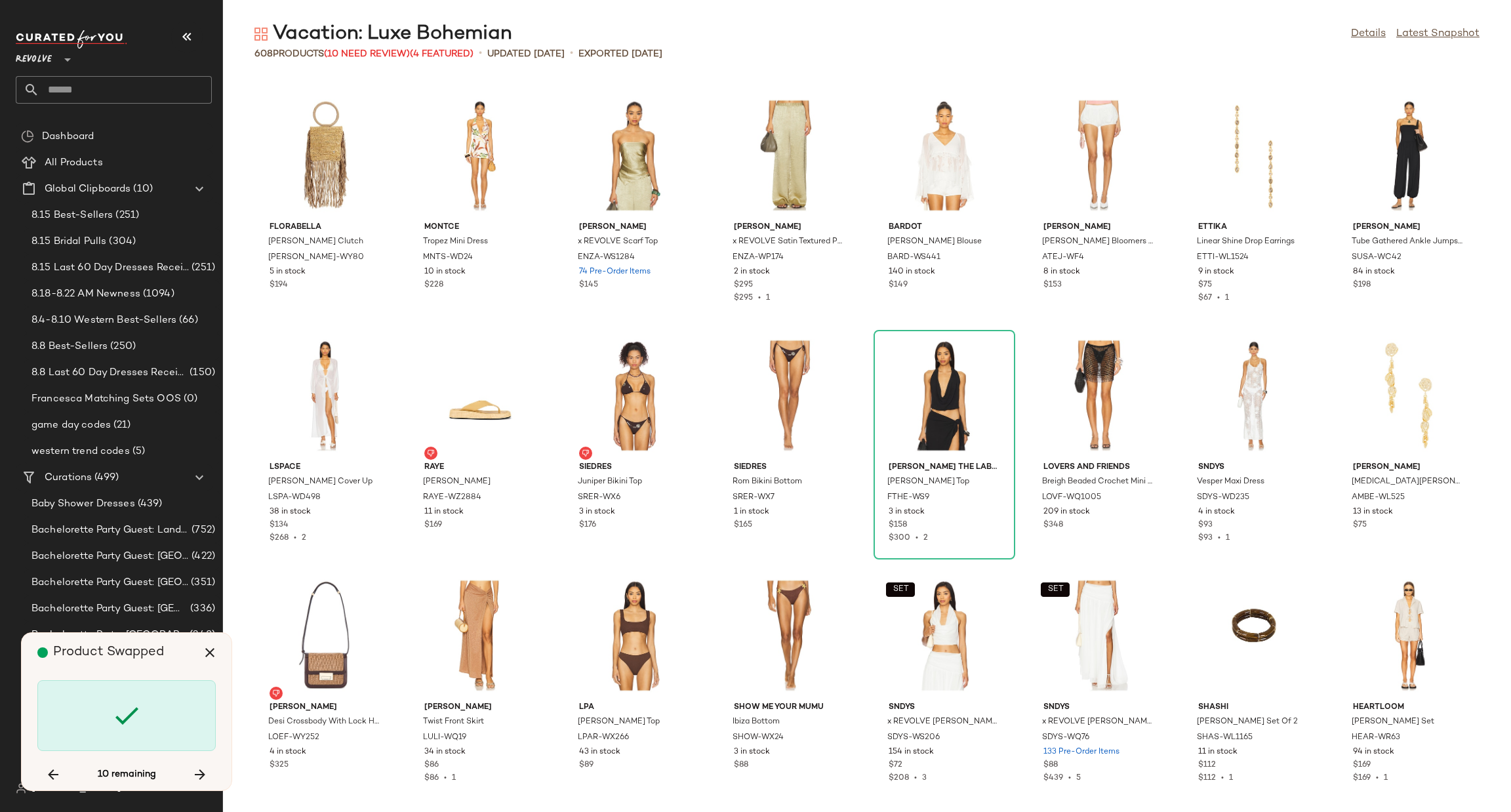
scroll to position [6959, 0]
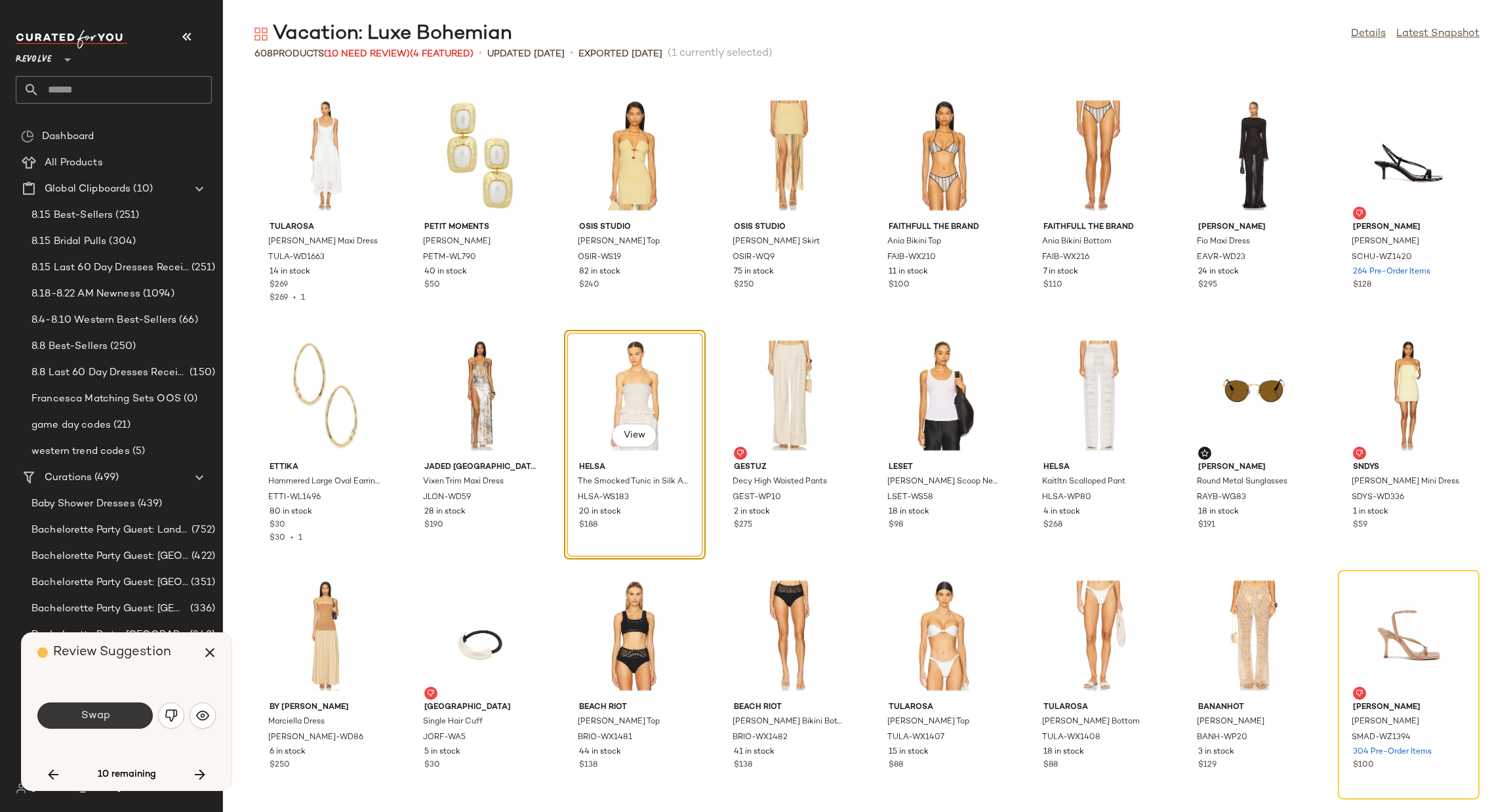
click at [78, 713] on button "Swap" at bounding box center [95, 715] width 116 height 26
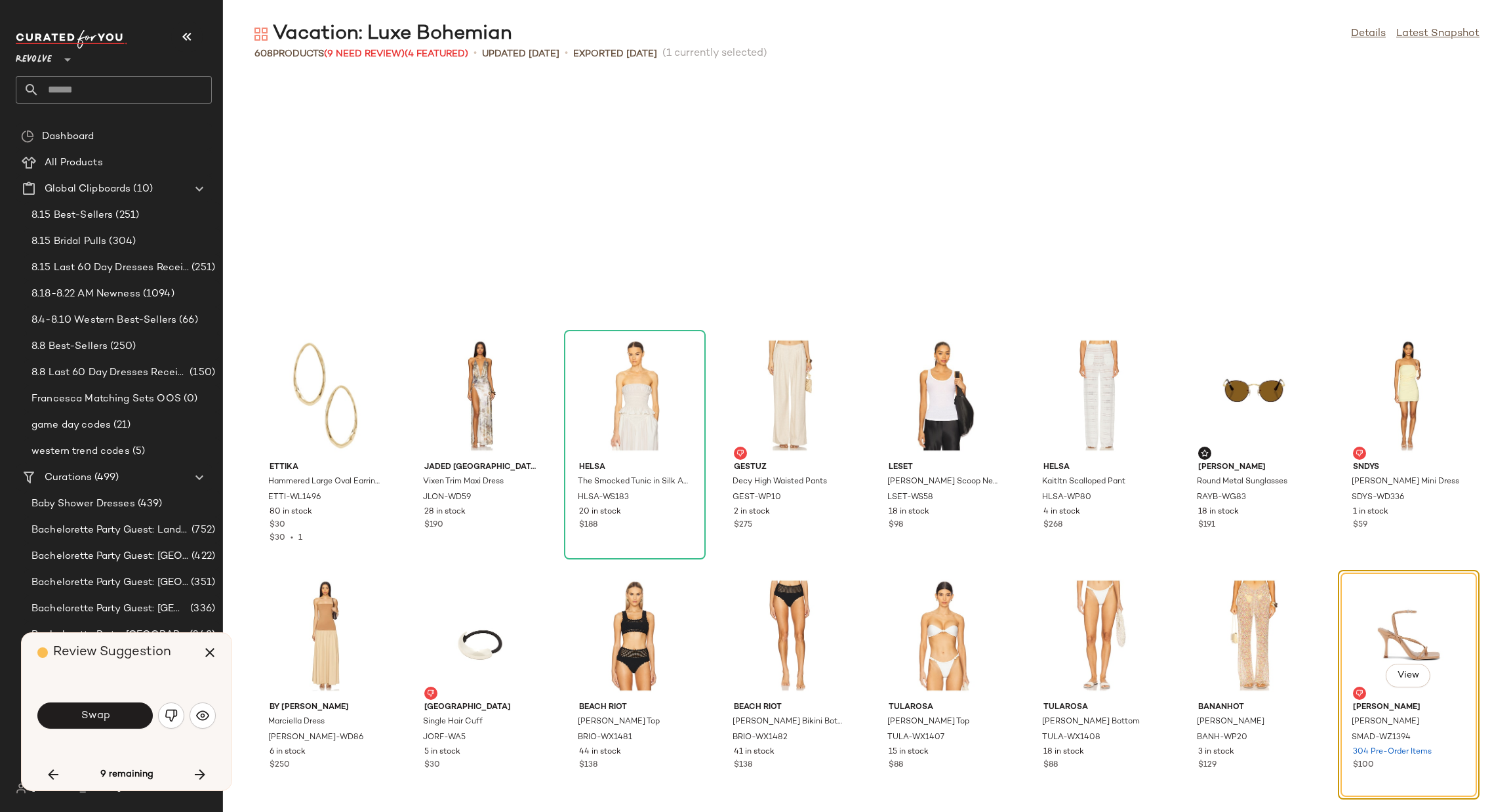
scroll to position [7200, 0]
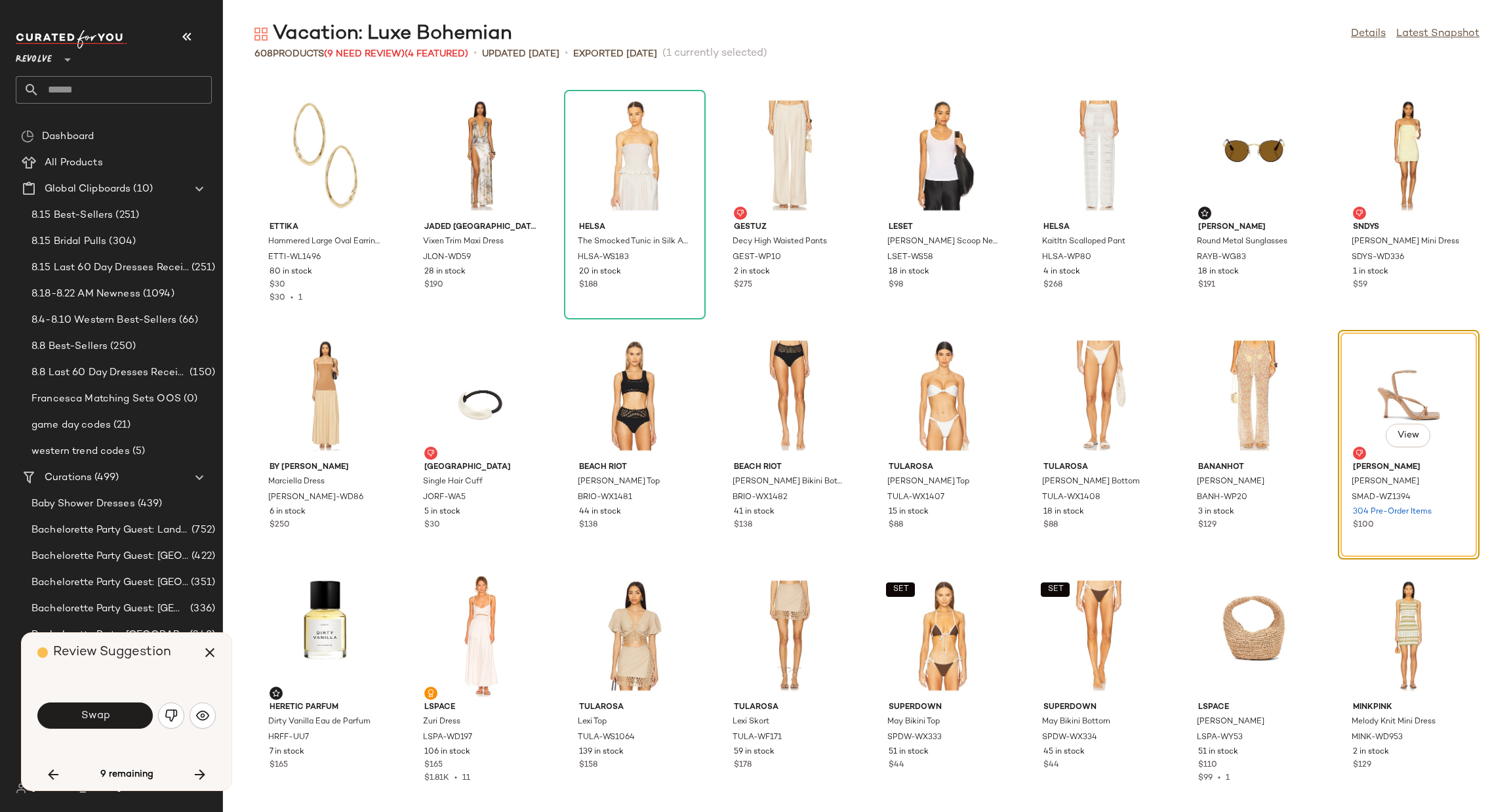
drag, startPoint x: 78, startPoint y: 717, endPoint x: 89, endPoint y: 717, distance: 11.0
click at [81, 717] on button "Swap" at bounding box center [95, 715] width 116 height 26
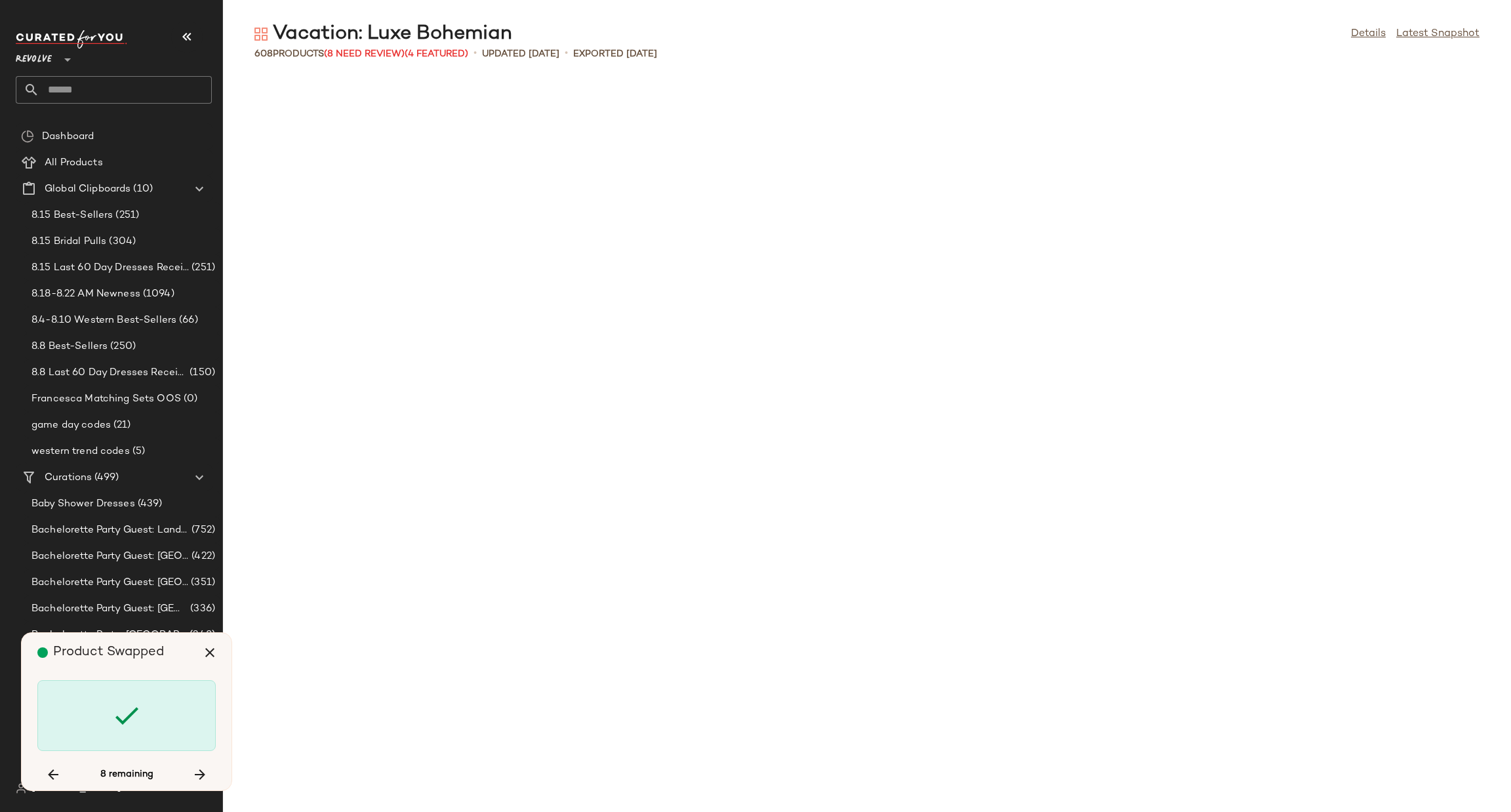
scroll to position [8400, 0]
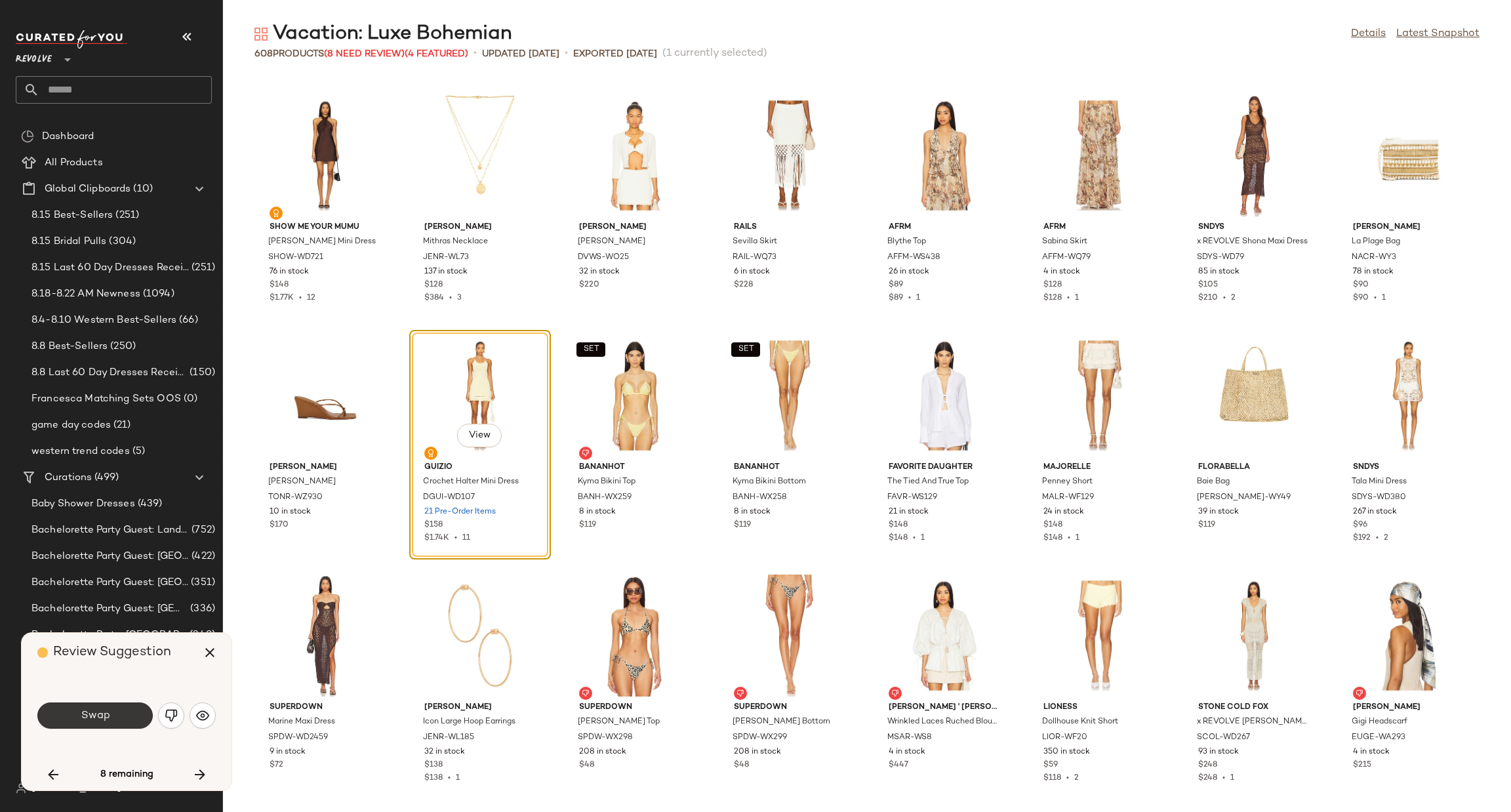
click at [99, 717] on span "Swap" at bounding box center [95, 716] width 30 height 13
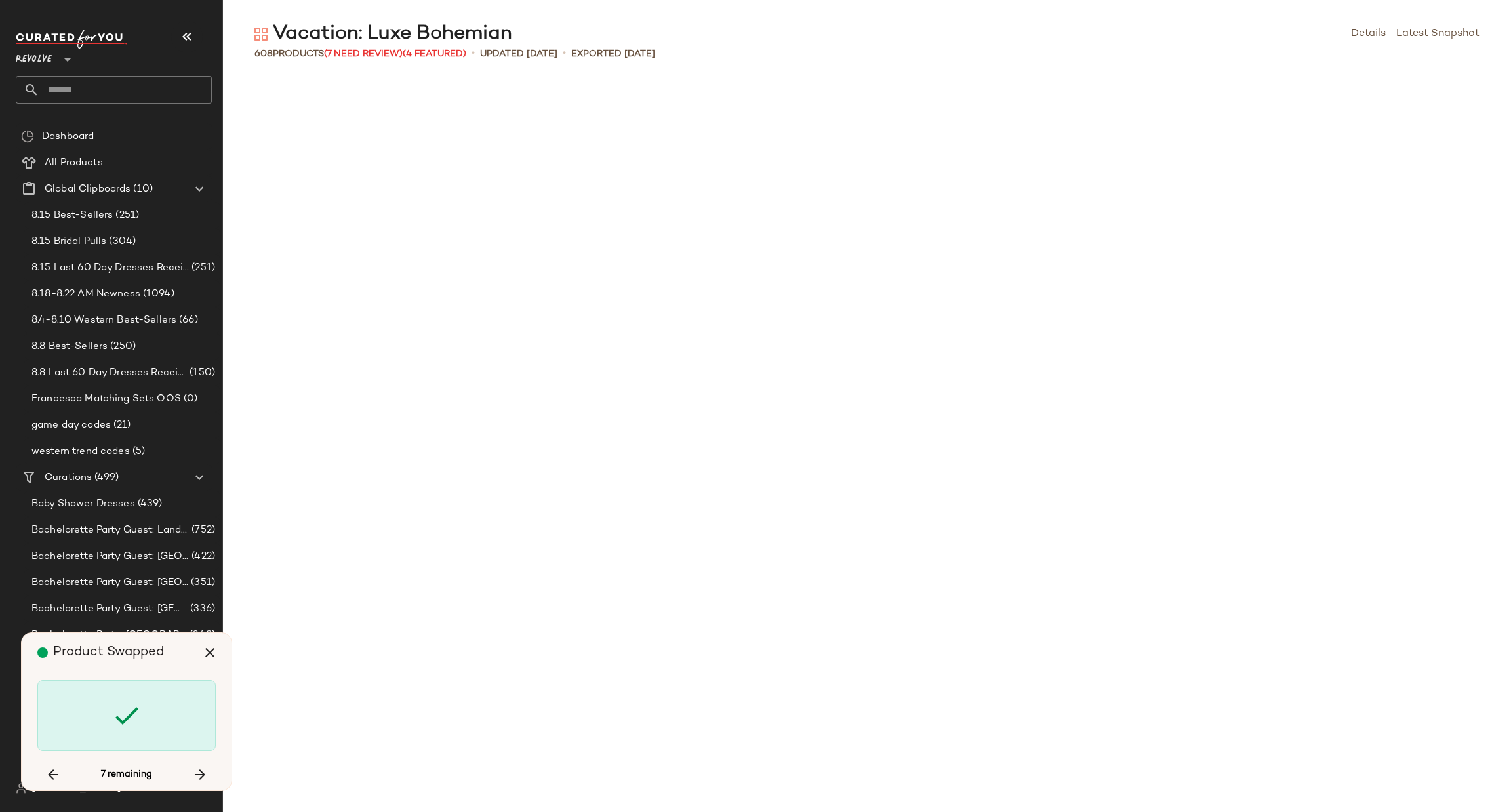
scroll to position [9840, 0]
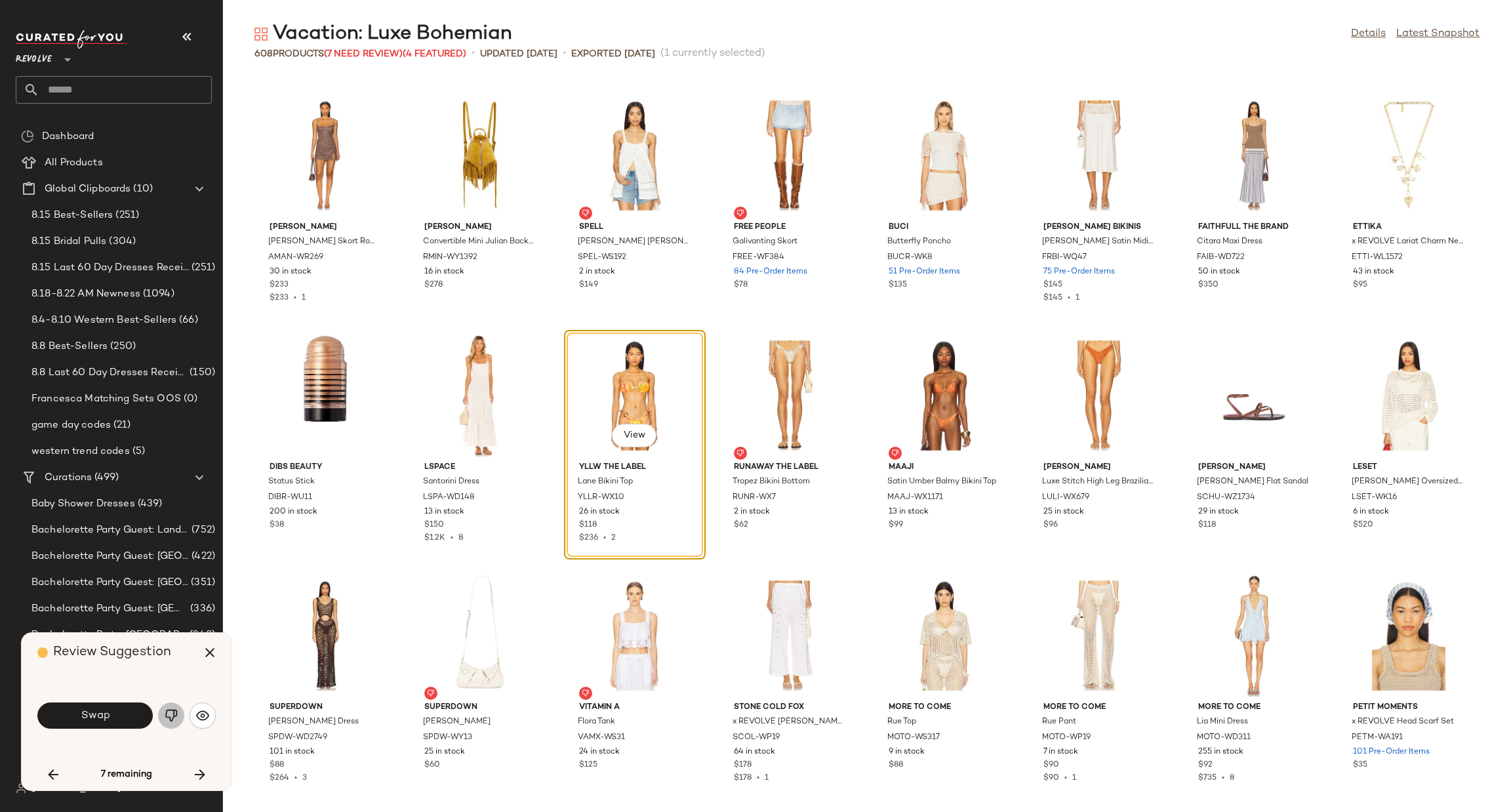
click at [168, 716] on img "button" at bounding box center [172, 716] width 13 height 13
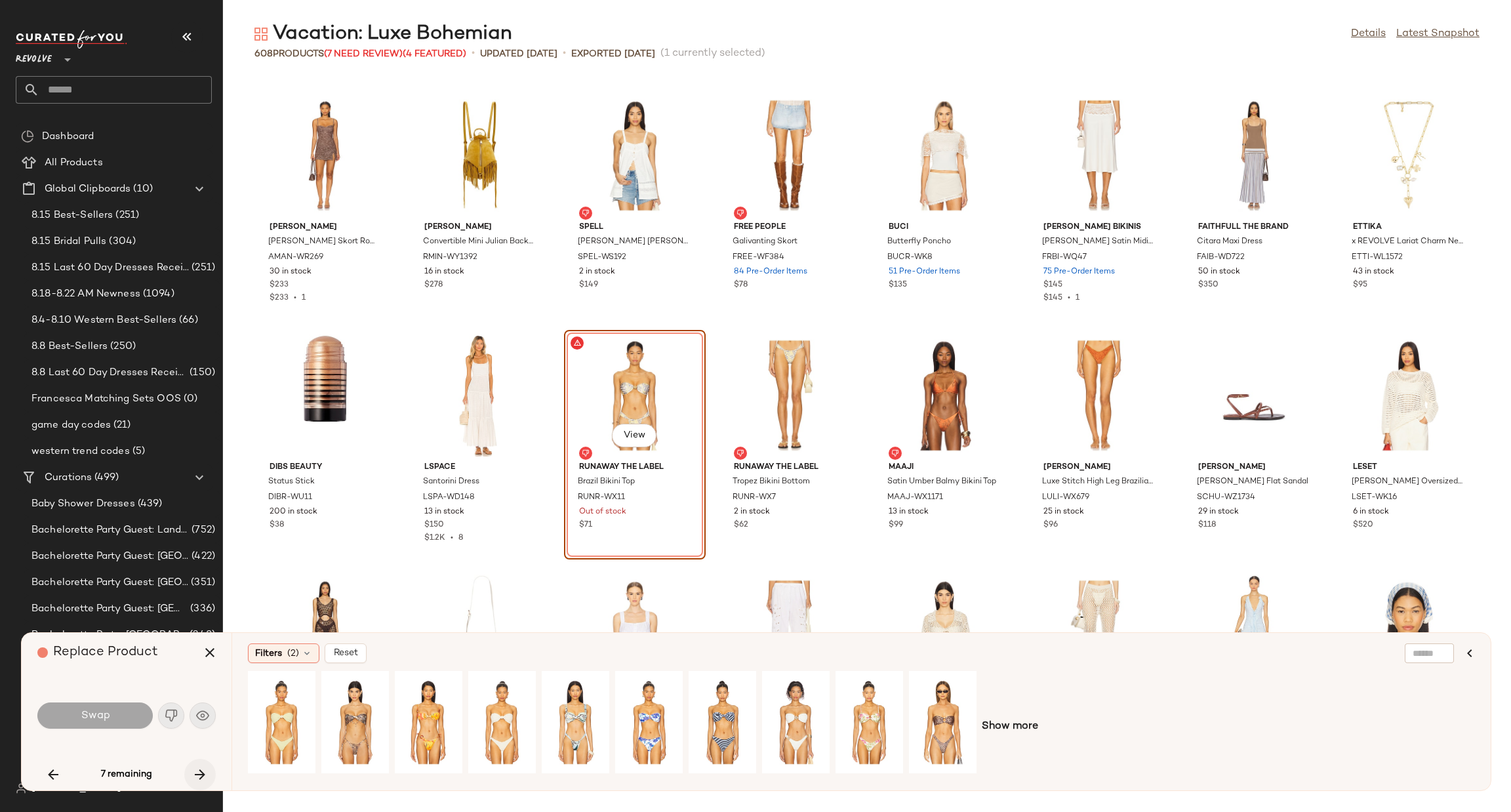
click at [195, 772] on icon "button" at bounding box center [199, 774] width 16 height 16
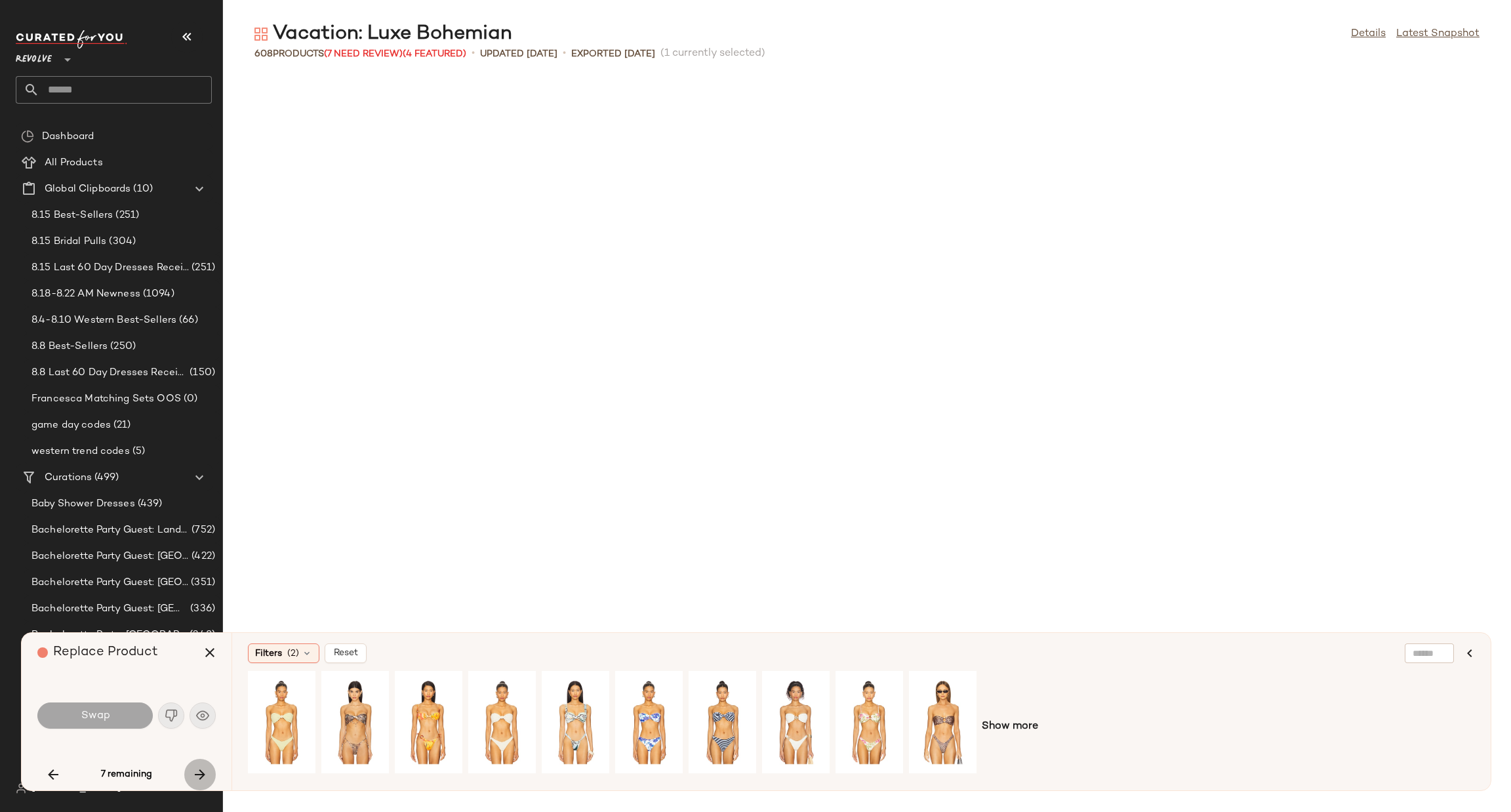
scroll to position [12000, 0]
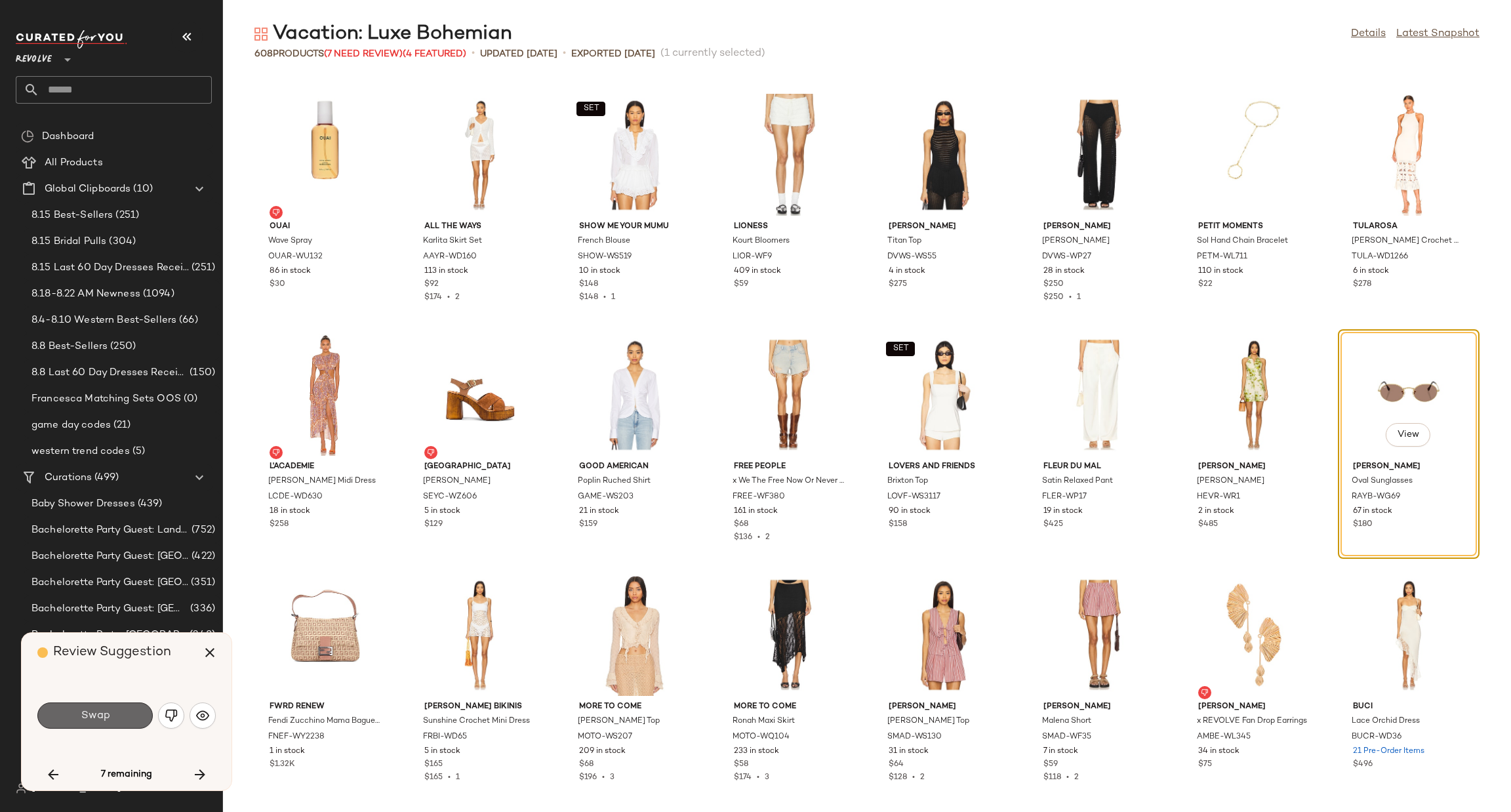
click at [105, 708] on button "Swap" at bounding box center [95, 715] width 116 height 26
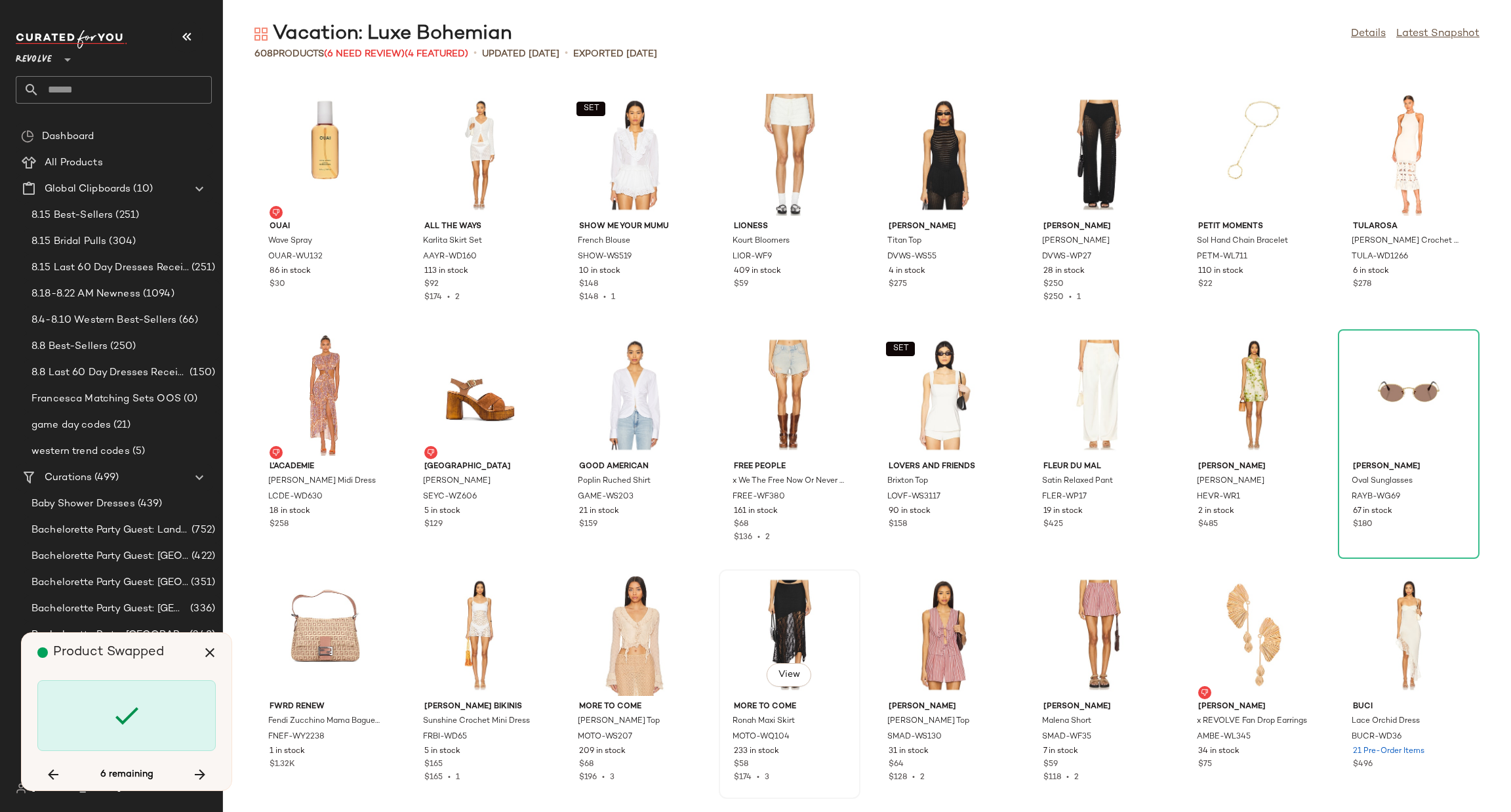
scroll to position [12961, 0]
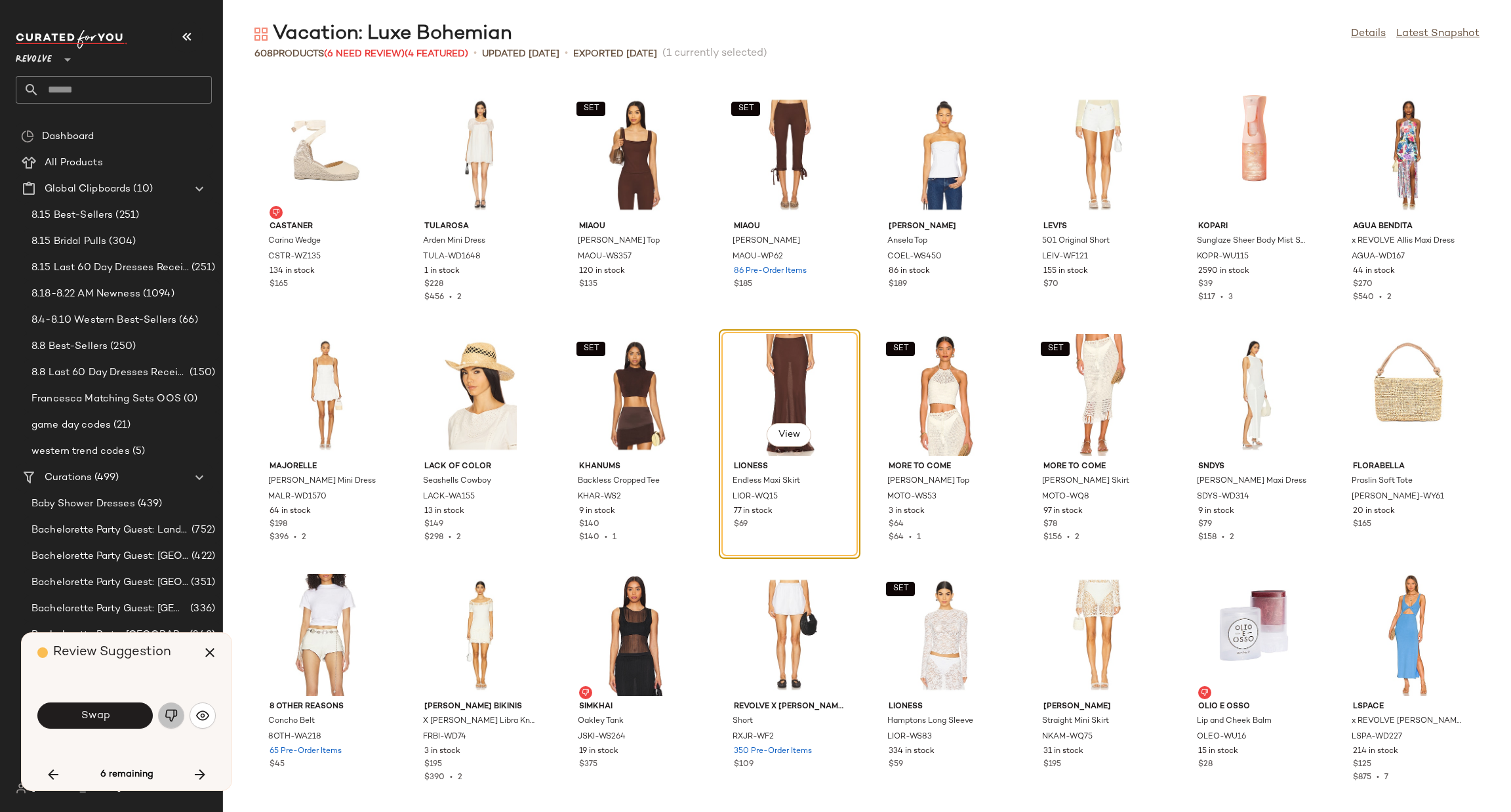
click at [174, 708] on button "button" at bounding box center [171, 715] width 26 height 26
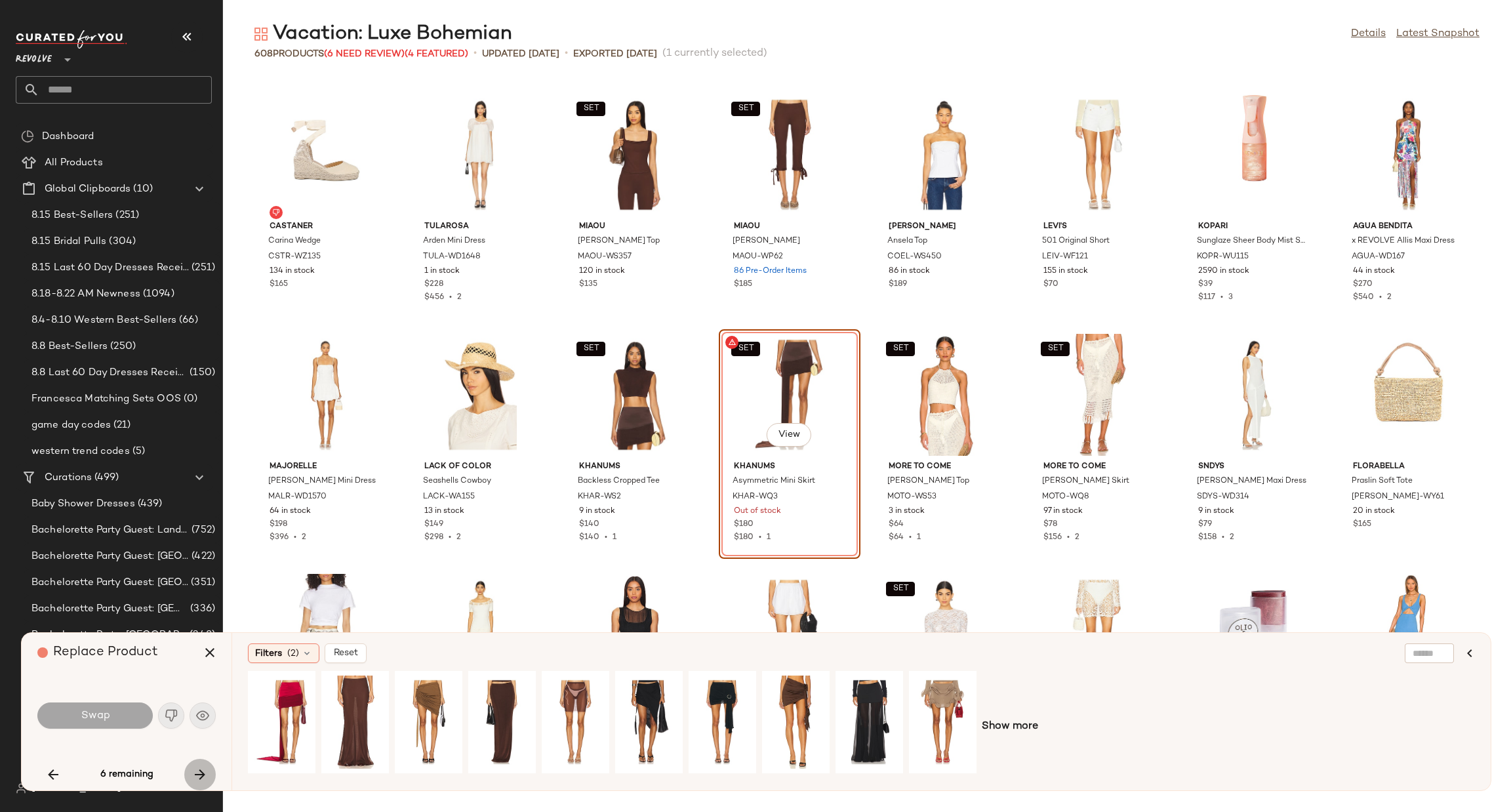
click at [202, 776] on icon "button" at bounding box center [199, 774] width 16 height 16
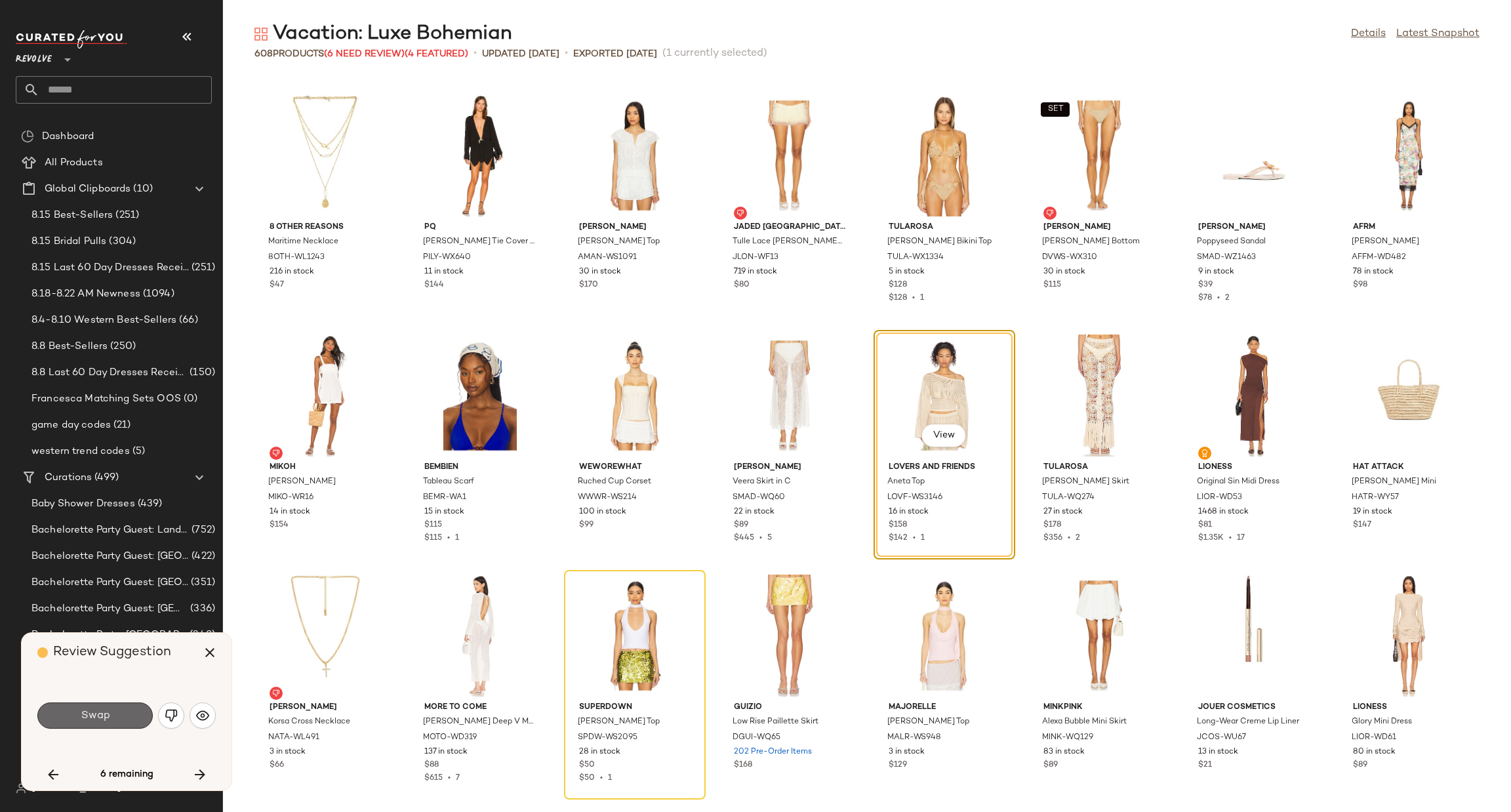
click at [104, 710] on span "Swap" at bounding box center [95, 716] width 30 height 13
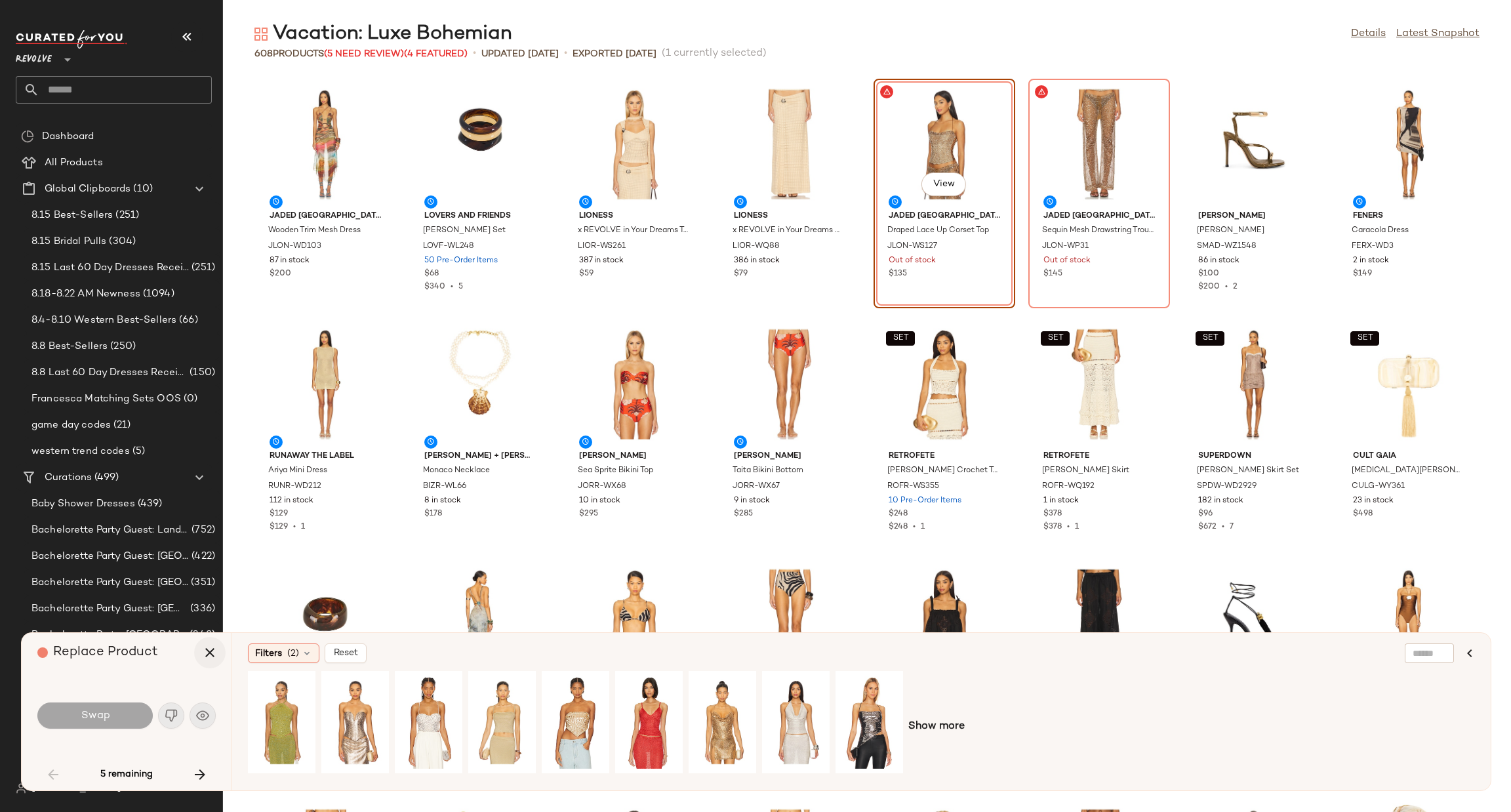
click at [209, 658] on icon "button" at bounding box center [210, 652] width 16 height 16
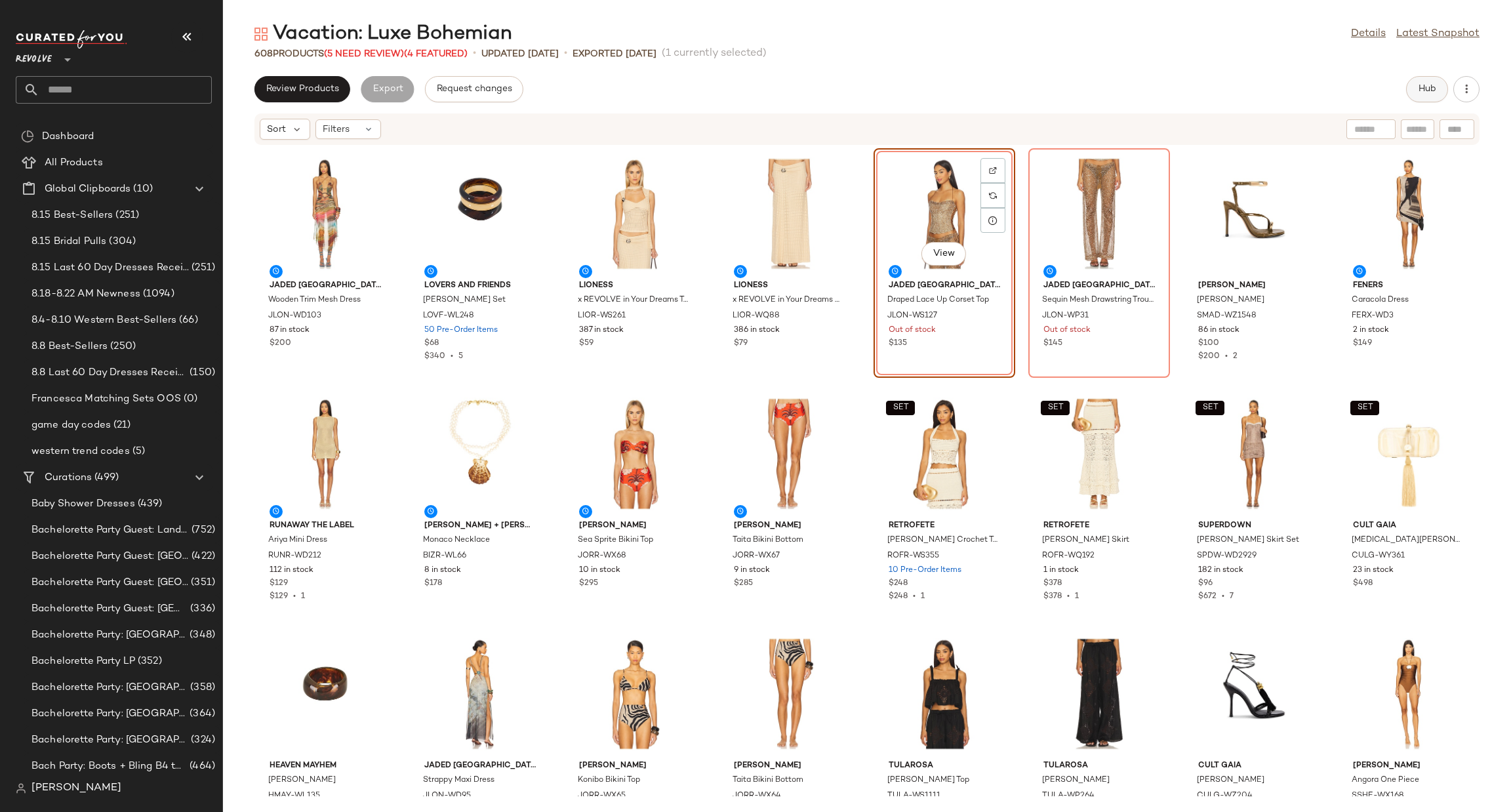
click at [1414, 95] on button "Hub" at bounding box center [1427, 89] width 42 height 26
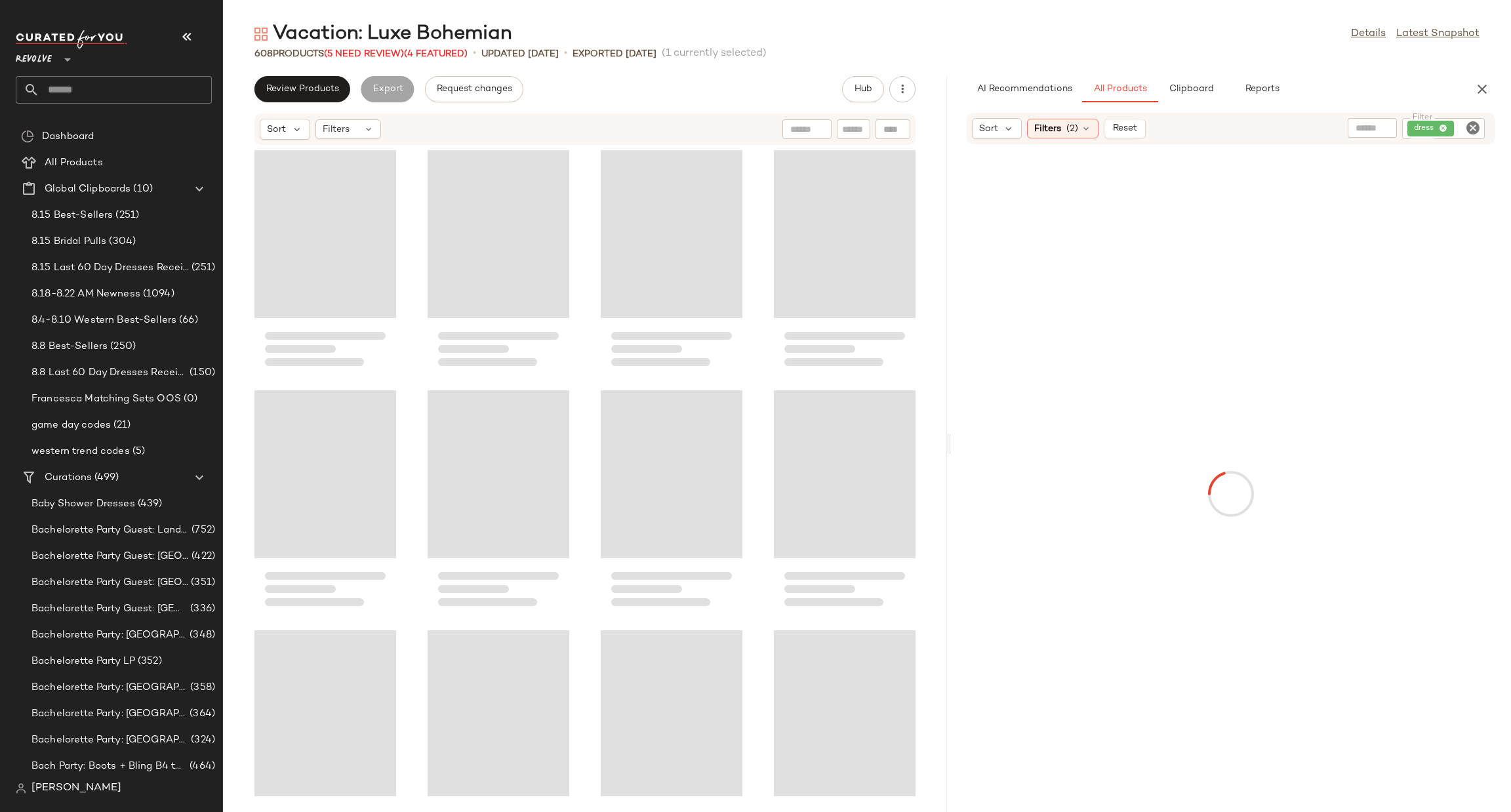
drag, startPoint x: 867, startPoint y: 446, endPoint x: 952, endPoint y: 438, distance: 85.4
click at [952, 438] on div "Vacation: Luxe Bohemian Details Latest Snapshot 608 Products (5 Need Review) (4…" at bounding box center [867, 416] width 1289 height 791
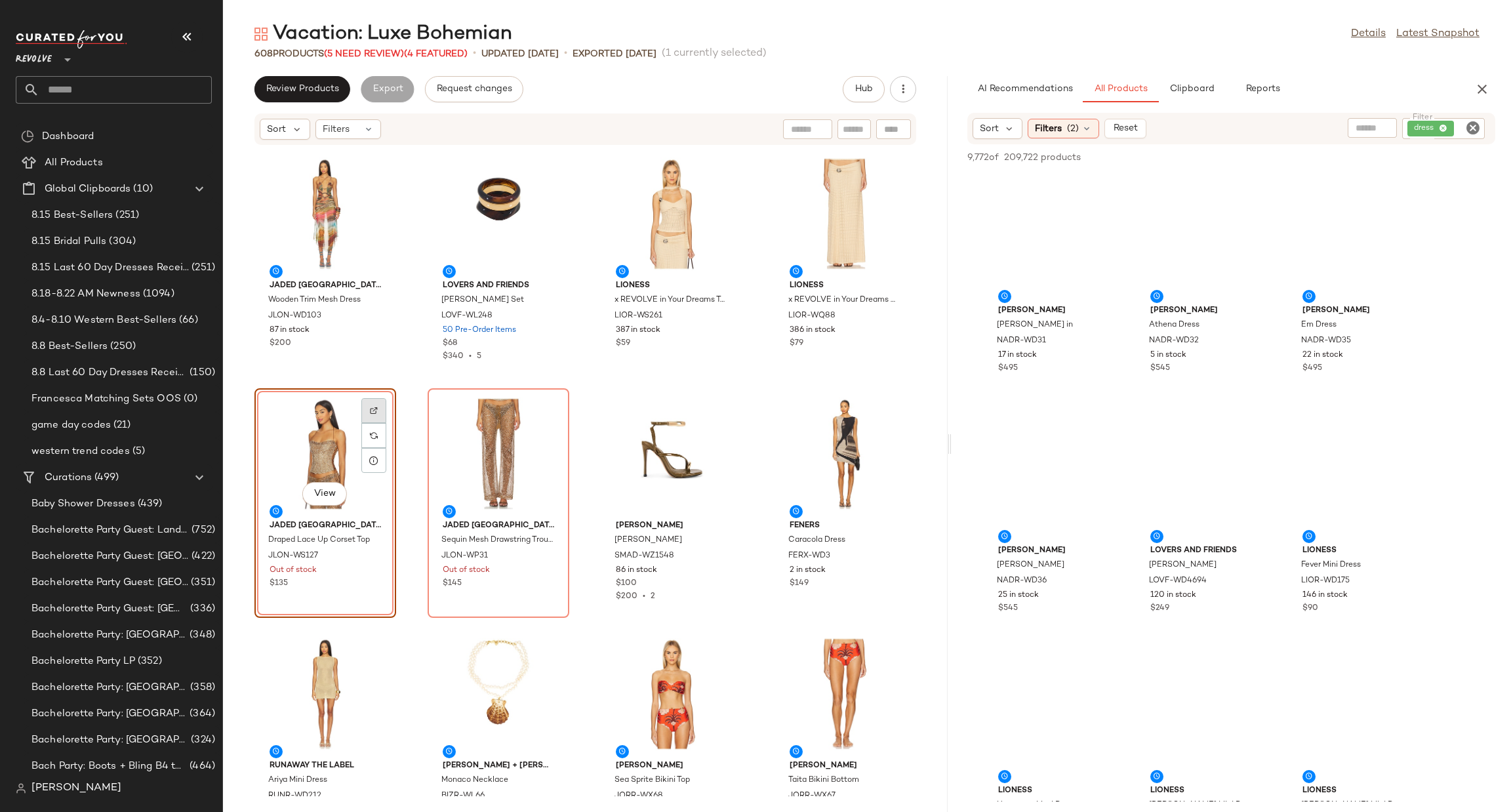
click at [373, 423] on div at bounding box center [373, 435] width 25 height 25
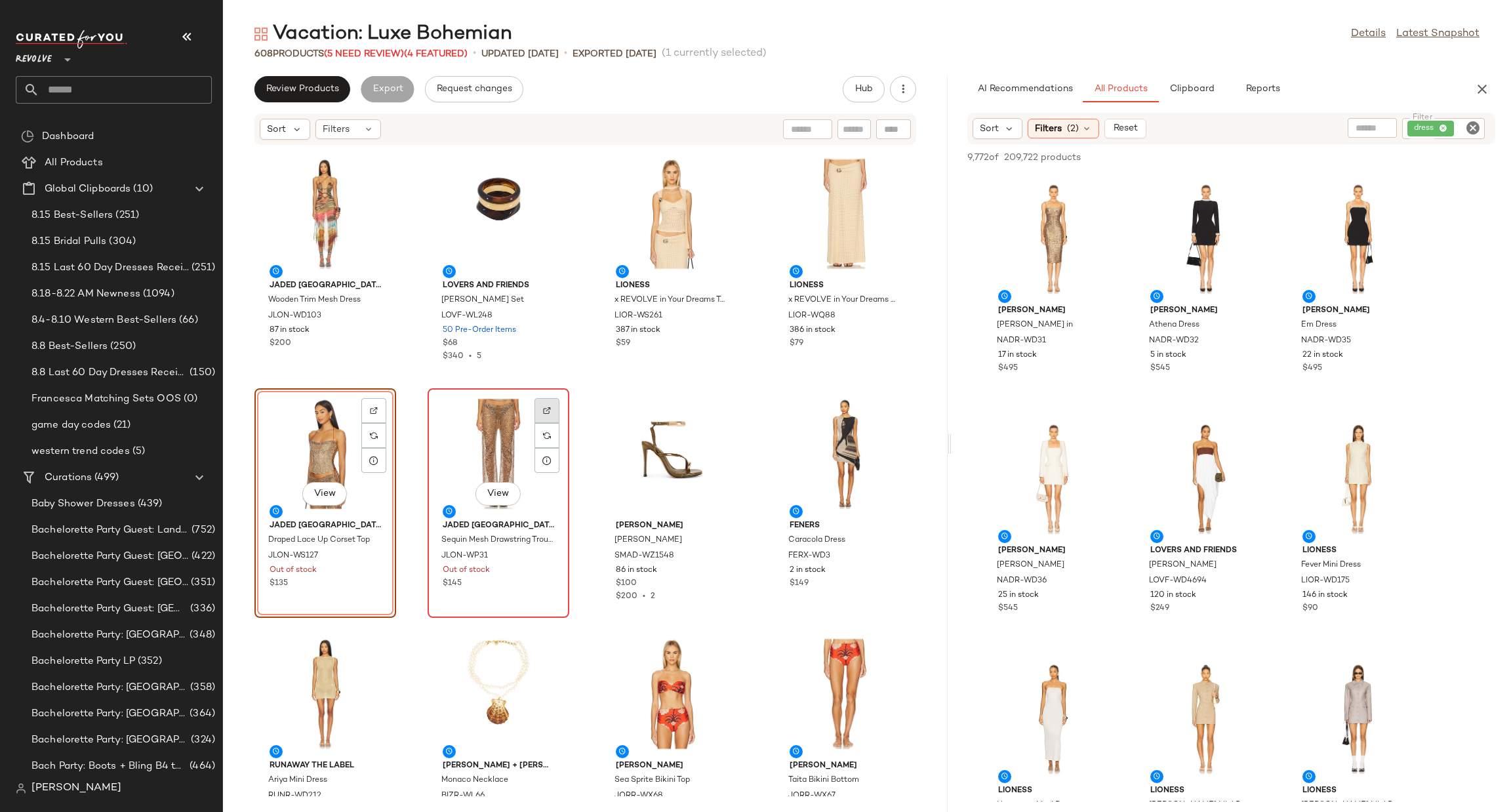
click at [545, 423] on div at bounding box center [546, 435] width 25 height 25
drag, startPoint x: 1477, startPoint y: 122, endPoint x: 1462, endPoint y: 127, distance: 15.8
click at [1473, 122] on icon "Clear Filter" at bounding box center [1473, 128] width 16 height 16
type input "***"
drag, startPoint x: 1396, startPoint y: 149, endPoint x: 1398, endPoint y: 157, distance: 8.2
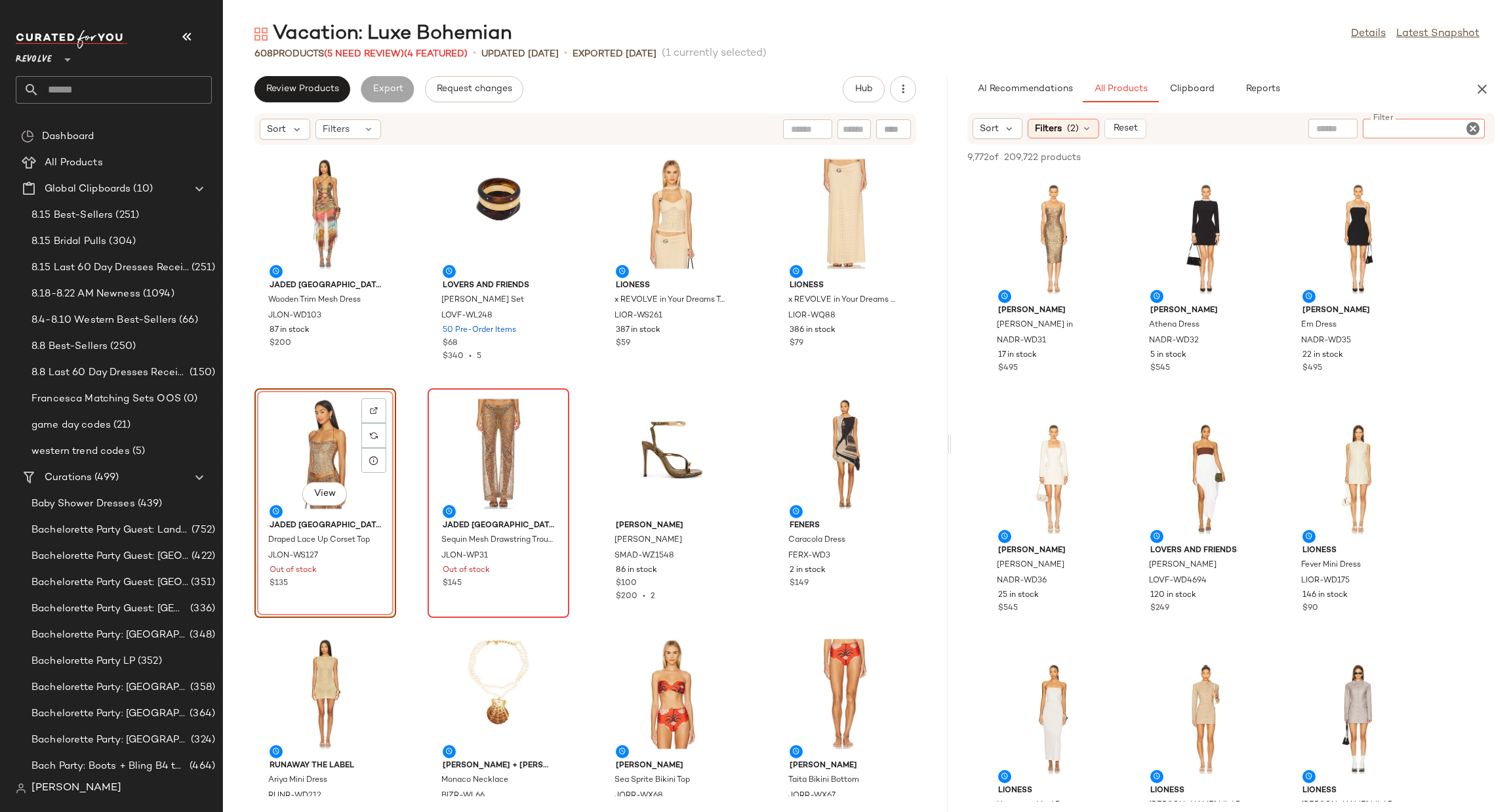
click at [1398, 150] on div at bounding box center [1403, 157] width 184 height 16
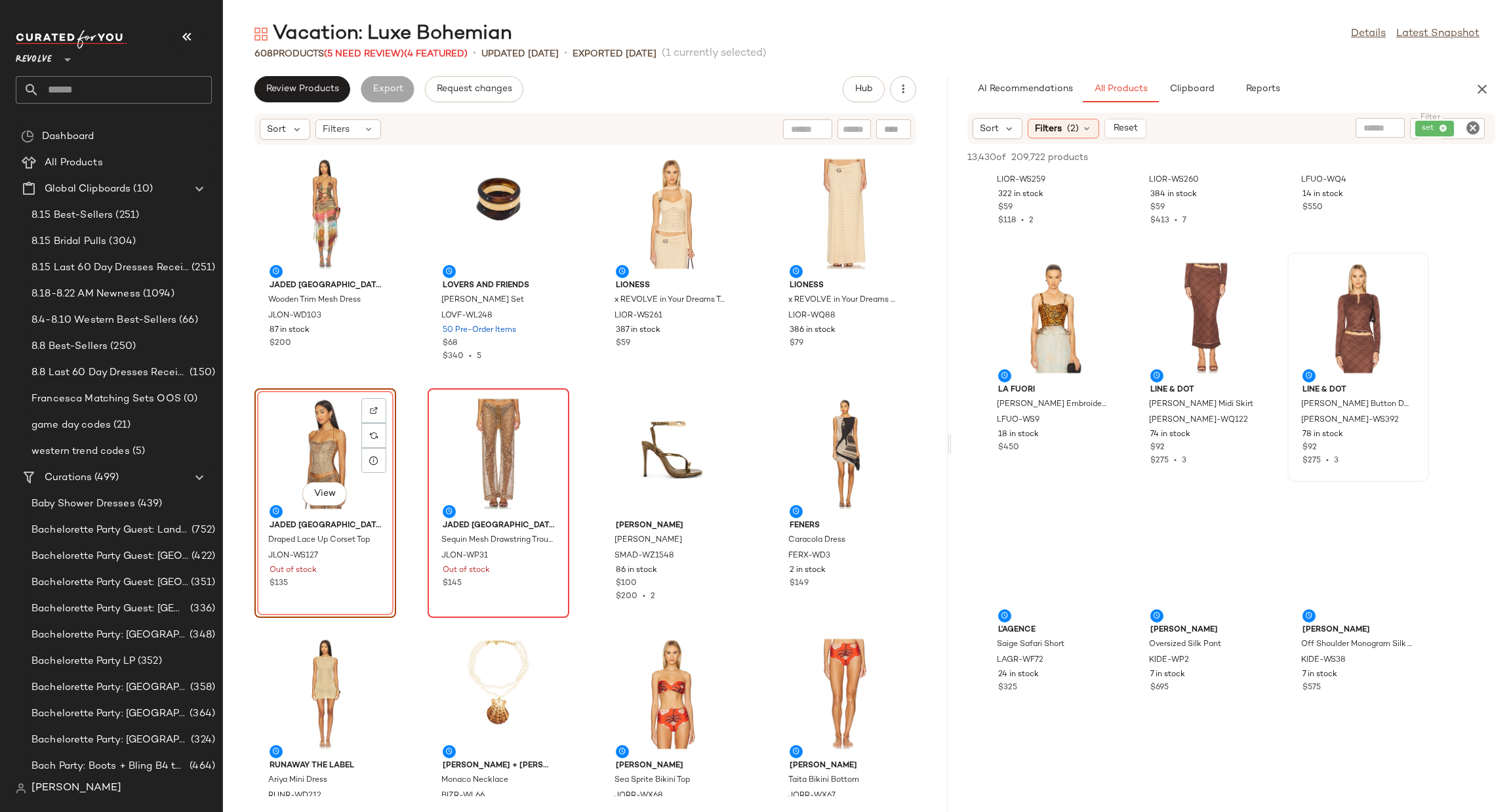
scroll to position [8360, 0]
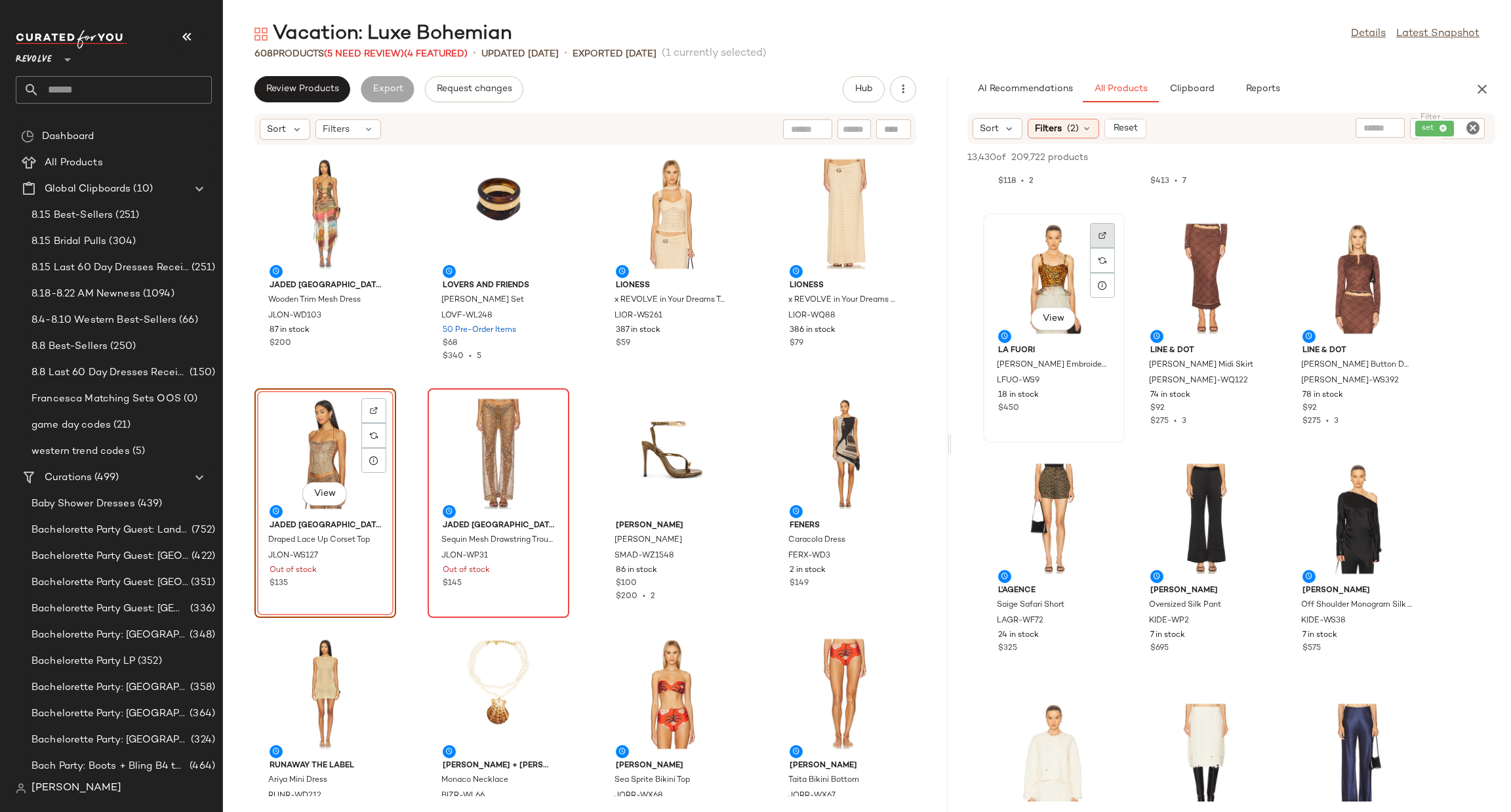
click at [1099, 232] on img at bounding box center [1103, 235] width 8 height 8
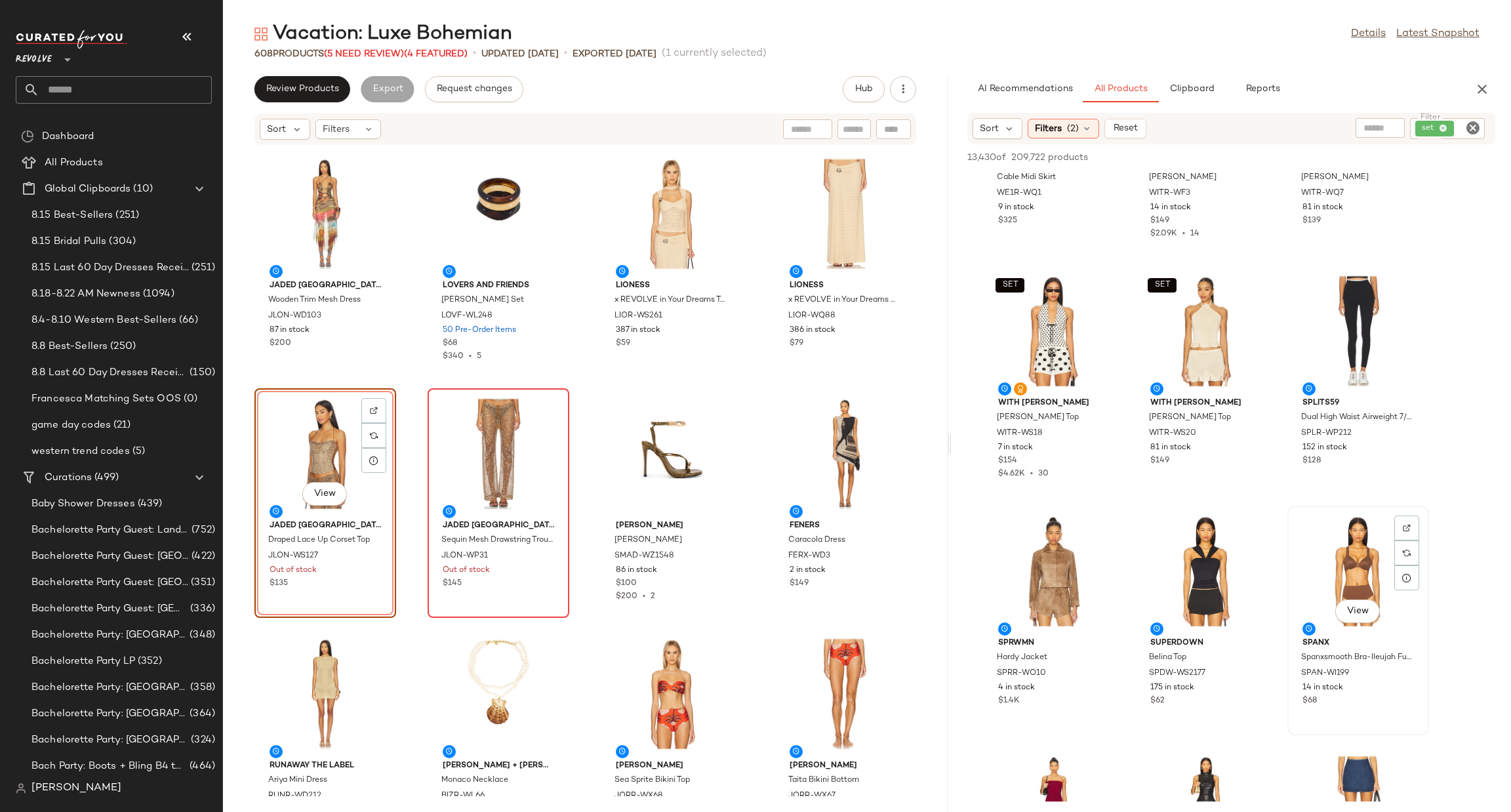
scroll to position [15874, 0]
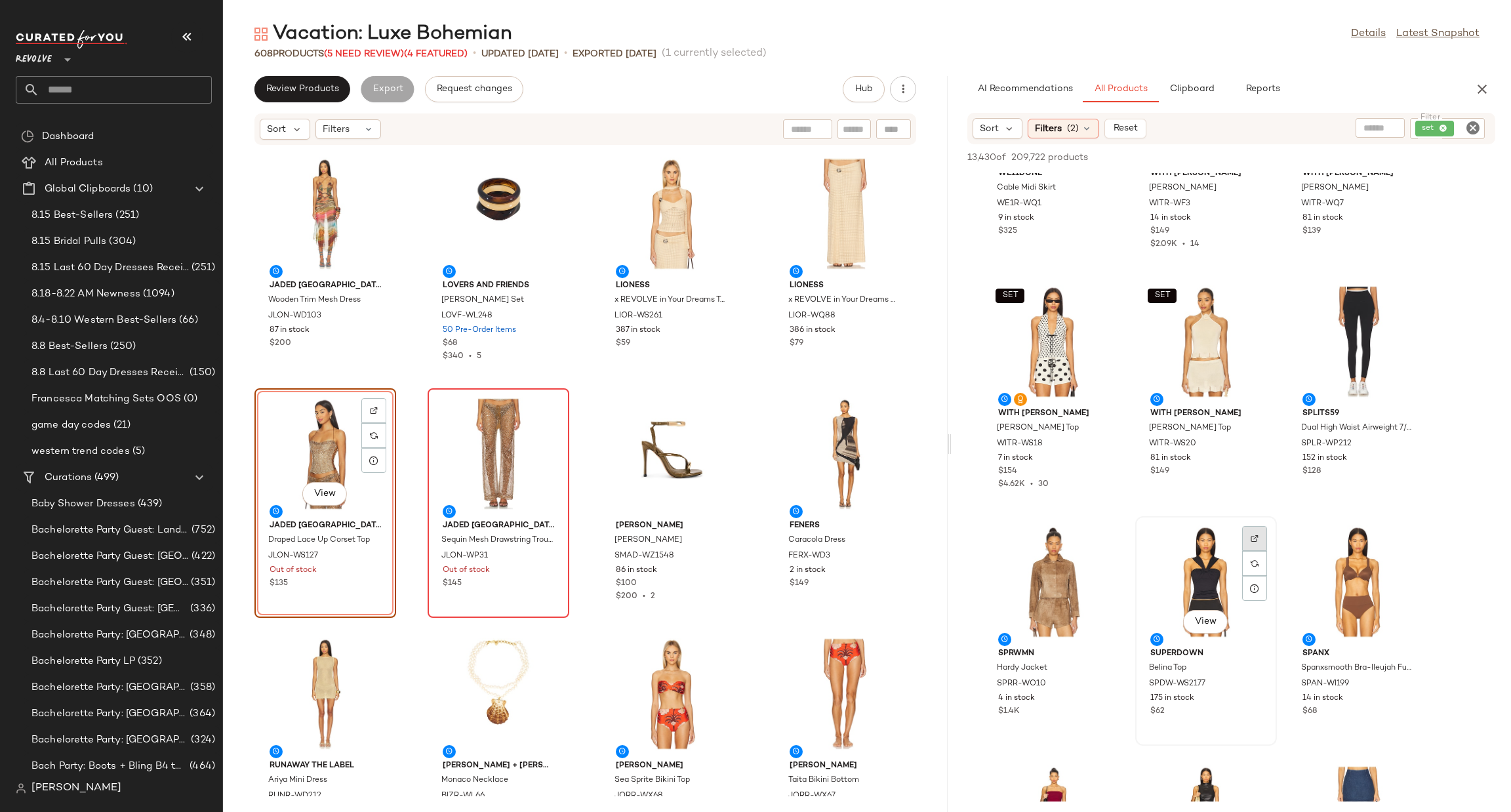
click at [1248, 551] on div at bounding box center [1254, 563] width 25 height 25
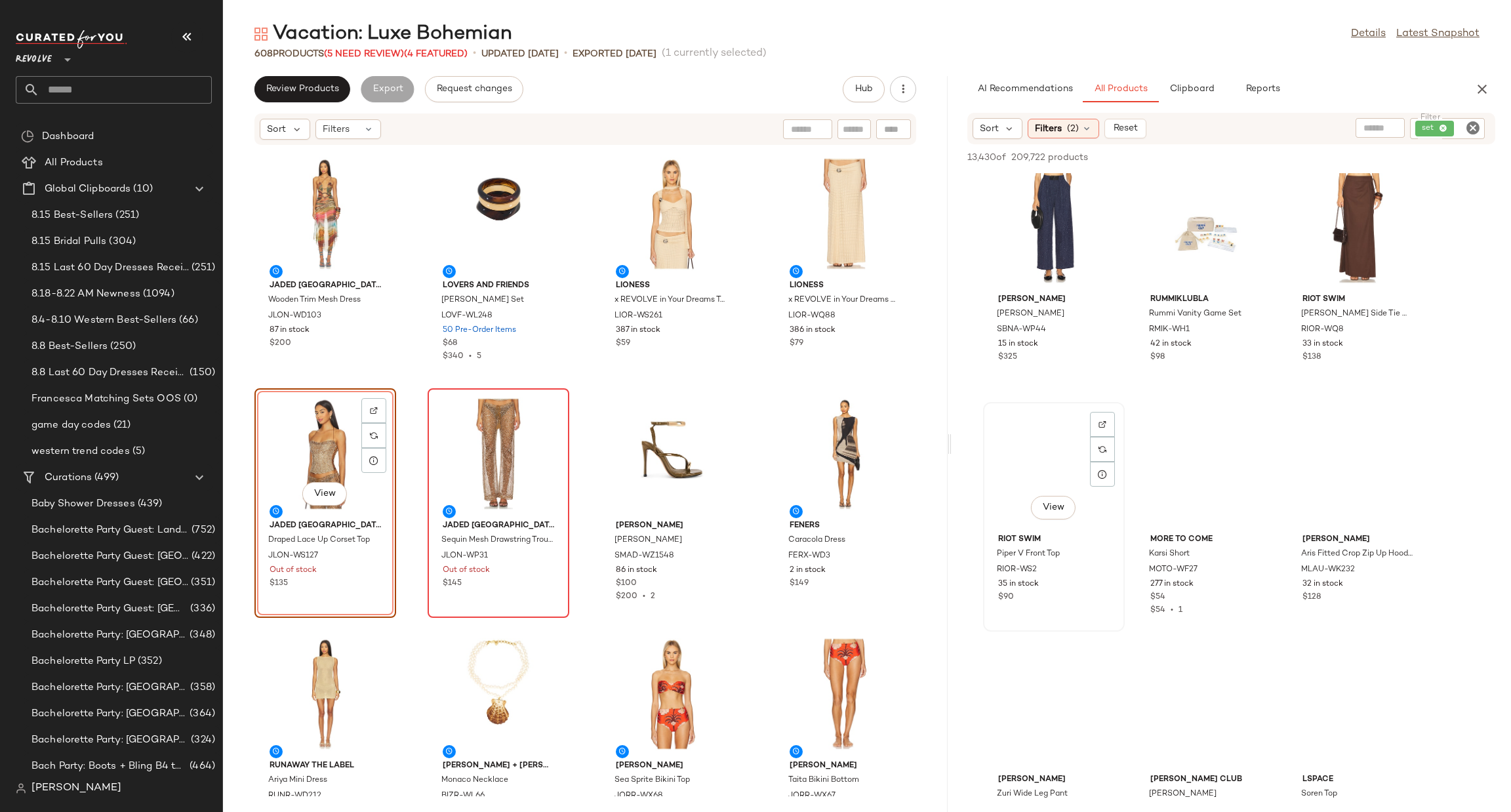
scroll to position [18742, 0]
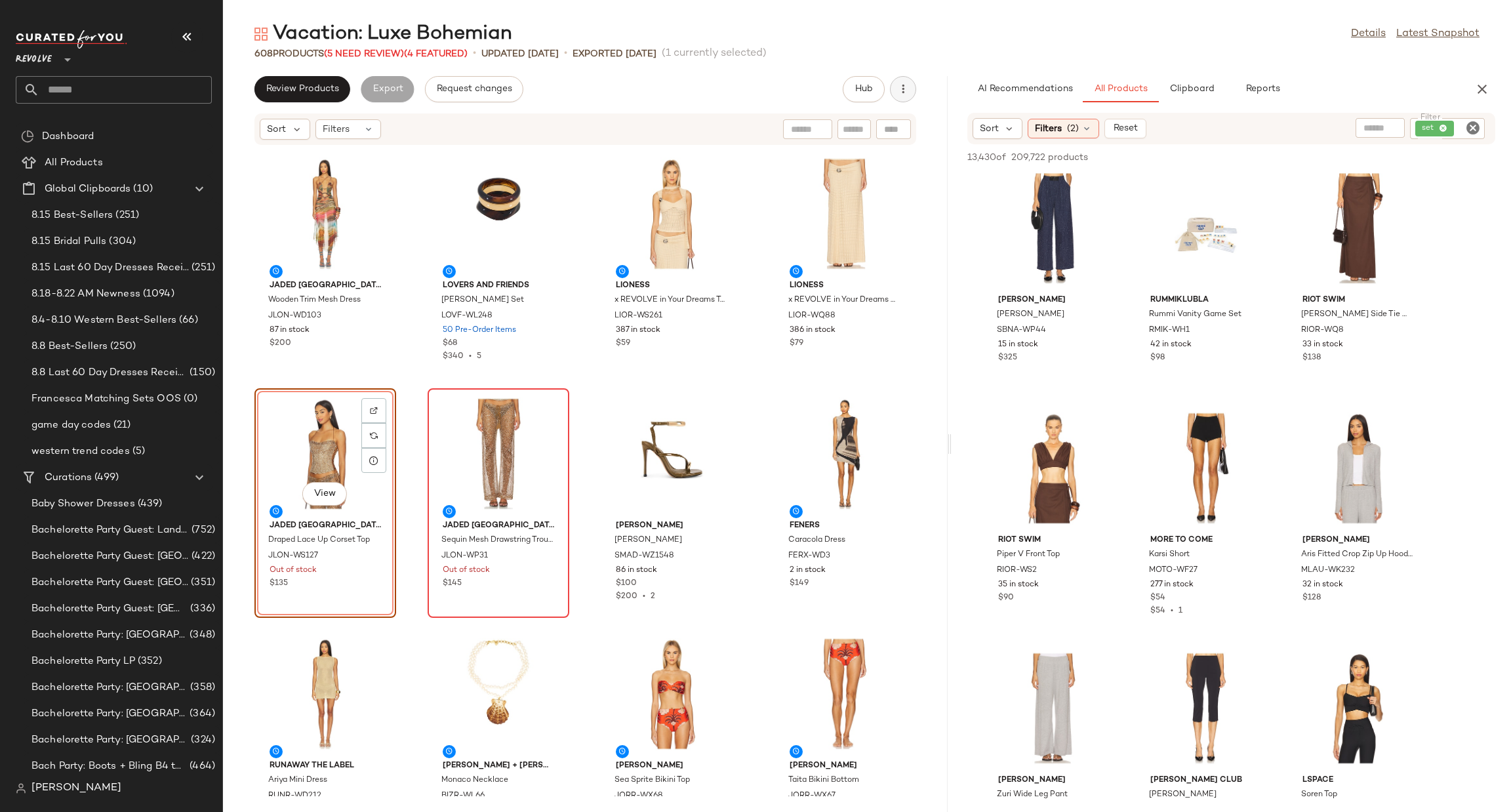
click at [897, 95] on icon "button" at bounding box center [903, 90] width 13 height 13
click at [856, 195] on span "Clear Suggested Products" at bounding box center [843, 190] width 123 height 13
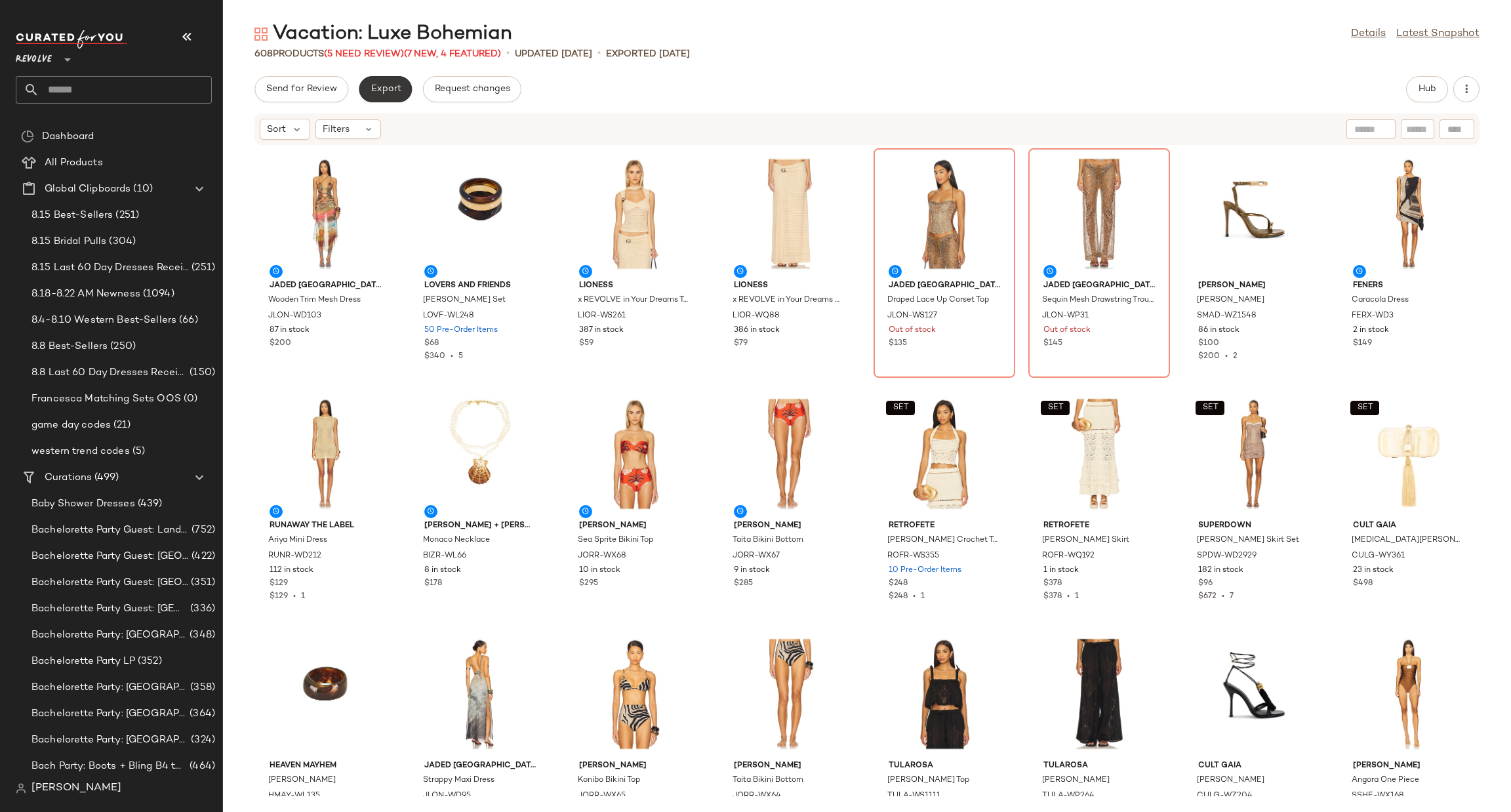
click at [372, 84] on span "Export" at bounding box center [385, 89] width 31 height 10
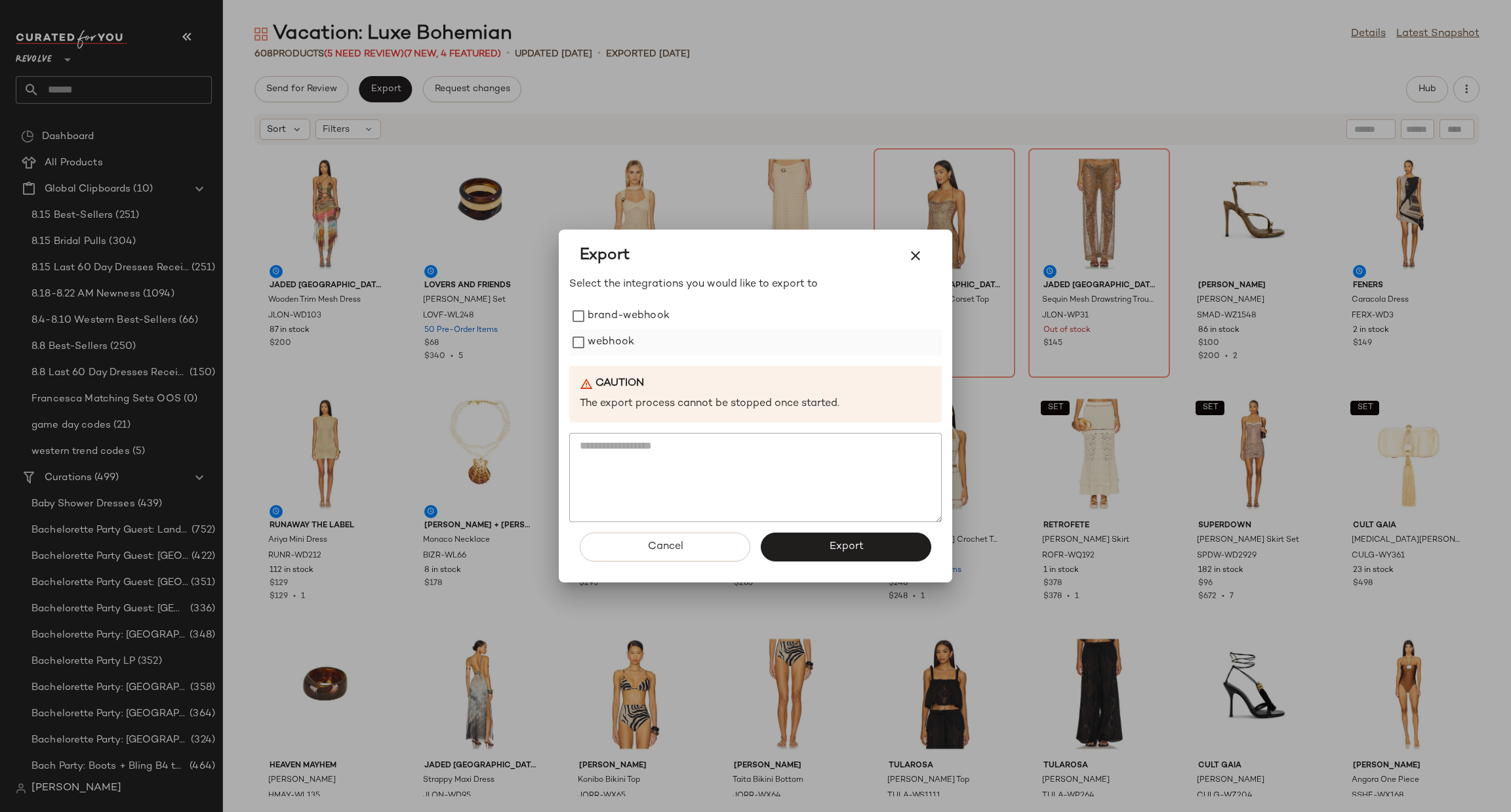
click at [619, 346] on label "webhook" at bounding box center [611, 342] width 46 height 26
click at [876, 545] on button "Export" at bounding box center [846, 546] width 170 height 29
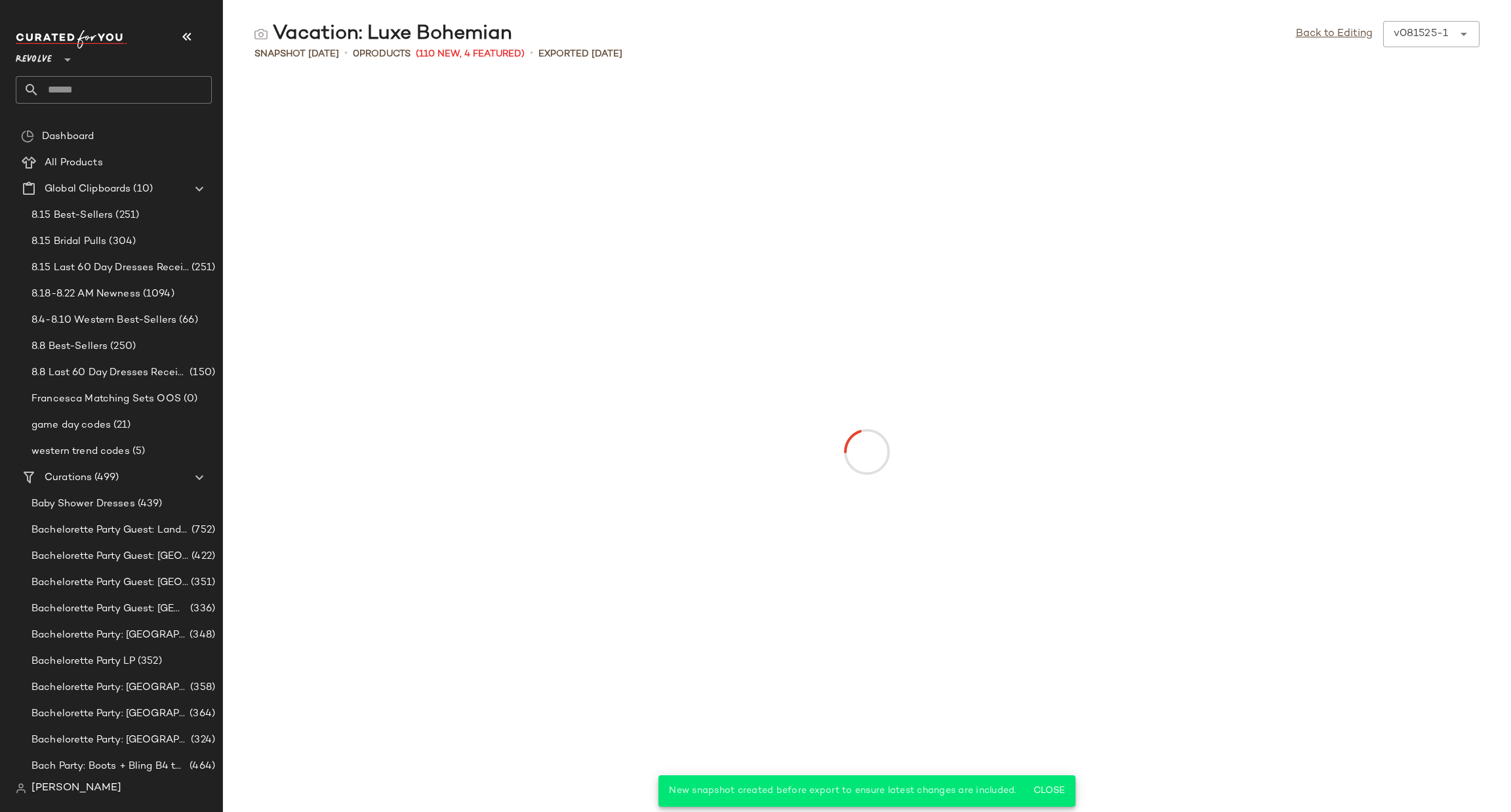
click at [96, 95] on input "text" at bounding box center [125, 90] width 172 height 28
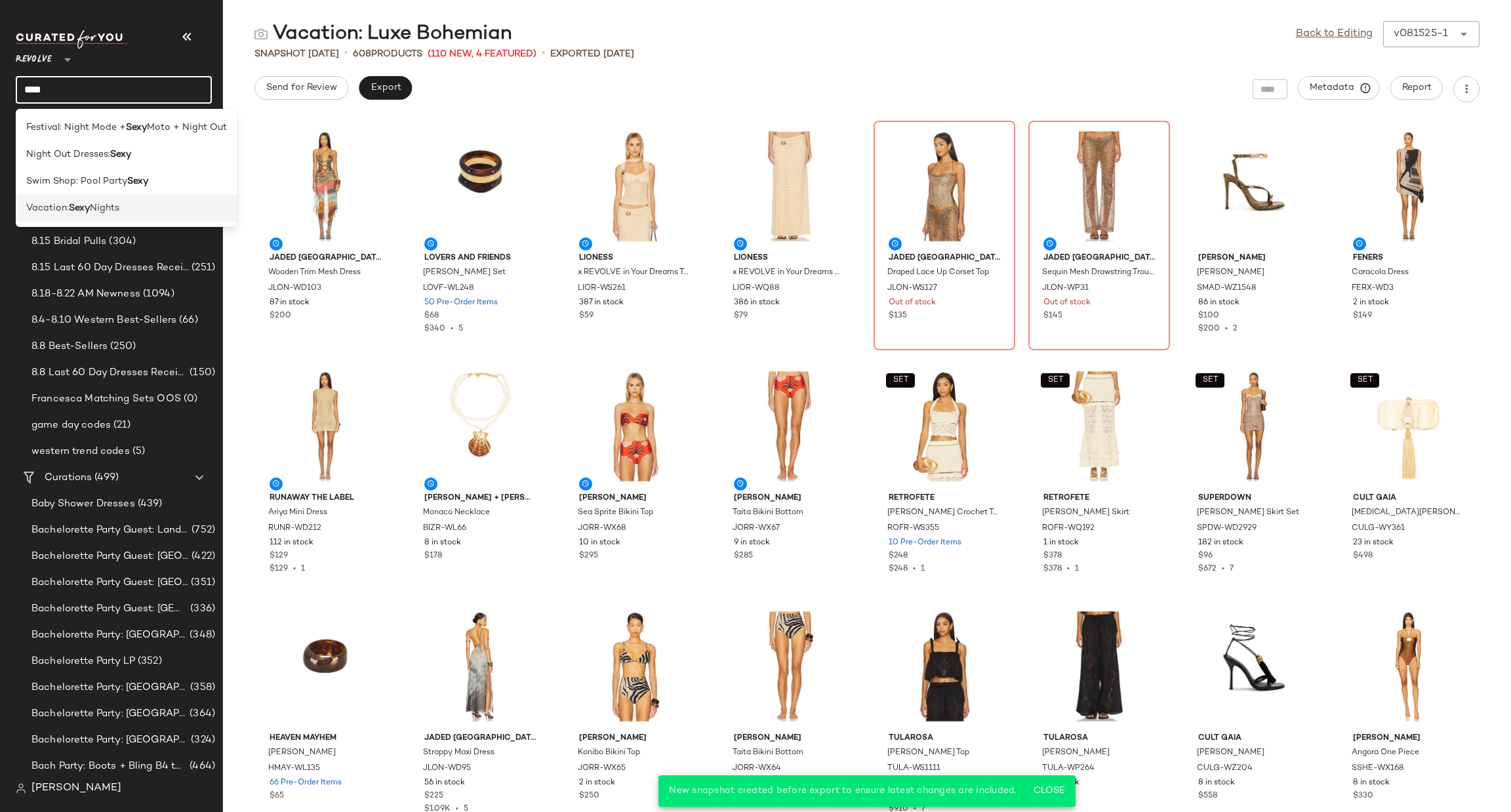
type input "****"
click at [65, 210] on span "Vacation:" at bounding box center [47, 208] width 43 height 13
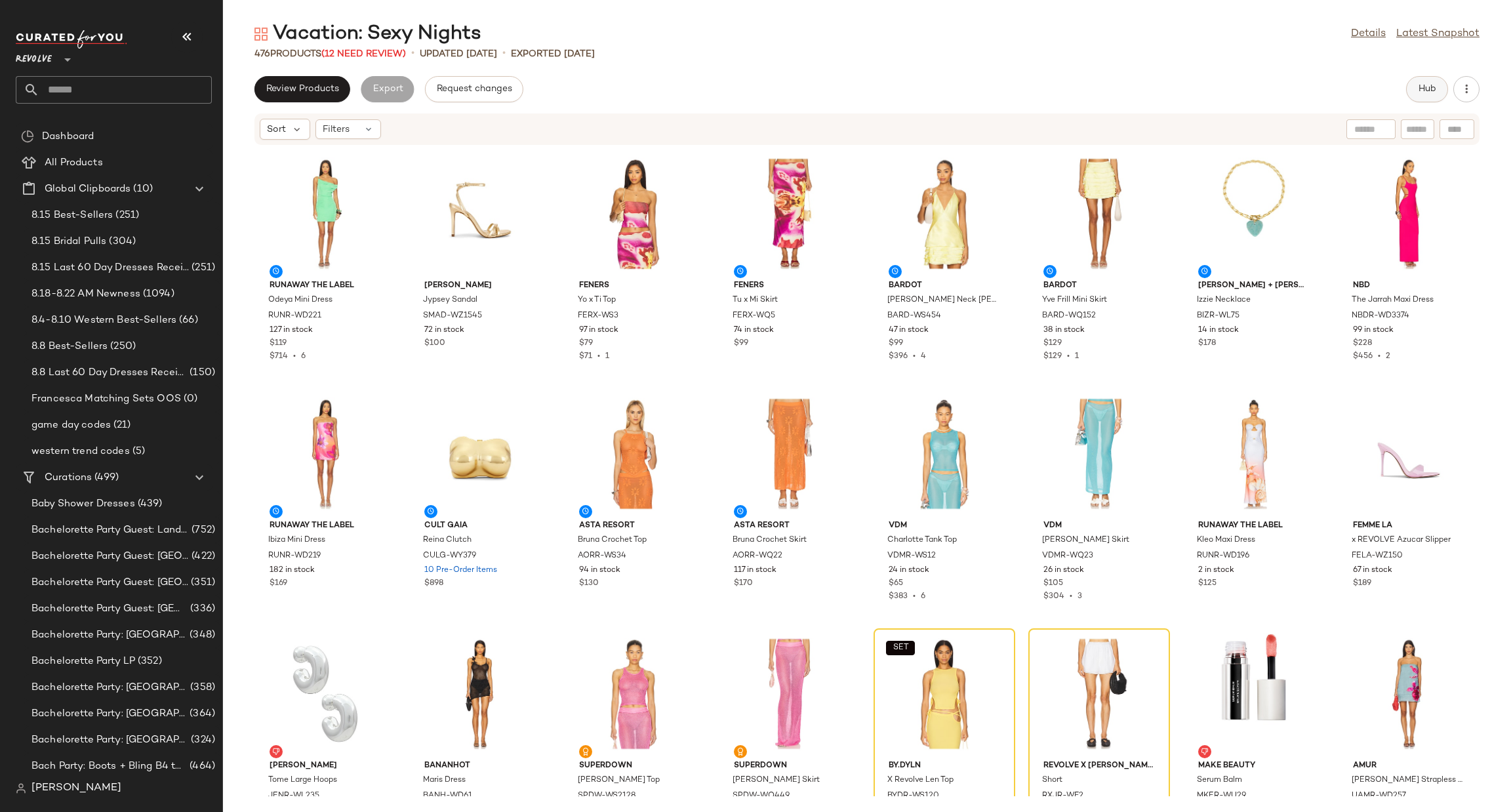
click at [1427, 89] on span "Hub" at bounding box center [1427, 89] width 19 height 10
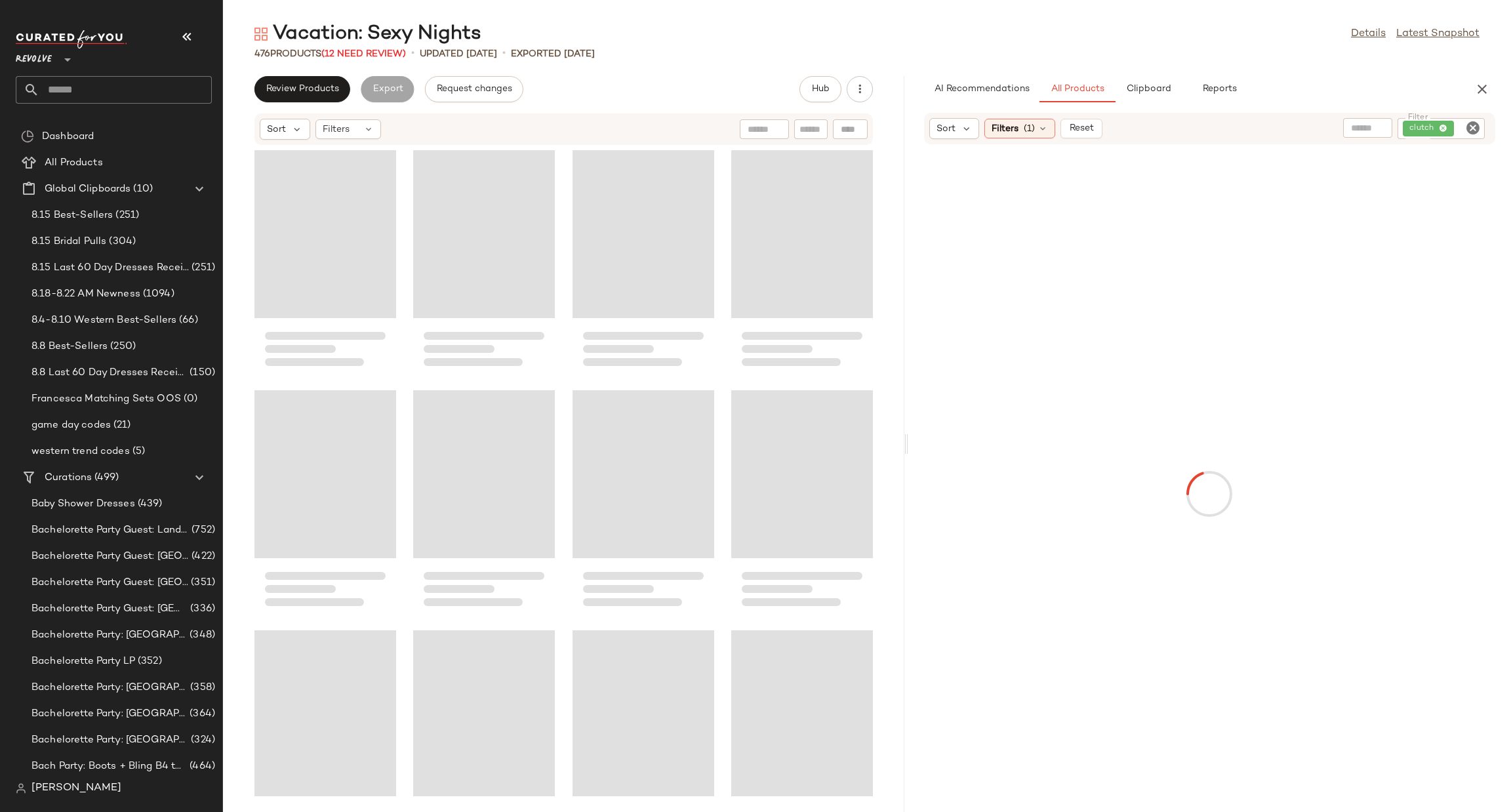
drag, startPoint x: 867, startPoint y: 445, endPoint x: 926, endPoint y: 413, distance: 67.1
click at [908, 446] on div "Vacation: Sexy Nights Details Latest Snapshot 476 Products (12 Need Review) • u…" at bounding box center [867, 416] width 1289 height 791
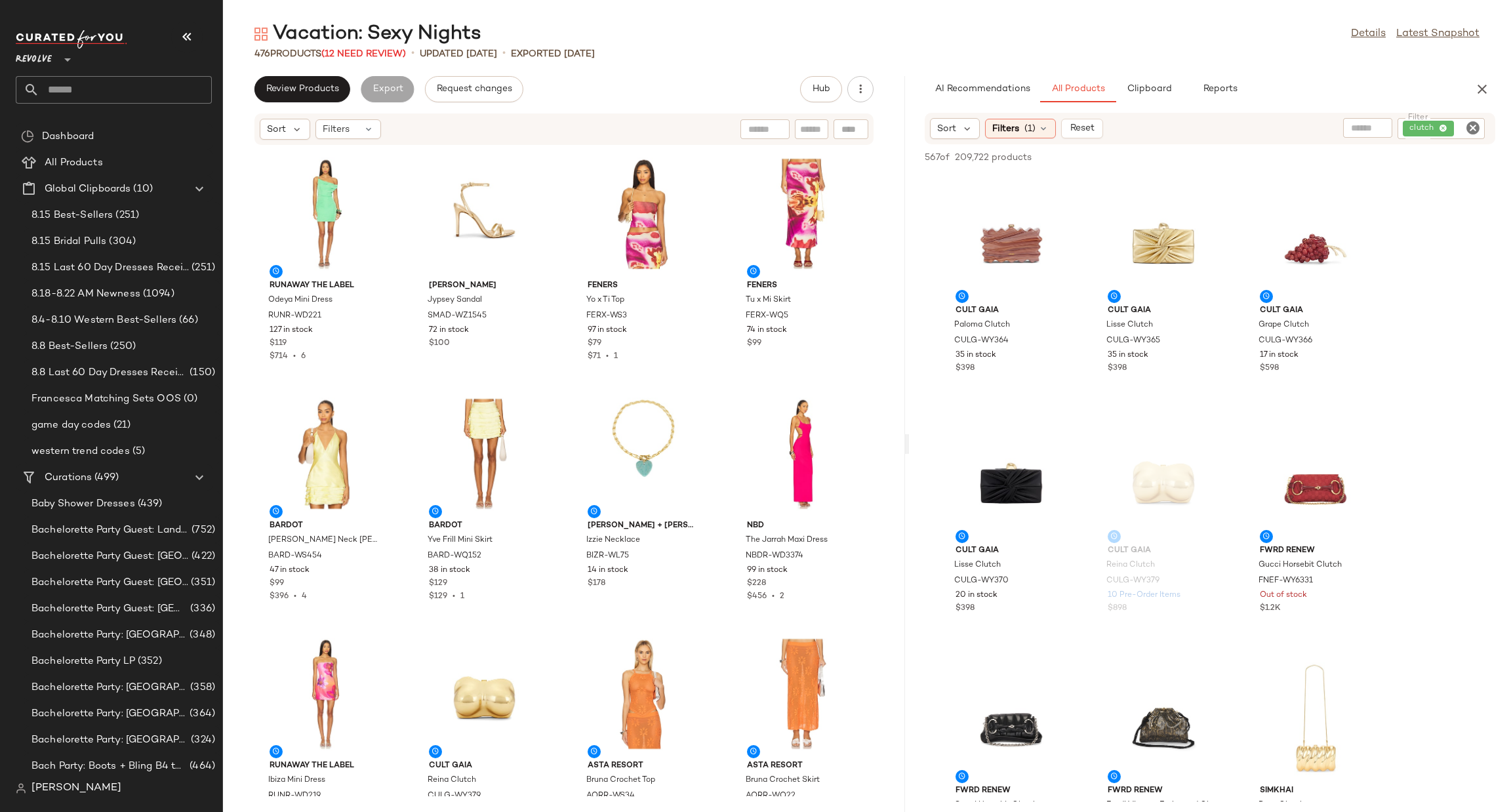
click at [1471, 127] on icon "Clear Filter" at bounding box center [1473, 128] width 16 height 16
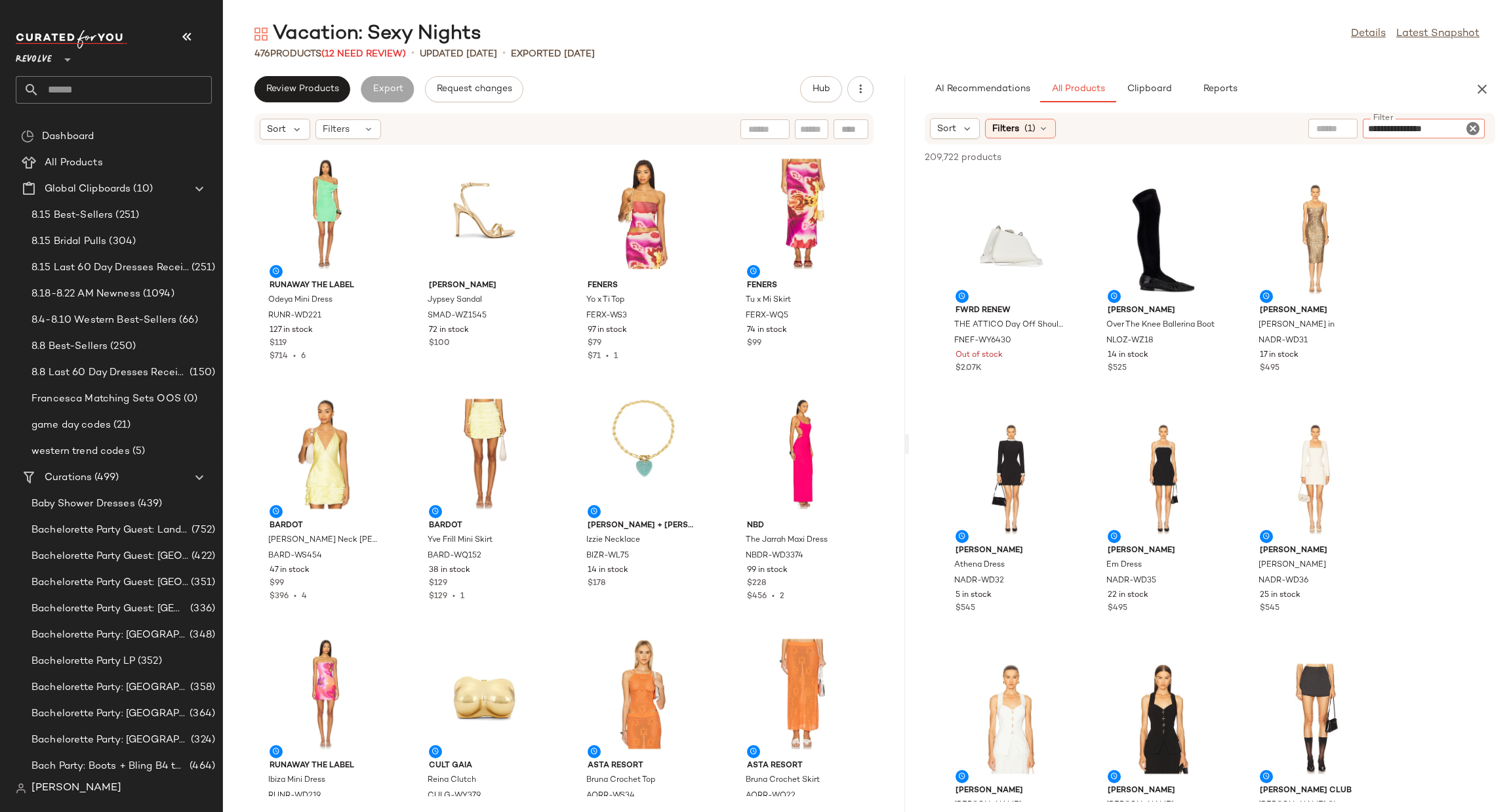
type input "**********"
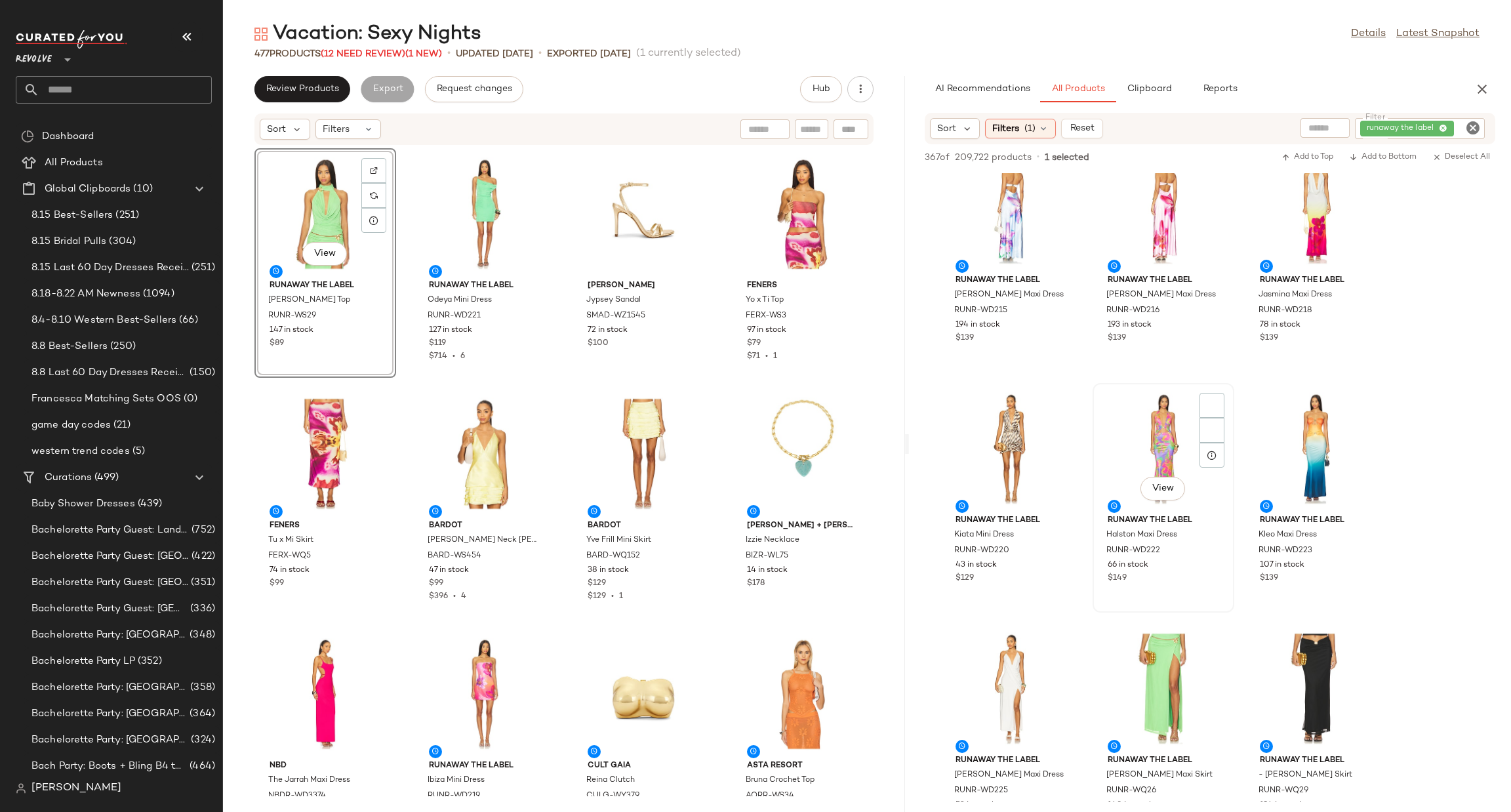
scroll to position [689, 0]
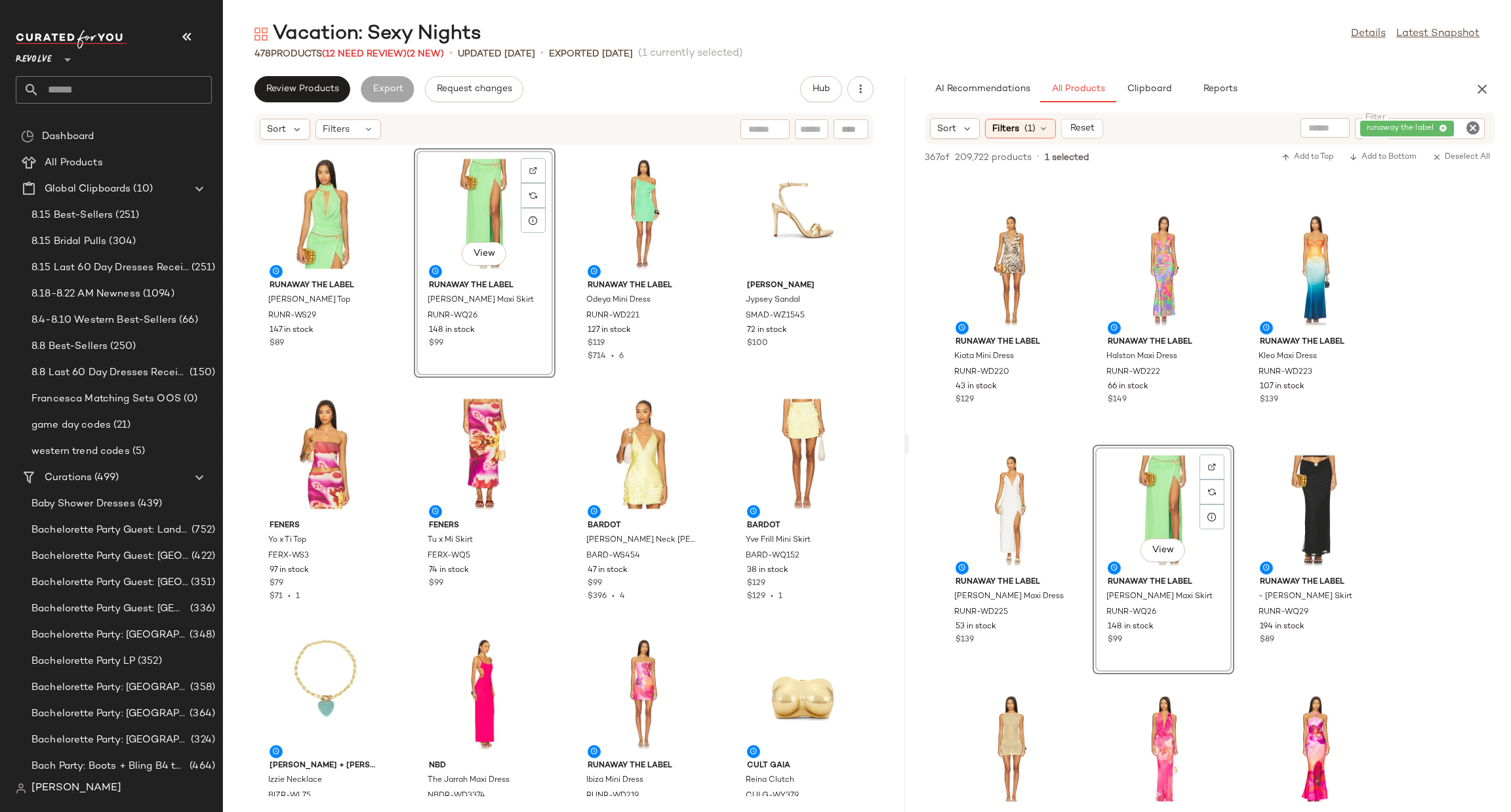
click at [1473, 122] on icon "Clear Filter" at bounding box center [1473, 128] width 16 height 16
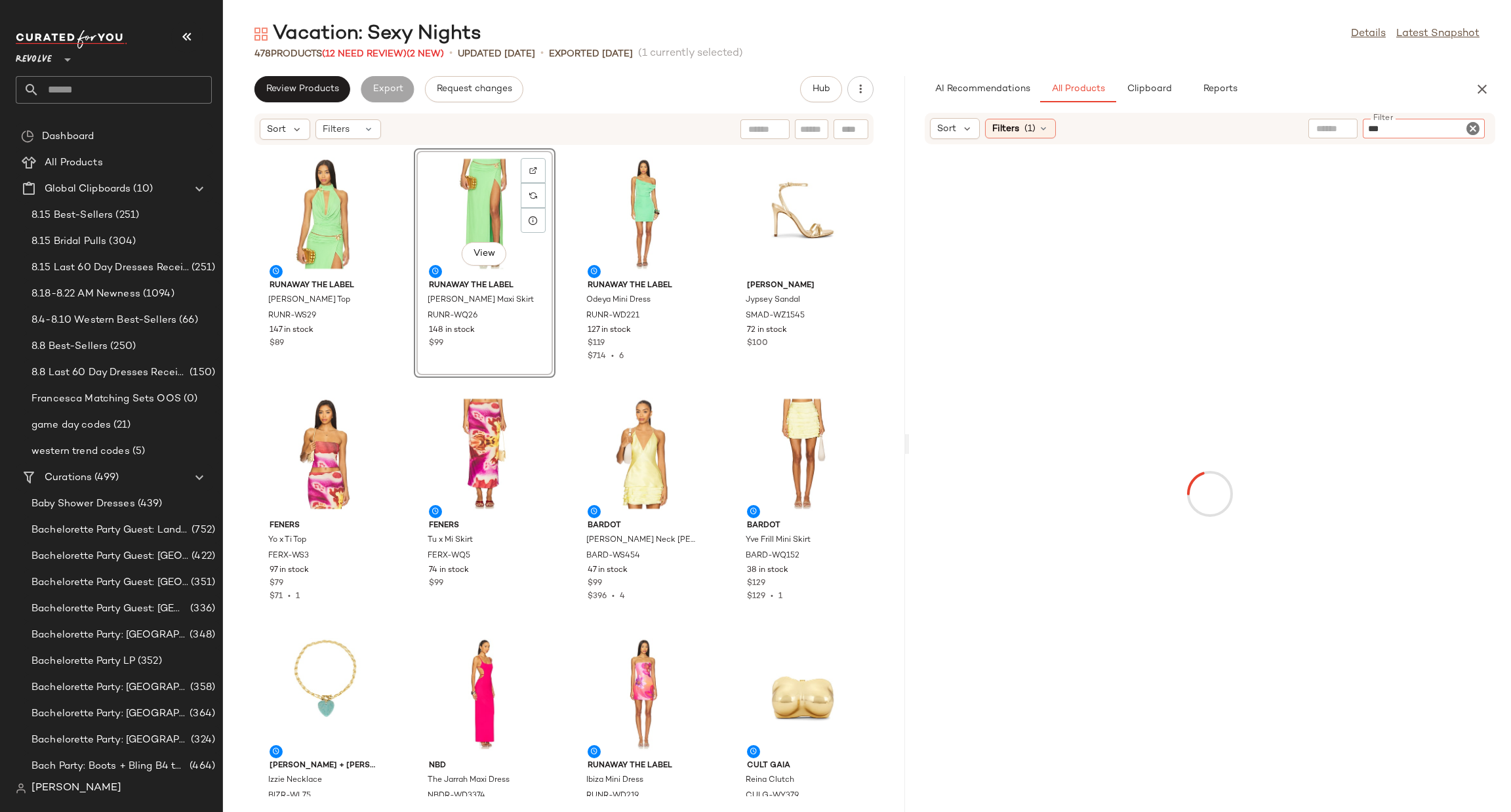
type input "***"
click at [1348, 334] on div at bounding box center [1210, 494] width 597 height 694
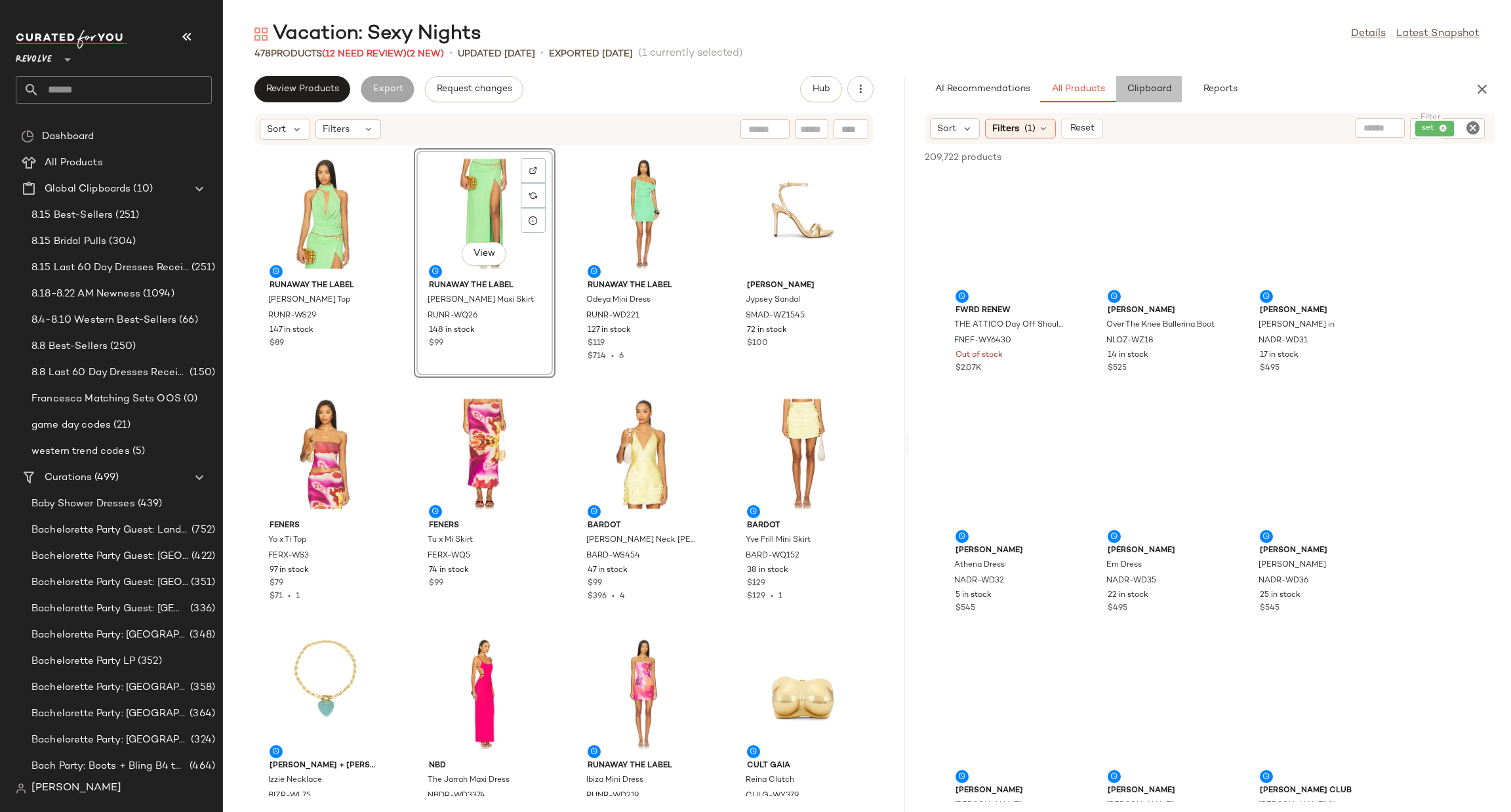
click at [1166, 90] on span "Clipboard" at bounding box center [1149, 89] width 46 height 10
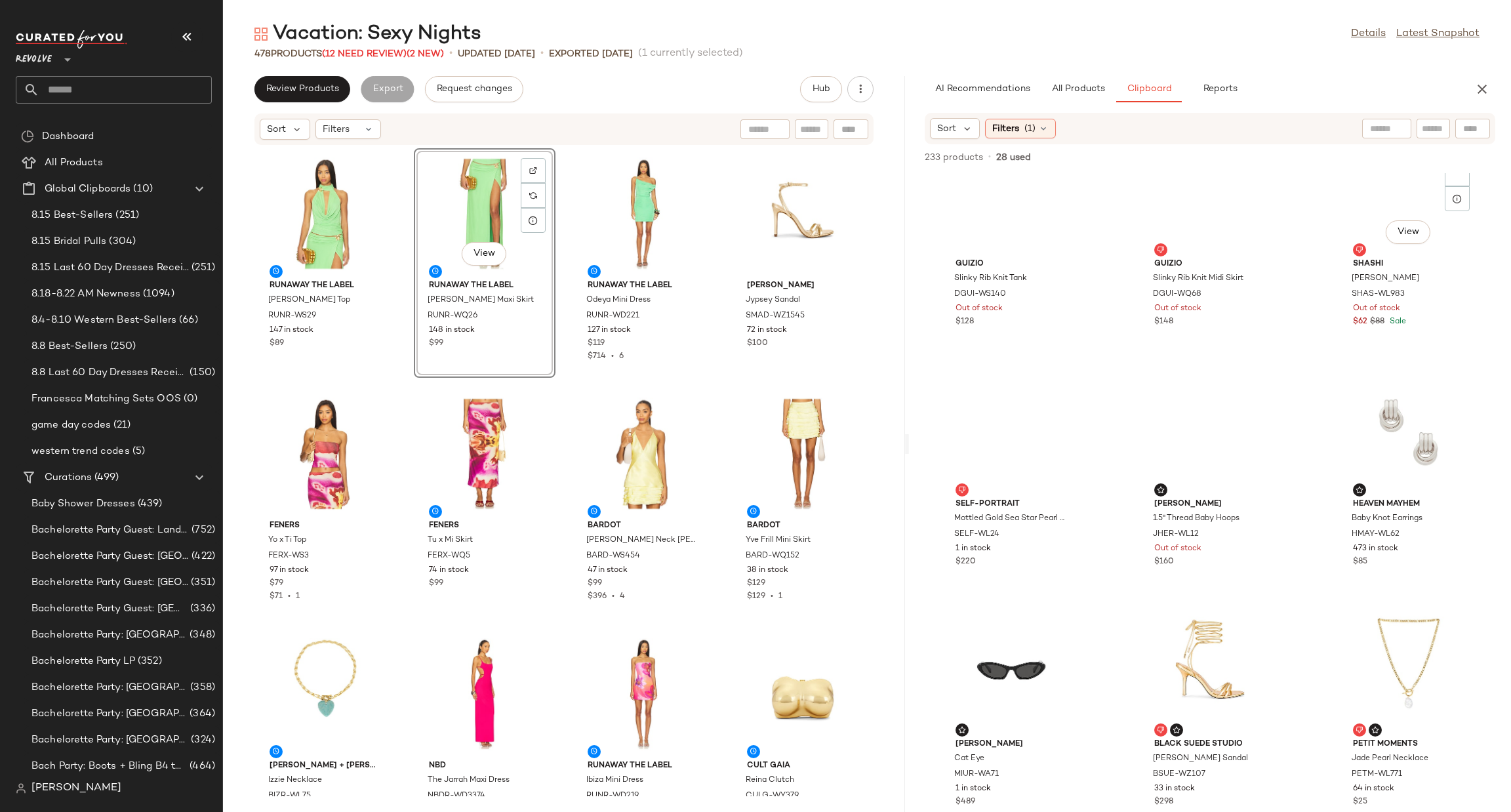
scroll to position [14547, 0]
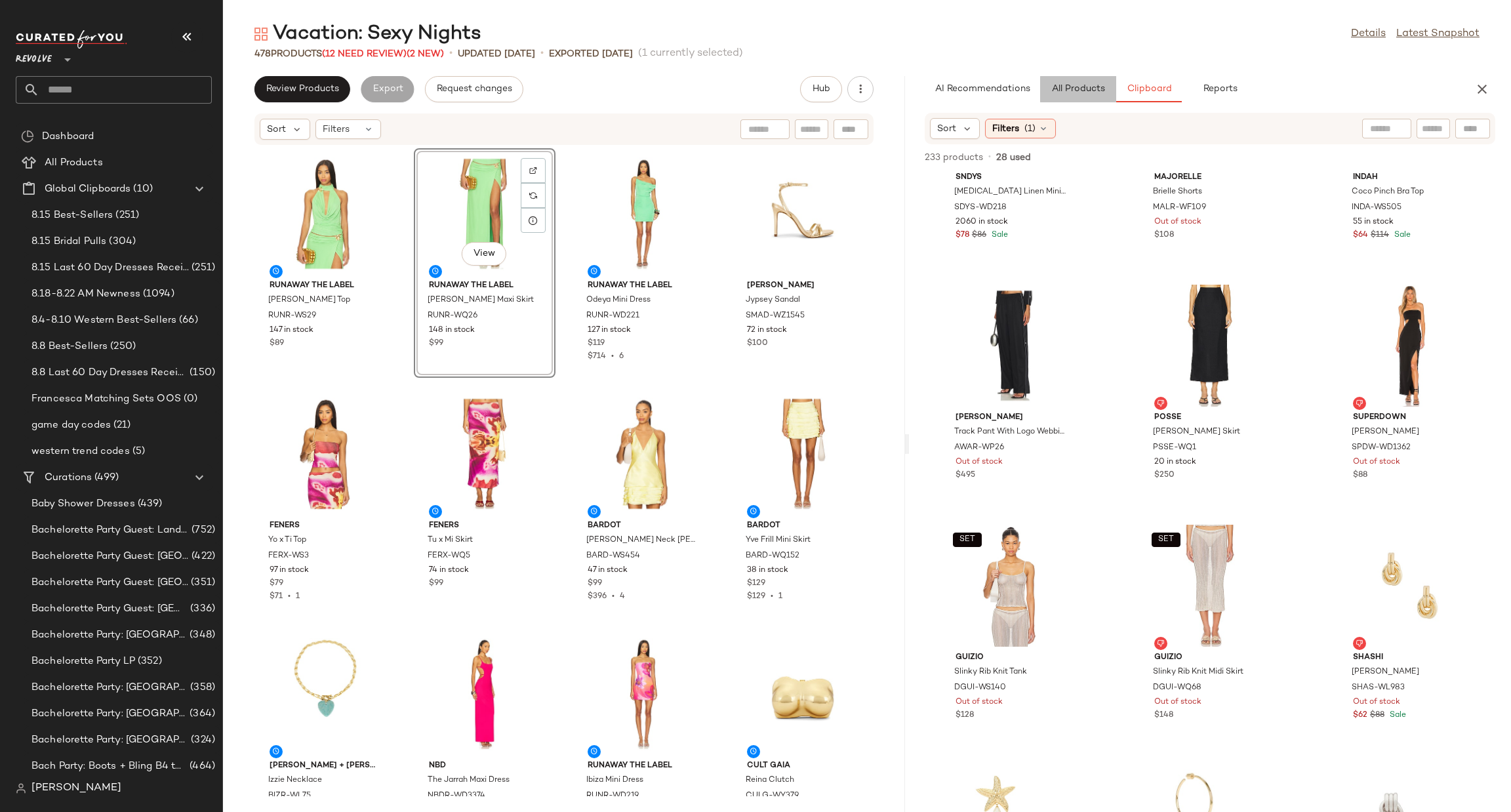
click at [1071, 87] on span "All Products" at bounding box center [1078, 89] width 54 height 10
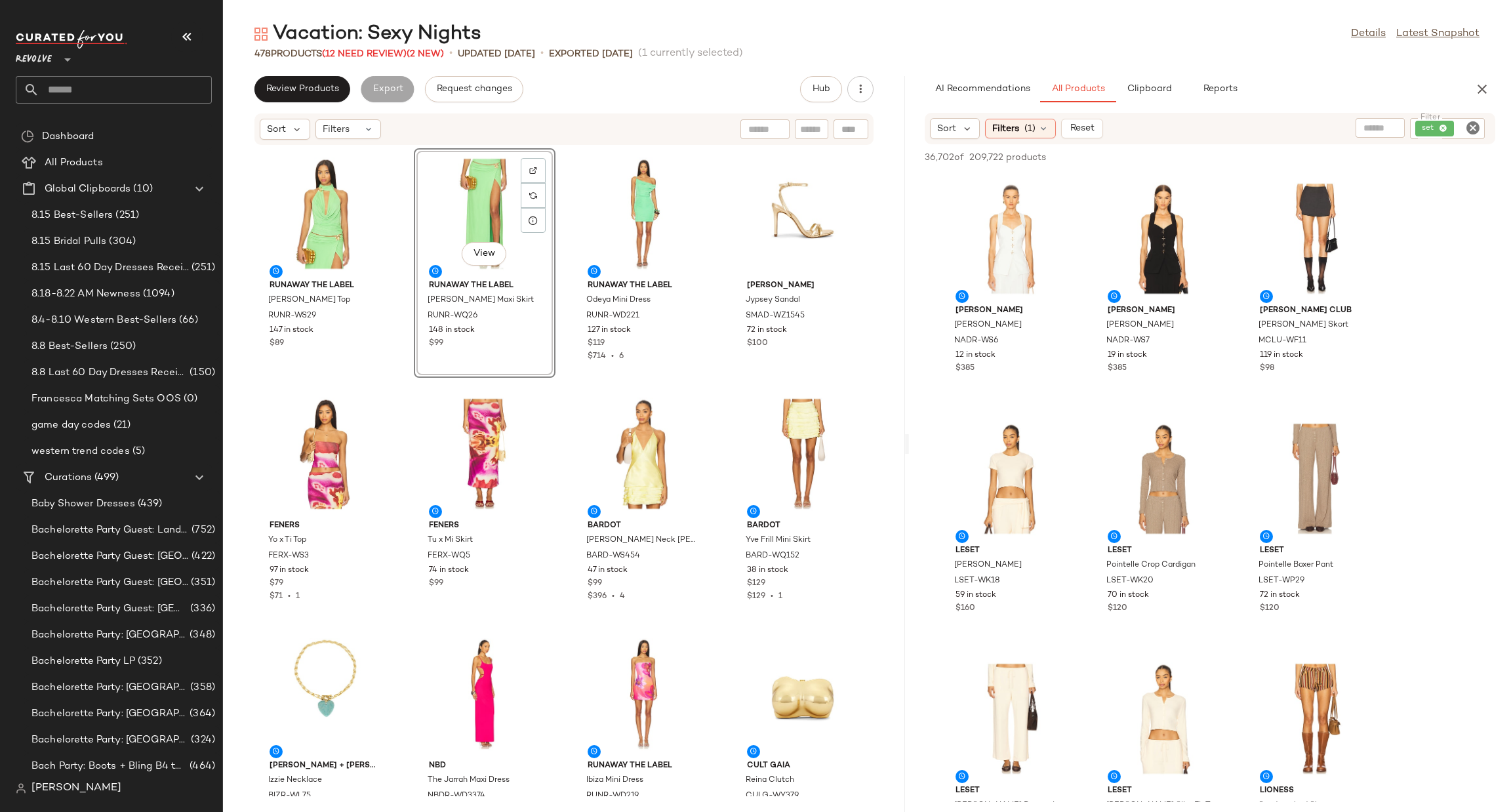
click at [1473, 122] on icon "Clear Filter" at bounding box center [1473, 128] width 16 height 16
type input "****"
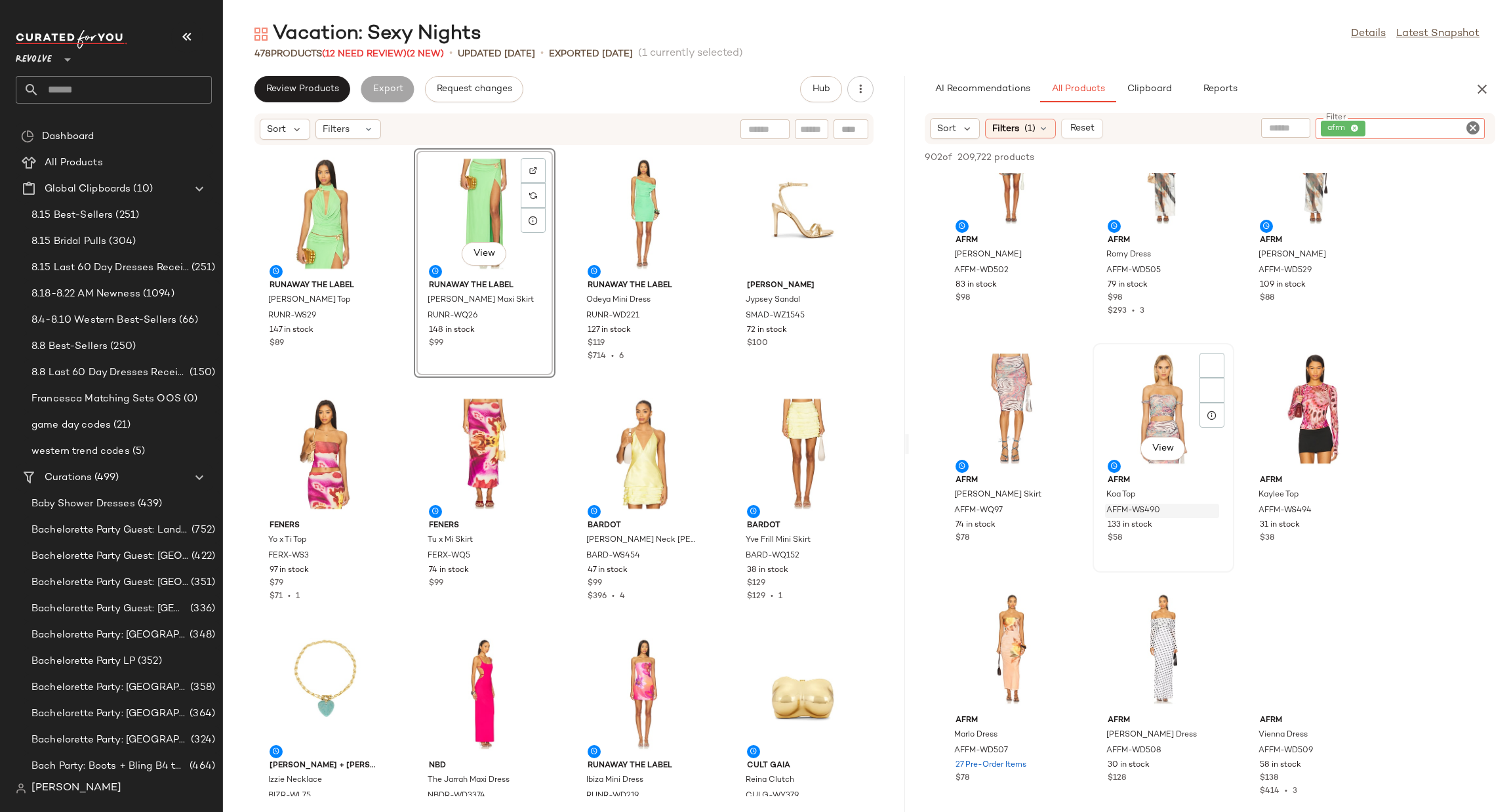
scroll to position [393, 0]
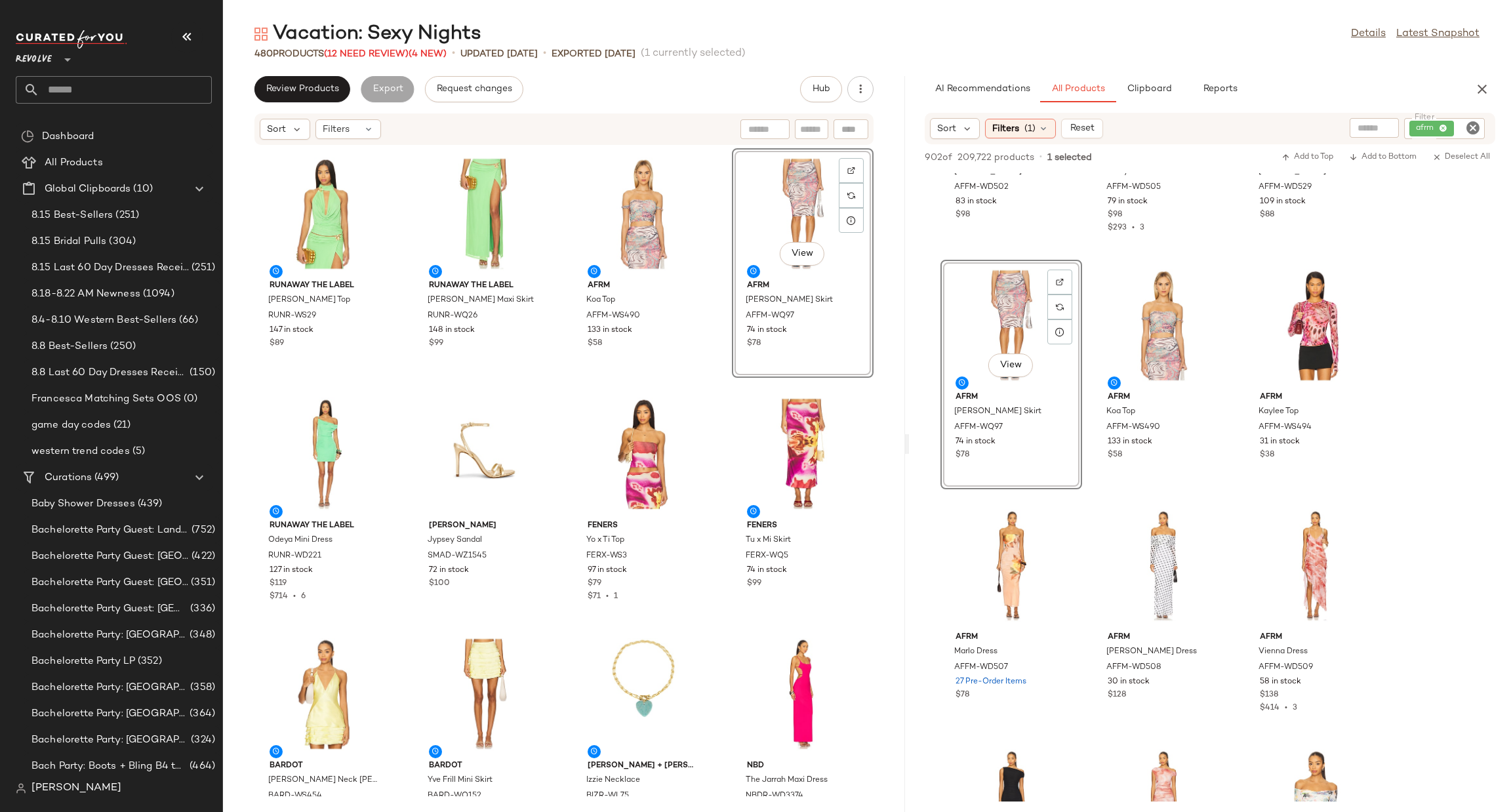
click at [1466, 129] on icon "Clear Filter" at bounding box center [1473, 128] width 16 height 16
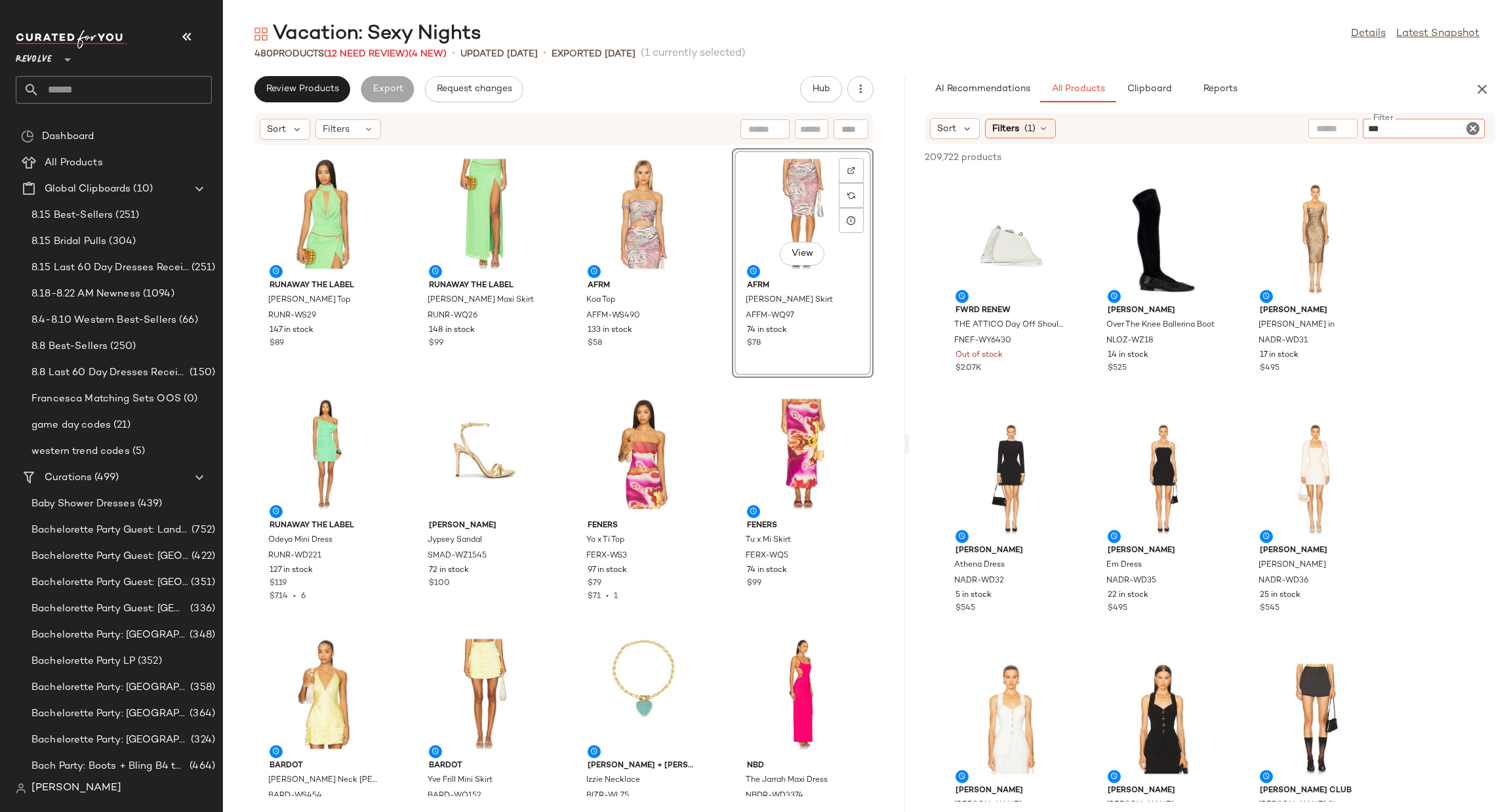
type input "***"
click at [1353, 110] on div "AI Recommendations All Products Clipboard Reports Sort Filters (1) Filter Filte…" at bounding box center [1210, 444] width 602 height 736
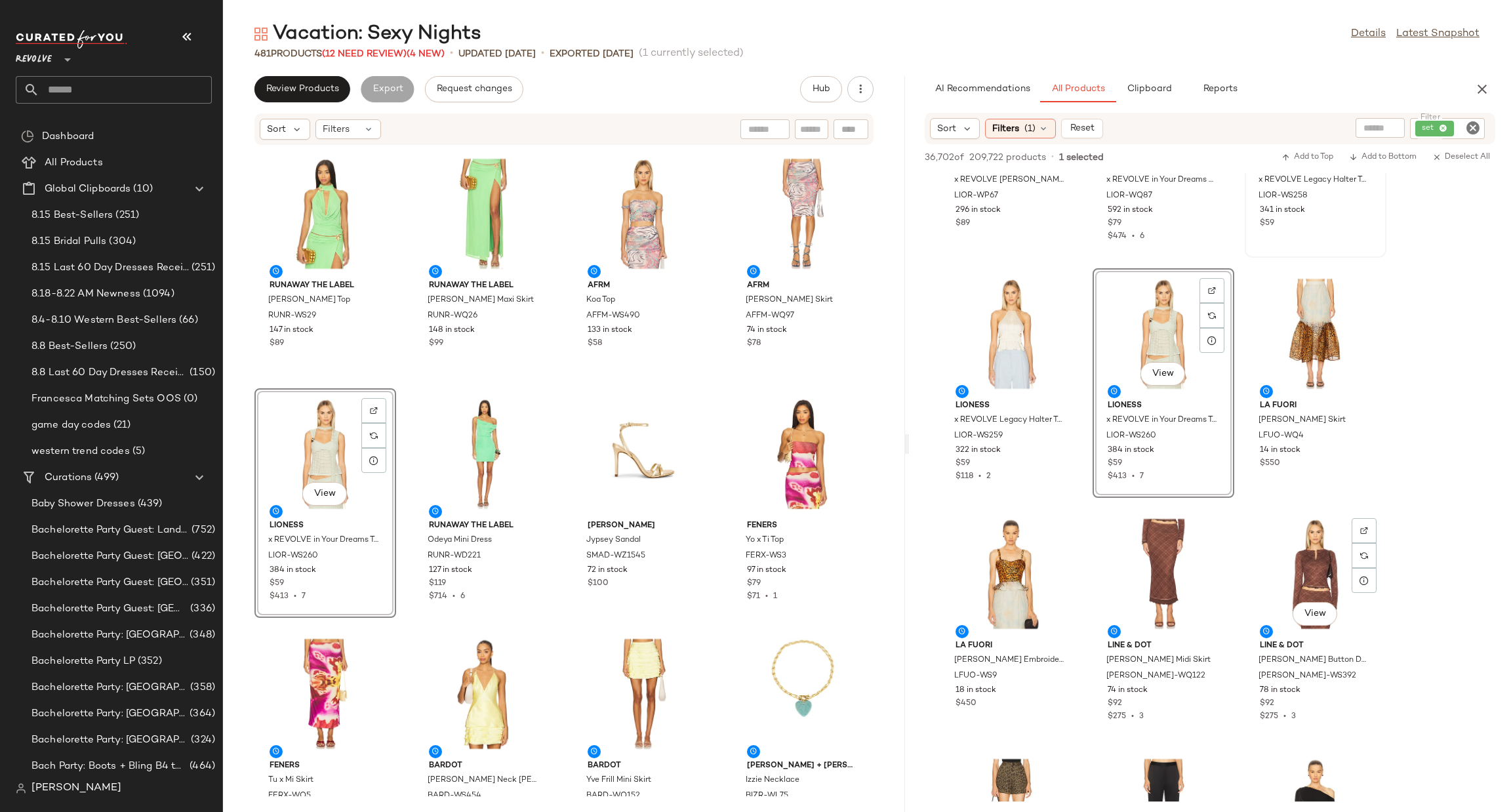
scroll to position [7671, 0]
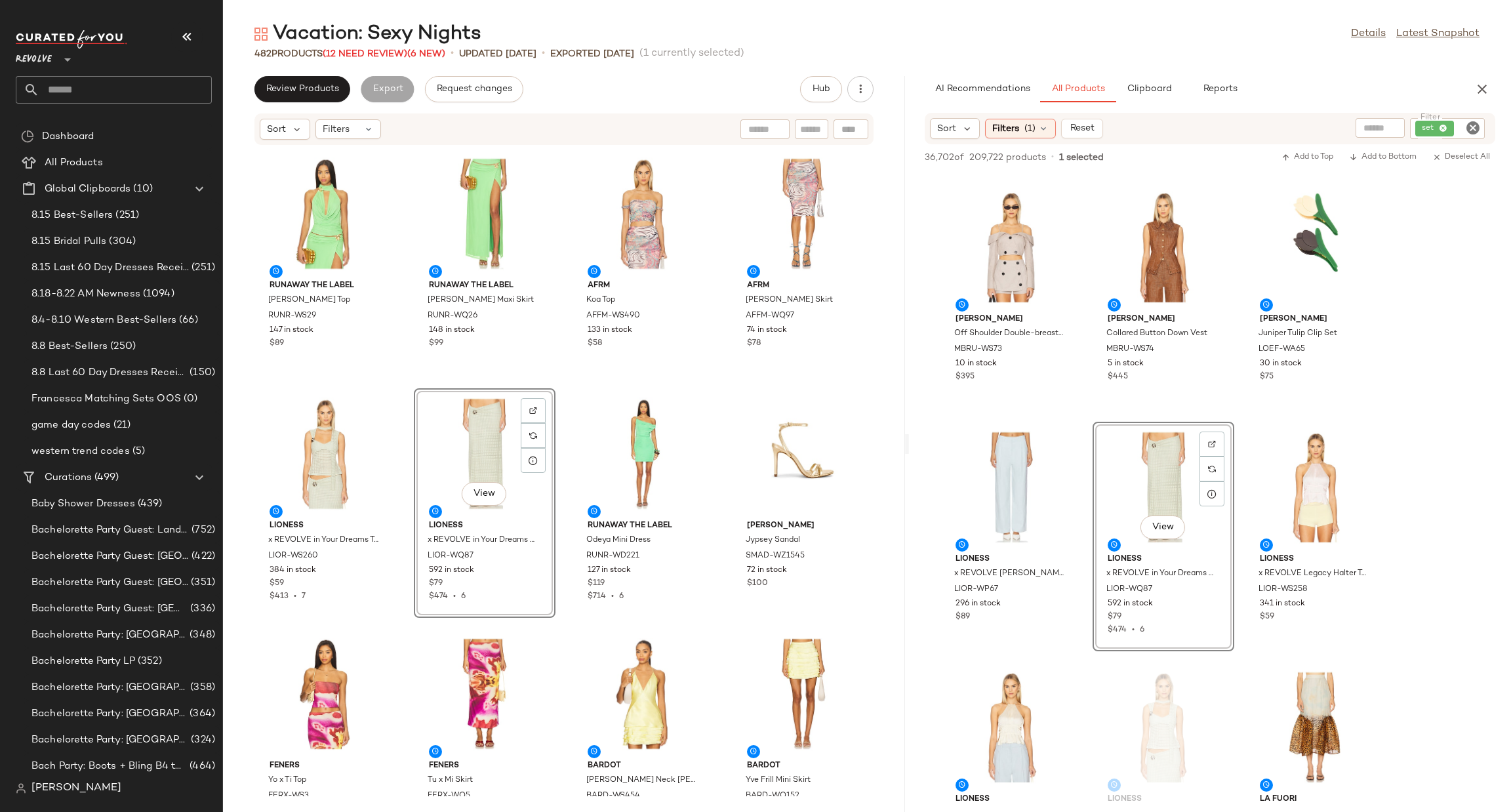
click at [1471, 127] on icon "Clear Filter" at bounding box center [1473, 128] width 16 height 16
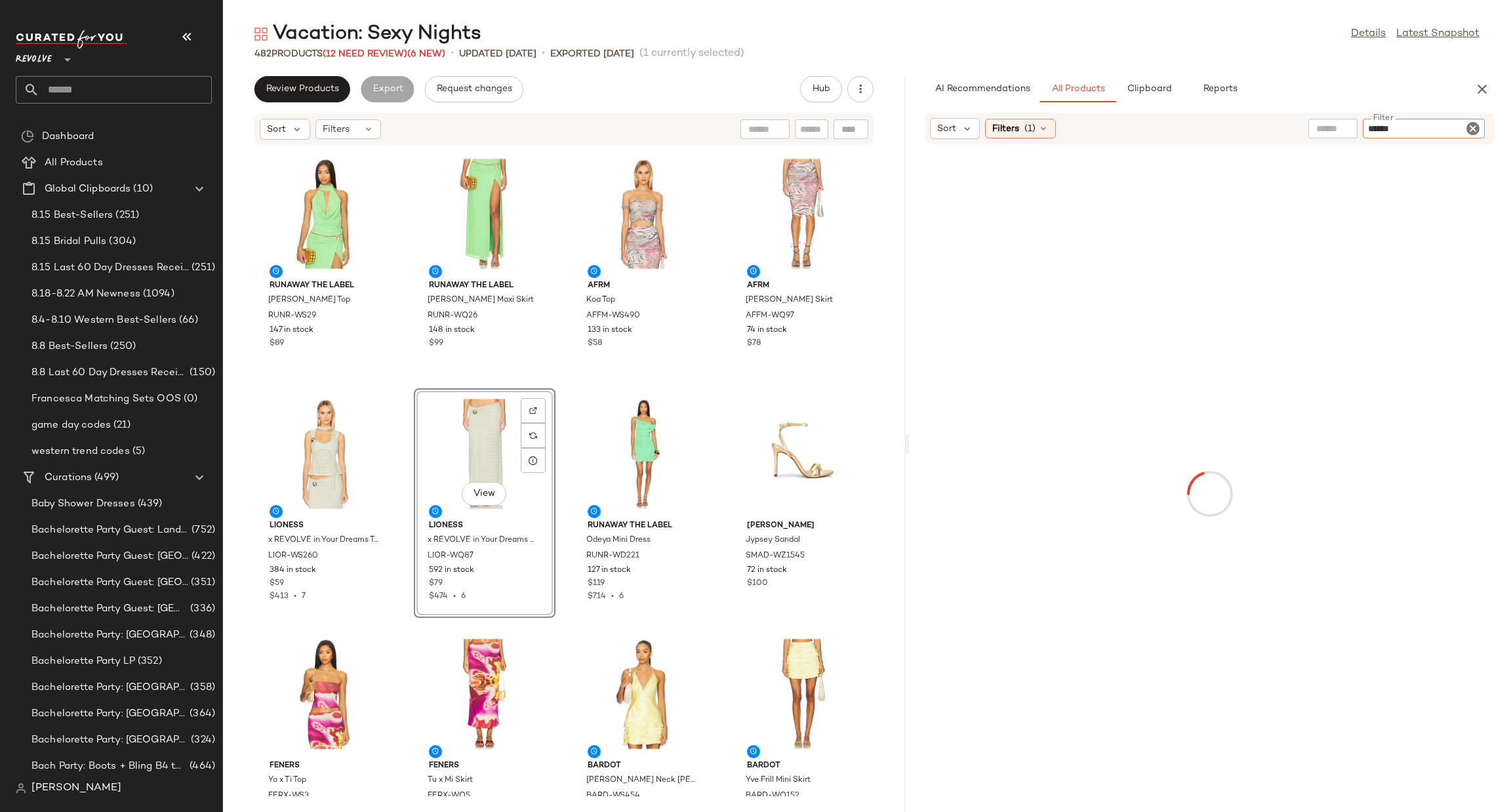
type input "*******"
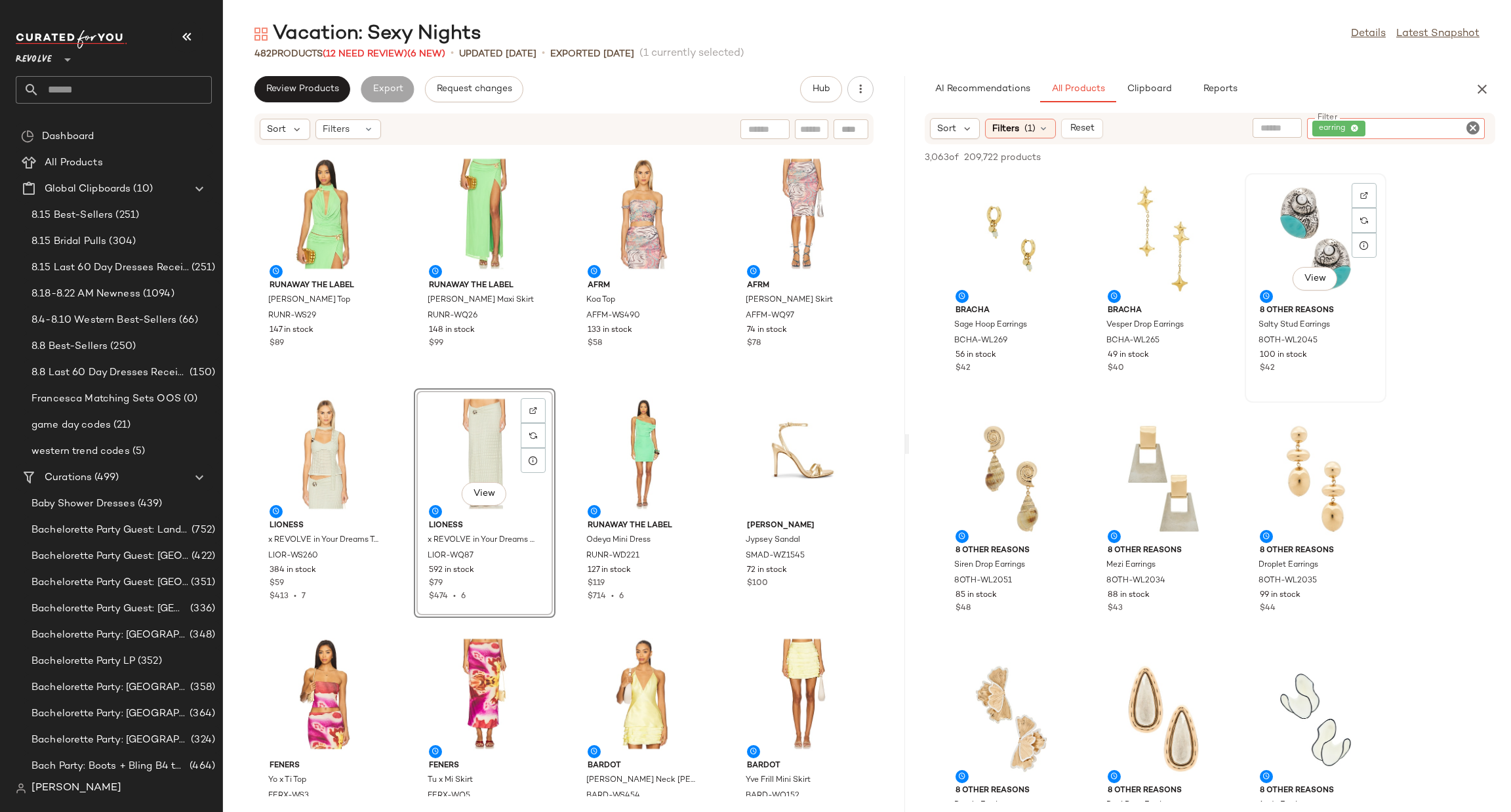
click at [1284, 236] on div "View" at bounding box center [1315, 238] width 132 height 122
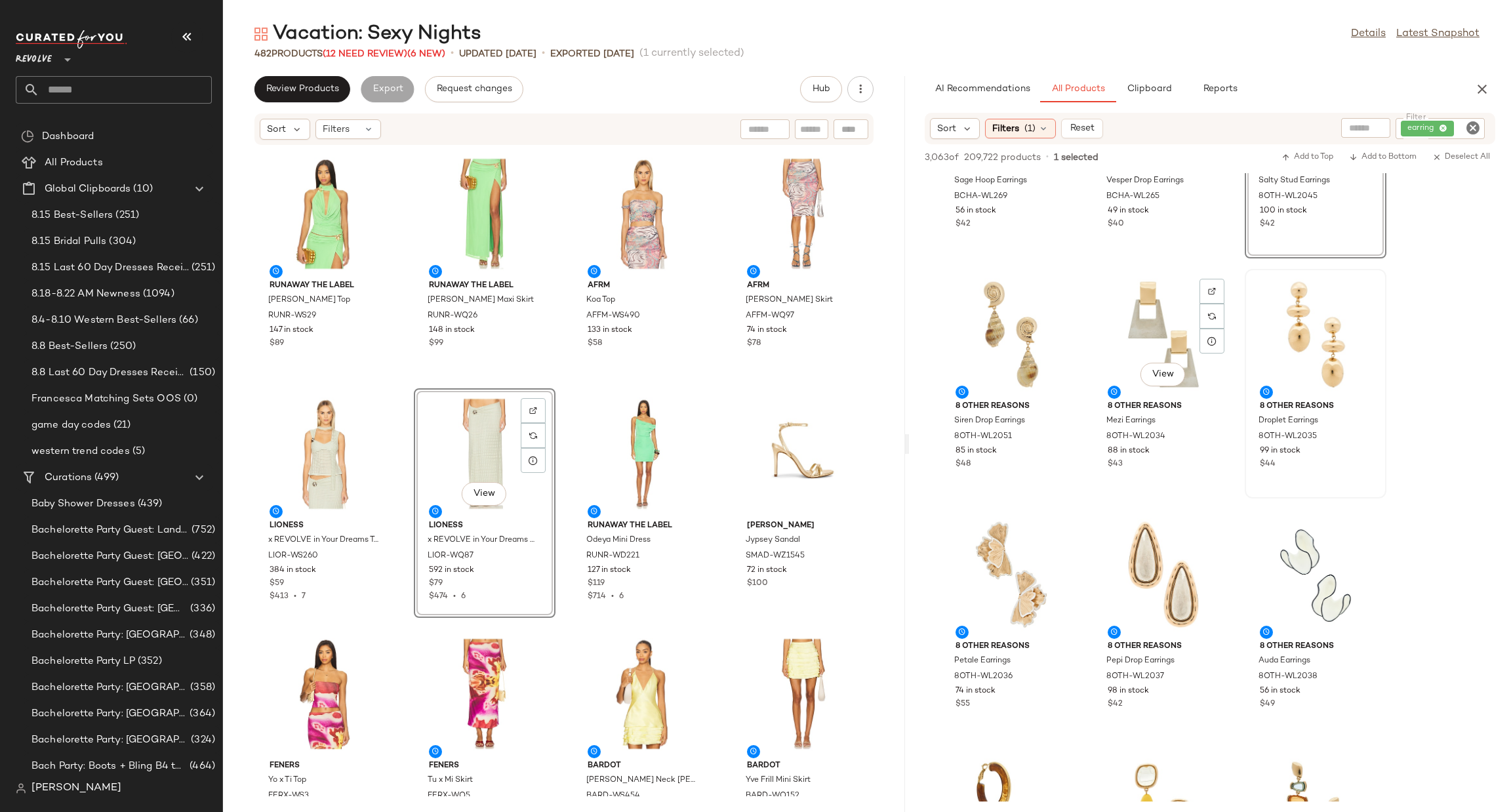
scroll to position [197, 0]
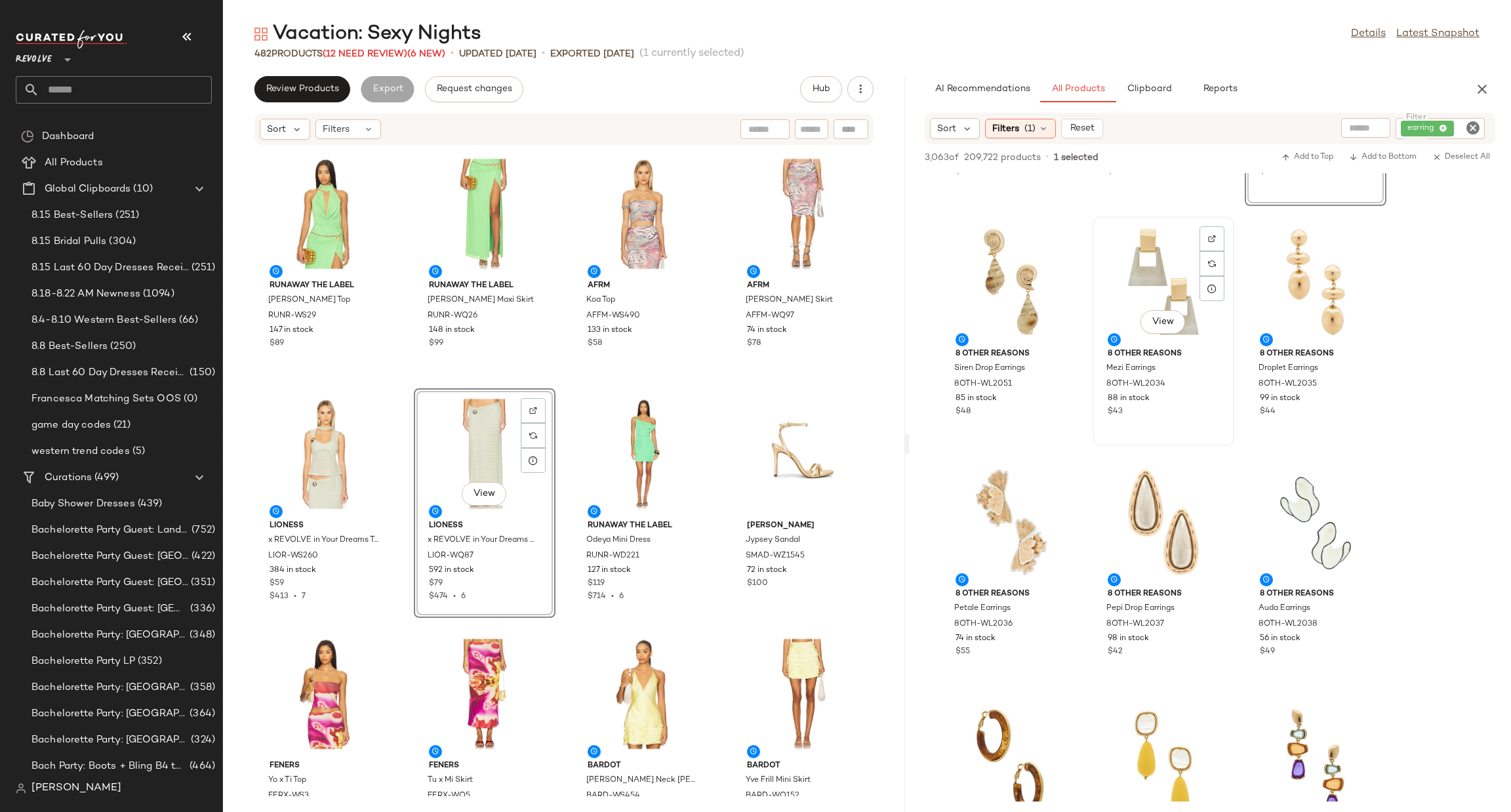
click at [1138, 259] on div "View" at bounding box center [1163, 281] width 132 height 122
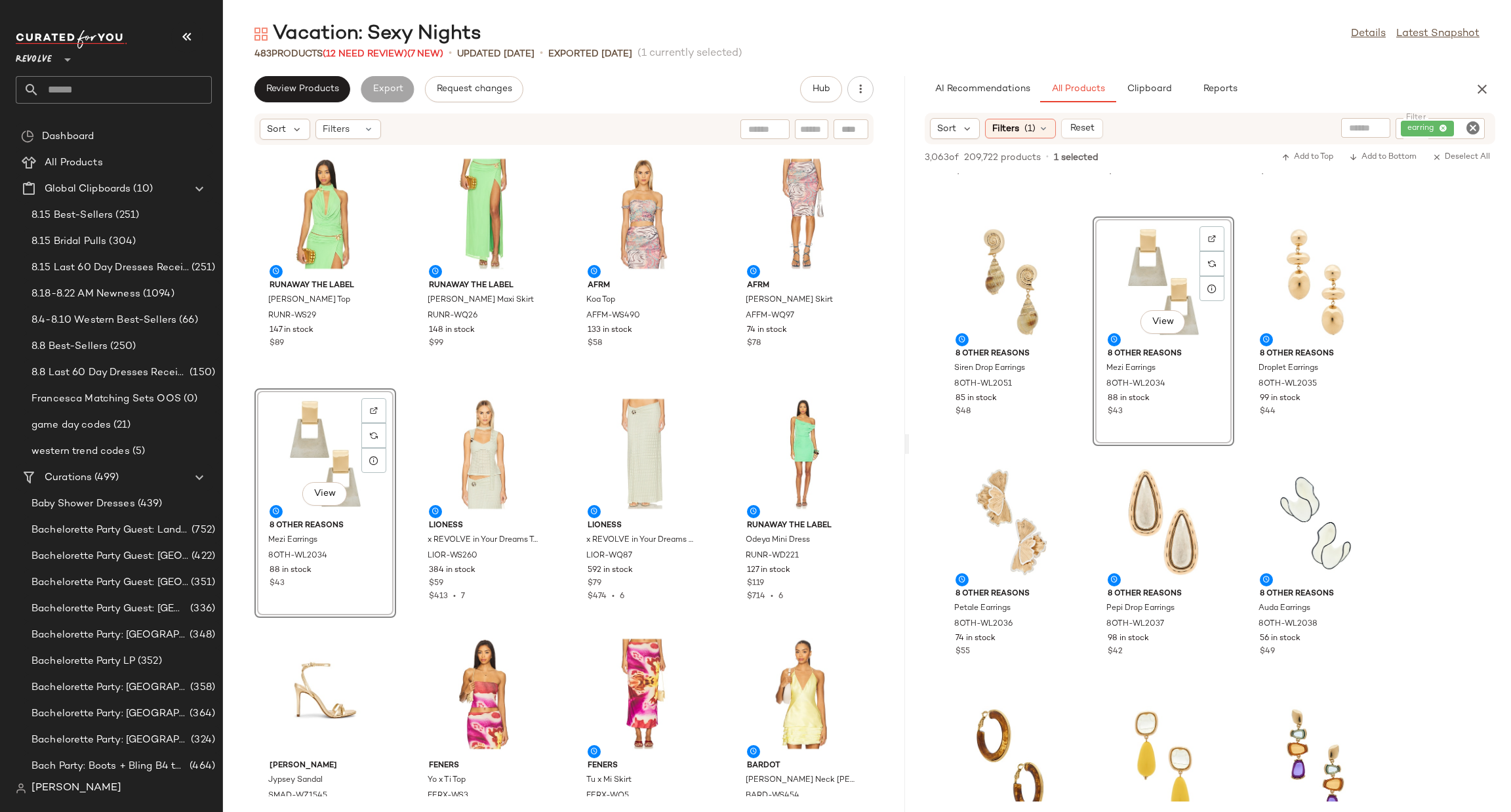
click at [1471, 126] on icon "Clear Filter" at bounding box center [1473, 128] width 16 height 16
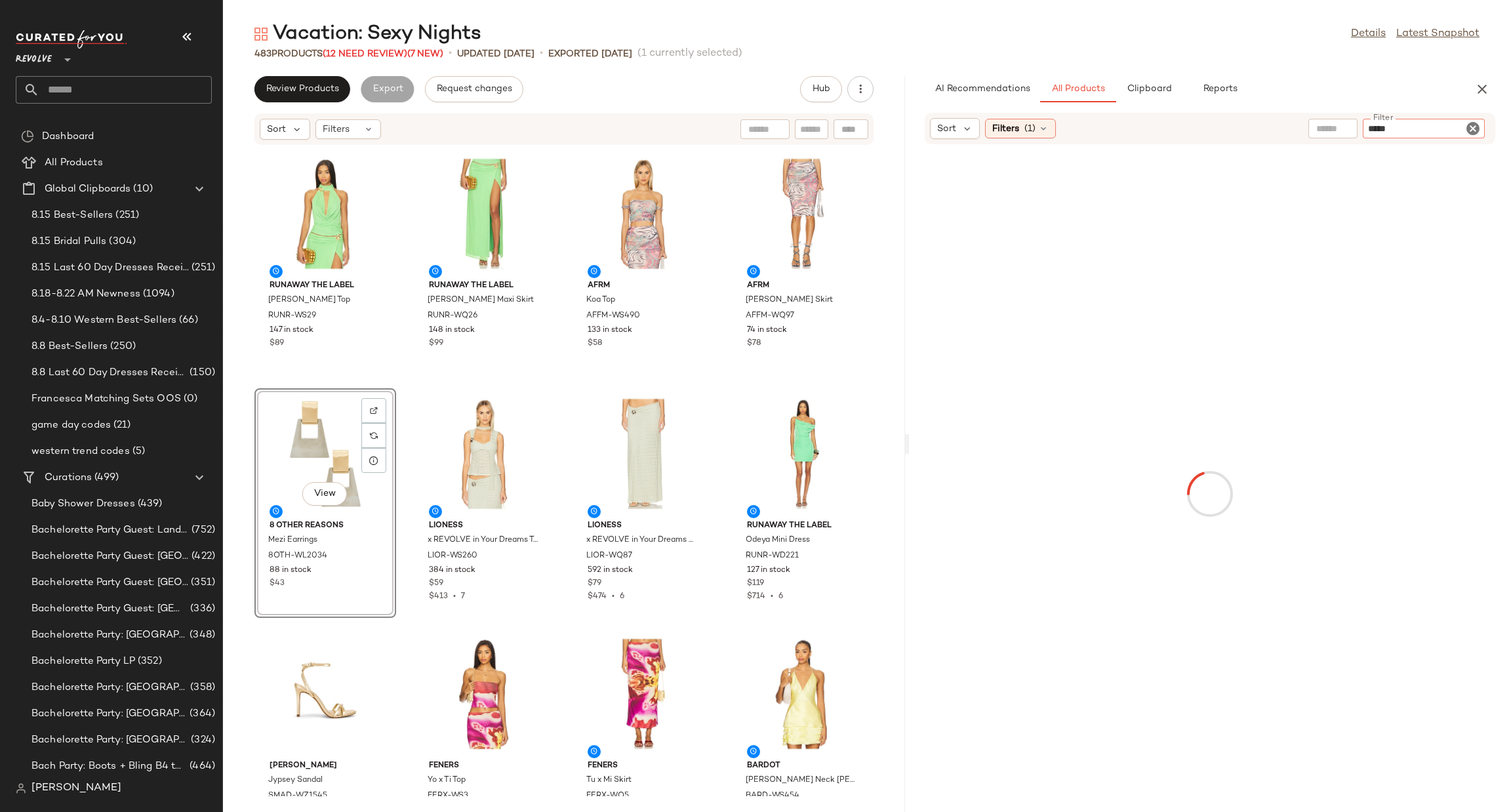
type input "******"
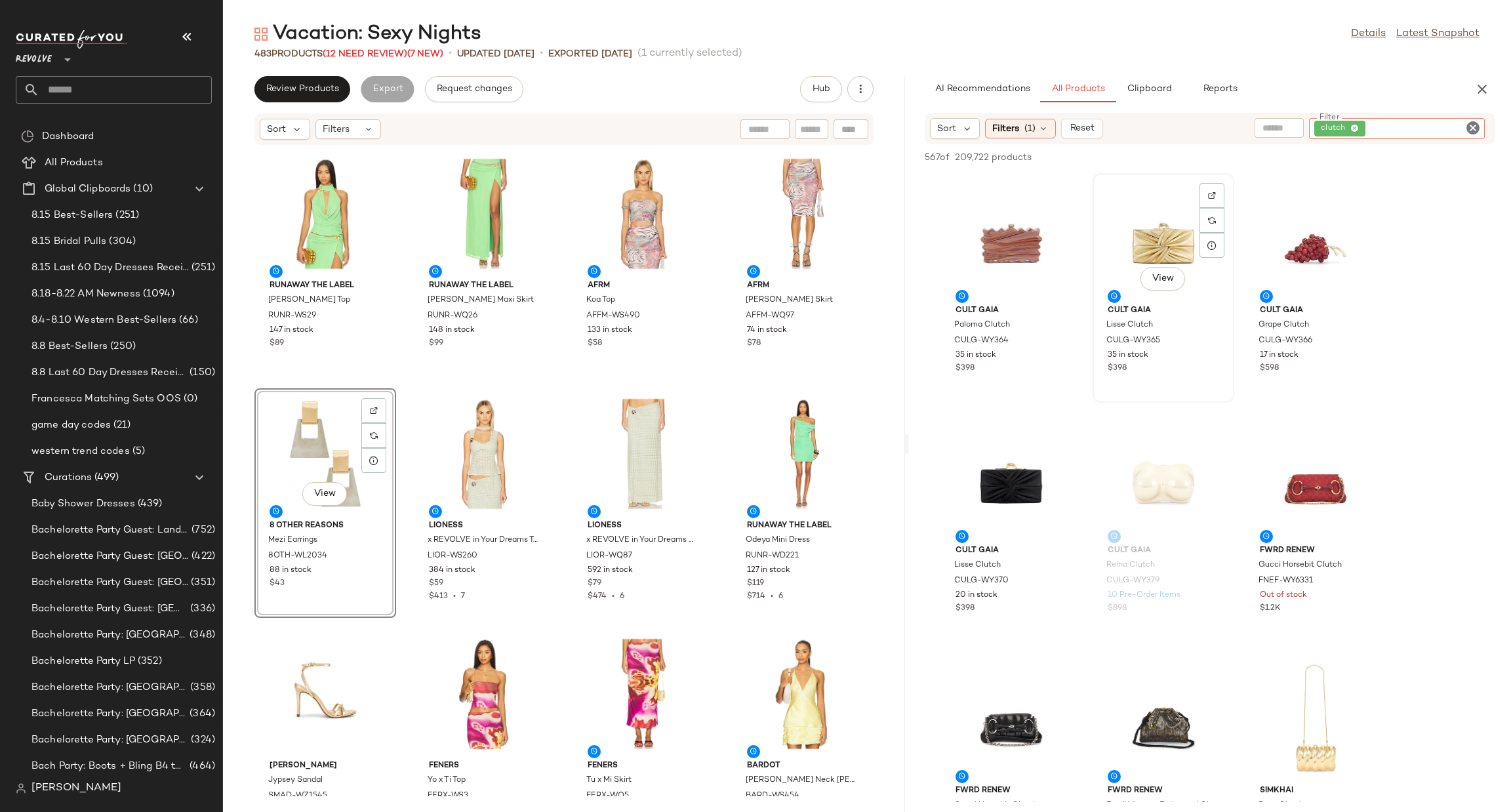
click at [1139, 228] on div "View" at bounding box center [1163, 238] width 132 height 122
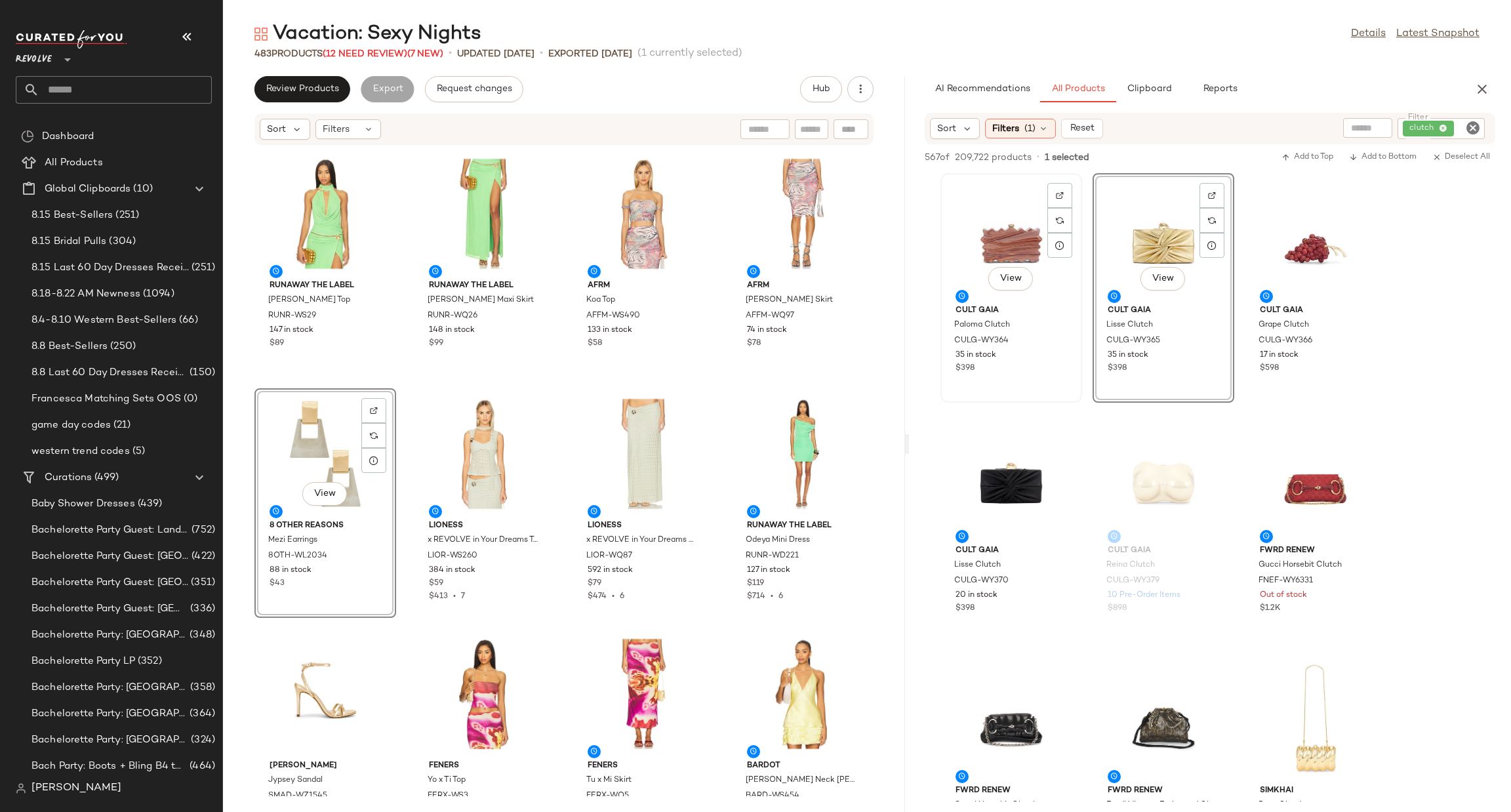
click at [979, 252] on div "View" at bounding box center [1011, 238] width 132 height 122
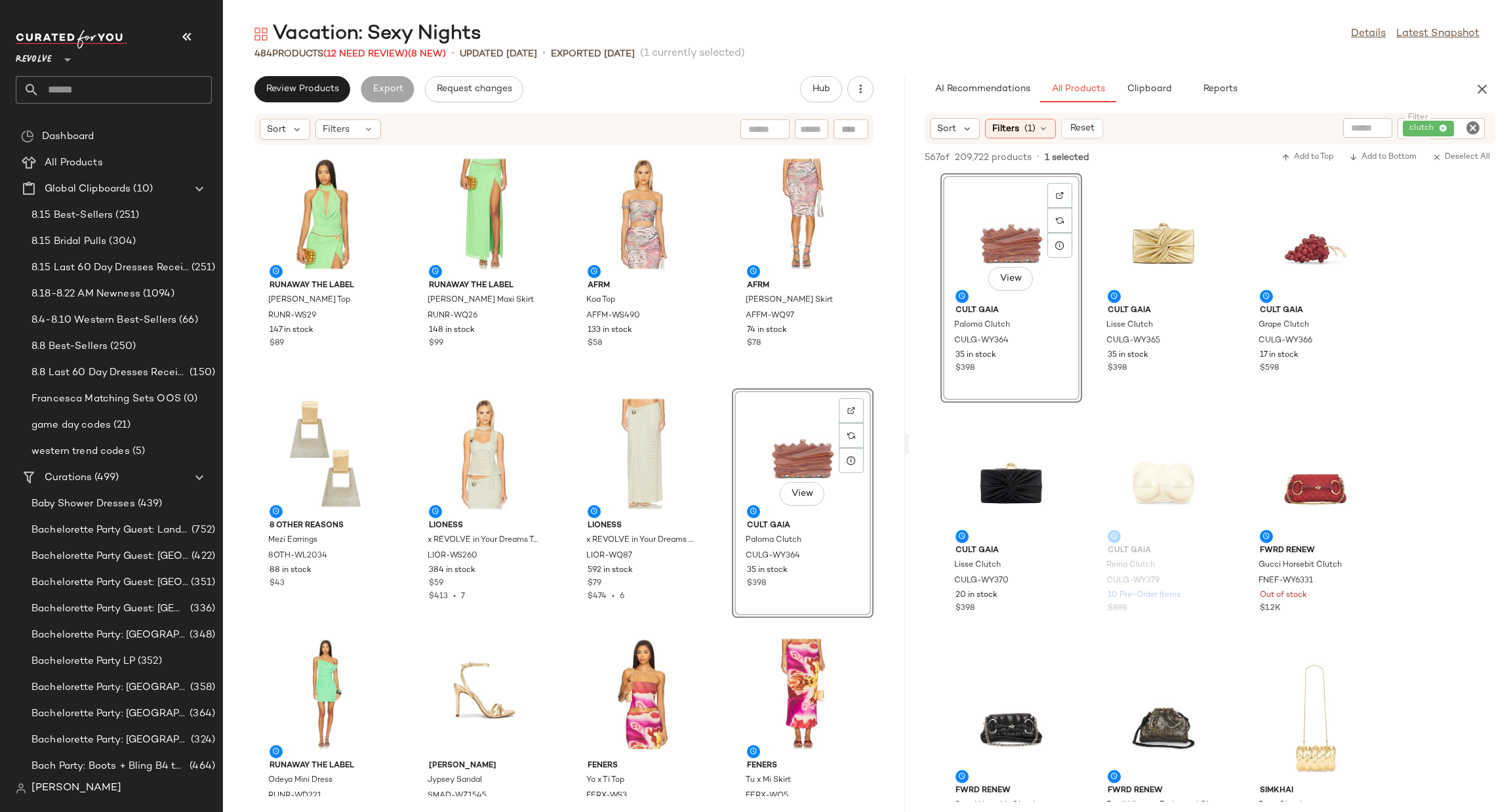
click at [1471, 122] on icon "Clear Filter" at bounding box center [1473, 128] width 16 height 16
type input "******"
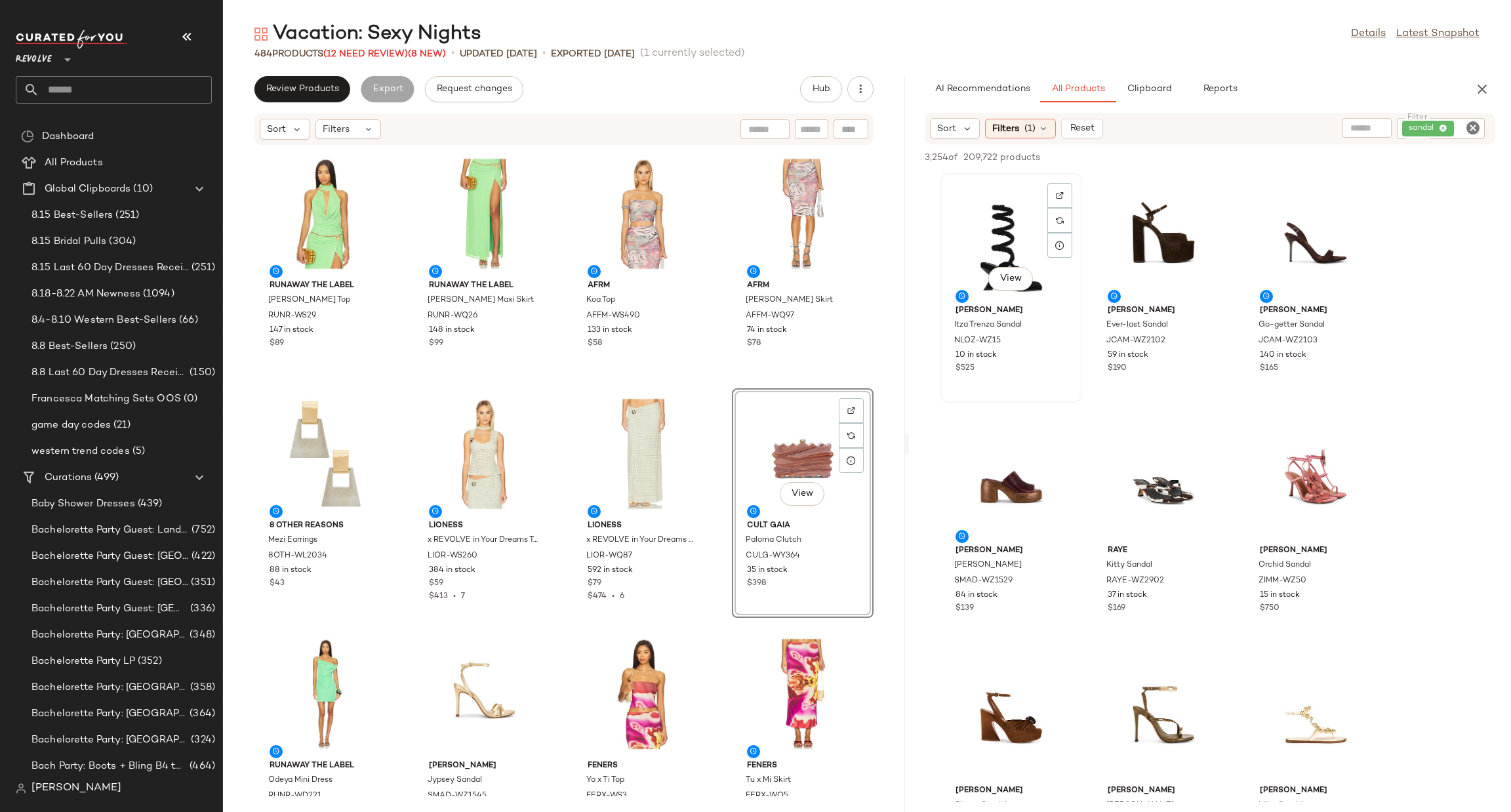
click at [991, 224] on div "View" at bounding box center [1011, 238] width 132 height 122
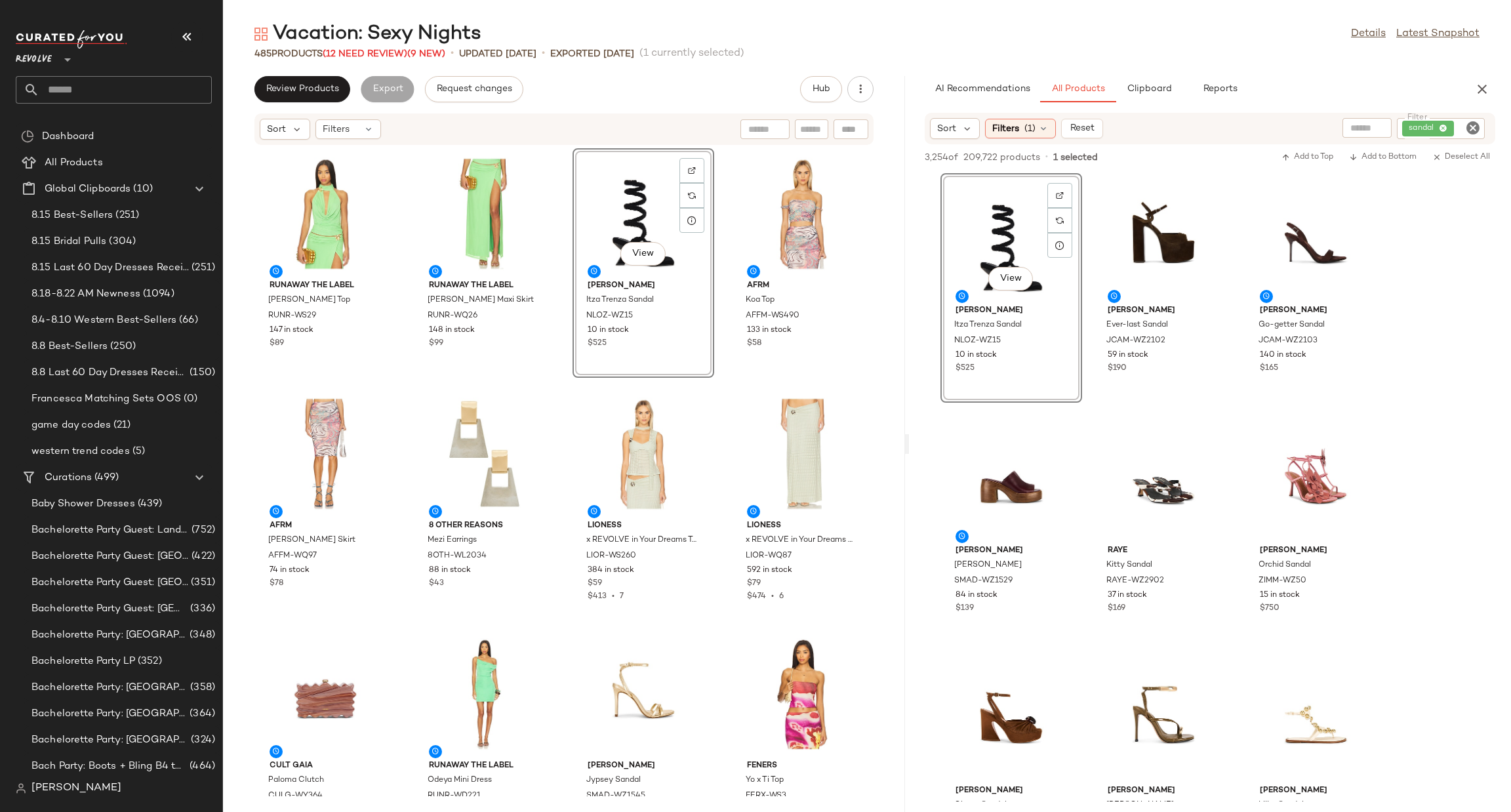
click at [1473, 127] on icon "Clear Filter" at bounding box center [1473, 128] width 16 height 16
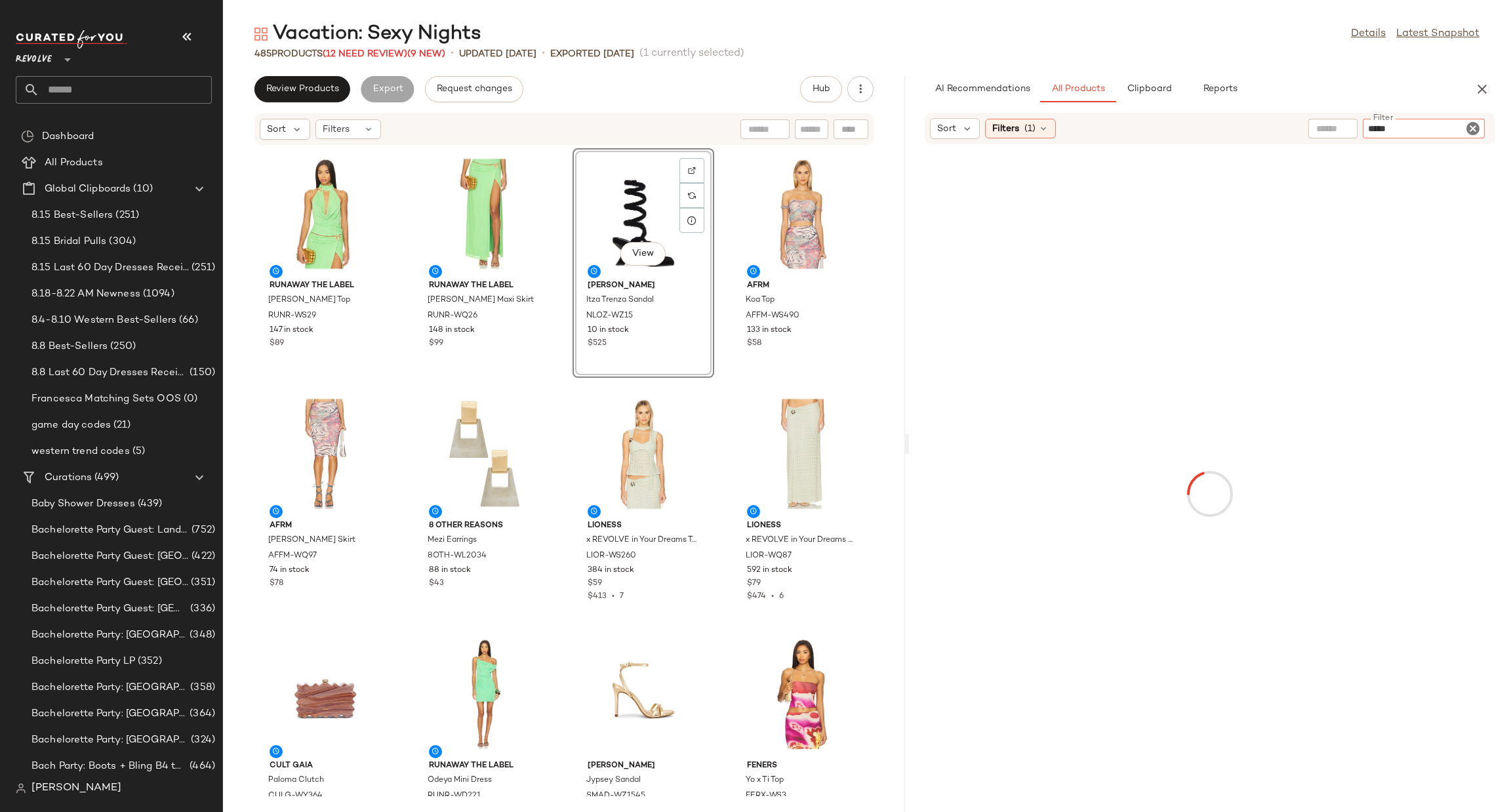
type input "*****"
click at [1376, 77] on div "AI Recommendations All Products Clipboard Reports" at bounding box center [1189, 89] width 529 height 26
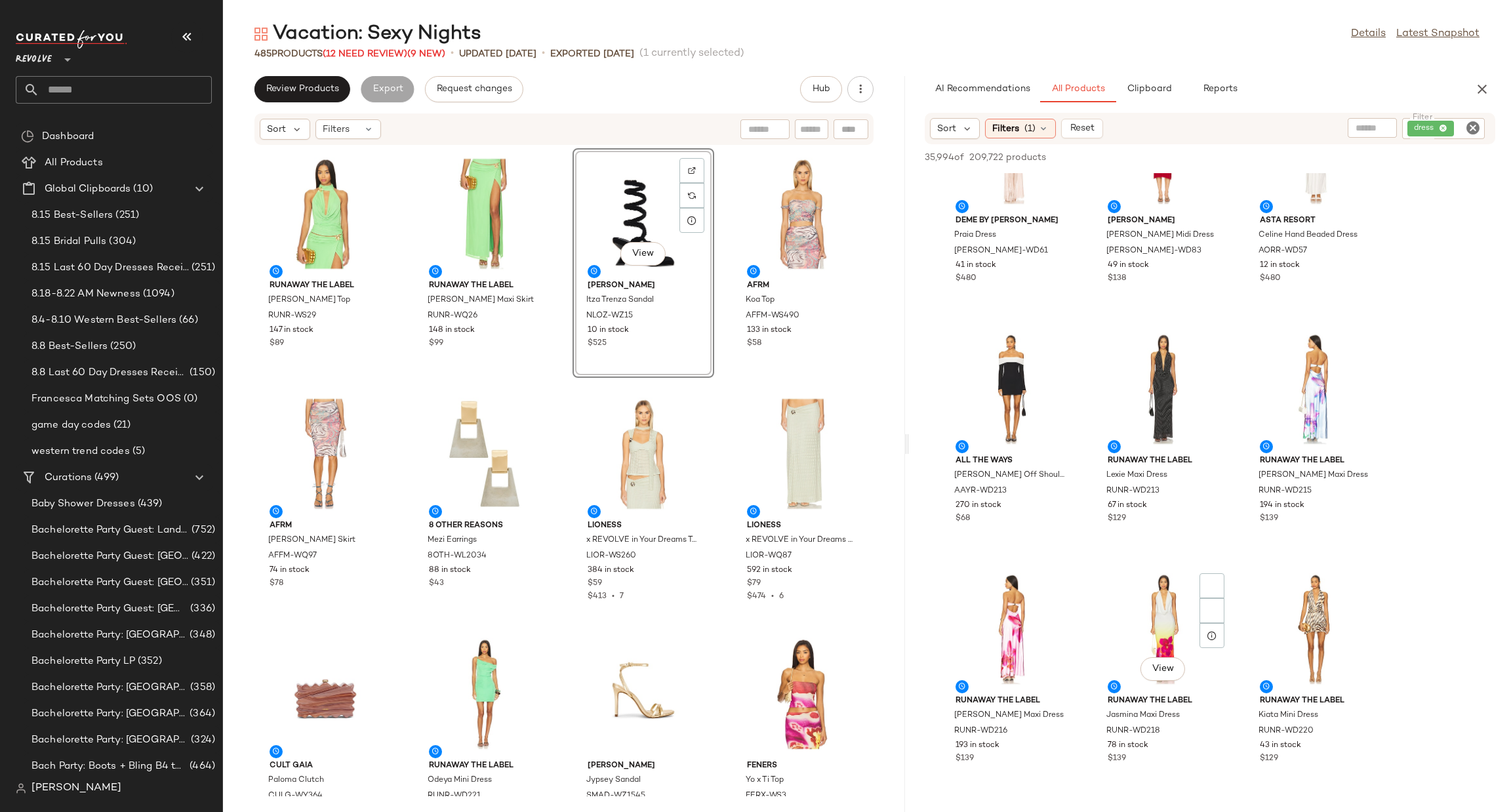
scroll to position [2164, 0]
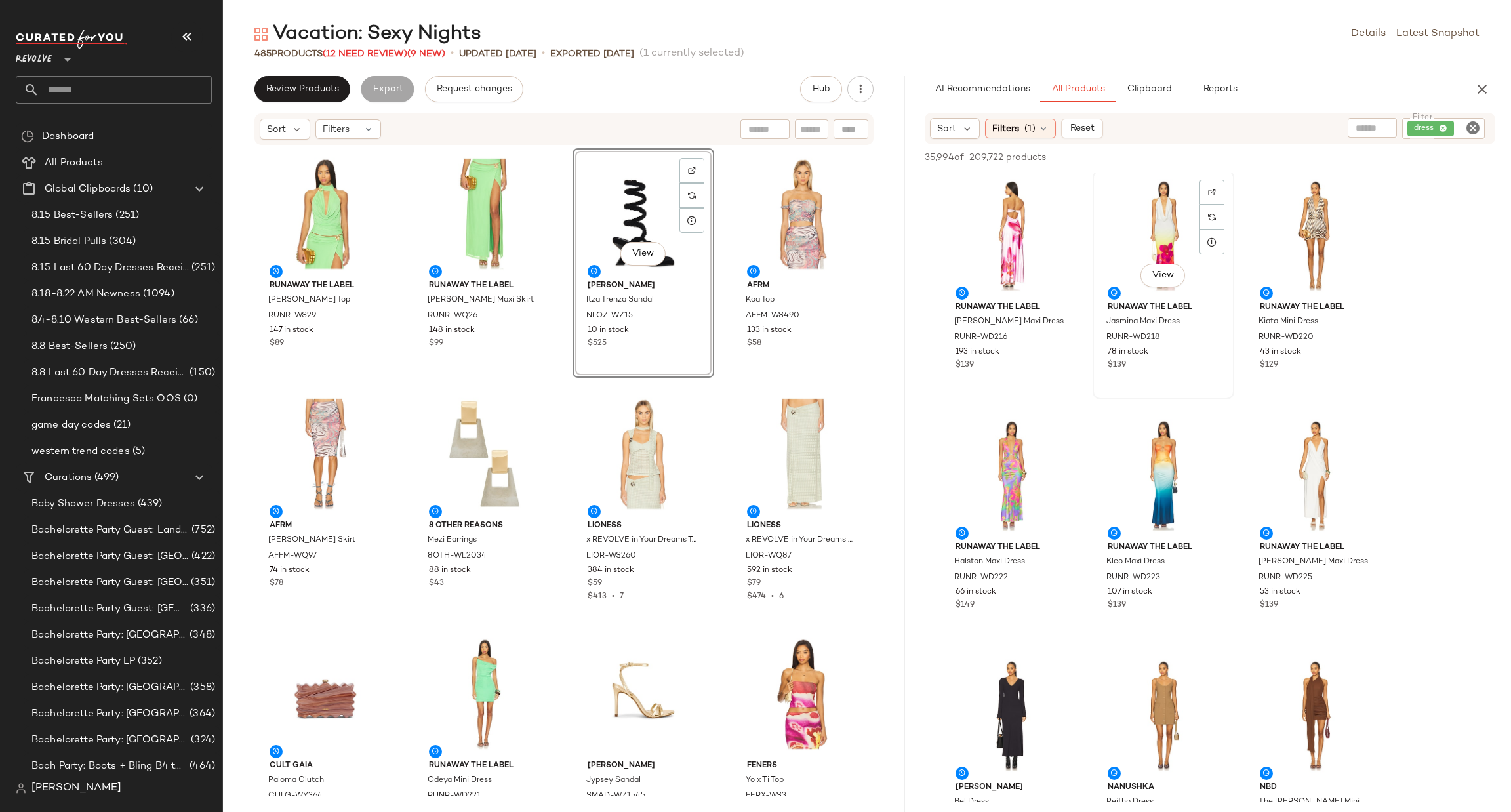
drag, startPoint x: 1156, startPoint y: 224, endPoint x: 1178, endPoint y: 228, distance: 22.4
click at [1156, 224] on div "View" at bounding box center [1163, 235] width 132 height 122
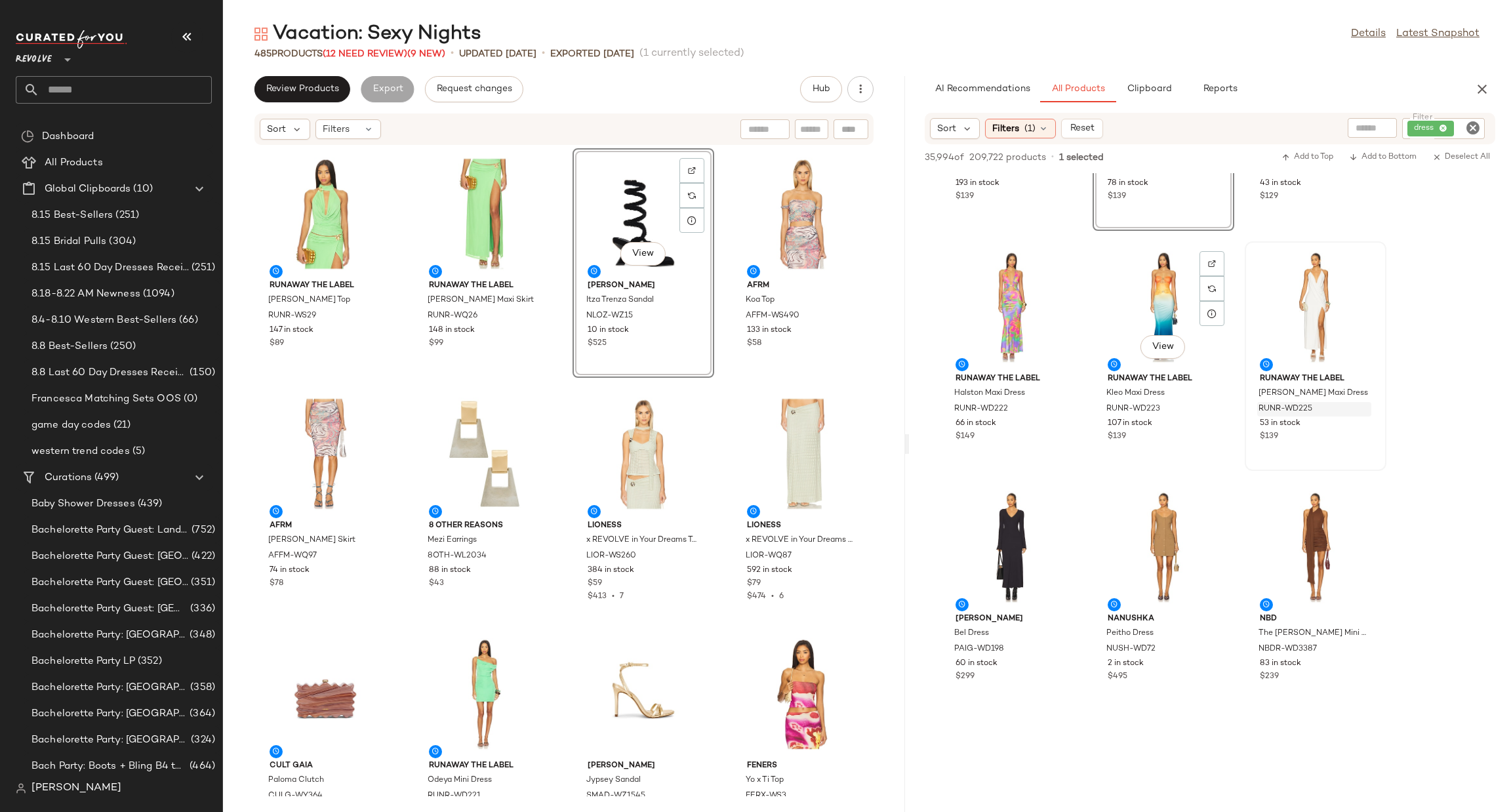
scroll to position [2360, 0]
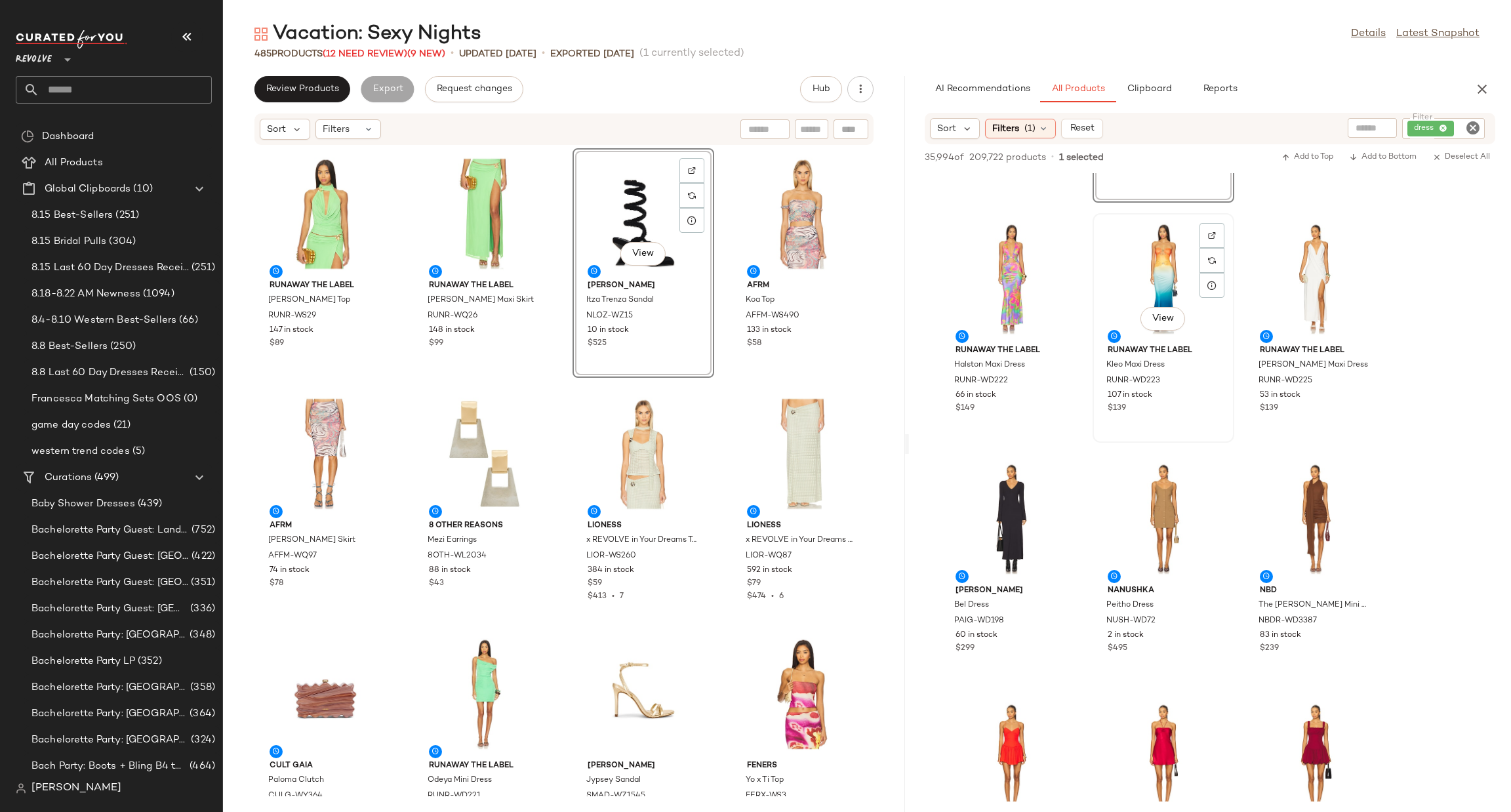
click at [1135, 247] on div "View" at bounding box center [1163, 278] width 132 height 122
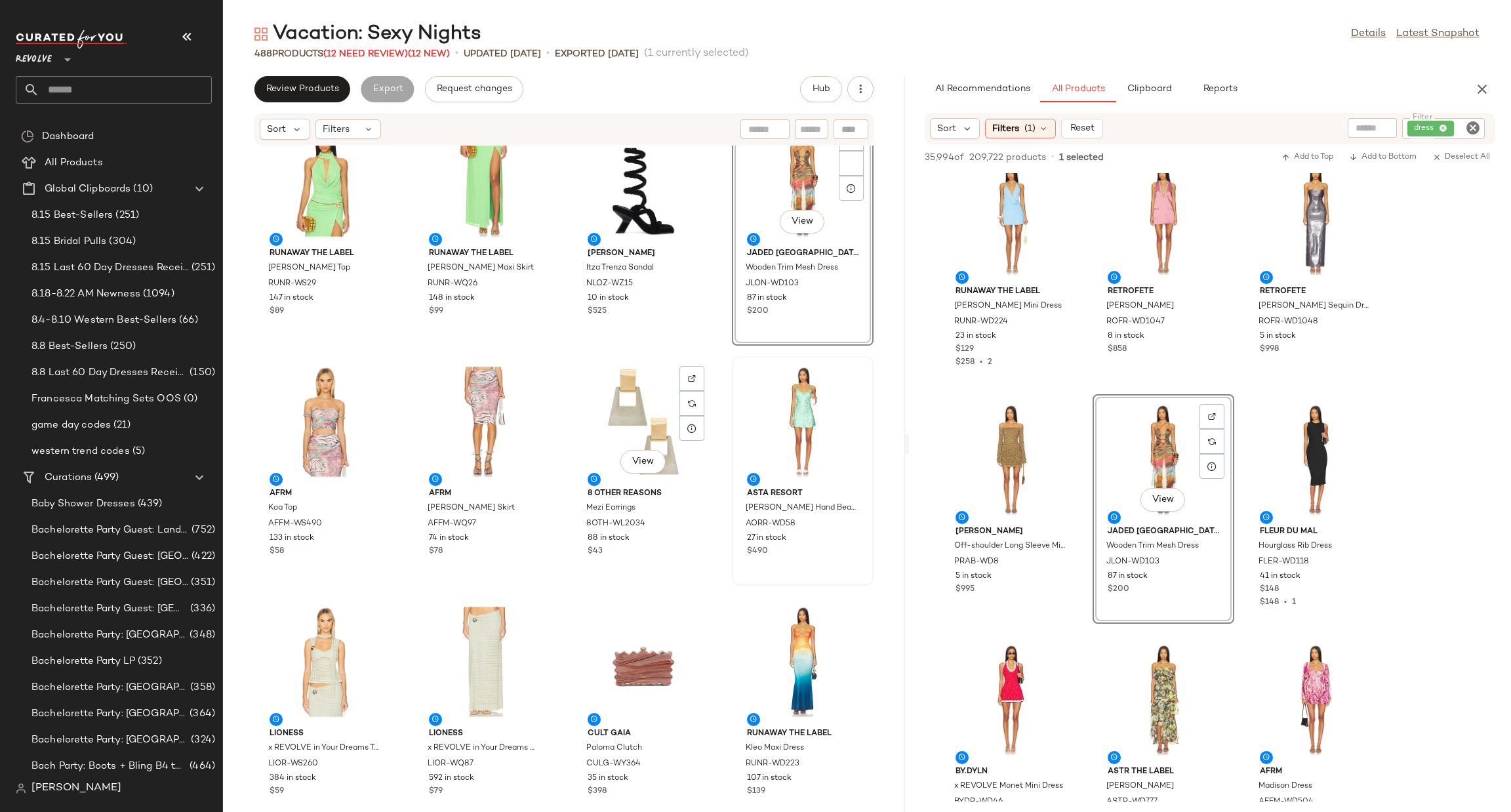
scroll to position [0, 0]
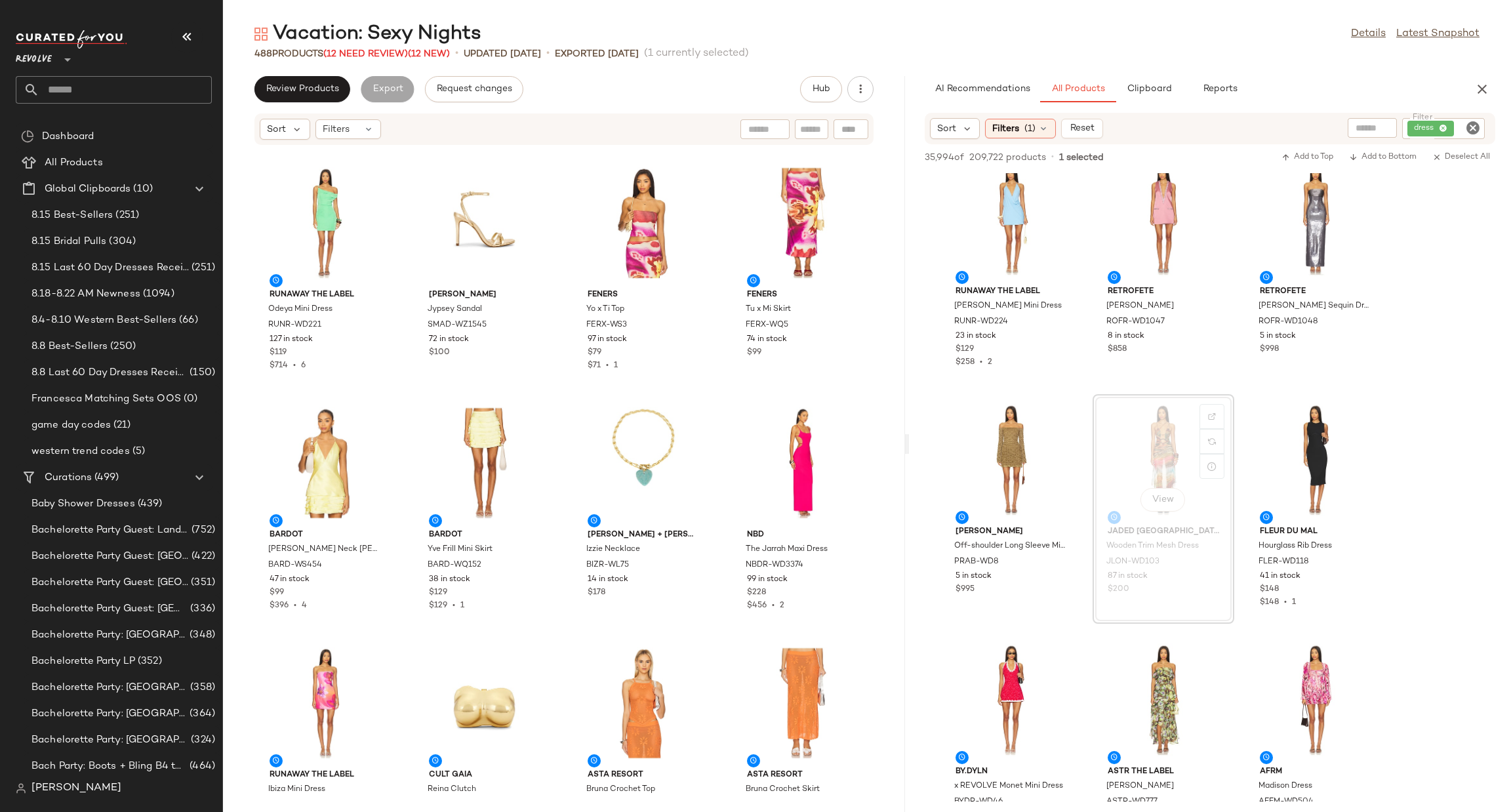
scroll to position [502, 0]
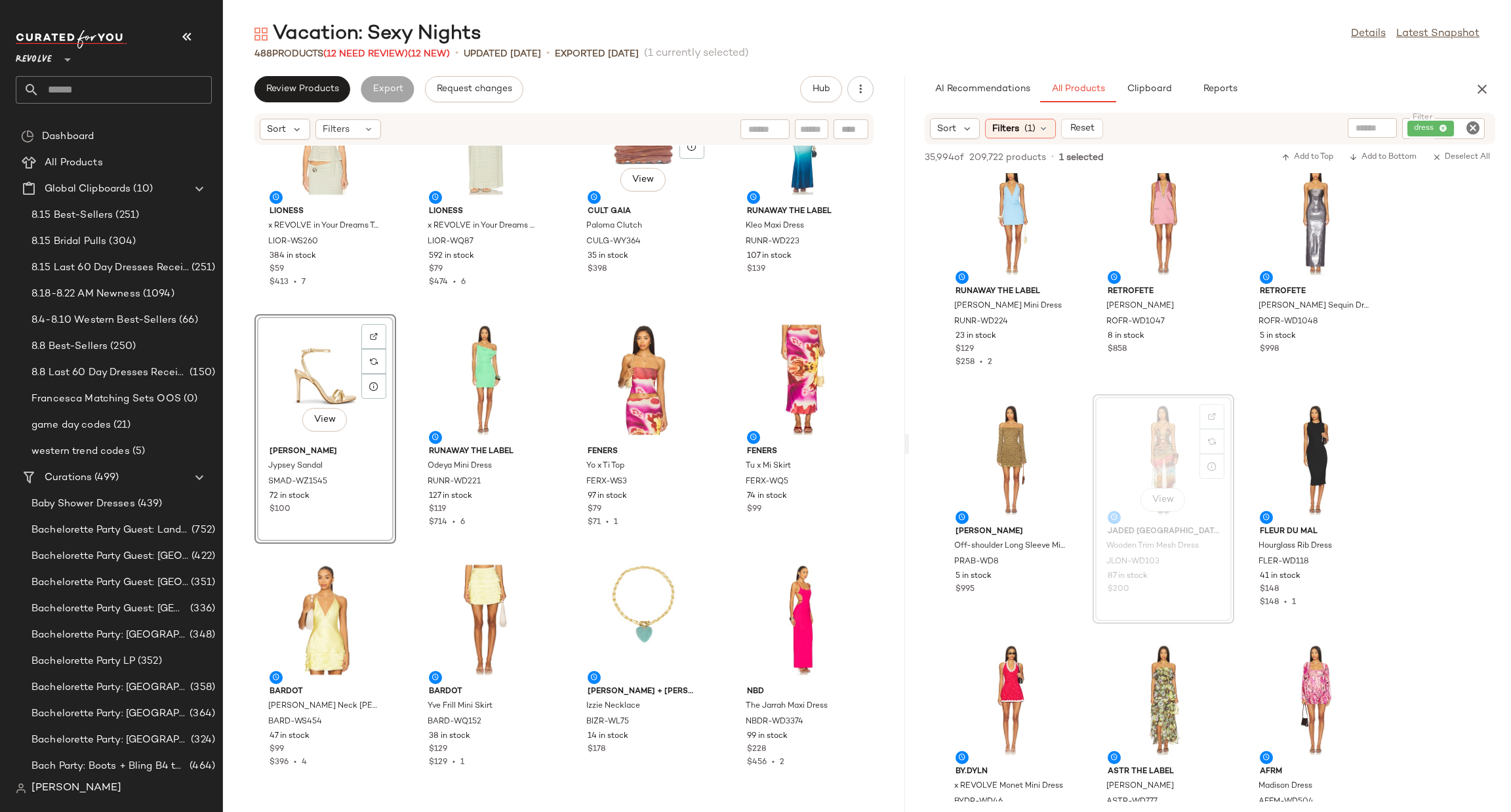
scroll to position [305, 0]
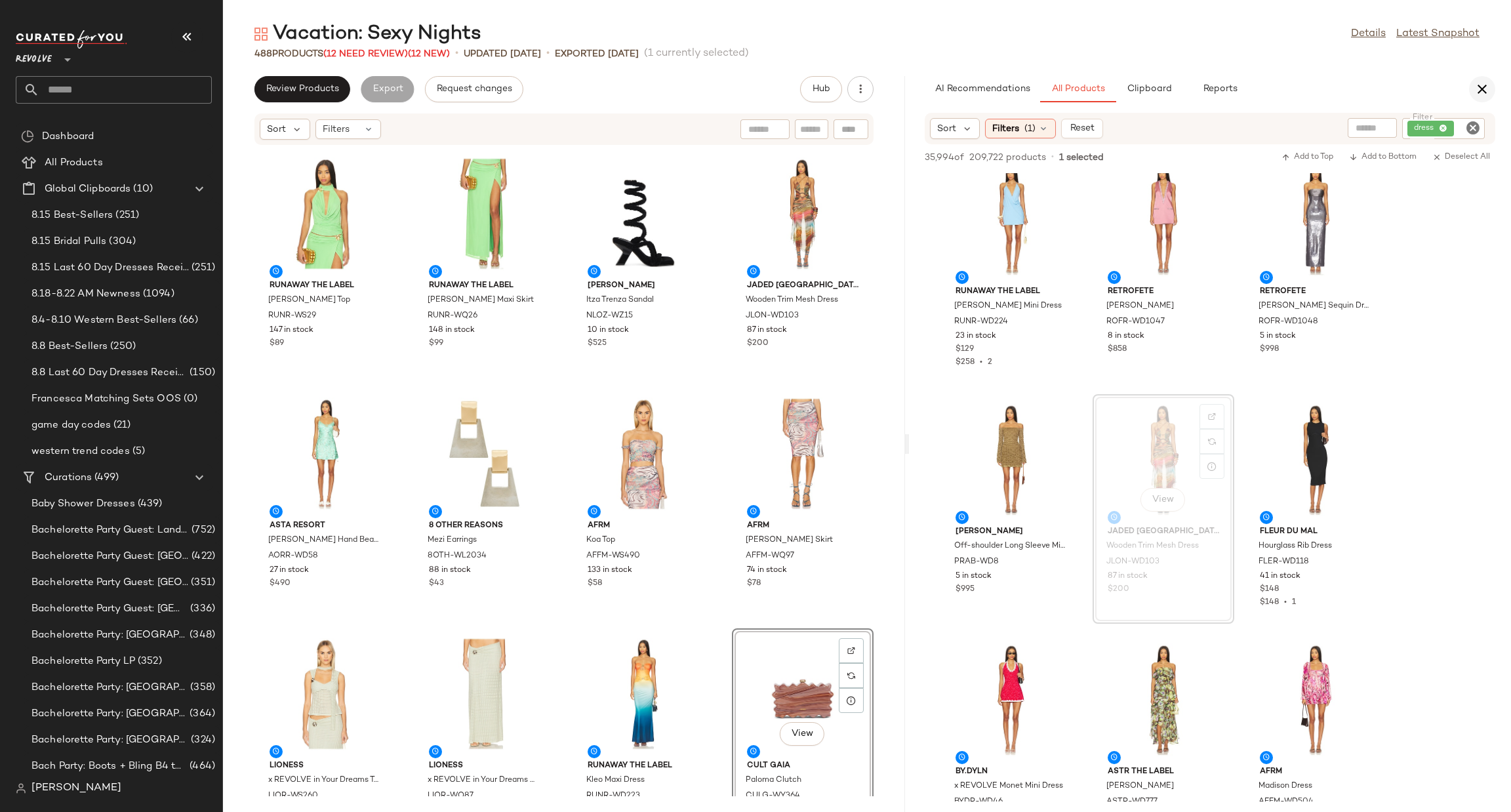
click at [1477, 90] on icon "button" at bounding box center [1482, 89] width 16 height 16
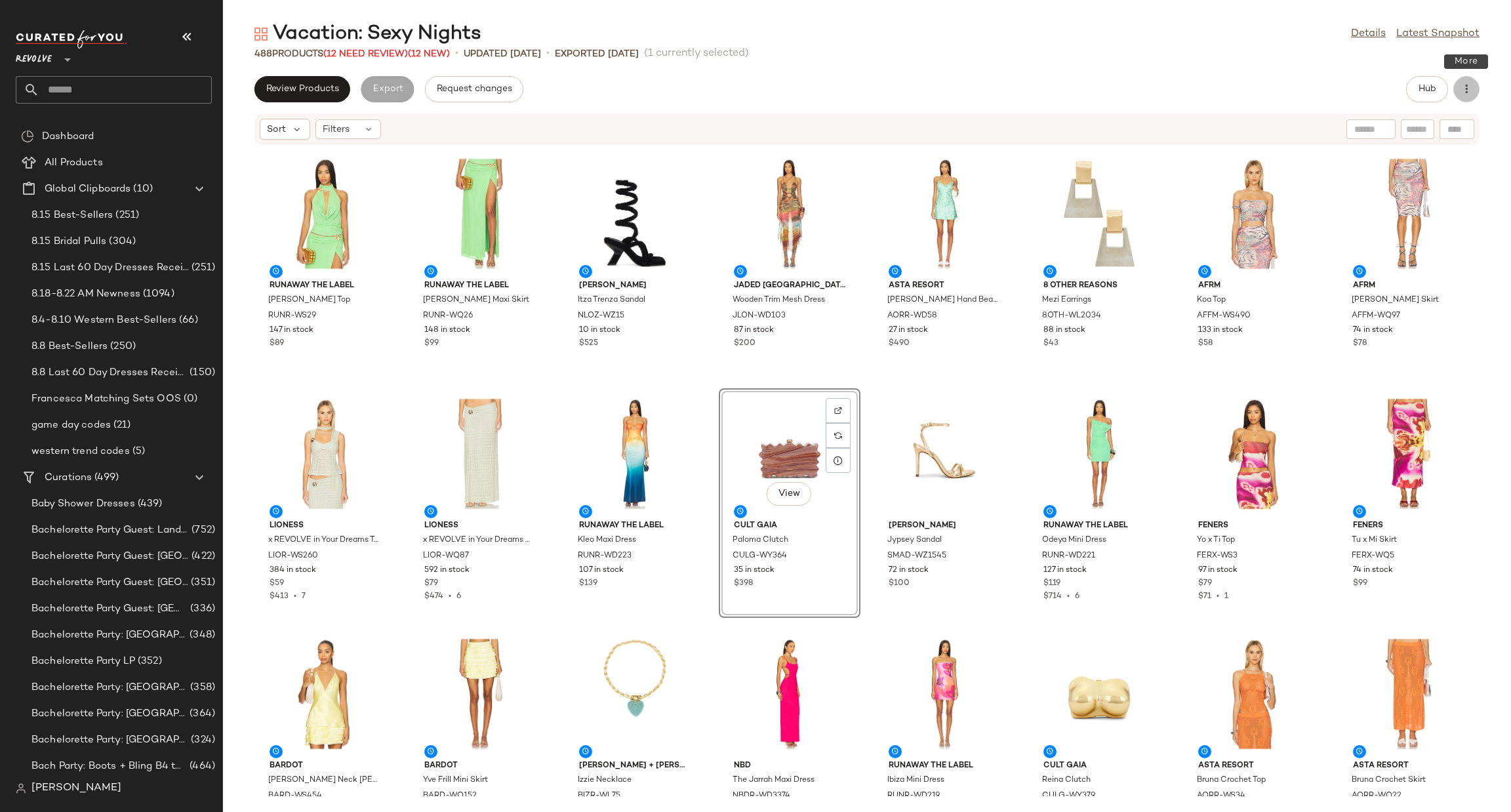
click at [1468, 90] on icon "button" at bounding box center [1467, 90] width 13 height 13
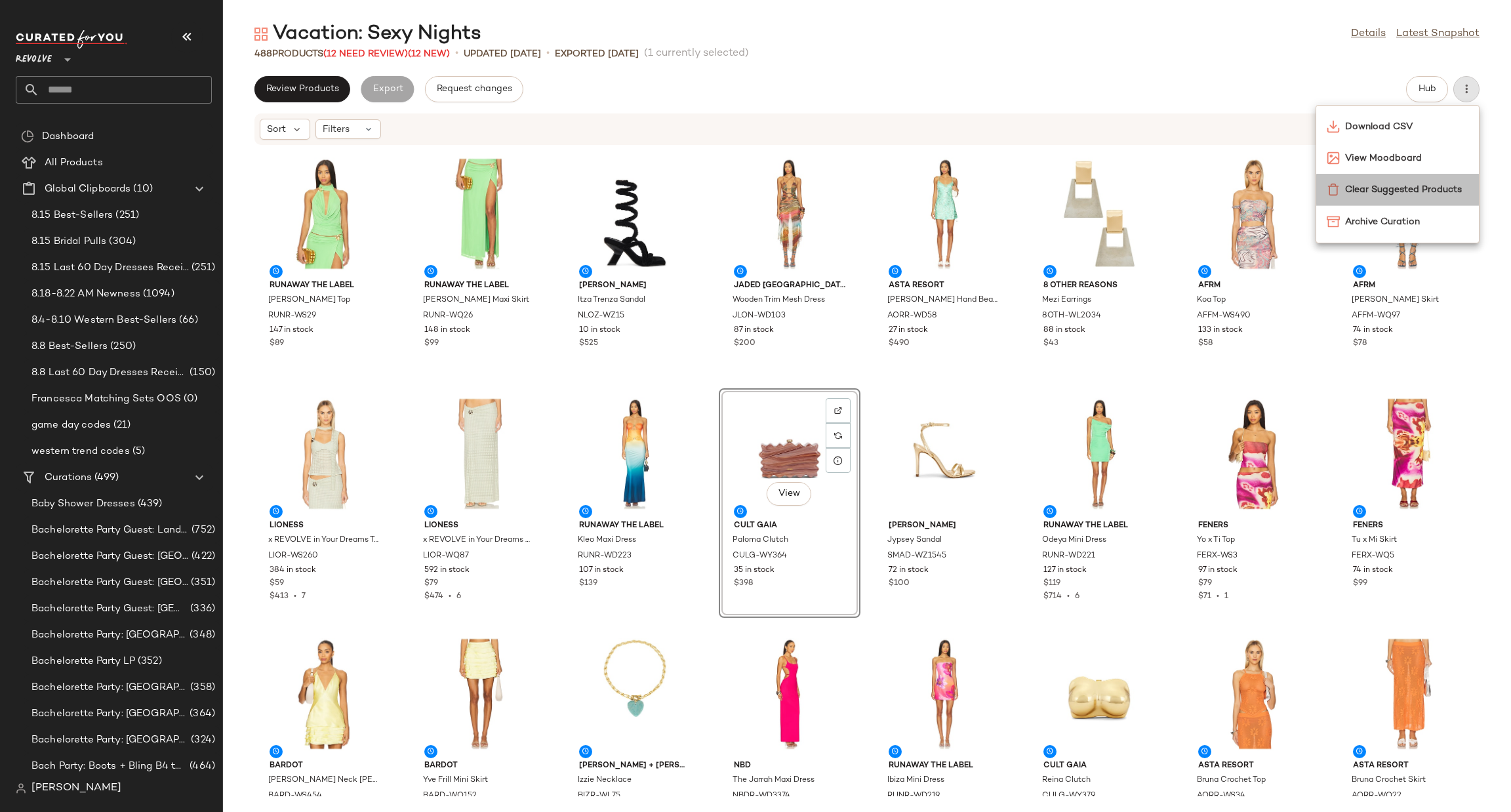
click at [1430, 186] on span "Clear Suggested Products" at bounding box center [1406, 190] width 123 height 13
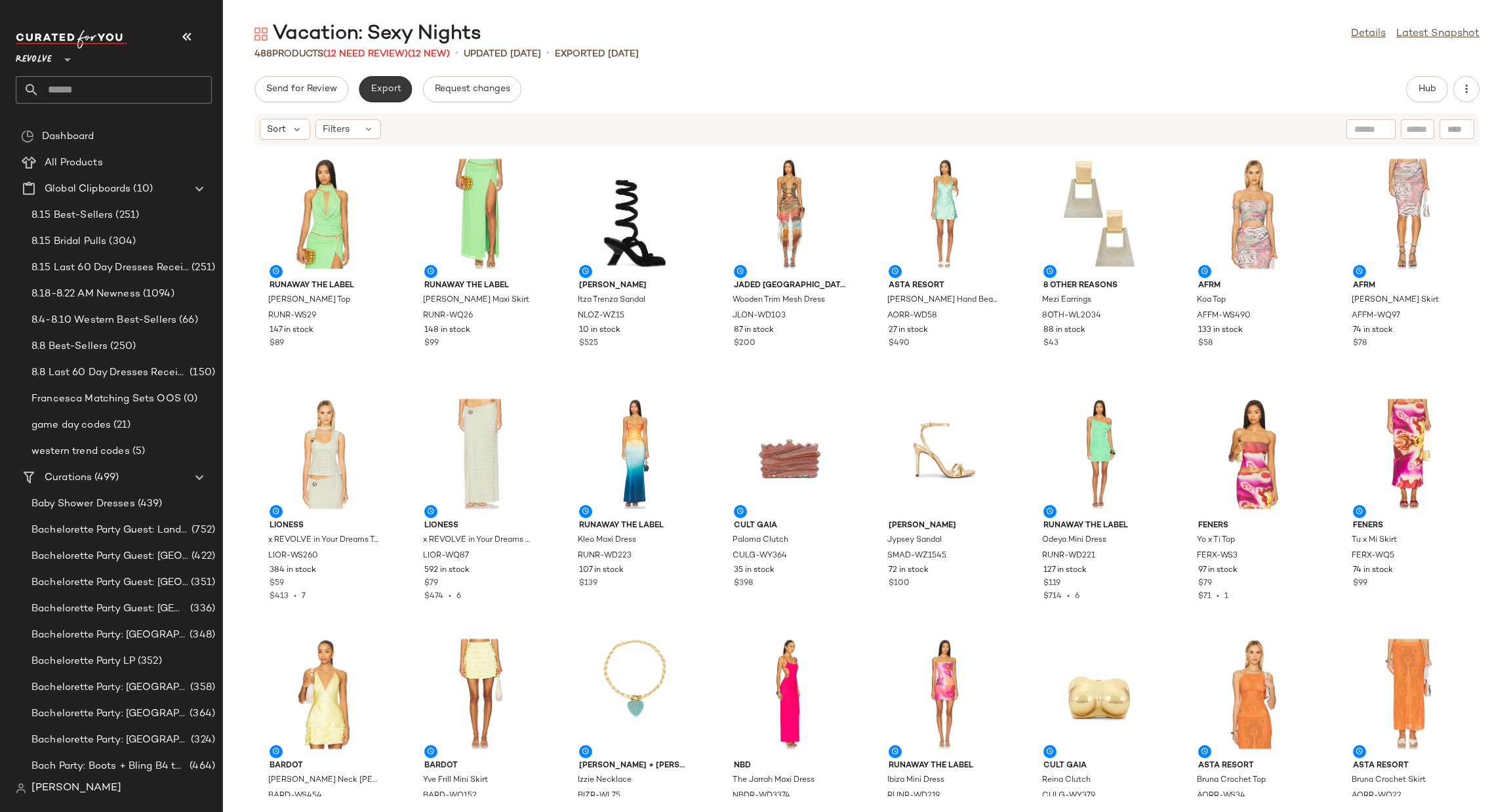
click at [378, 90] on span "Export" at bounding box center [385, 89] width 31 height 10
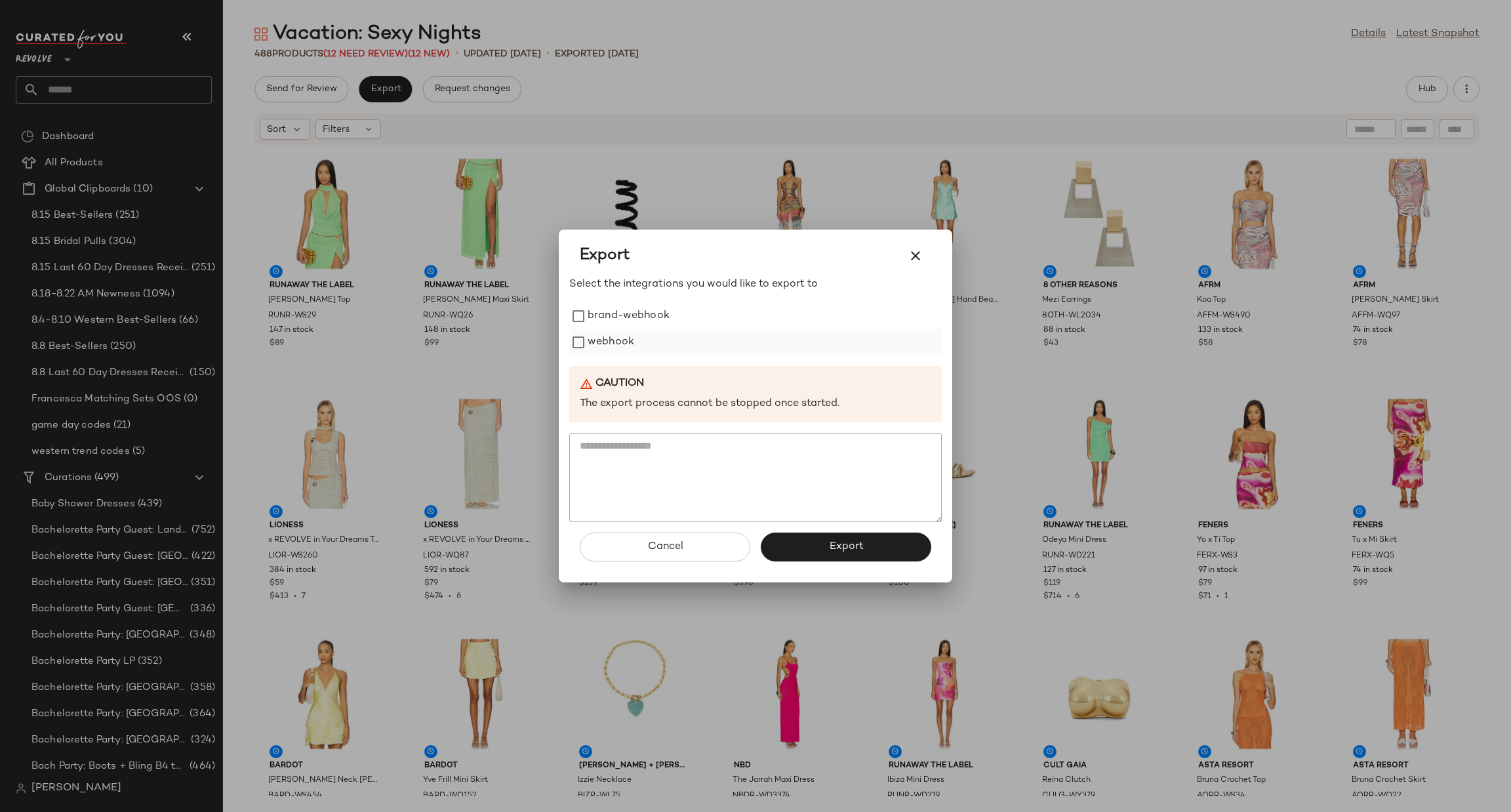
click at [615, 340] on label "webhook" at bounding box center [611, 342] width 46 height 26
click at [861, 540] on span "Export" at bounding box center [846, 546] width 35 height 13
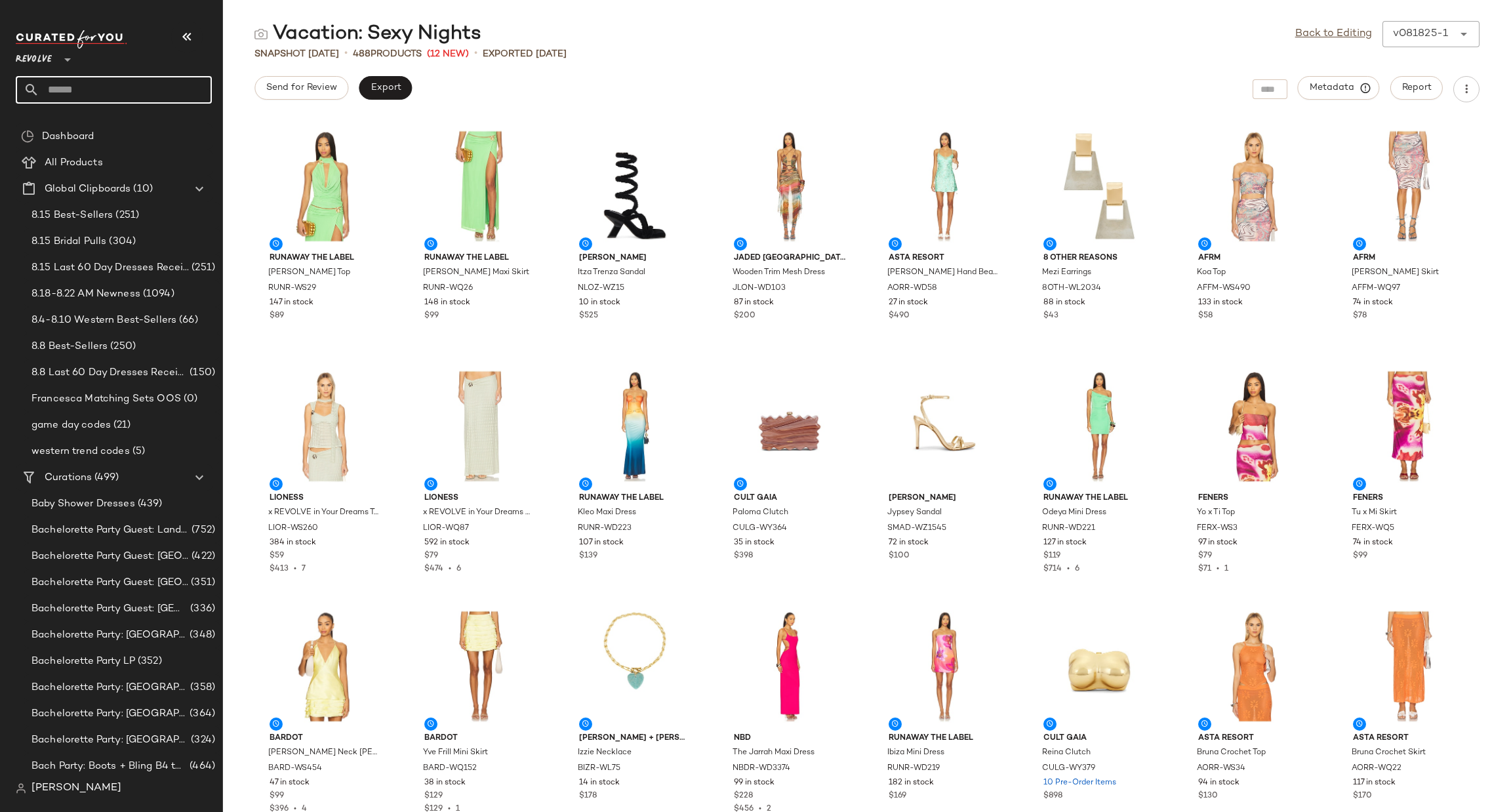
click at [155, 90] on input "text" at bounding box center [125, 90] width 172 height 28
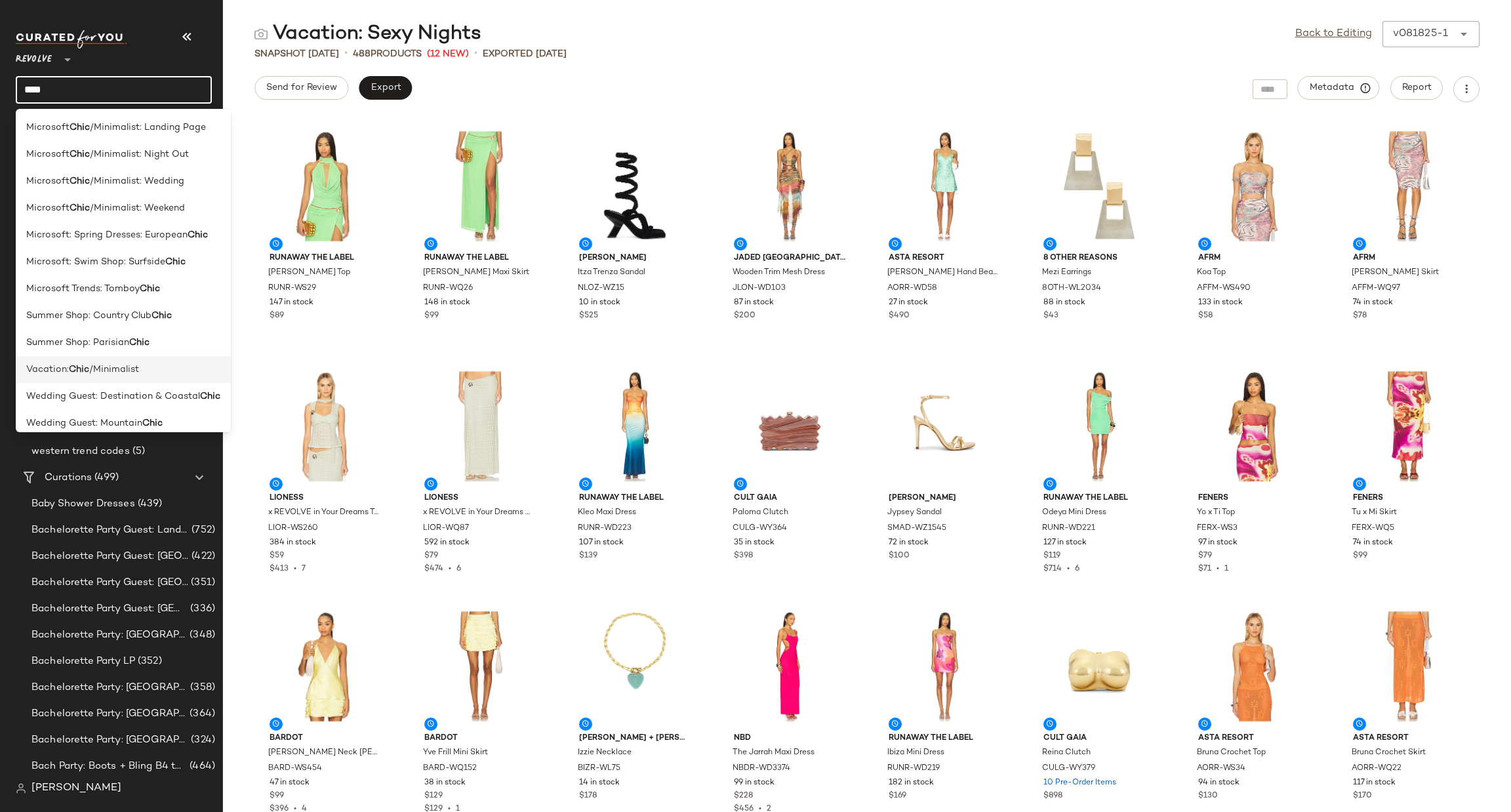
type input "****"
drag, startPoint x: 183, startPoint y: 368, endPoint x: 184, endPoint y: 359, distance: 9.1
click at [181, 368] on div "Vacation: Chic /Minimalist" at bounding box center [123, 369] width 194 height 13
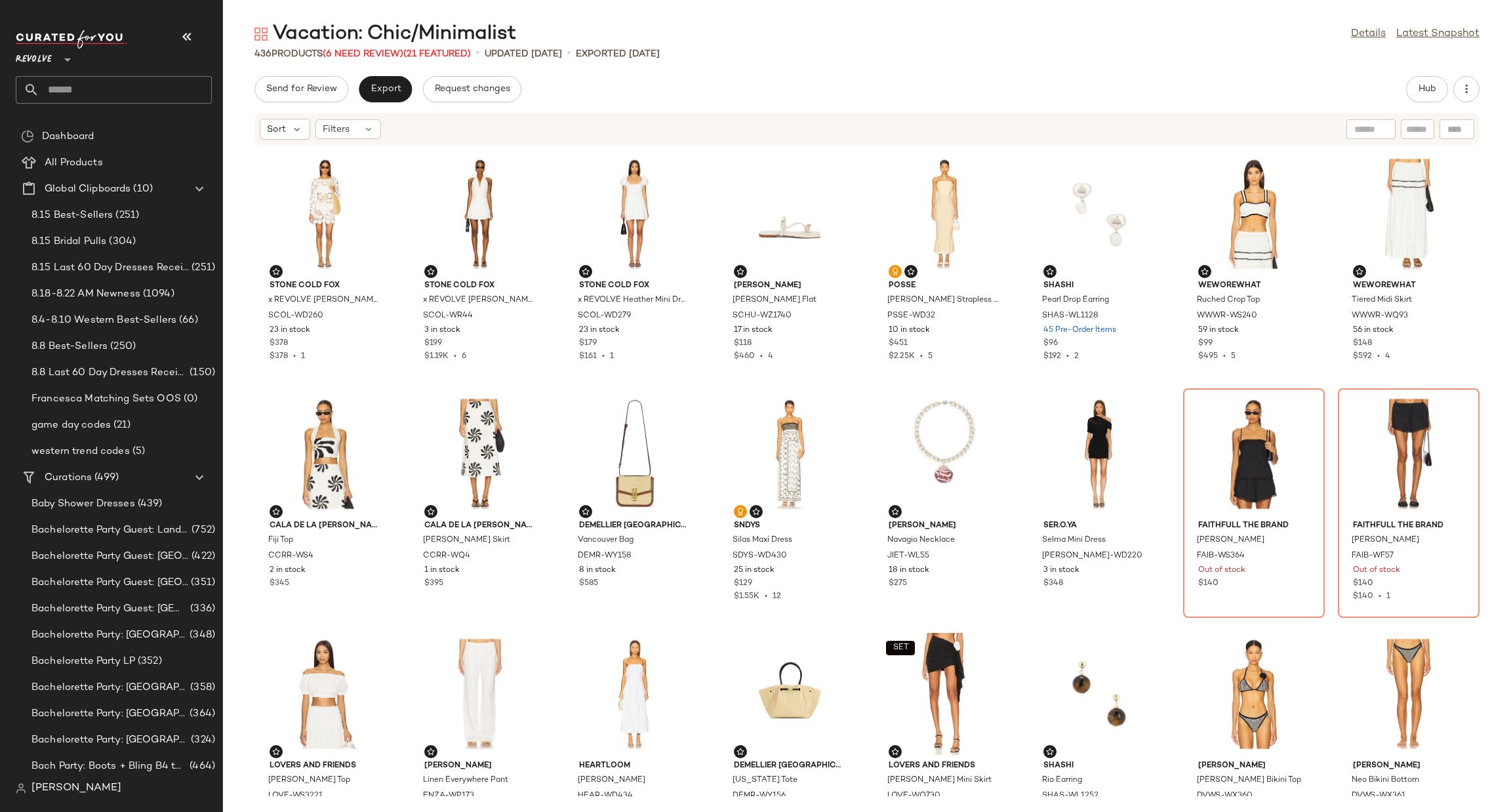
click at [816, 61] on div "Vacation: Chic/Minimalist Details Latest Snapshot 436 Products (6 Need Review) …" at bounding box center [867, 416] width 1289 height 791
click at [1430, 94] on span "Hub" at bounding box center [1427, 89] width 19 height 10
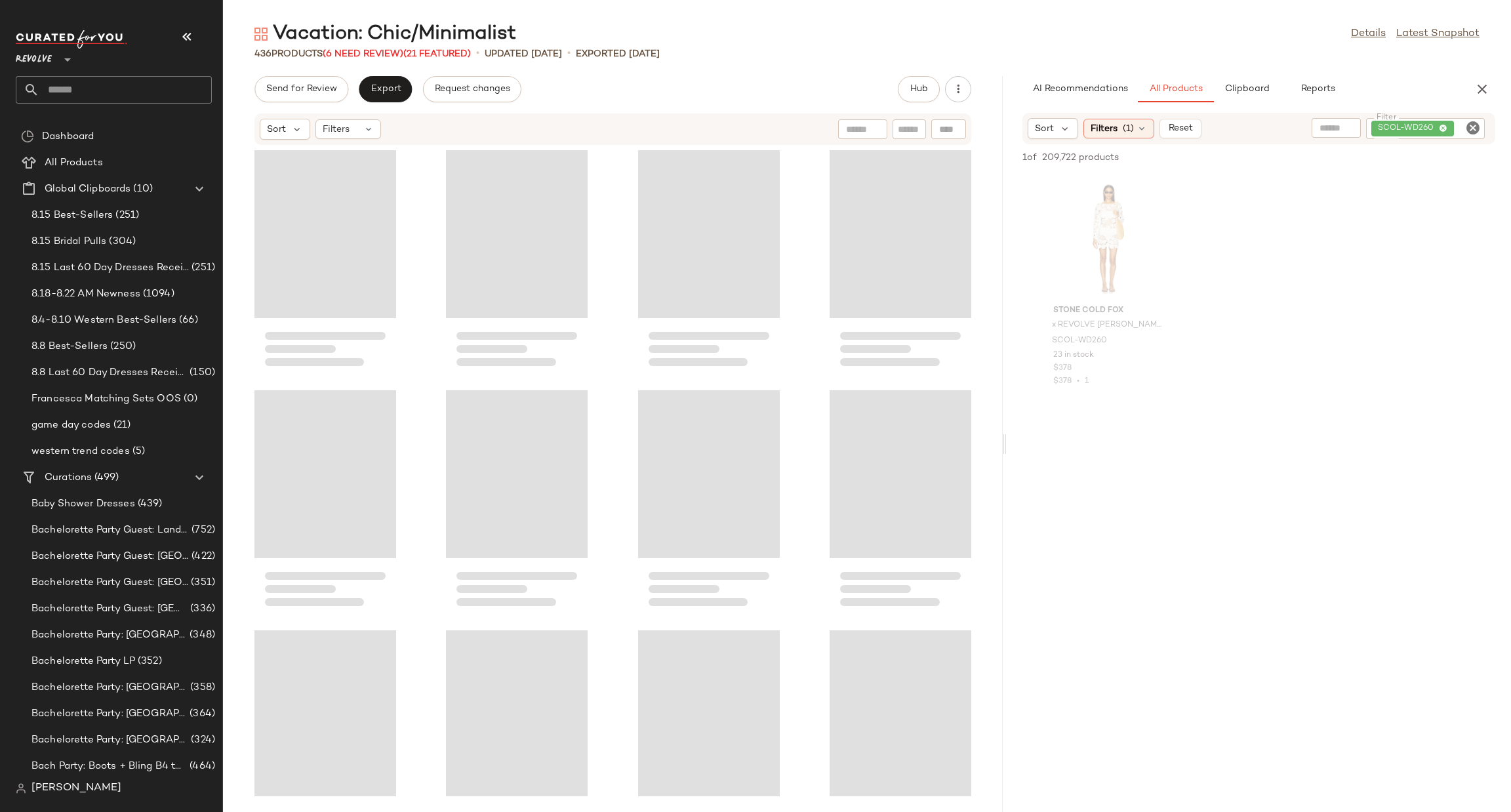
drag, startPoint x: 867, startPoint y: 449, endPoint x: 1008, endPoint y: 448, distance: 141.0
click at [1008, 448] on div "Vacation: Chic/Minimalist Details Latest Snapshot 436 Products (6 Need Review) …" at bounding box center [867, 416] width 1289 height 791
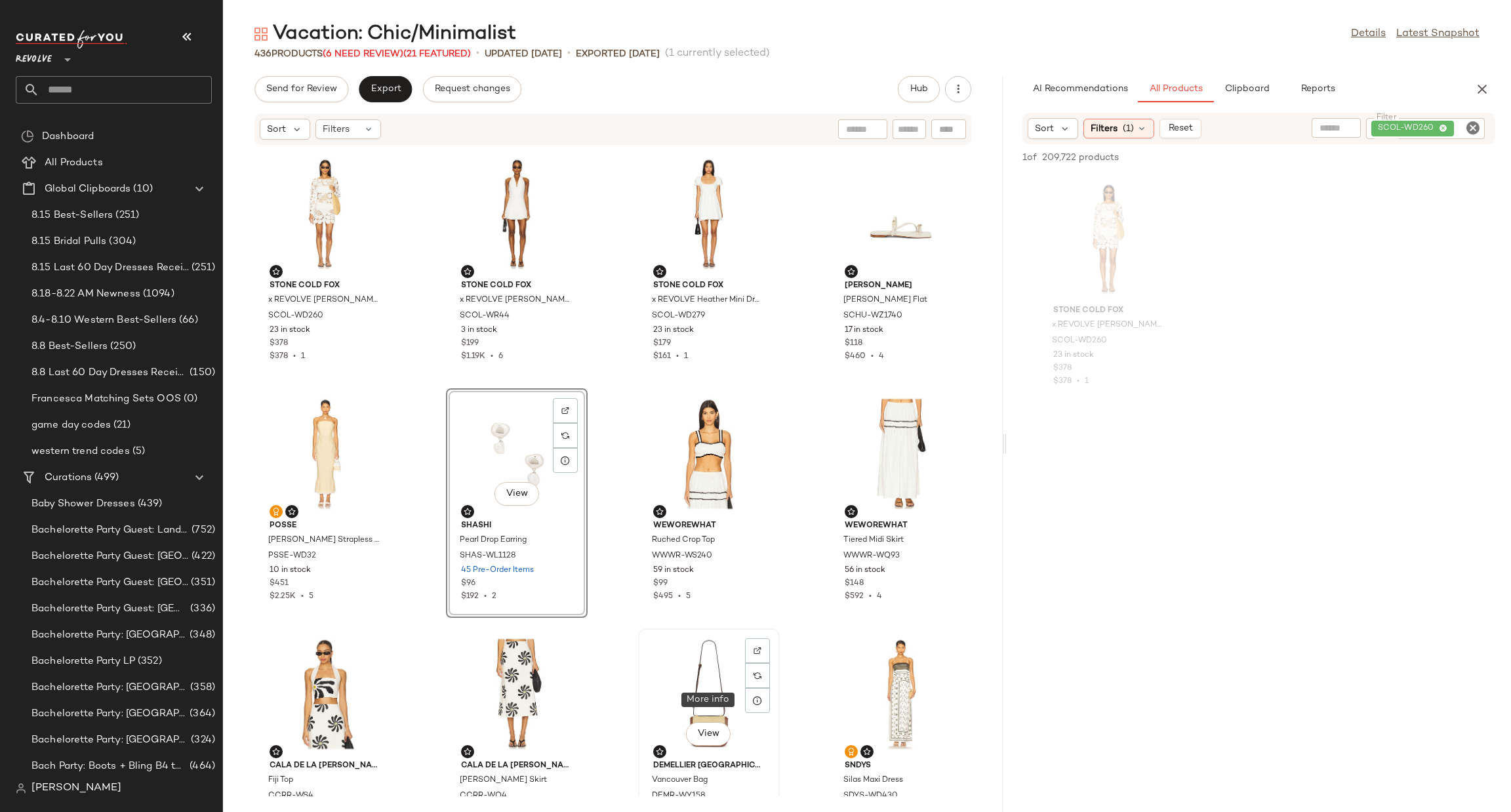
click at [738, 705] on div "View" at bounding box center [708, 693] width 132 height 122
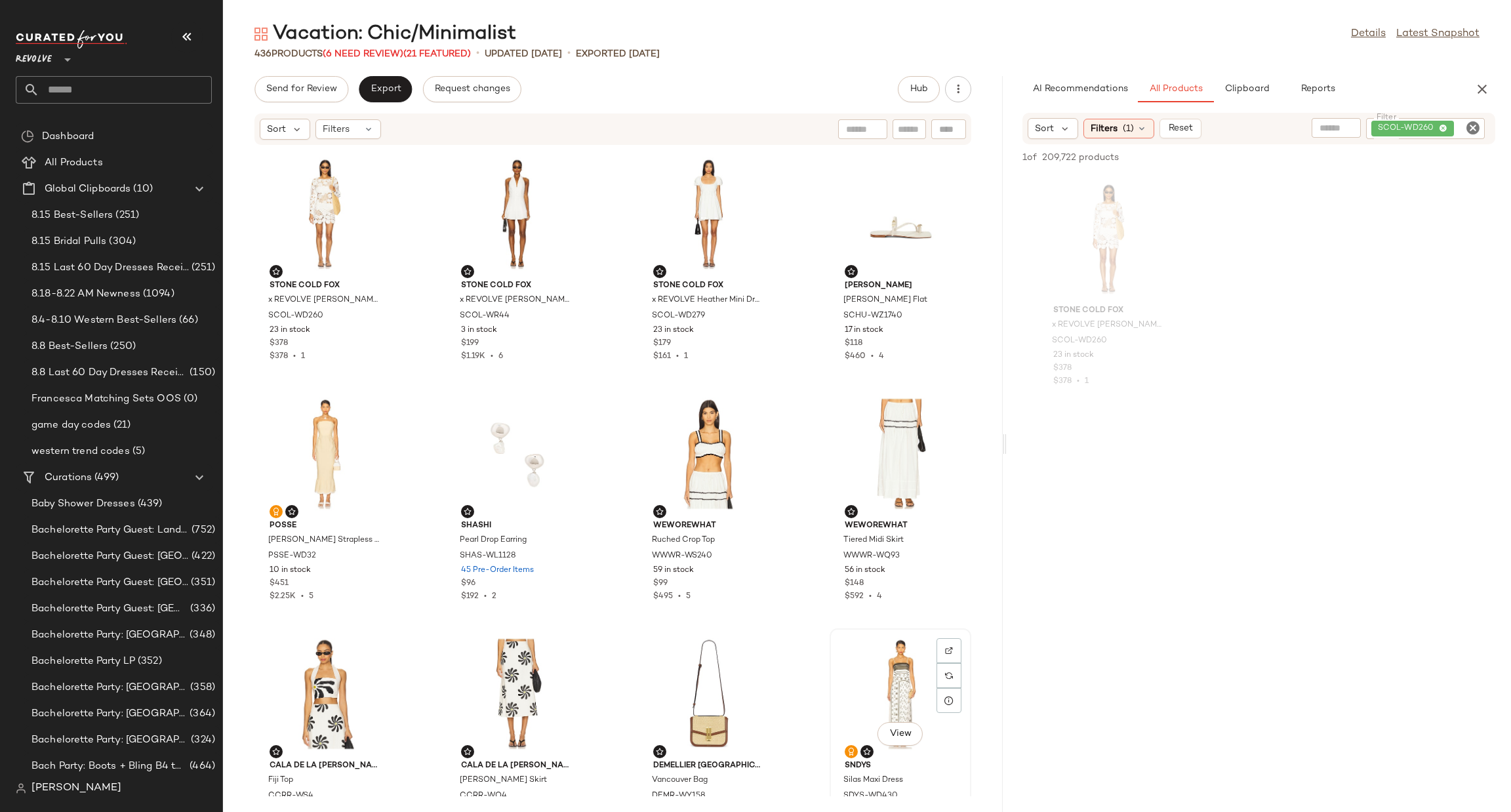
drag, startPoint x: 864, startPoint y: 697, endPoint x: 745, endPoint y: 719, distance: 121.0
click at [864, 696] on div "View" at bounding box center [900, 693] width 132 height 122
click at [686, 681] on div "View" at bounding box center [708, 693] width 132 height 122
click at [495, 470] on div "View" at bounding box center [517, 453] width 132 height 122
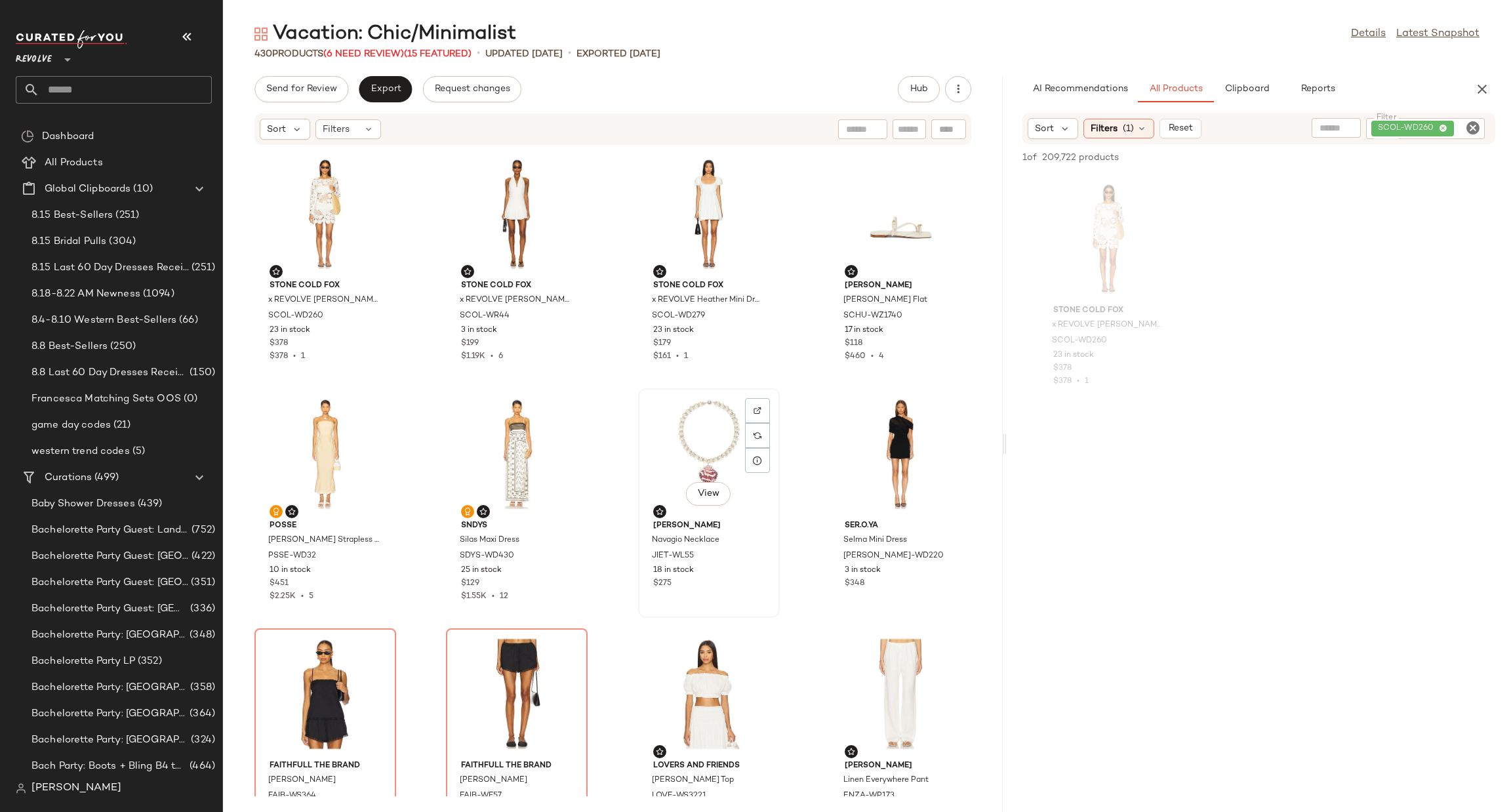
click at [680, 442] on div "View" at bounding box center [708, 453] width 132 height 122
click at [865, 693] on div "View" at bounding box center [900, 693] width 132 height 122
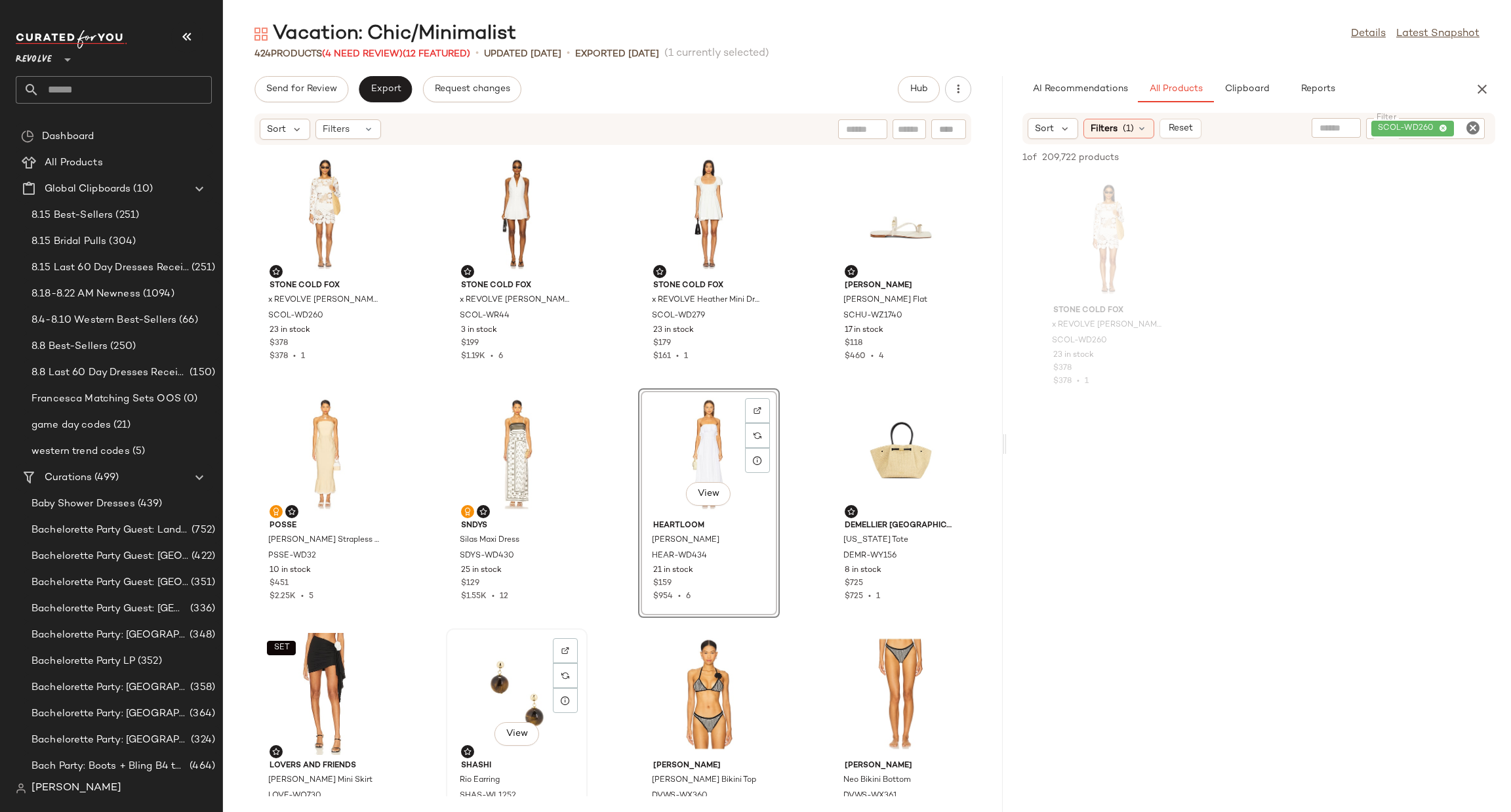
click at [447, 682] on div "View SHASHI Rio Earring SHAS-WL1252 61 in stock $88" at bounding box center [517, 743] width 139 height 227
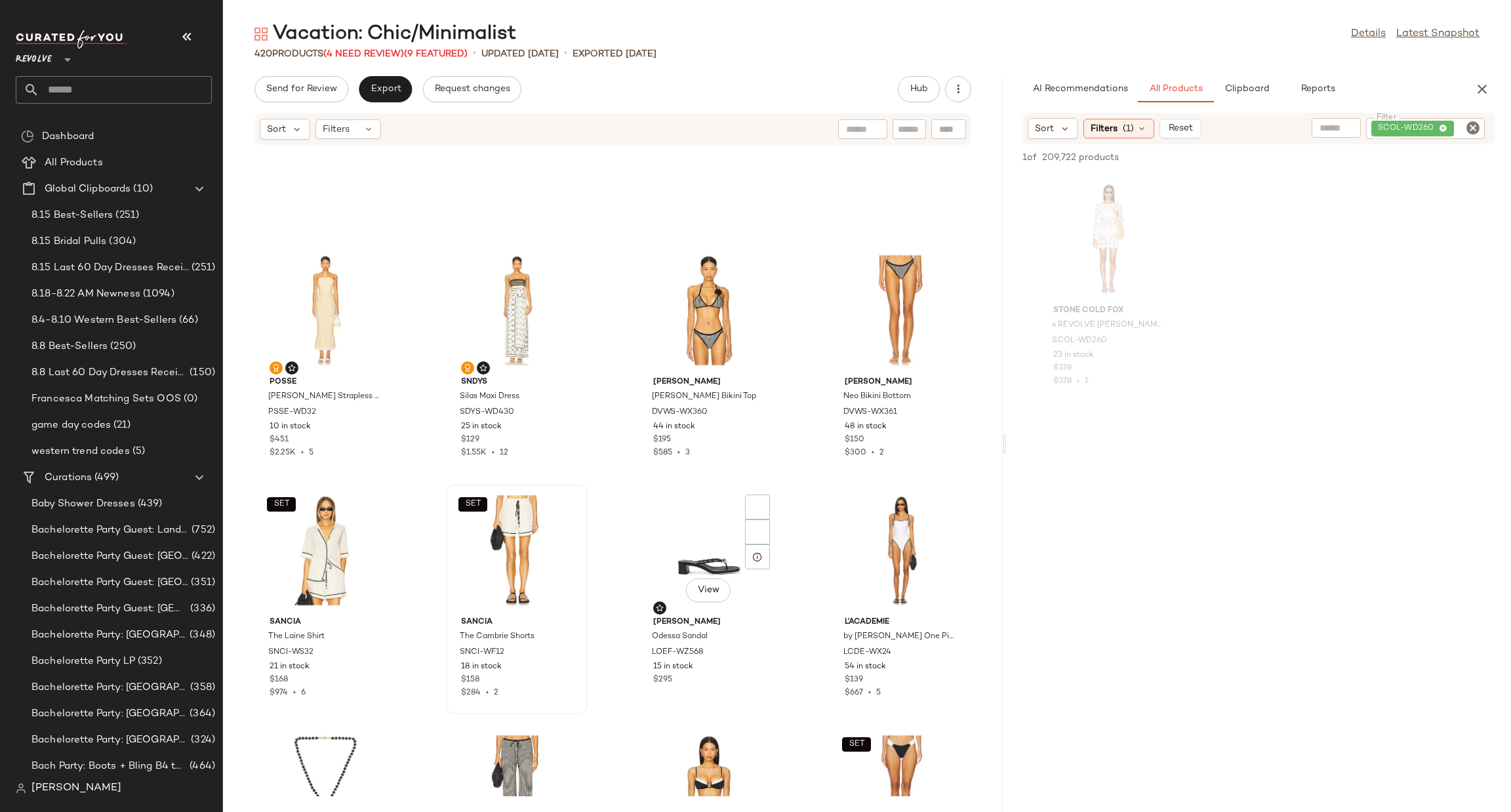
scroll to position [305, 0]
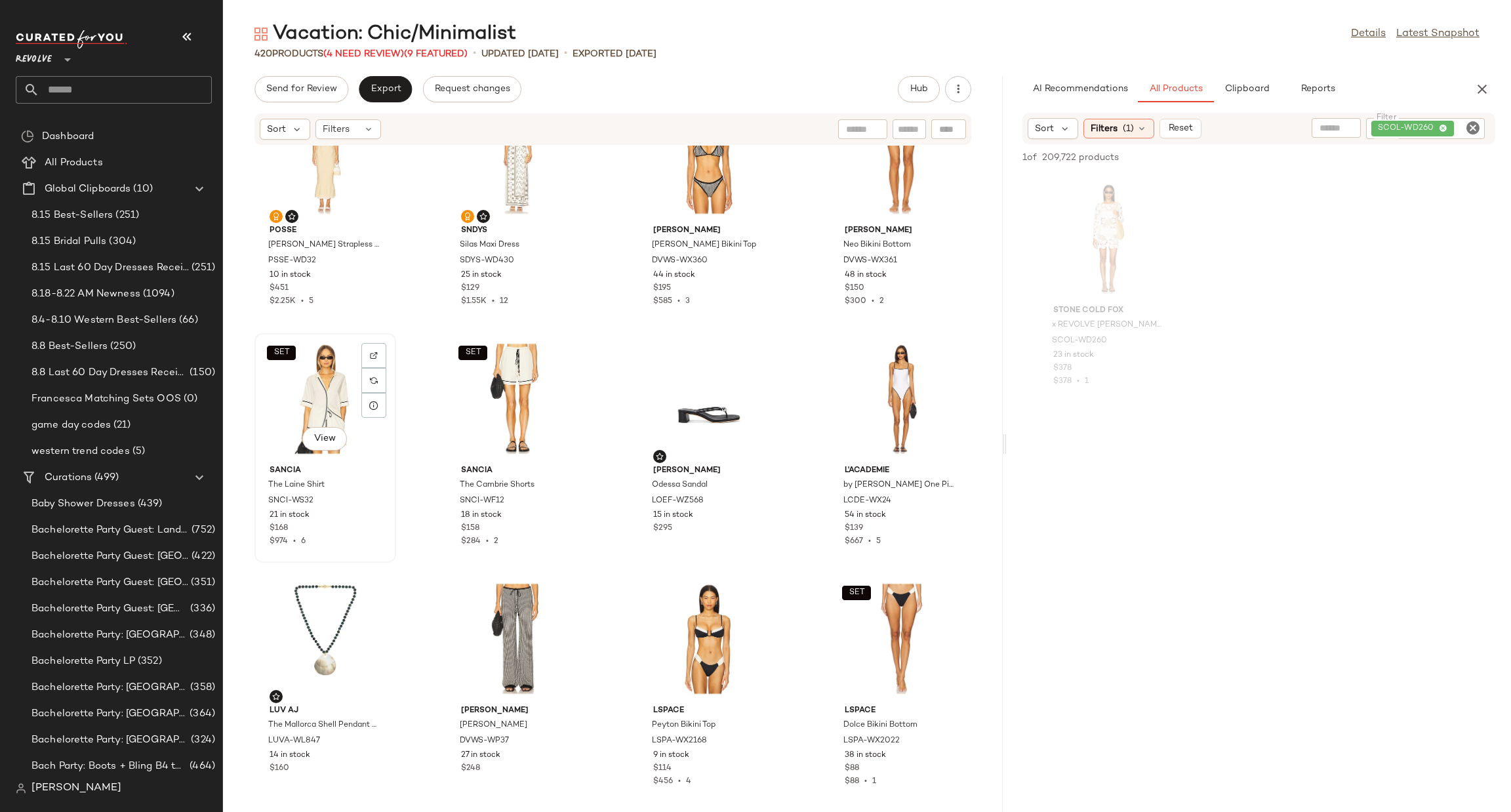
click at [349, 402] on div "SET View" at bounding box center [325, 399] width 132 height 122
click at [852, 396] on div "View" at bounding box center [900, 399] width 132 height 122
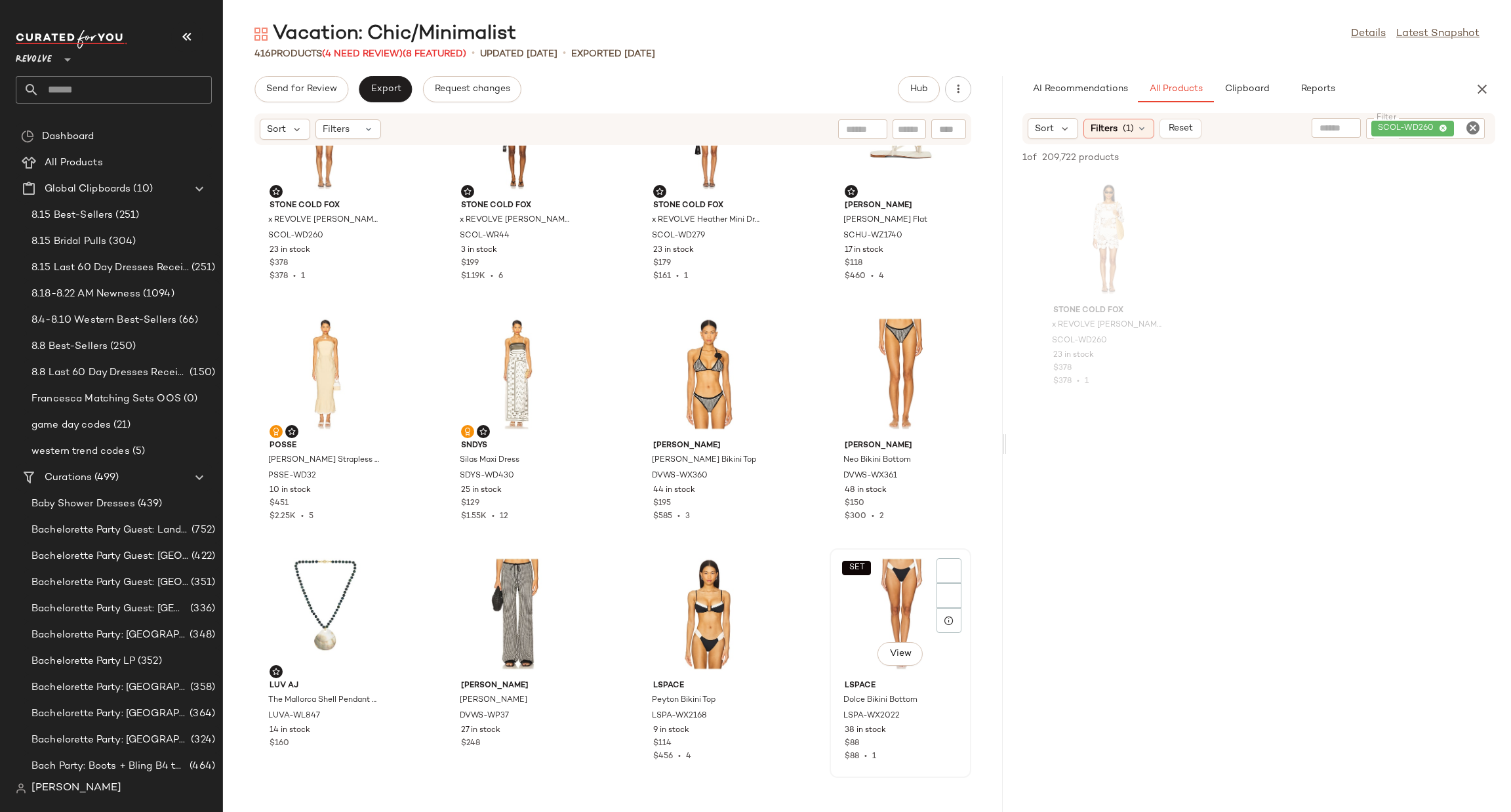
scroll to position [197, 0]
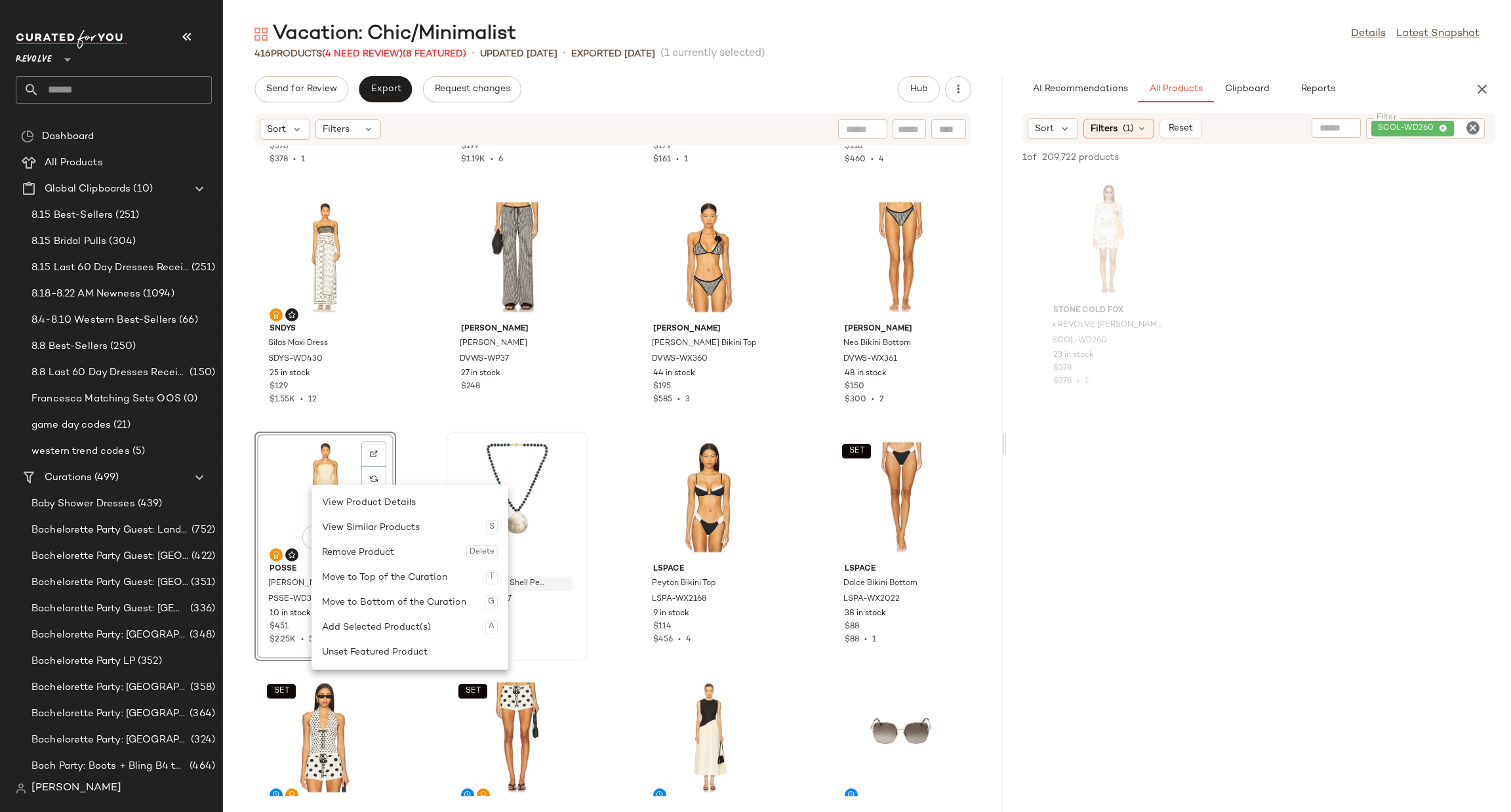
drag, startPoint x: 384, startPoint y: 643, endPoint x: 482, endPoint y: 581, distance: 116.0
click at [387, 643] on div "Unset Featured Product" at bounding box center [409, 652] width 175 height 25
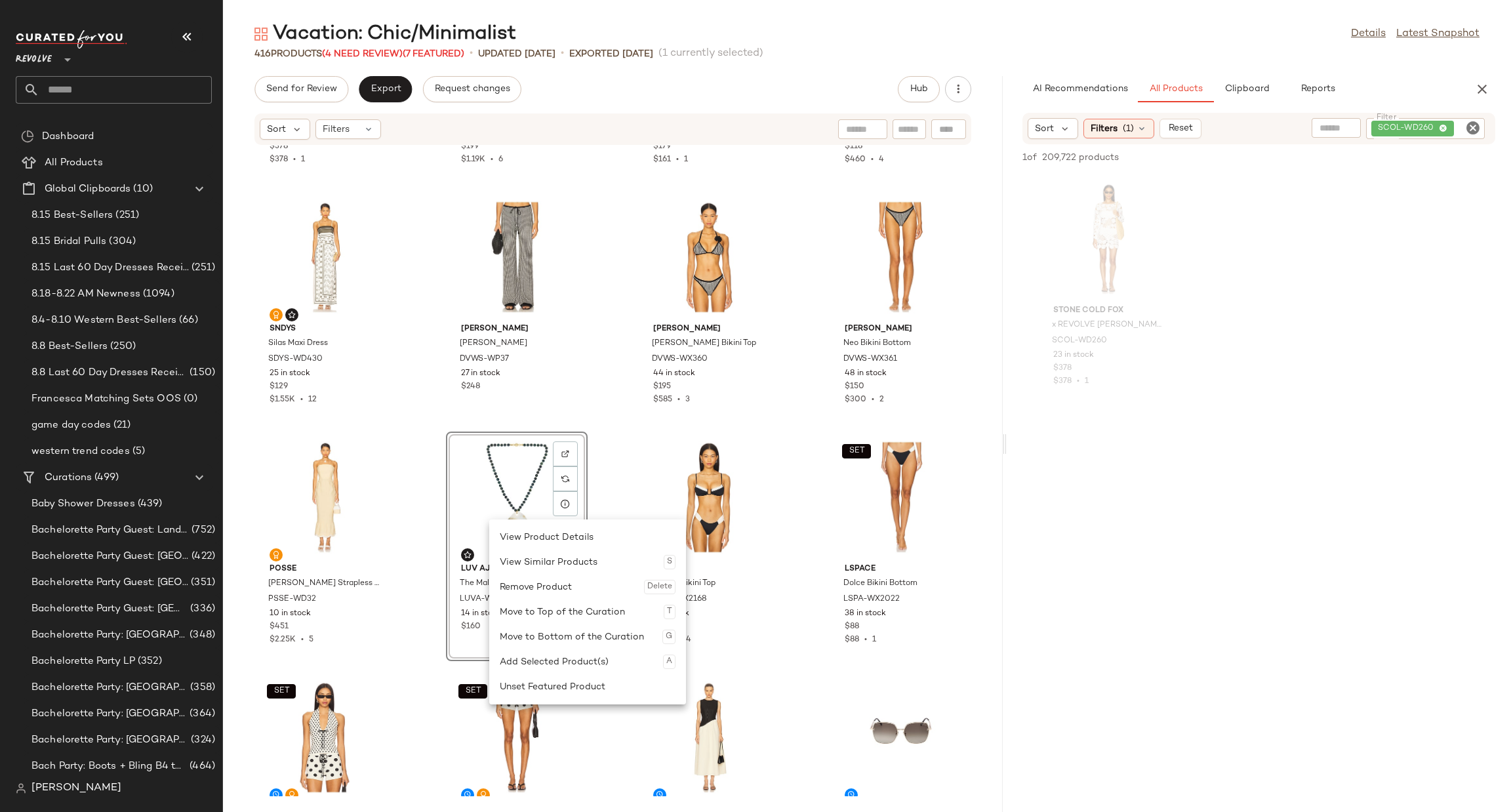
drag, startPoint x: 555, startPoint y: 688, endPoint x: 466, endPoint y: 631, distance: 105.7
click at [556, 687] on div "Unset Featured Product" at bounding box center [588, 686] width 175 height 25
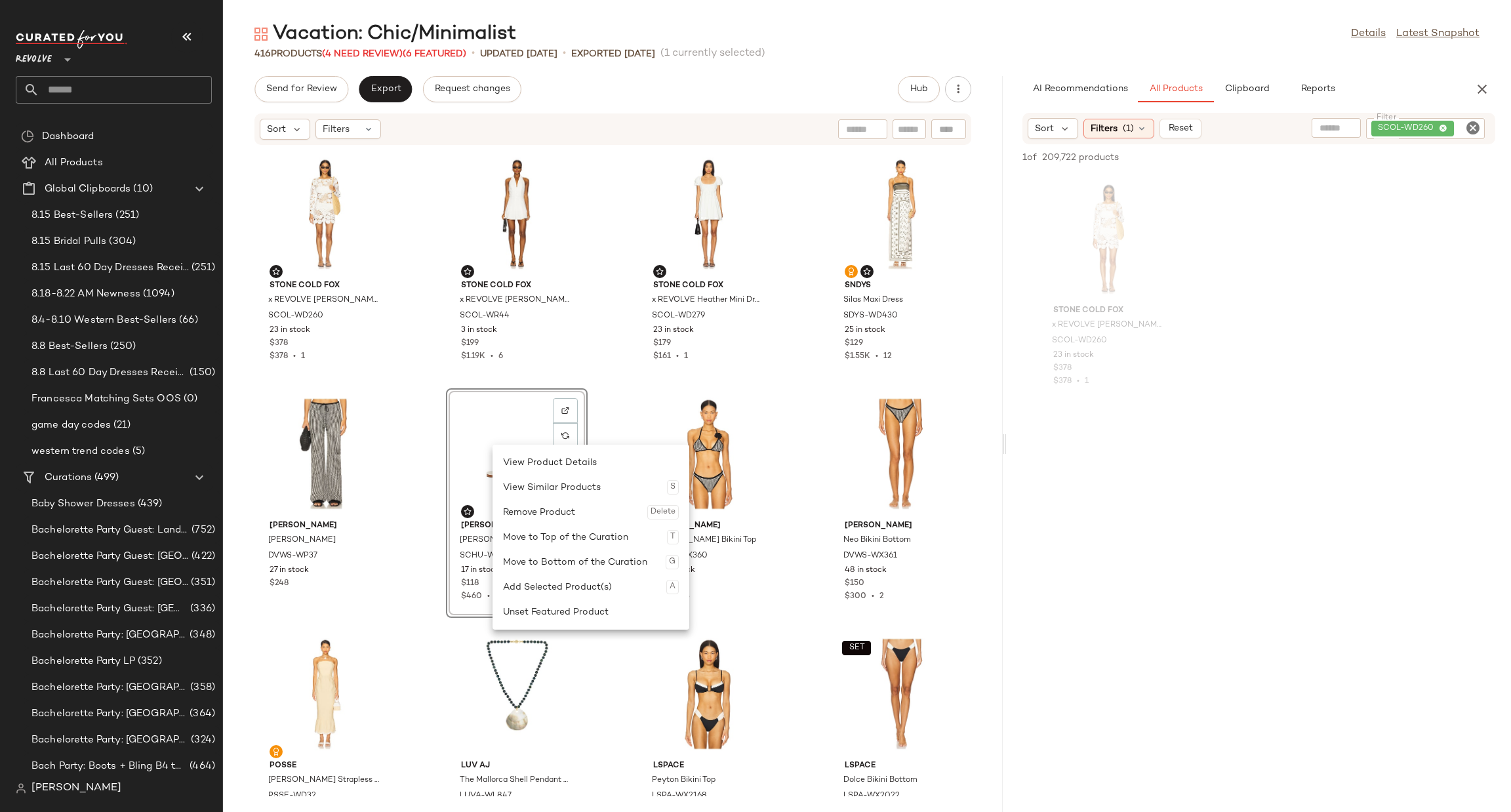
drag, startPoint x: 562, startPoint y: 609, endPoint x: 621, endPoint y: 538, distance: 92.3
click at [561, 609] on div "Unset Featured Product" at bounding box center [591, 611] width 175 height 25
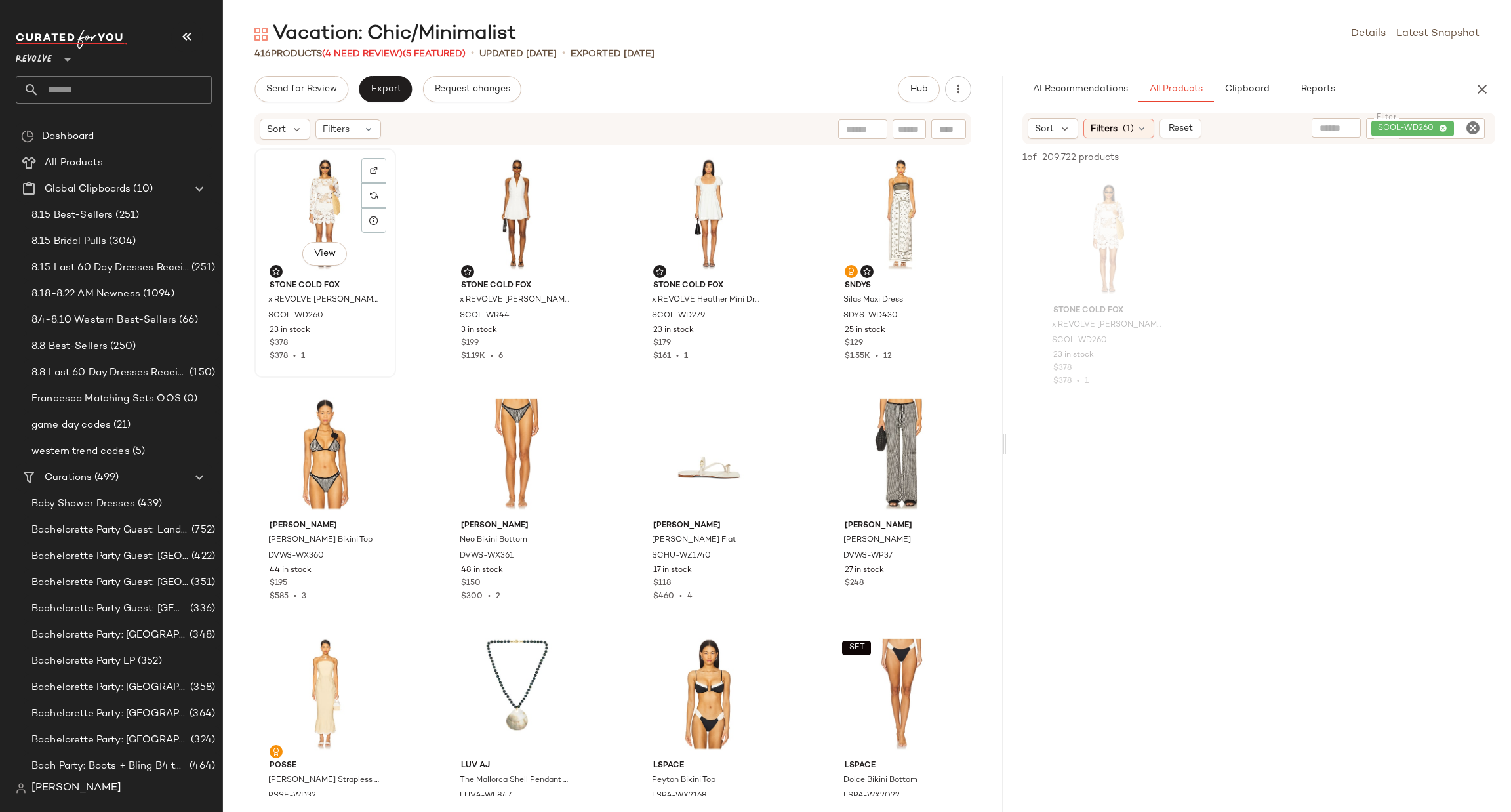
click at [327, 216] on div "View" at bounding box center [325, 213] width 132 height 122
click at [493, 216] on div "View" at bounding box center [517, 213] width 132 height 122
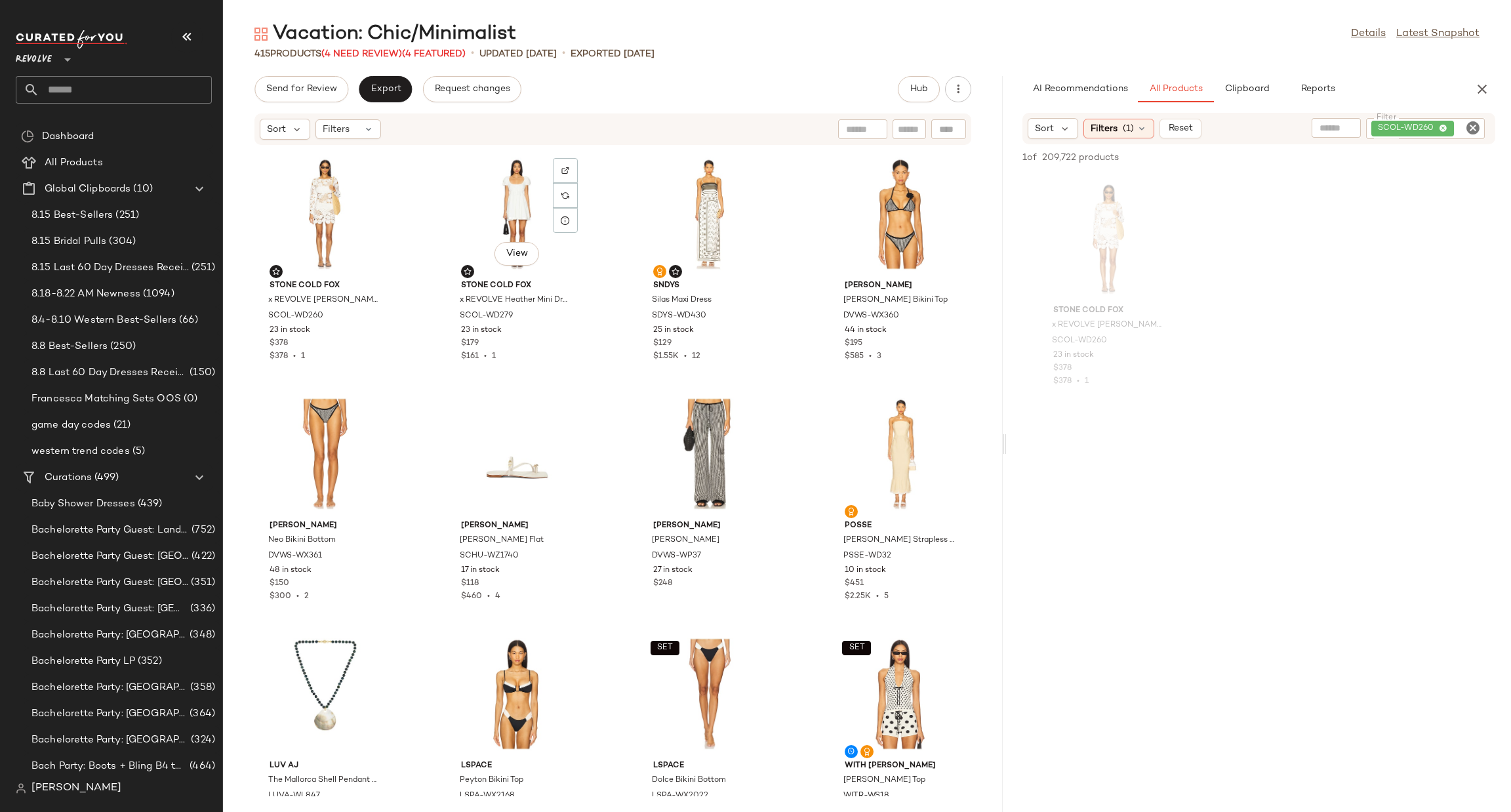
click at [493, 216] on div "View" at bounding box center [517, 213] width 132 height 122
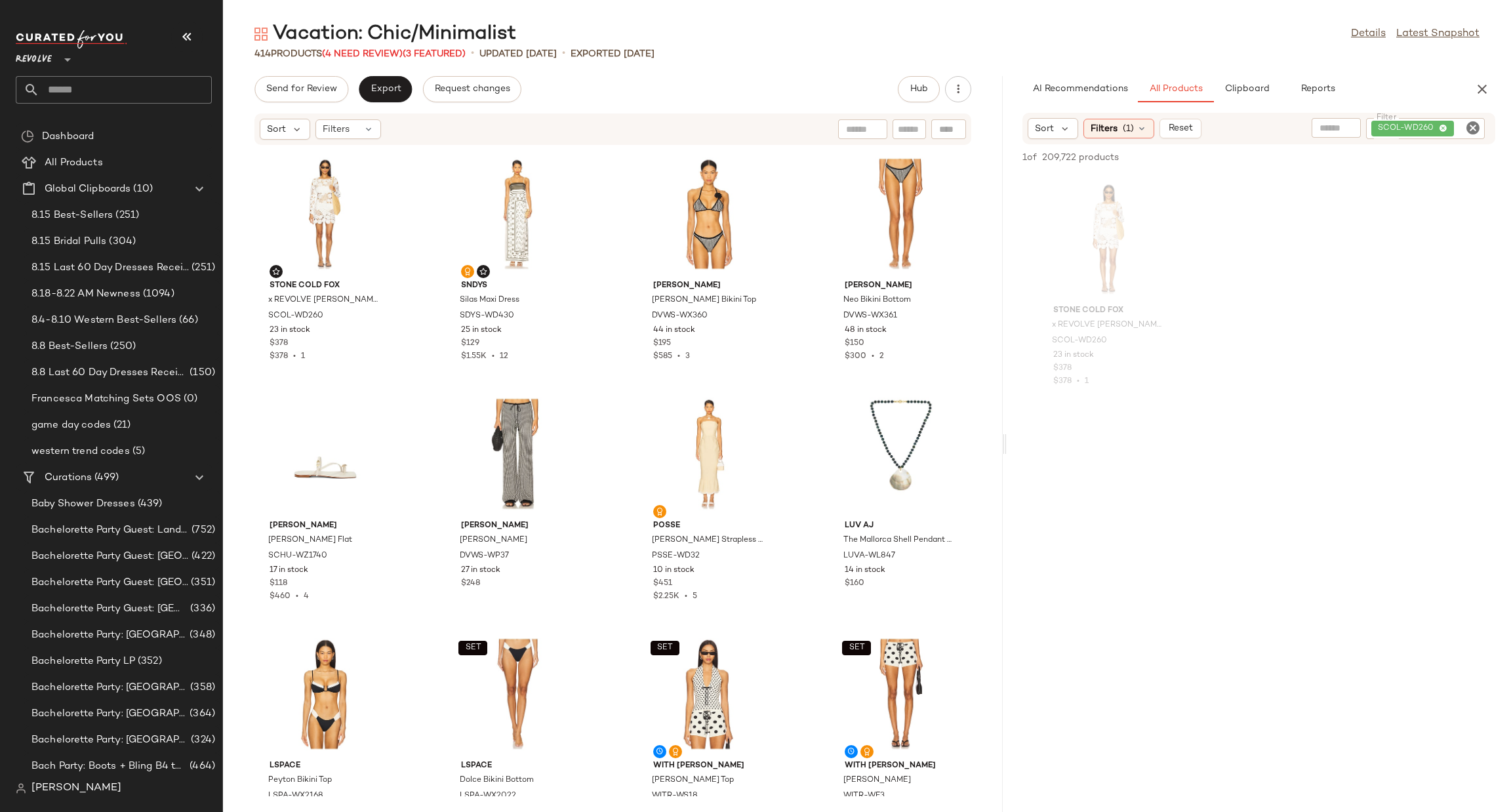
click at [1468, 123] on icon "Clear Filter" at bounding box center [1473, 128] width 16 height 16
type input "***"
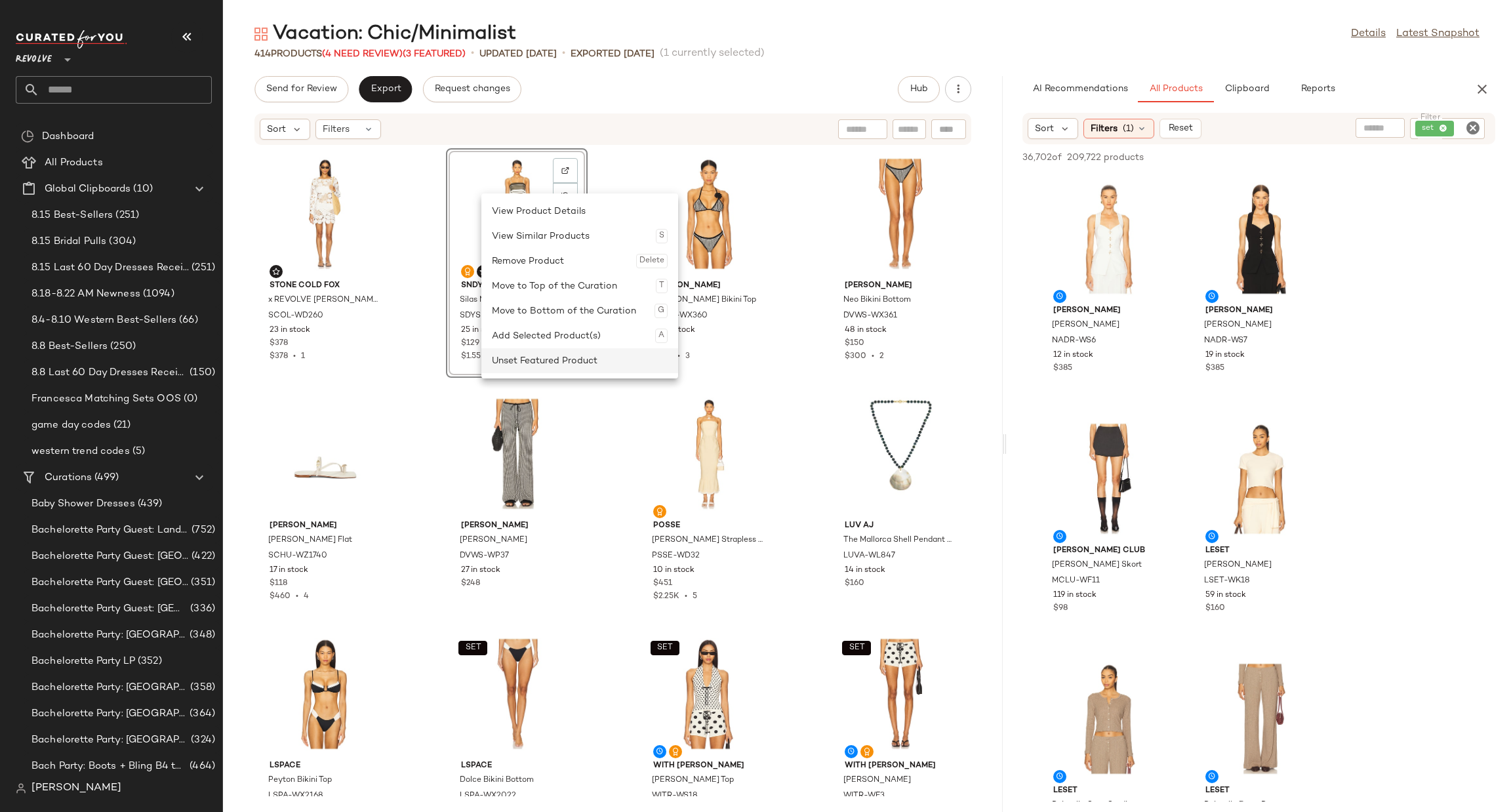
click at [558, 356] on div "Unset Featured Product" at bounding box center [579, 360] width 175 height 25
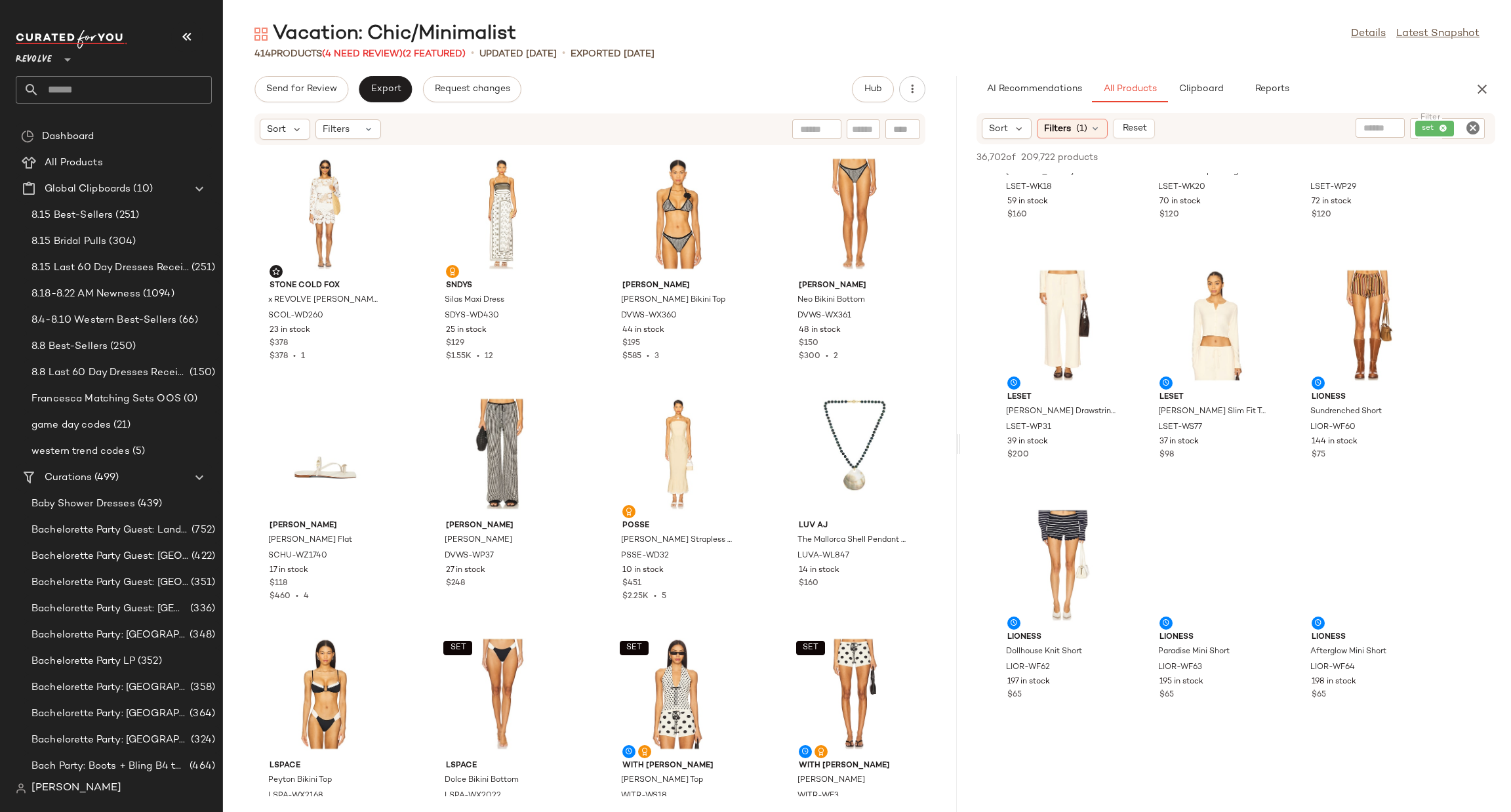
scroll to position [153, 0]
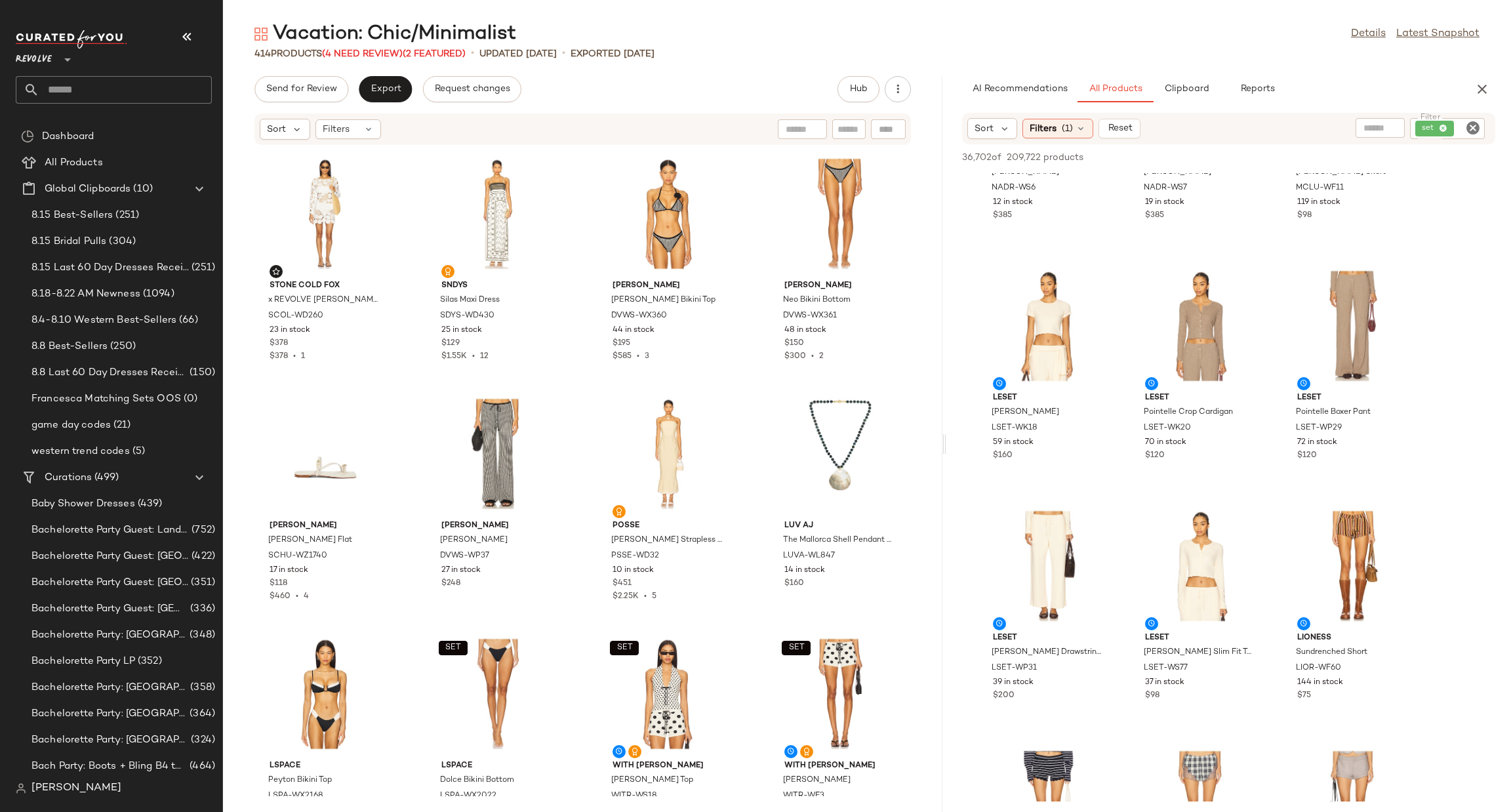
drag, startPoint x: 1005, startPoint y: 446, endPoint x: 947, endPoint y: 449, distance: 58.1
click at [947, 449] on div "Vacation: Chic/Minimalist Details Latest Snapshot 414 Products (4 Need Review) …" at bounding box center [867, 416] width 1289 height 791
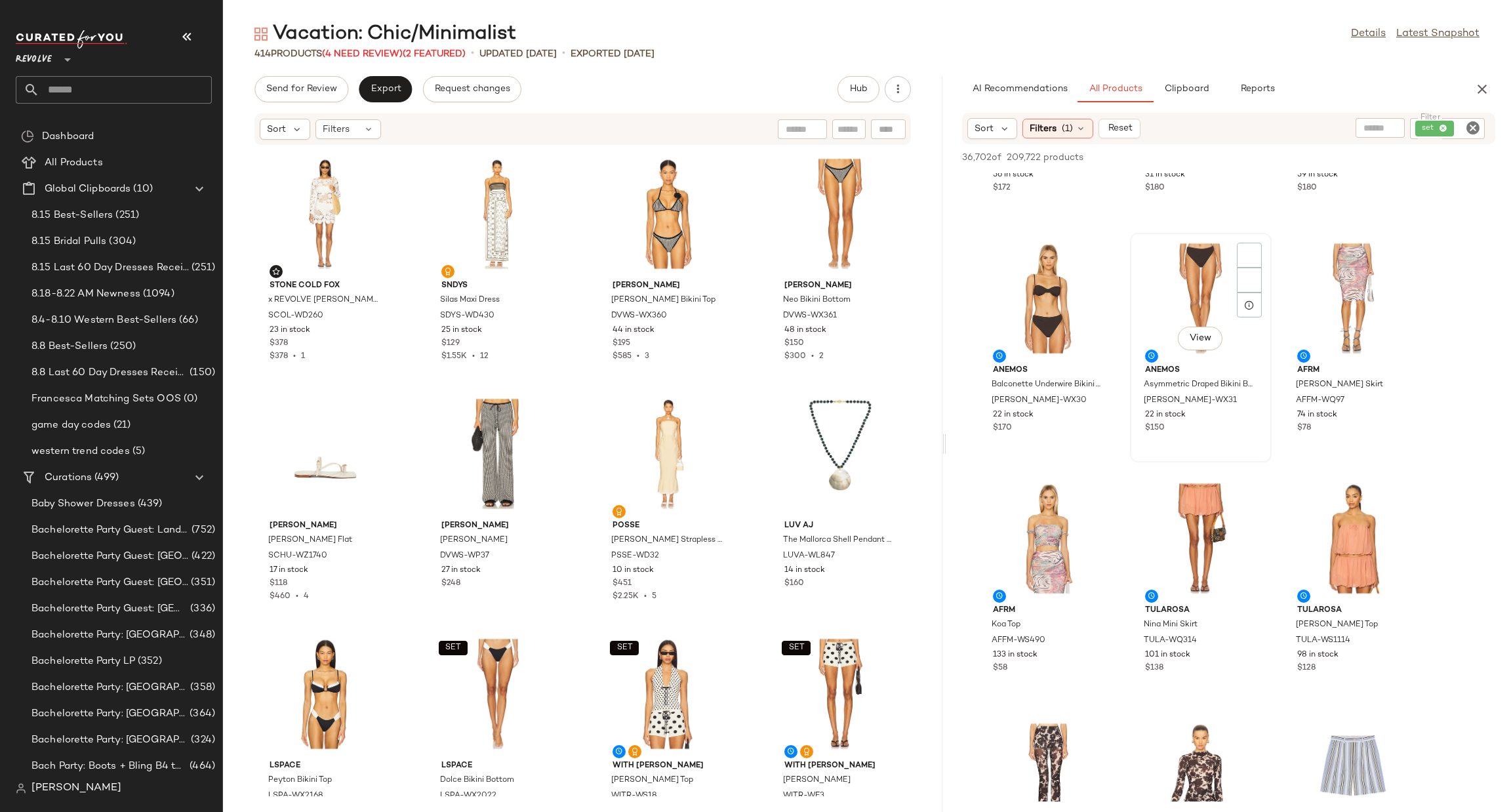
scroll to position [14185, 0]
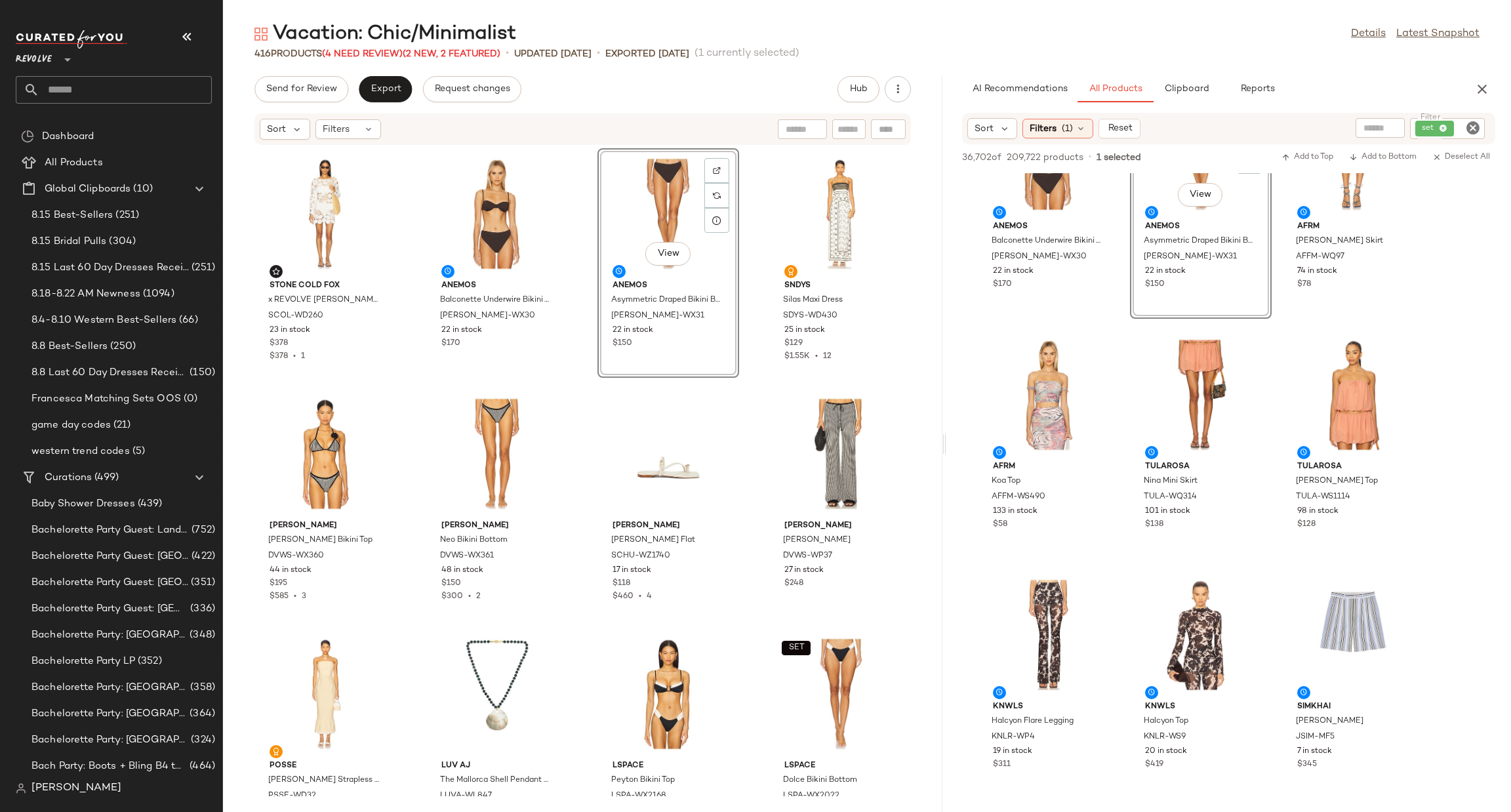
scroll to position [15003, 0]
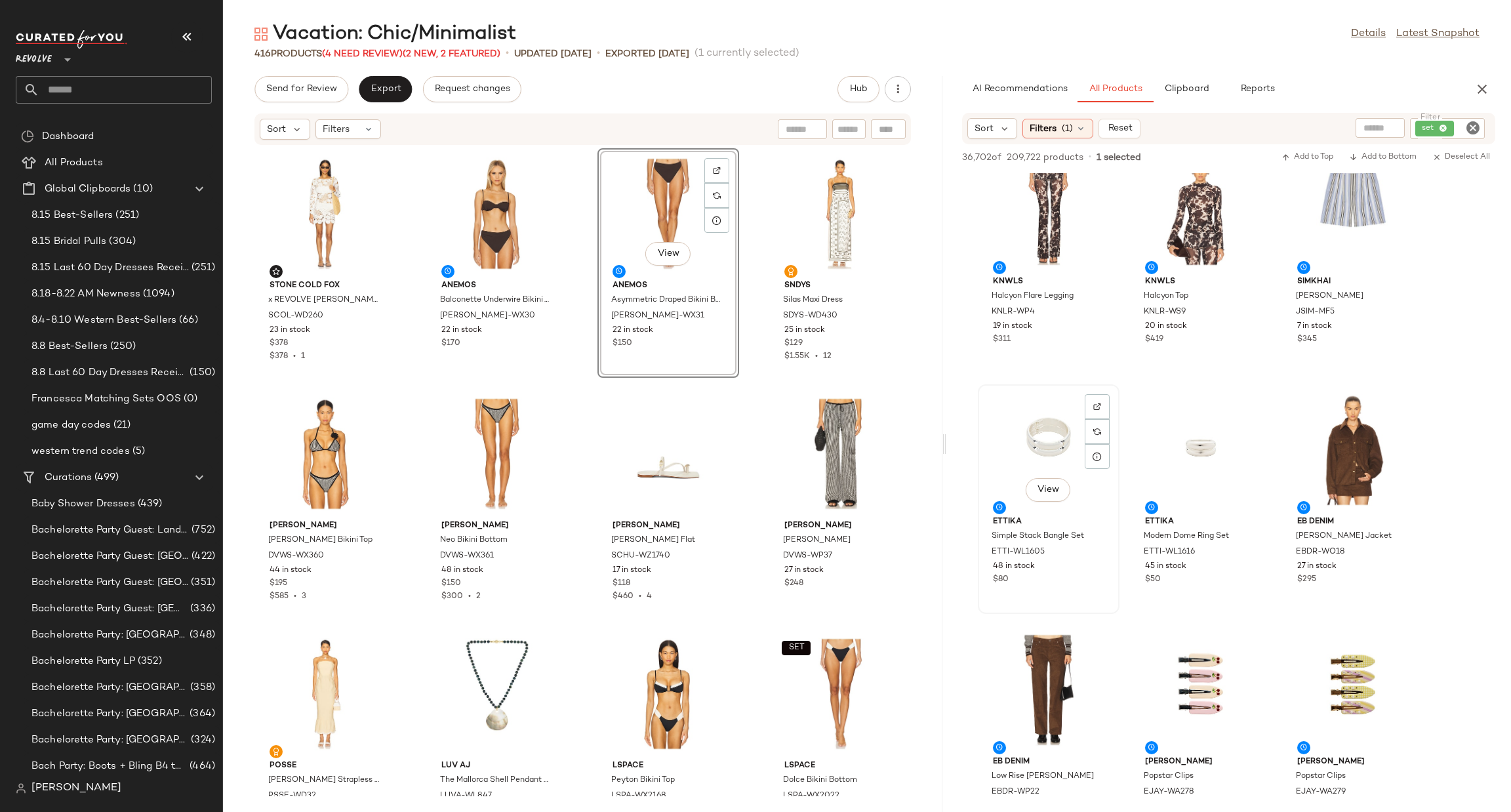
click at [999, 442] on div "View" at bounding box center [1048, 449] width 132 height 122
click at [1474, 129] on icon "Clear Filter" at bounding box center [1473, 128] width 16 height 16
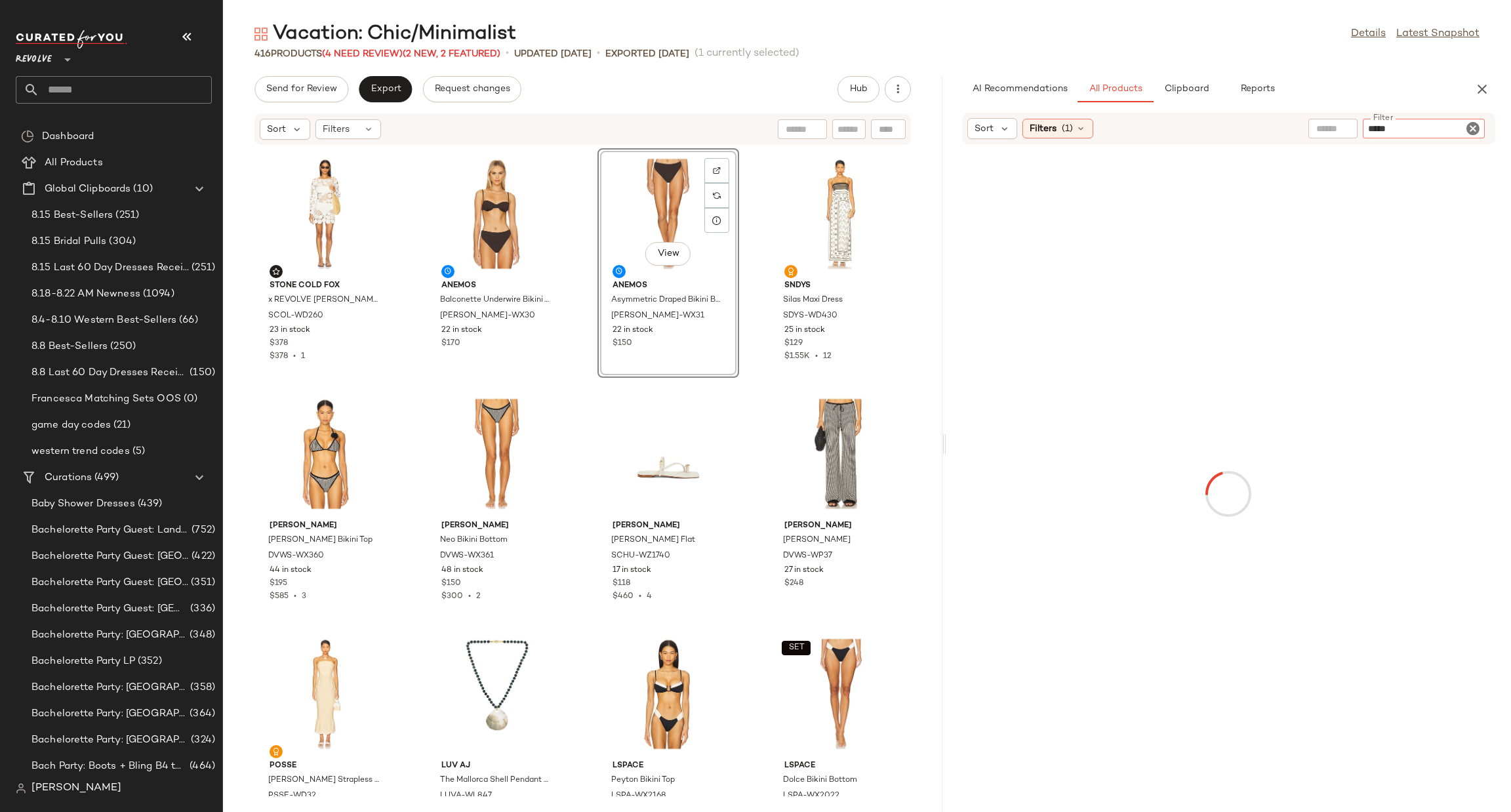
type input "******"
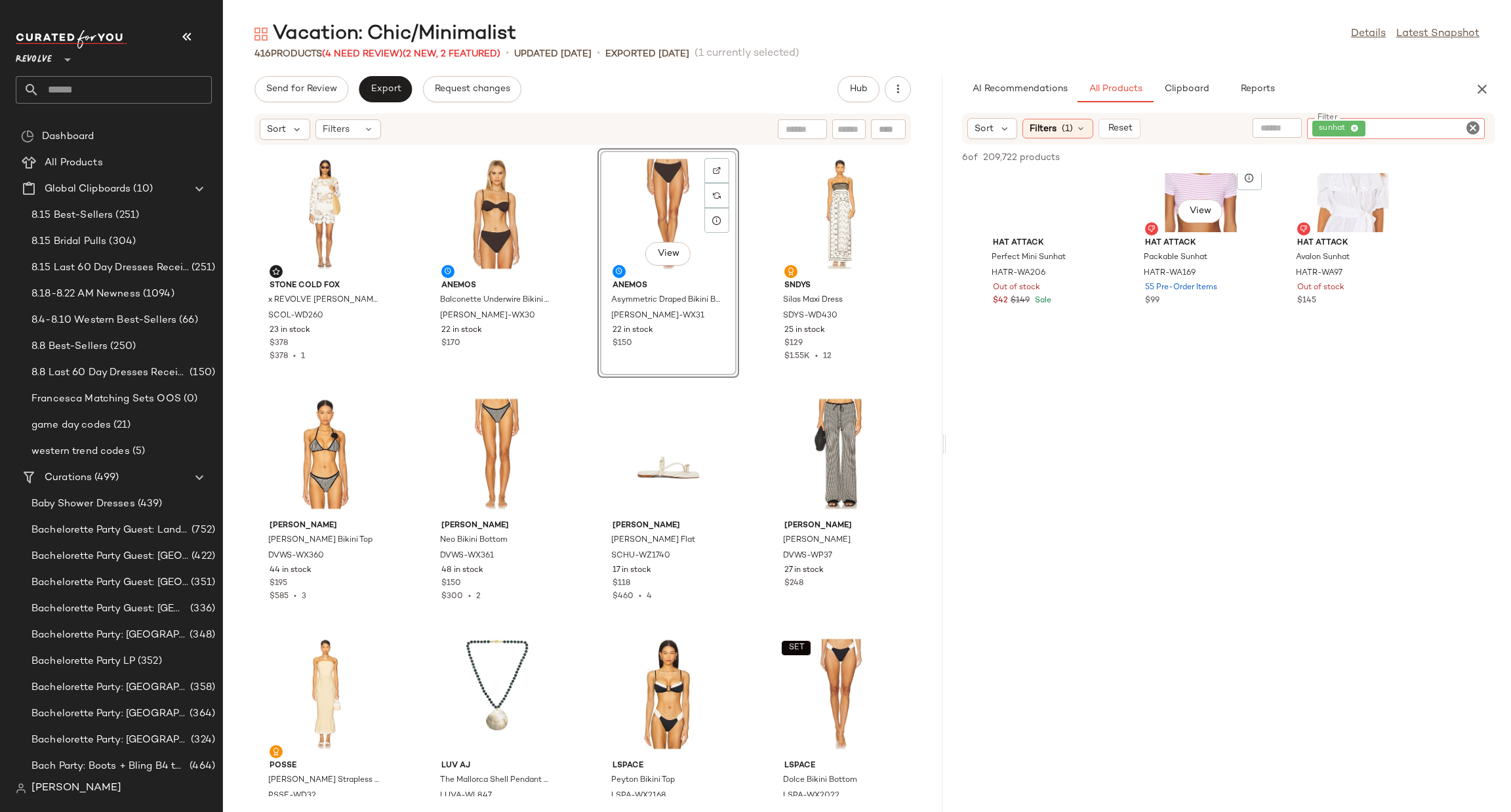
scroll to position [0, 0]
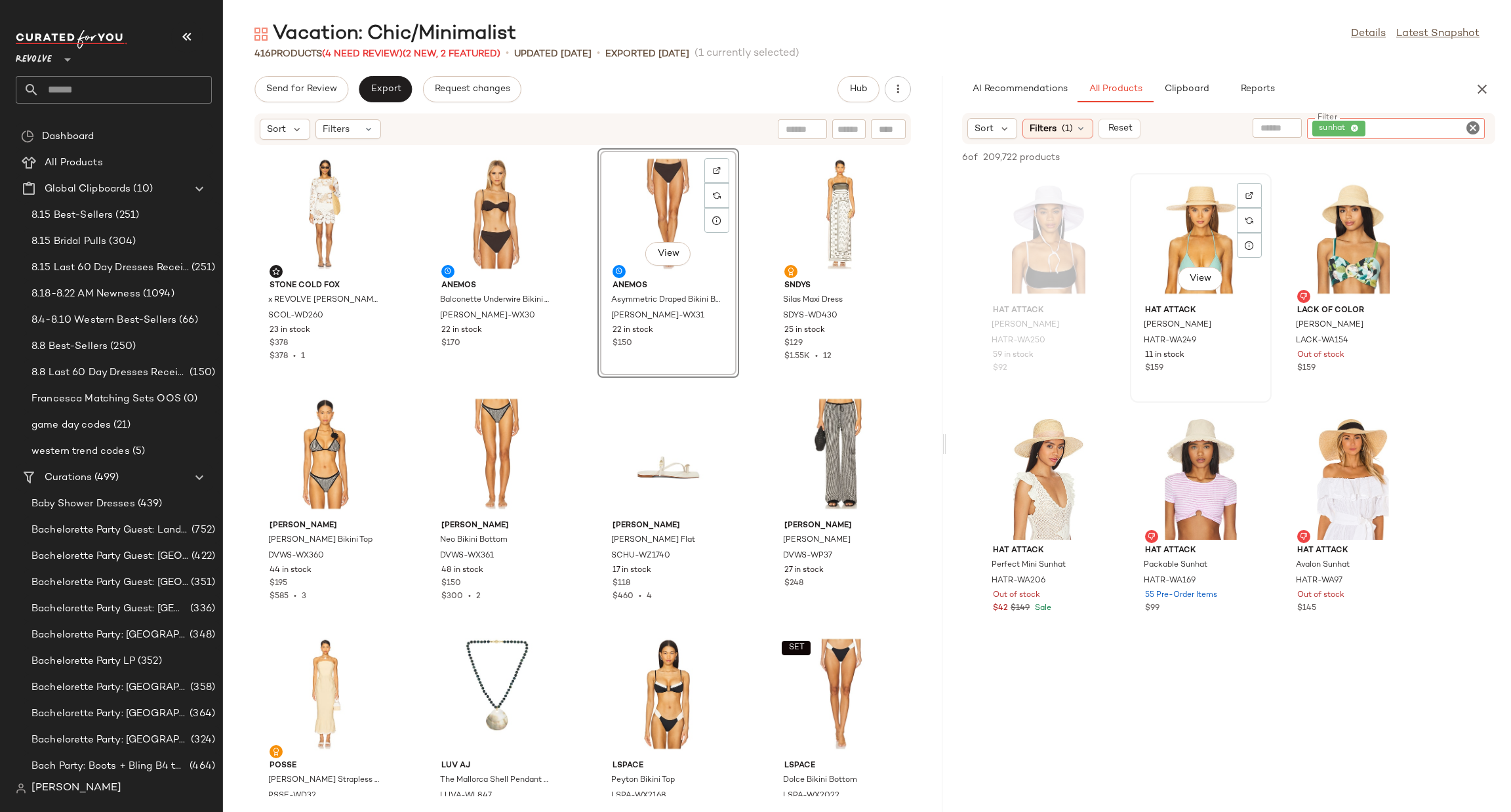
click at [1200, 234] on div "View" at bounding box center [1200, 238] width 132 height 122
drag, startPoint x: 1318, startPoint y: 460, endPoint x: 1304, endPoint y: 492, distance: 34.9
click at [1319, 460] on div "View" at bounding box center [1353, 478] width 132 height 122
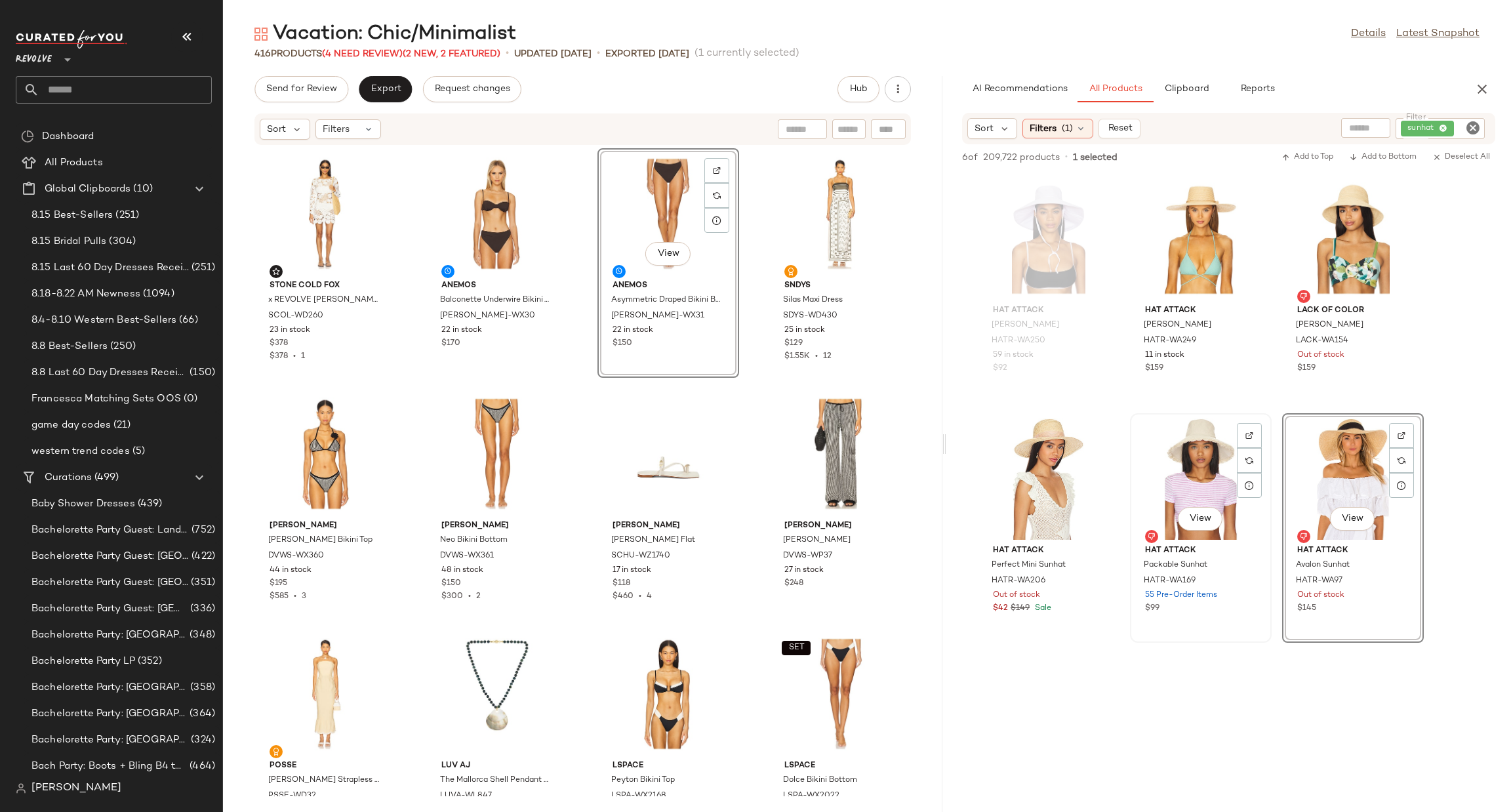
click at [1198, 460] on div "View" at bounding box center [1200, 478] width 132 height 122
click at [1473, 127] on icon "Clear Filter" at bounding box center [1473, 128] width 16 height 16
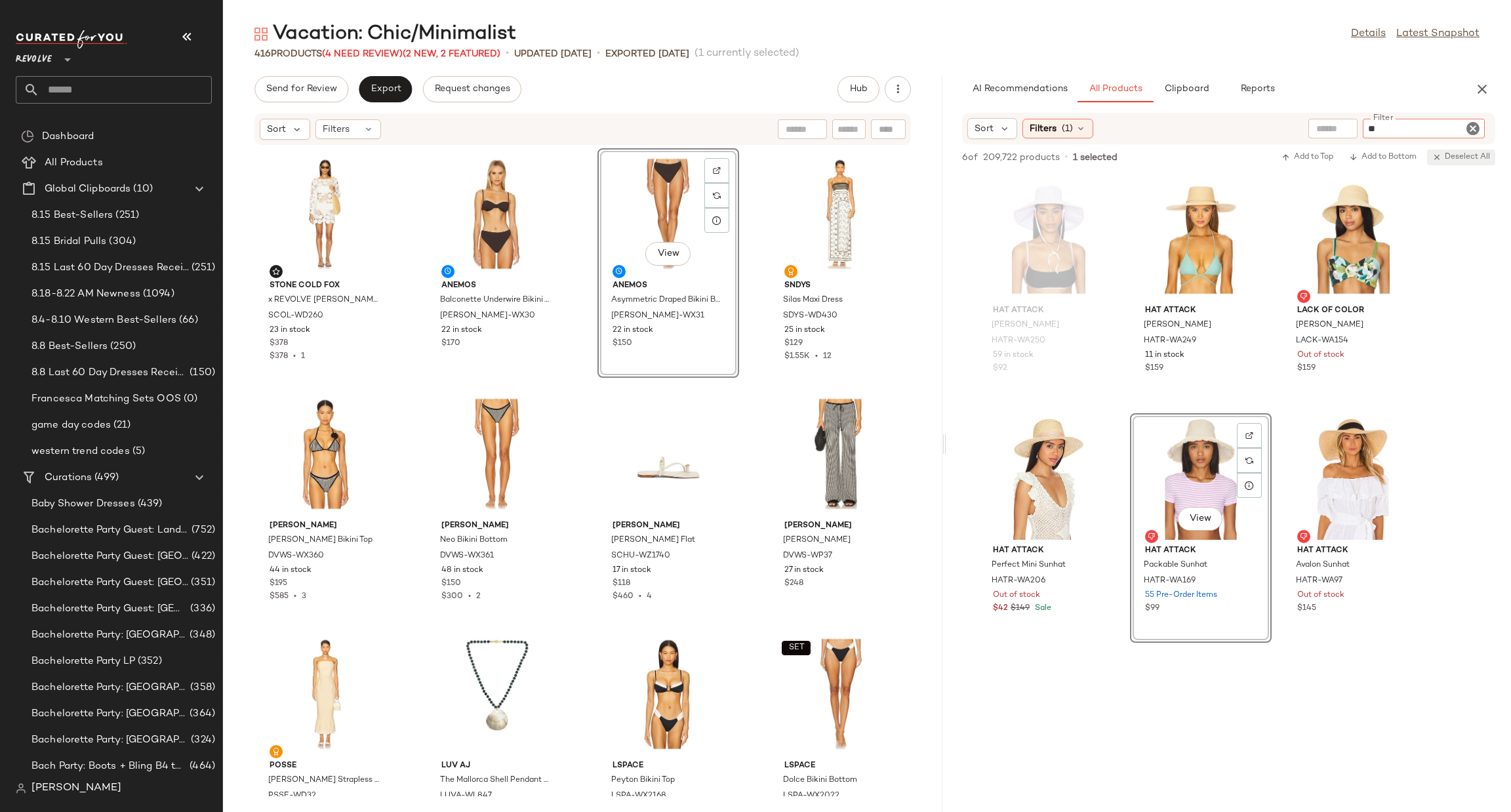
type input "***"
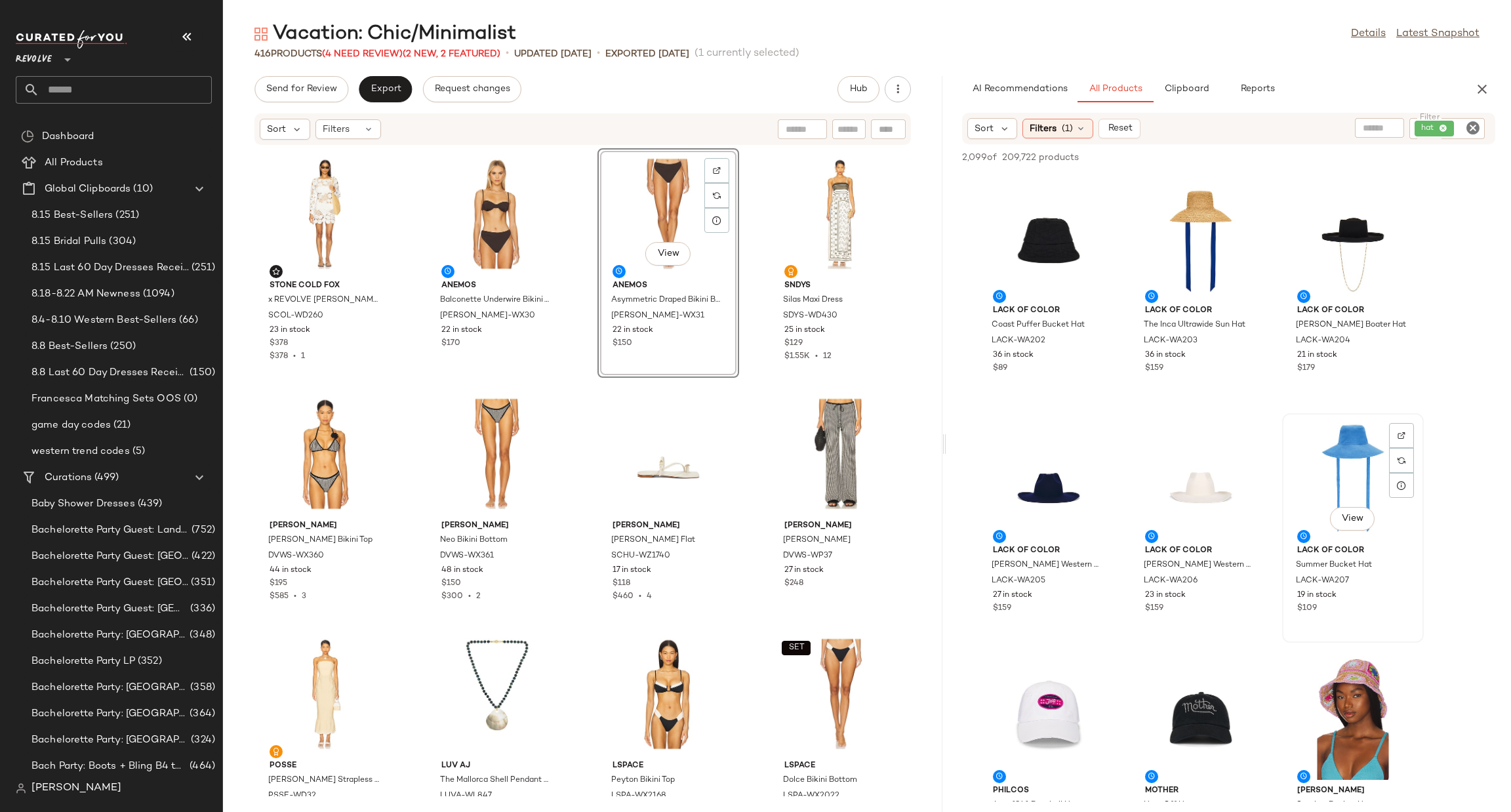
click at [1289, 493] on div "View" at bounding box center [1353, 478] width 132 height 122
click at [1034, 240] on div "View" at bounding box center [1048, 238] width 132 height 122
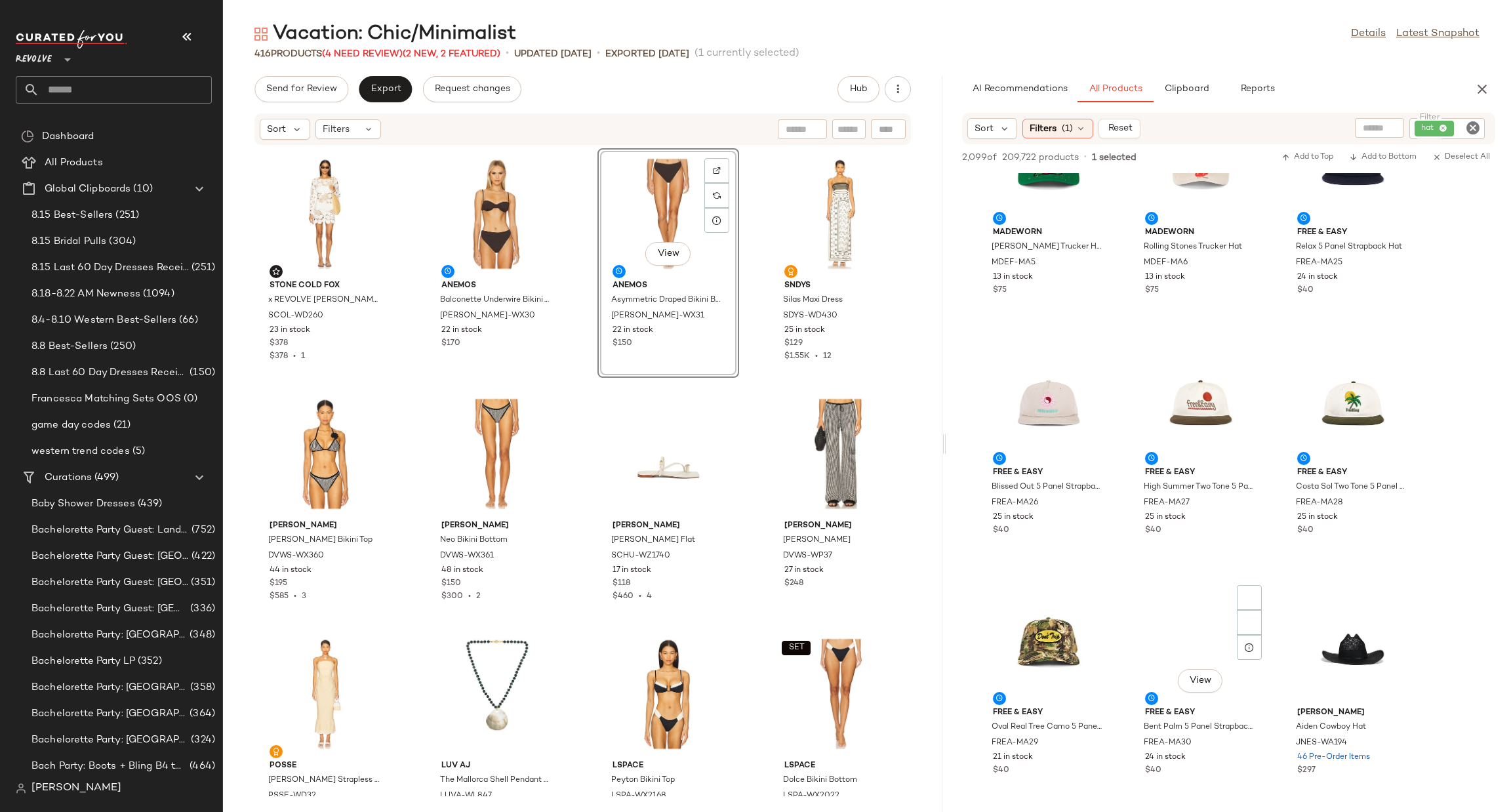
scroll to position [1770, 0]
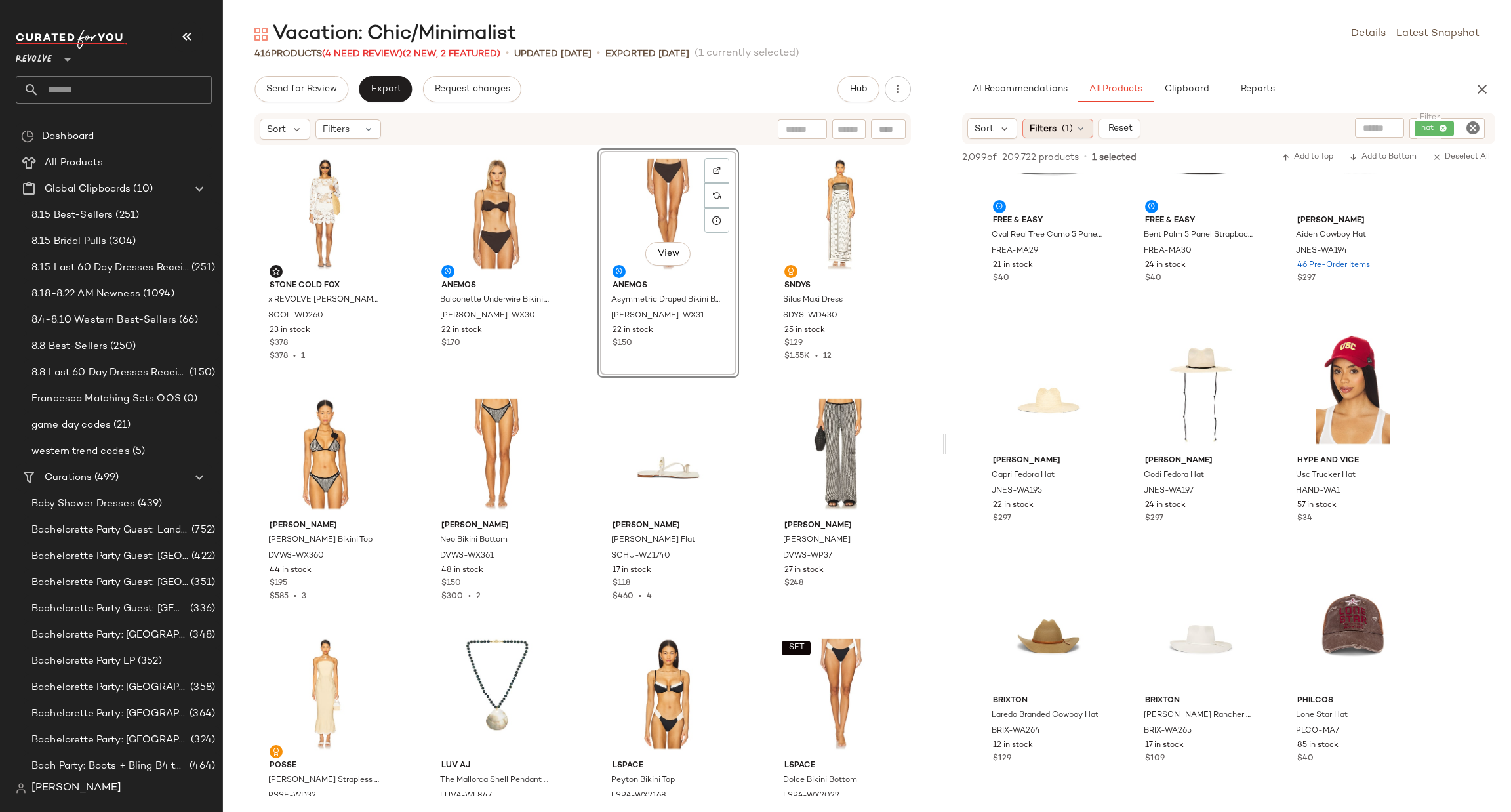
click at [1061, 129] on div "Filters (1)" at bounding box center [1058, 128] width 71 height 19
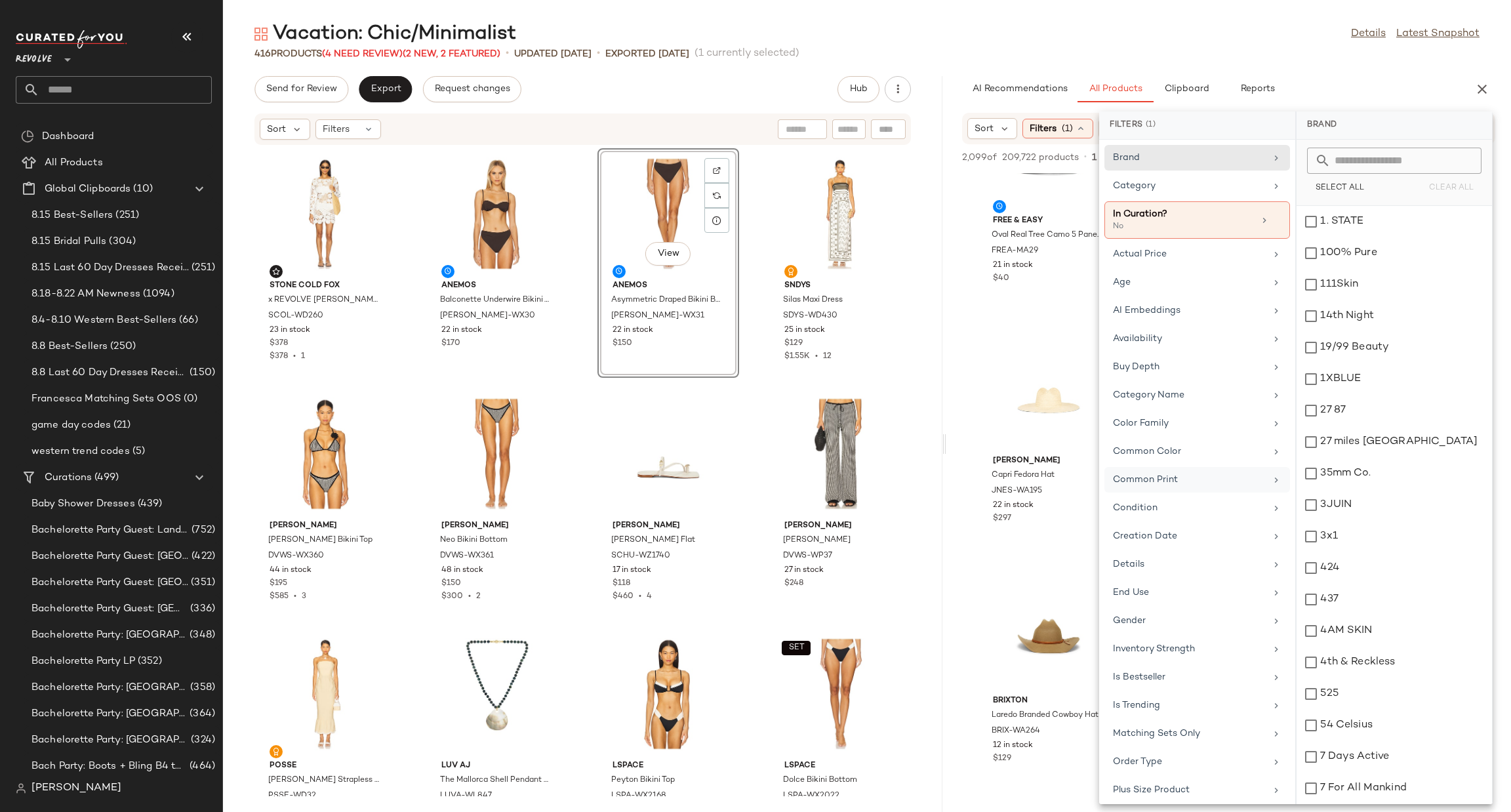
scroll to position [99, 0]
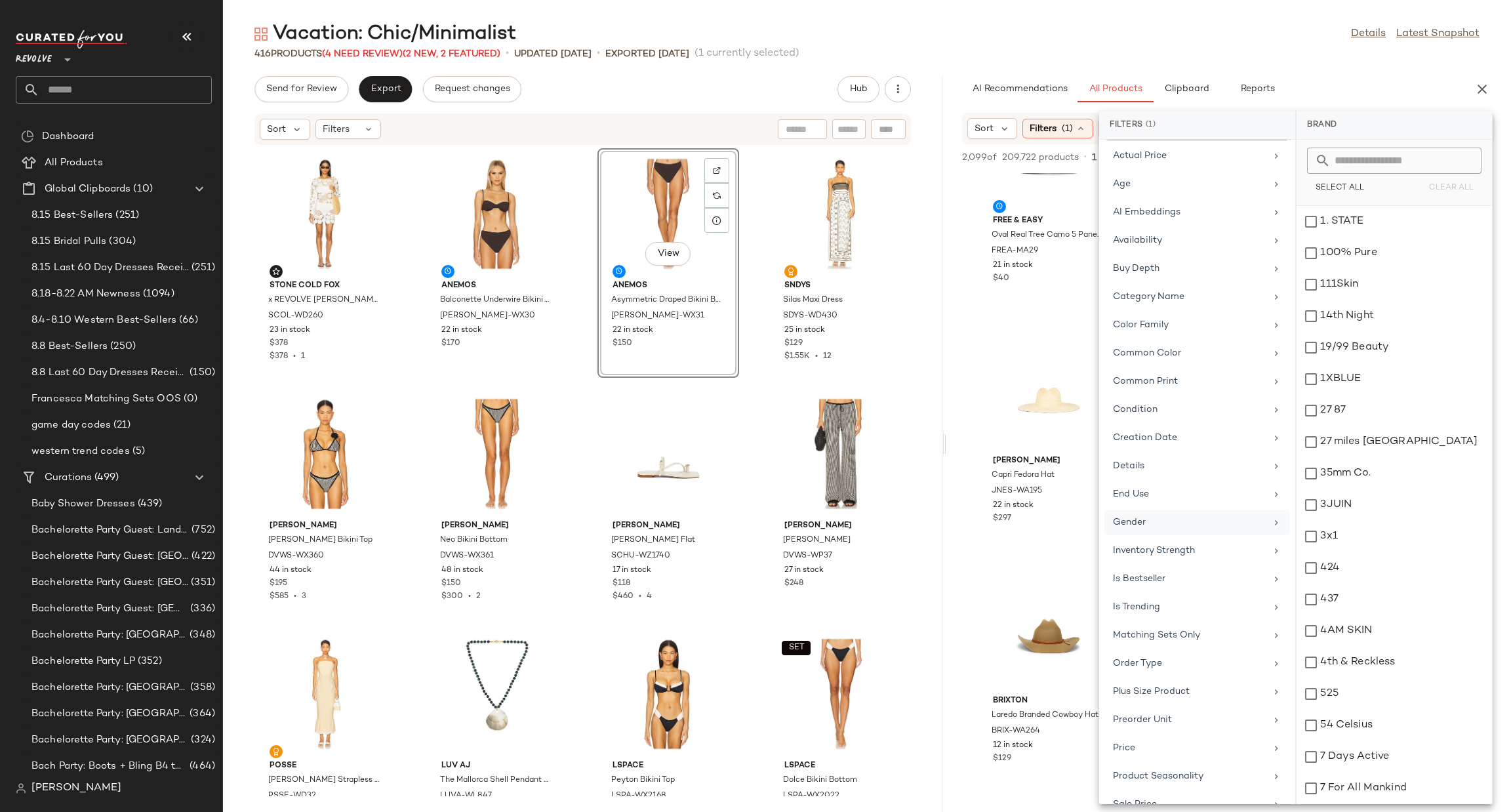
click at [1188, 519] on div "Gender" at bounding box center [1189, 522] width 153 height 13
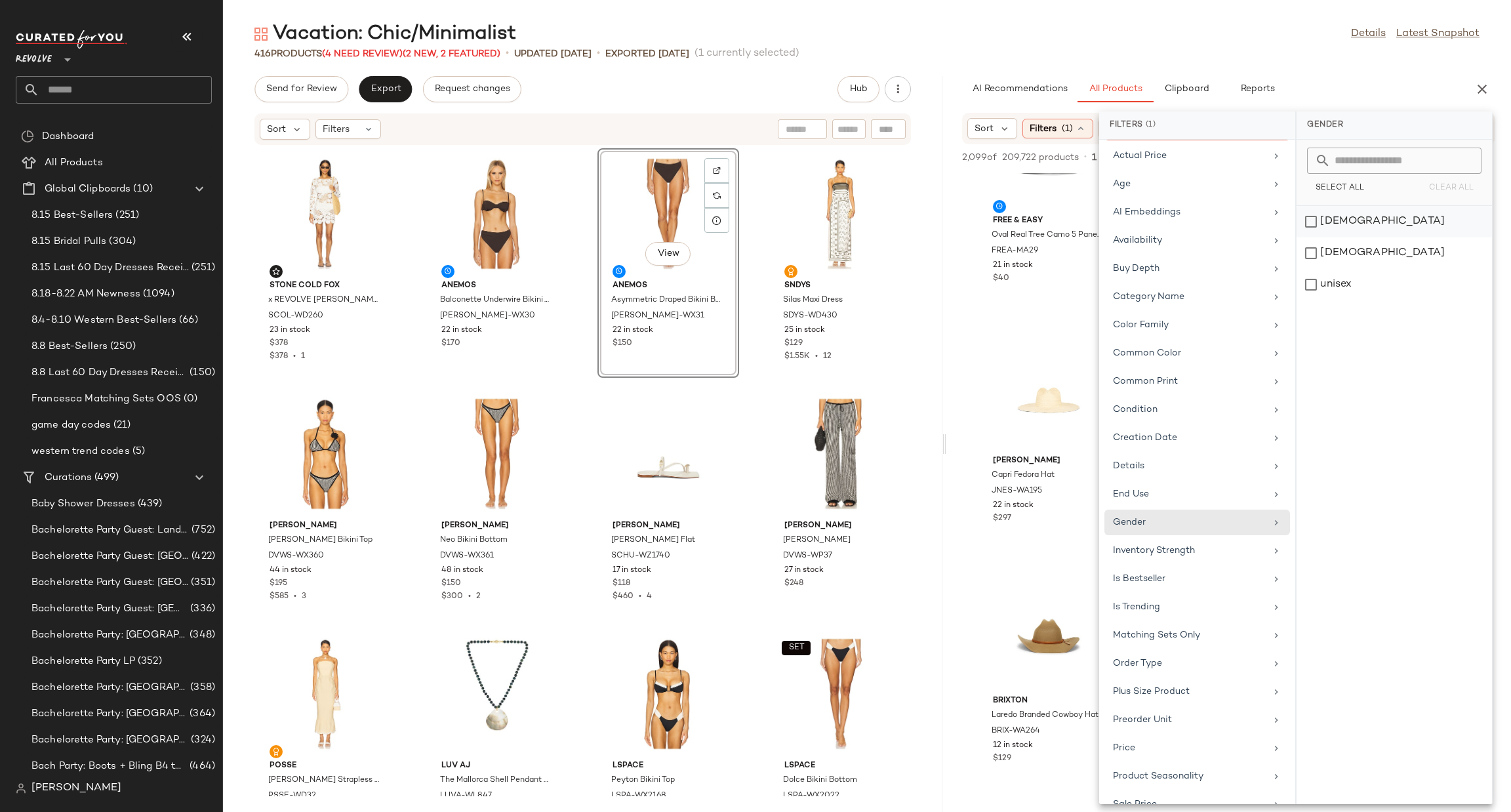
click at [1365, 237] on div "female" at bounding box center [1395, 253] width 196 height 31
click at [1351, 84] on div "AI Recommendations All Products Clipboard Reports" at bounding box center [1208, 89] width 491 height 26
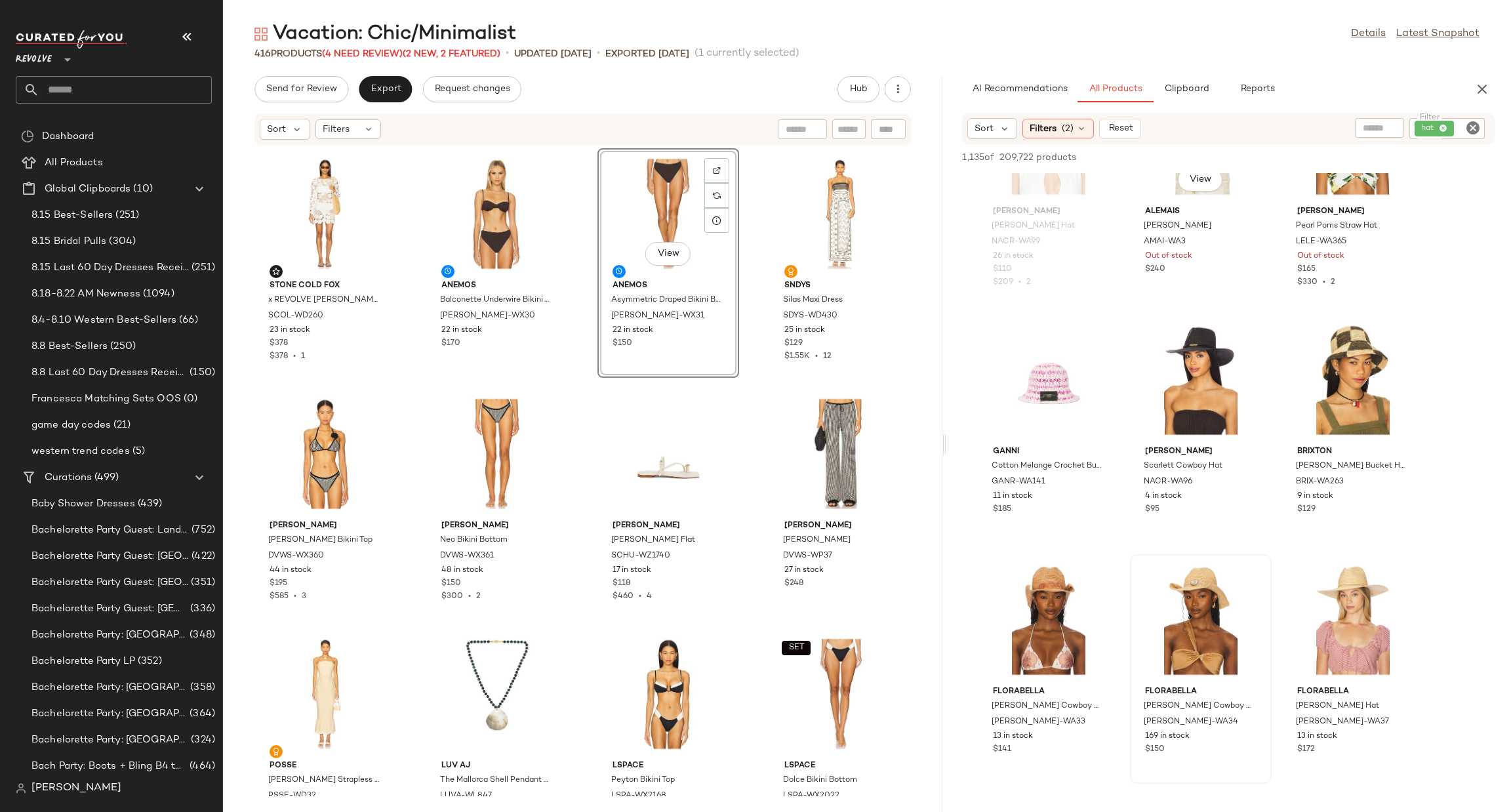
scroll to position [2754, 0]
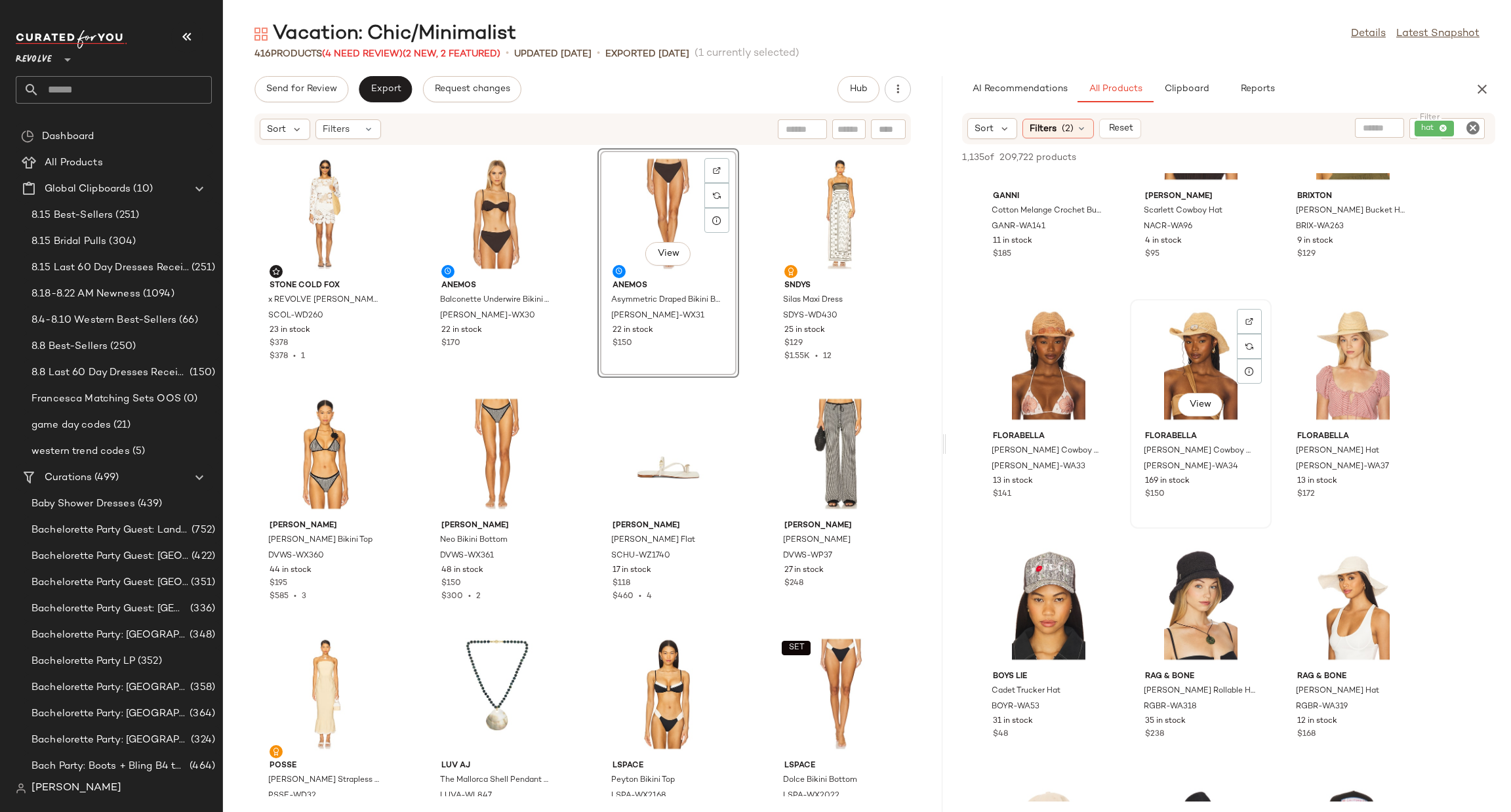
click at [1203, 348] on div "View" at bounding box center [1200, 364] width 132 height 122
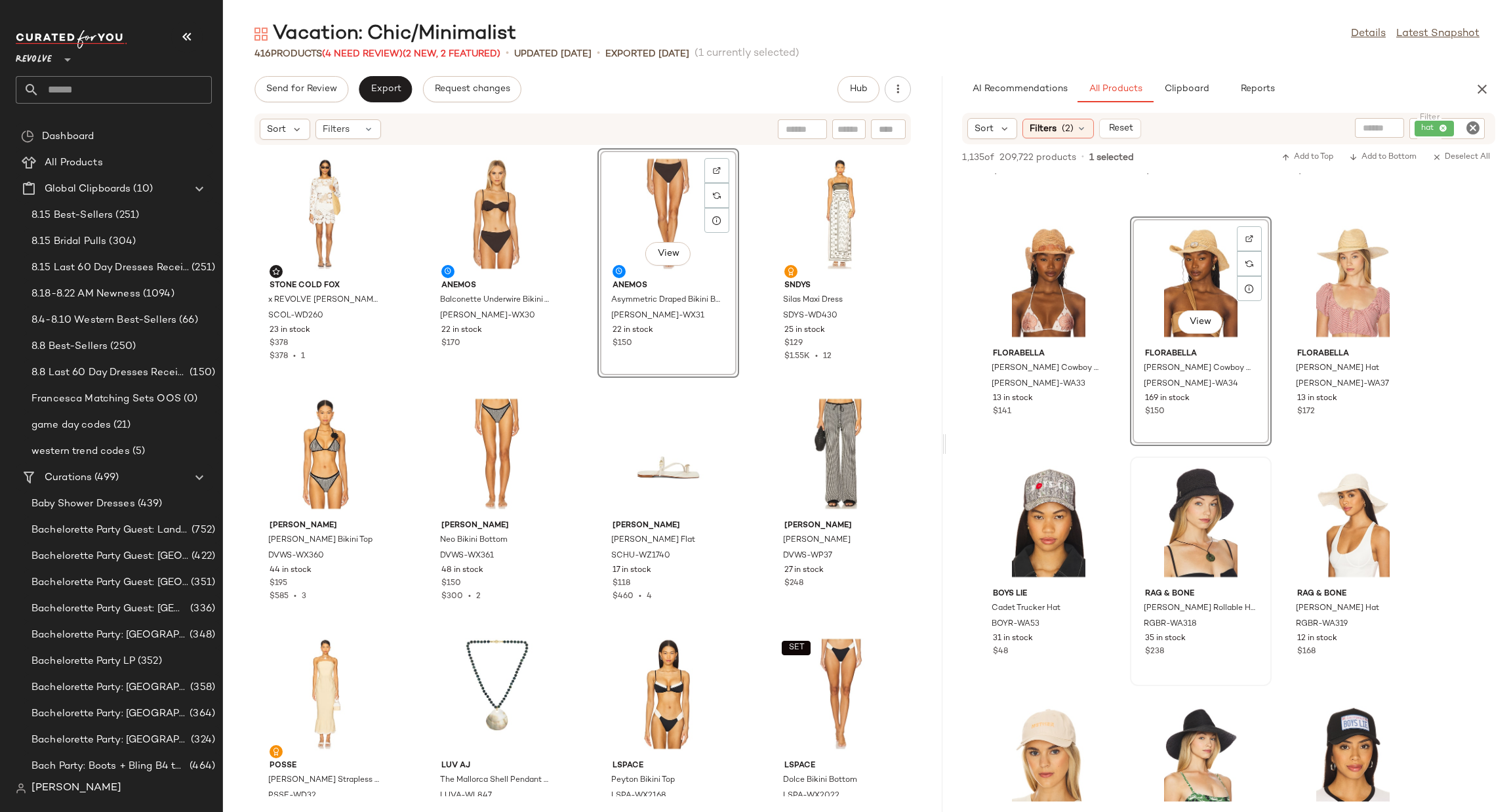
scroll to position [3049, 0]
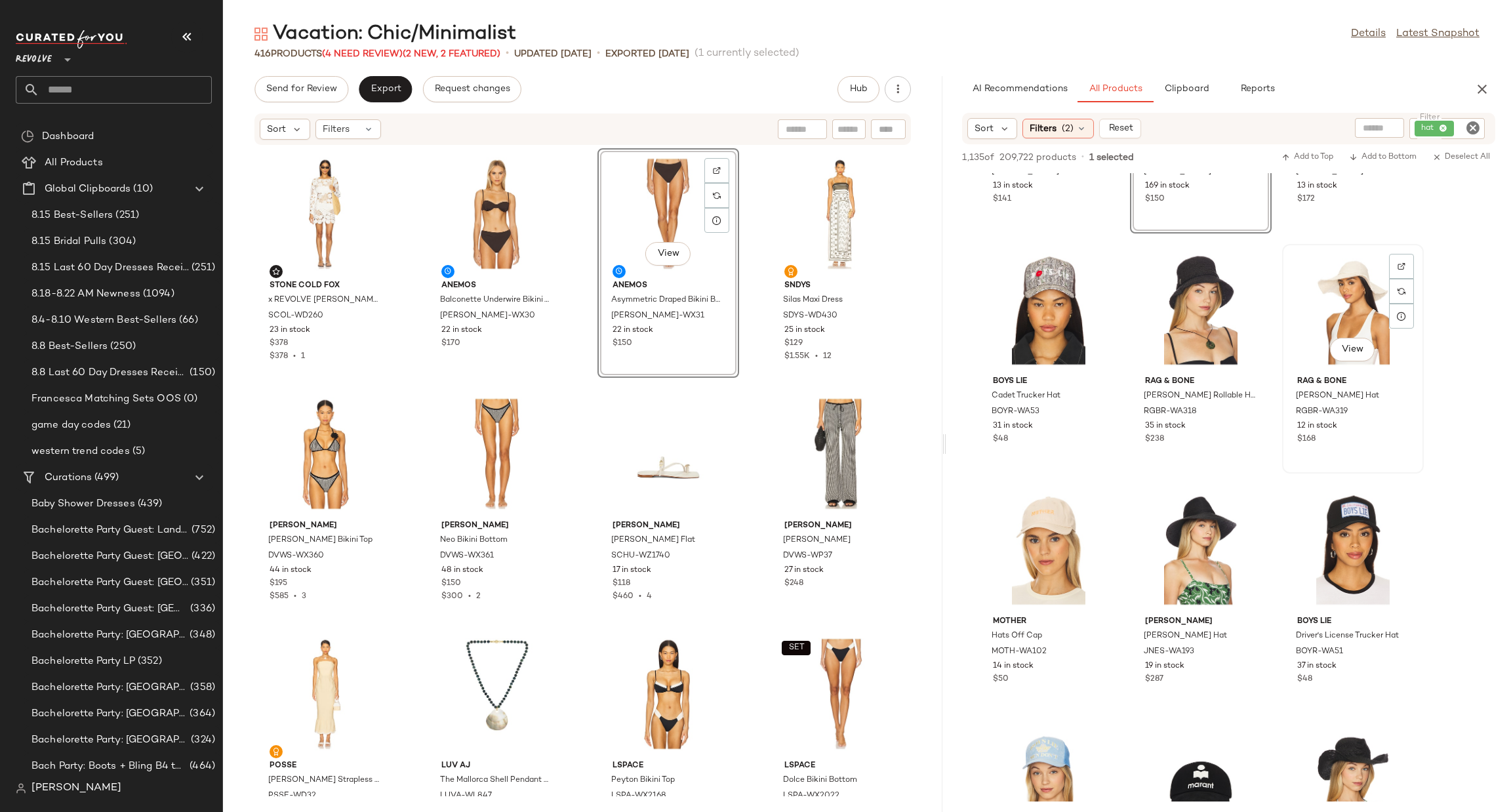
click at [1359, 295] on div "View" at bounding box center [1353, 309] width 132 height 122
drag, startPoint x: 1359, startPoint y: 293, endPoint x: 490, endPoint y: 375, distance: 872.9
click at [490, 375] on div "Send for Review Export Request changes Hub Sort Filters Stone Cold Fox x REVOLV…" at bounding box center [867, 444] width 1289 height 736
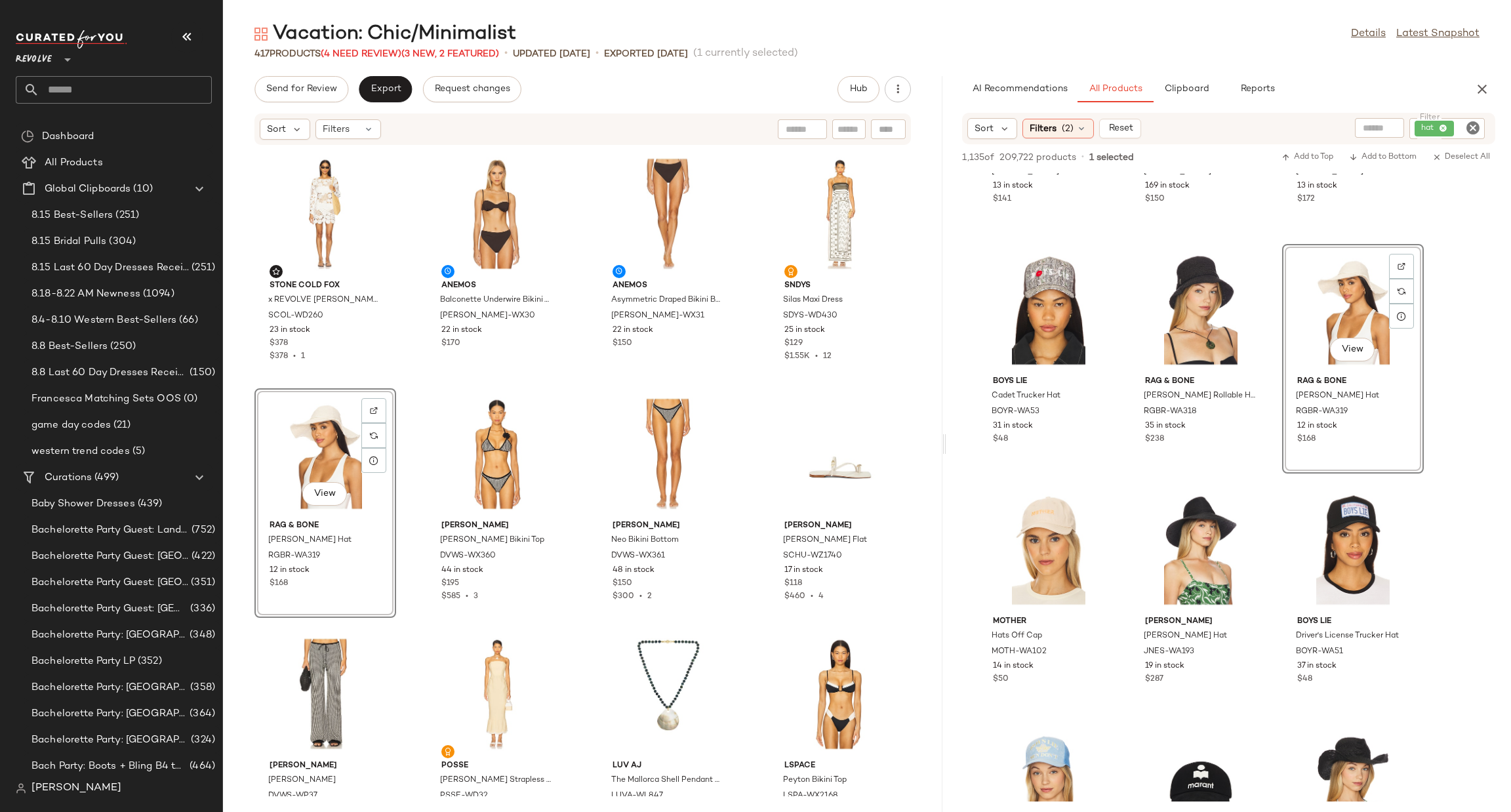
click at [1475, 126] on icon "Clear Filter" at bounding box center [1473, 128] width 16 height 16
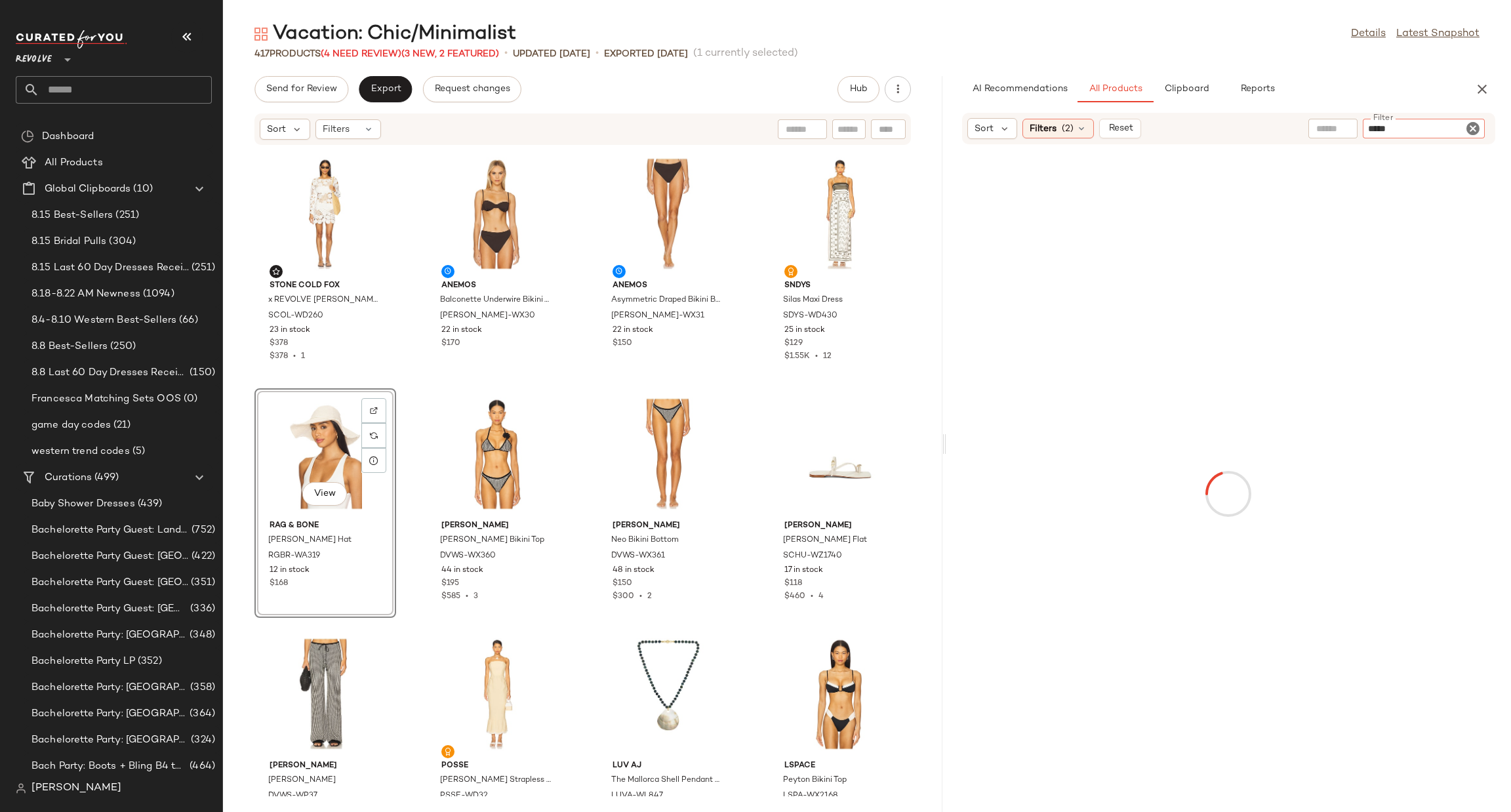
type input "*****"
click at [1362, 75] on div "Vacation: Chic/Minimalist Details Latest Snapshot 417 Products (4 Need Review) …" at bounding box center [867, 416] width 1289 height 791
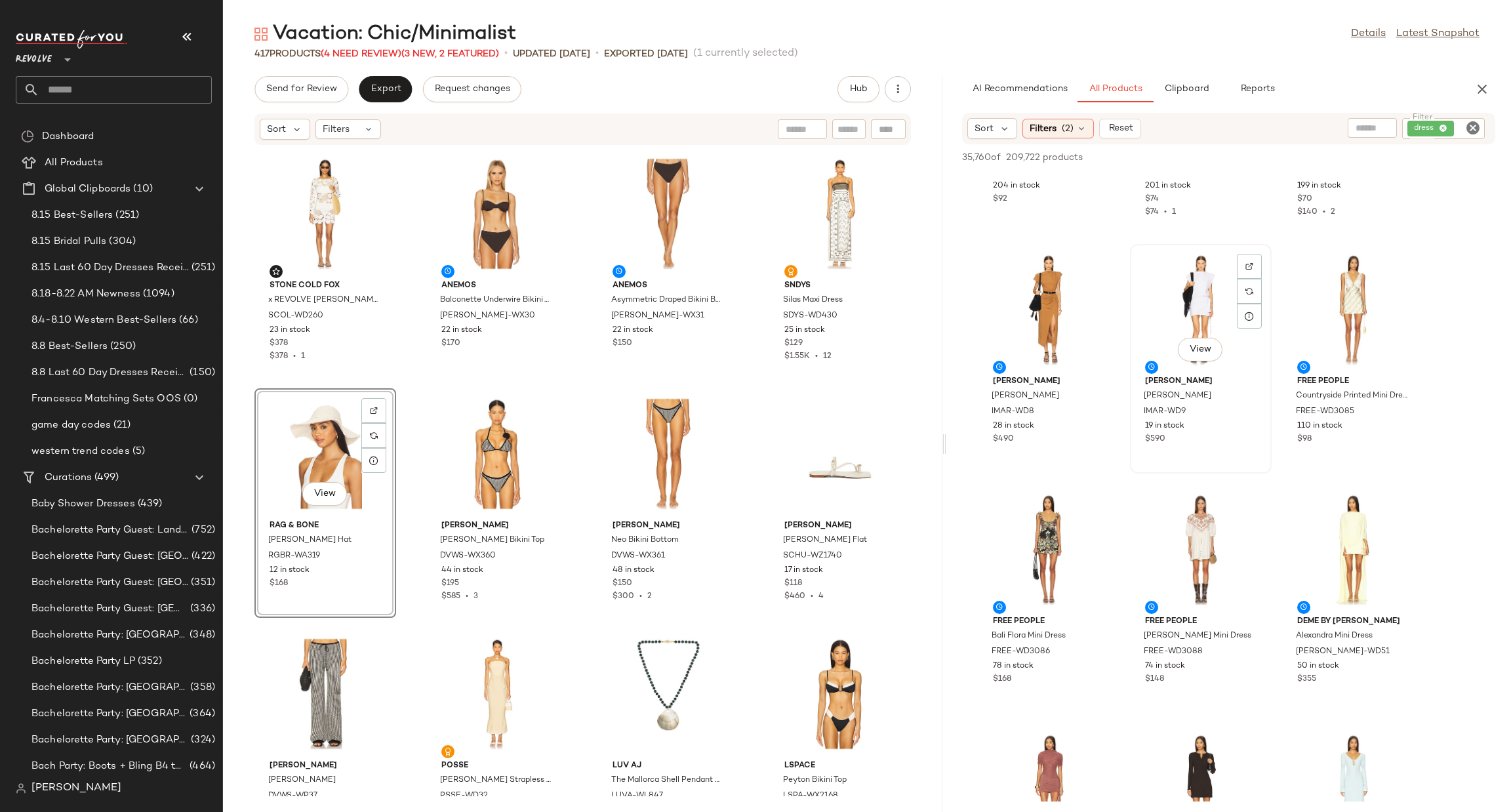
click at [1181, 289] on div "View" at bounding box center [1200, 309] width 132 height 122
drag, startPoint x: 1183, startPoint y: 289, endPoint x: 452, endPoint y: 484, distance: 756.6
click at [451, 484] on div "Send for Review Export Request changes Hub Sort Filters Stone Cold Fox x REVOLV…" at bounding box center [867, 444] width 1289 height 736
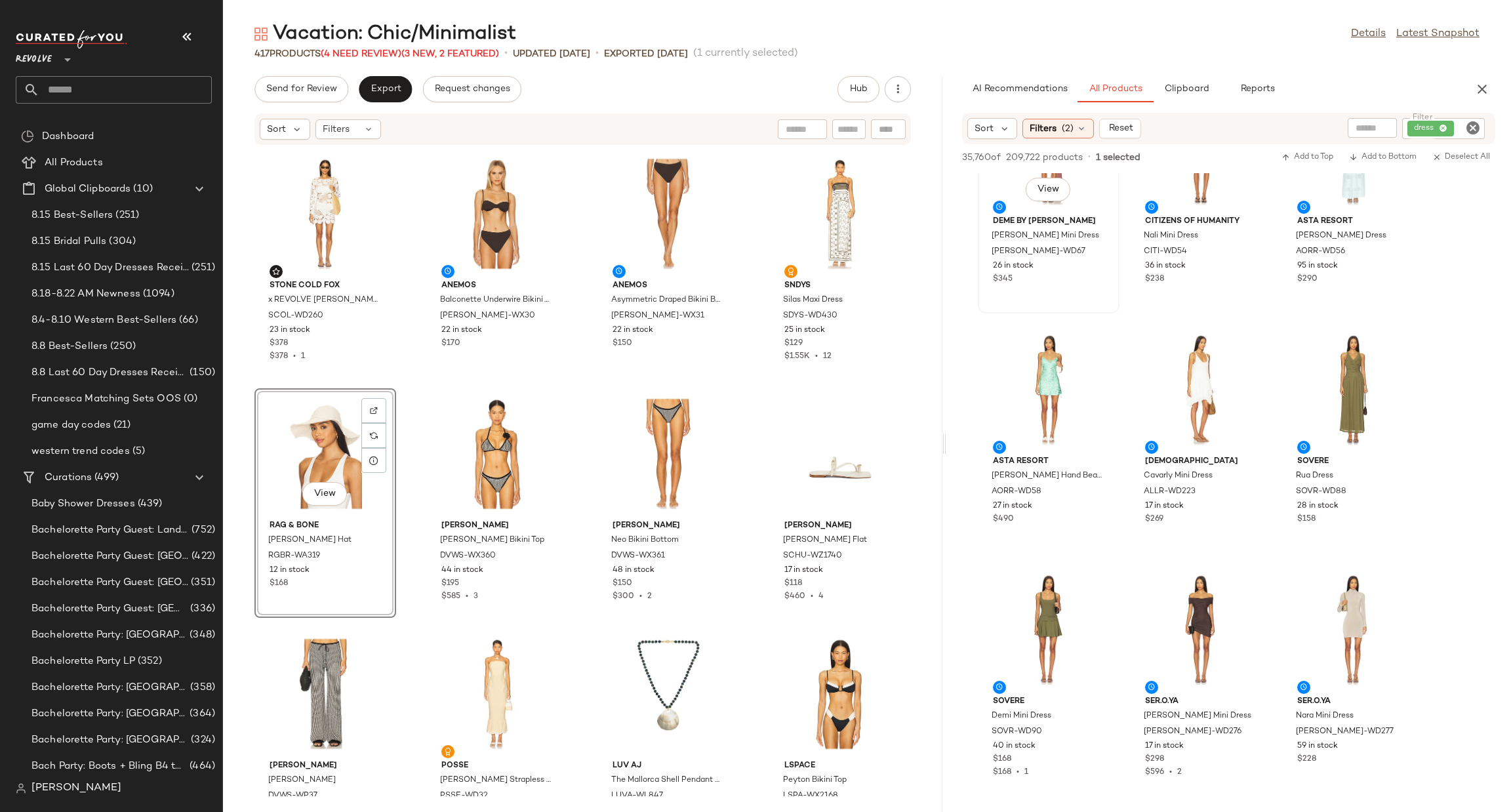
scroll to position [3835, 0]
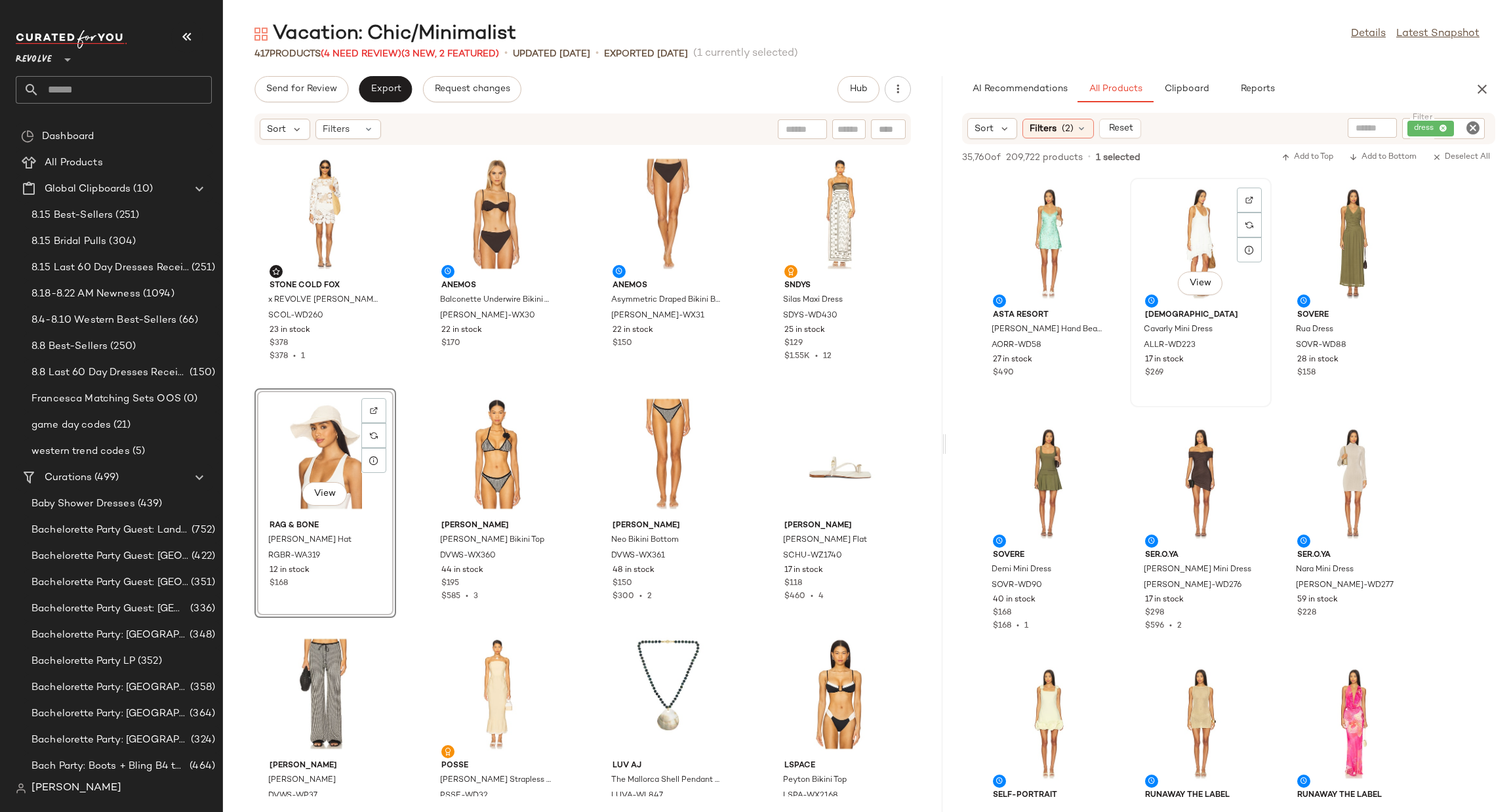
click at [1221, 213] on div "View" at bounding box center [1200, 243] width 132 height 122
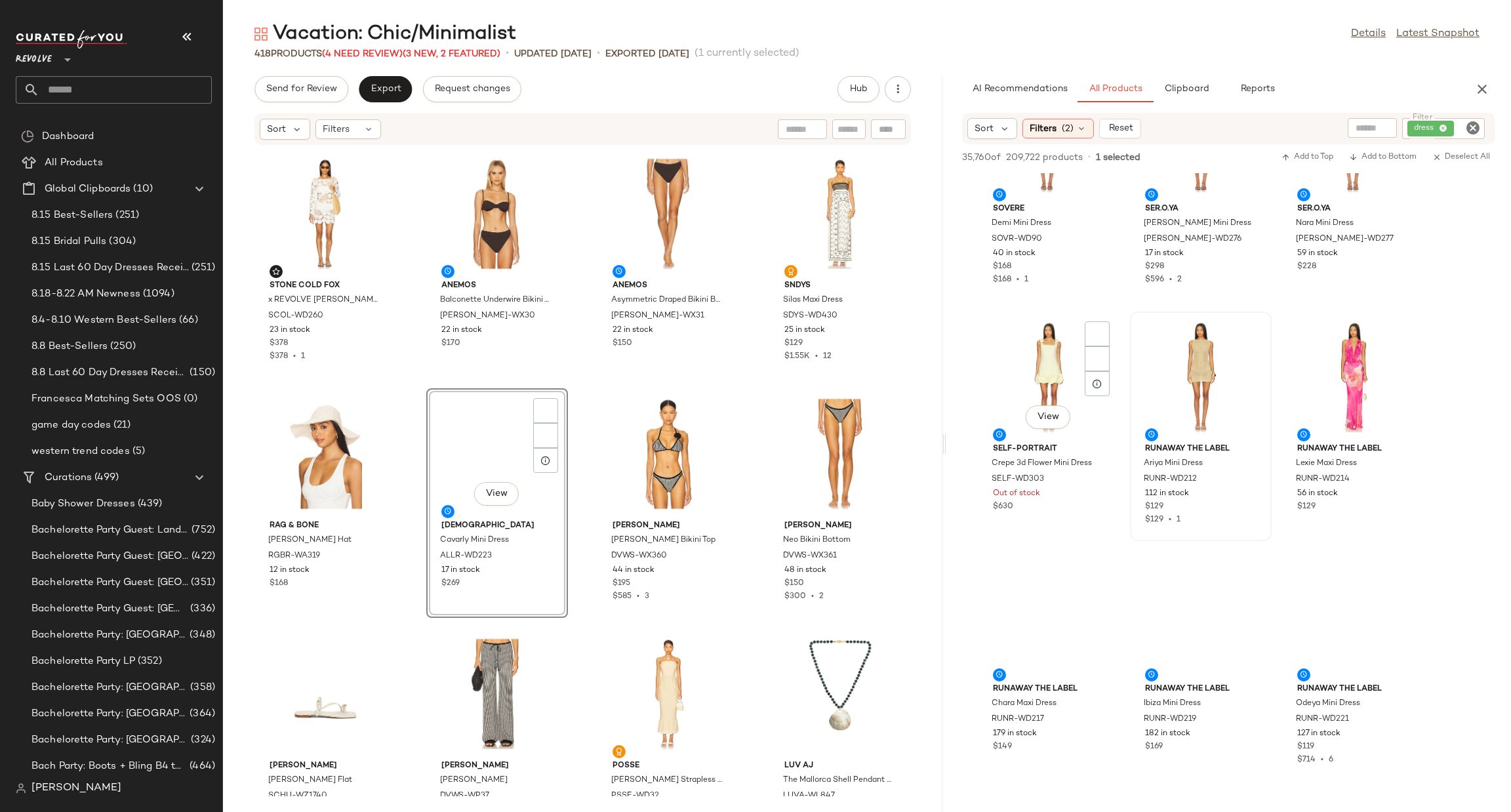
scroll to position [4229, 0]
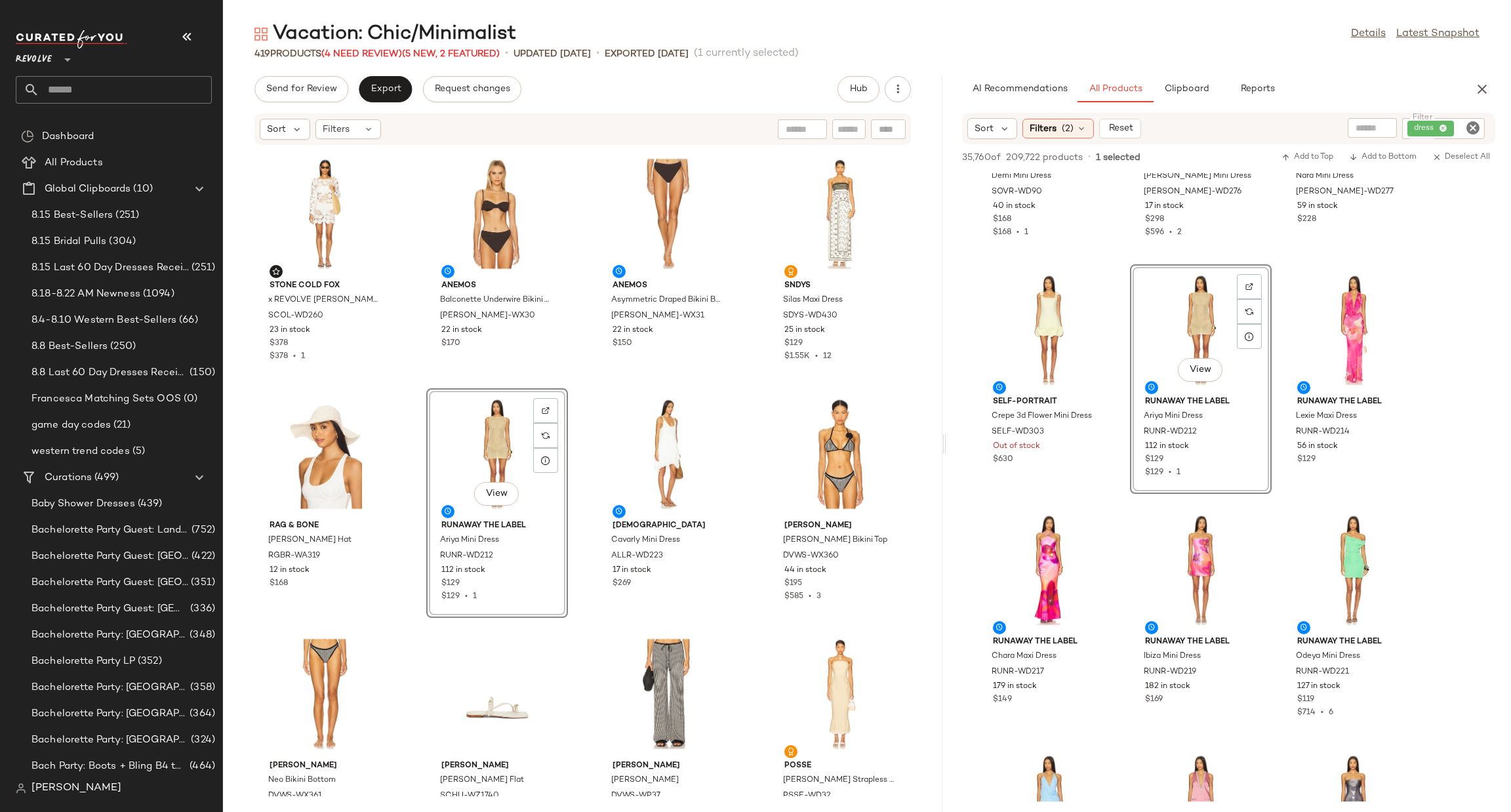
click at [1468, 127] on icon "Clear Filter" at bounding box center [1473, 128] width 16 height 16
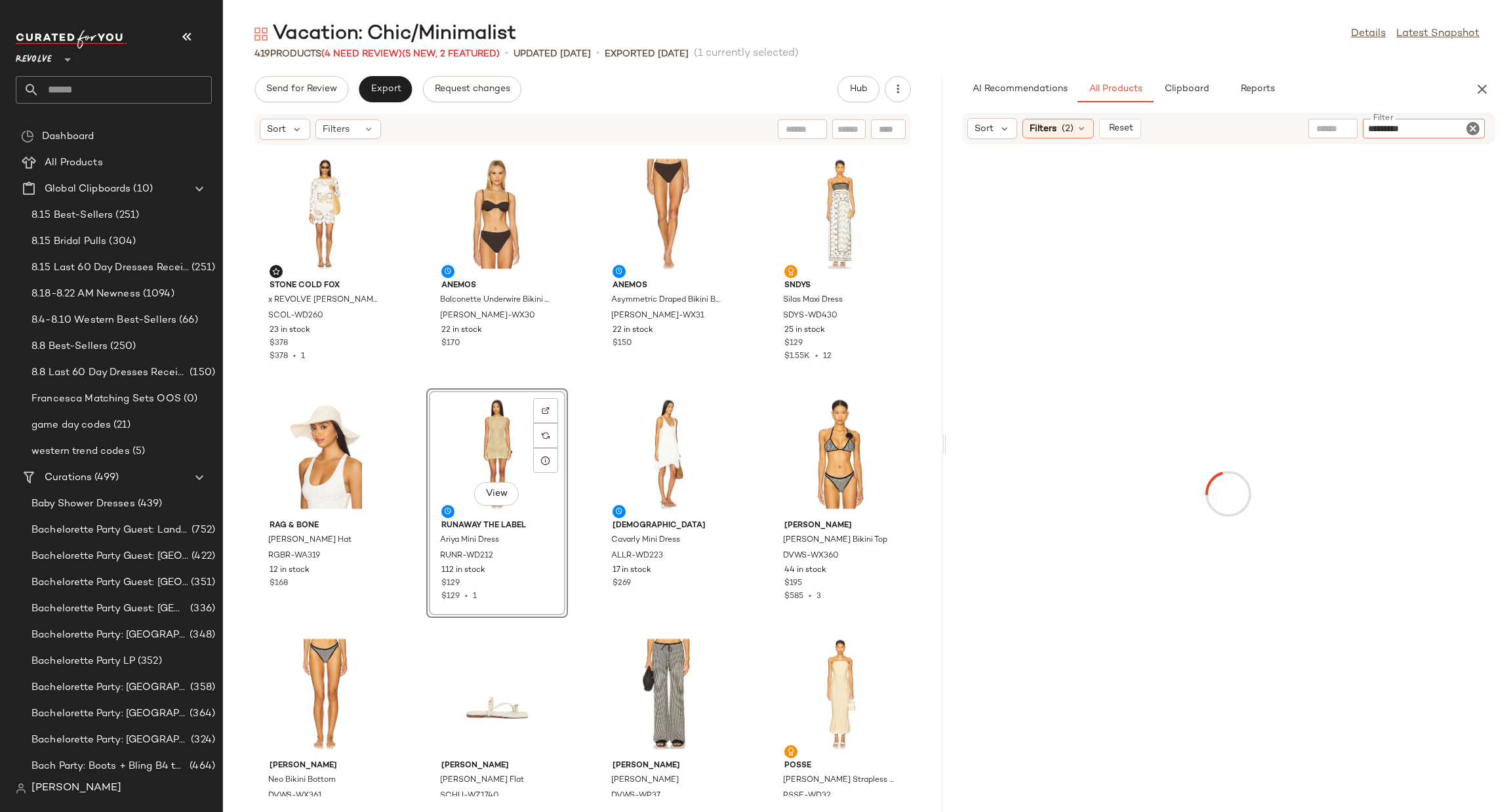
type input "**********"
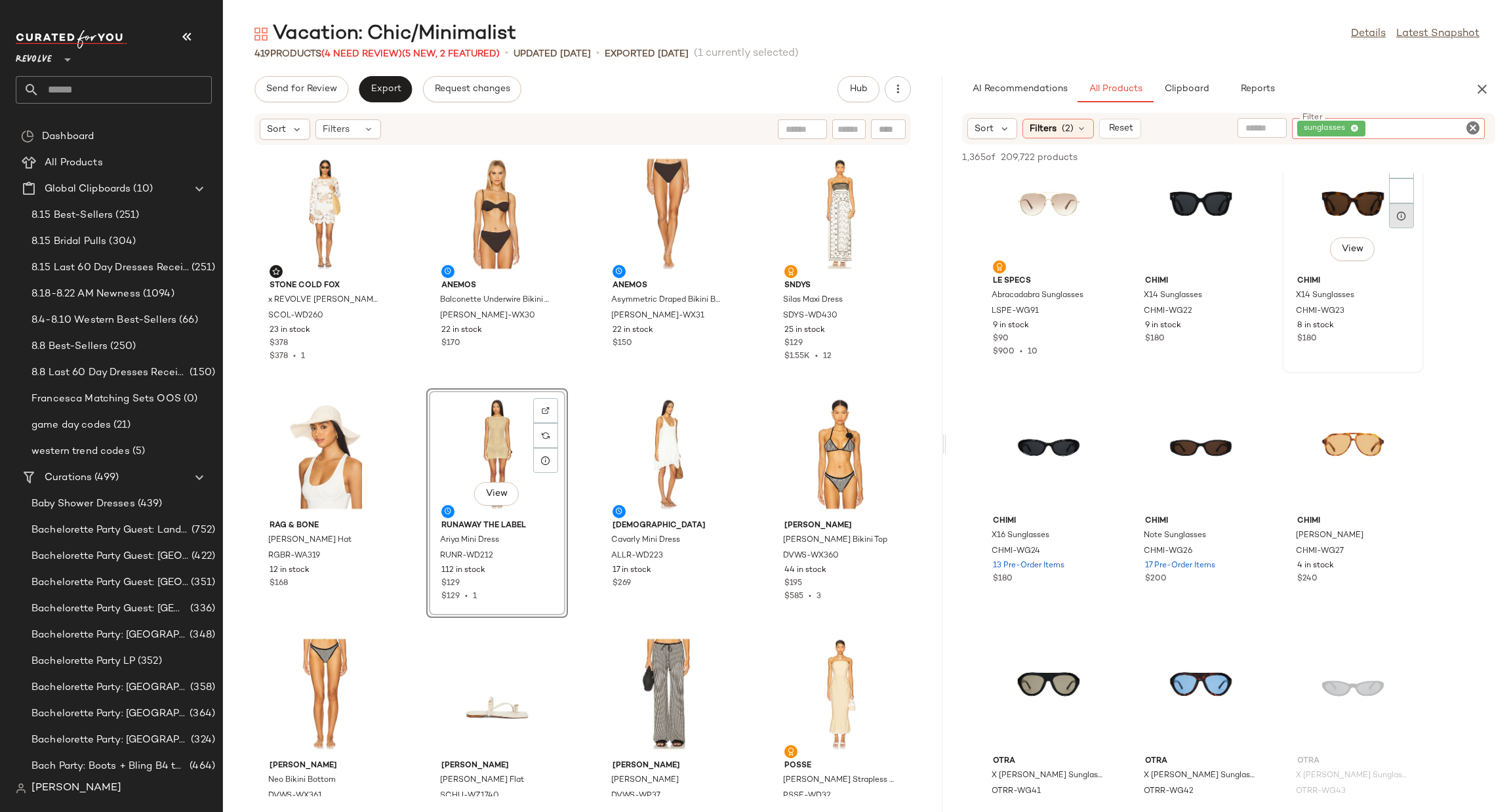
scroll to position [590, 0]
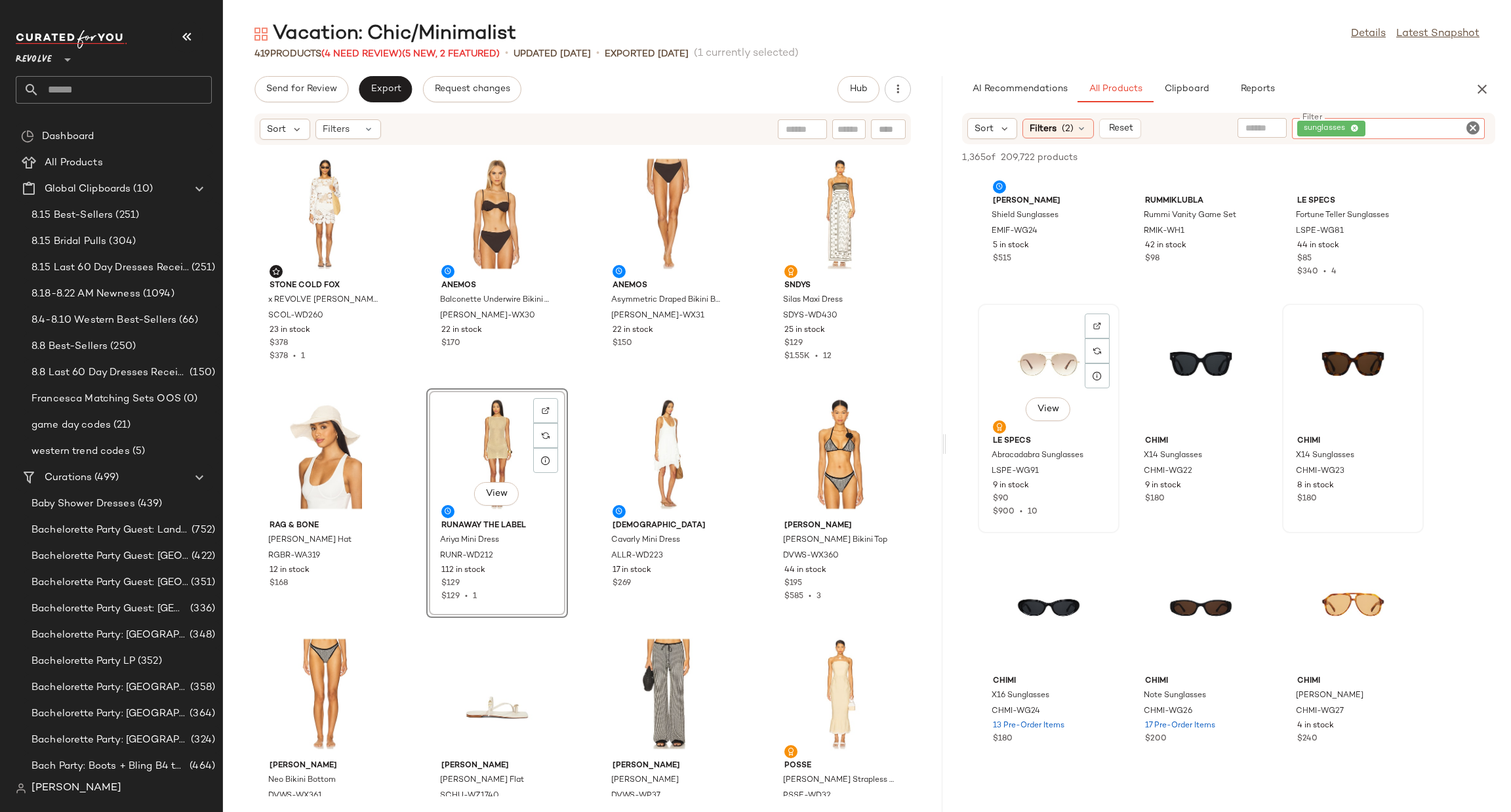
click at [1014, 377] on div "View" at bounding box center [1048, 369] width 132 height 122
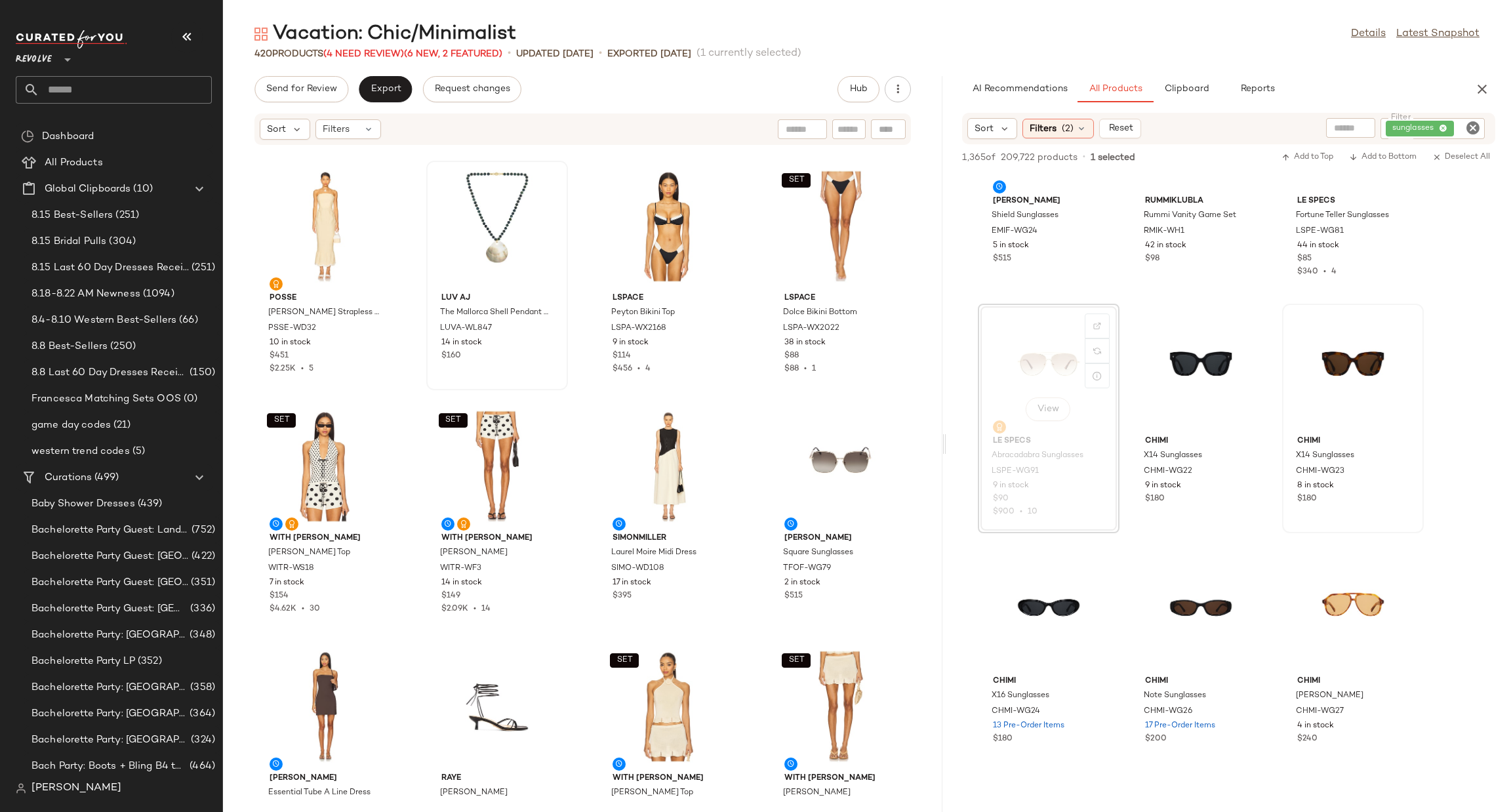
scroll to position [601, 0]
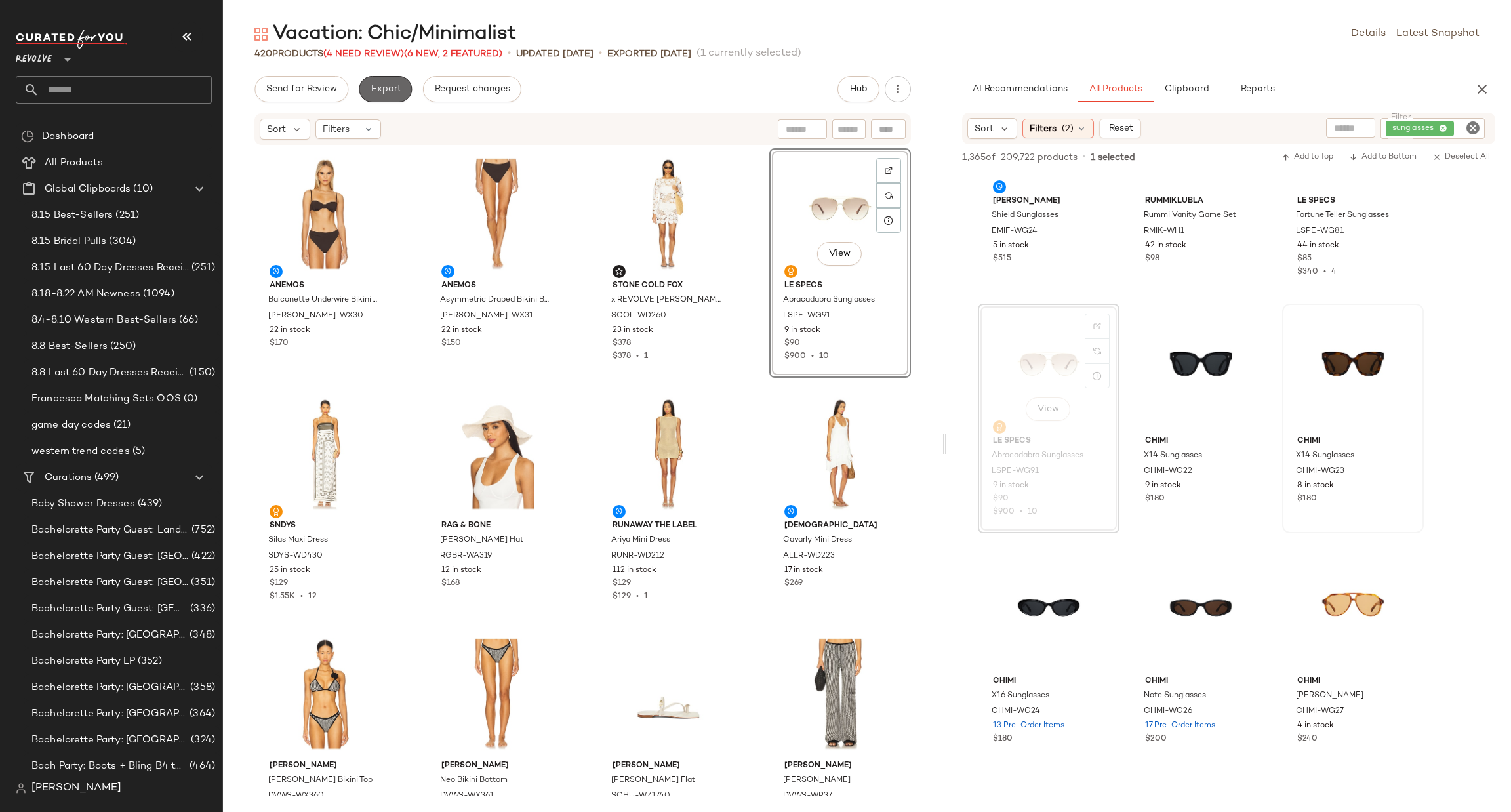
click at [381, 84] on span "Export" at bounding box center [385, 89] width 31 height 10
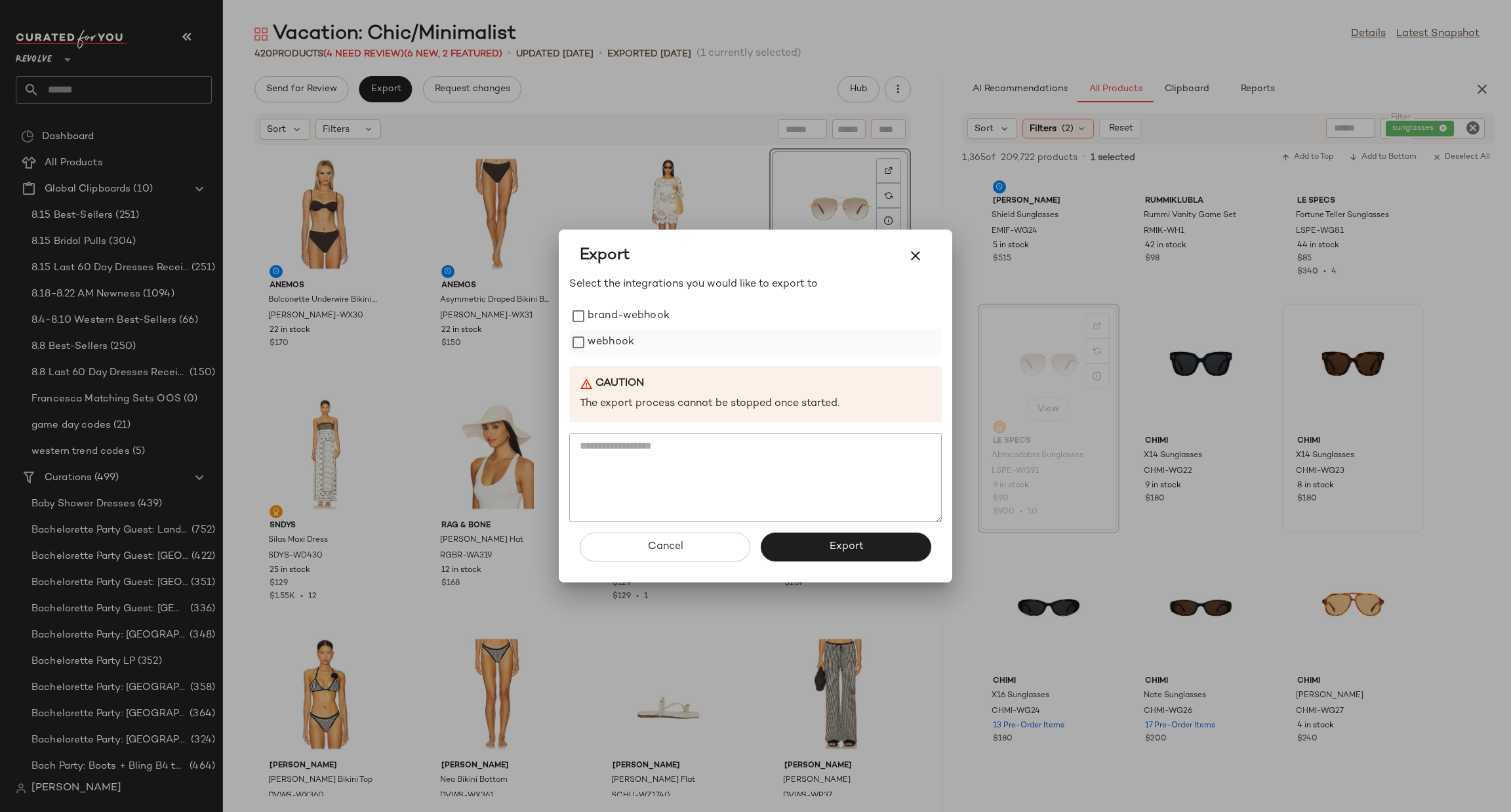
click at [617, 342] on label "webhook" at bounding box center [611, 342] width 46 height 26
click at [839, 540] on span "Export" at bounding box center [846, 546] width 35 height 13
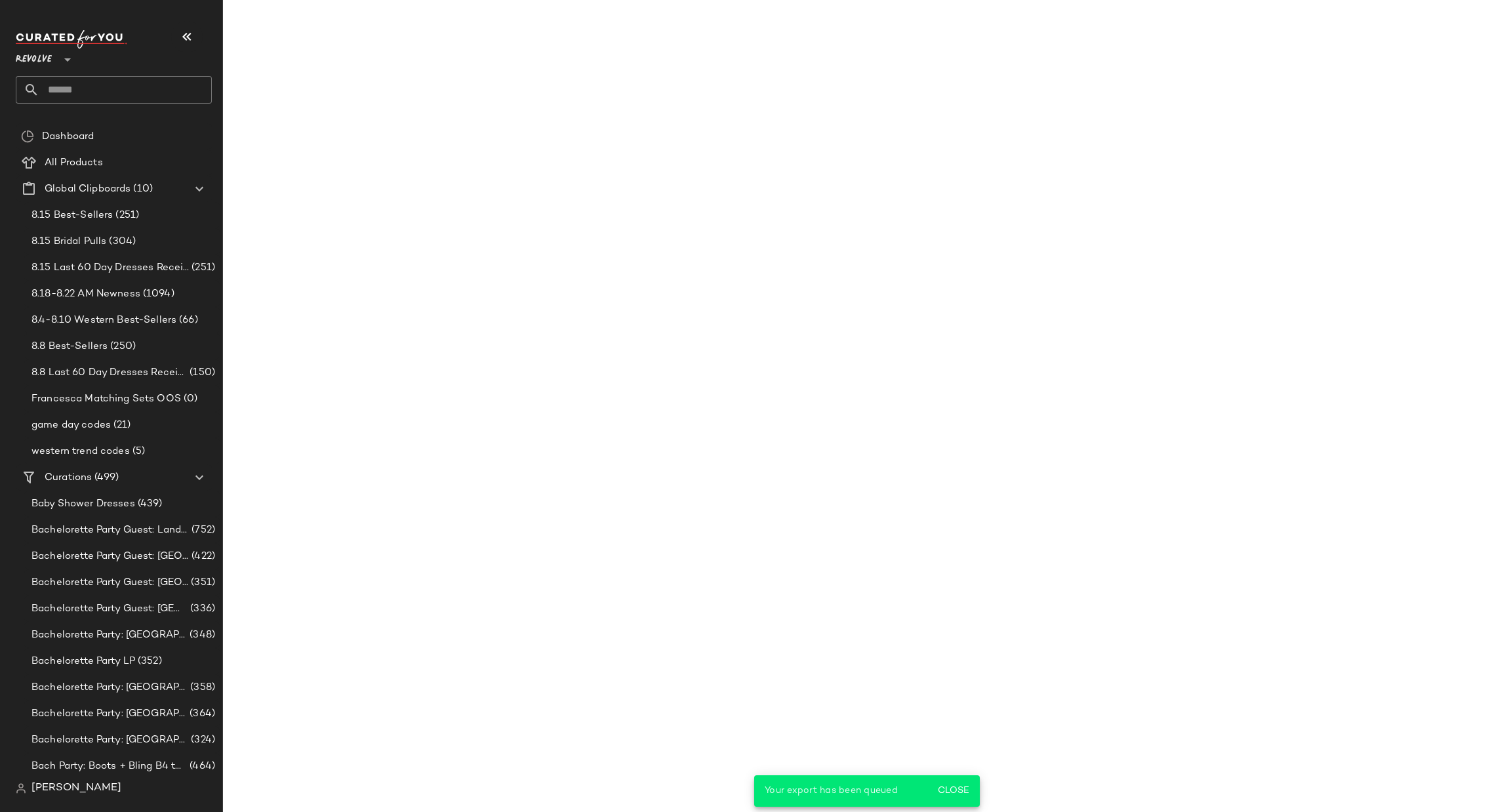
scroll to position [830, 0]
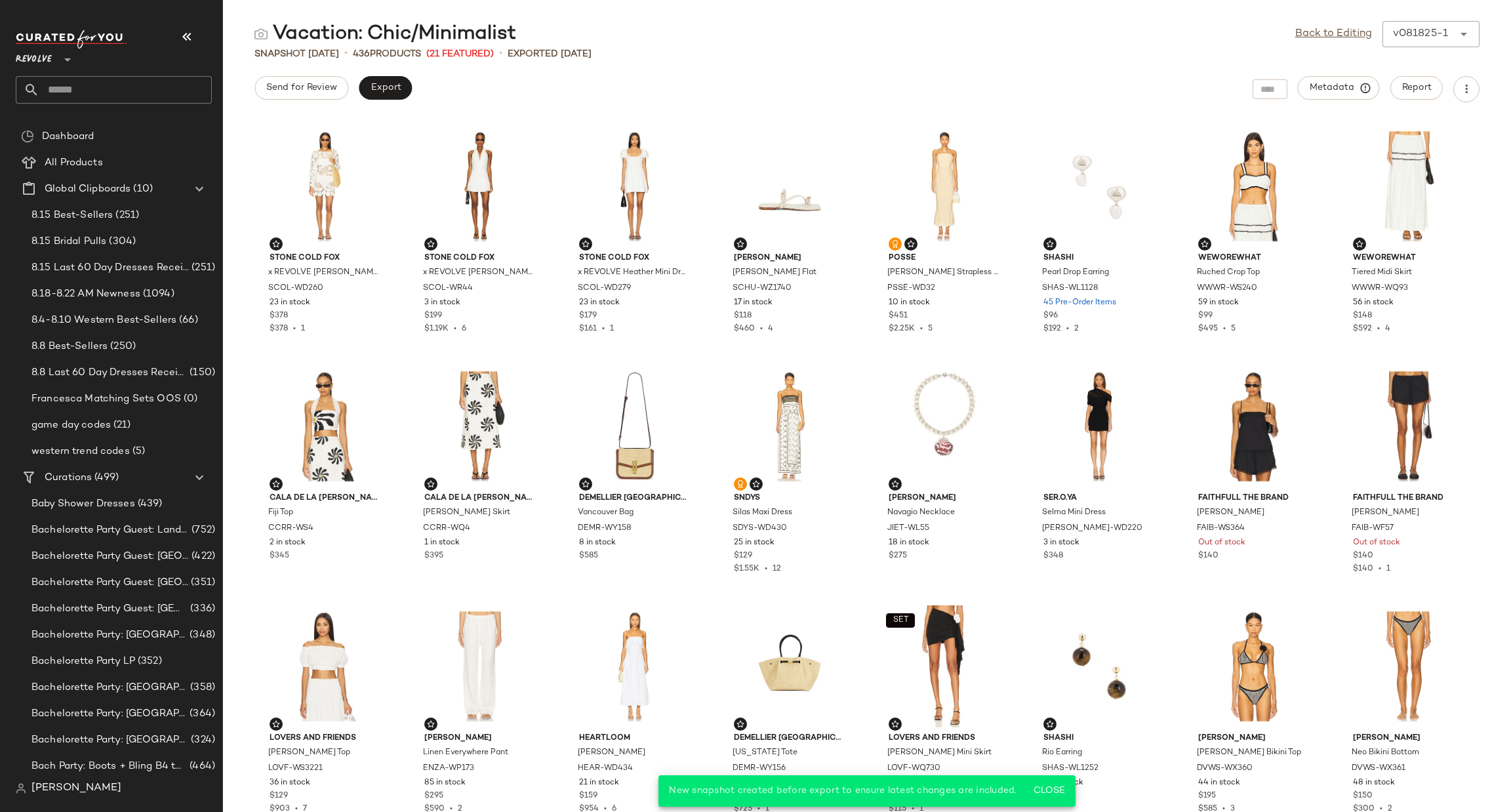
click at [694, 59] on div "Vacation: Chic/Minimalist Back to Editing v081825-1 ****** Snapshot Aug 18th • …" at bounding box center [867, 416] width 1289 height 791
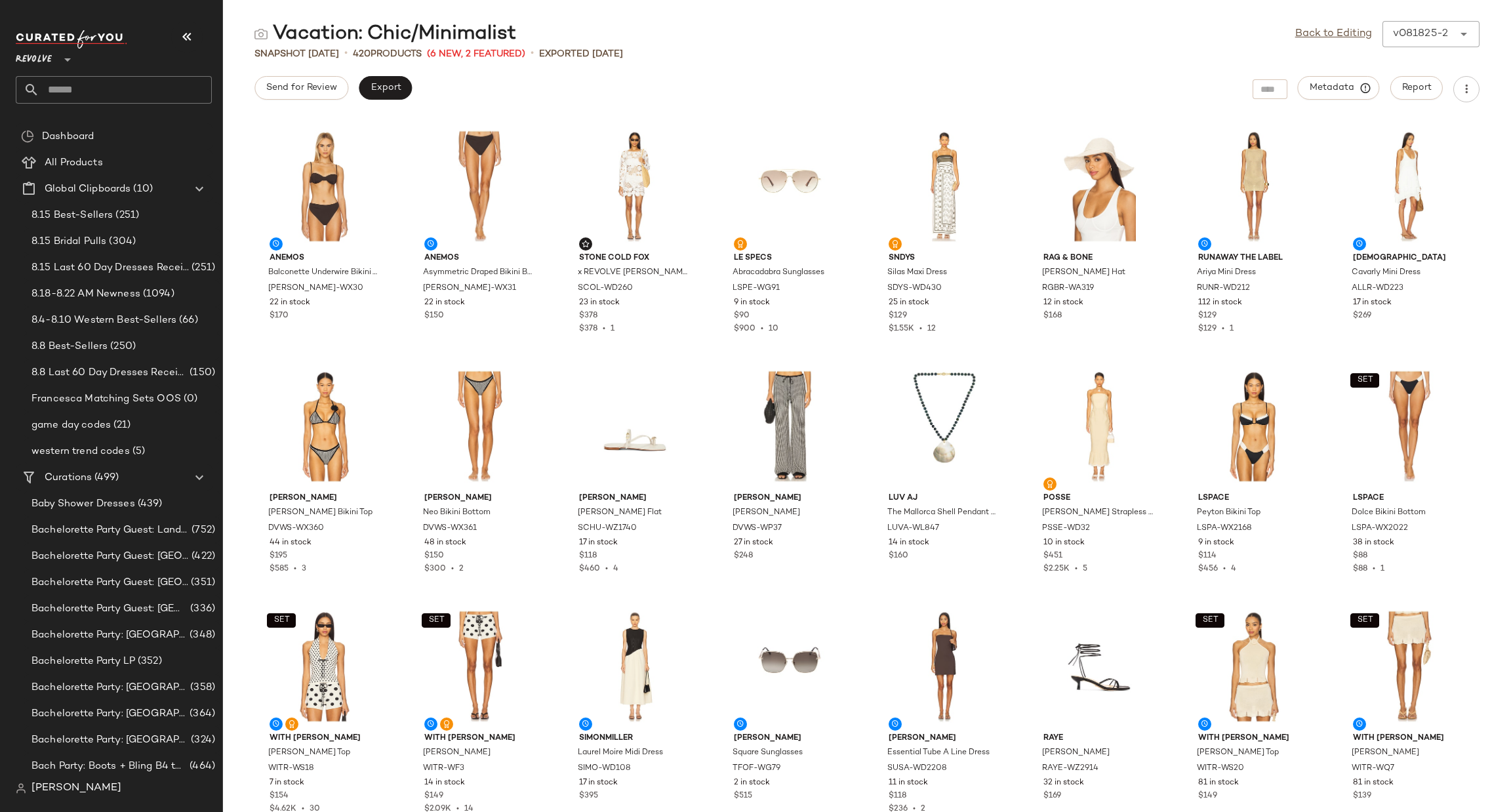
click at [242, 413] on div "Anemos Balconette Underwire Bikini Top [PERSON_NAME]-WX30 22 in stock $170 Anem…" at bounding box center [867, 465] width 1289 height 694
click at [123, 84] on input "text" at bounding box center [125, 90] width 172 height 28
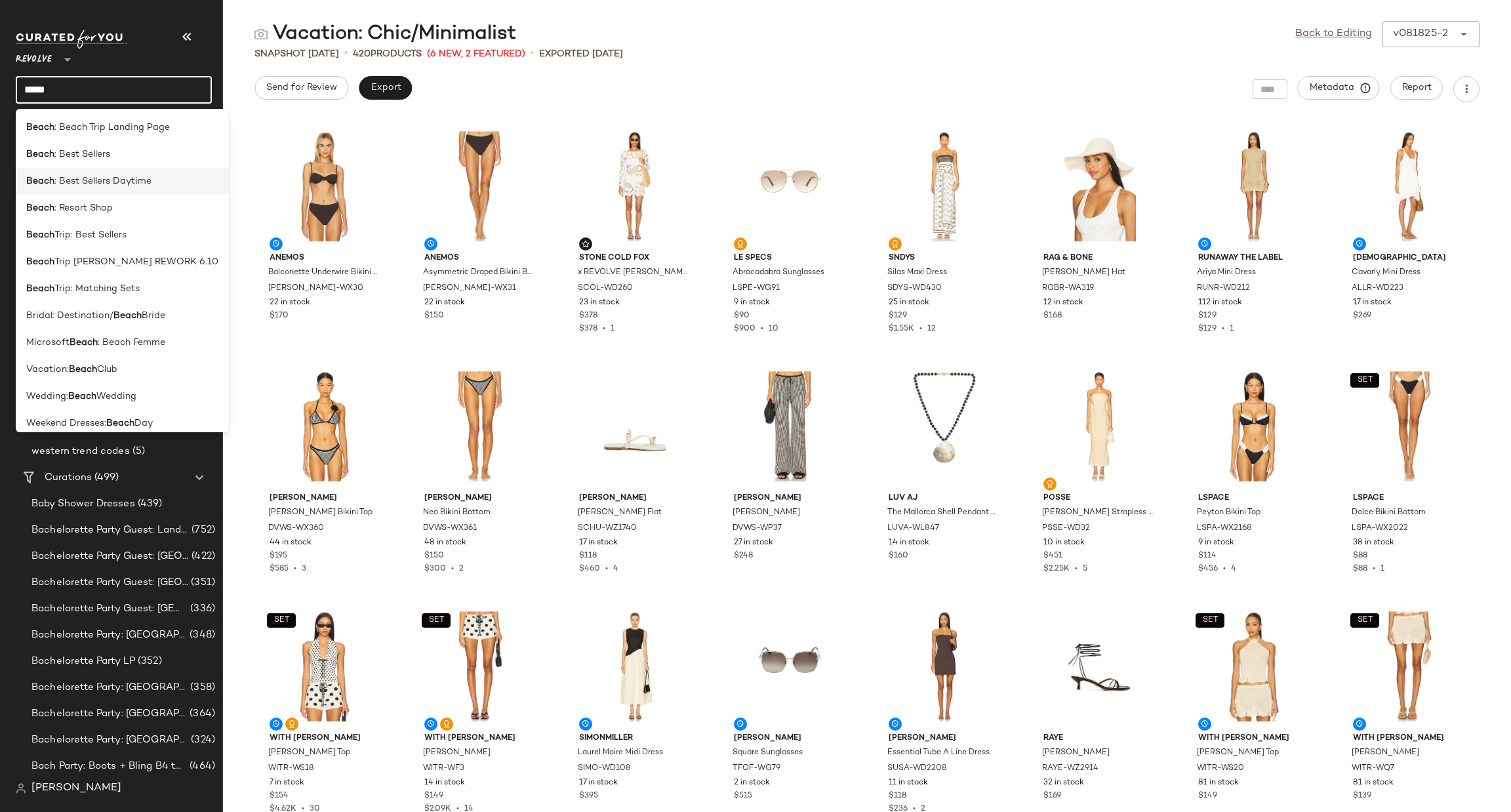
scroll to position [10, 0]
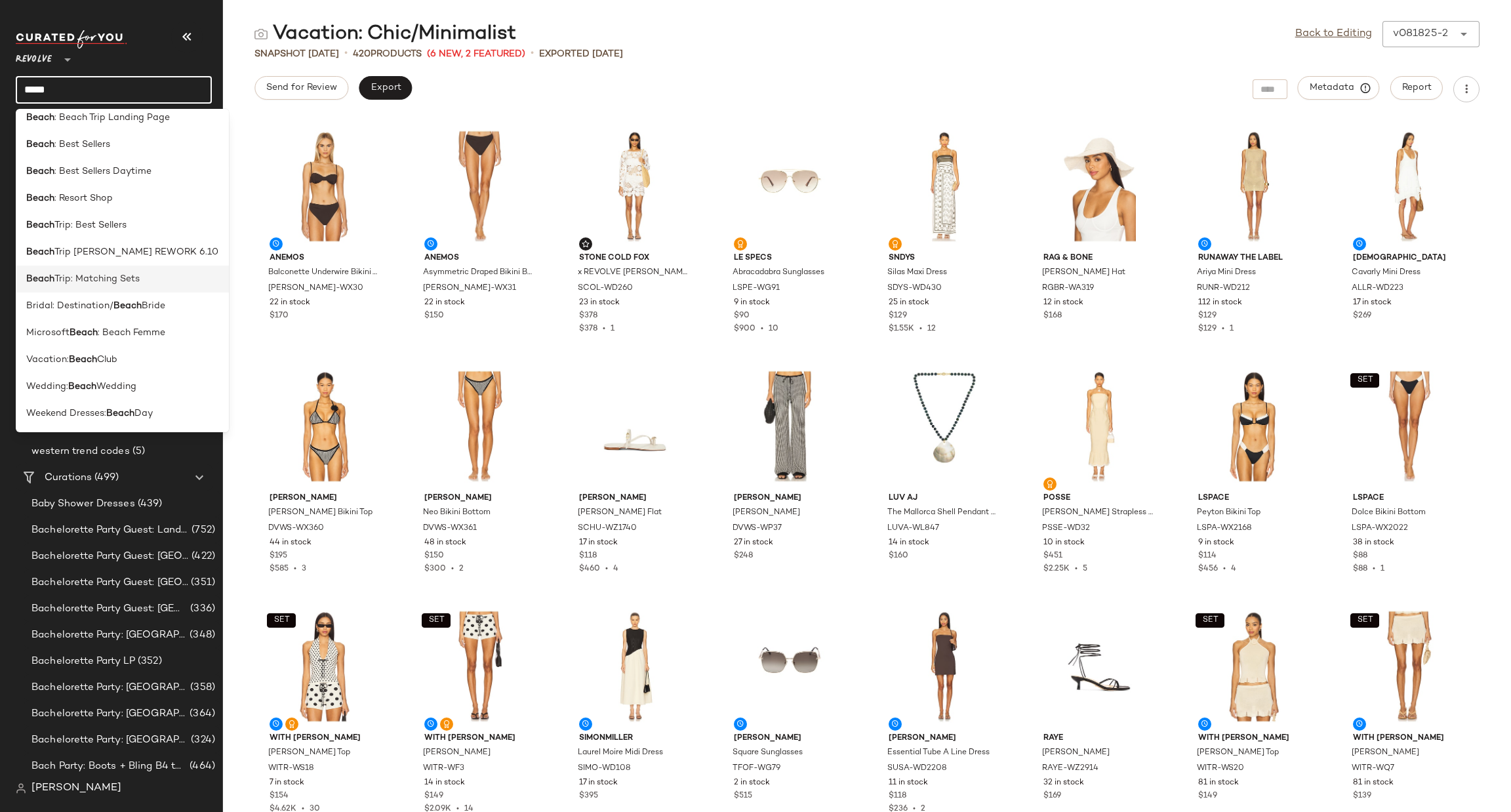
type input "*****"
click at [133, 283] on span "Trip: Matching Sets" at bounding box center [97, 279] width 85 height 13
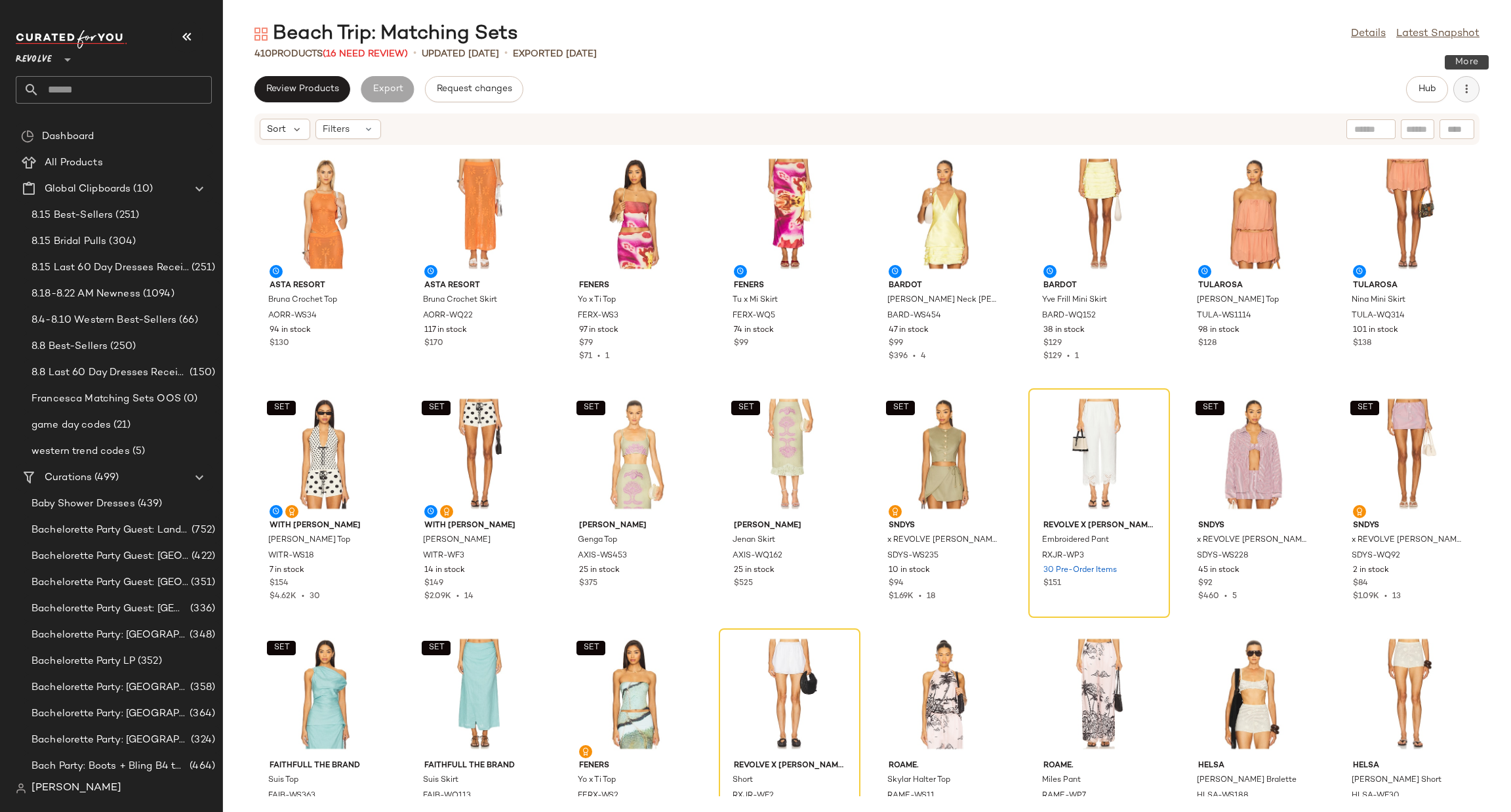
click at [1474, 87] on button "button" at bounding box center [1466, 89] width 26 height 26
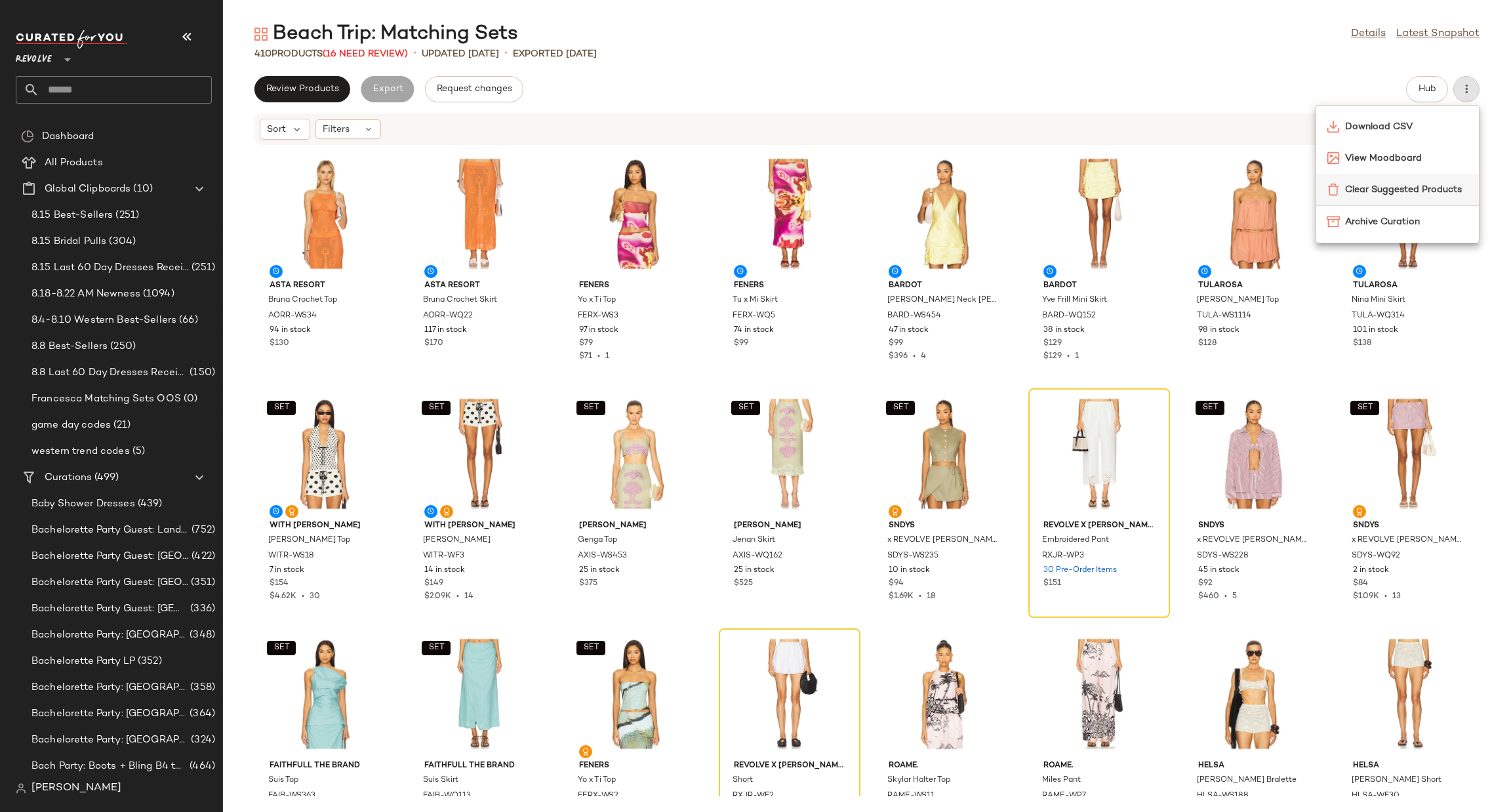
click at [1400, 189] on span "Clear Suggested Products" at bounding box center [1406, 190] width 123 height 13
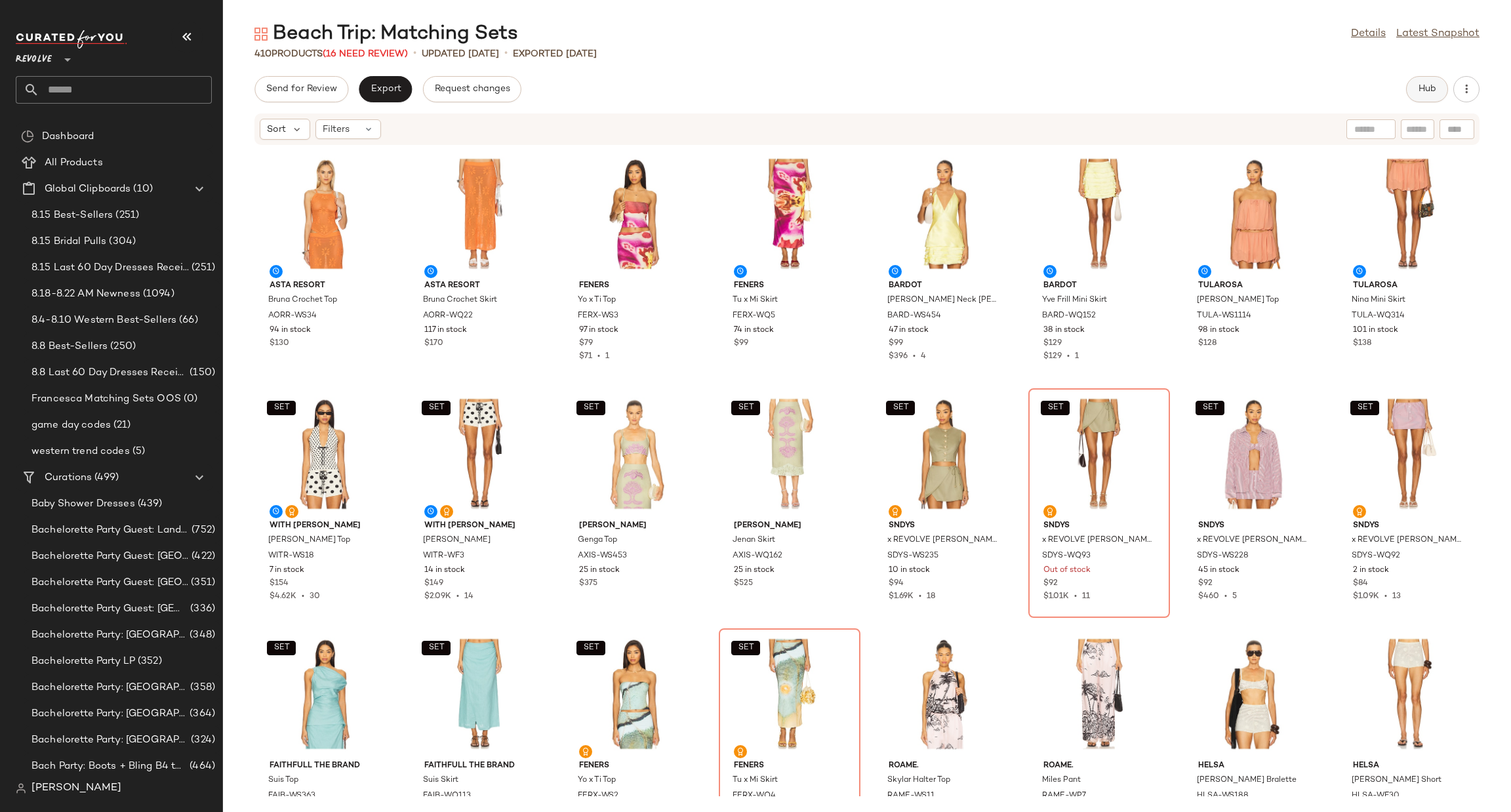
click at [1427, 86] on span "Hub" at bounding box center [1427, 89] width 19 height 10
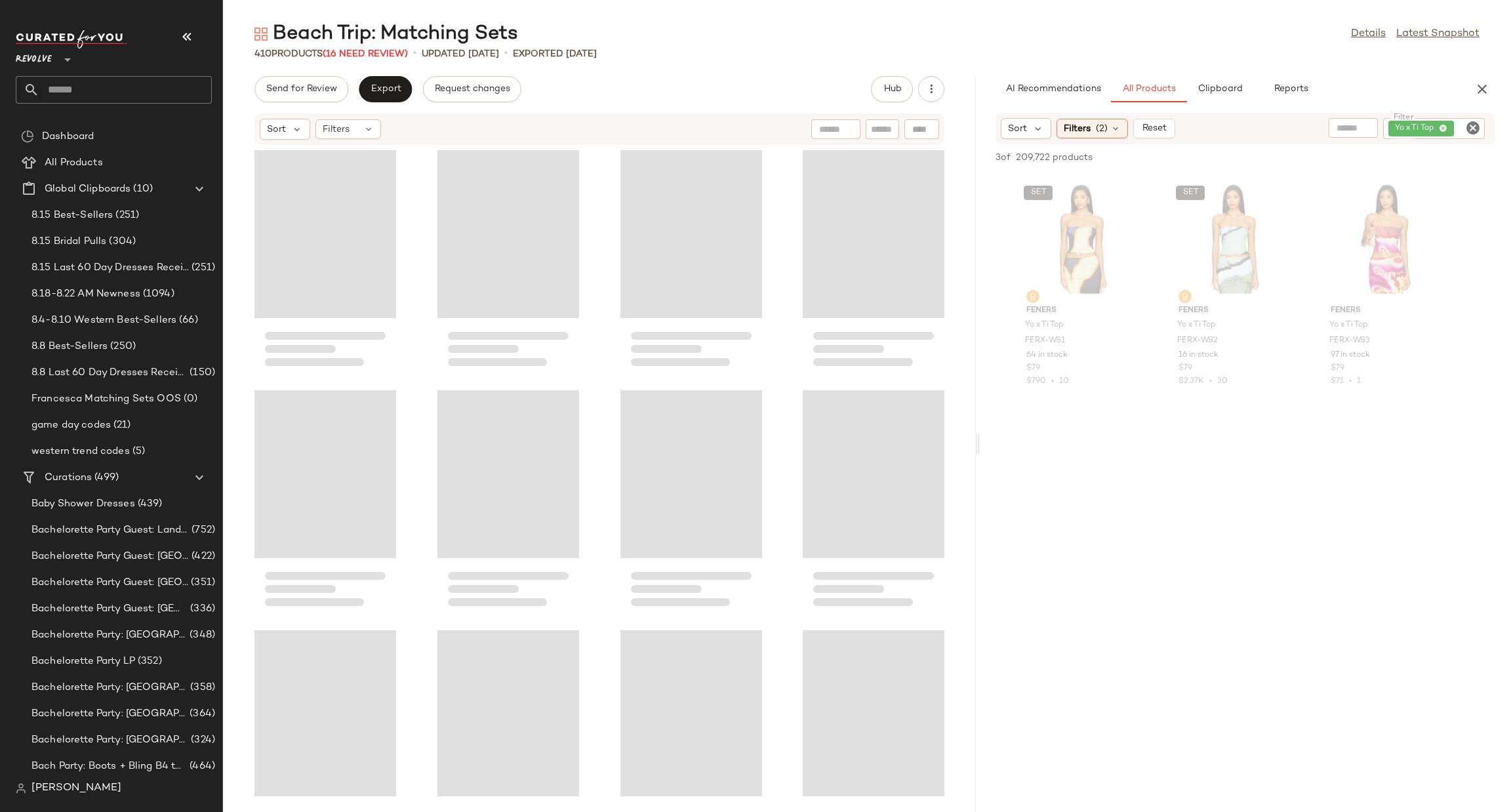
drag, startPoint x: 867, startPoint y: 440, endPoint x: 981, endPoint y: 439, distance: 114.0
click at [981, 439] on div "Beach Trip: Matching Sets Details Latest Snapshot 410 Products (16 Need Review)…" at bounding box center [867, 416] width 1289 height 791
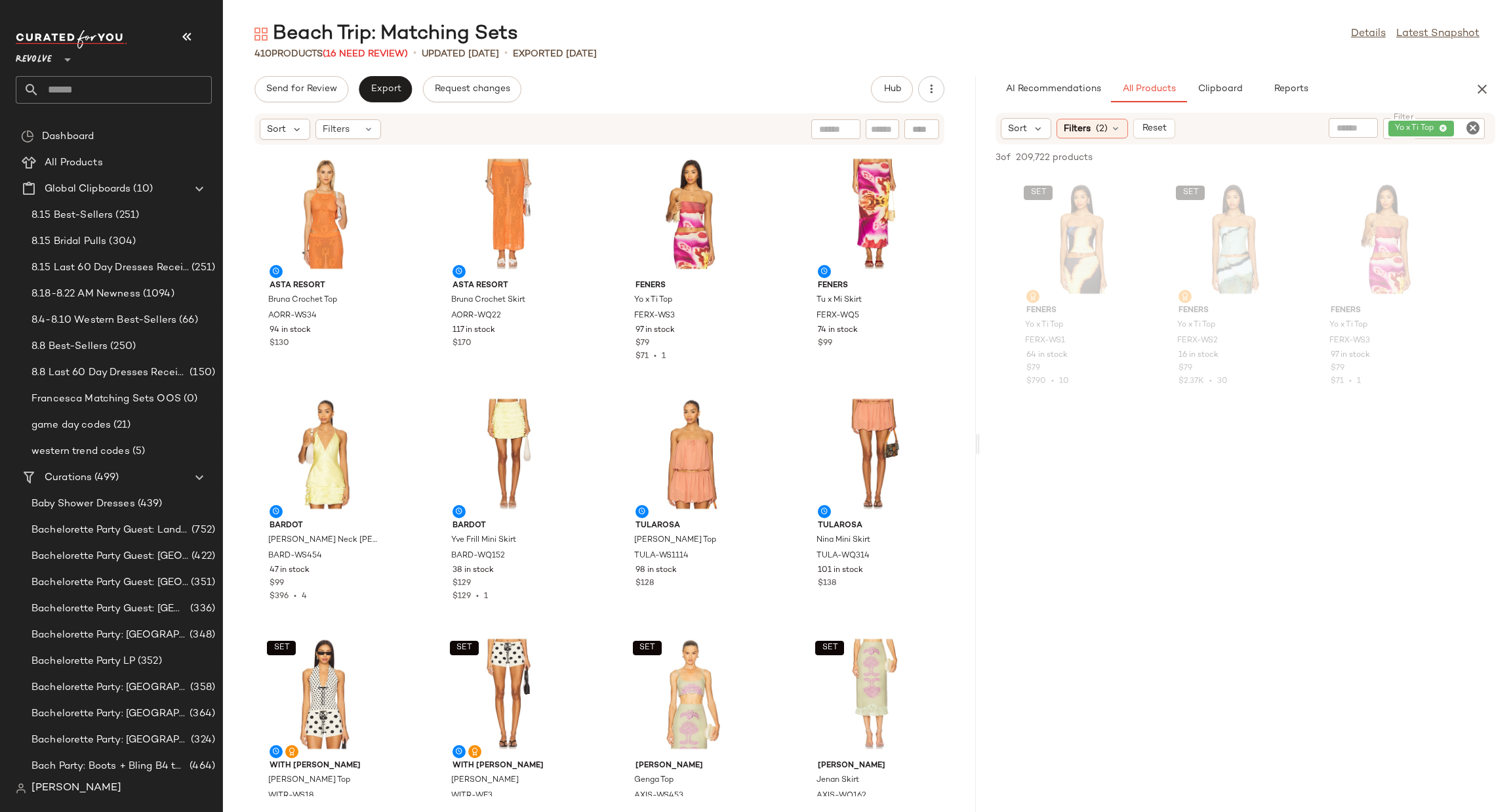
click at [1473, 127] on icon "Clear Filter" at bounding box center [1473, 128] width 16 height 16
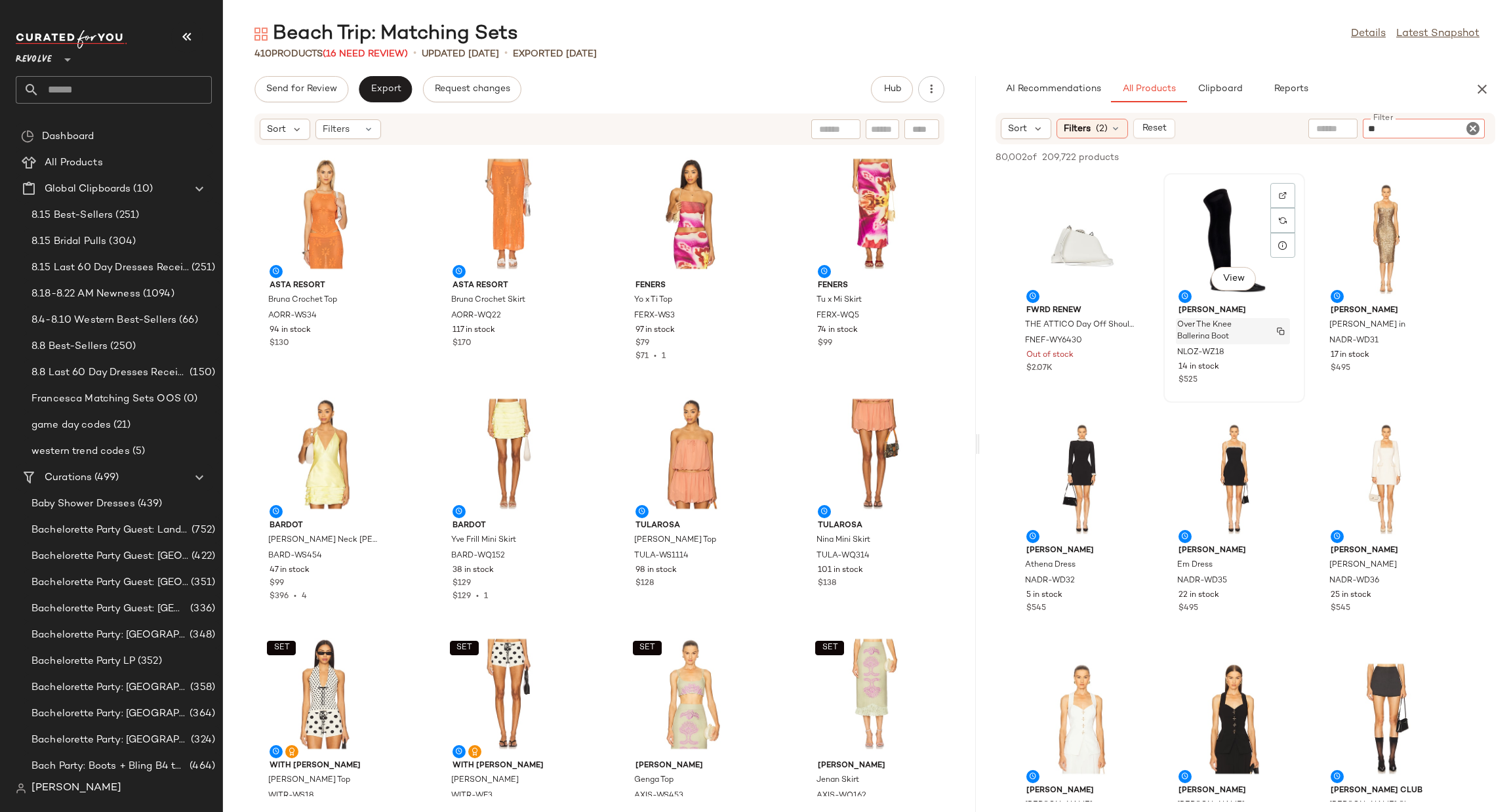
type input "***"
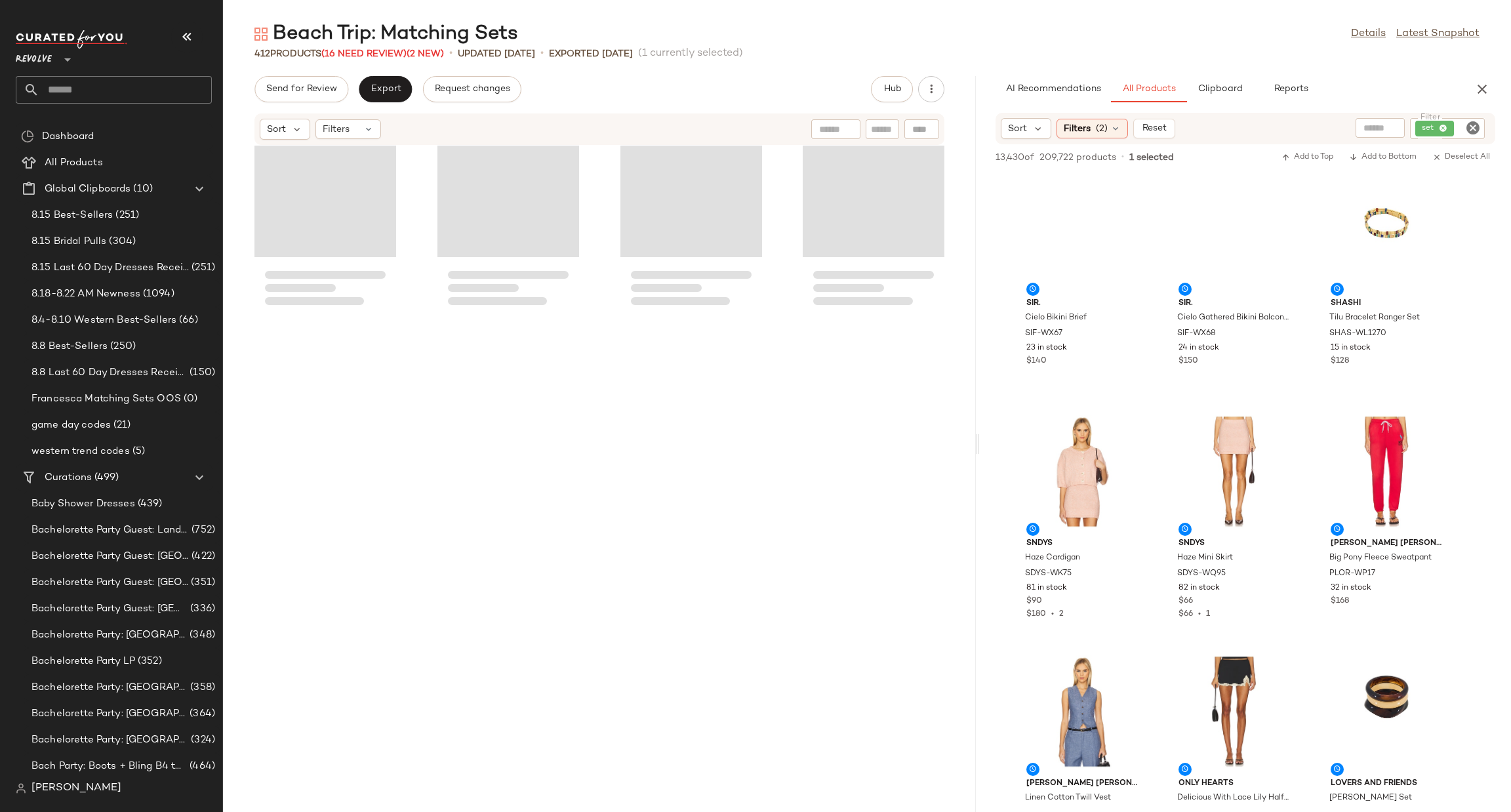
scroll to position [0, 0]
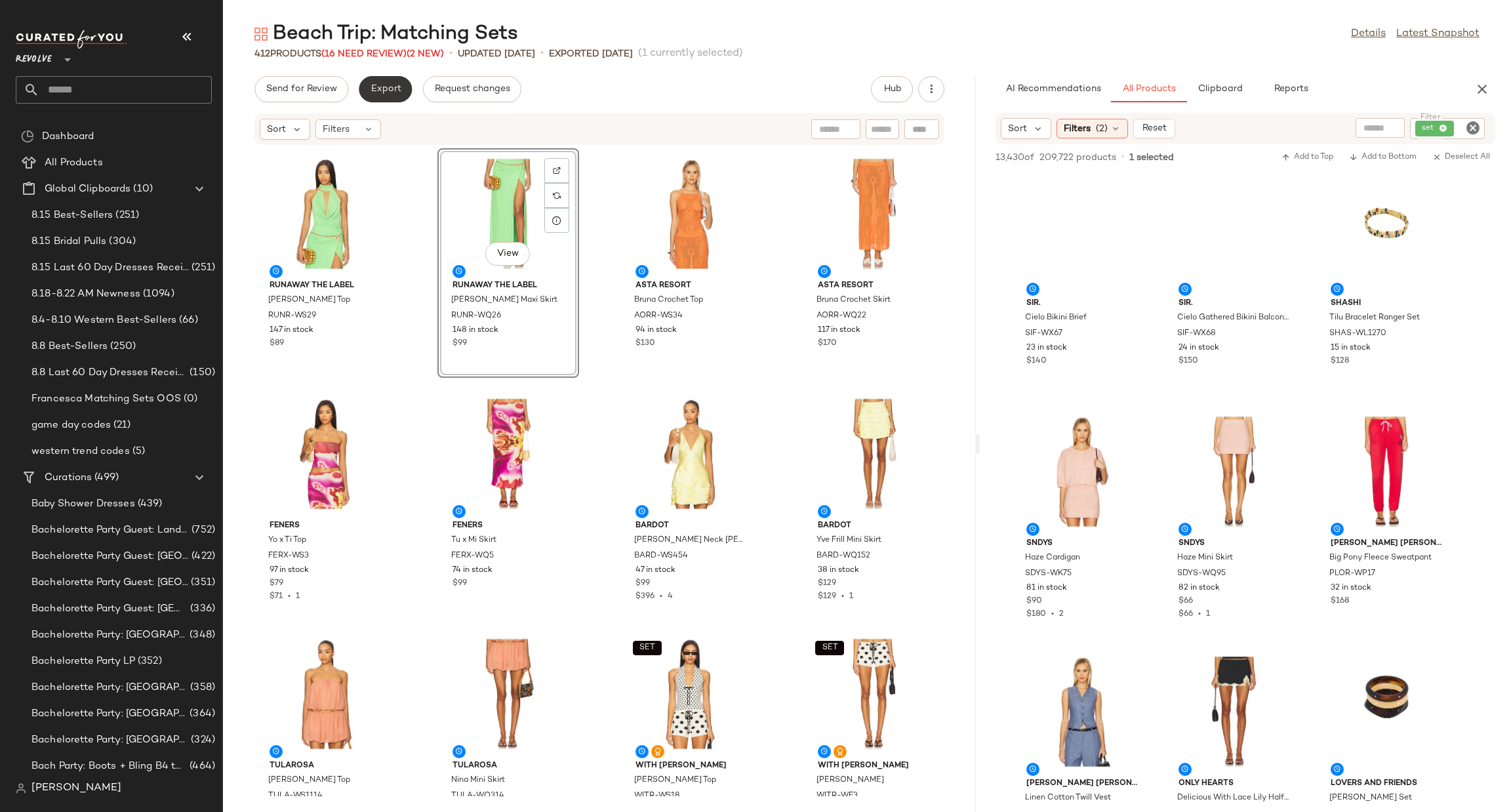
click at [381, 86] on span "Export" at bounding box center [385, 89] width 31 height 10
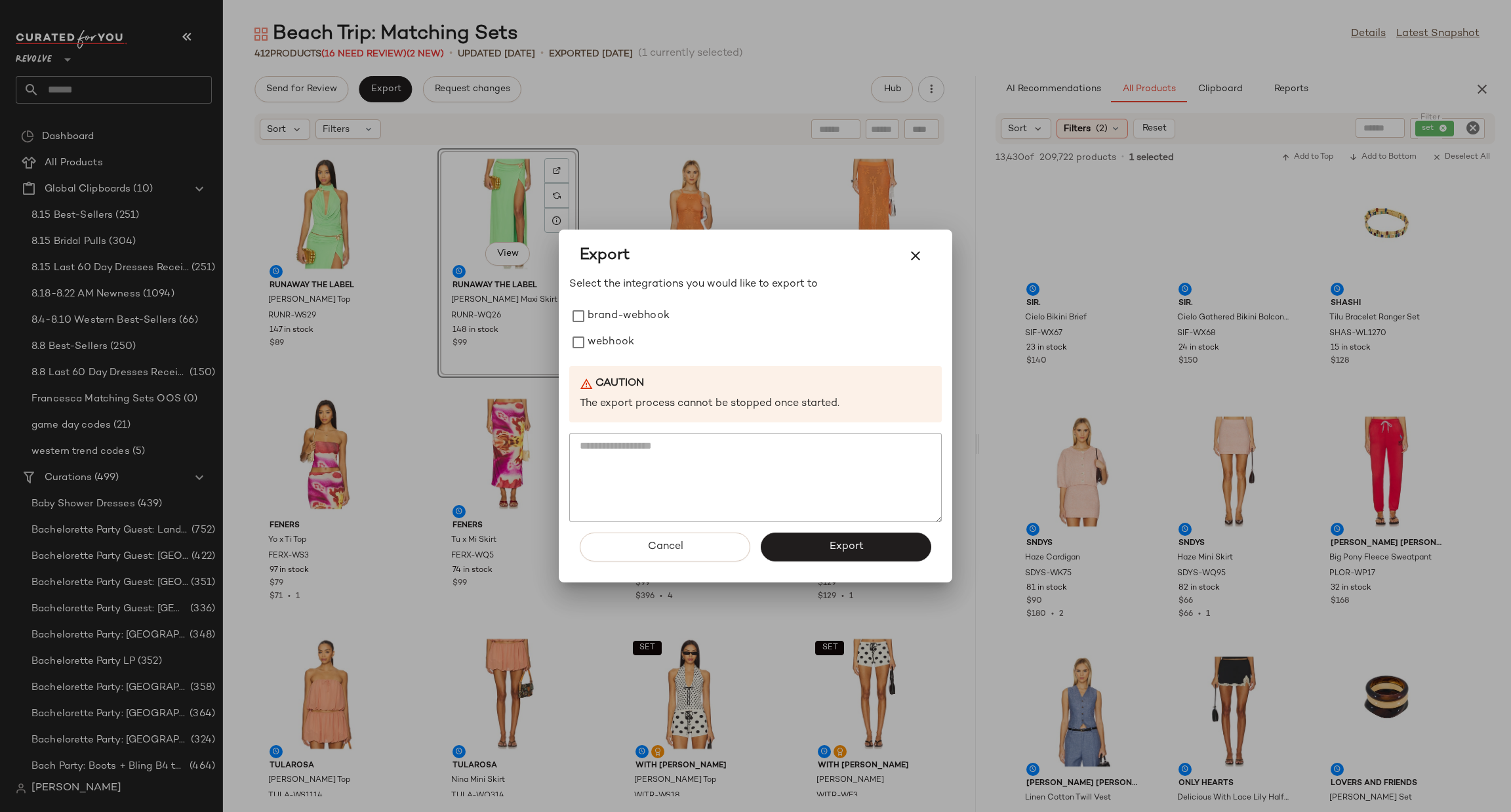
drag, startPoint x: 611, startPoint y: 343, endPoint x: 707, endPoint y: 424, distance: 125.6
click at [613, 343] on label "webhook" at bounding box center [611, 342] width 46 height 26
drag, startPoint x: 835, startPoint y: 547, endPoint x: 820, endPoint y: 540, distance: 16.6
click at [833, 547] on span "Export" at bounding box center [846, 546] width 35 height 13
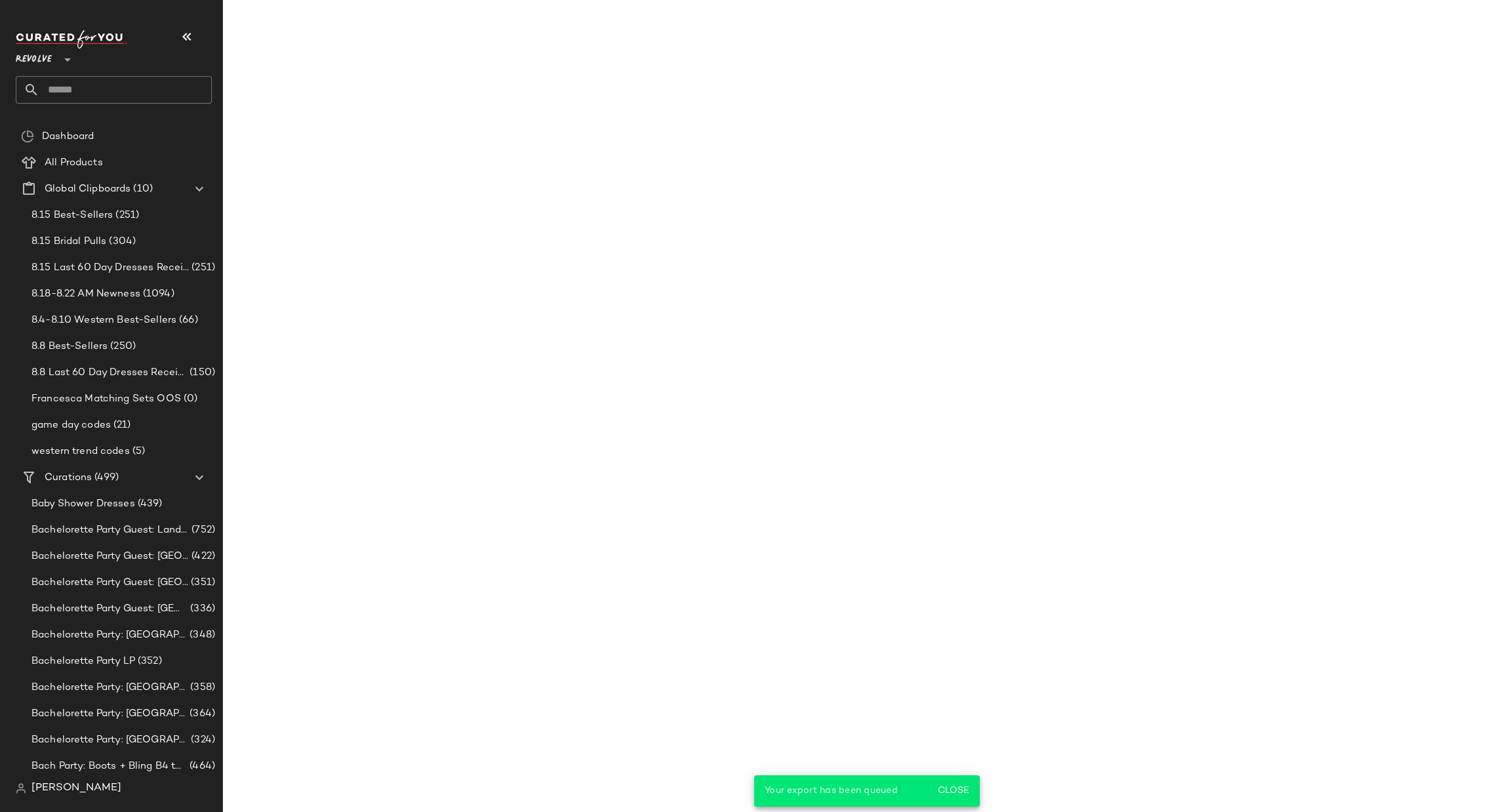
scroll to position [15368, 0]
